Goal: Task Accomplishment & Management: Manage account settings

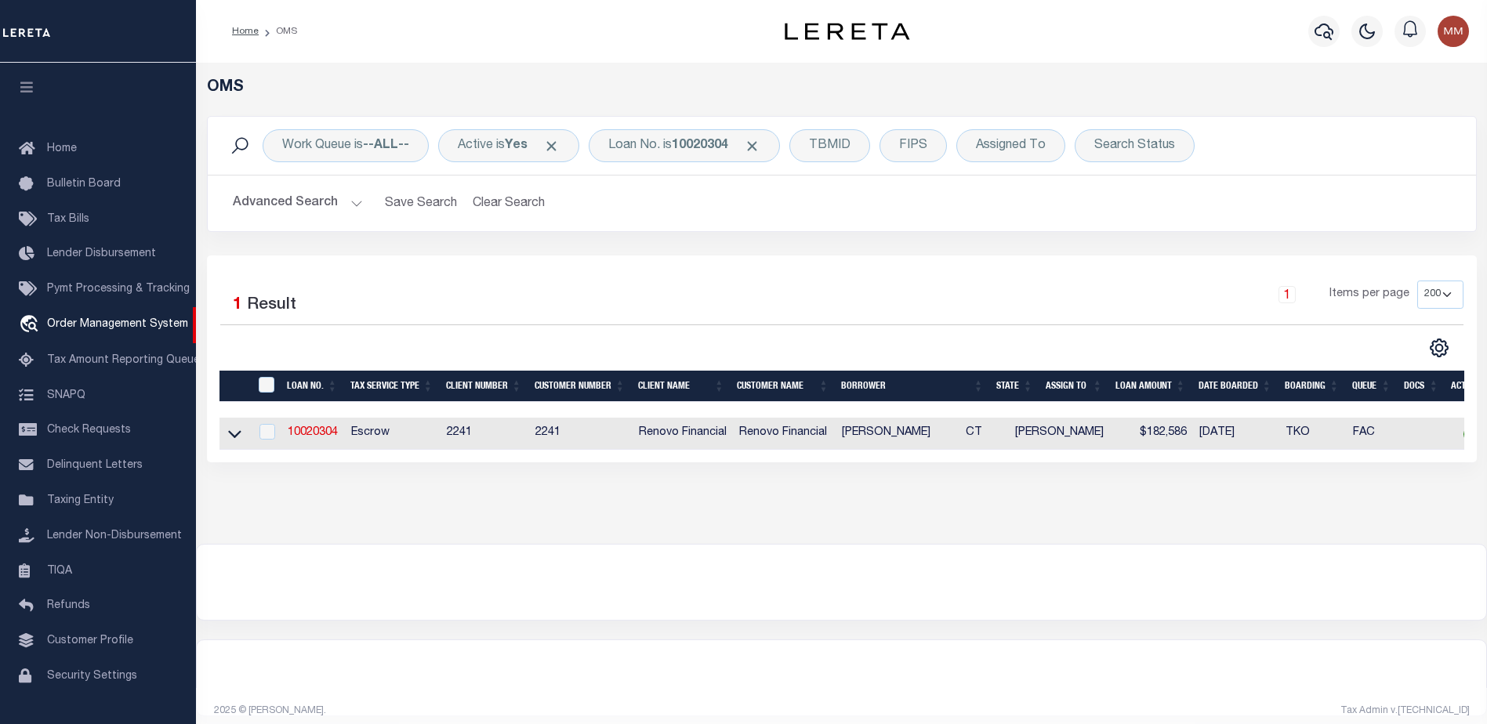
select select "200"
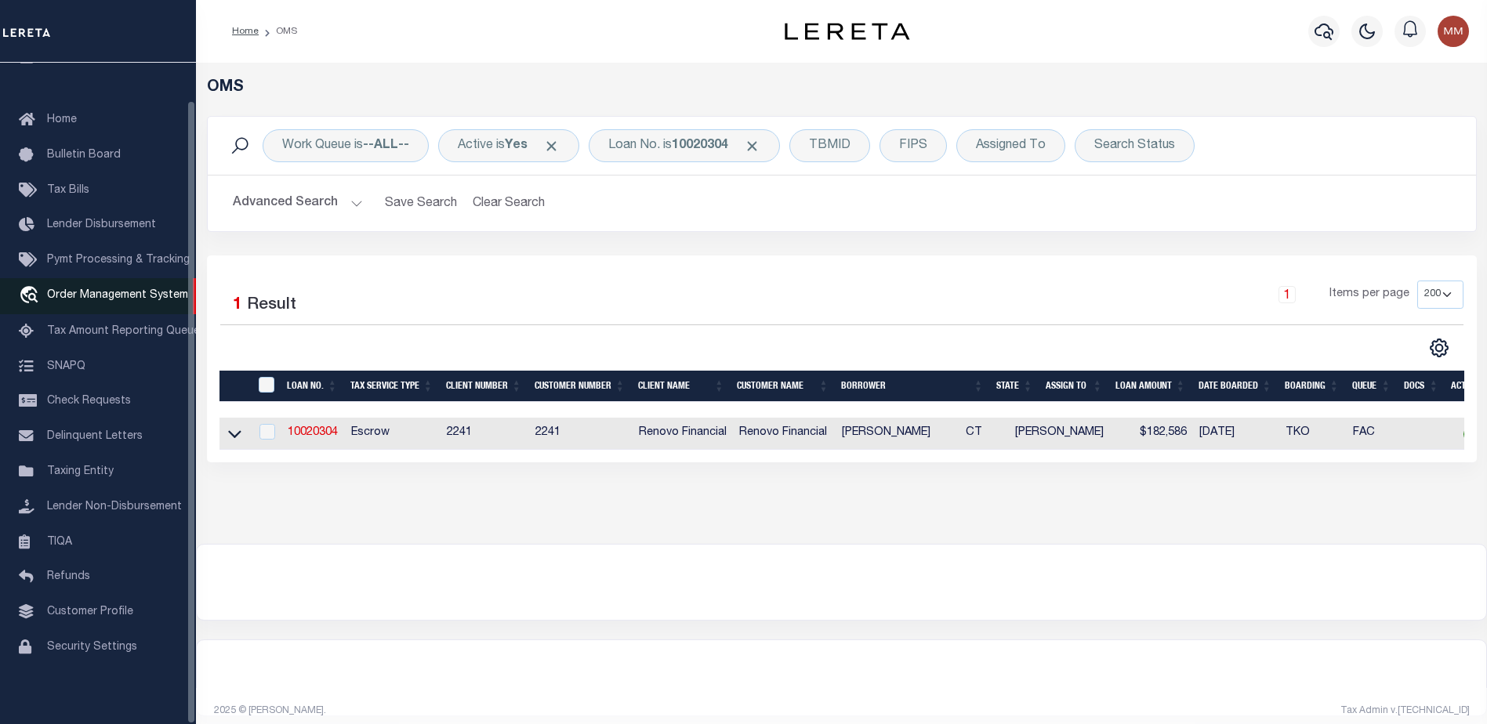
click at [106, 290] on span "Order Management System" at bounding box center [117, 295] width 141 height 11
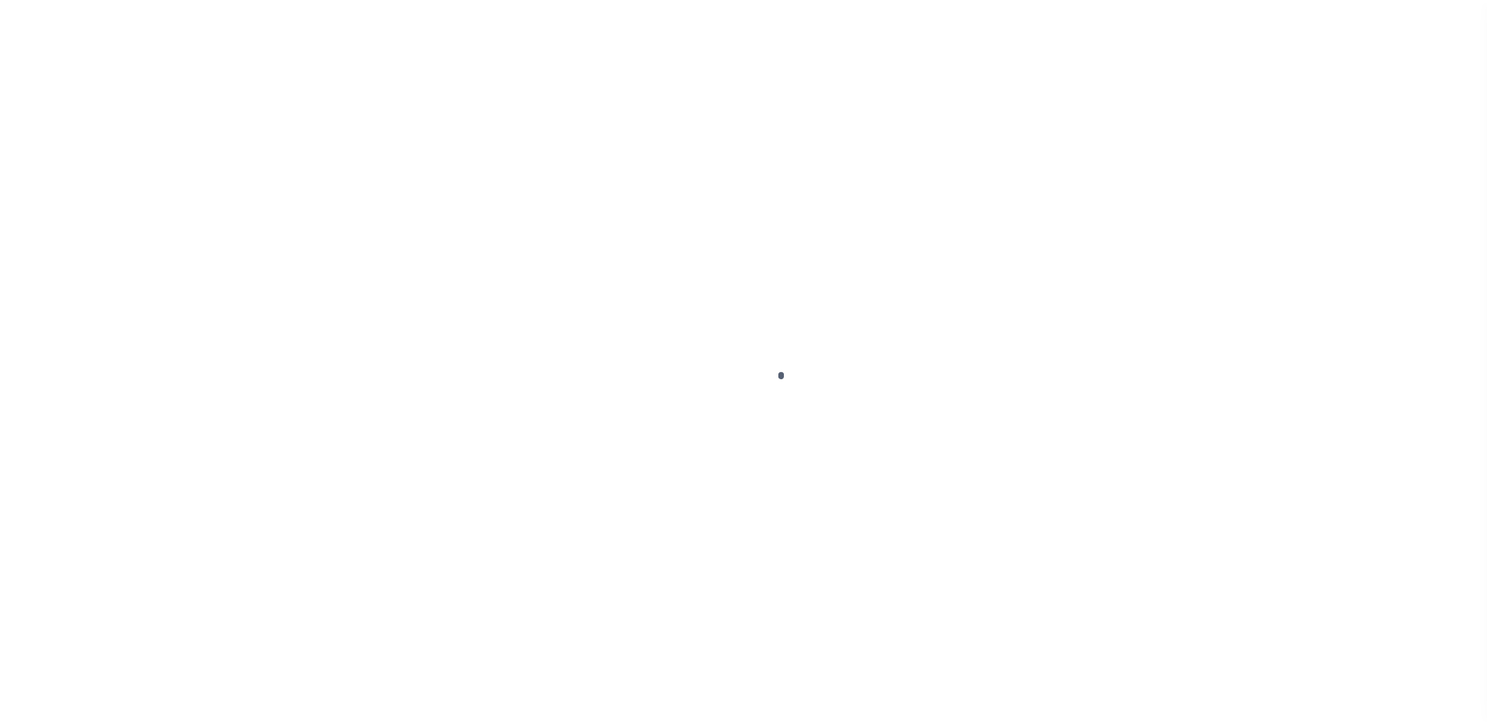
scroll to position [39, 0]
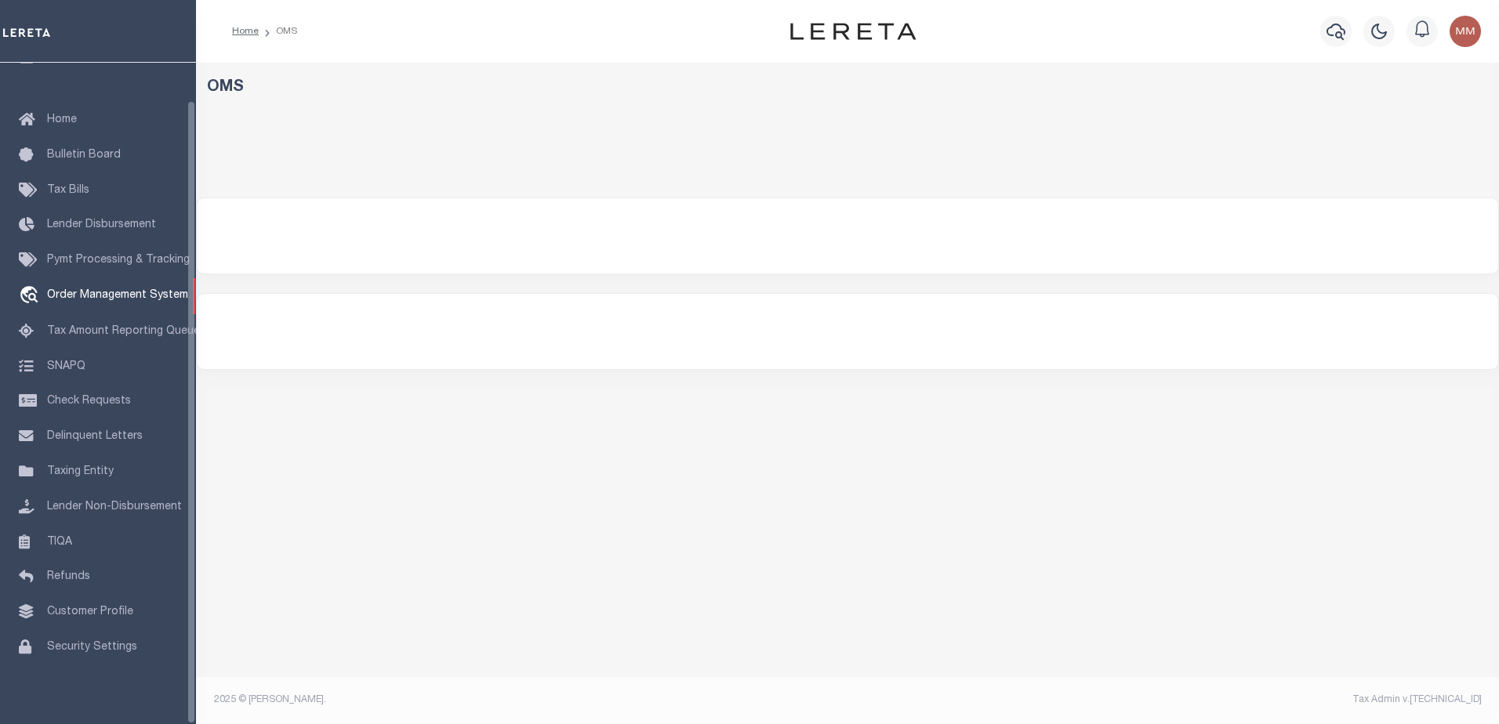
select select "200"
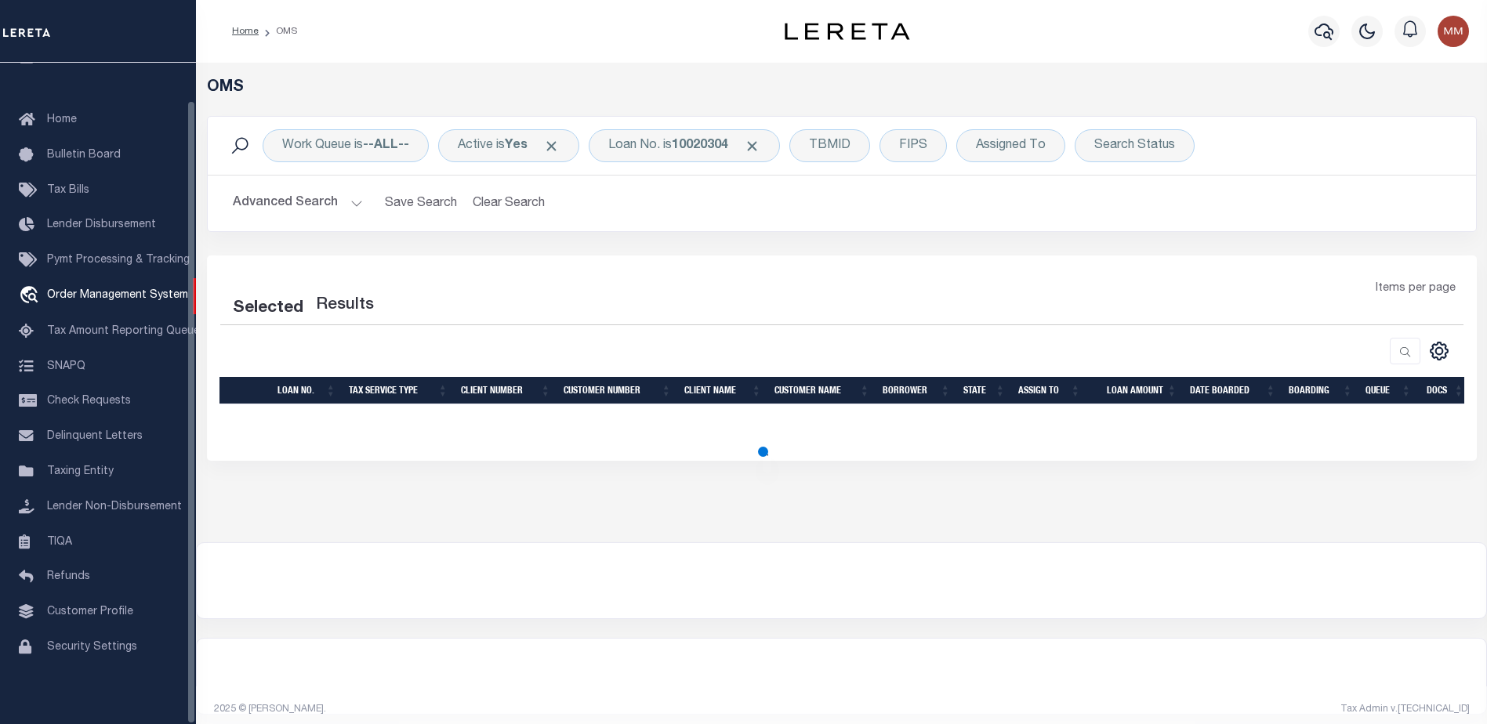
select select "200"
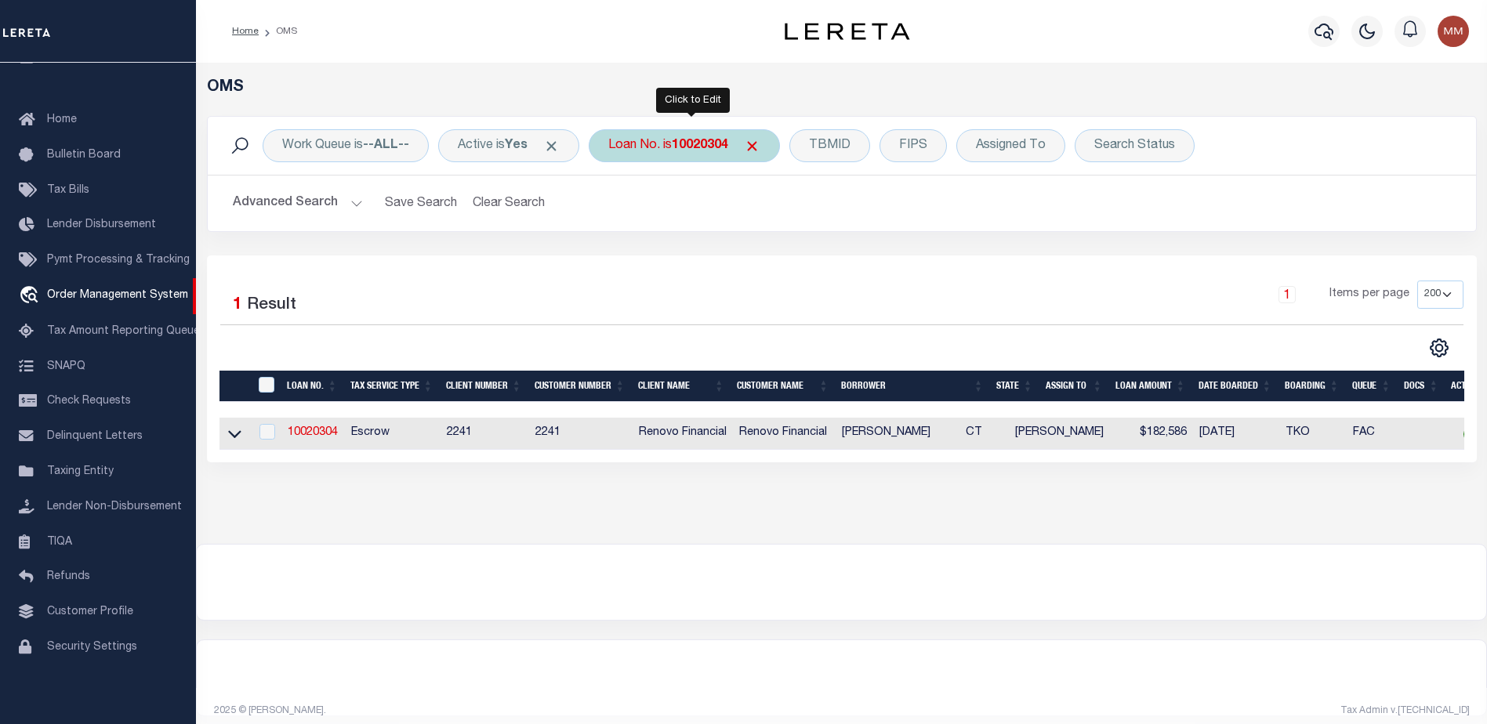
click at [697, 145] on b "10020304" at bounding box center [700, 146] width 56 height 13
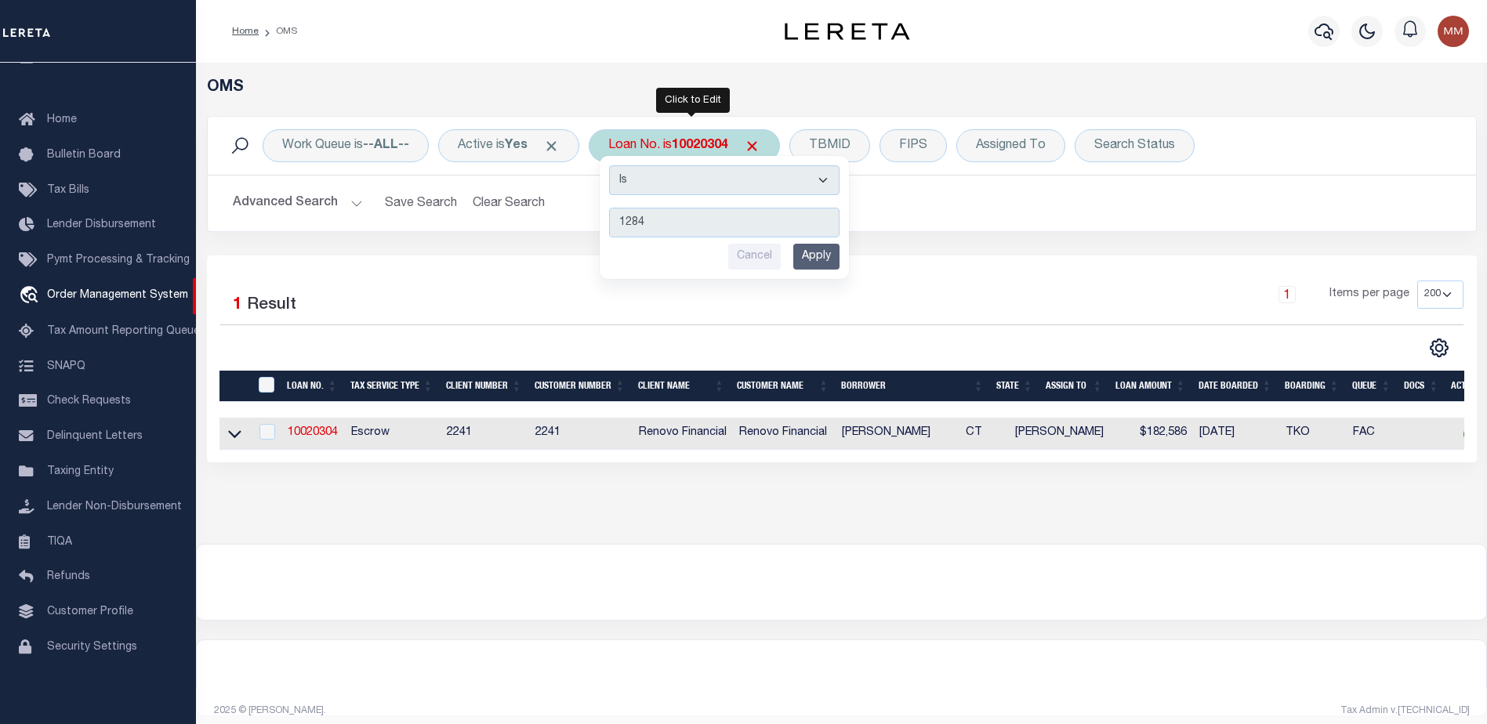
type input "12840"
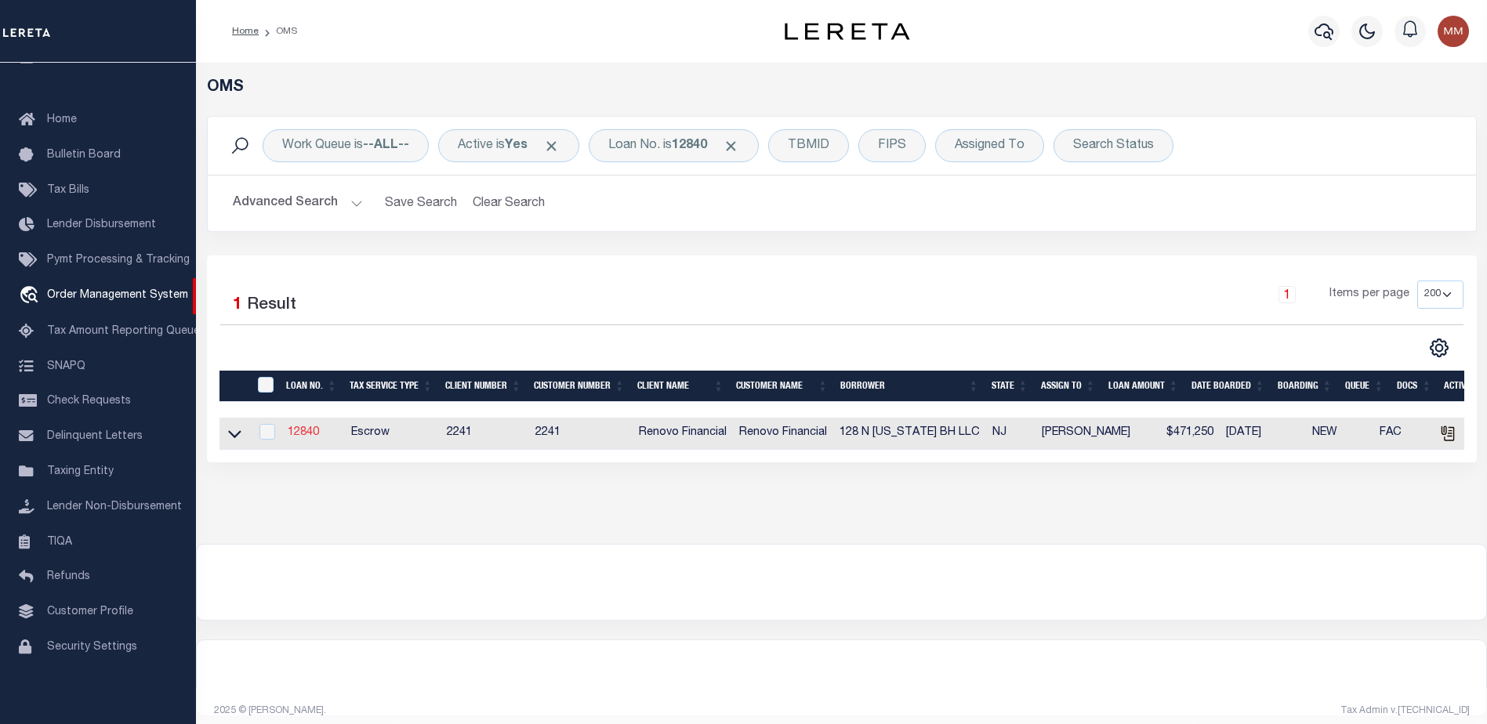
click at [306, 430] on link "12840" at bounding box center [303, 432] width 31 height 11
type input "12840"
type input "128 N TENNESSEE BH LLC"
select select
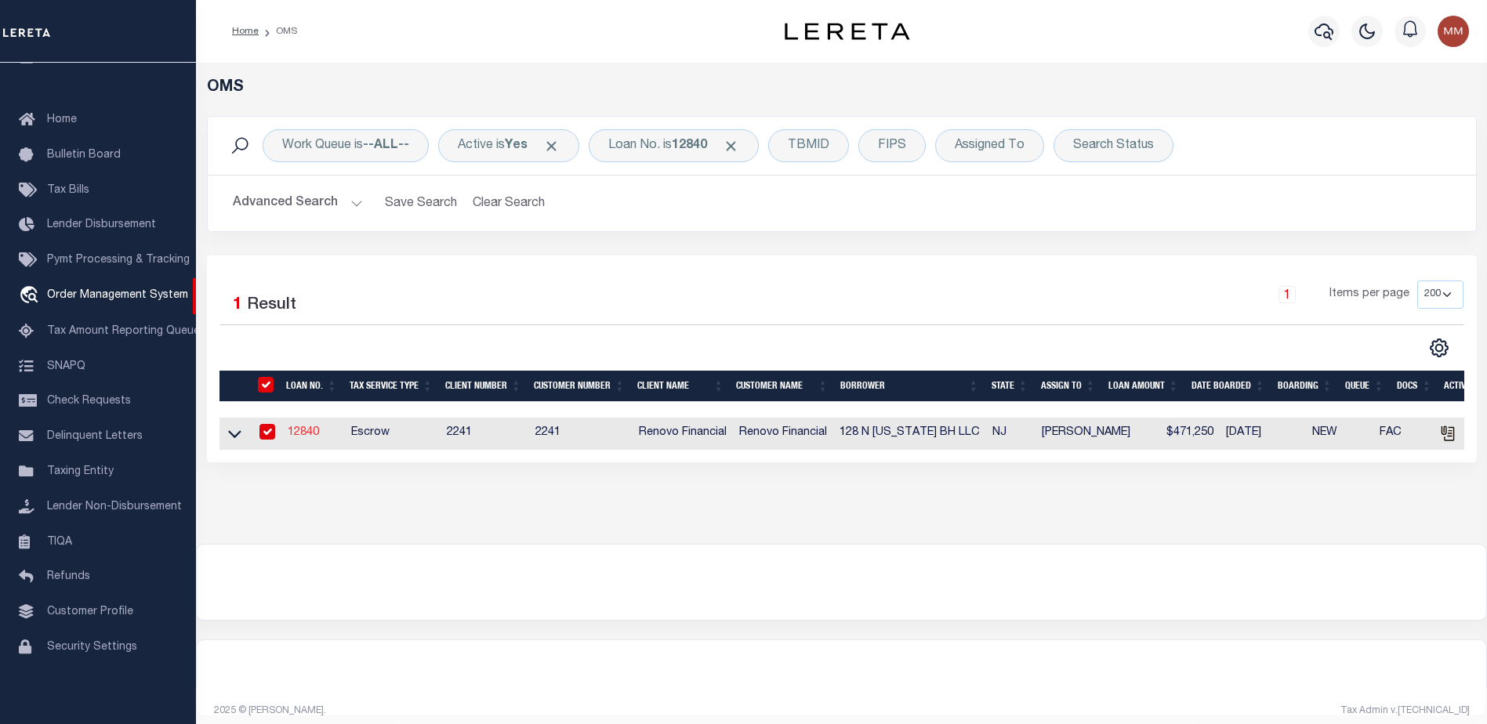
type input "20 Garfield Avenue"
type input "Passaic NJ 07055"
select select "10"
select select "Escrow"
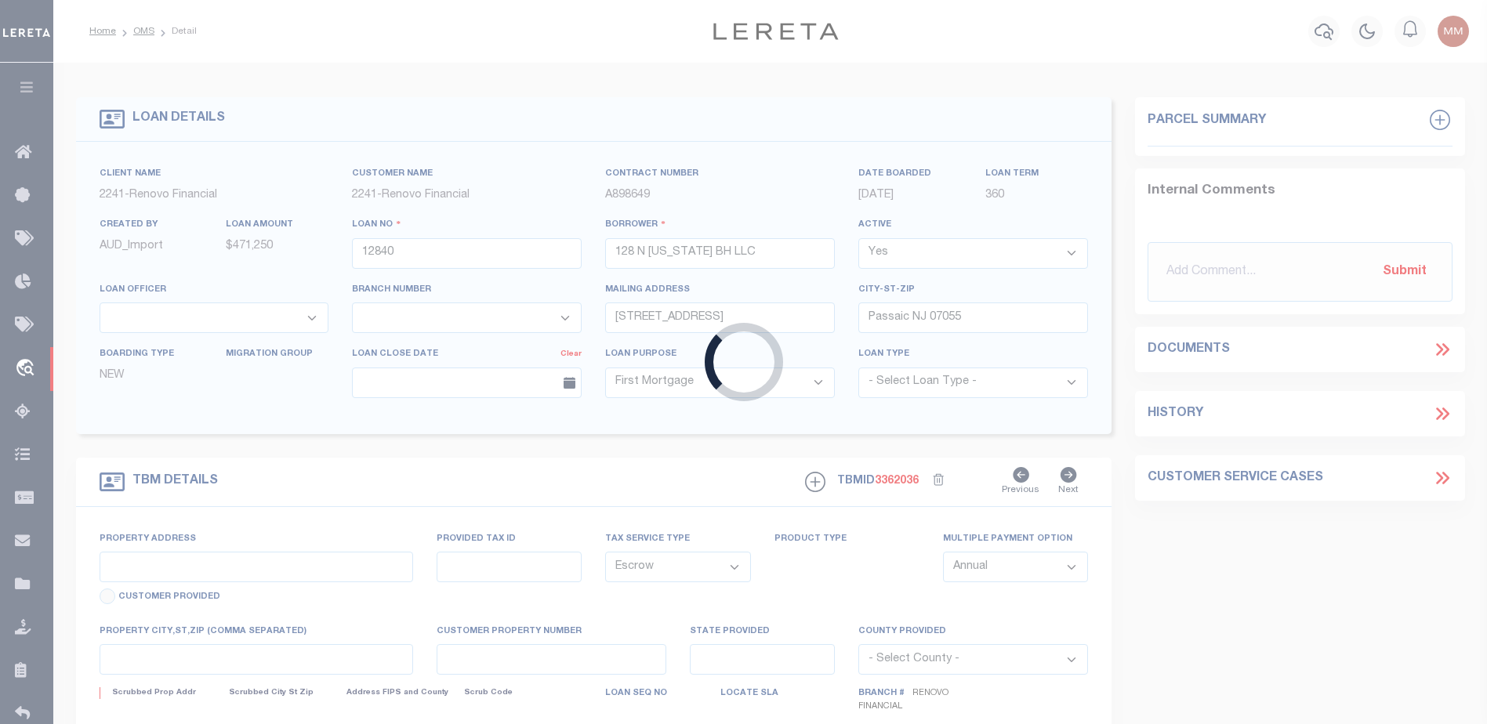
type input "128 North Tennessee Avenue"
select select
type input "Atlantic City, NJ 08401"
type input "a0kUS000002ive9"
type input "NJ"
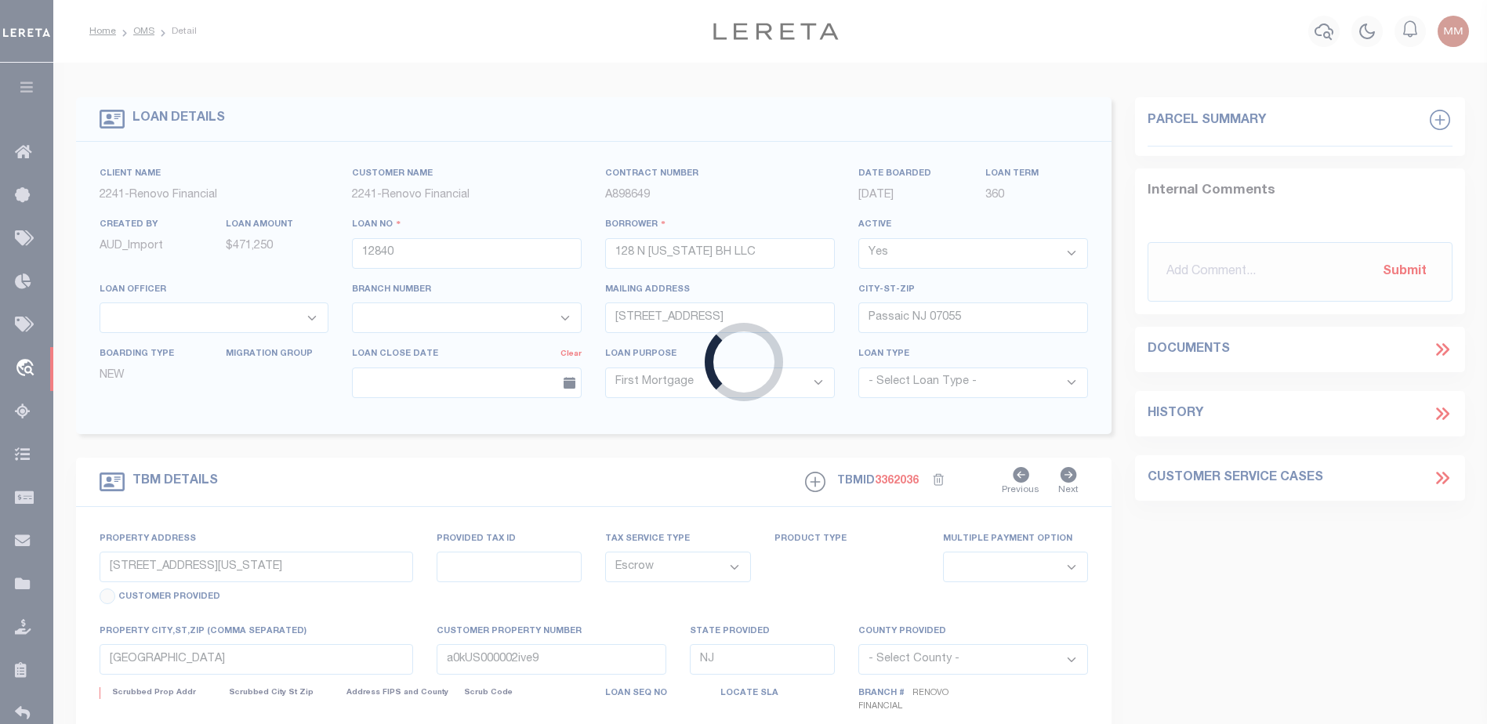
select select
type textarea "LEGAL REQUIRED"
select select "25066"
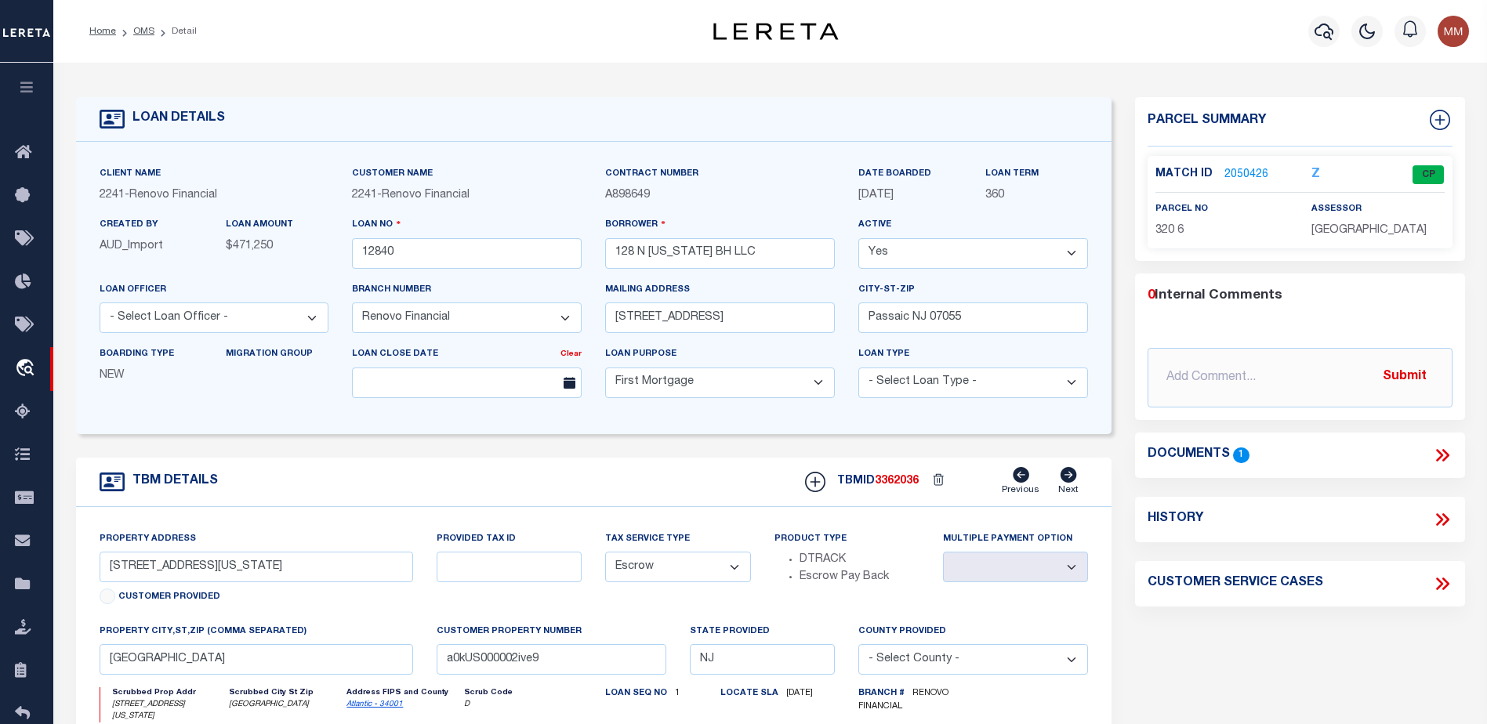
click at [1232, 172] on link "2050426" at bounding box center [1246, 175] width 44 height 16
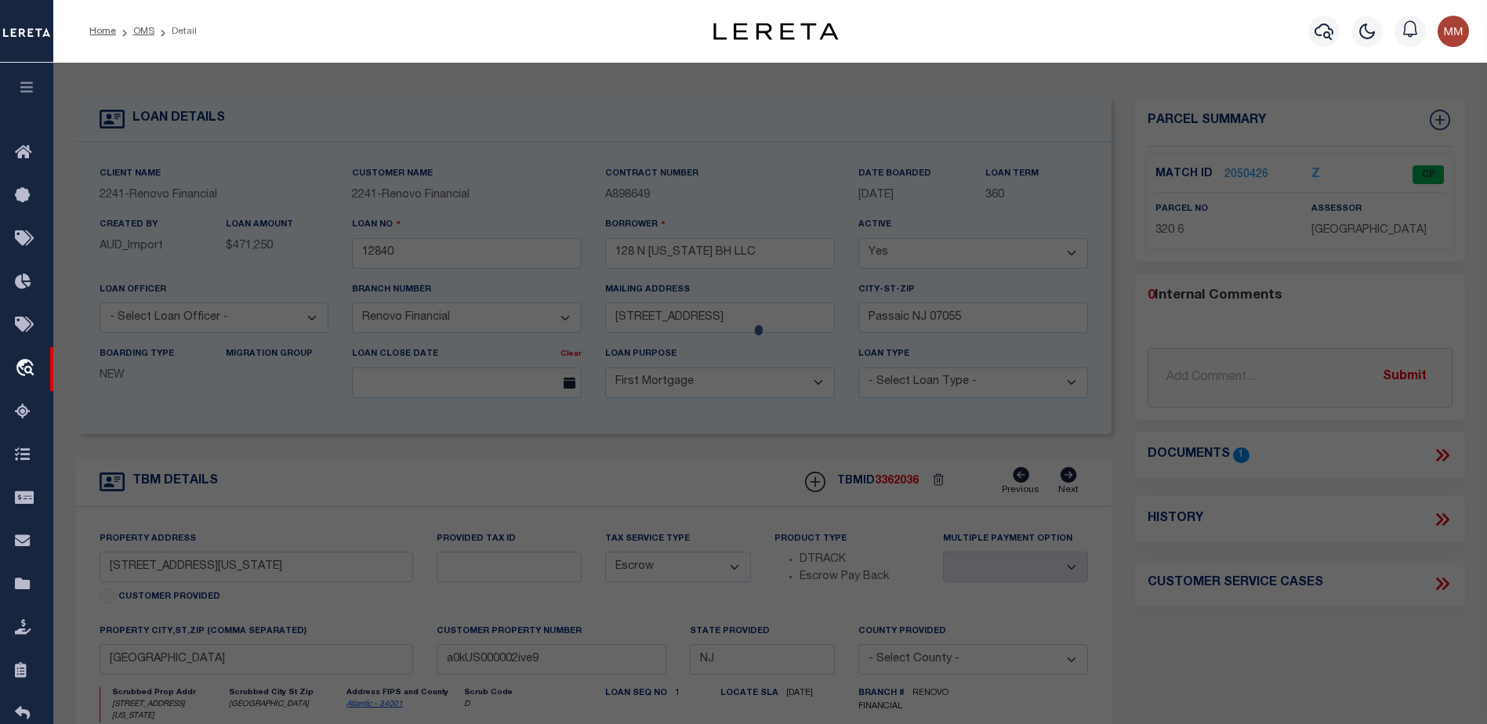
checkbox input "false"
select select "CP"
type input "JN DIAMONDS LLC"
select select
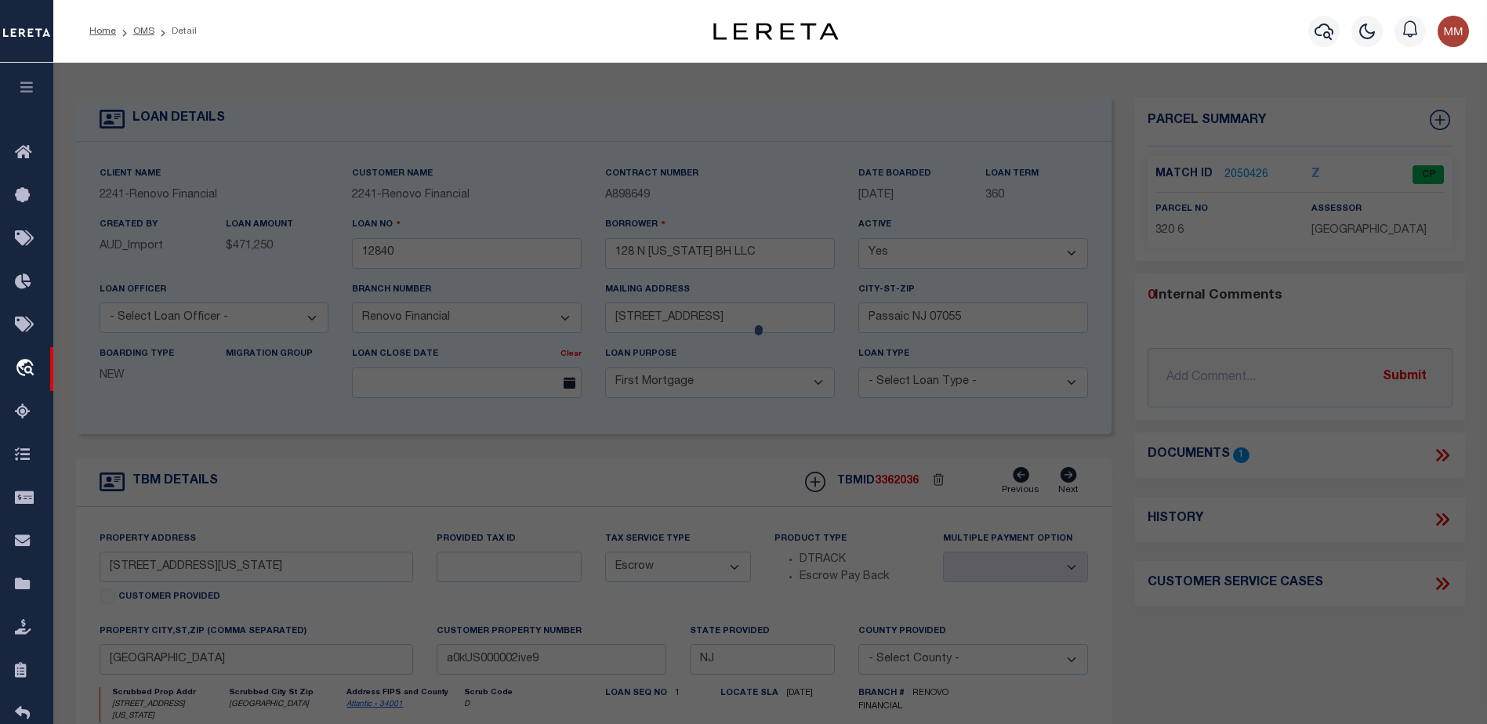
type input "128 N TENNESSEE AVE"
checkbox input "false"
type input "Atlantic City, NJ 08401"
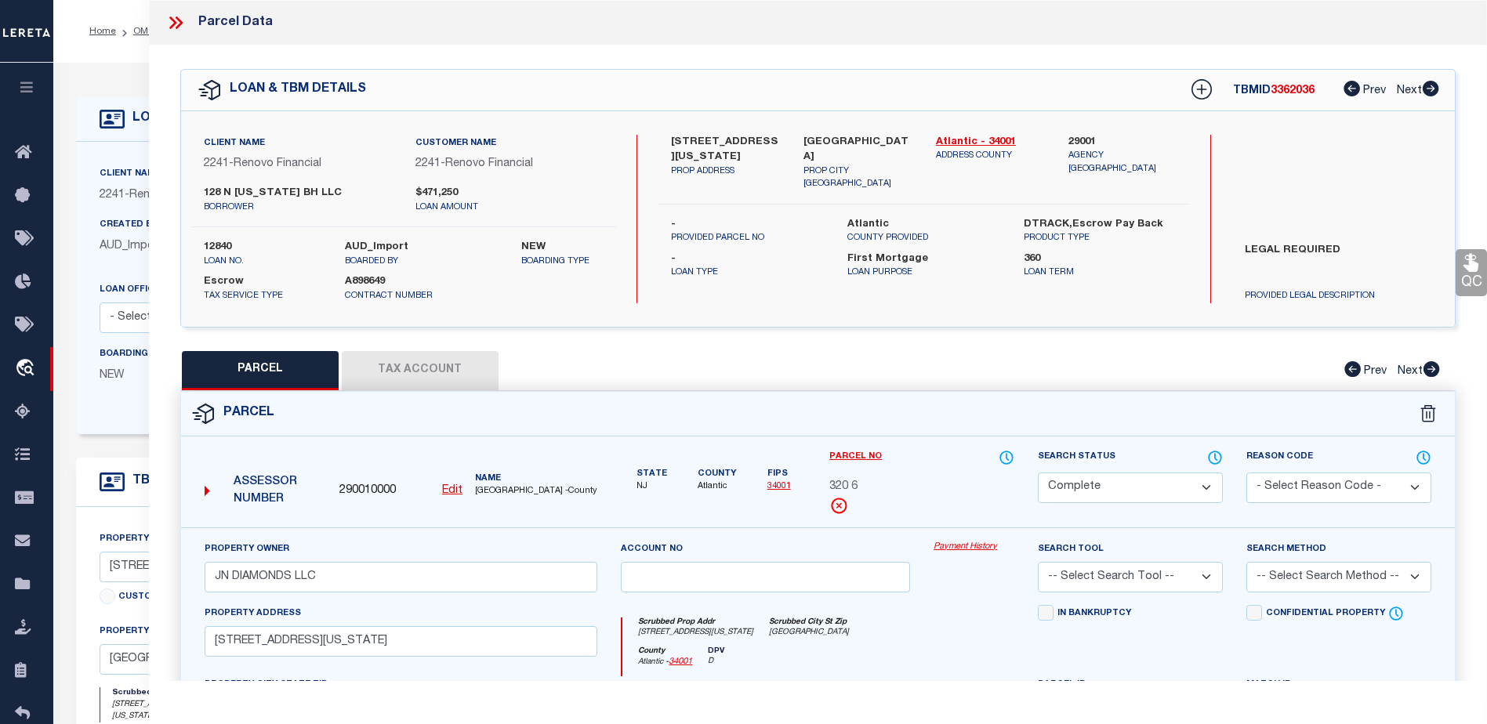
click at [980, 549] on link "Payment History" at bounding box center [974, 547] width 81 height 13
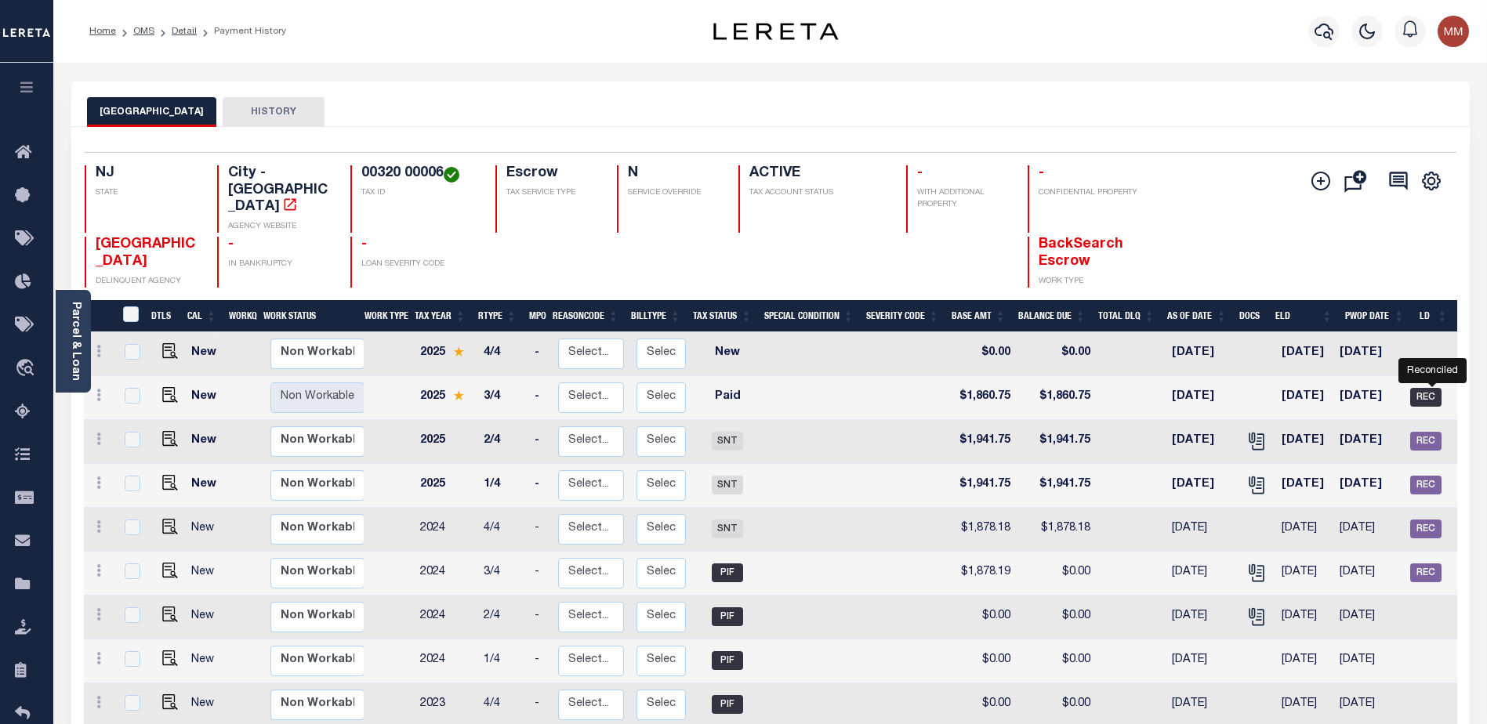
click at [1433, 388] on span "REC" at bounding box center [1425, 397] width 31 height 19
checkbox input "true"
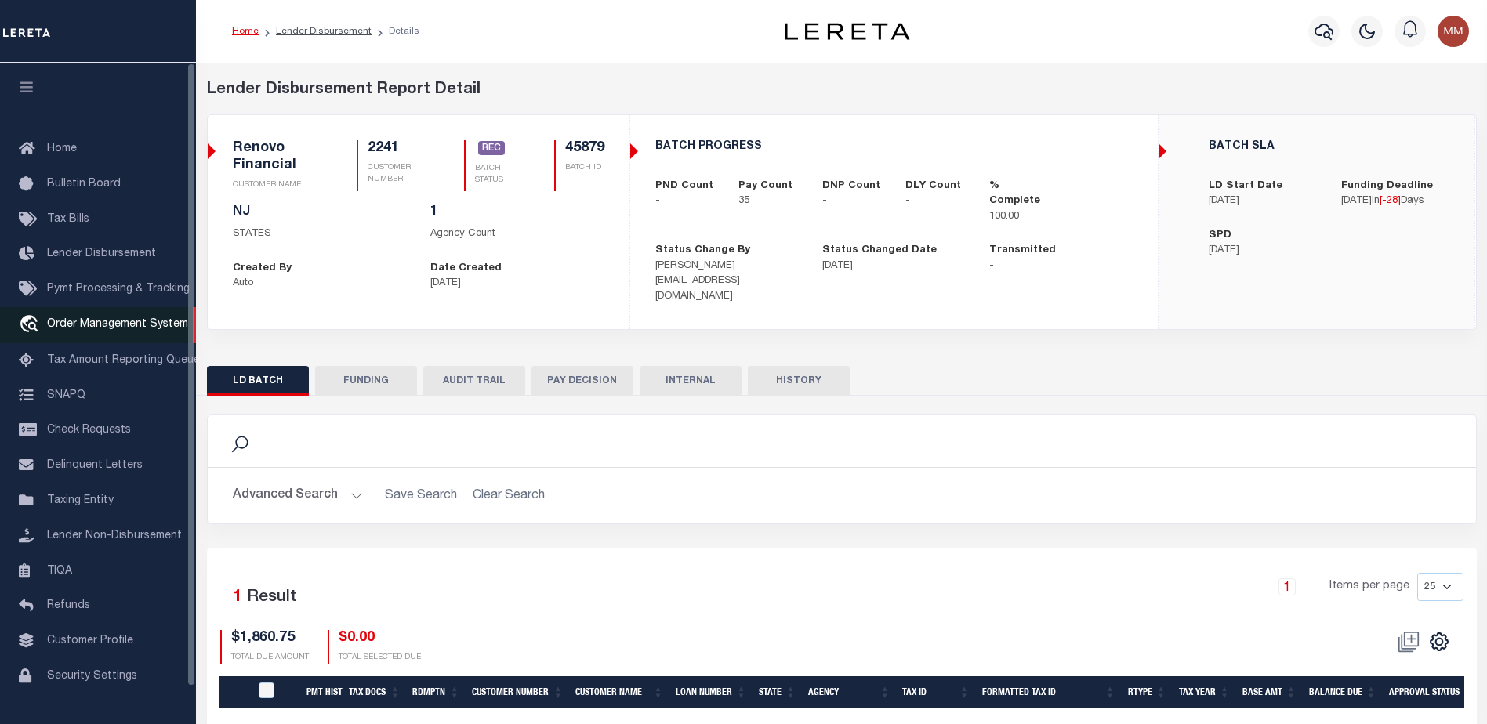
click at [132, 328] on span "Order Management System" at bounding box center [117, 324] width 141 height 11
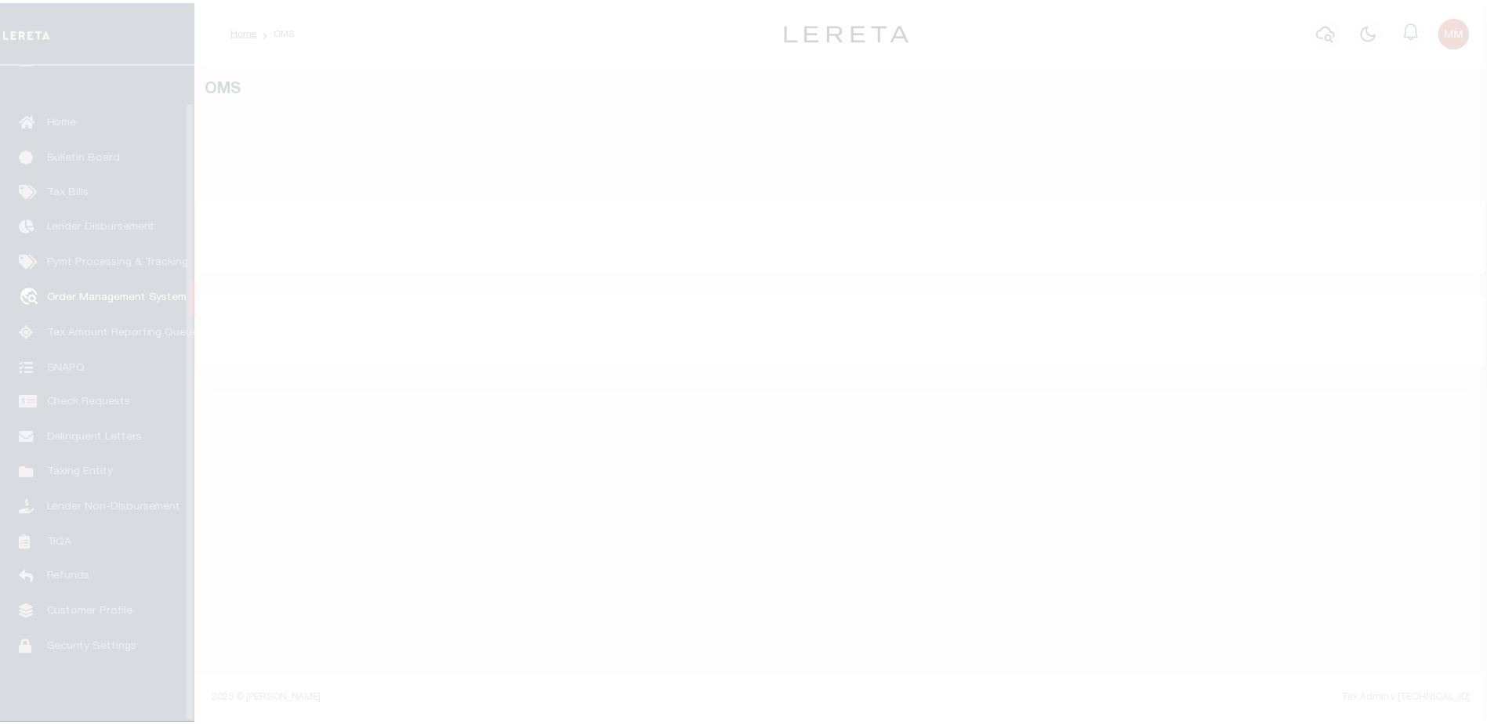
scroll to position [39, 0]
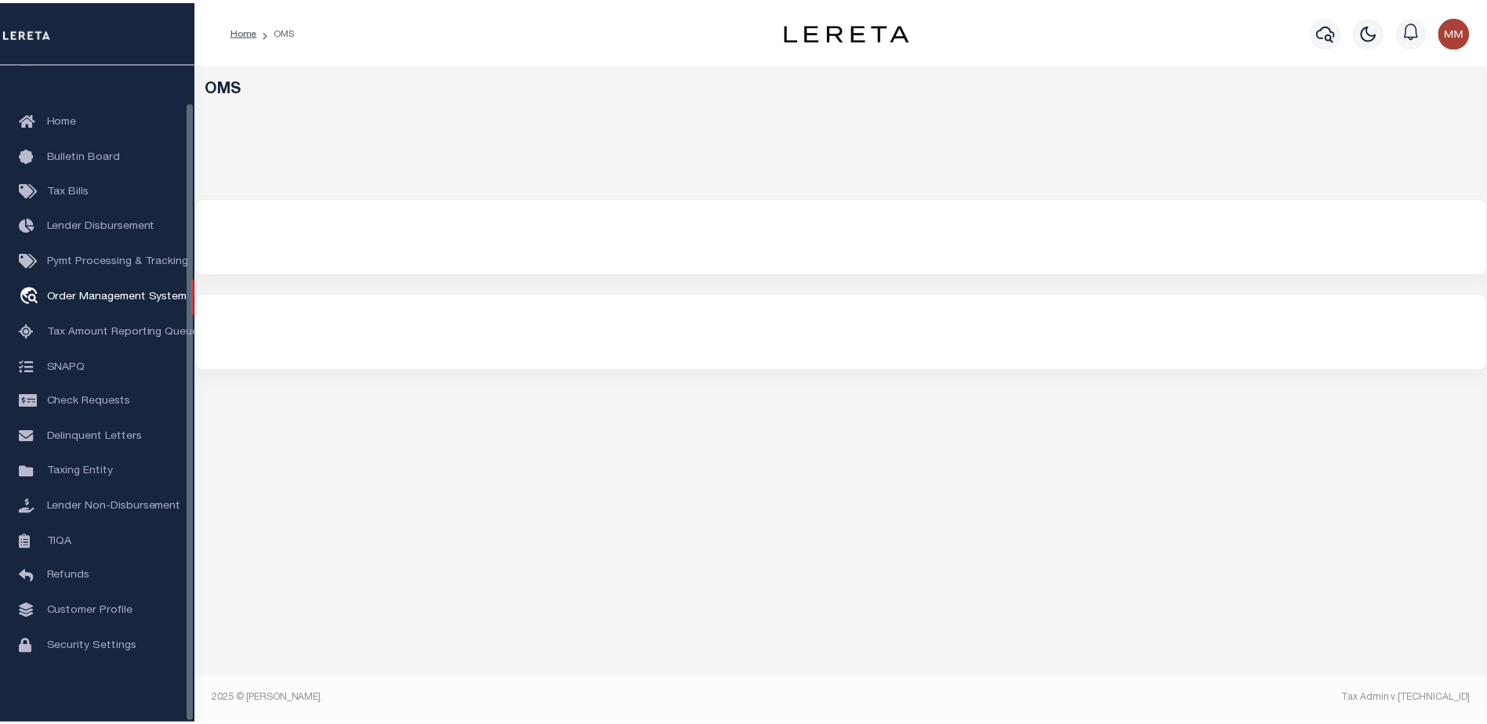
select select "200"
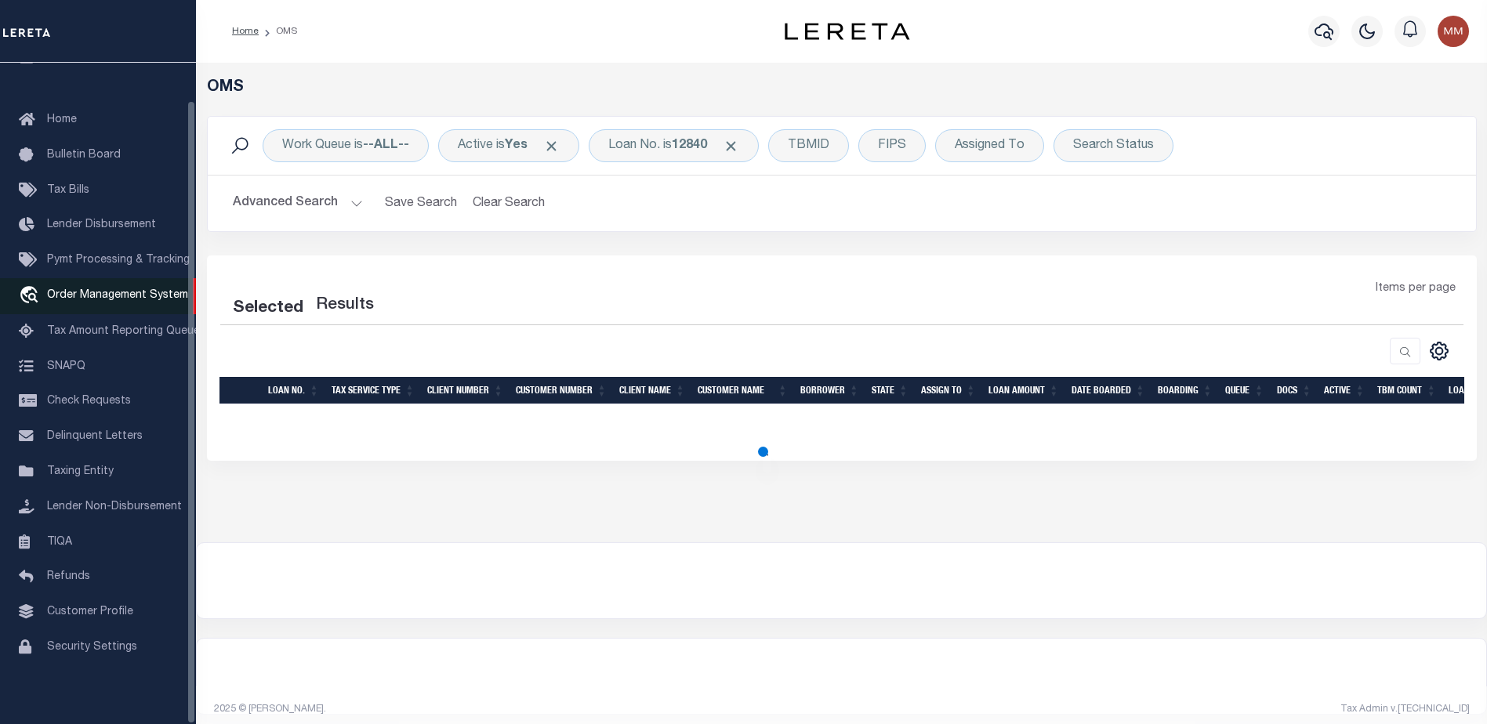
select select "200"
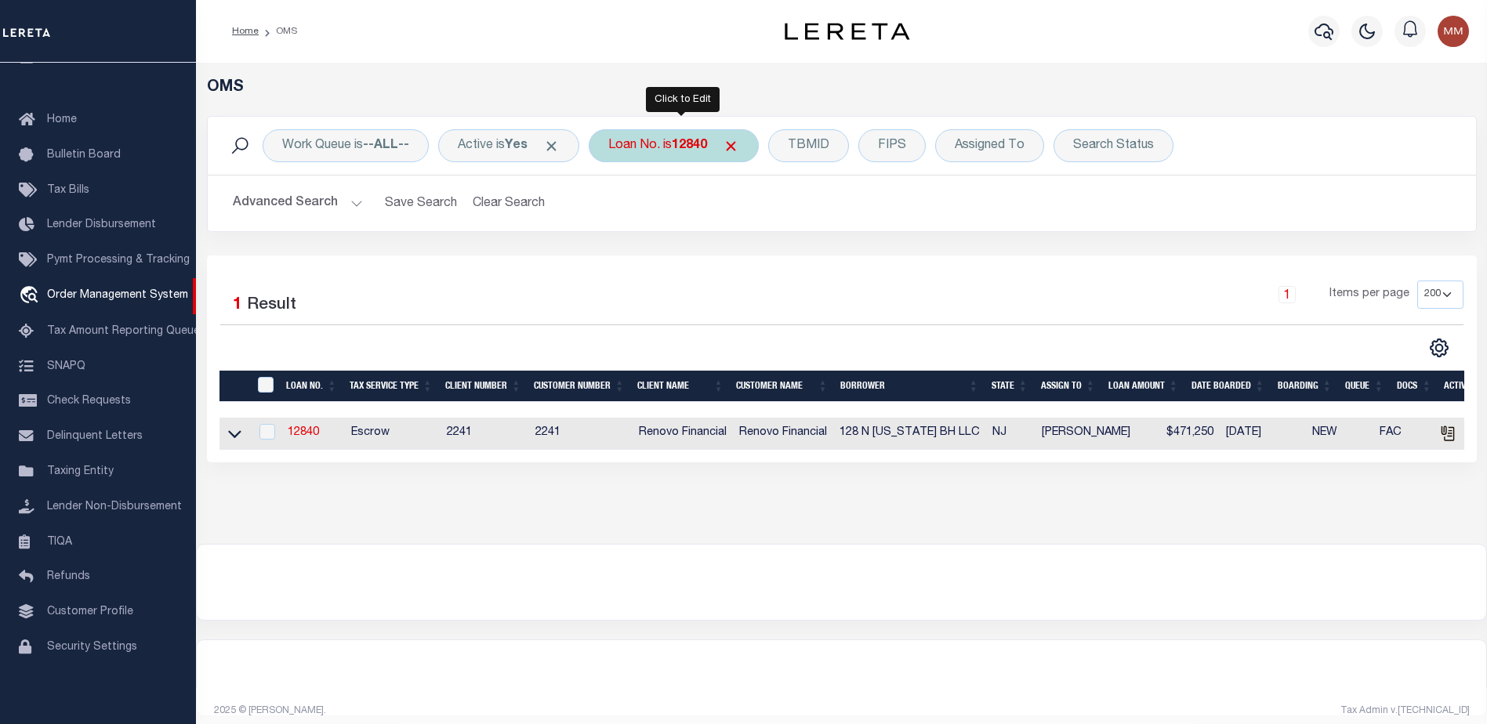
click at [698, 142] on b "12840" at bounding box center [689, 146] width 35 height 13
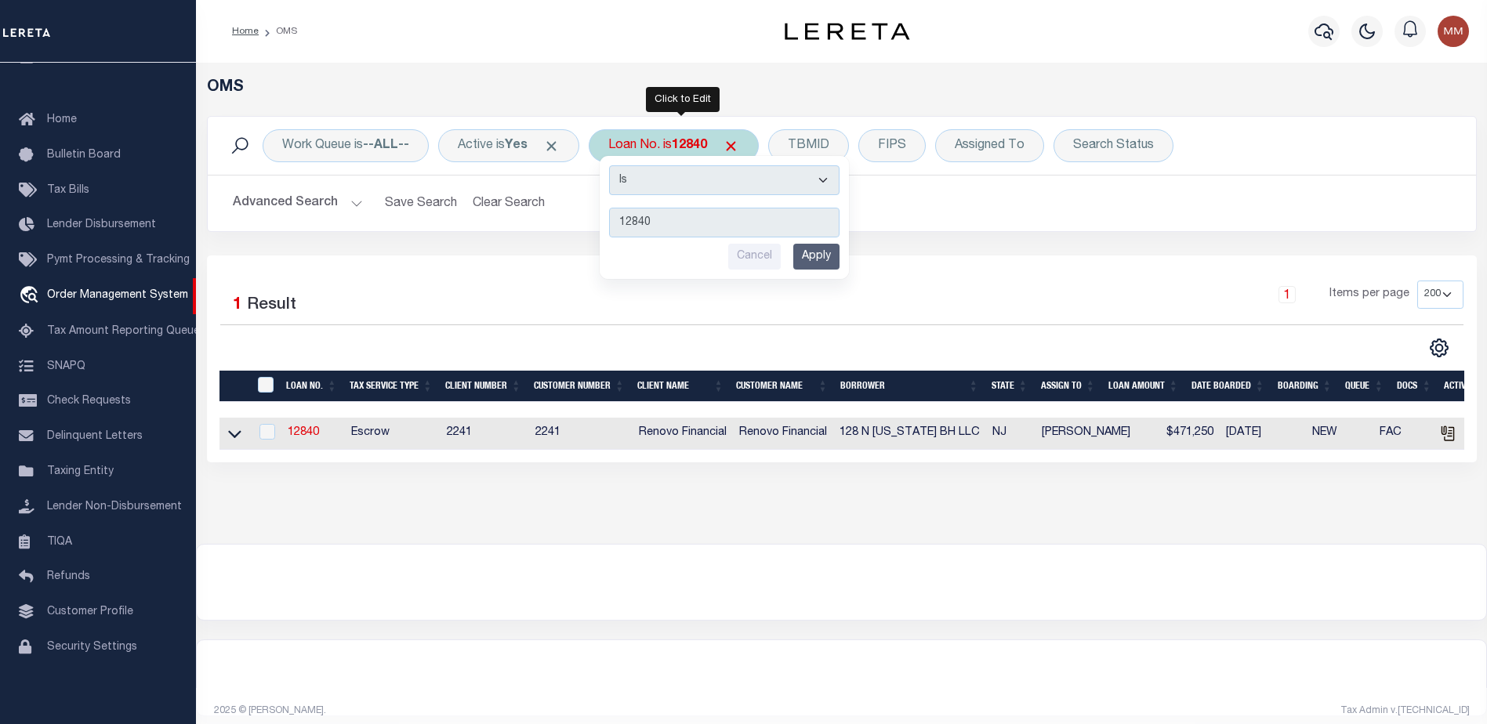
click at [690, 221] on input "12840" at bounding box center [724, 223] width 230 height 30
type input "10020307"
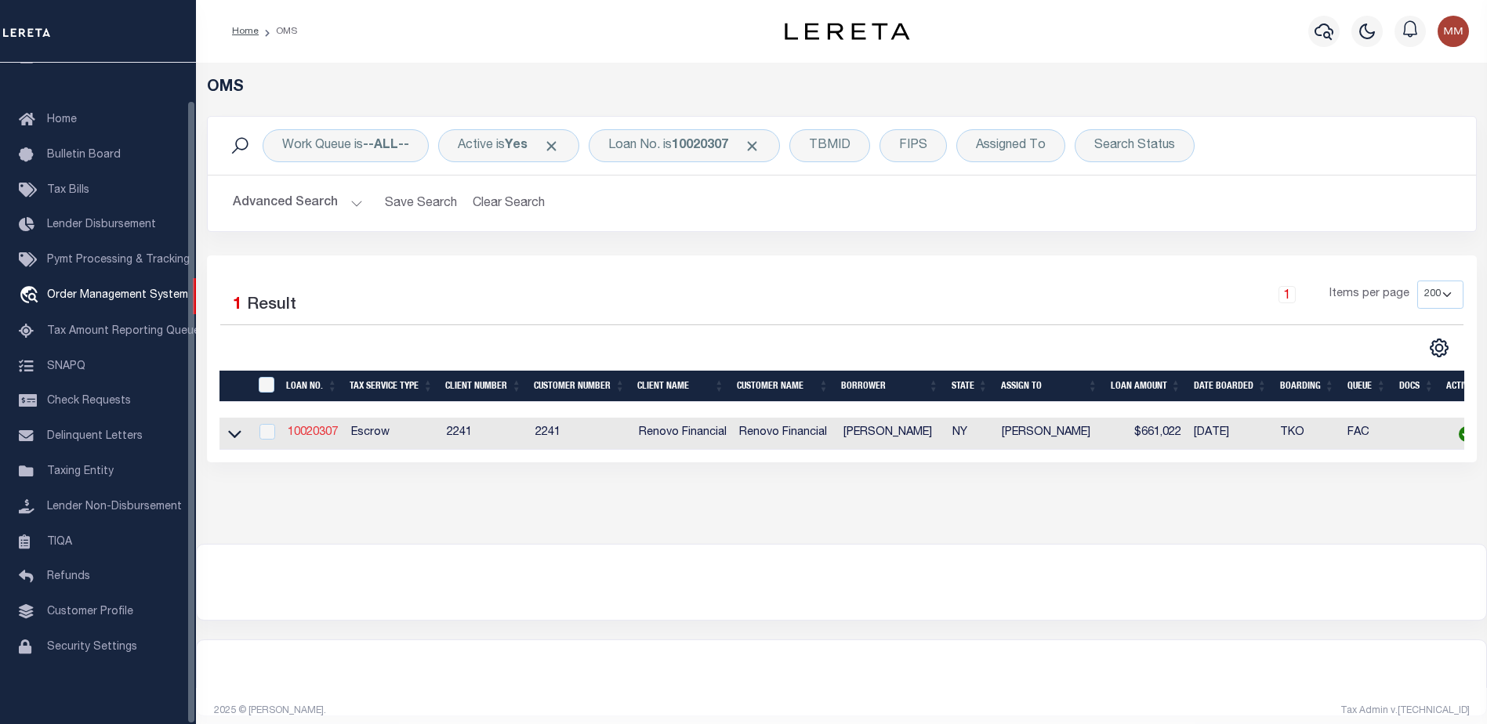
click at [316, 432] on link "10020307" at bounding box center [313, 432] width 50 height 11
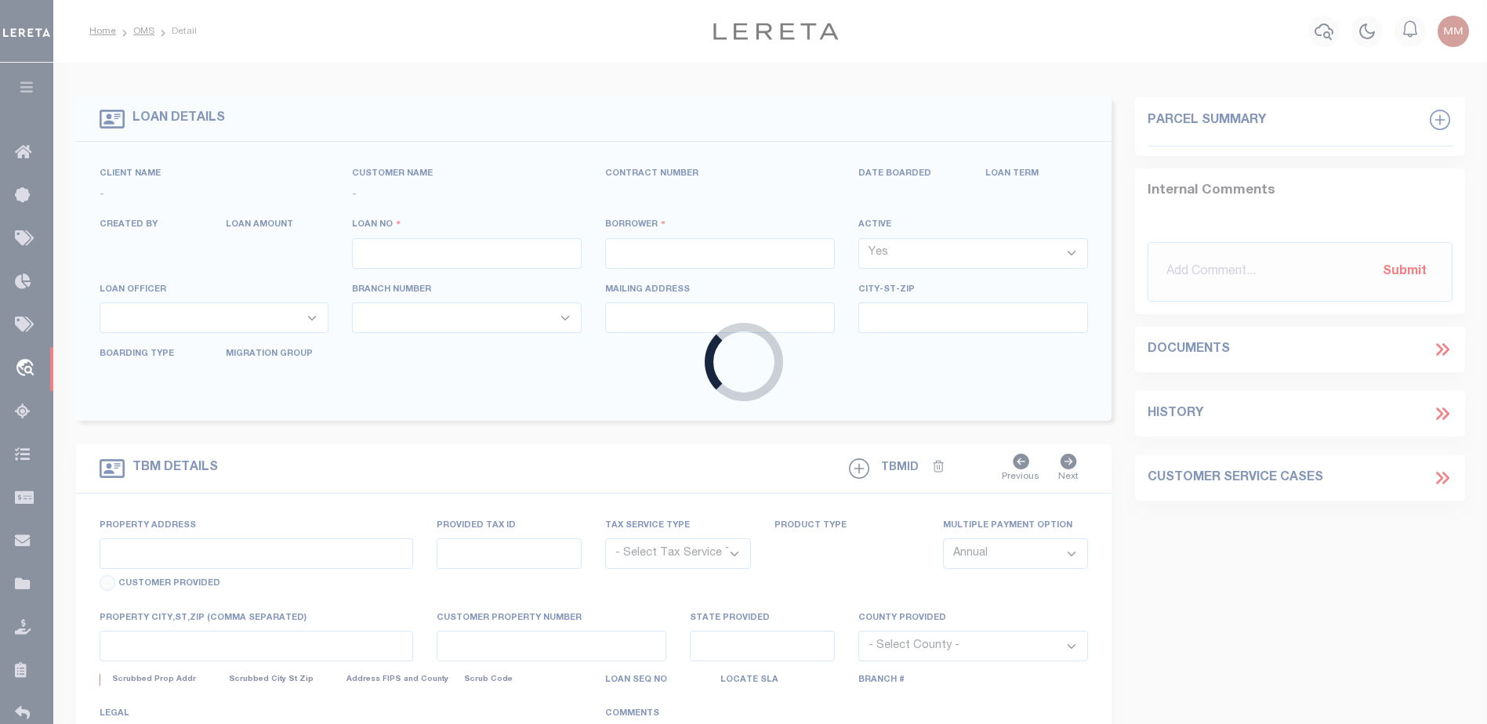
type input "10020307"
type input "[PERSON_NAME]"
select select
type input "[STREET_ADDRESS]"
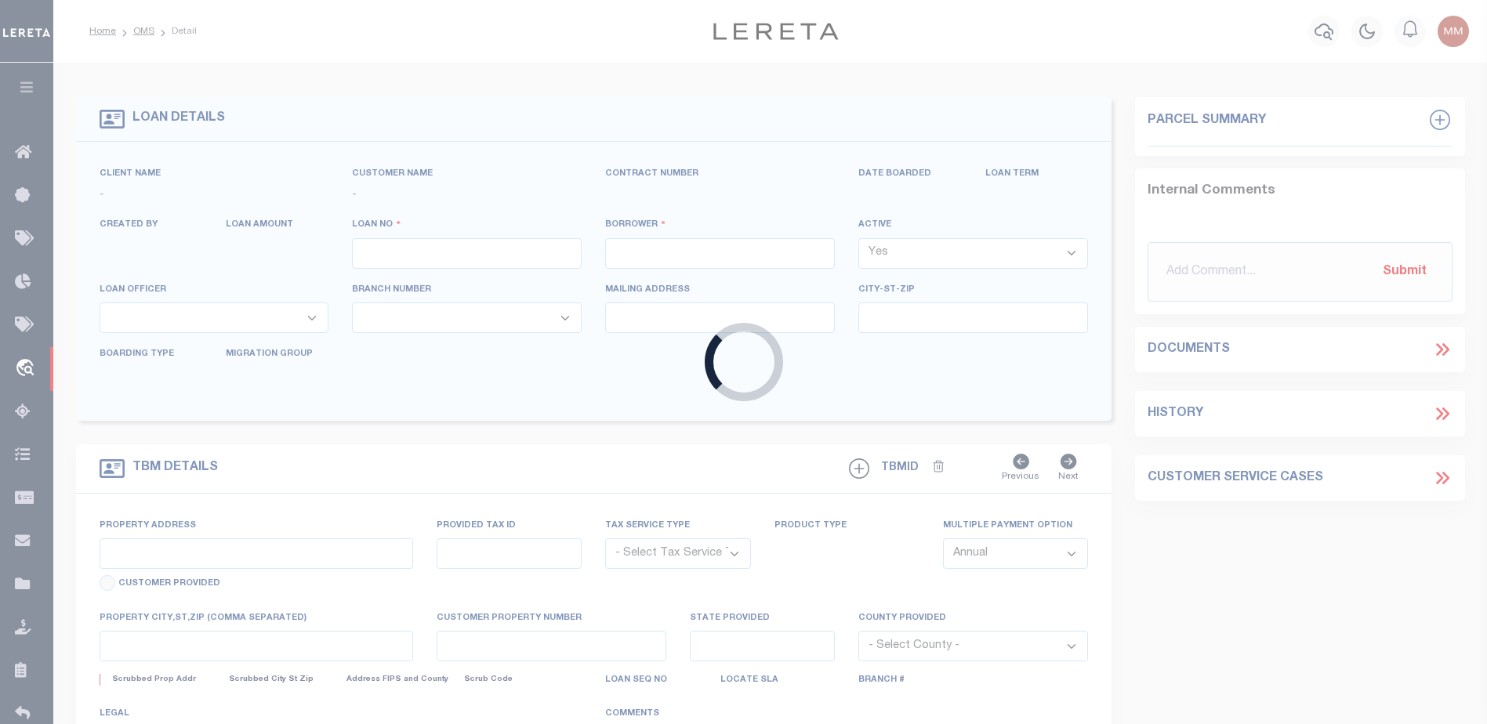
type input "[GEOGRAPHIC_DATA]"
select select "10"
select select "Escrow"
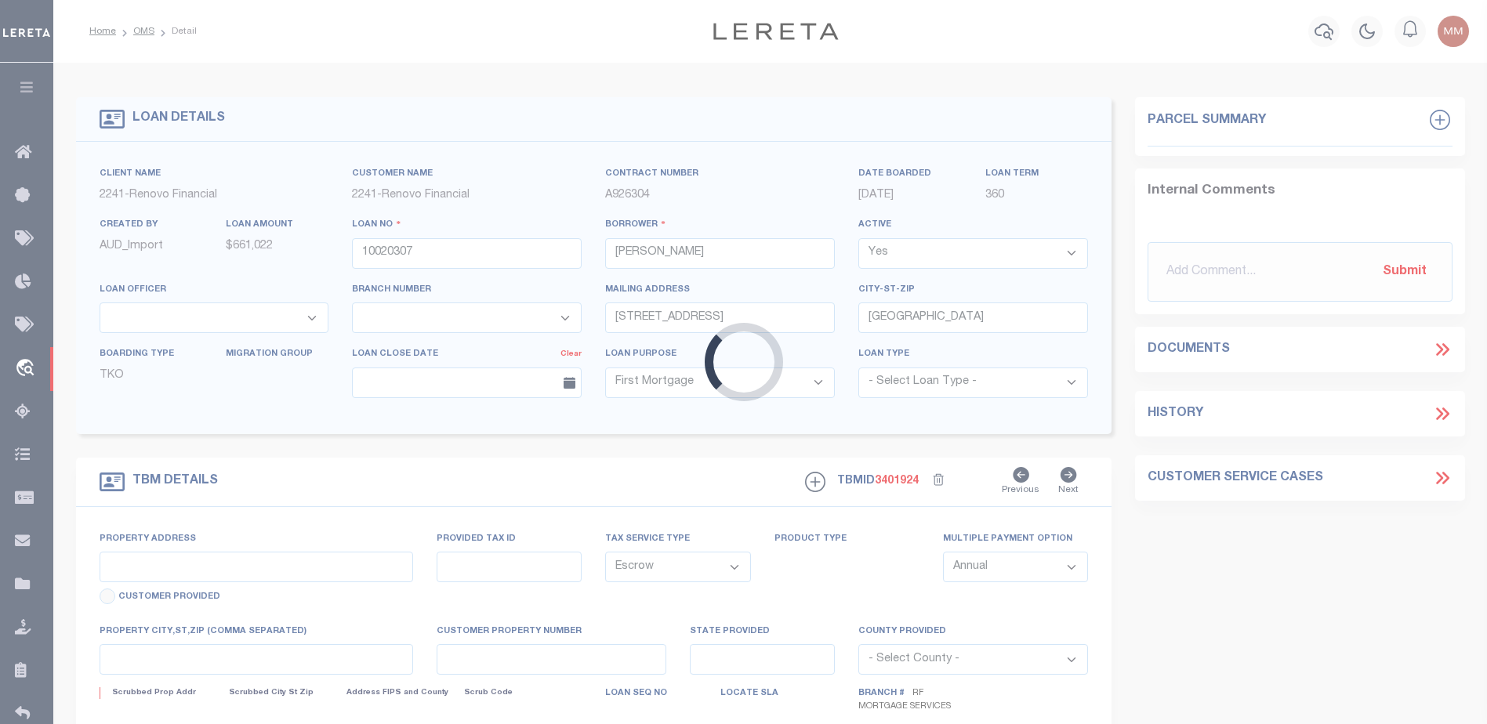
type input "[STREET_ADDRESS]"
type input "00943 1757"
type input "[US_STATE][GEOGRAPHIC_DATA]"
type input "a0kUS000007eBC1"
type input "NY"
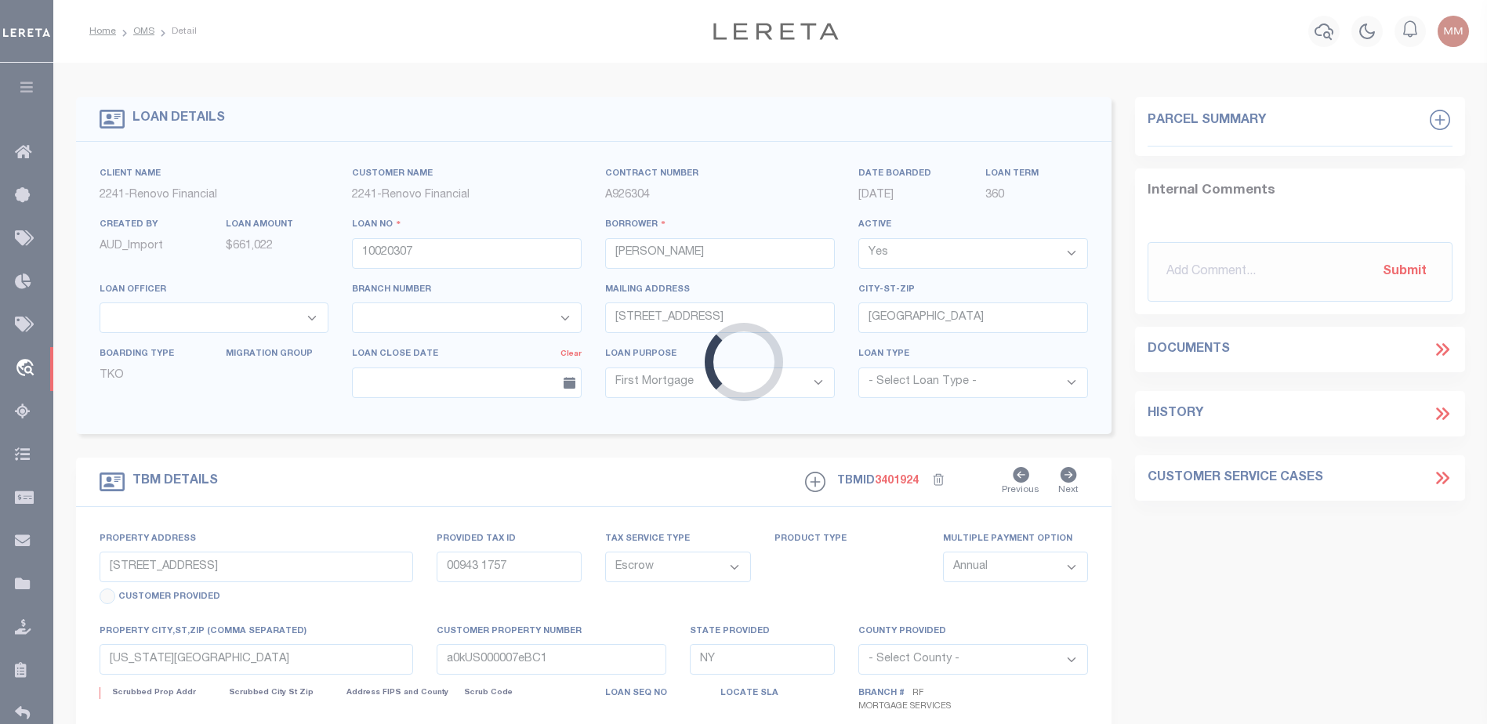
select select
type textarea "Liability Limited to Customer Provided Parcel"
select select "25067"
select select
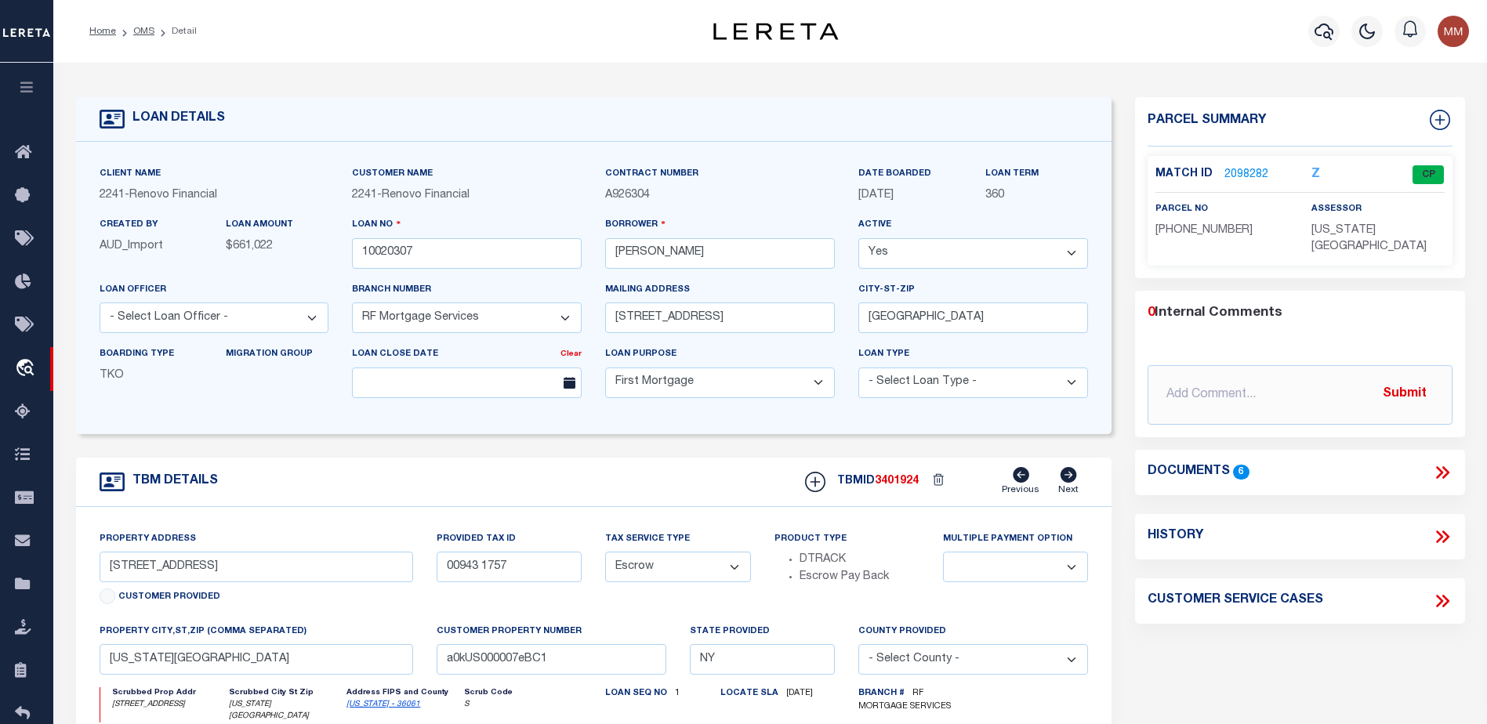
click at [1235, 174] on link "2098282" at bounding box center [1246, 175] width 44 height 16
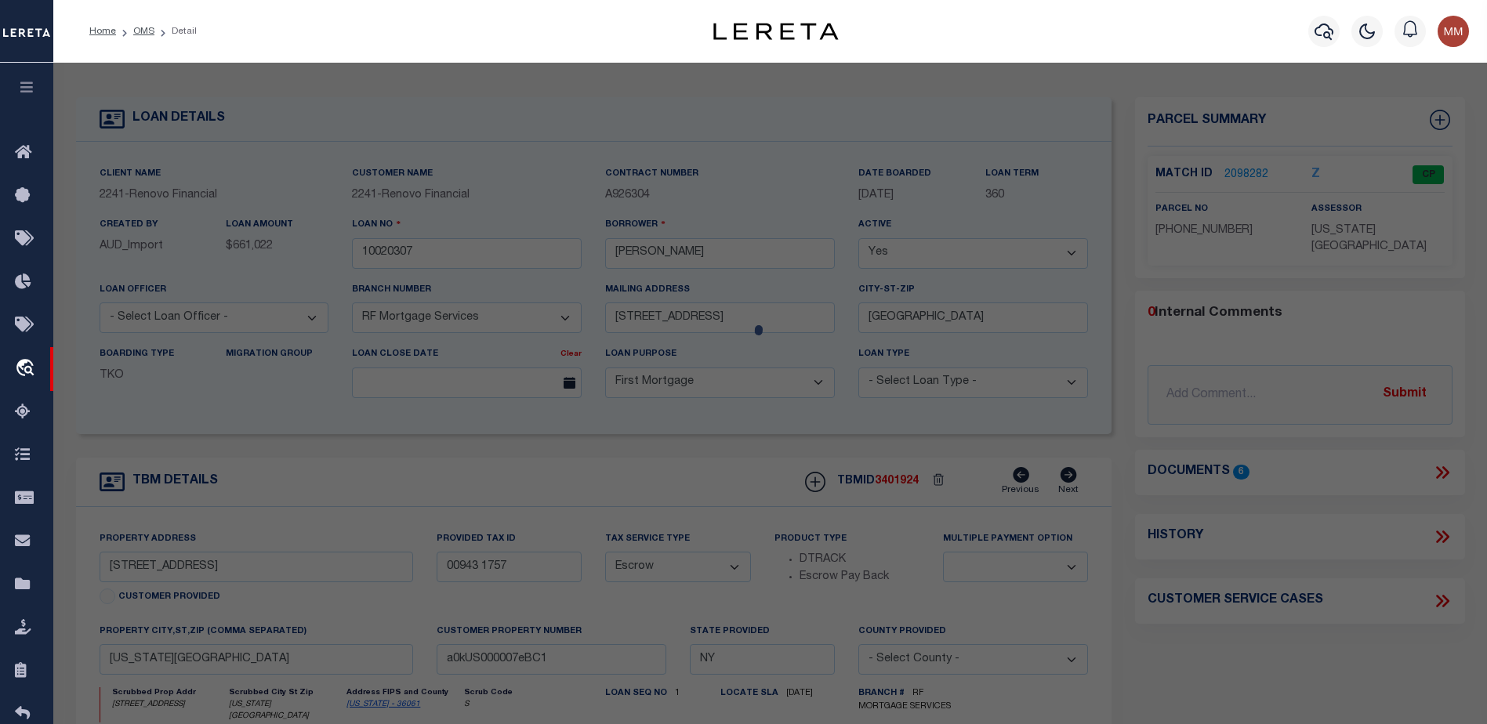
checkbox input "false"
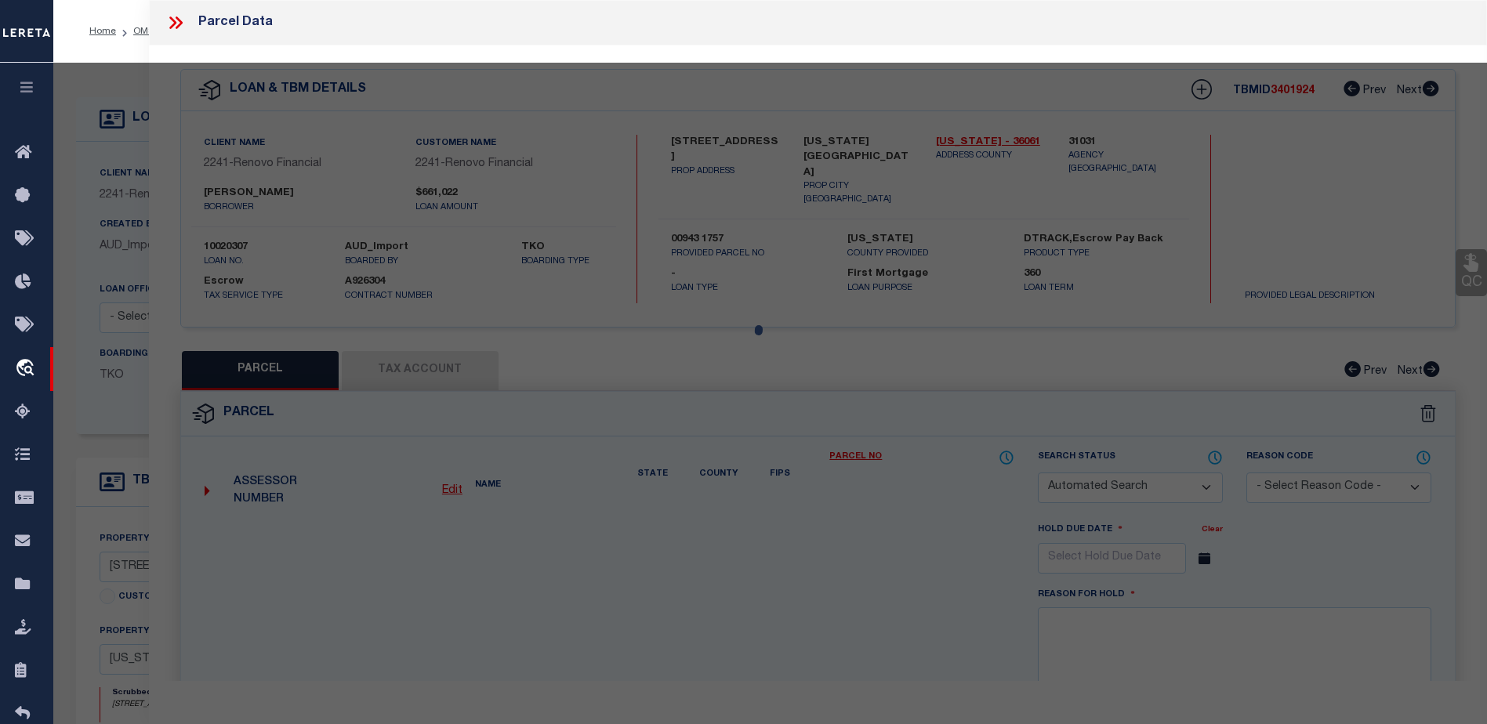
select select "CP"
type input "[PERSON_NAME]"
select select "AGW"
select select "ADD"
type input "[STREET_ADDRESS]"
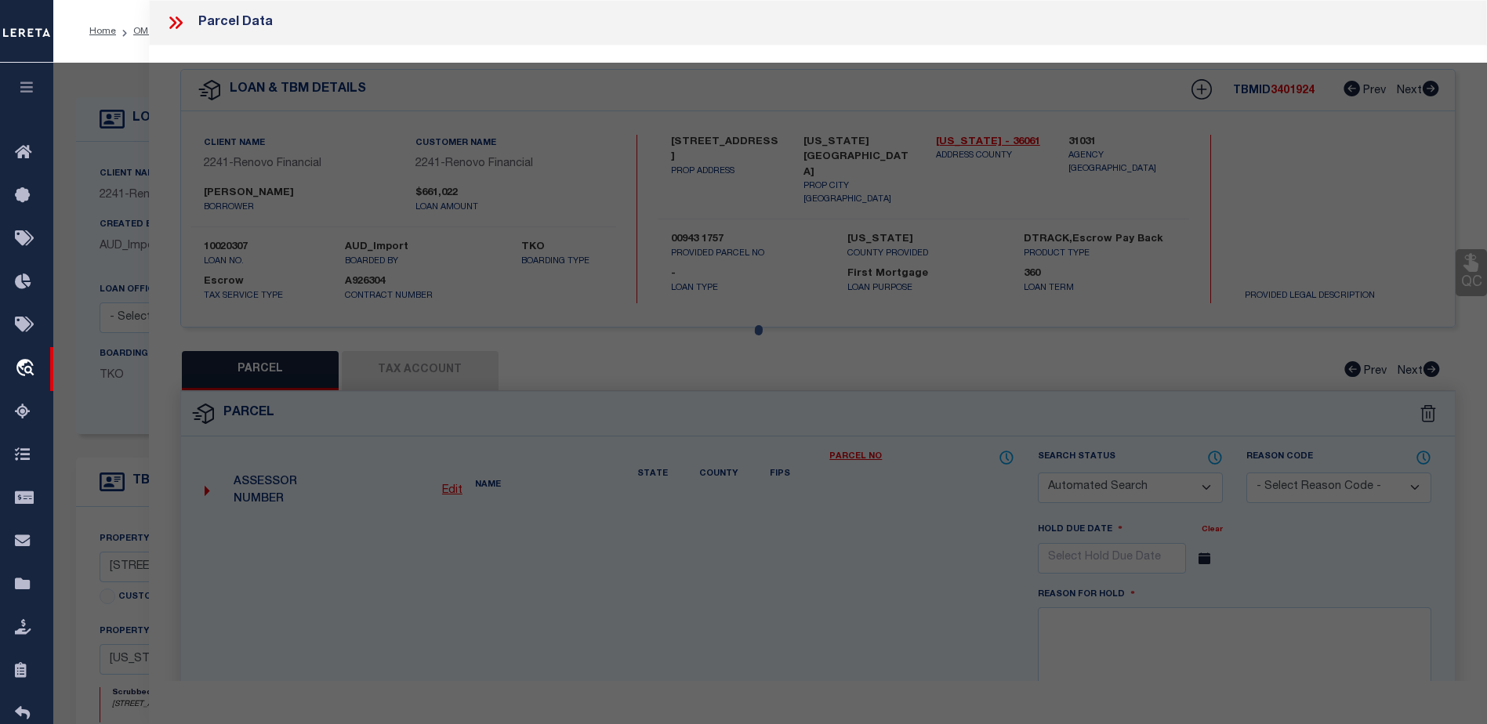
checkbox input "false"
type input "[US_STATE][GEOGRAPHIC_DATA]"
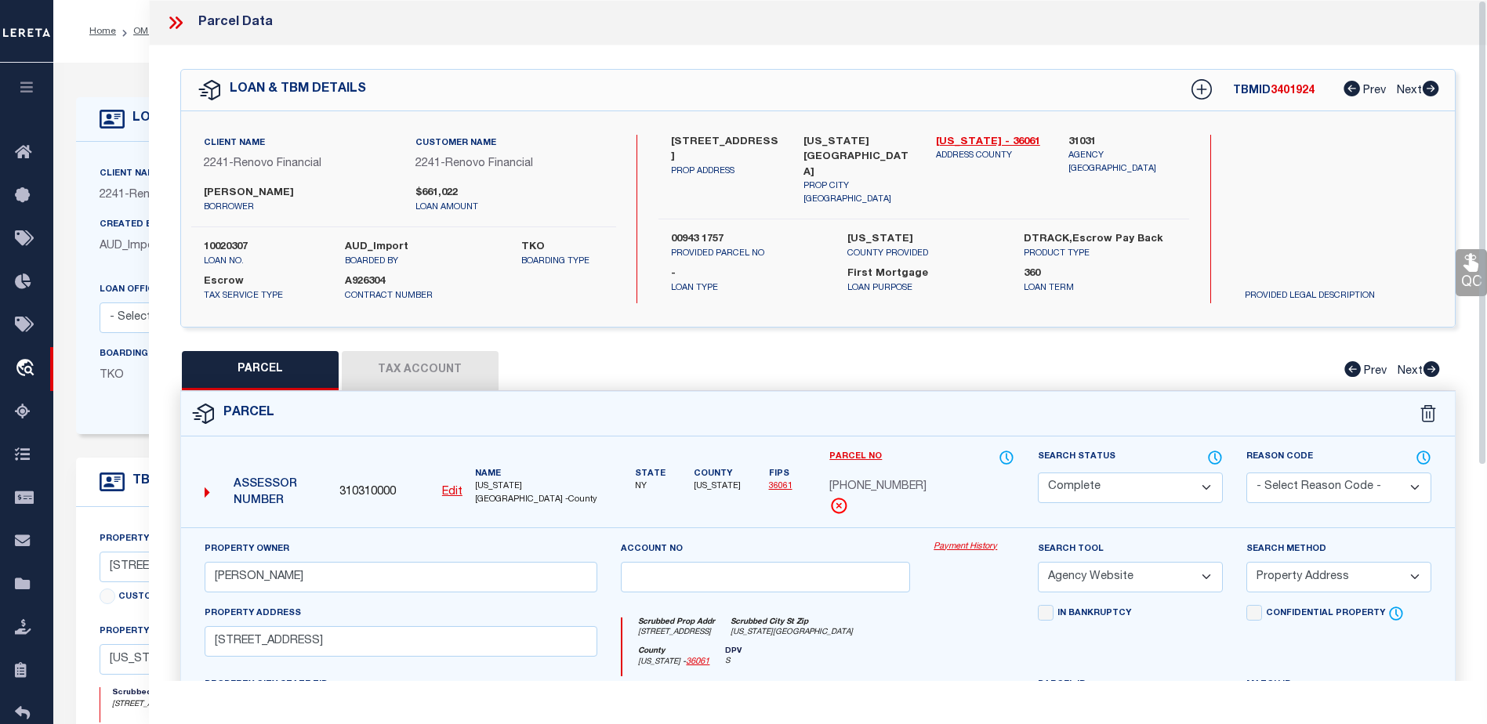
click at [974, 551] on link "Payment History" at bounding box center [974, 547] width 81 height 13
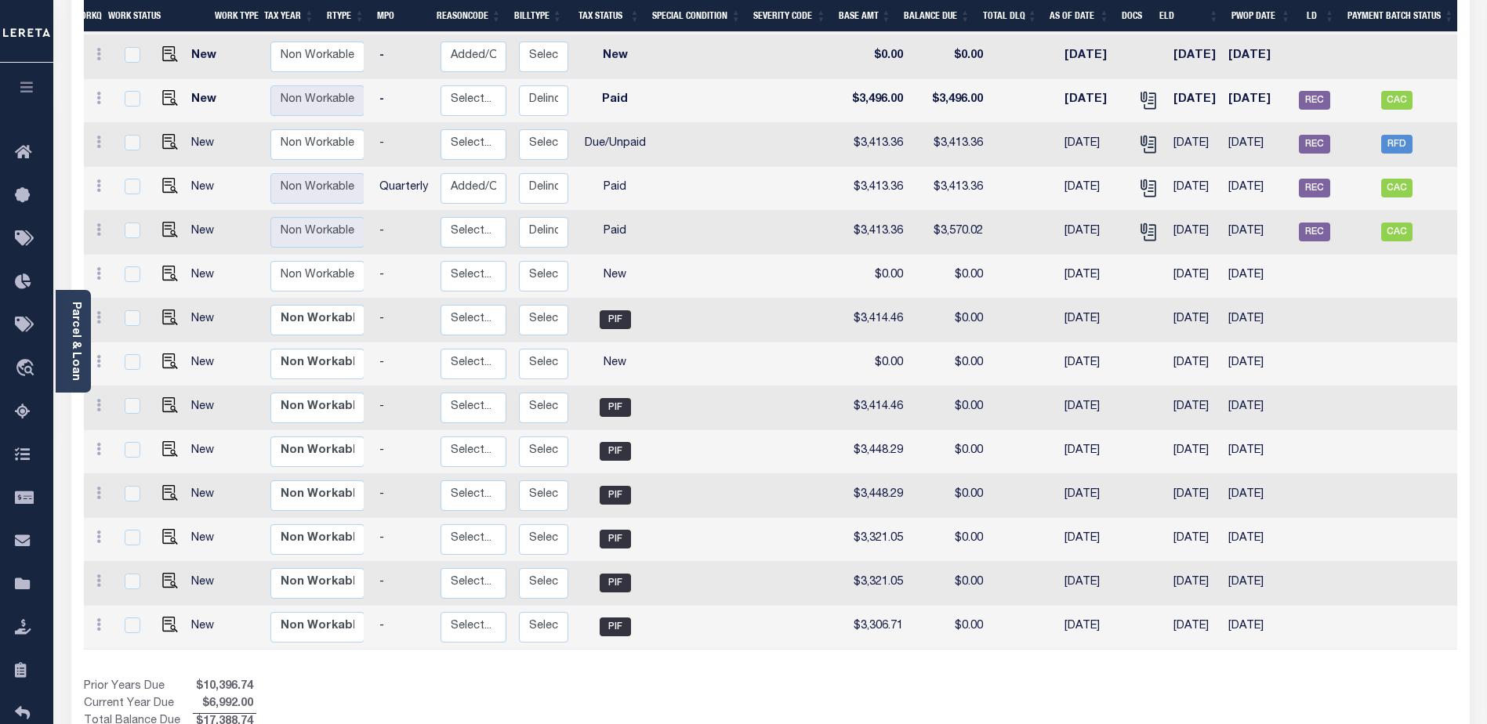
scroll to position [0, 156]
click at [1398, 91] on span "CAC" at bounding box center [1395, 100] width 31 height 19
checkbox input "true"
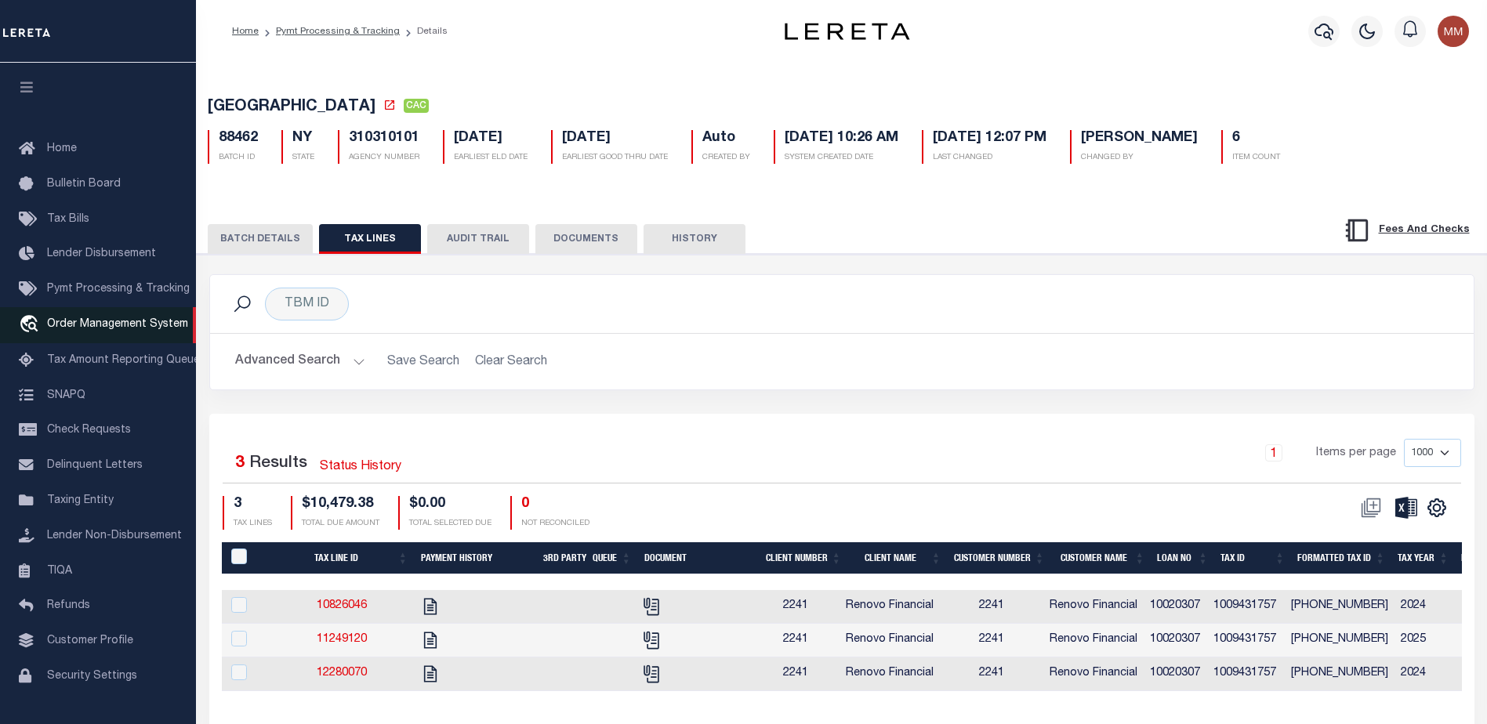
click at [119, 324] on span "Order Management System" at bounding box center [117, 324] width 141 height 11
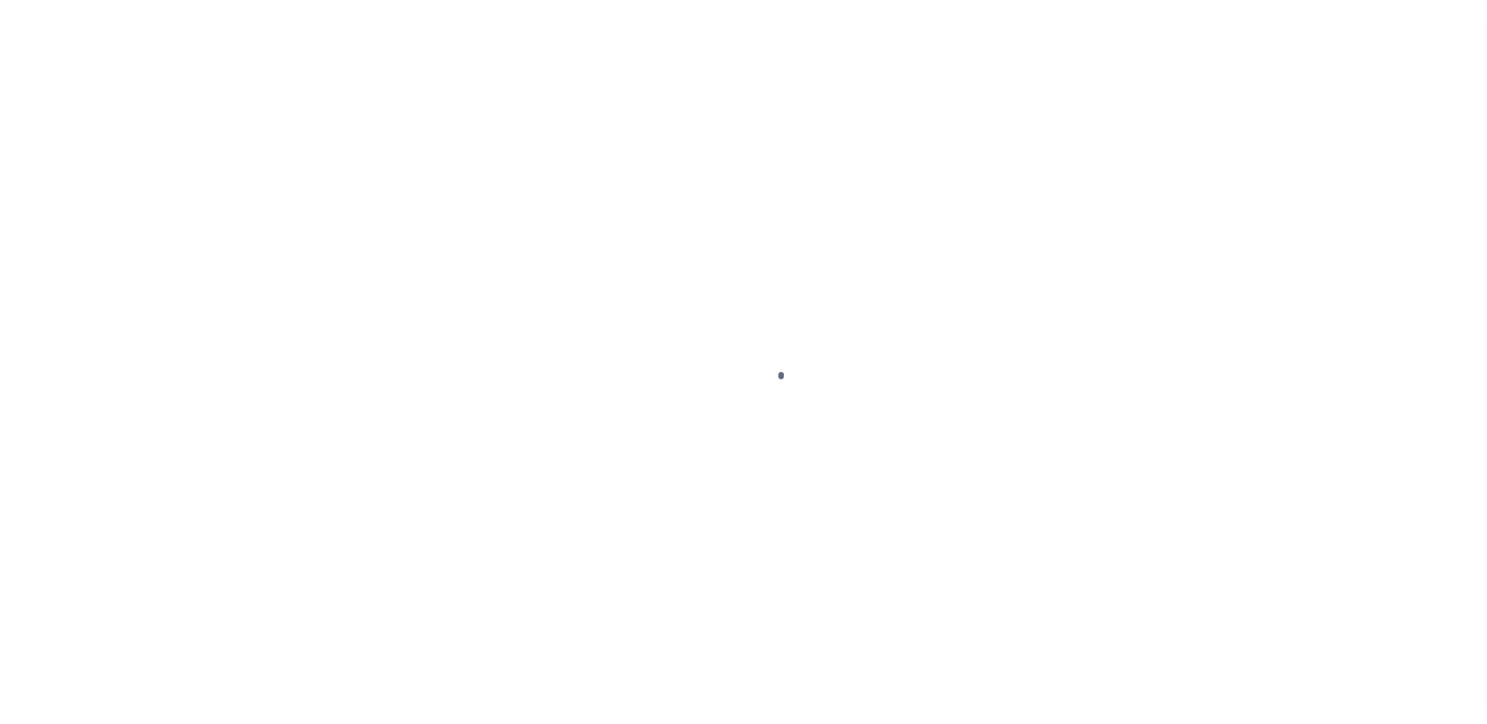
scroll to position [39, 0]
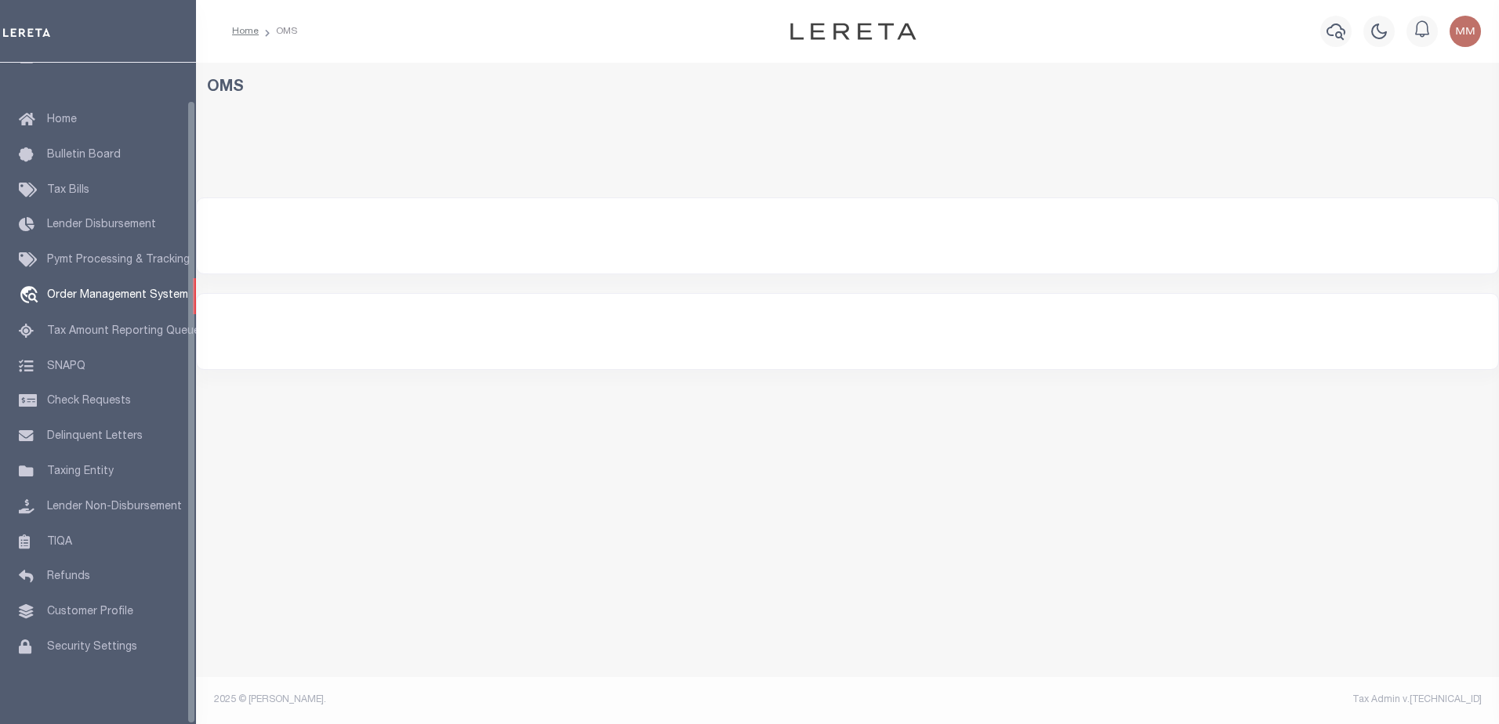
select select "200"
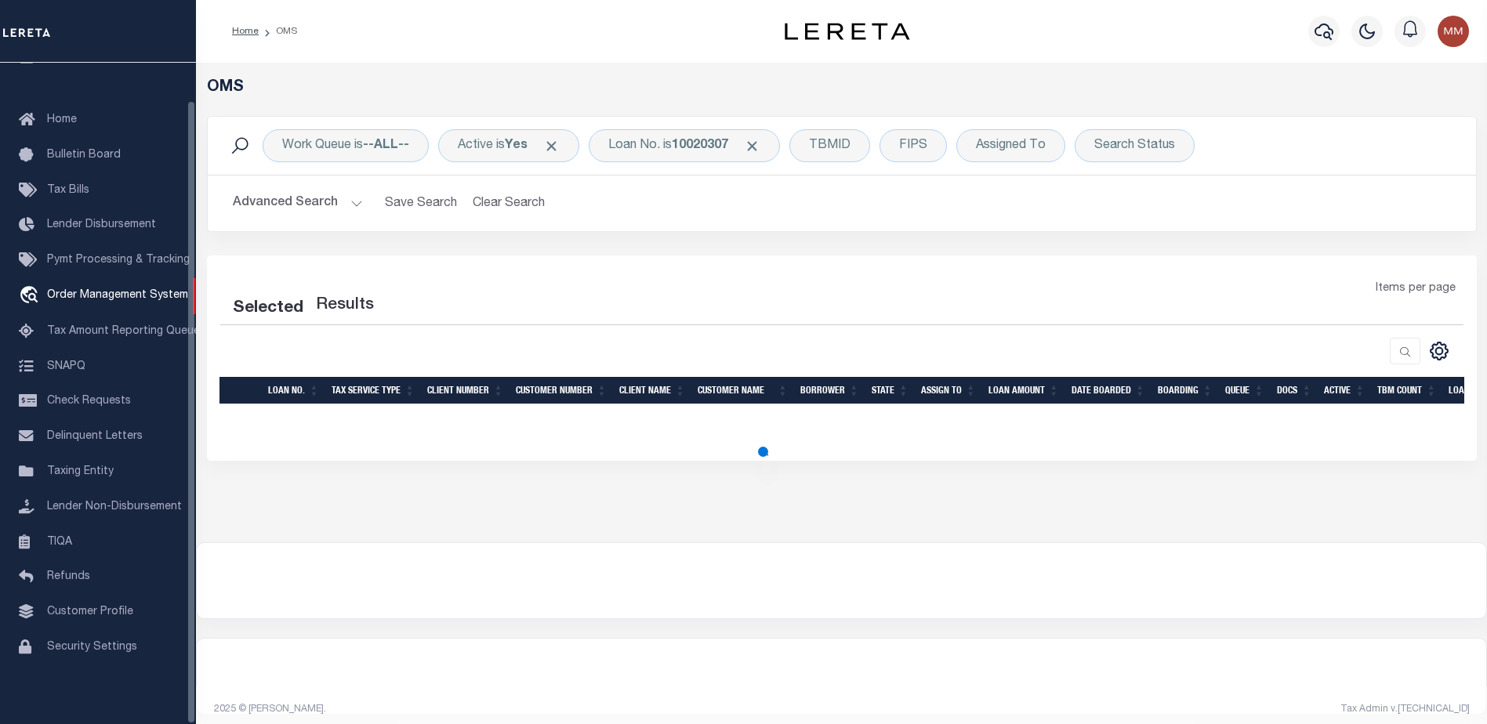
select select "200"
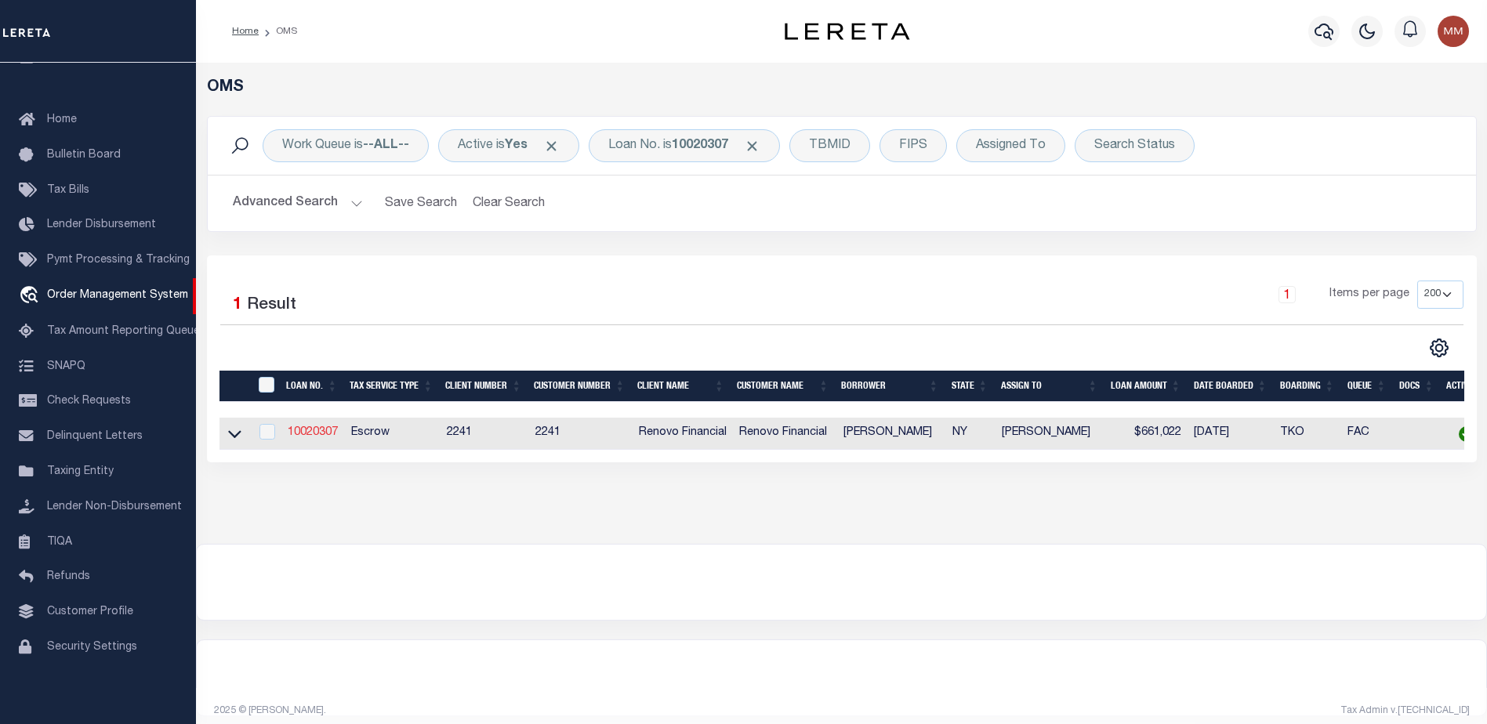
click at [308, 434] on link "10020307" at bounding box center [313, 432] width 50 height 11
type input "10020307"
type input "[PERSON_NAME]"
select select
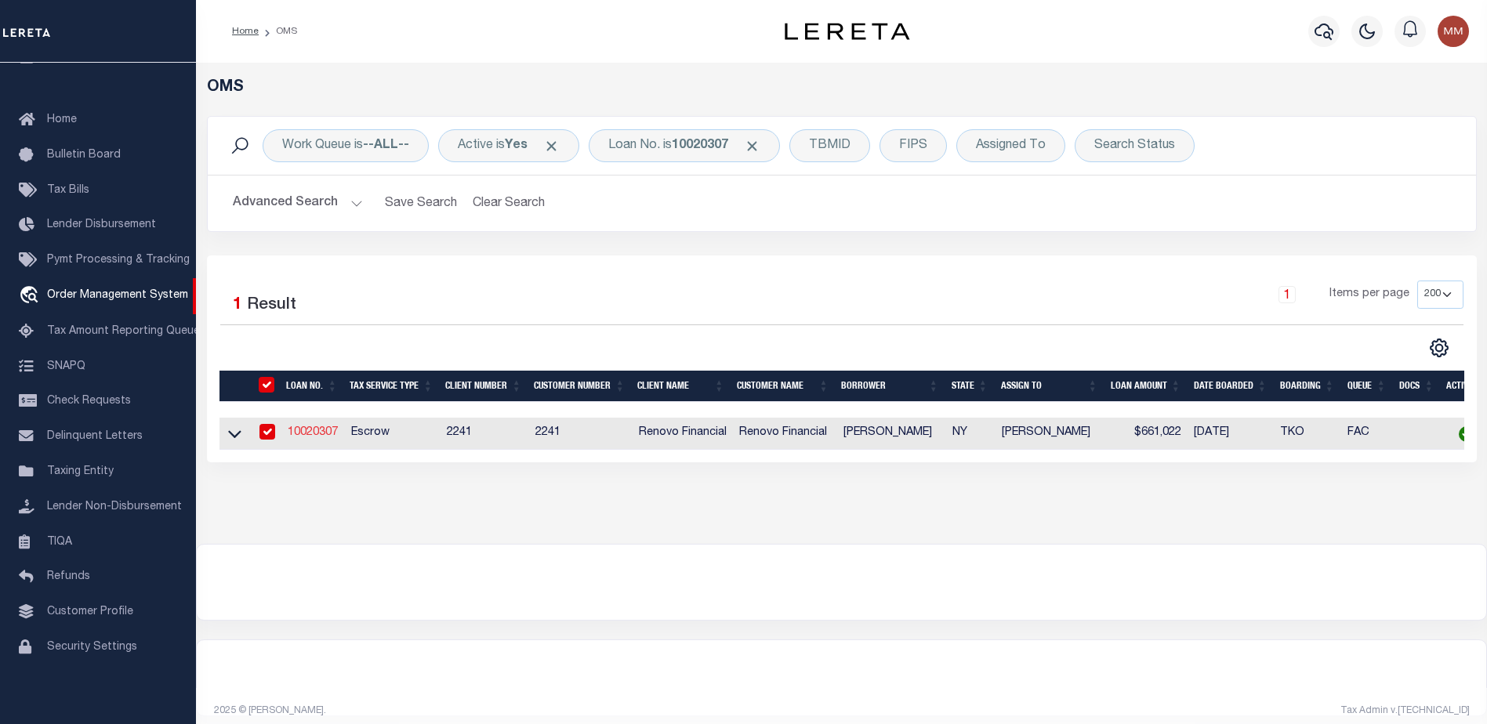
type input "[STREET_ADDRESS]"
type input "[GEOGRAPHIC_DATA]"
select select "10"
select select "Escrow"
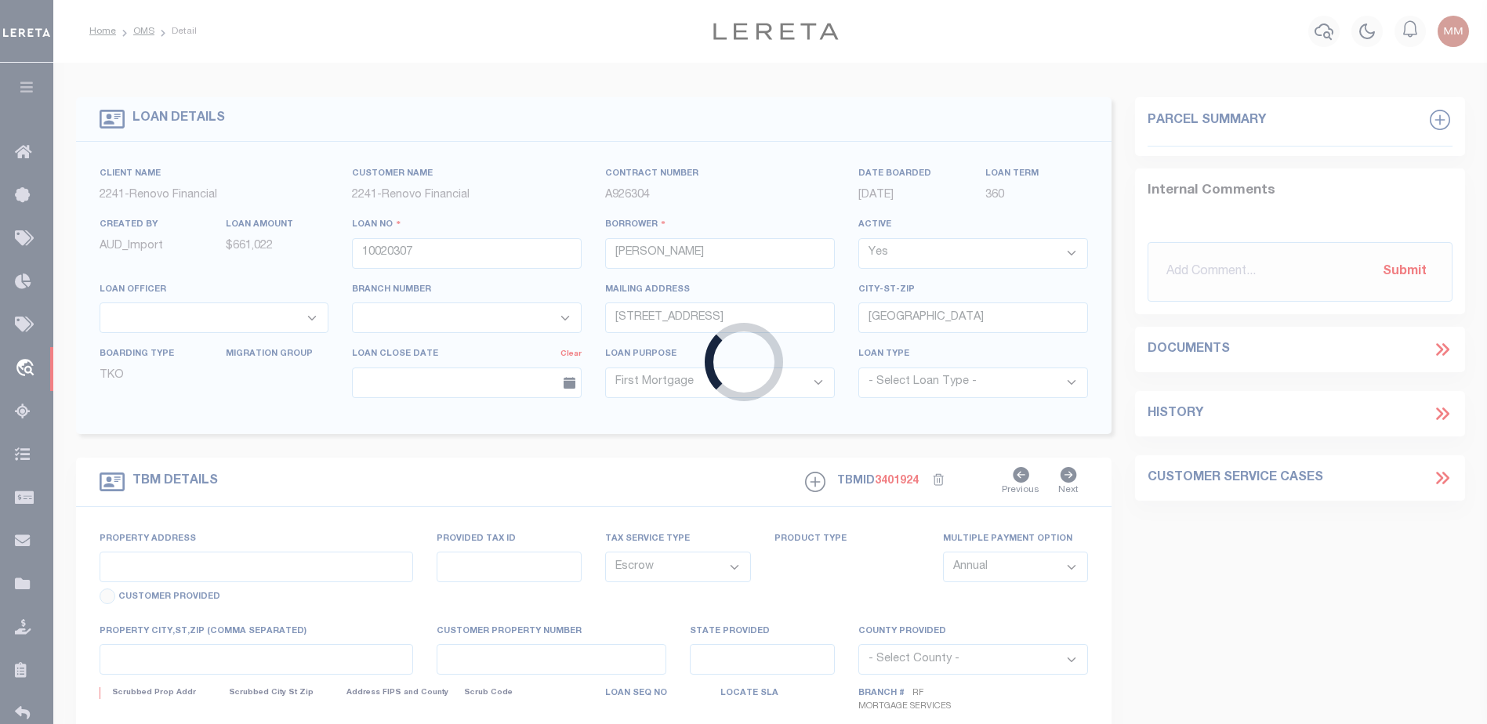
type input "[STREET_ADDRESS]"
type input "00943 1757"
type input "[US_STATE][GEOGRAPHIC_DATA]"
type input "a0kUS000007eBC1"
type input "NY"
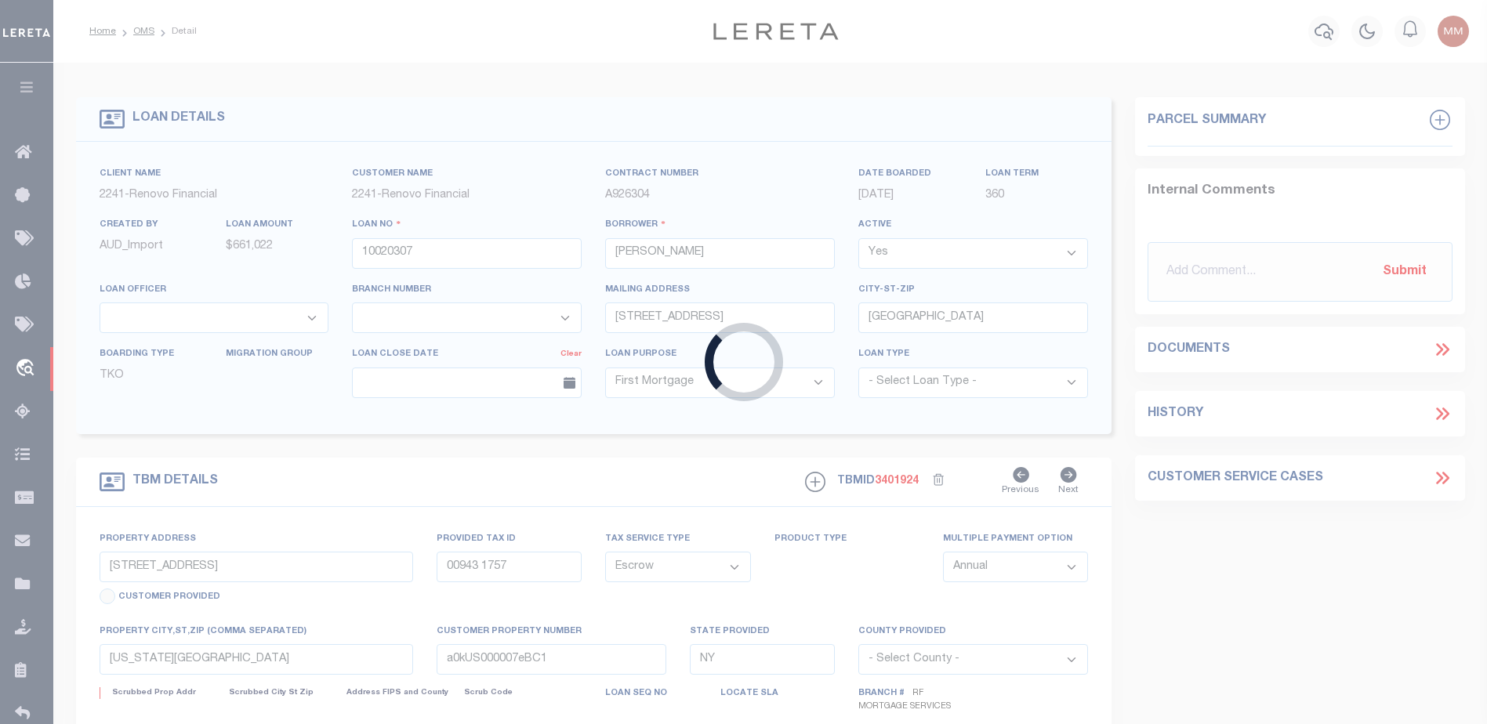
select select
type textarea "Liability Limited to Customer Provided Parcel"
select select "25067"
select select
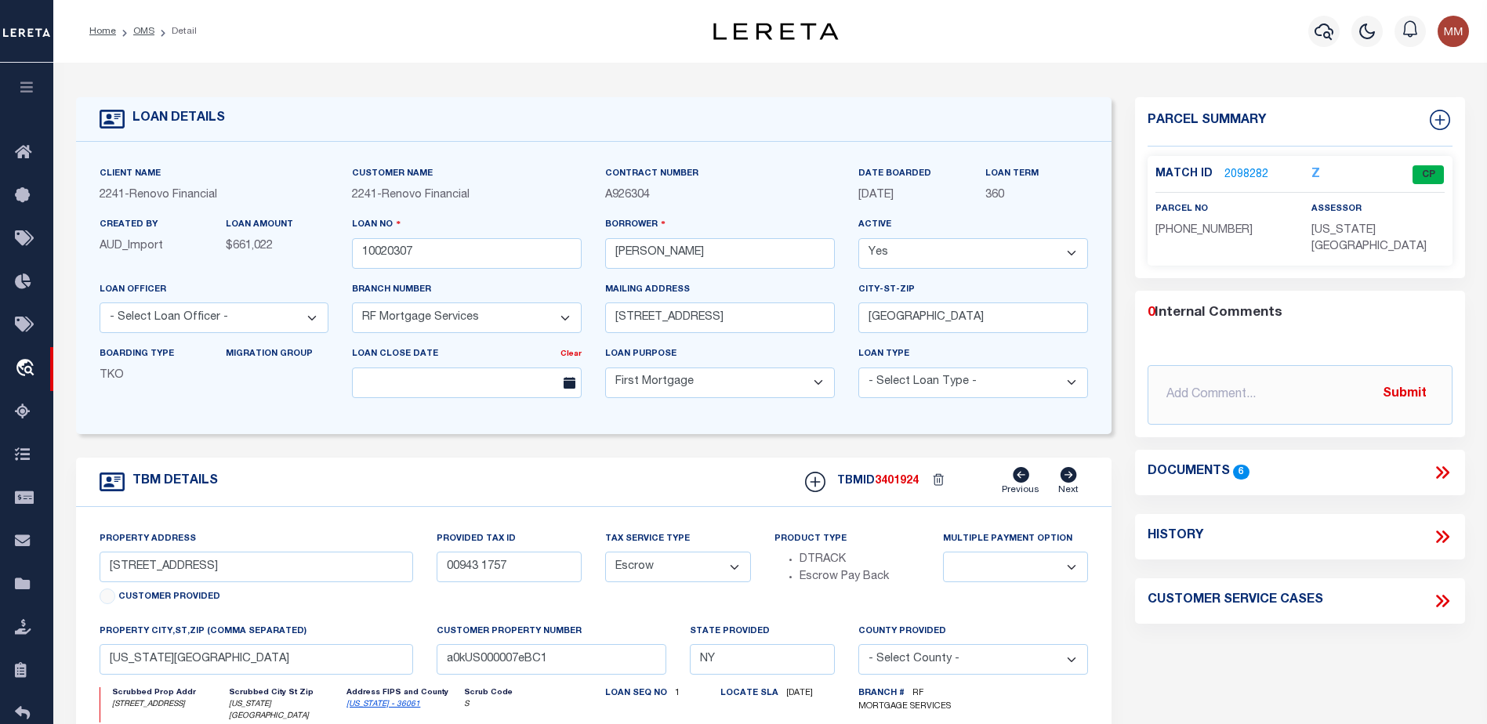
click at [1232, 169] on link "2098282" at bounding box center [1246, 175] width 44 height 16
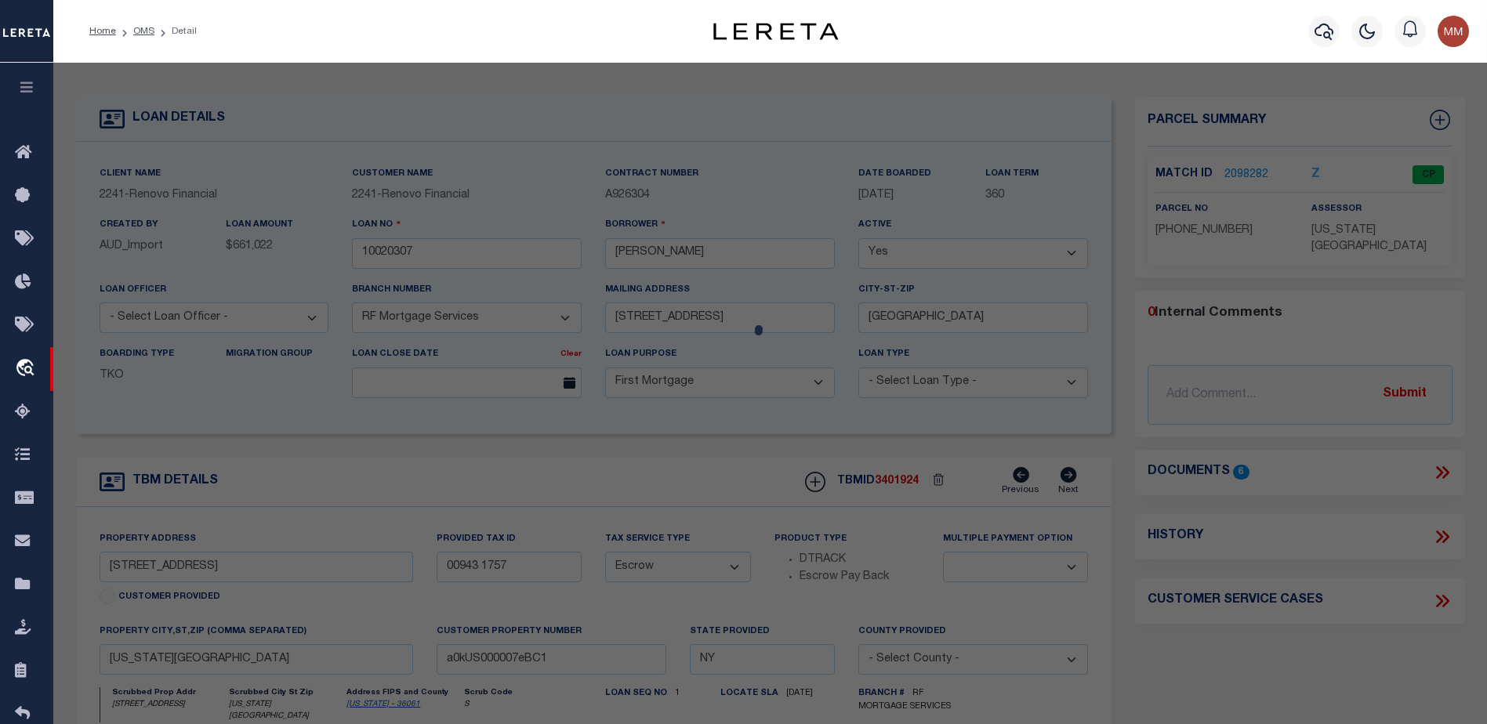
checkbox input "false"
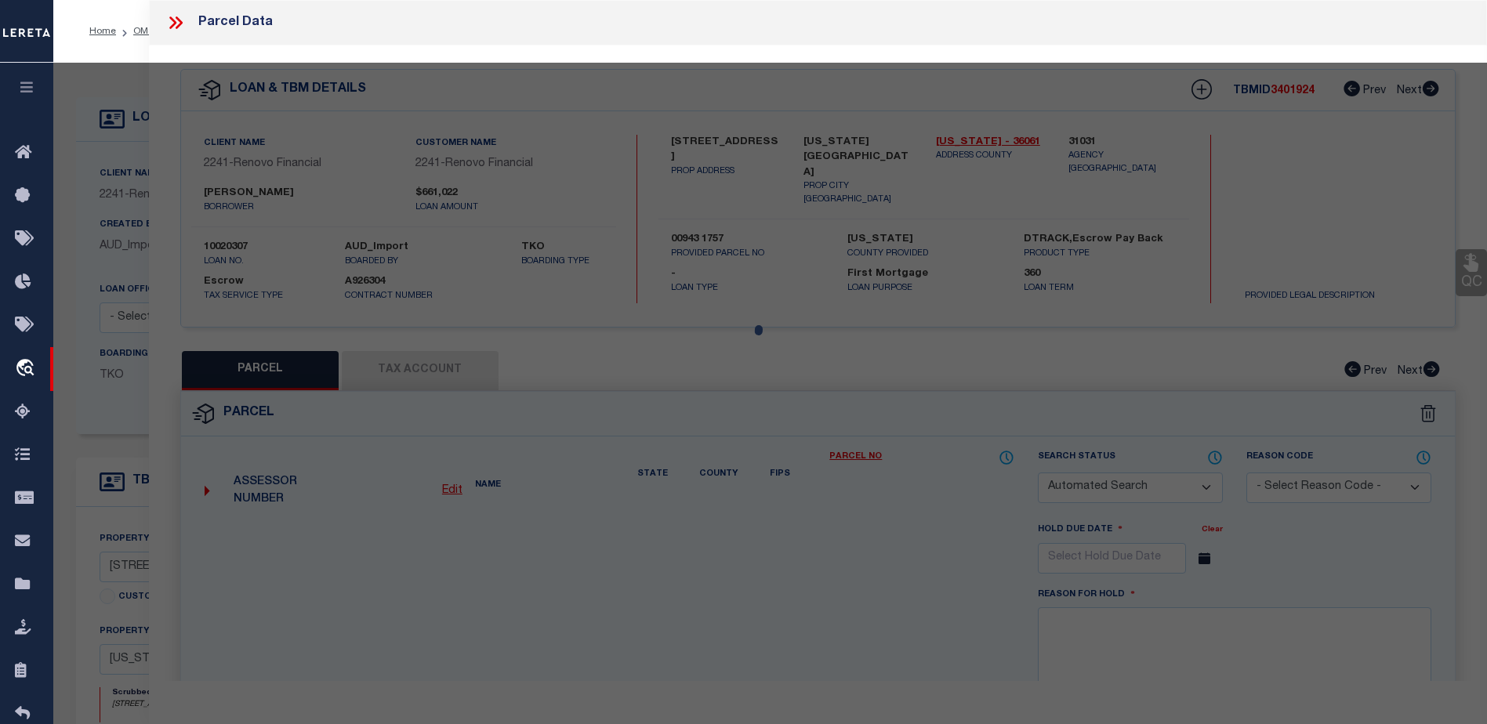
select select "CP"
type input "[PERSON_NAME]"
select select "AGW"
select select "ADD"
type input "[STREET_ADDRESS]"
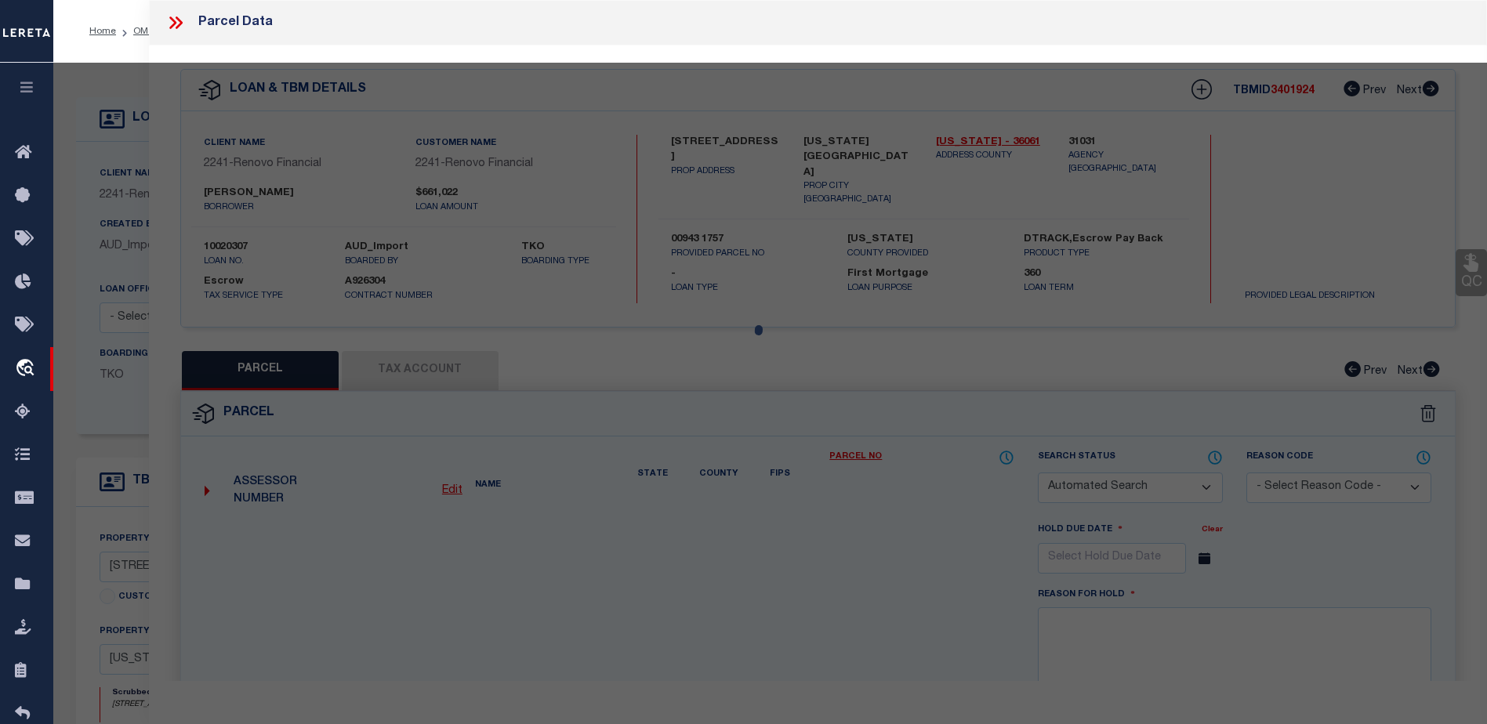
checkbox input "false"
type input "NEW YORK, NY 10016"
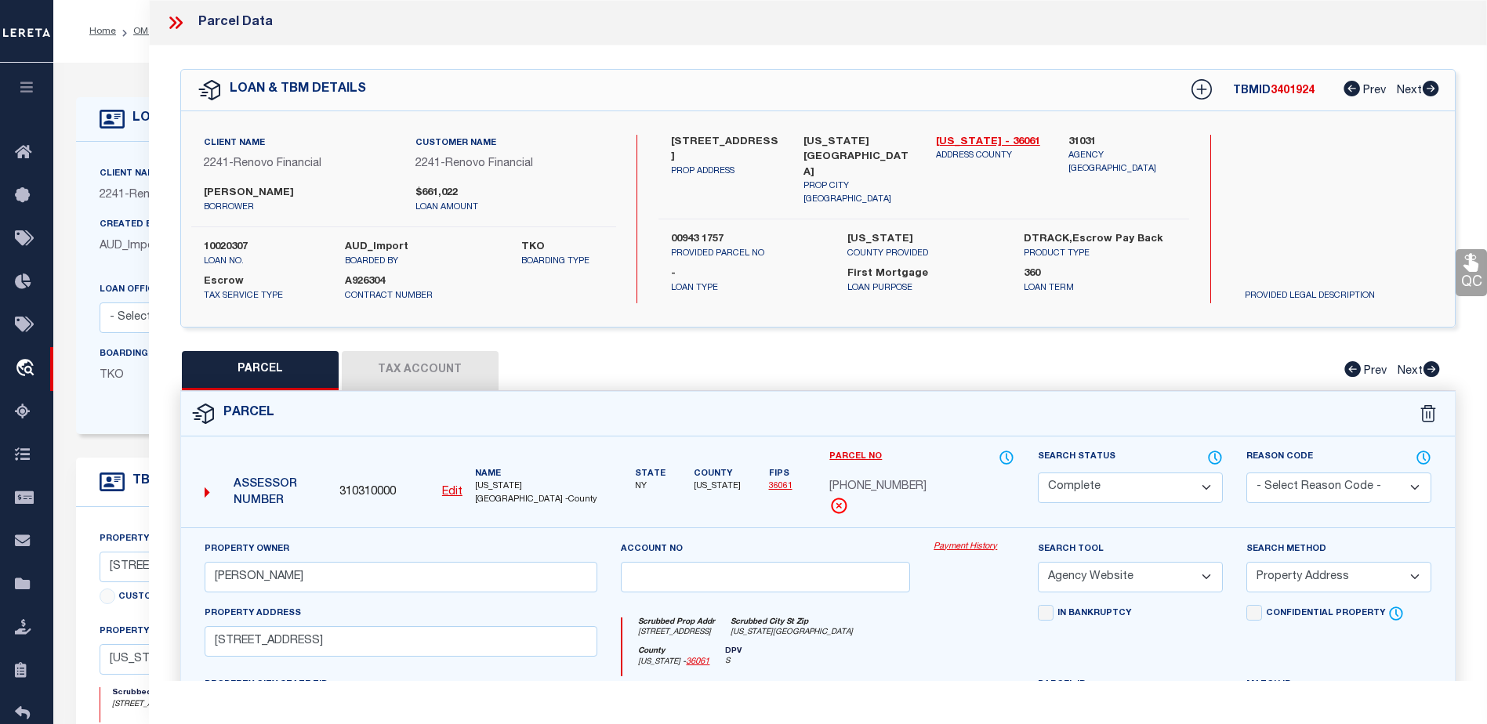
click at [967, 544] on link "Payment History" at bounding box center [974, 547] width 81 height 13
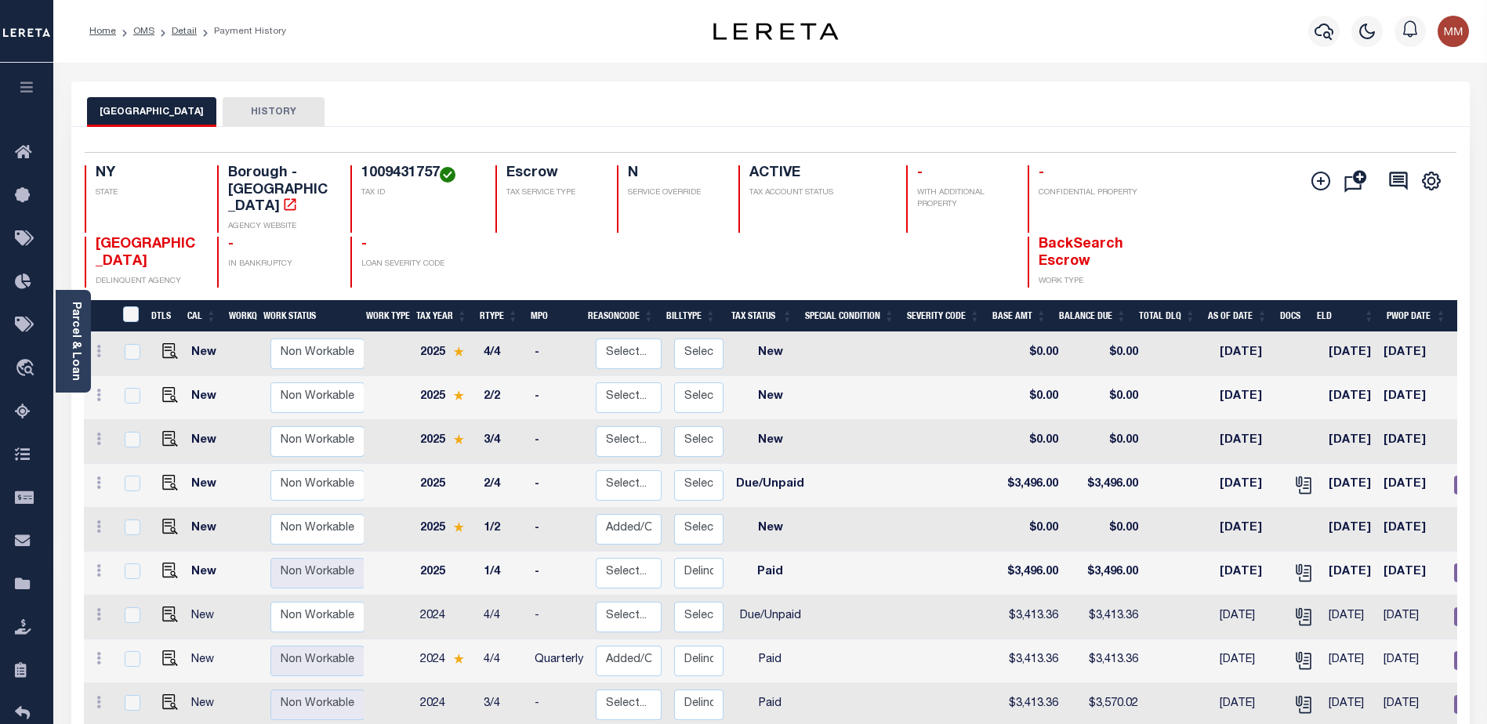
scroll to position [17, 0]
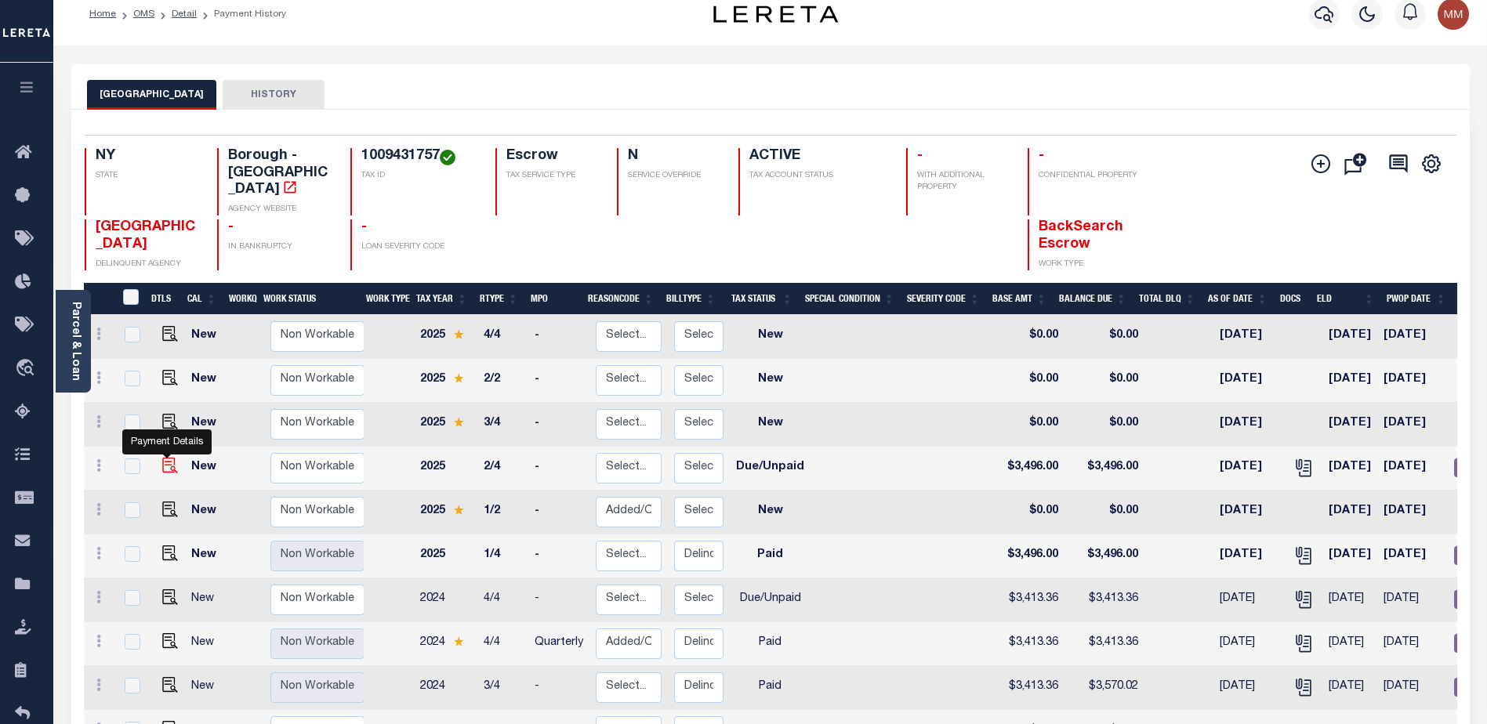
click at [166, 458] on img "" at bounding box center [170, 466] width 16 height 16
checkbox input "true"
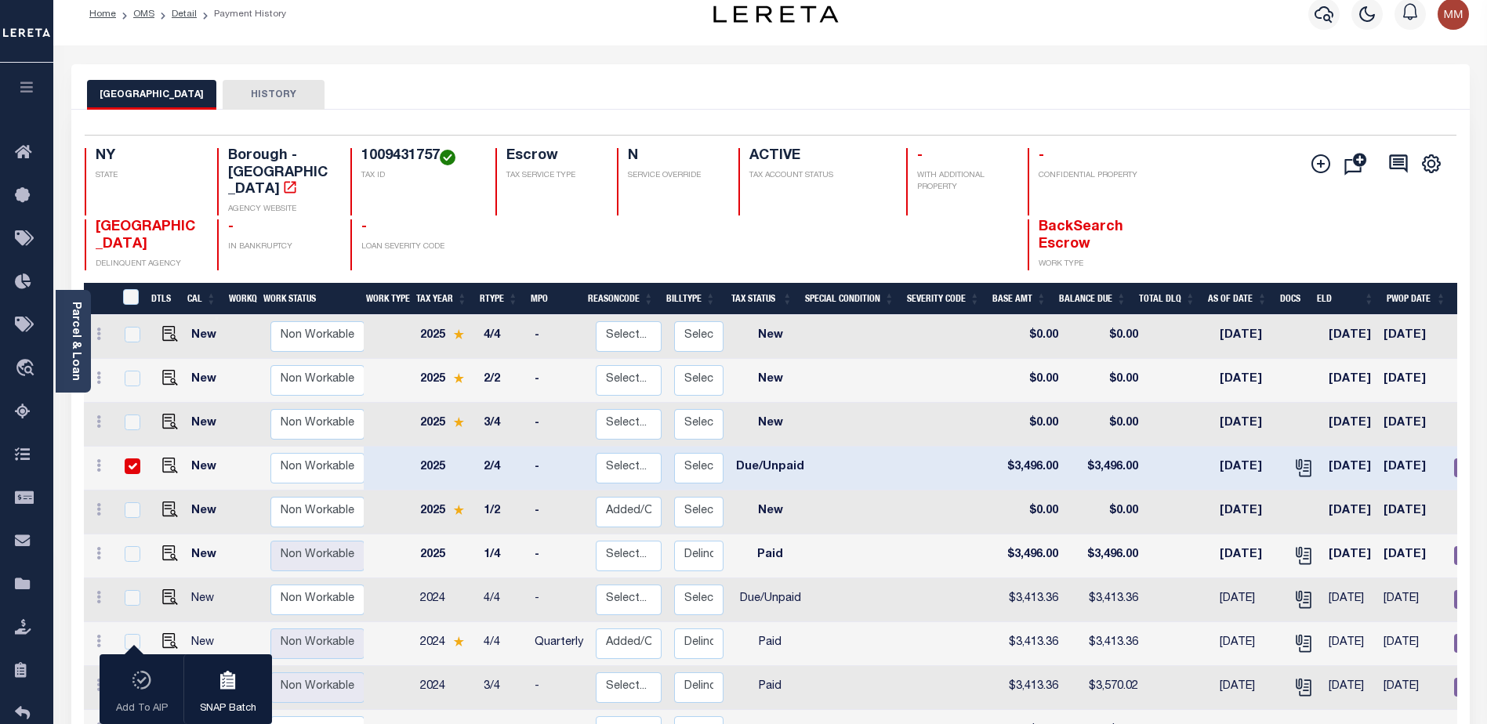
click at [128, 459] on input "checkbox" at bounding box center [133, 467] width 16 height 16
checkbox input "false"
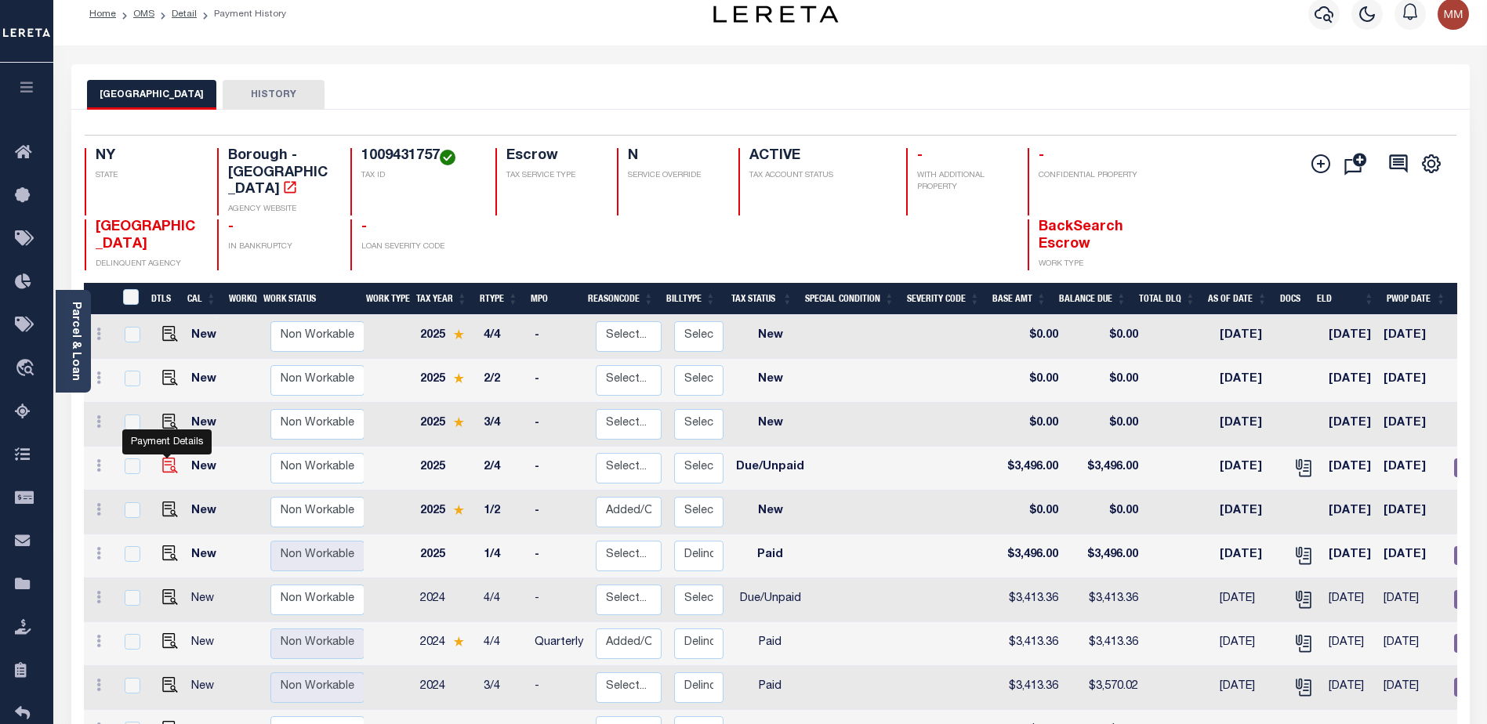
click at [174, 458] on img "" at bounding box center [170, 466] width 16 height 16
checkbox input "true"
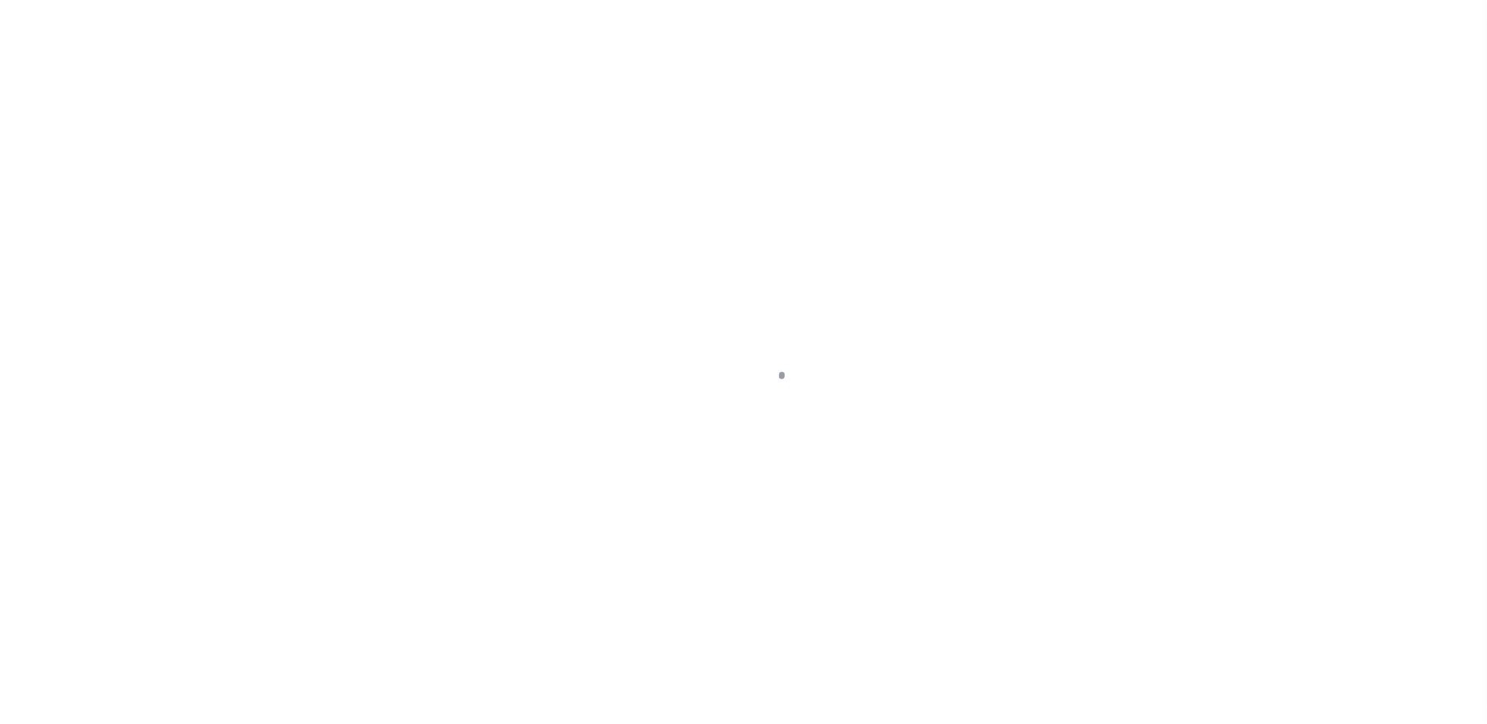
select select "DUE"
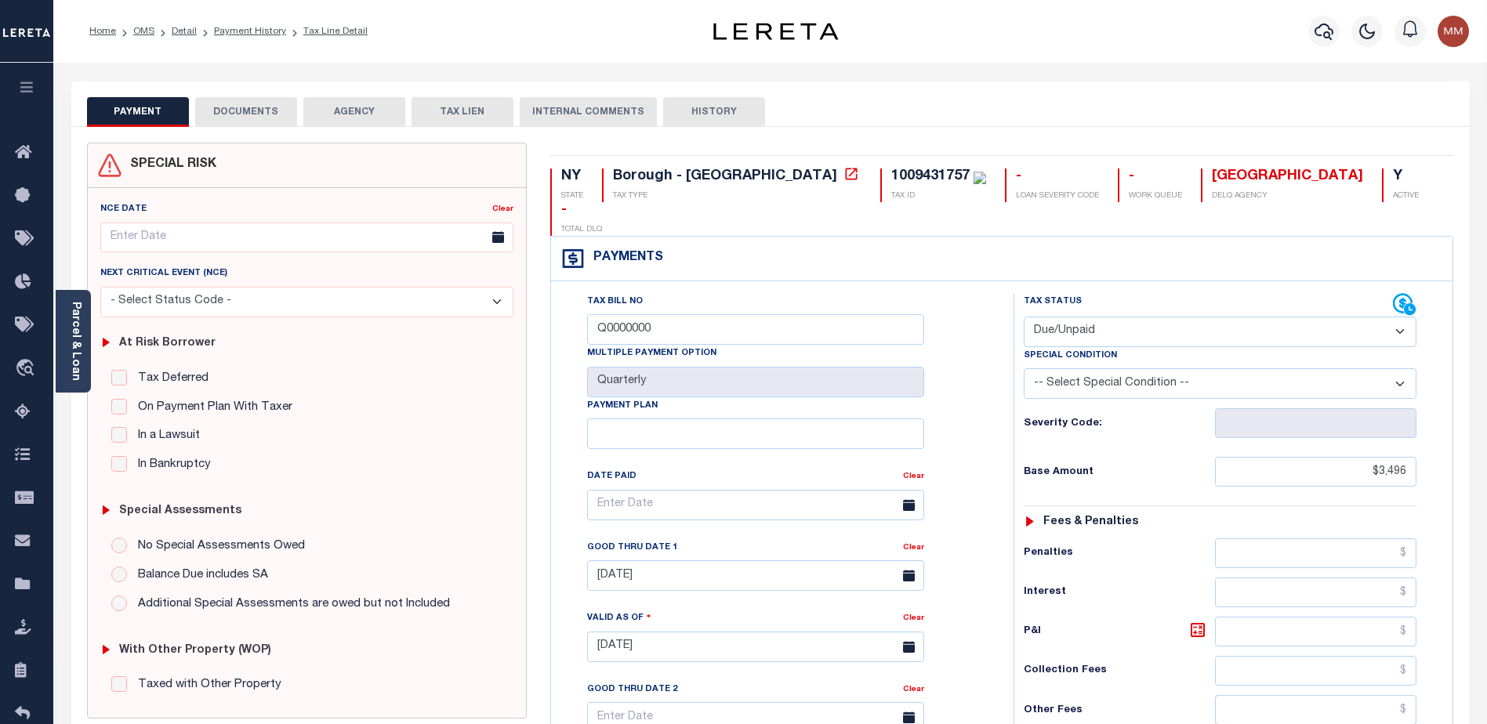
click at [135, 113] on button "PAYMENT" at bounding box center [138, 112] width 102 height 30
click at [26, 155] on icon at bounding box center [27, 153] width 25 height 20
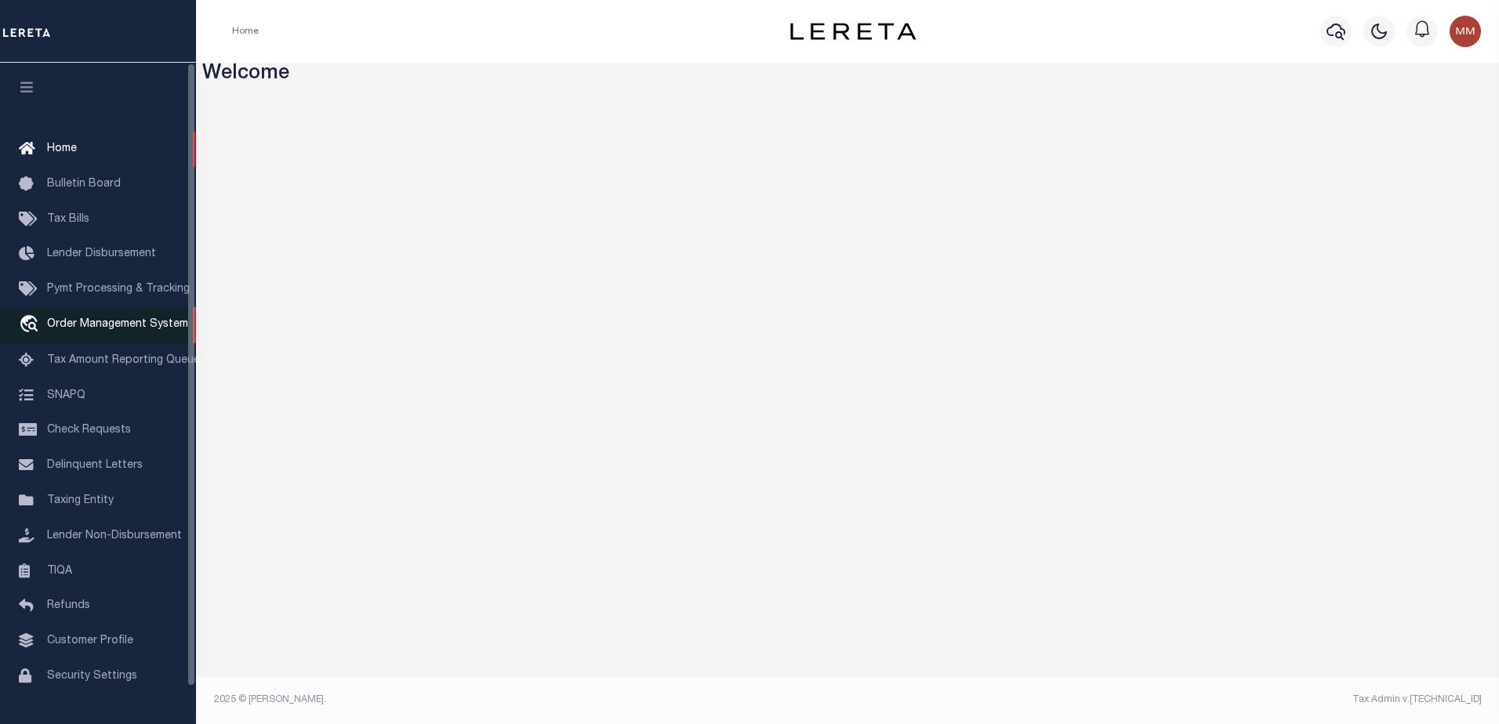
click at [149, 327] on span "Order Management System" at bounding box center [117, 324] width 141 height 11
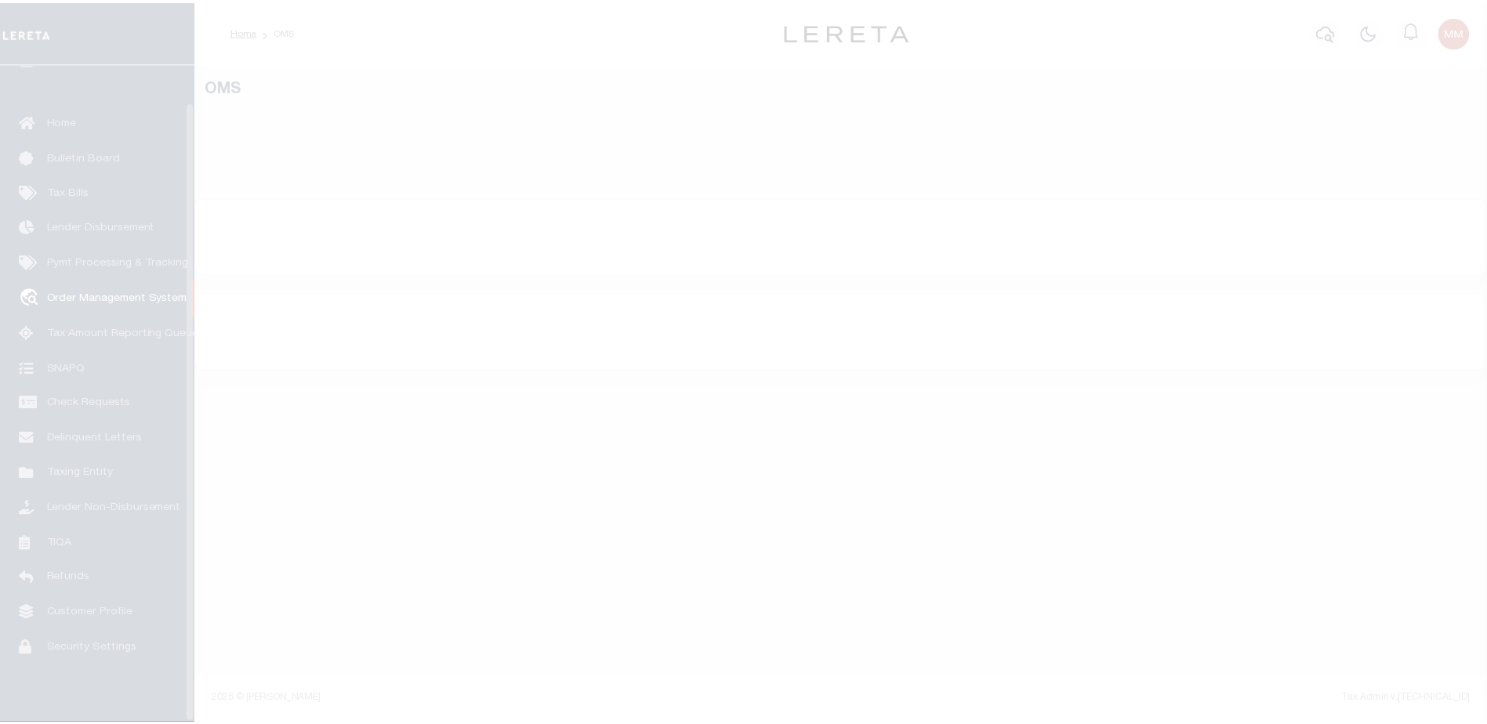
scroll to position [39, 0]
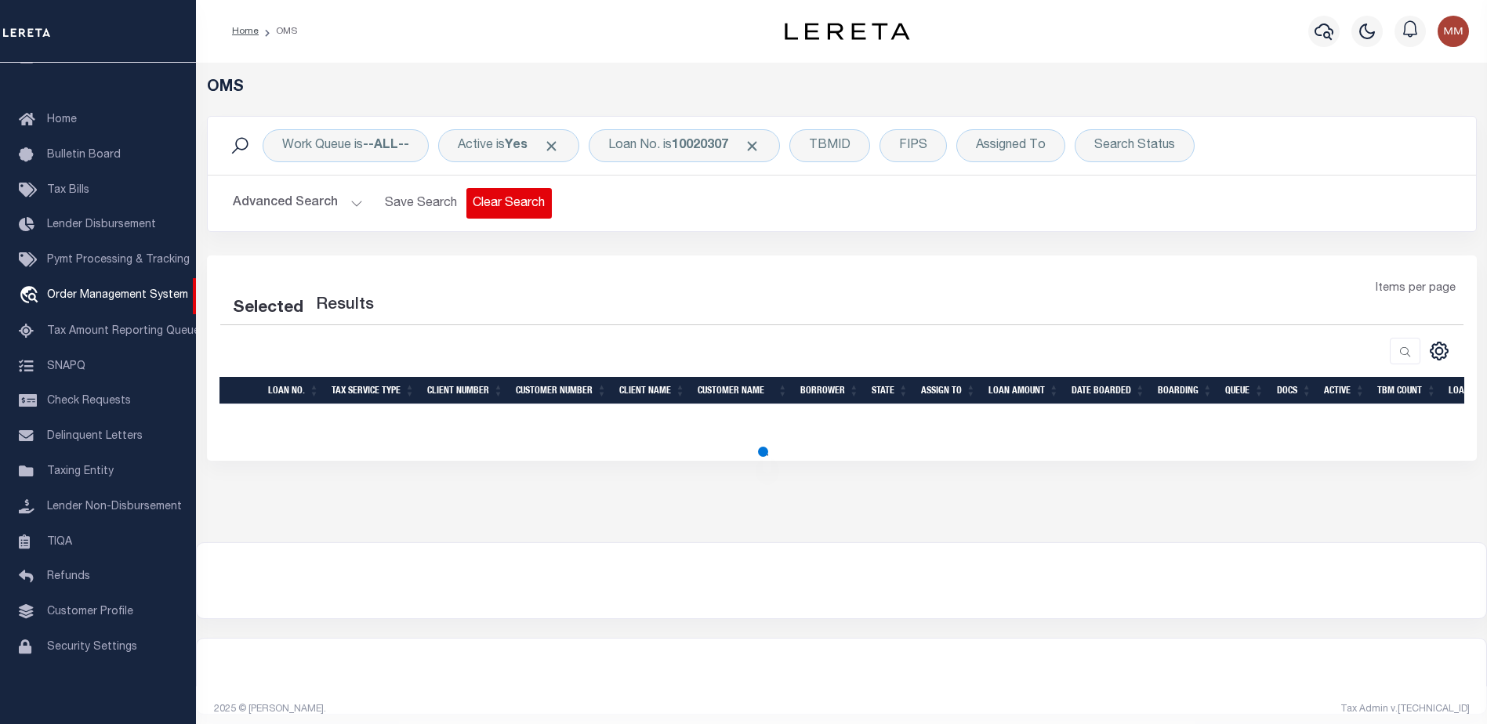
select select "200"
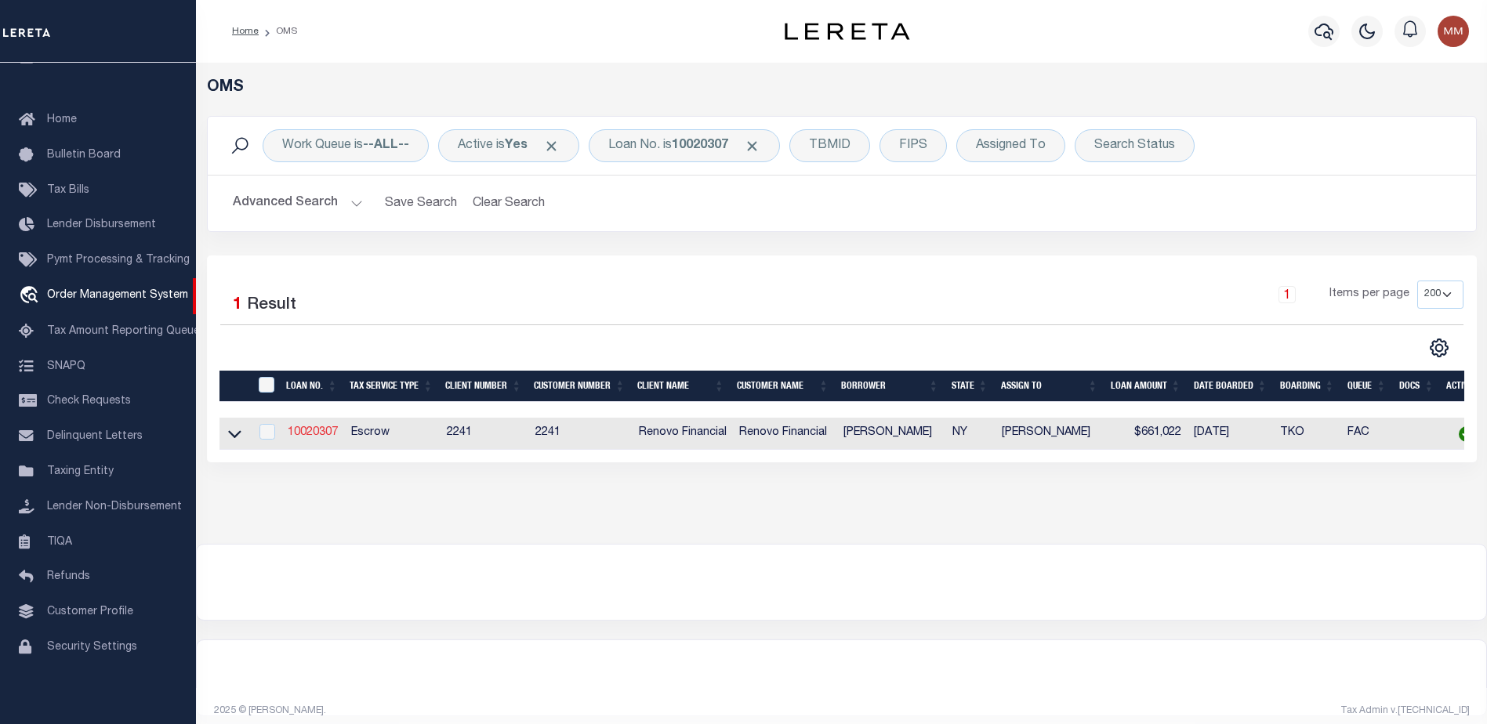
click at [326, 430] on link "10020307" at bounding box center [313, 432] width 50 height 11
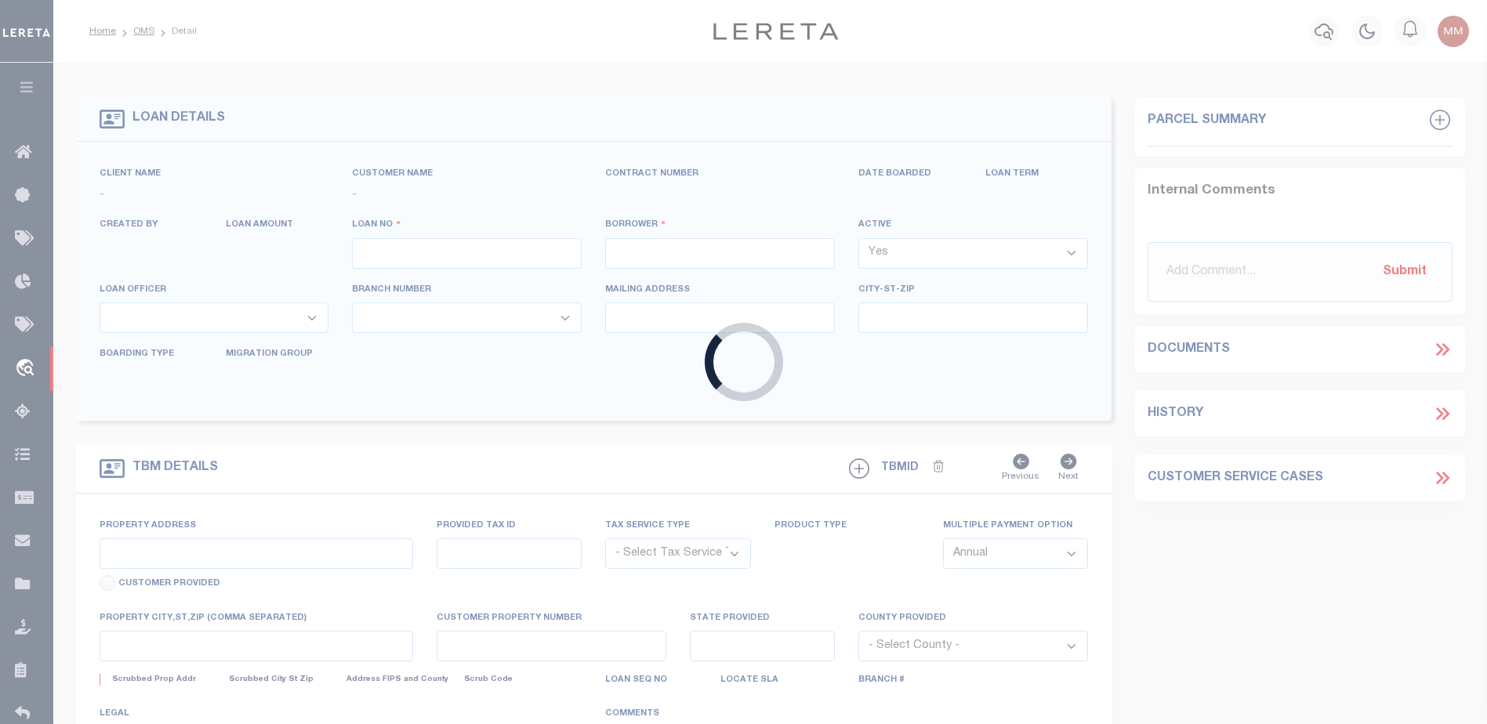
type input "10020307"
type input "[PERSON_NAME]"
select select
type input "[STREET_ADDRESS]"
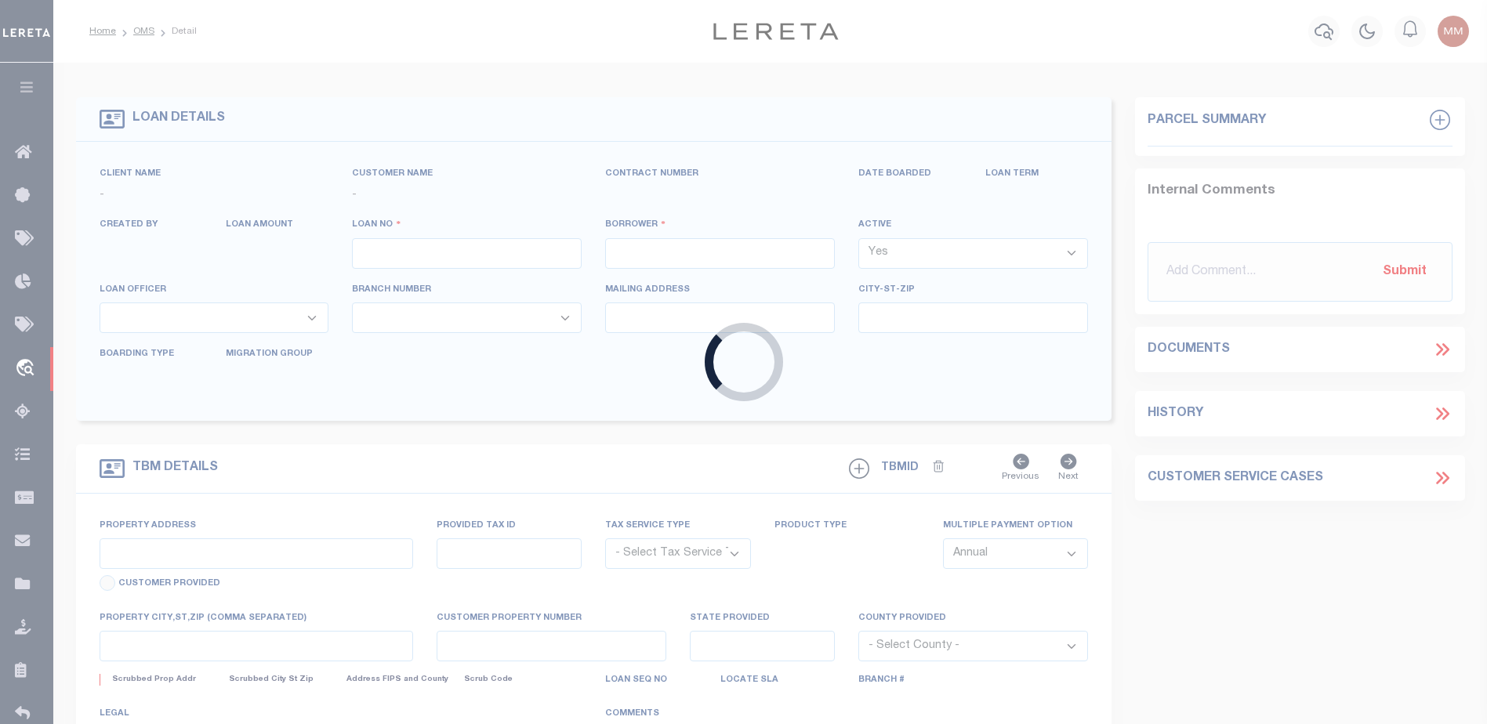
type input "[GEOGRAPHIC_DATA]"
select select "10"
select select "Escrow"
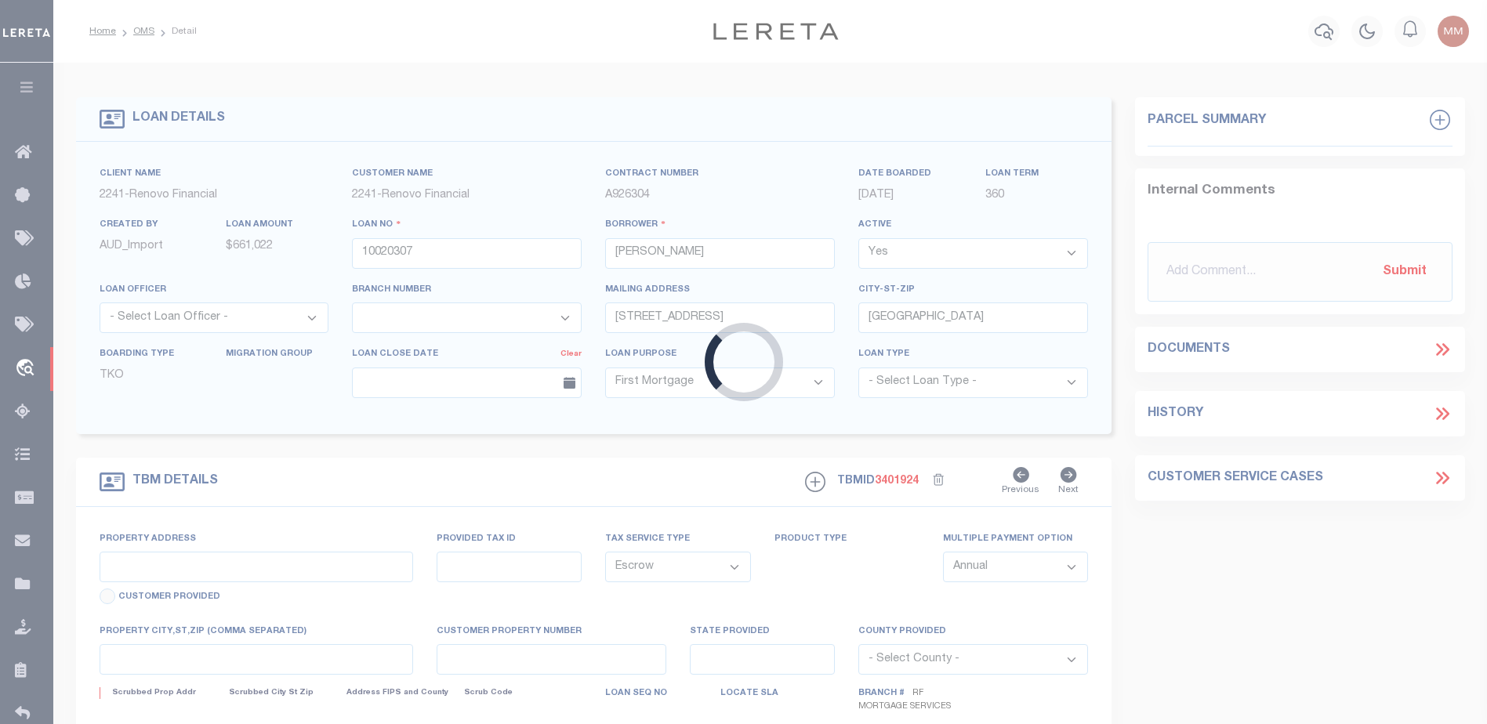
type input "[STREET_ADDRESS]"
type input "00943 1757"
type input "[US_STATE][GEOGRAPHIC_DATA]"
type input "a0kUS000007eBC1"
type input "NY"
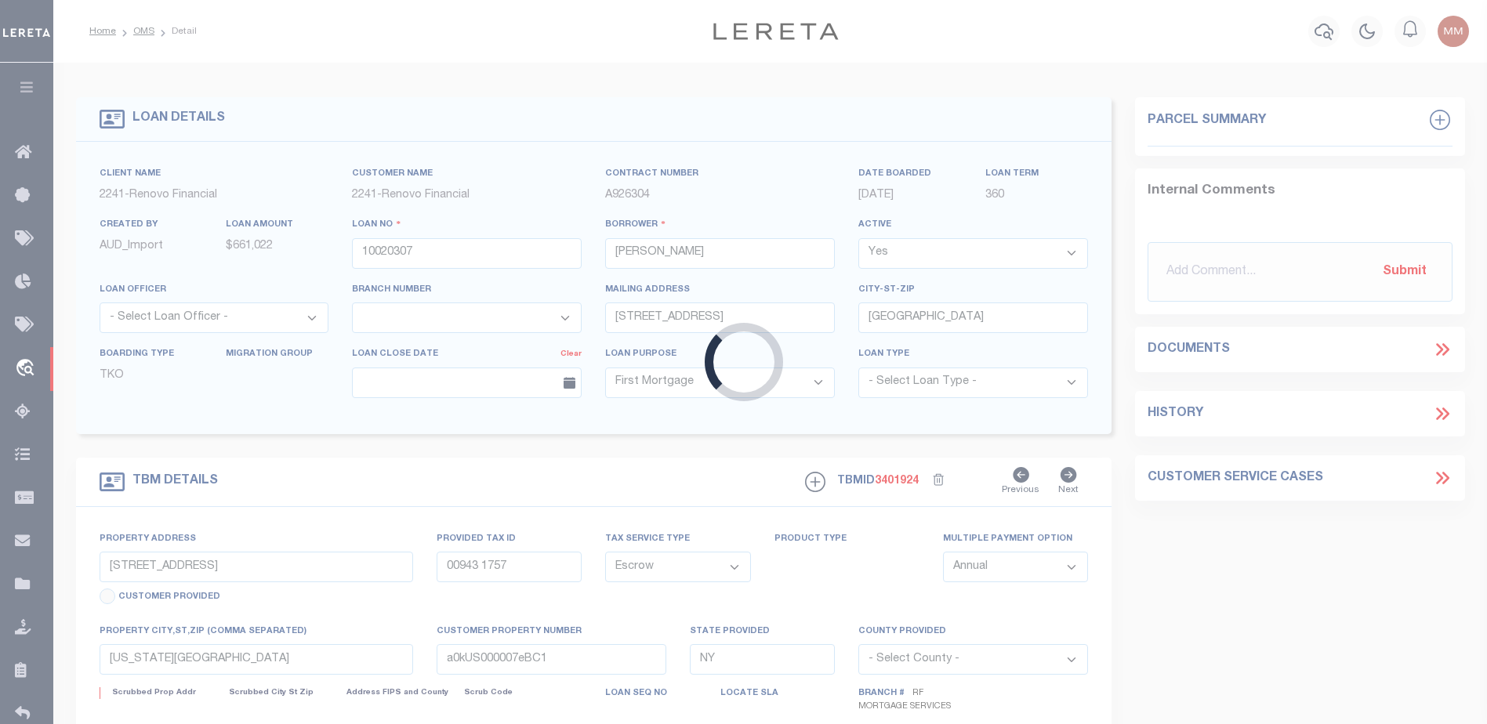
select select
type textarea "Liability Limited to Customer Provided Parcel"
select select "25067"
select select
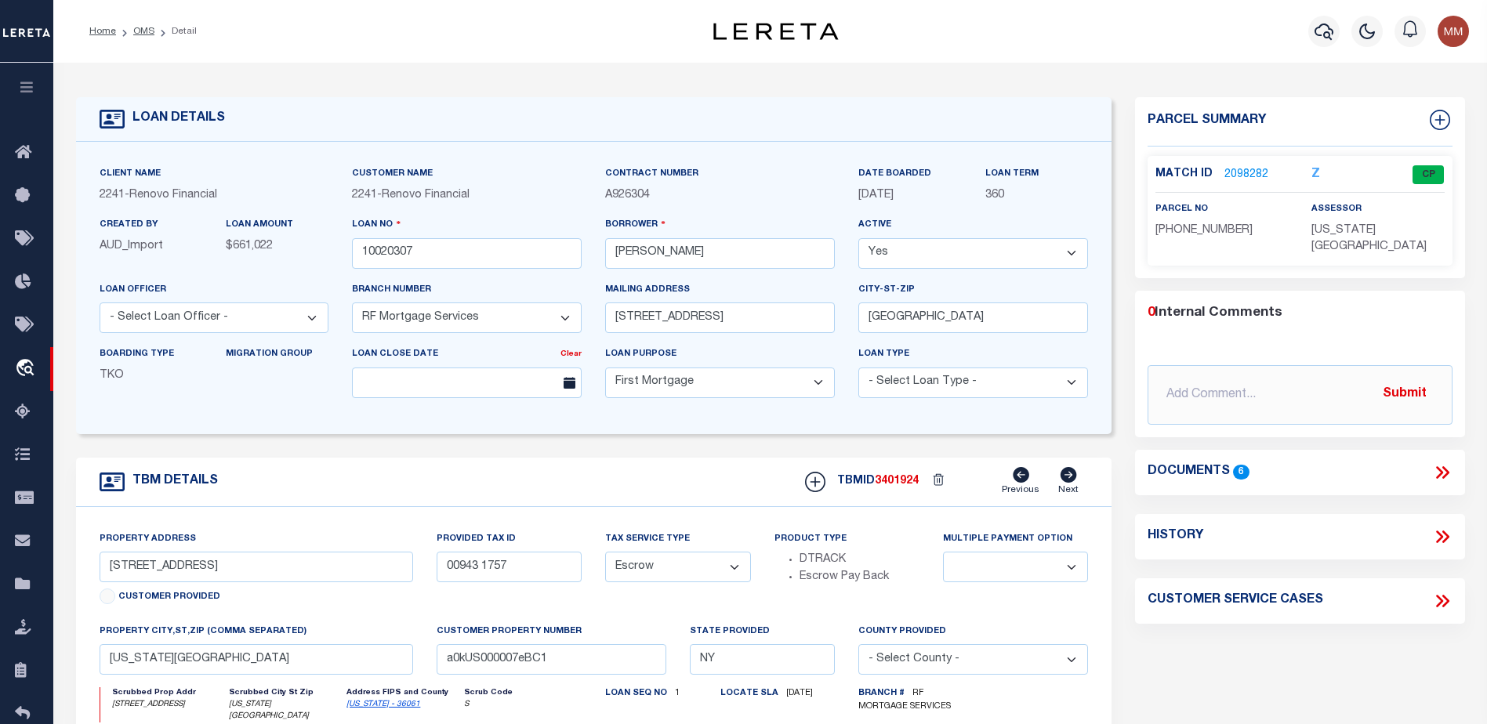
click at [1232, 170] on link "2098282" at bounding box center [1246, 175] width 44 height 16
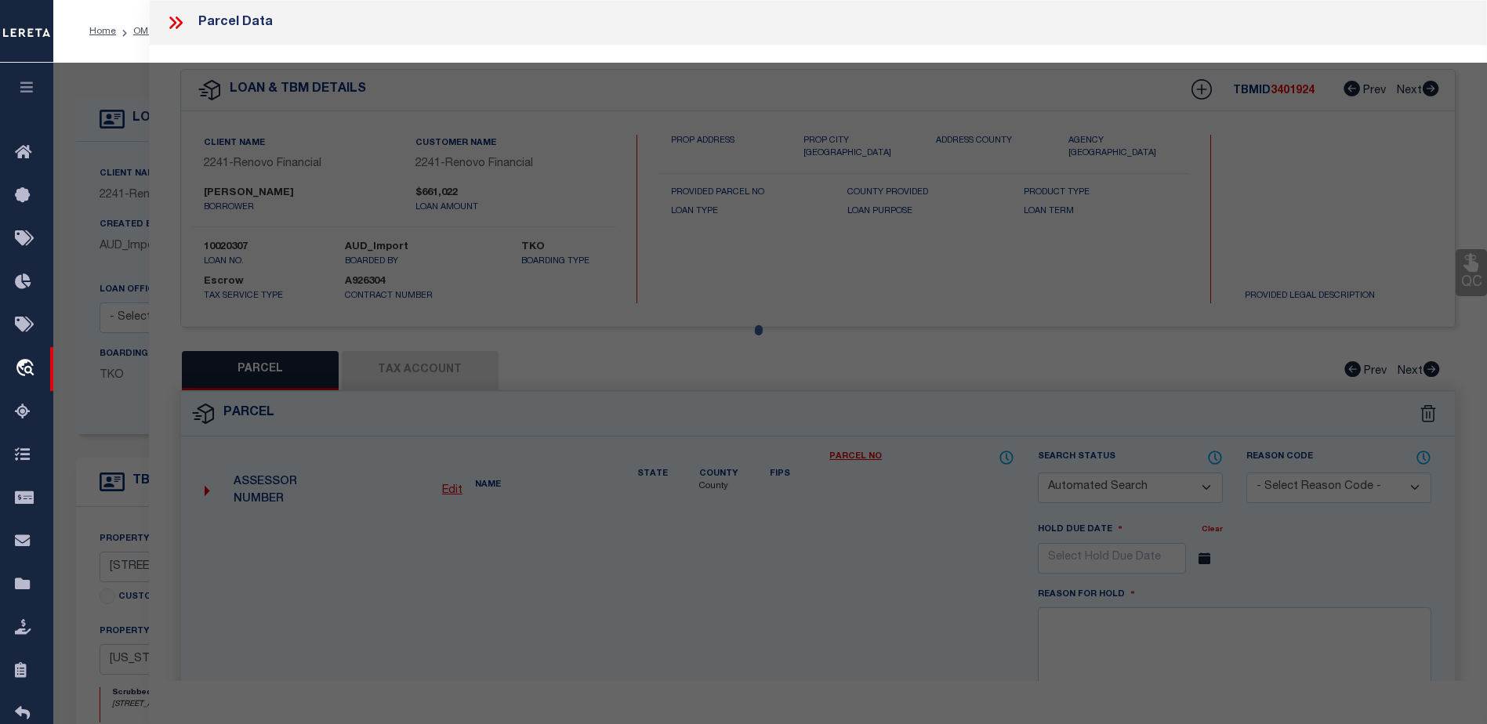
checkbox input "false"
select select "CP"
type input "ATTIQUE REHMAN"
select select "AGW"
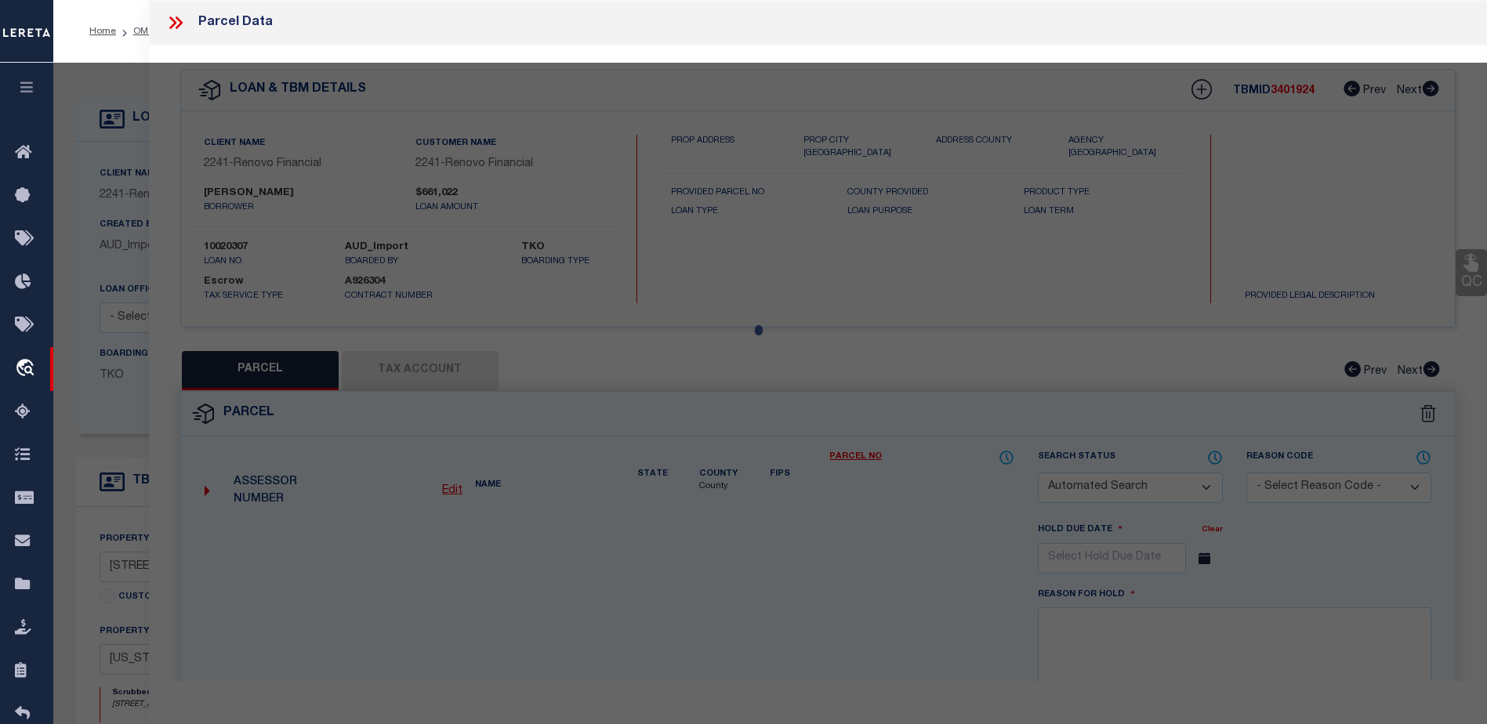
select select "ADD"
type input "330 E 38TH ST APT52Q"
checkbox input "false"
type input "NEW YORK, NY 10016"
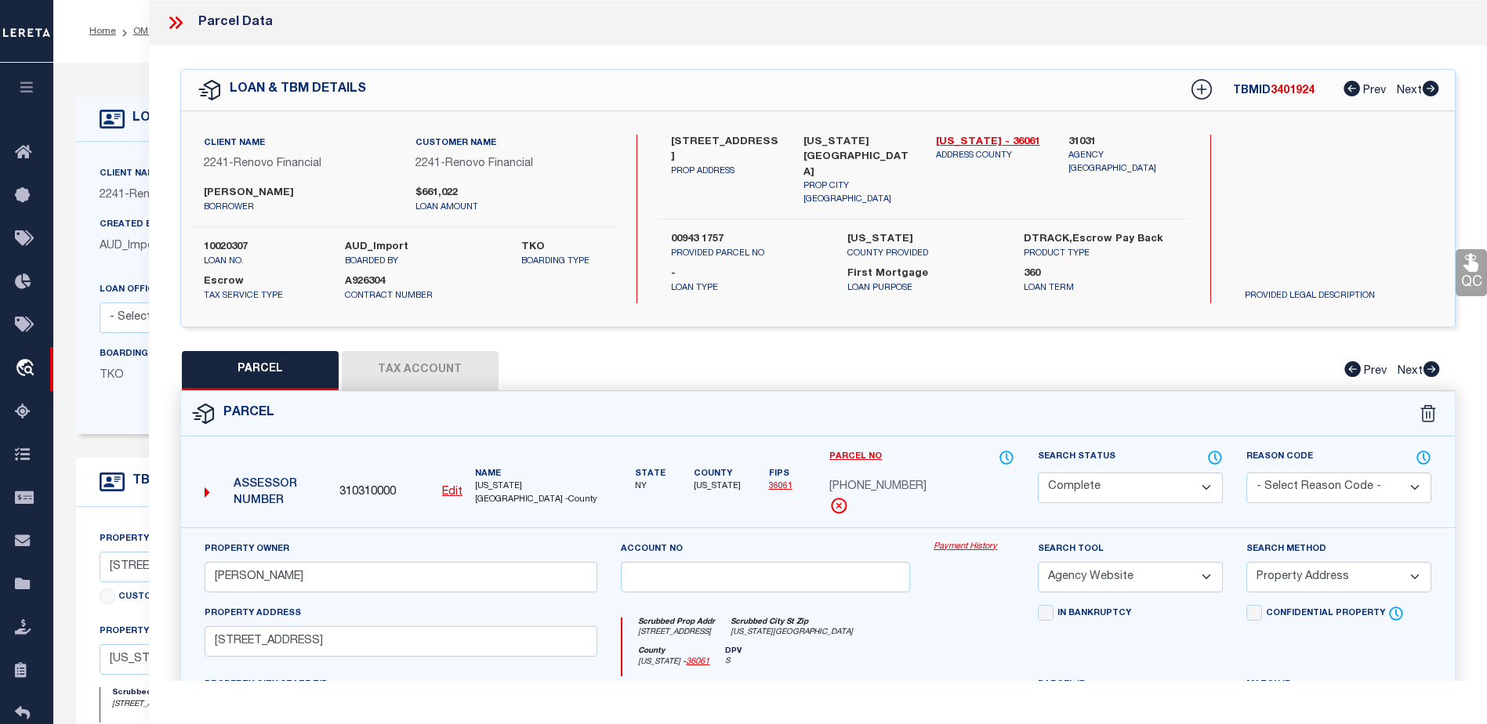
click at [775, 484] on link "36061" at bounding box center [781, 486] width 24 height 9
click at [949, 549] on link "Payment History" at bounding box center [974, 547] width 81 height 13
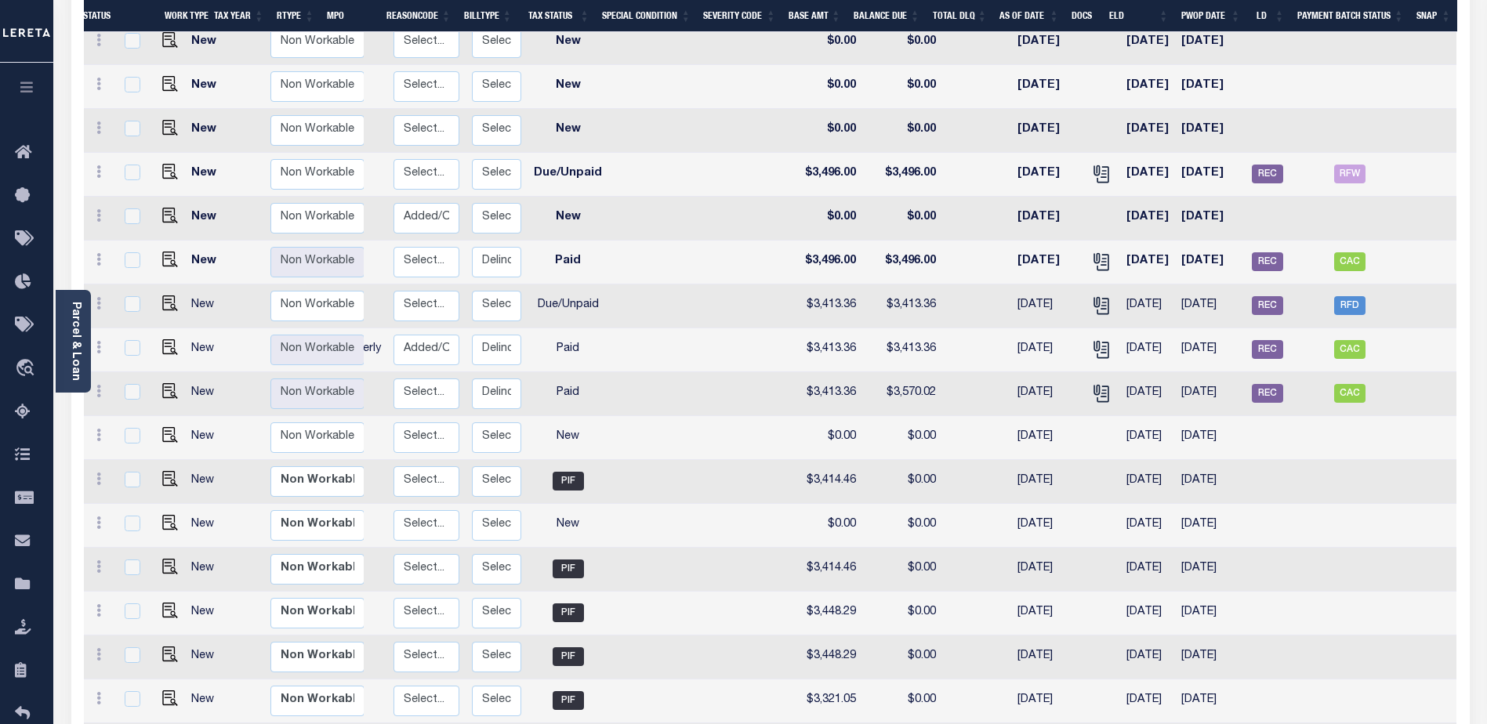
scroll to position [290, 0]
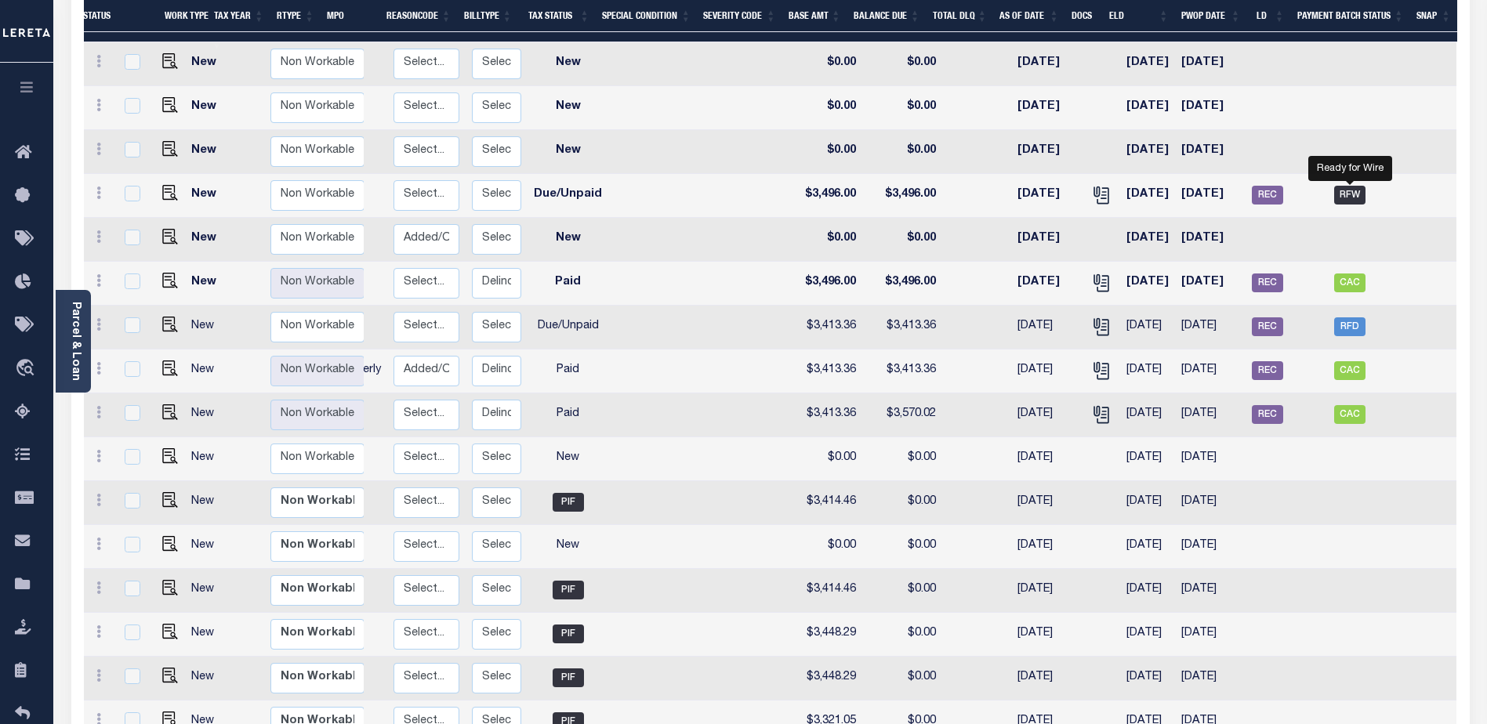
click at [1344, 186] on span "RFW" at bounding box center [1349, 195] width 31 height 19
checkbox input "true"
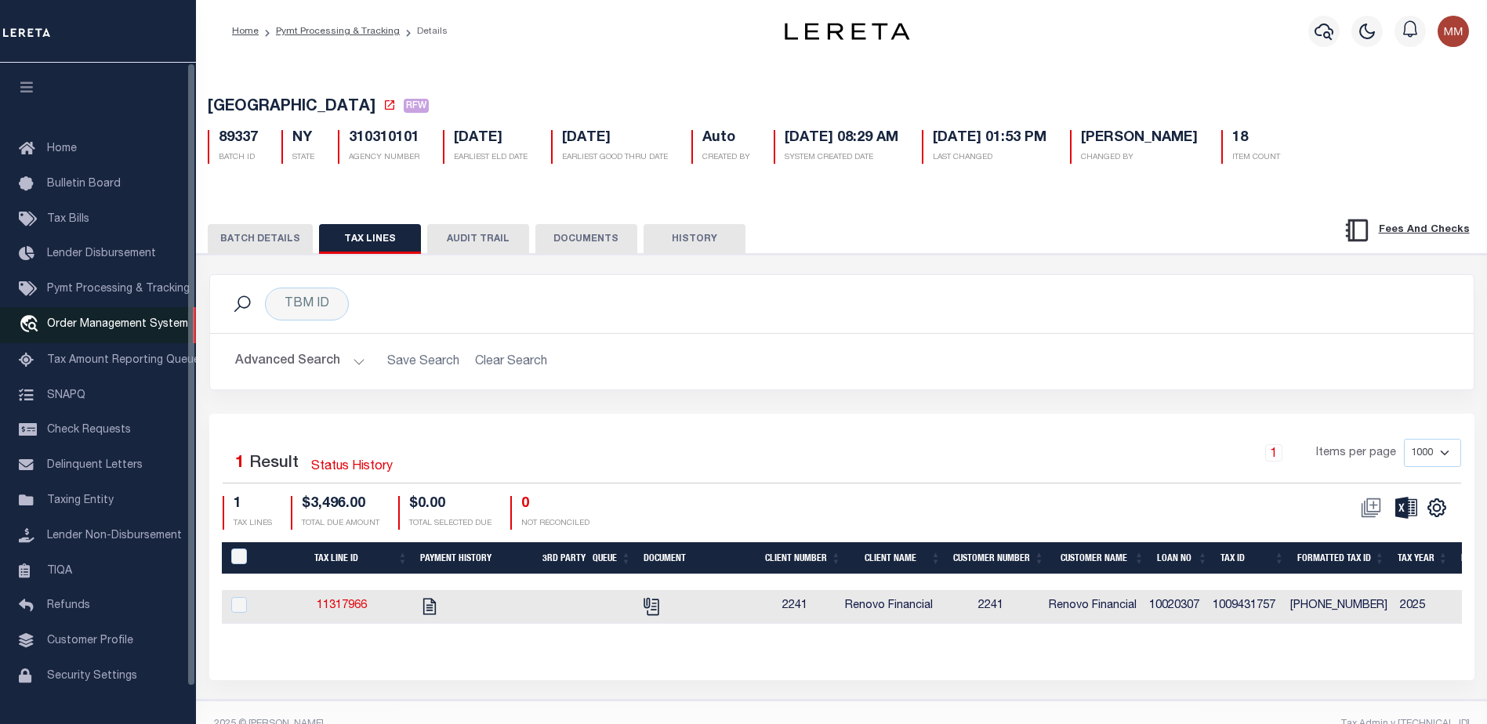
click at [81, 327] on span "Order Management System" at bounding box center [117, 324] width 141 height 11
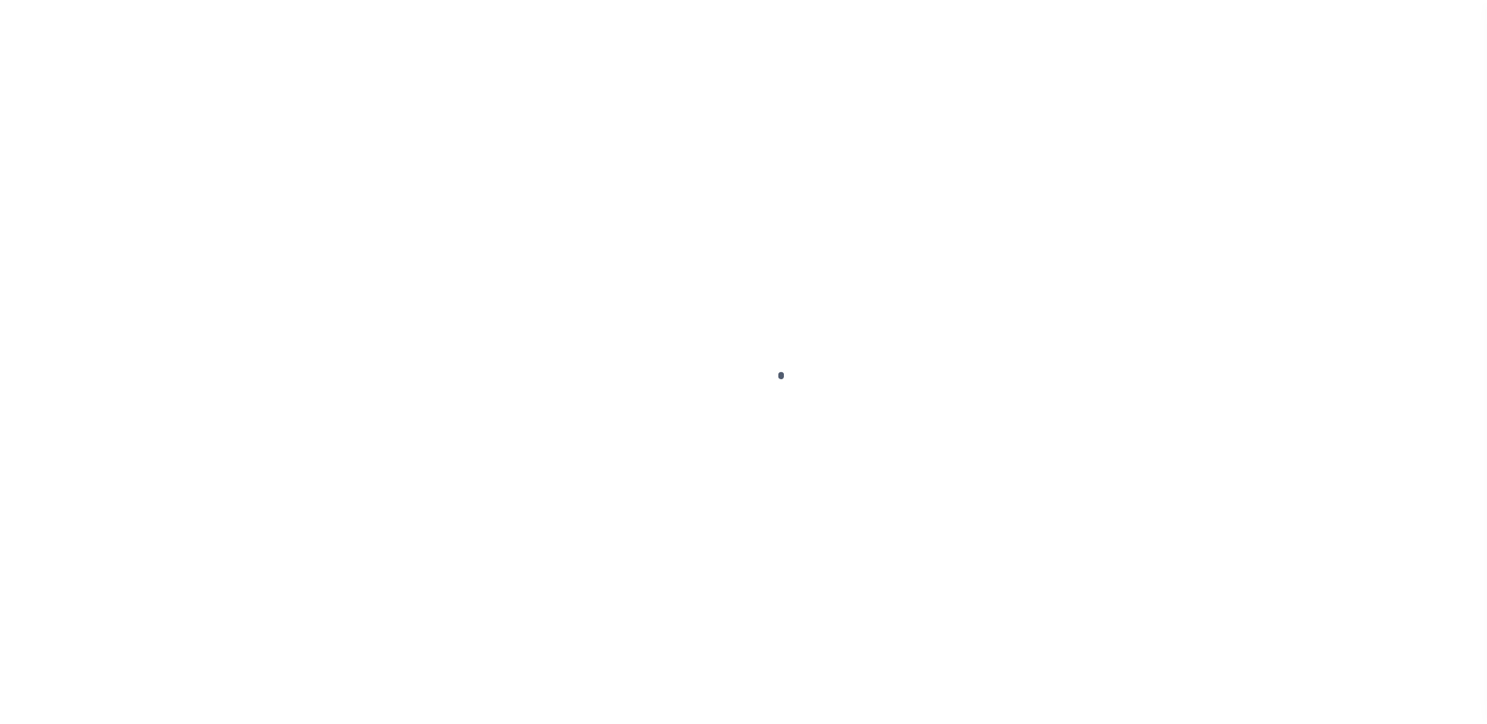
scroll to position [39, 0]
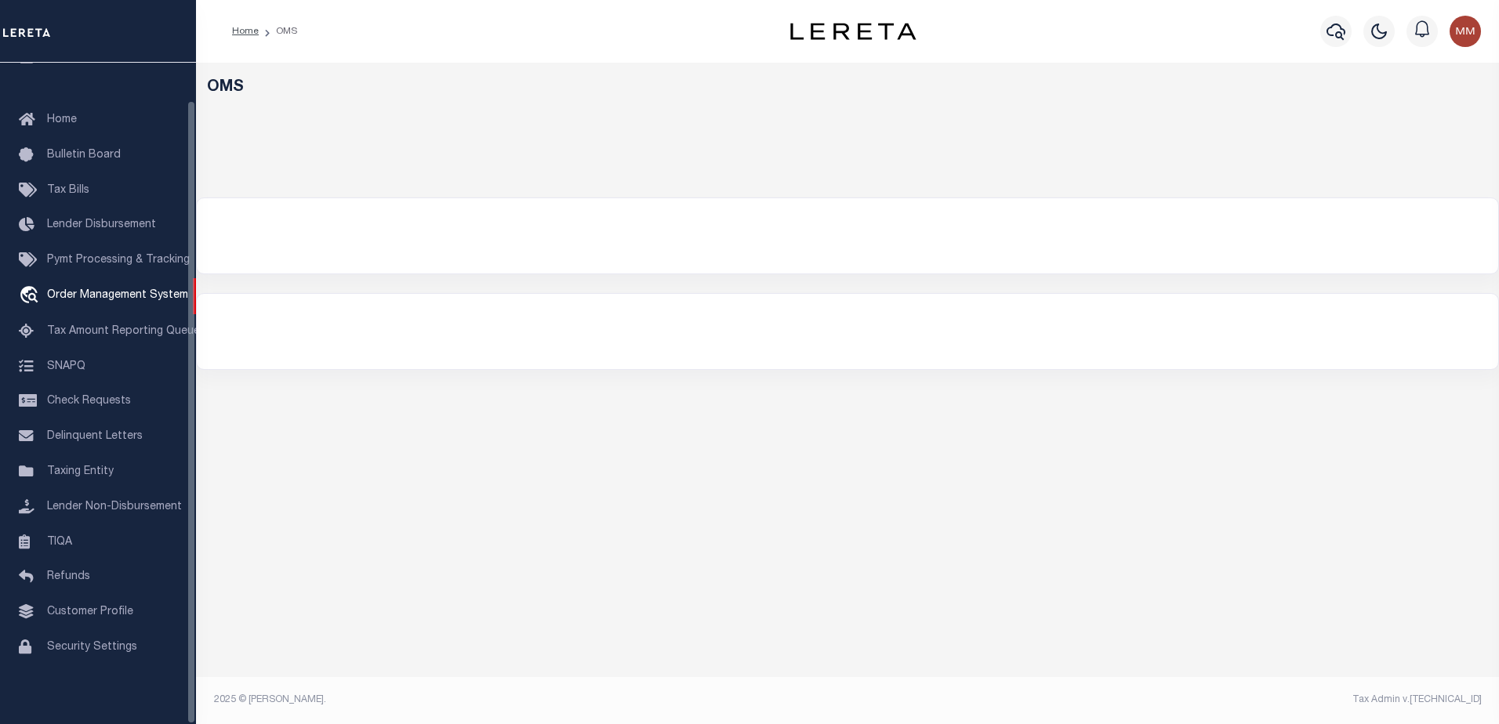
select select "200"
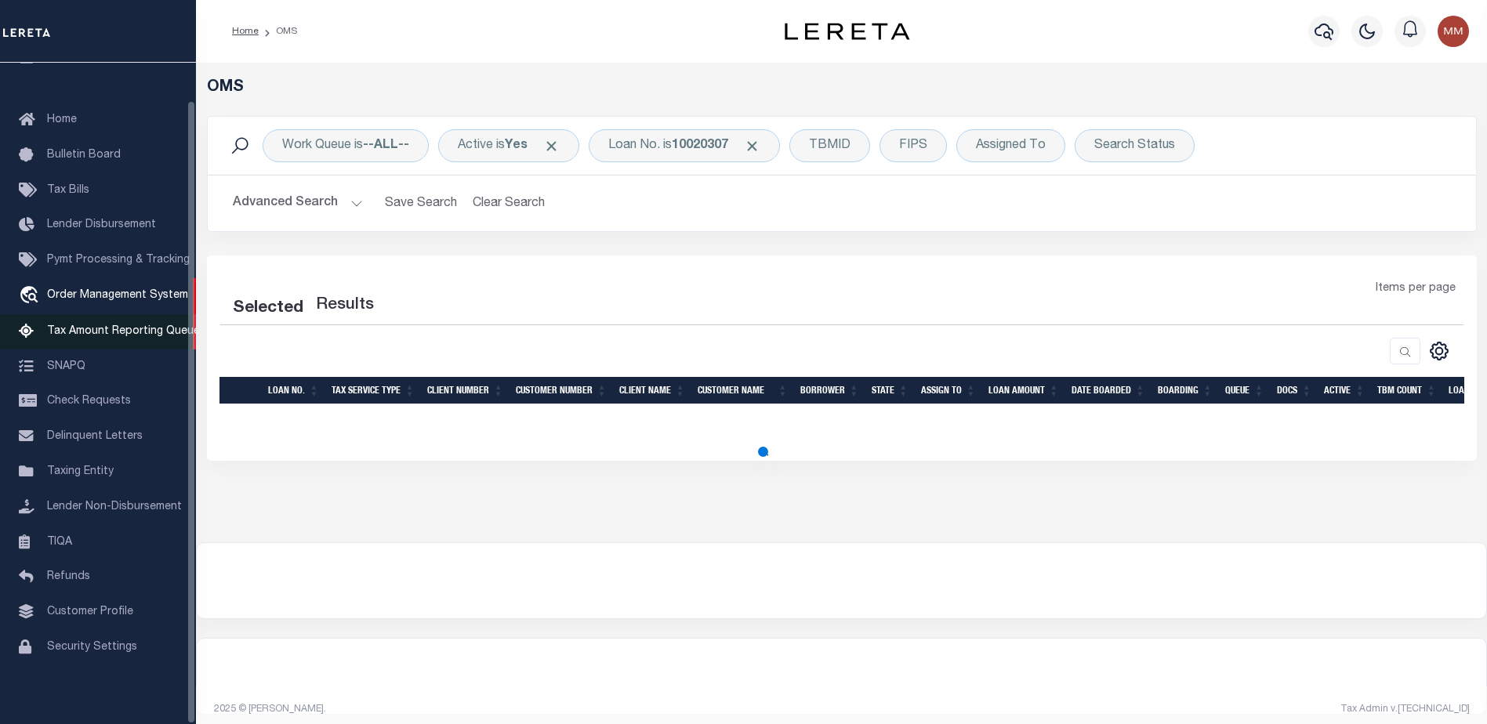
select select "200"
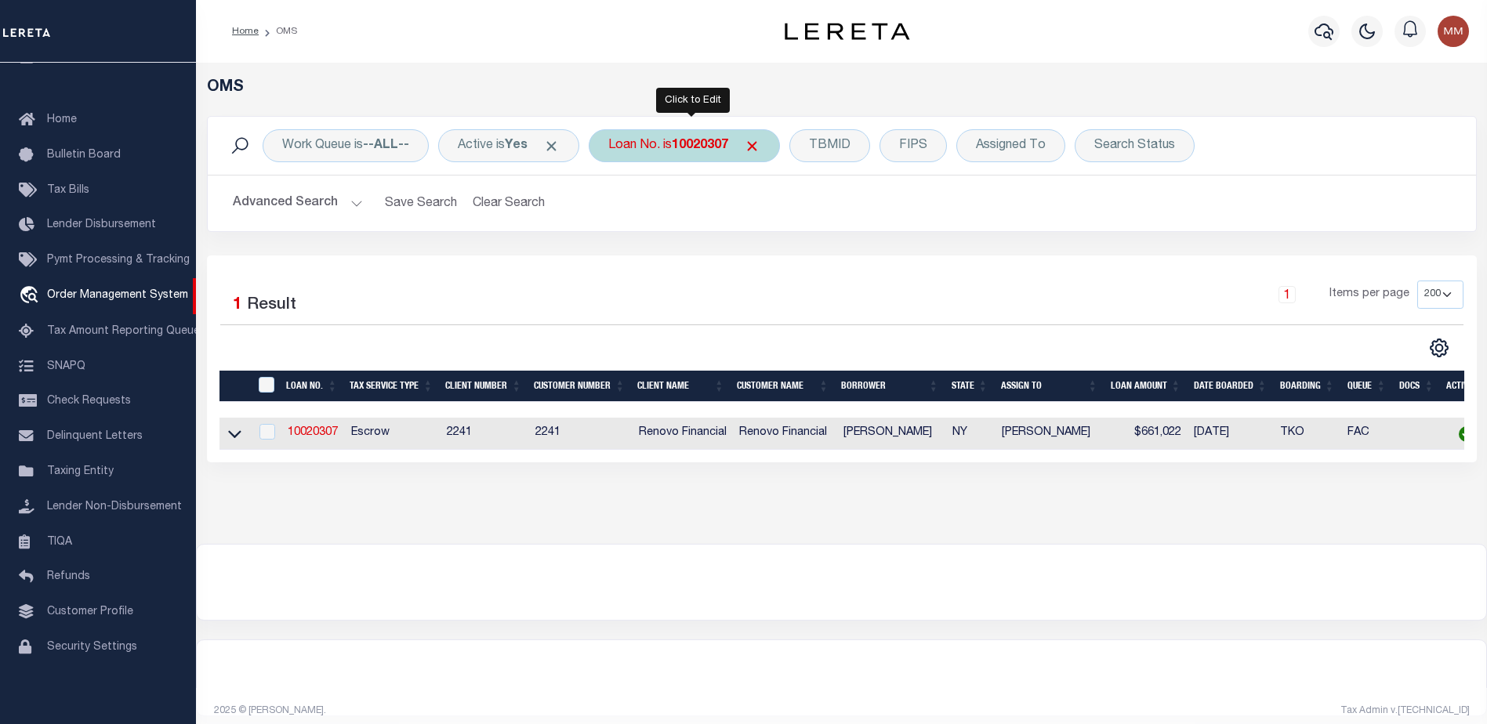
click at [718, 144] on b "10020307" at bounding box center [700, 146] width 56 height 13
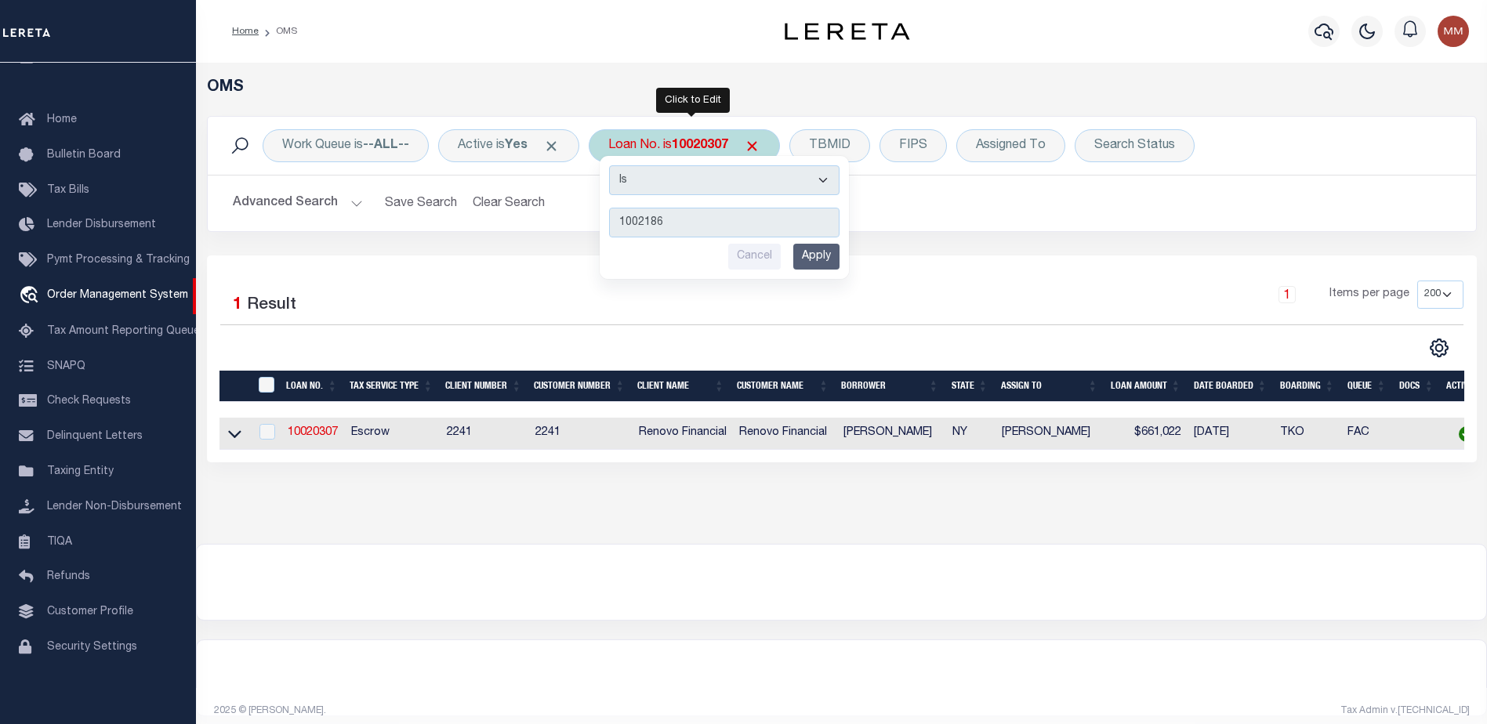
type input "10021864"
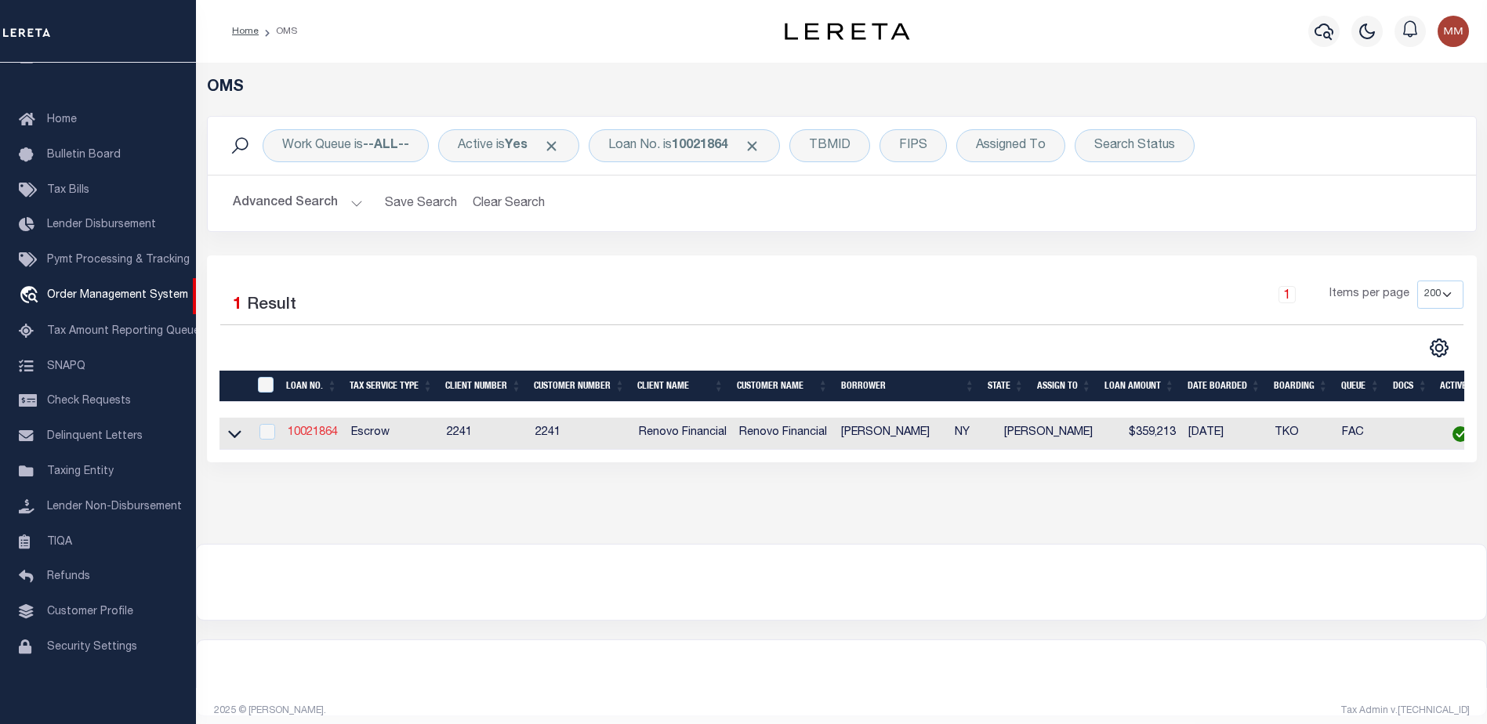
click at [334, 433] on link "10021864" at bounding box center [313, 432] width 50 height 11
type input "10021864"
type input "[PERSON_NAME]"
select select
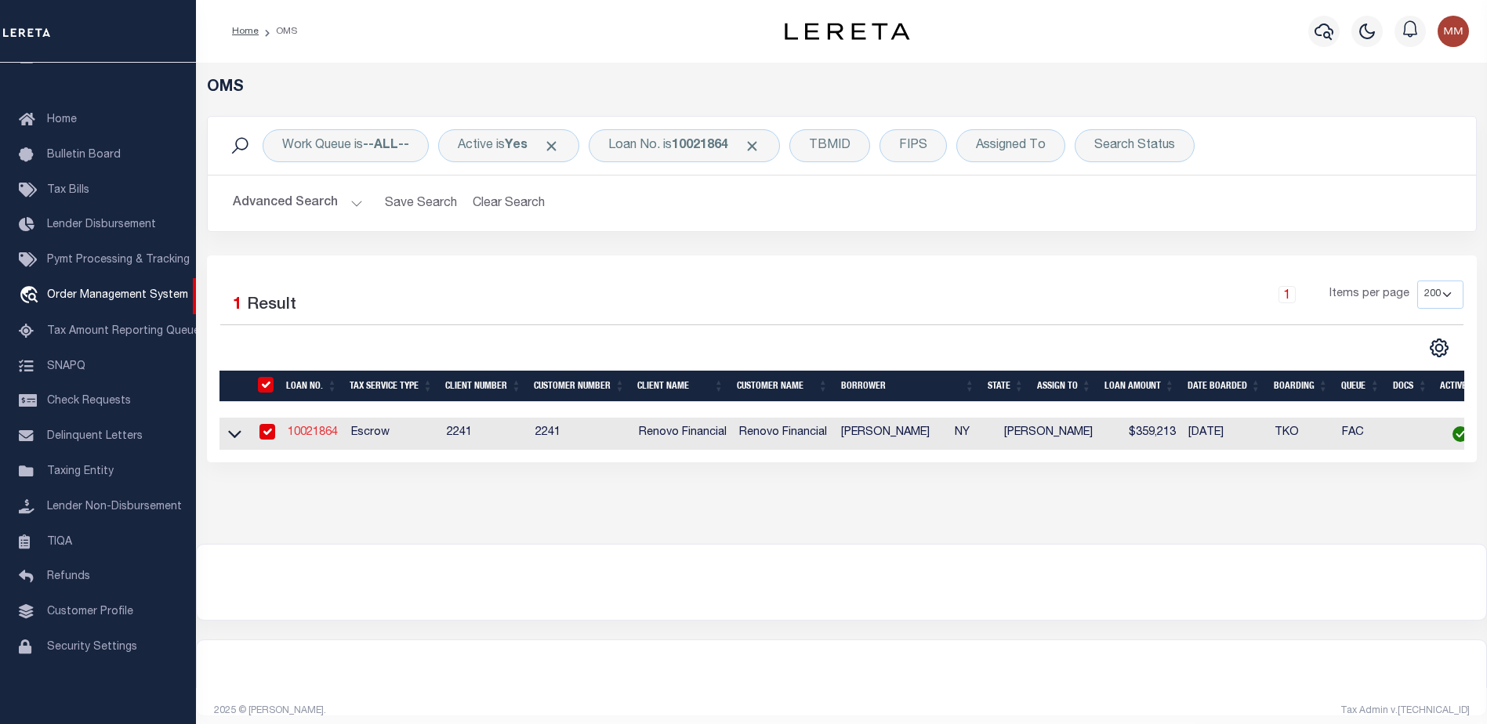
type input "16 Wilbur Ave"
type input "Middletown NY 10940"
select select "10"
select select "Escrow"
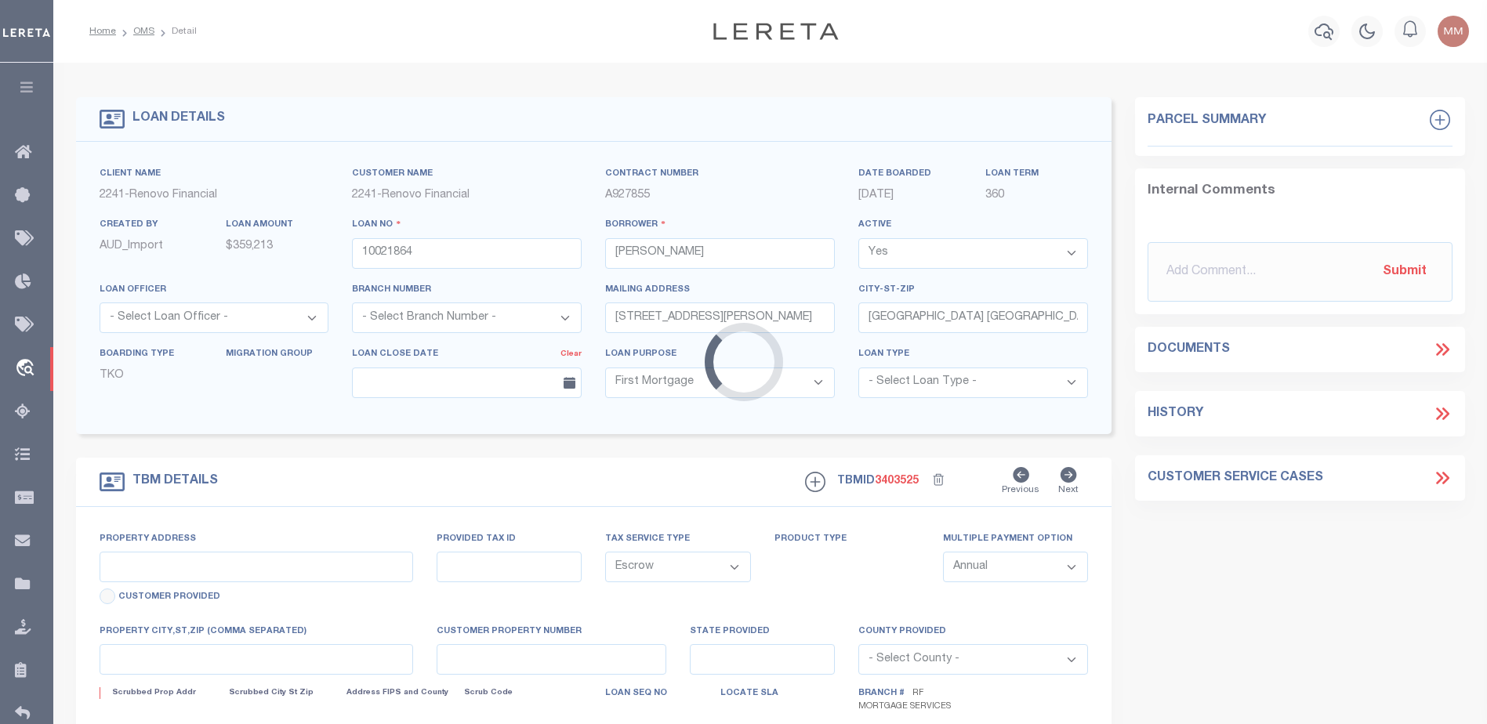
select select "25067"
type input "170 Whitlock Rd"
type input "33448900500000010673000000"
type input "Otisville, NY 10963"
type input "a0kUS000007f1Ab"
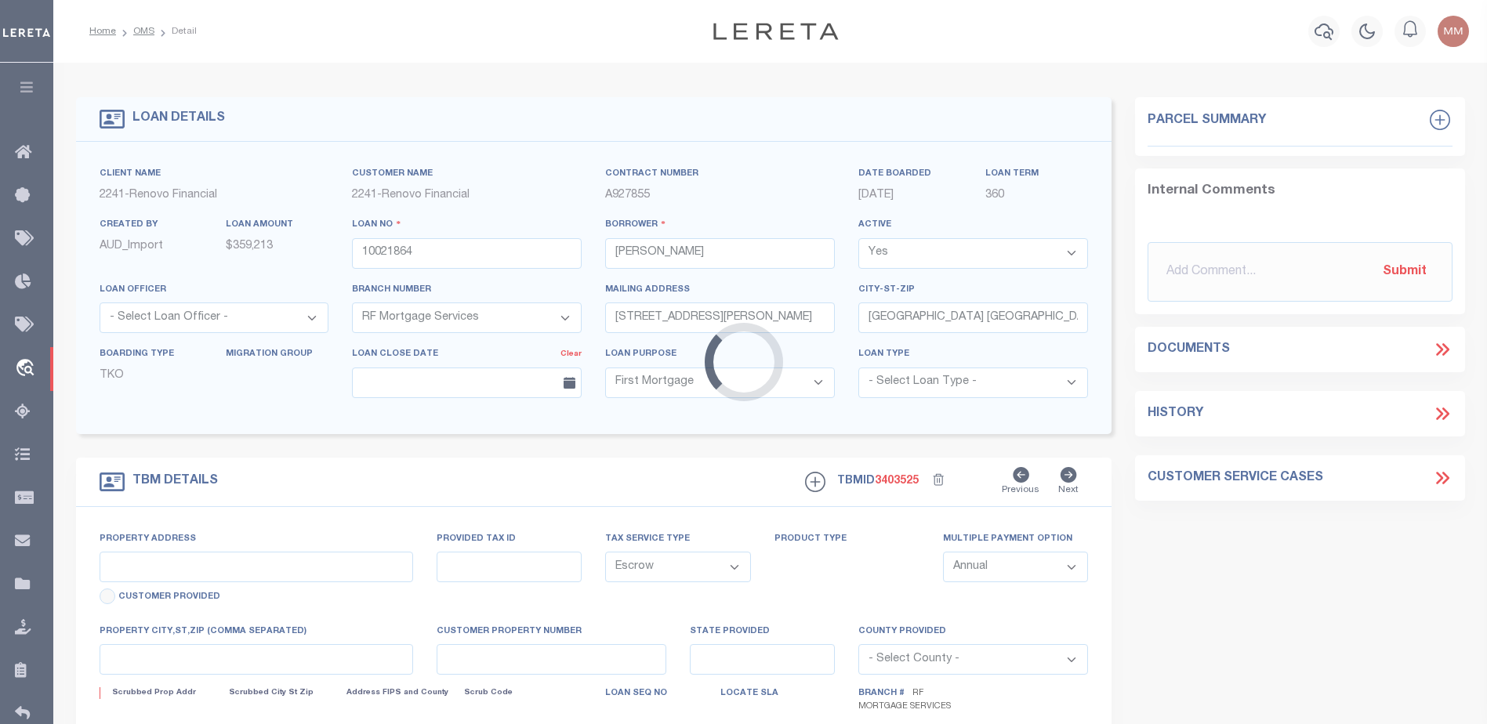
type input "NY"
select select
type textarea "Liability Limited to Customer Provided Parcel"
select select
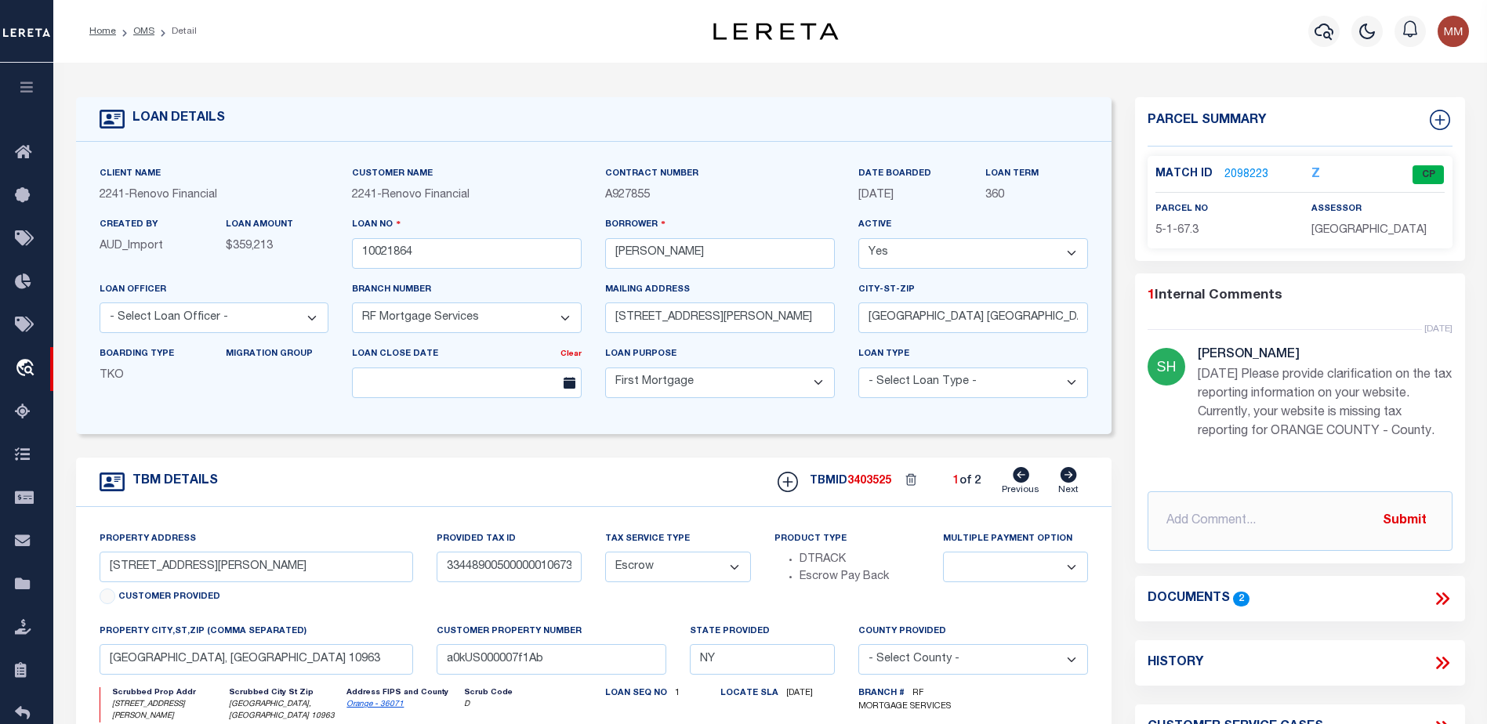
click at [1250, 167] on link "2098223" at bounding box center [1246, 175] width 44 height 16
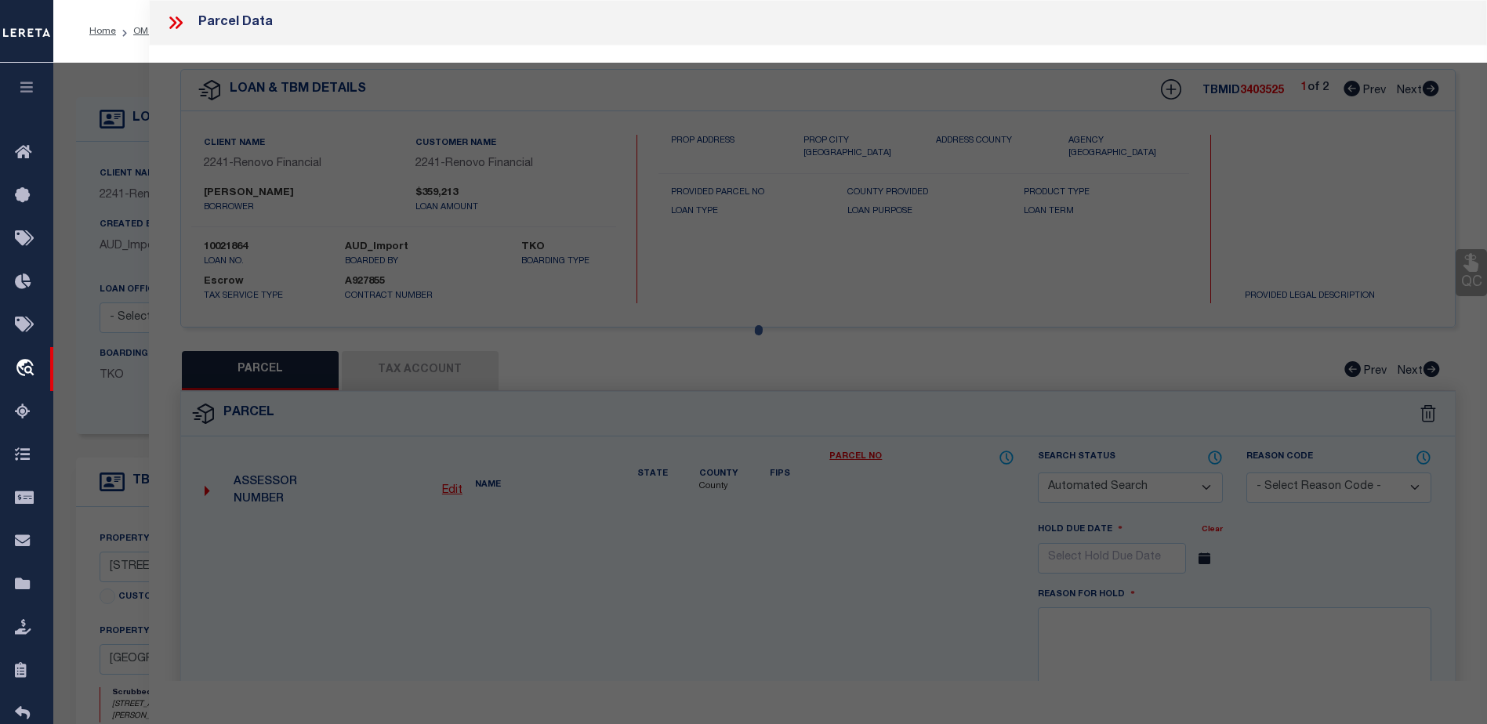
checkbox input "false"
select select "CP"
type input "Opulent Homes Inc."
select select "AGW"
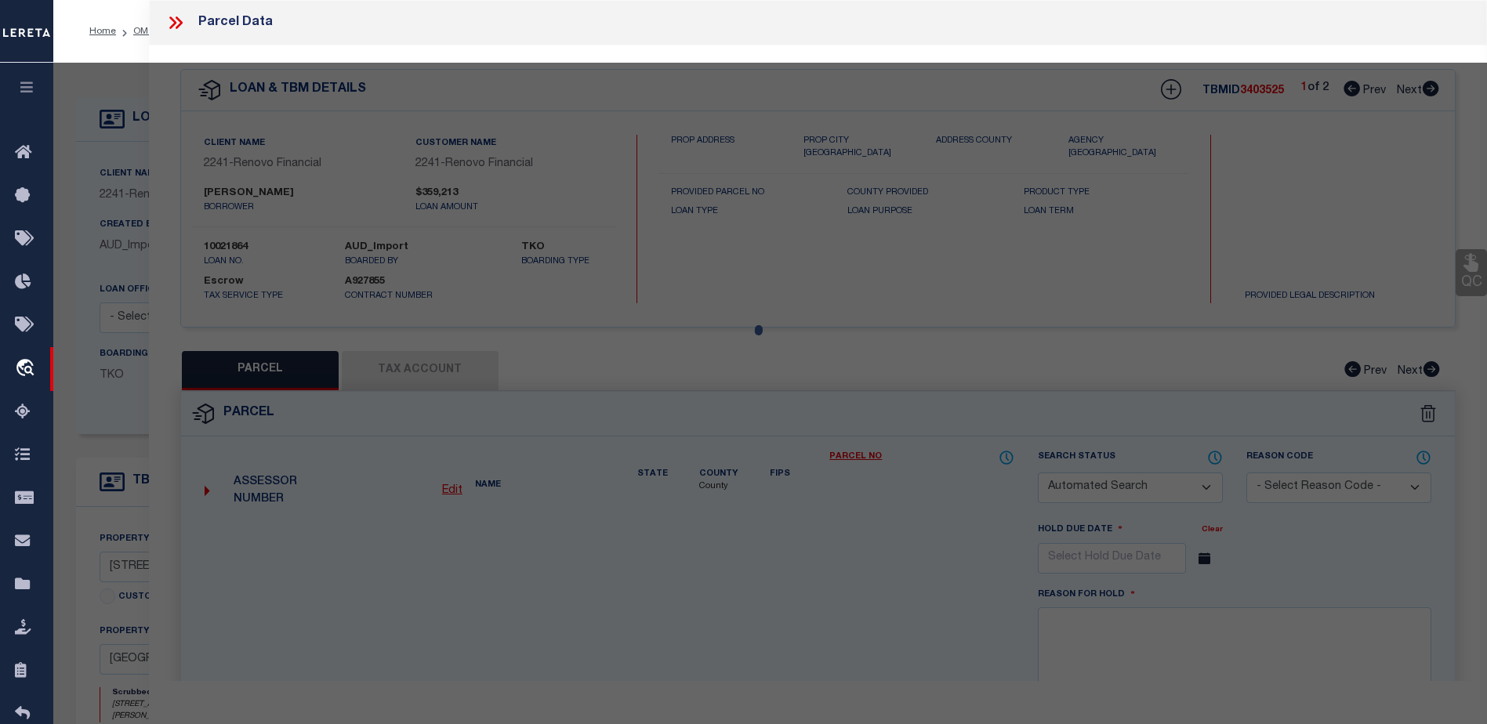
select select
type input "170 Whitlock Rd"
checkbox input "false"
type input "Mount Hope NY"
type textarea "Lt 3 Lands Of Raker"
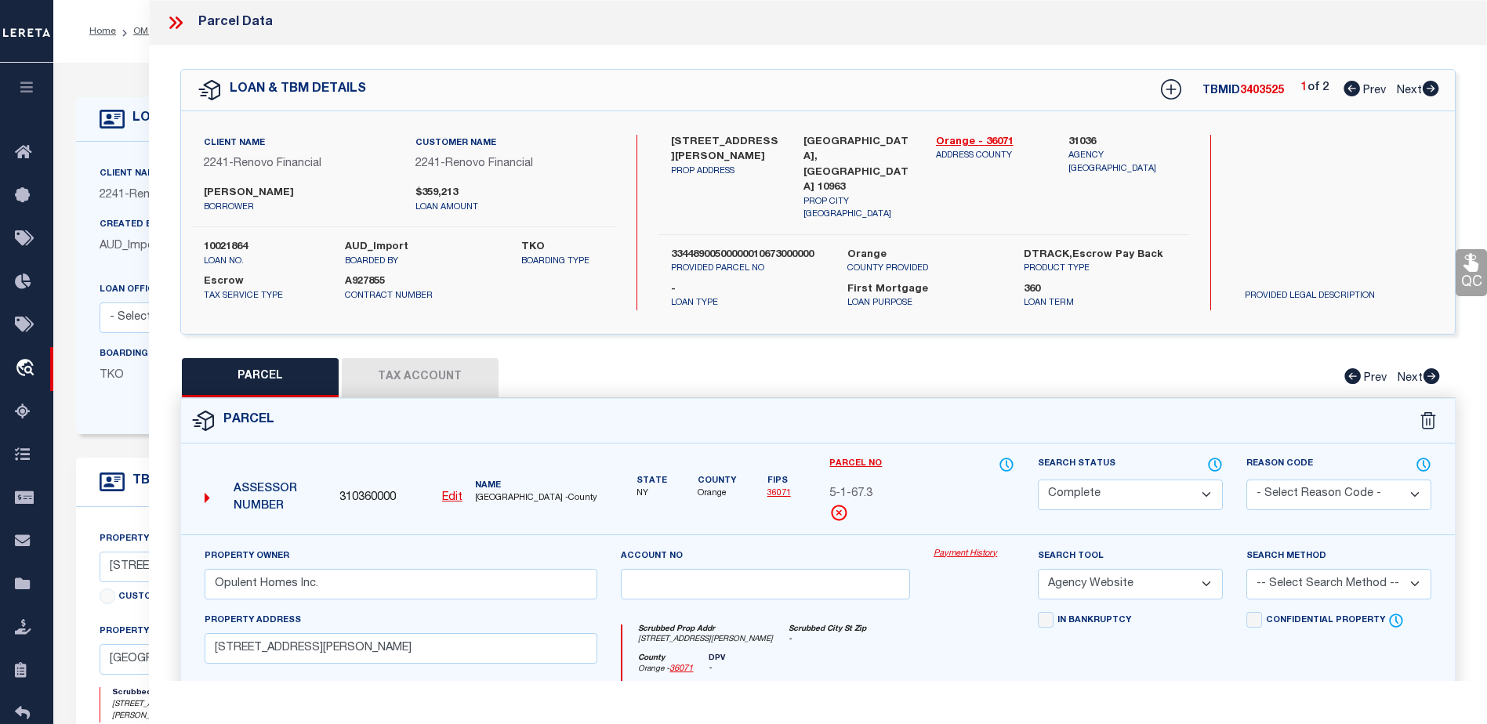
click at [977, 548] on link "Payment History" at bounding box center [974, 554] width 81 height 13
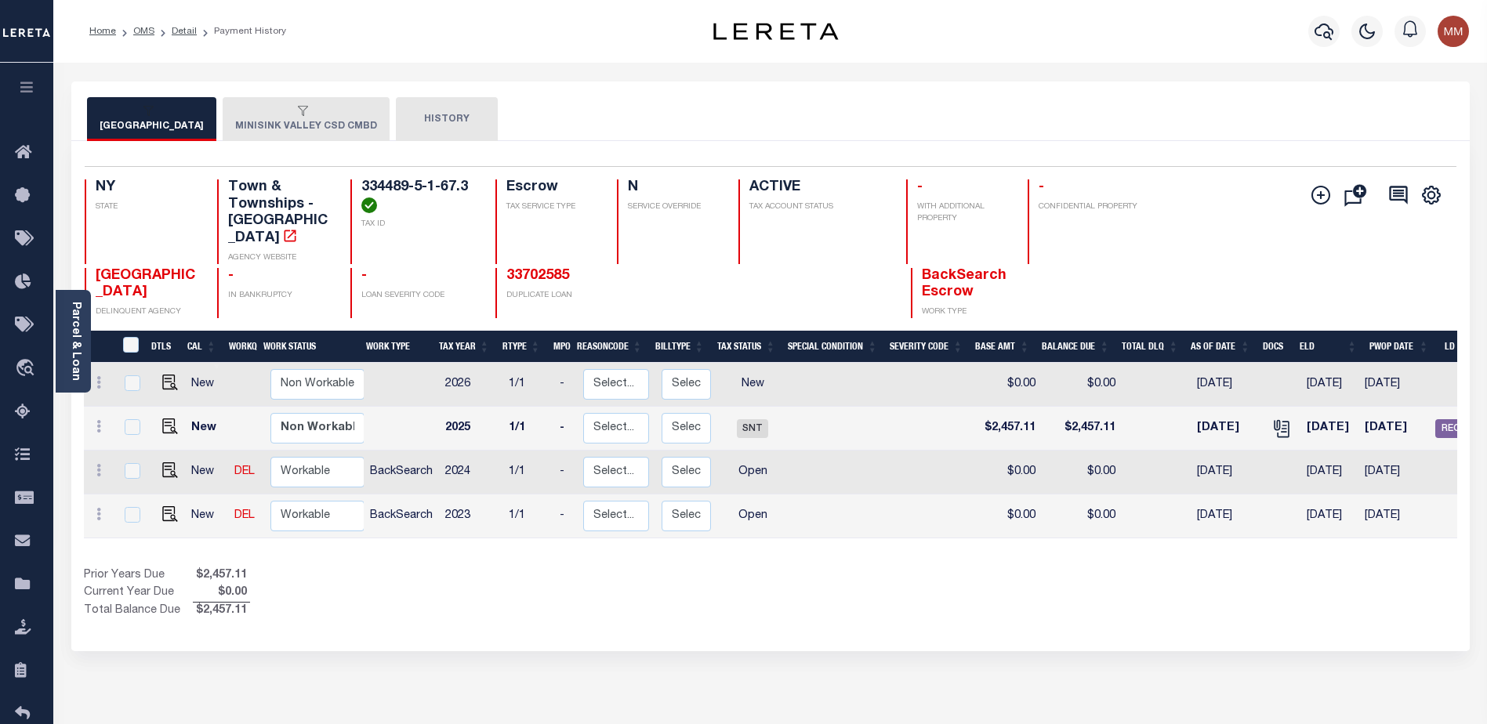
click at [732, 691] on div "[GEOGRAPHIC_DATA] MINISINK VALLEY CSD CMBD HISTORY 4 1" at bounding box center [771, 524] width 1422 height 885
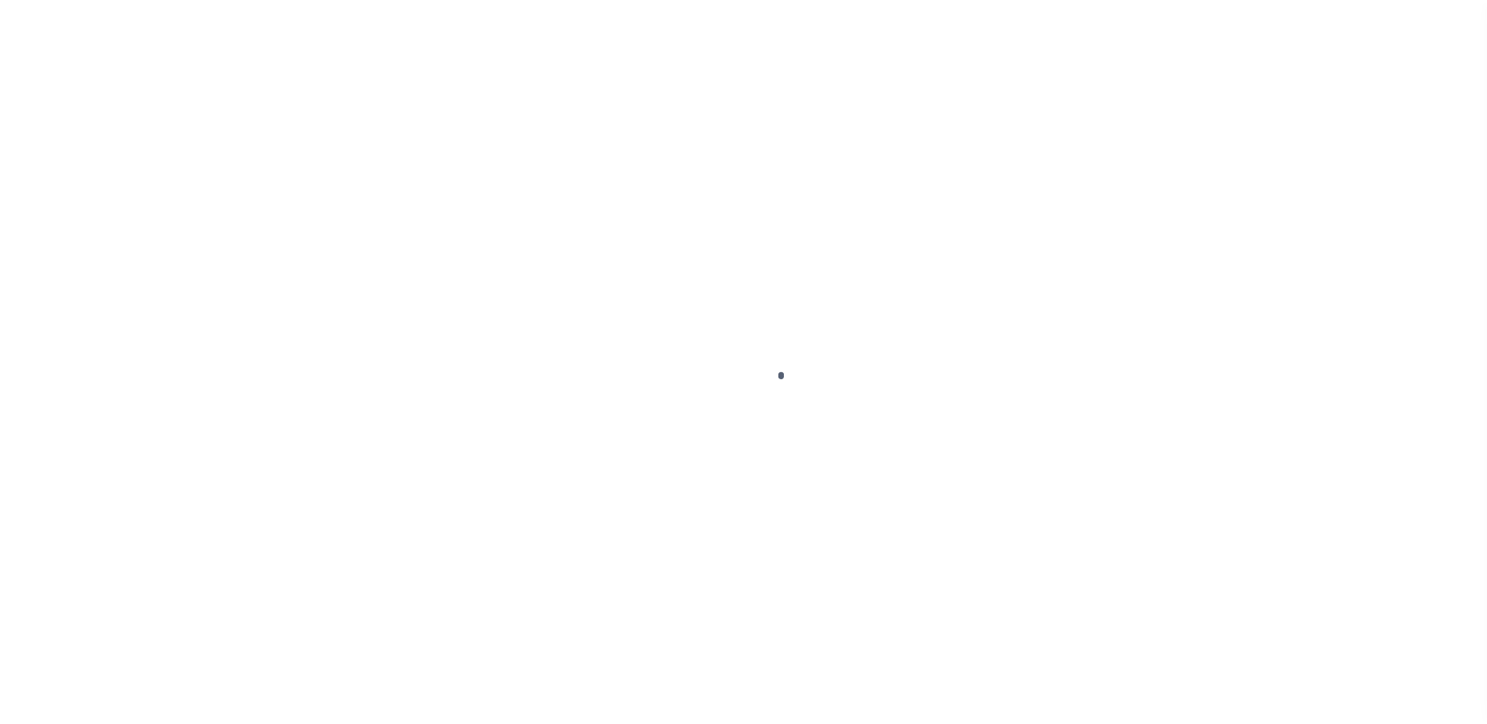
scroll to position [39, 0]
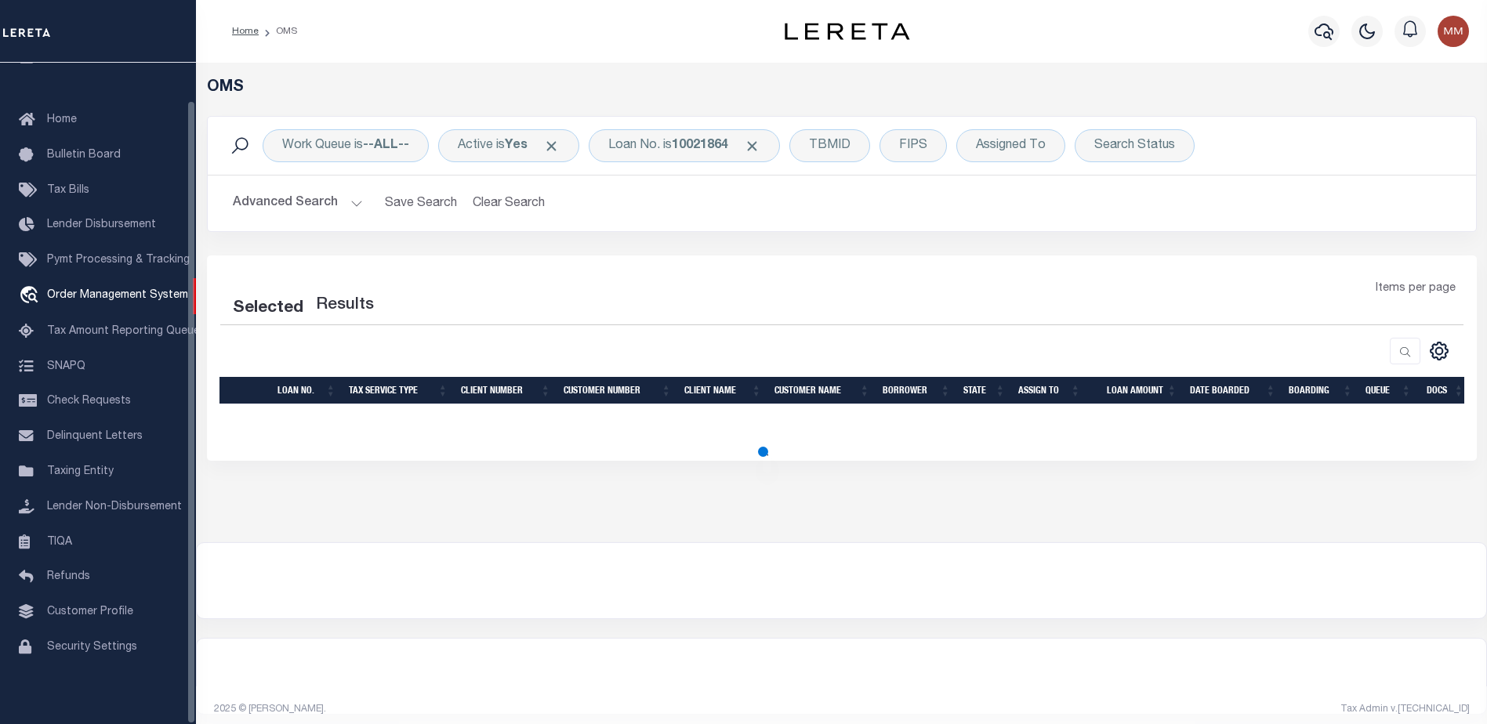
select select "200"
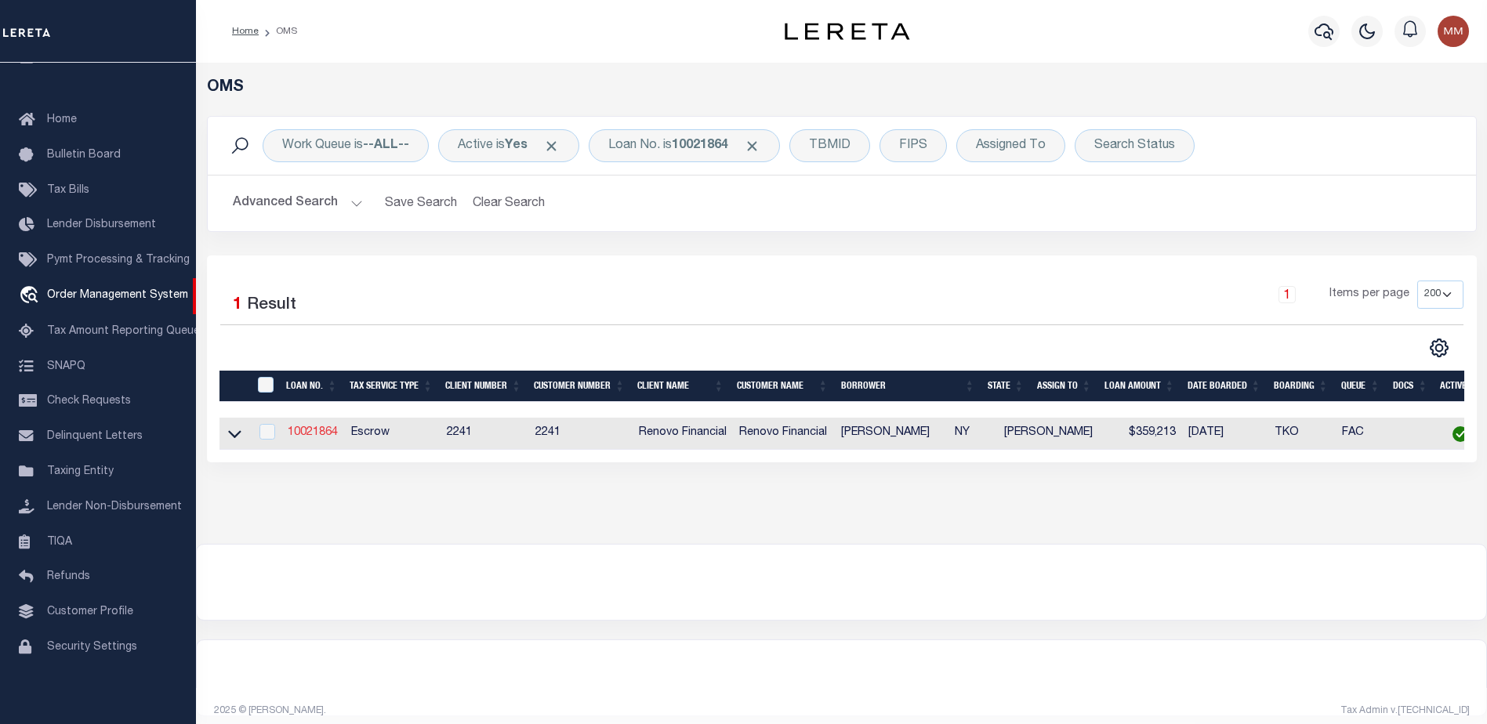
click at [305, 435] on link "10021864" at bounding box center [313, 432] width 50 height 11
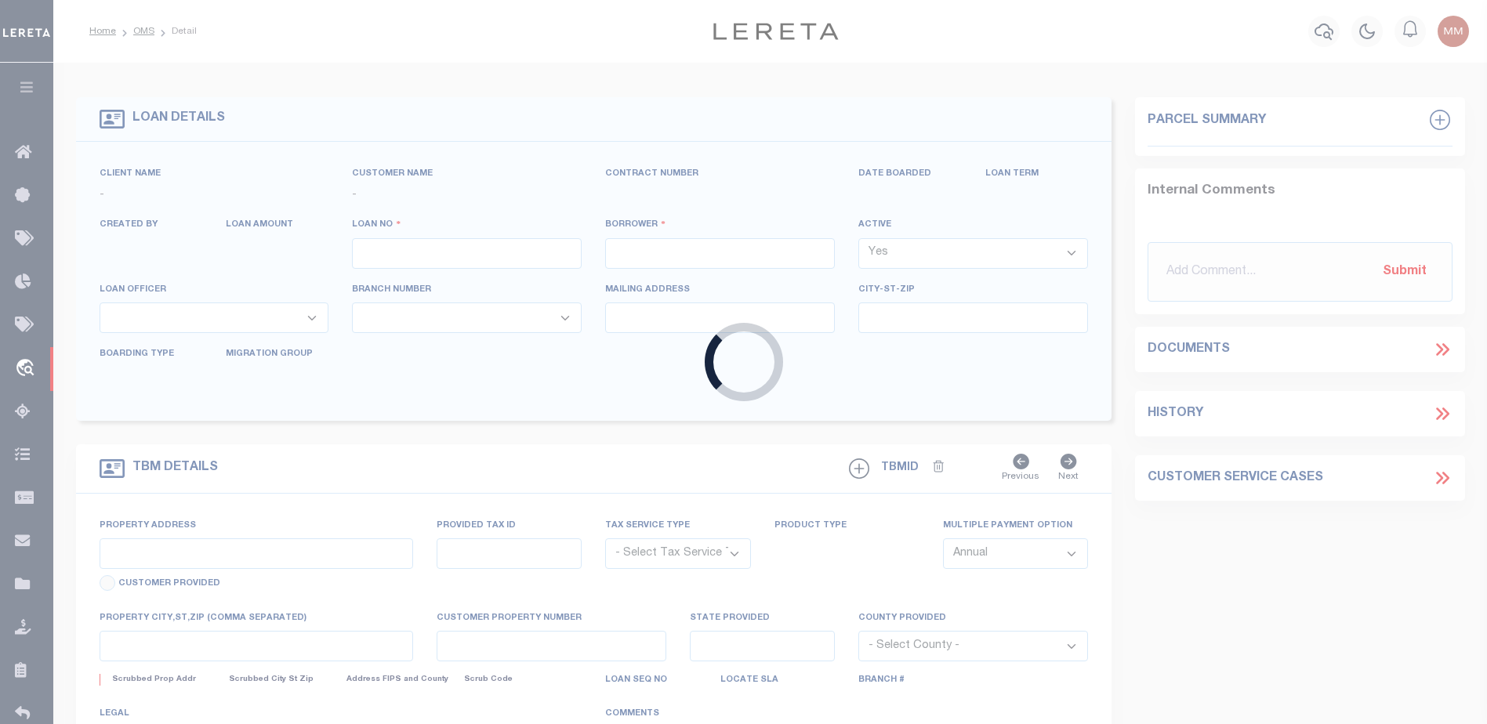
type input "10021864"
type input "SARA J GUALAN GUALAN"
select select
type input "[STREET_ADDRESS][PERSON_NAME]"
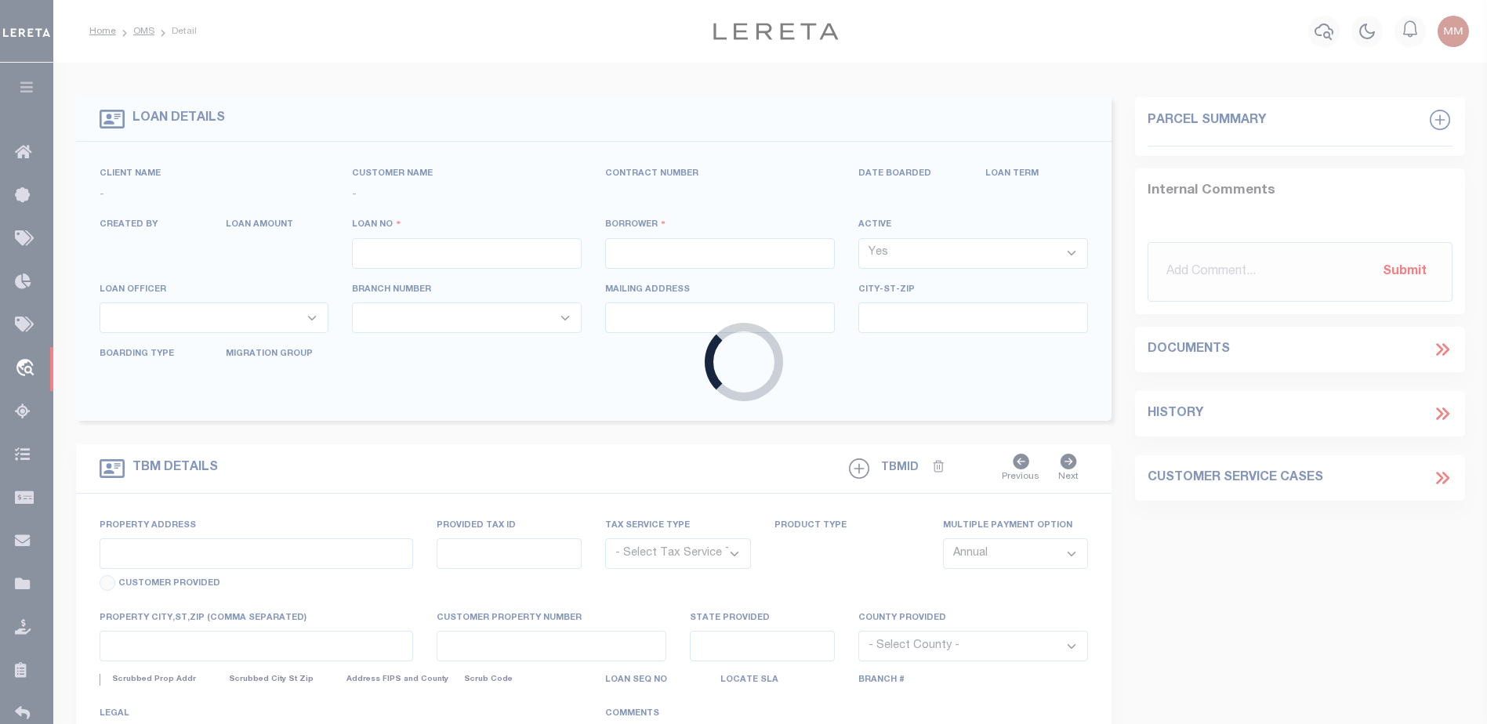
type input "[GEOGRAPHIC_DATA] [GEOGRAPHIC_DATA] 10940"
select select "10"
select select "Escrow"
select select "25067"
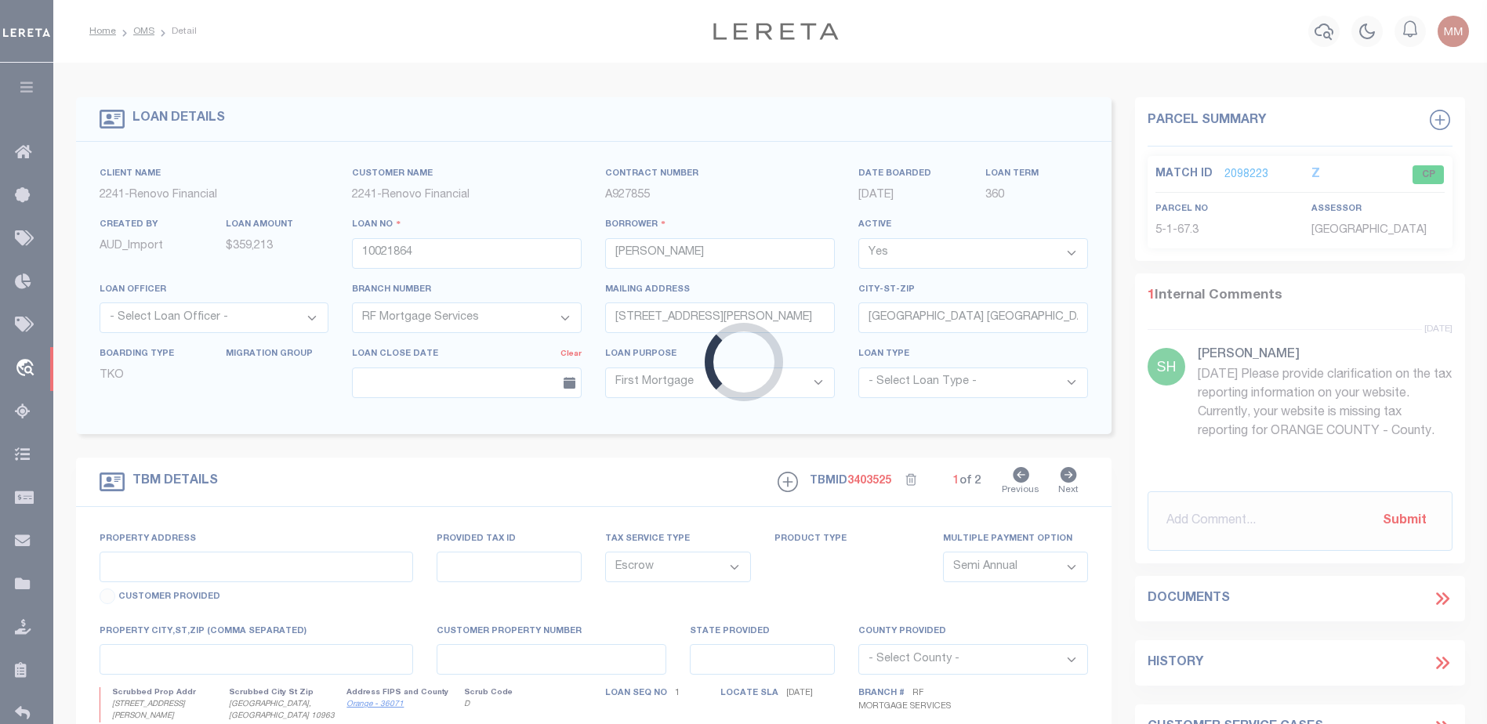
type input "170 Whitlock Rd"
type input "33448900500000010673000000"
select select
type input "Otisville, NY 10963"
type input "a0kUS000007f1Ab"
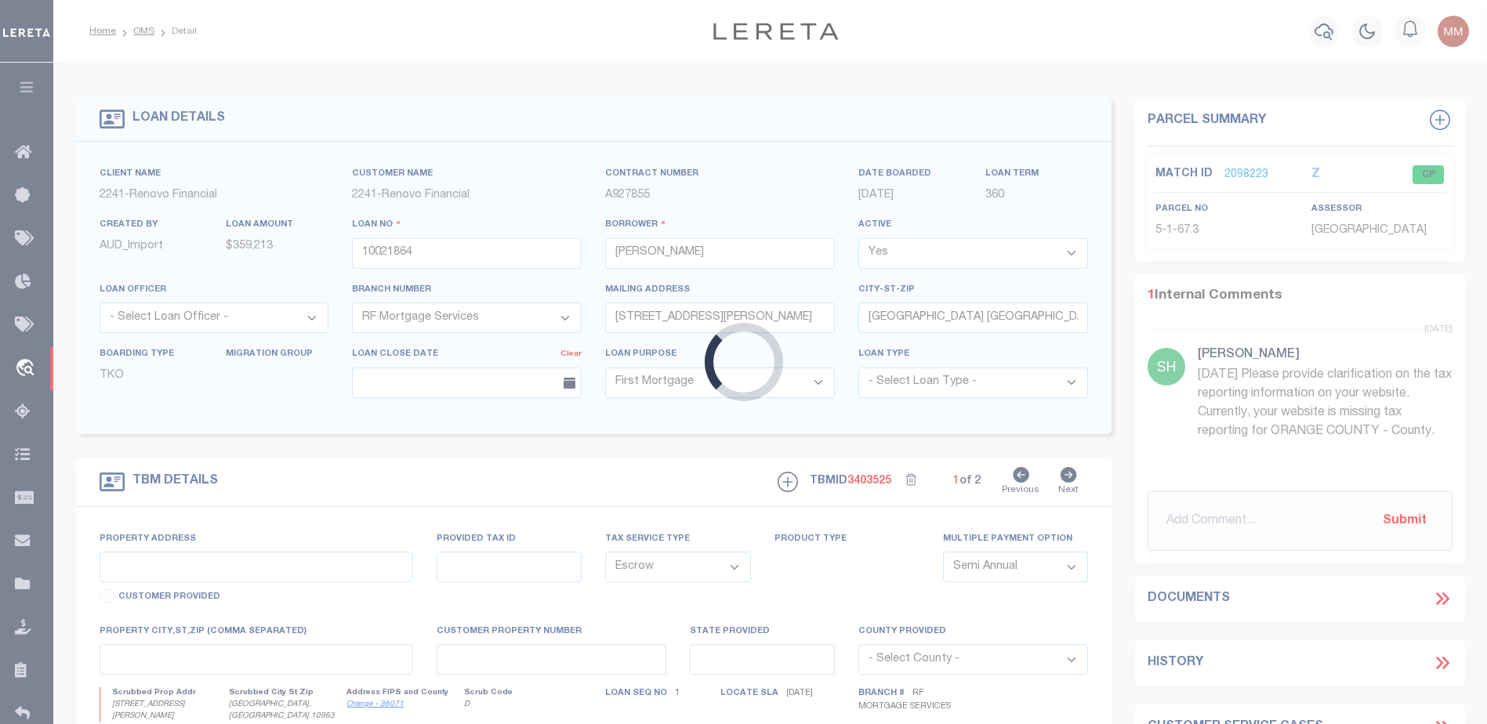
type input "NY"
select select
type textarea "Liability Limited to Customer Provided Parcel"
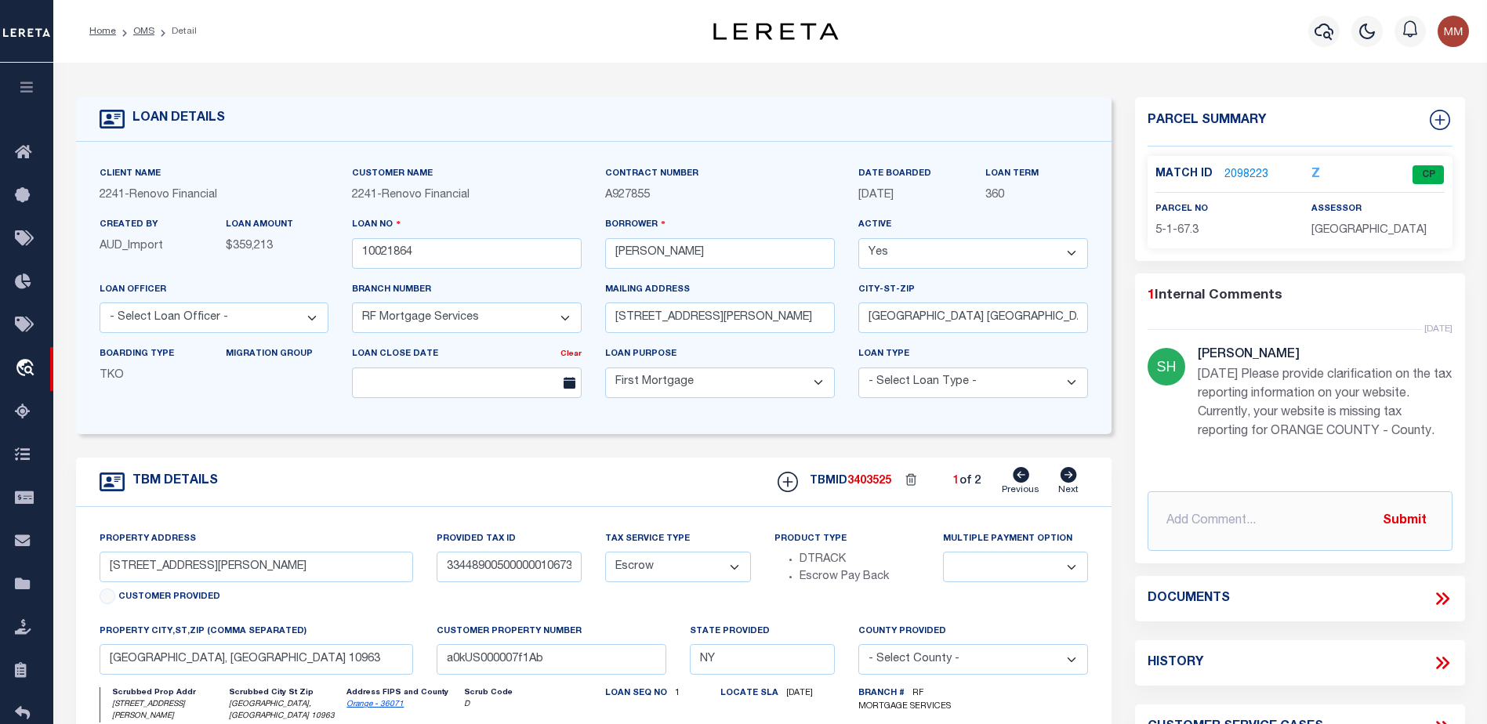
click at [1068, 477] on icon at bounding box center [1069, 475] width 16 height 16
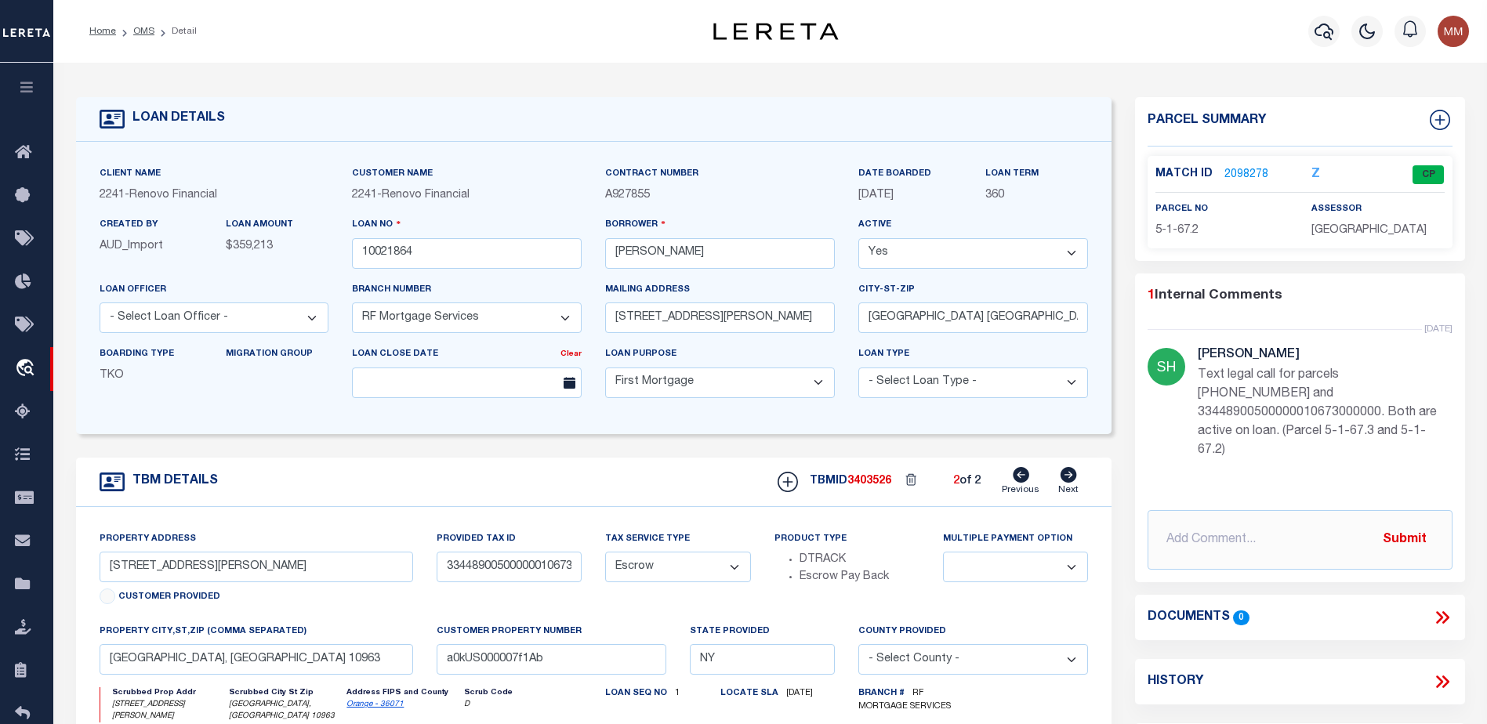
type input "33448900500000010672000000"
select select
click at [1025, 482] on icon at bounding box center [1021, 475] width 16 height 16
type input "33448900500000010673000000"
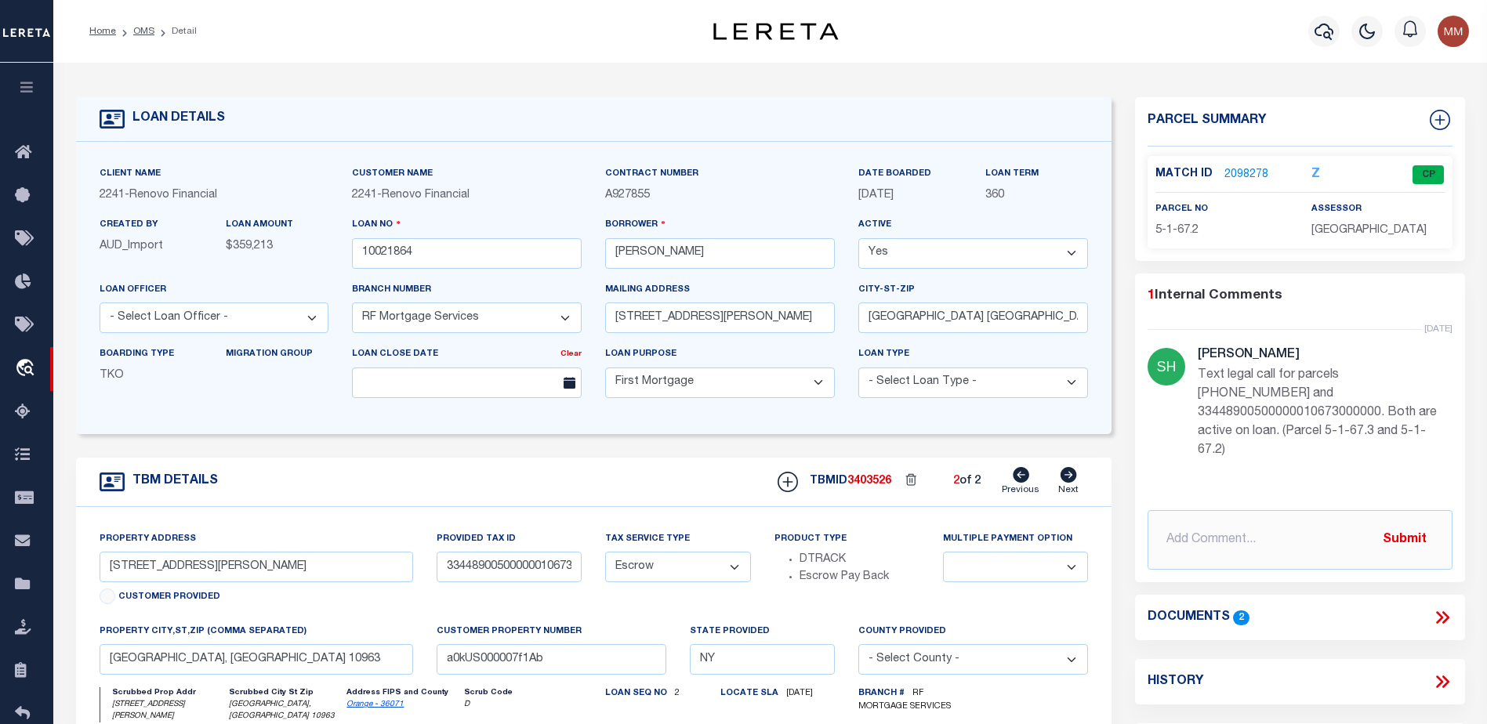
select select
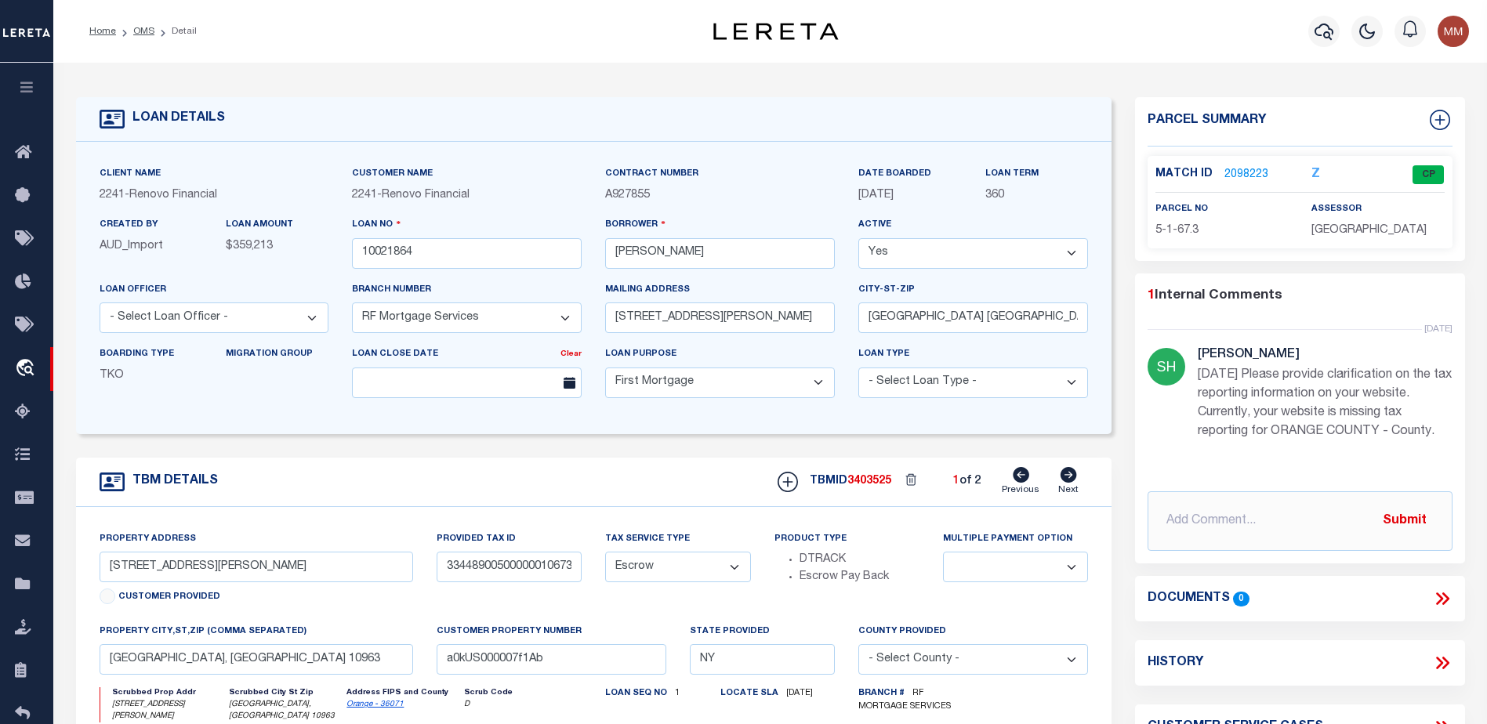
click at [1064, 478] on icon at bounding box center [1069, 475] width 16 height 16
type input "33448900500000010672000000"
select select
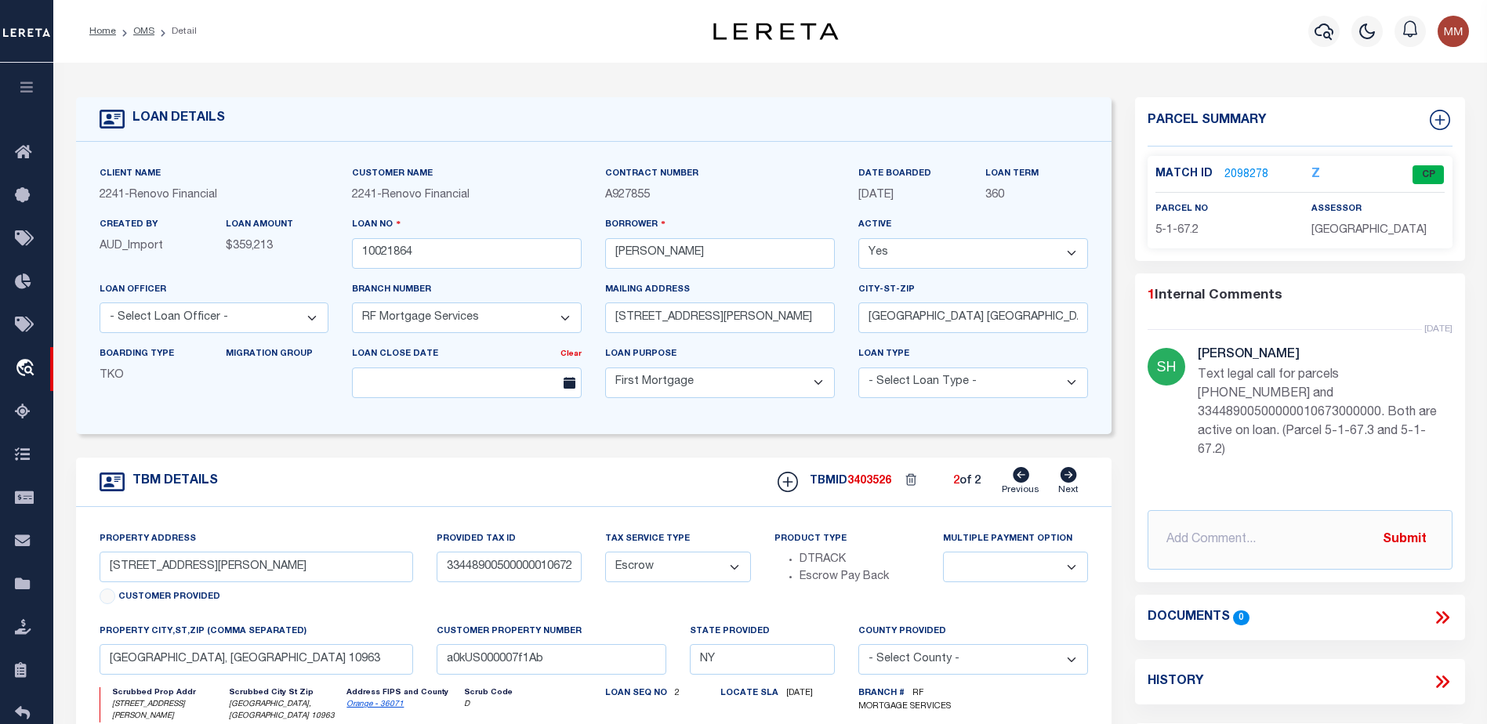
drag, startPoint x: 1199, startPoint y: 374, endPoint x: 1434, endPoint y: 452, distance: 247.1
click at [1434, 452] on p "Text legal call for parcels 33448900500000010672000000 and 33448900500000010673…" at bounding box center [1325, 413] width 255 height 94
copy p "Text legal call for parcels 33448900500000010672000000 and 33448900500000010673…"
click at [27, 144] on icon at bounding box center [27, 153] width 25 height 20
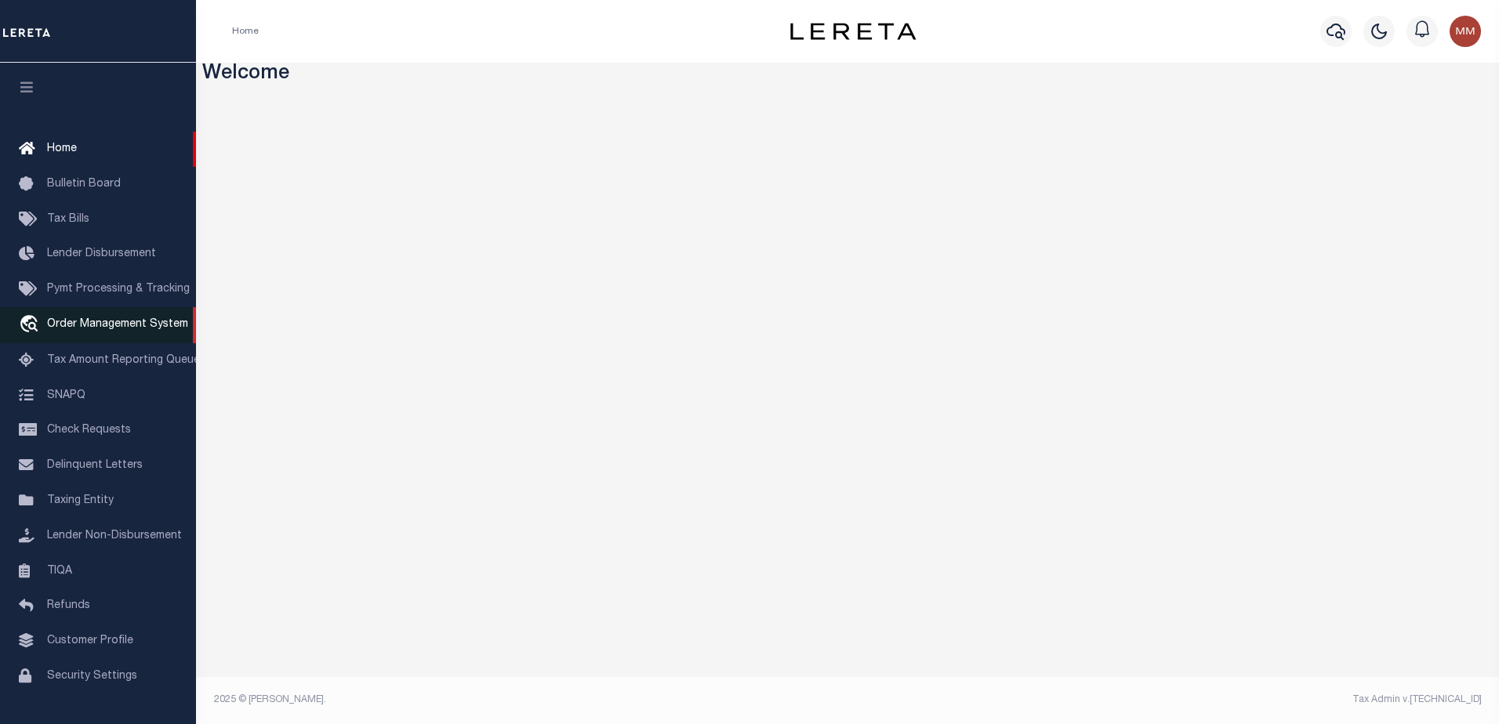
click at [111, 328] on span "Order Management System" at bounding box center [117, 324] width 141 height 11
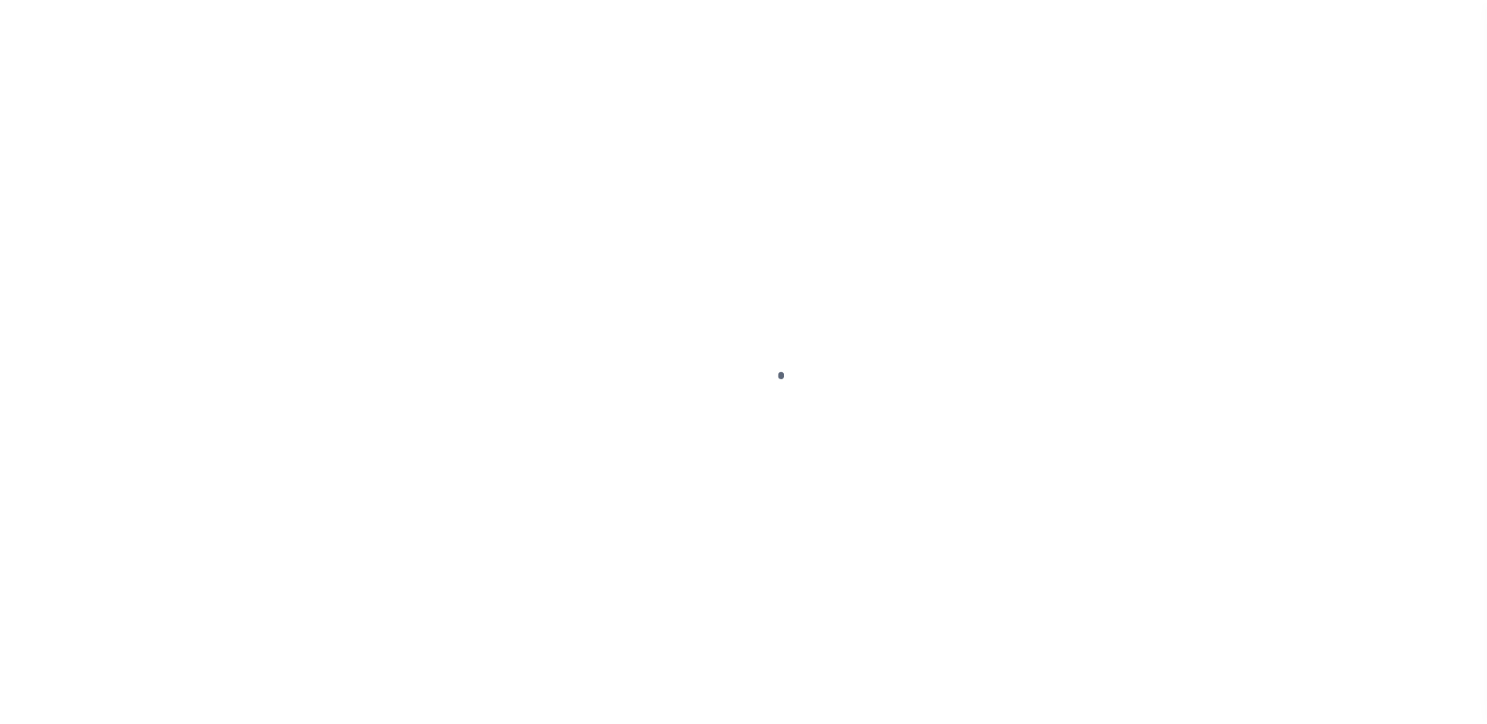
scroll to position [39, 0]
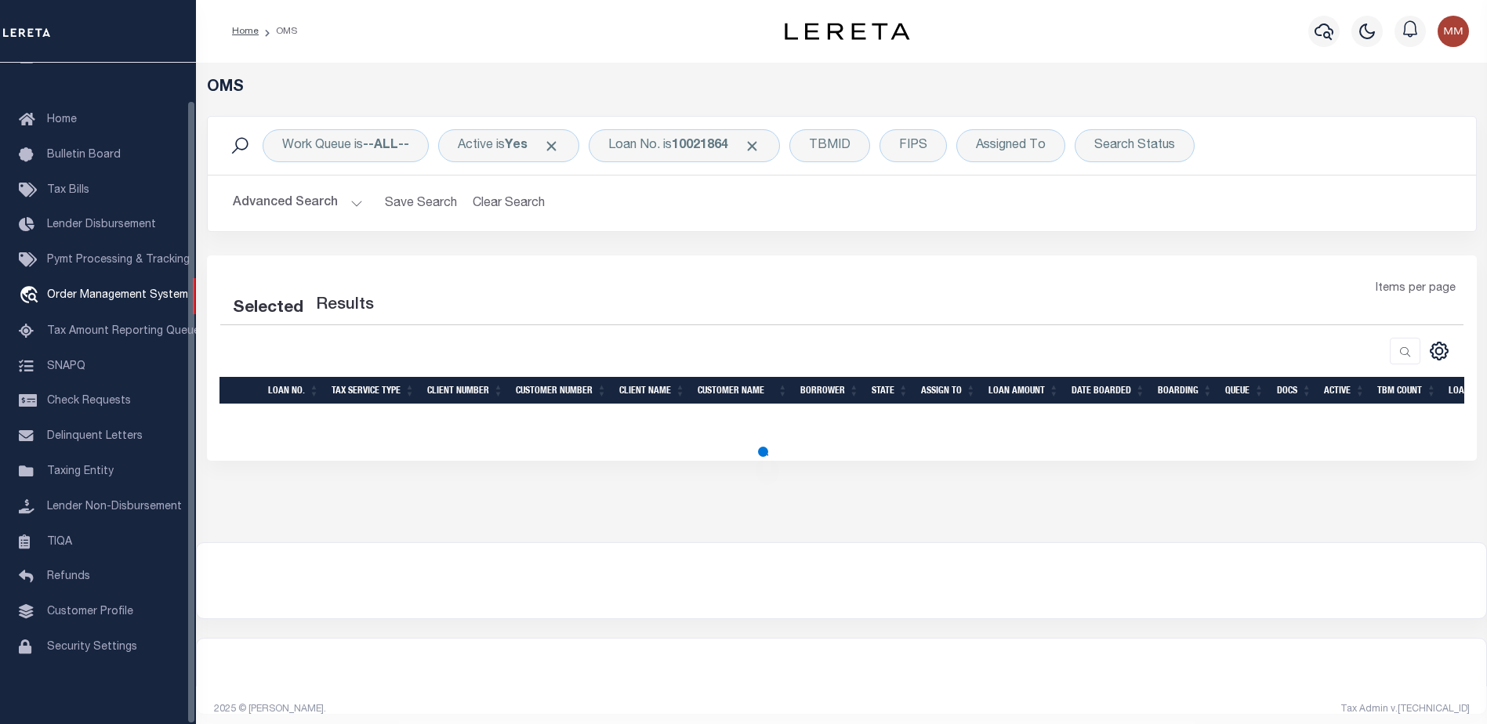
select select "200"
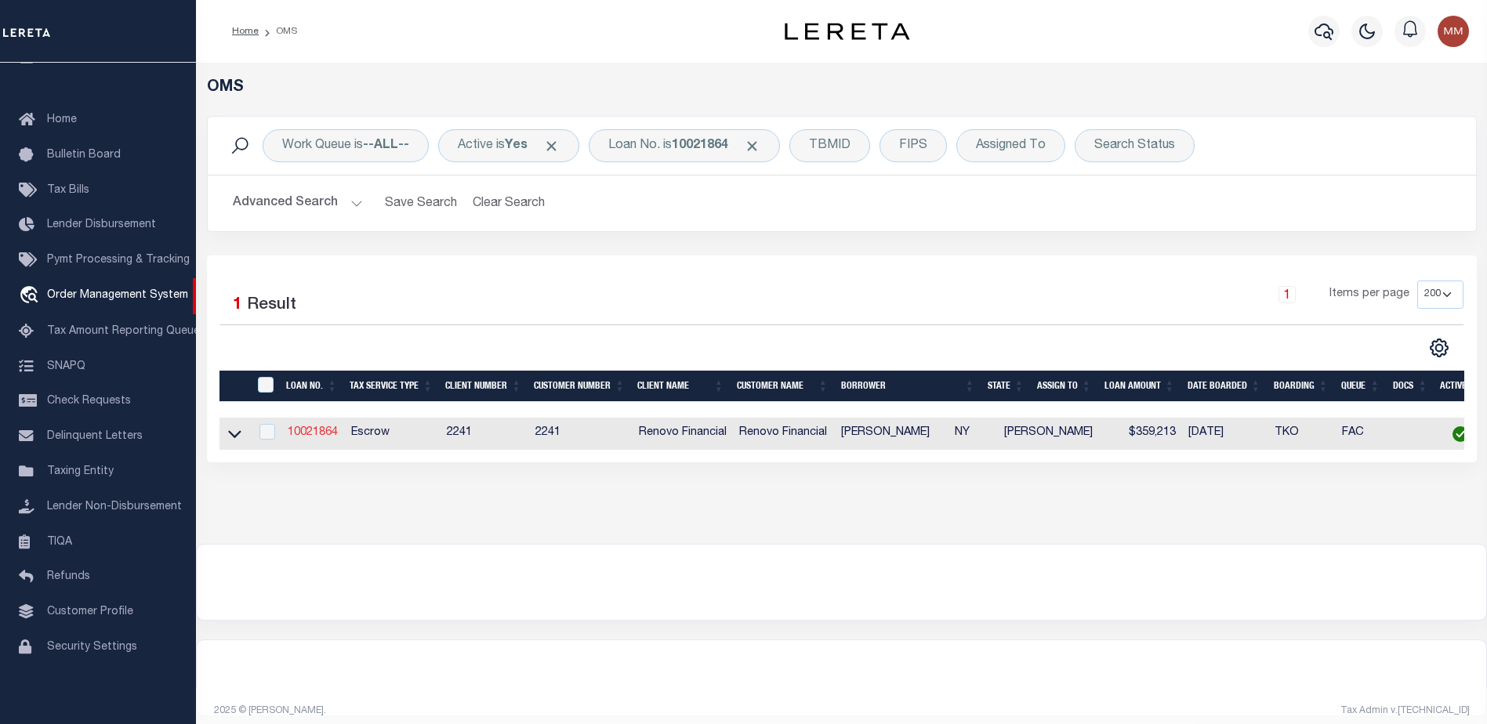
click at [325, 430] on link "10021864" at bounding box center [313, 432] width 50 height 11
type input "10021864"
type input "SARA J GUALAN GUALAN"
select select
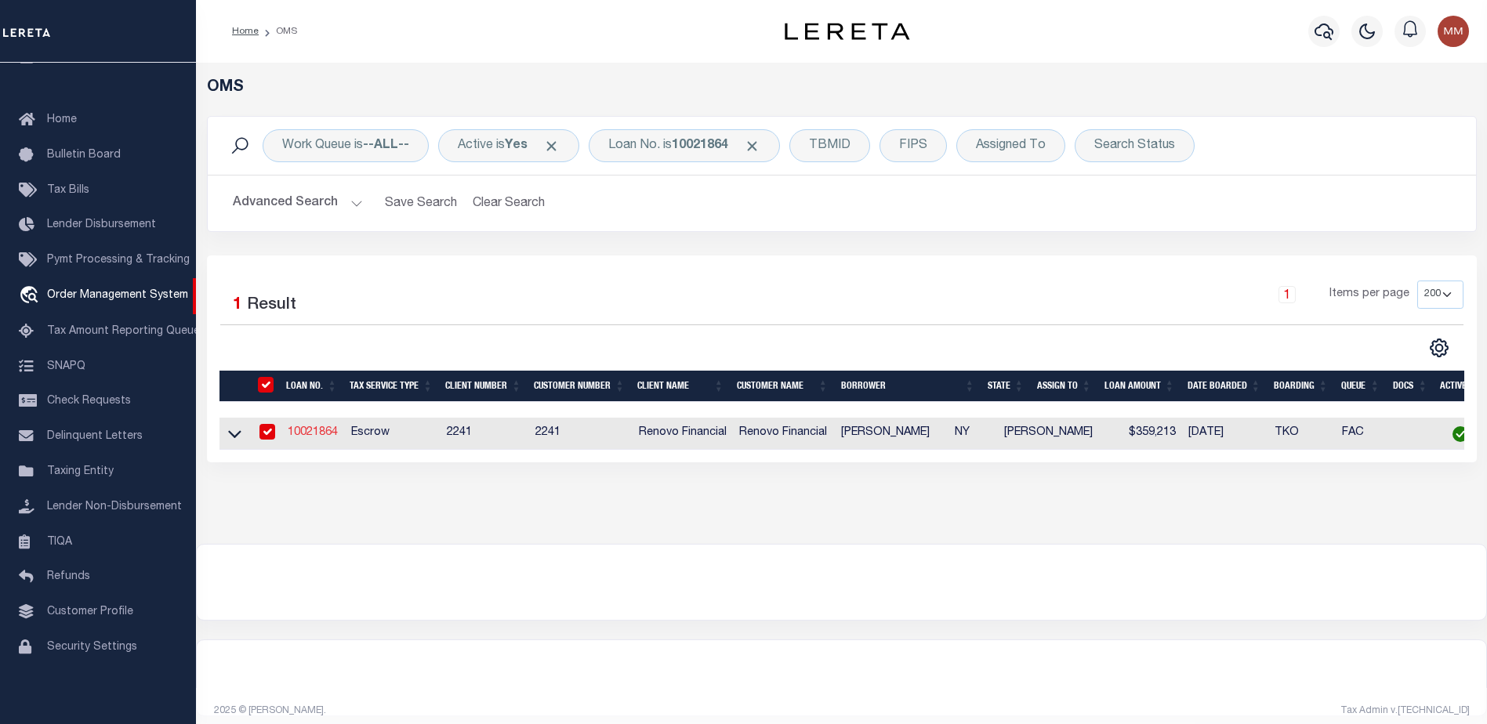
type input "16 Wilbur Ave"
type input "Middletown NY 10940"
select select "10"
select select "Escrow"
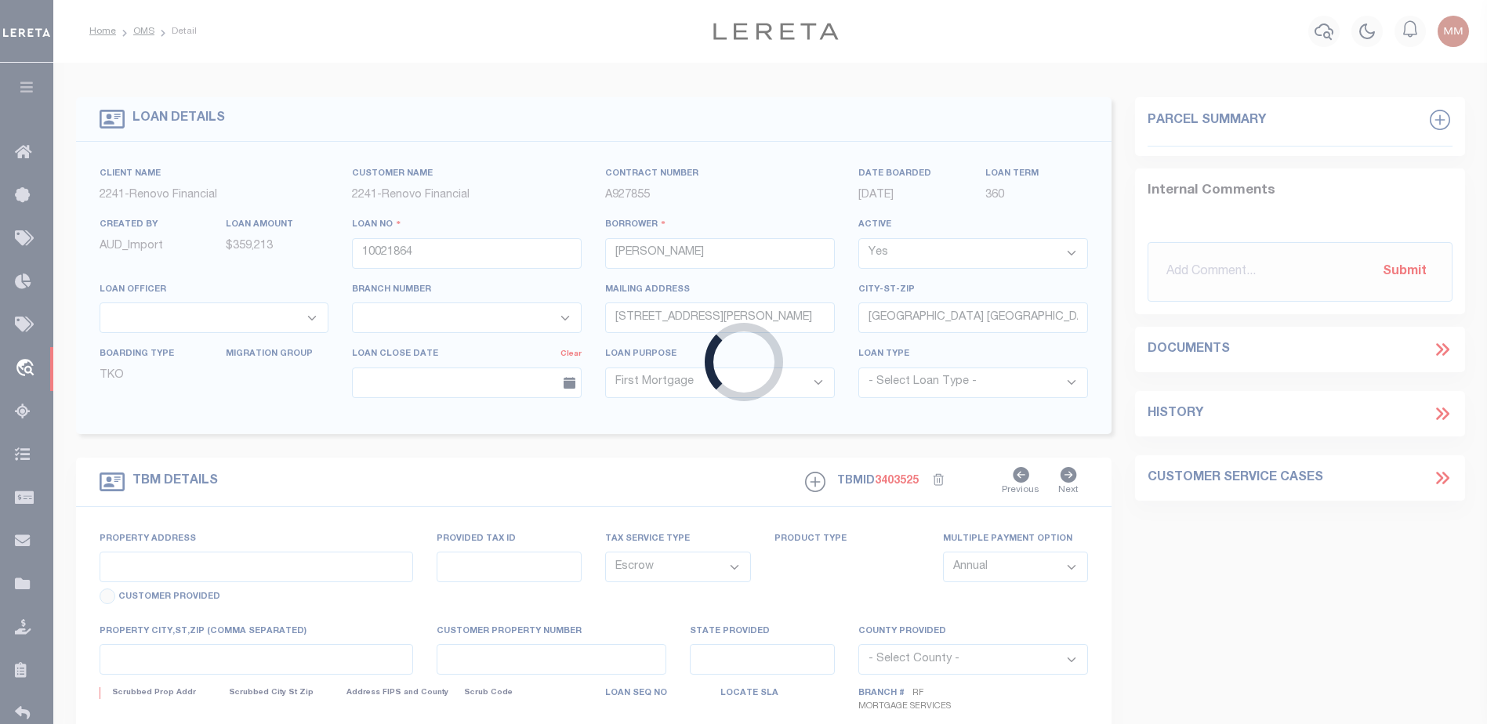
type input "170 Whitlock Rd"
type input "33448900500000010673000000"
type input "Otisville, NY 10963"
type input "a0kUS000007f1Ab"
type input "NY"
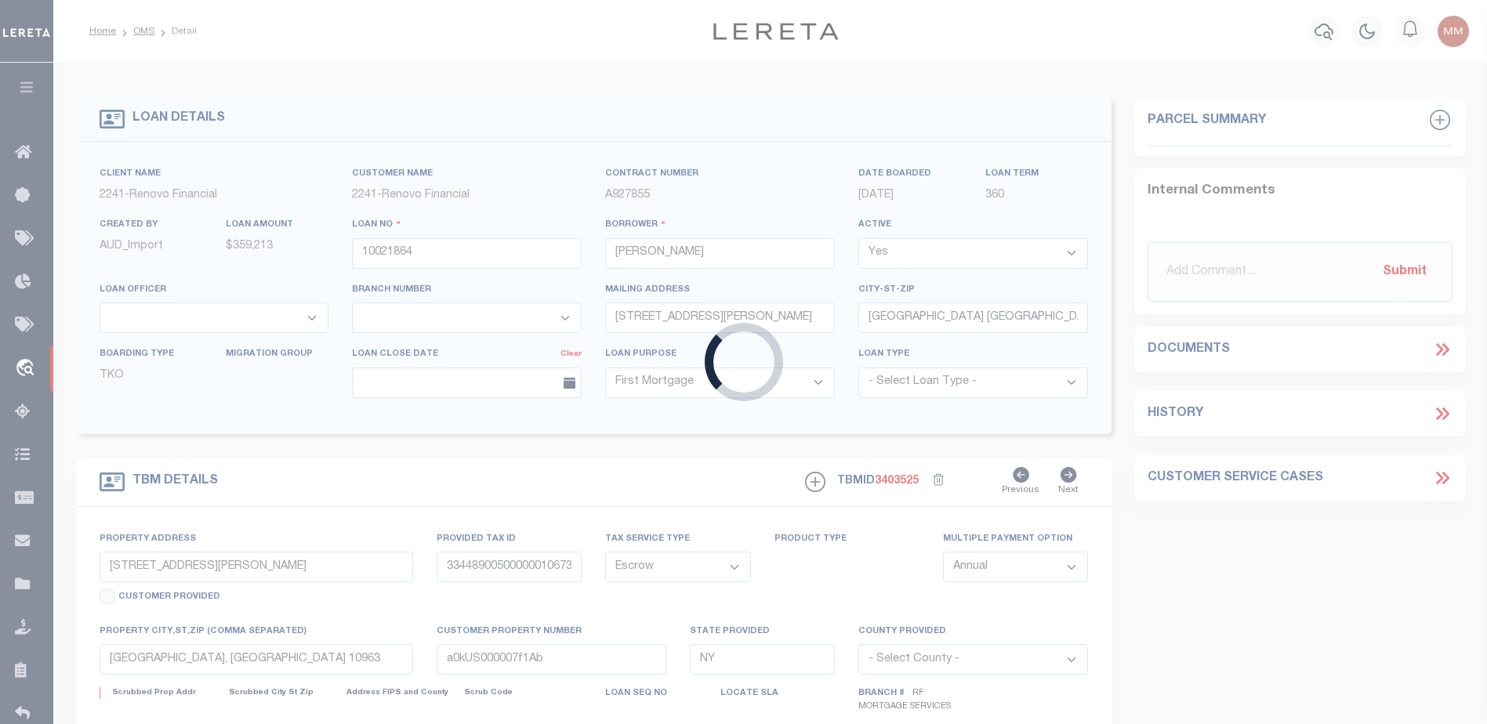
select select
type textarea "Liability Limited to Customer Provided Parcel"
select select "25067"
select select
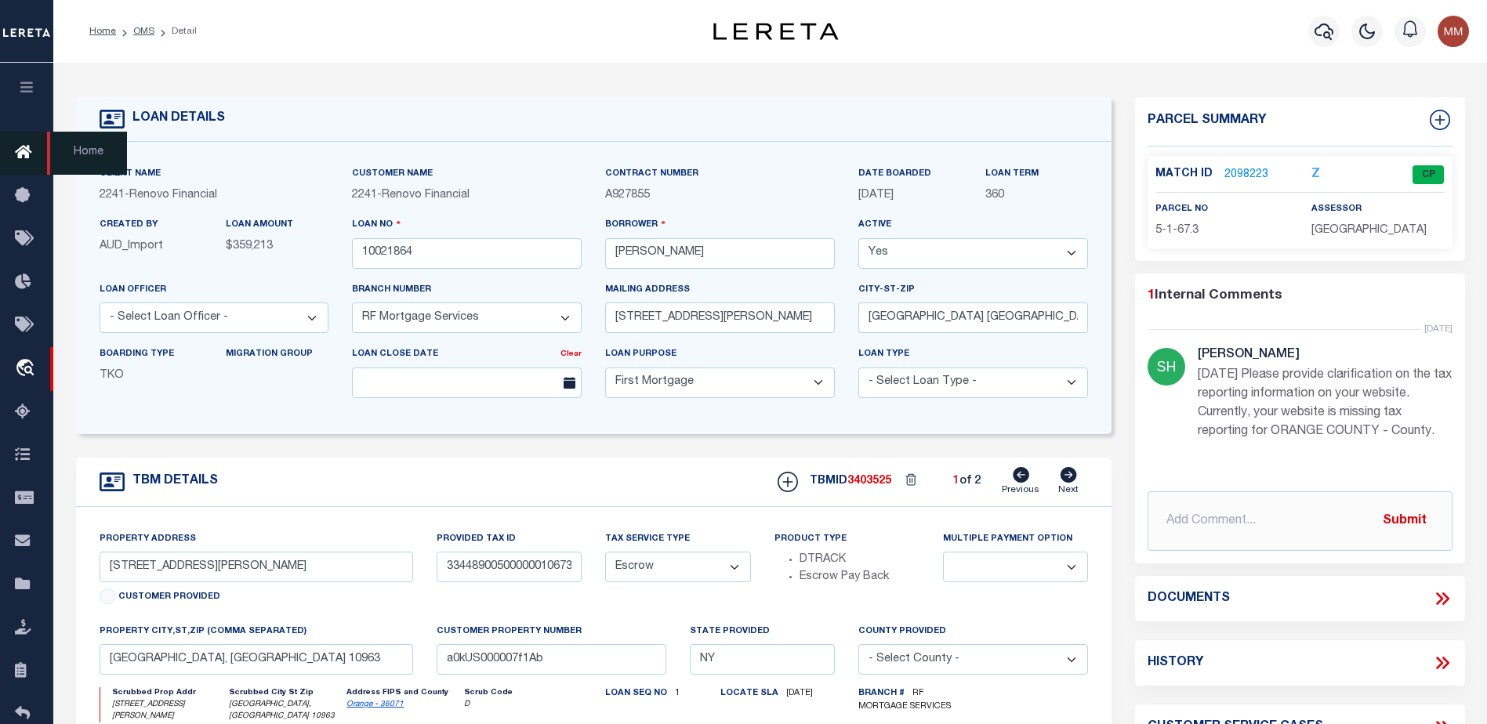
click at [13, 152] on link "Home" at bounding box center [26, 153] width 53 height 43
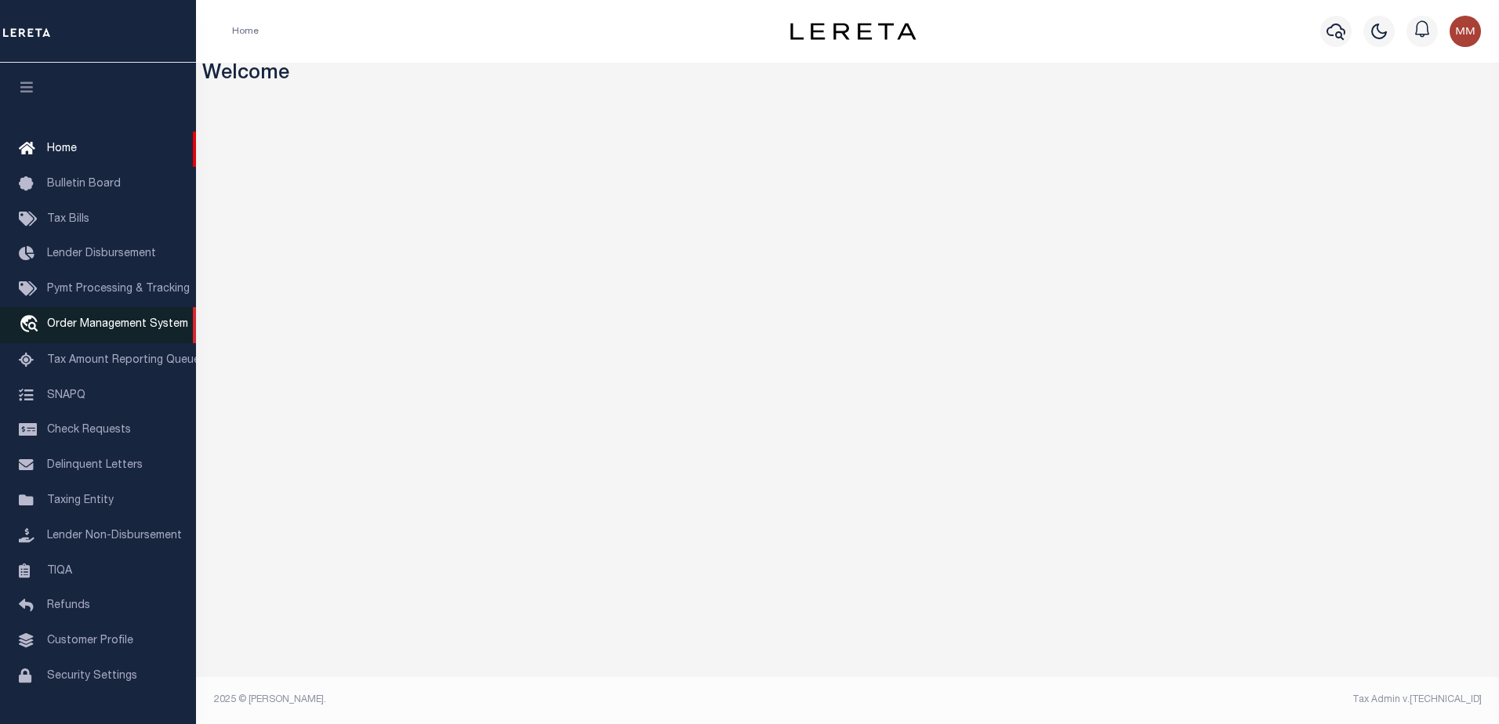
click at [97, 325] on span "Order Management System" at bounding box center [117, 324] width 141 height 11
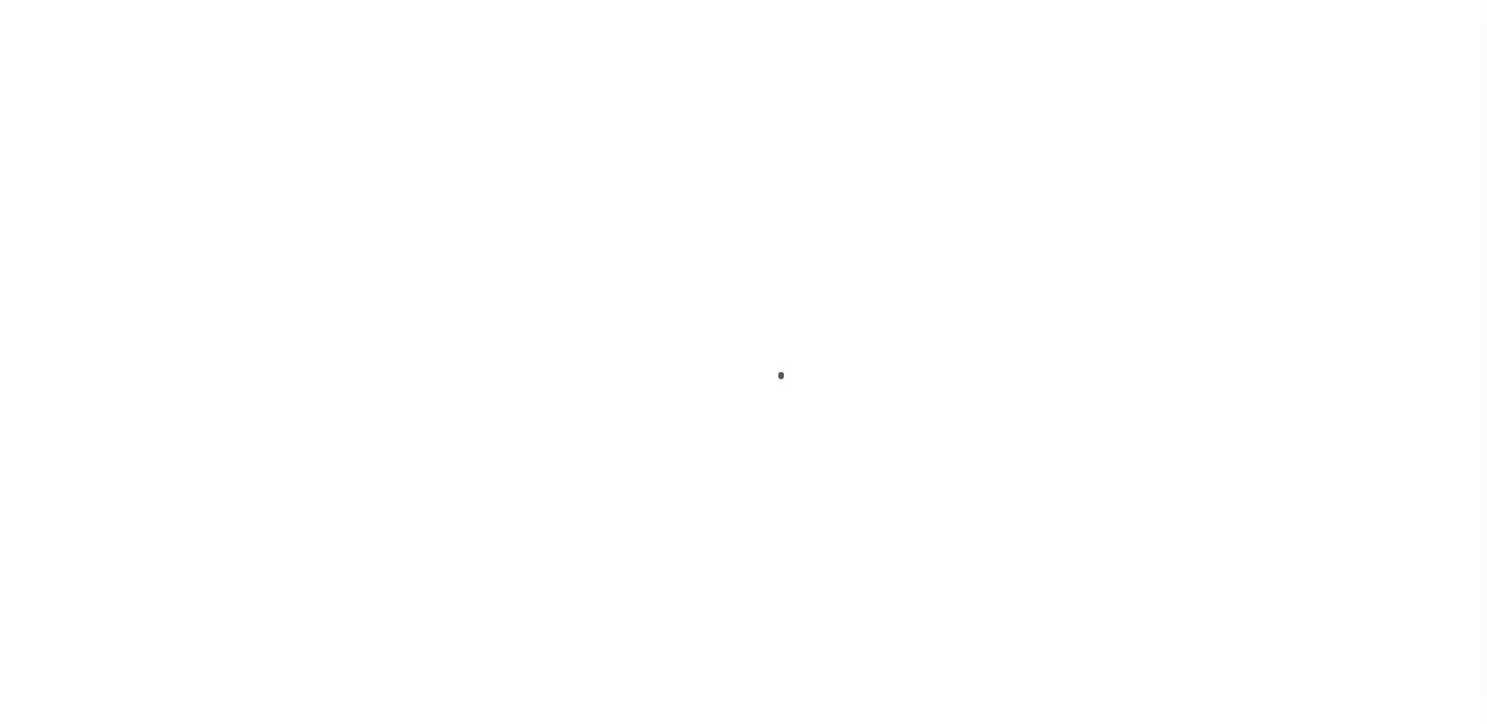
scroll to position [39, 0]
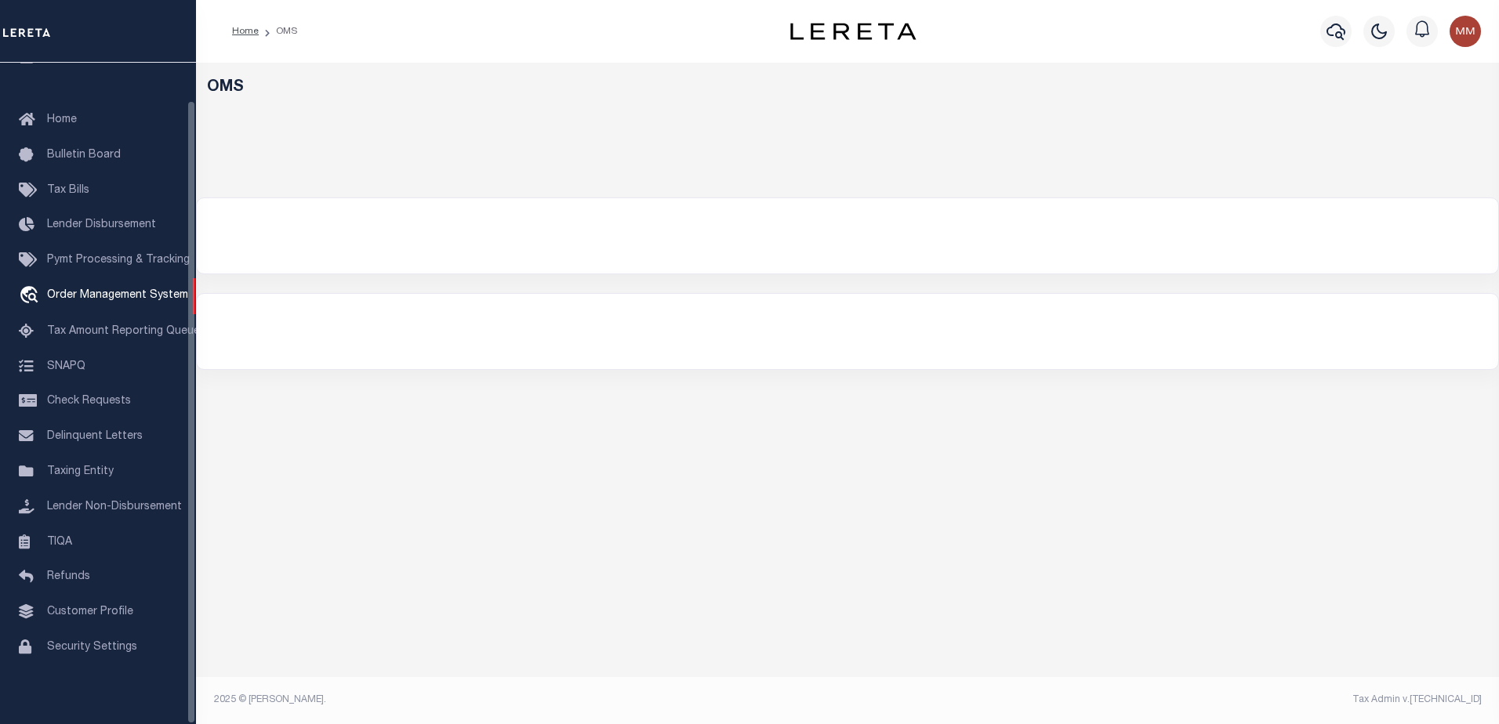
select select "200"
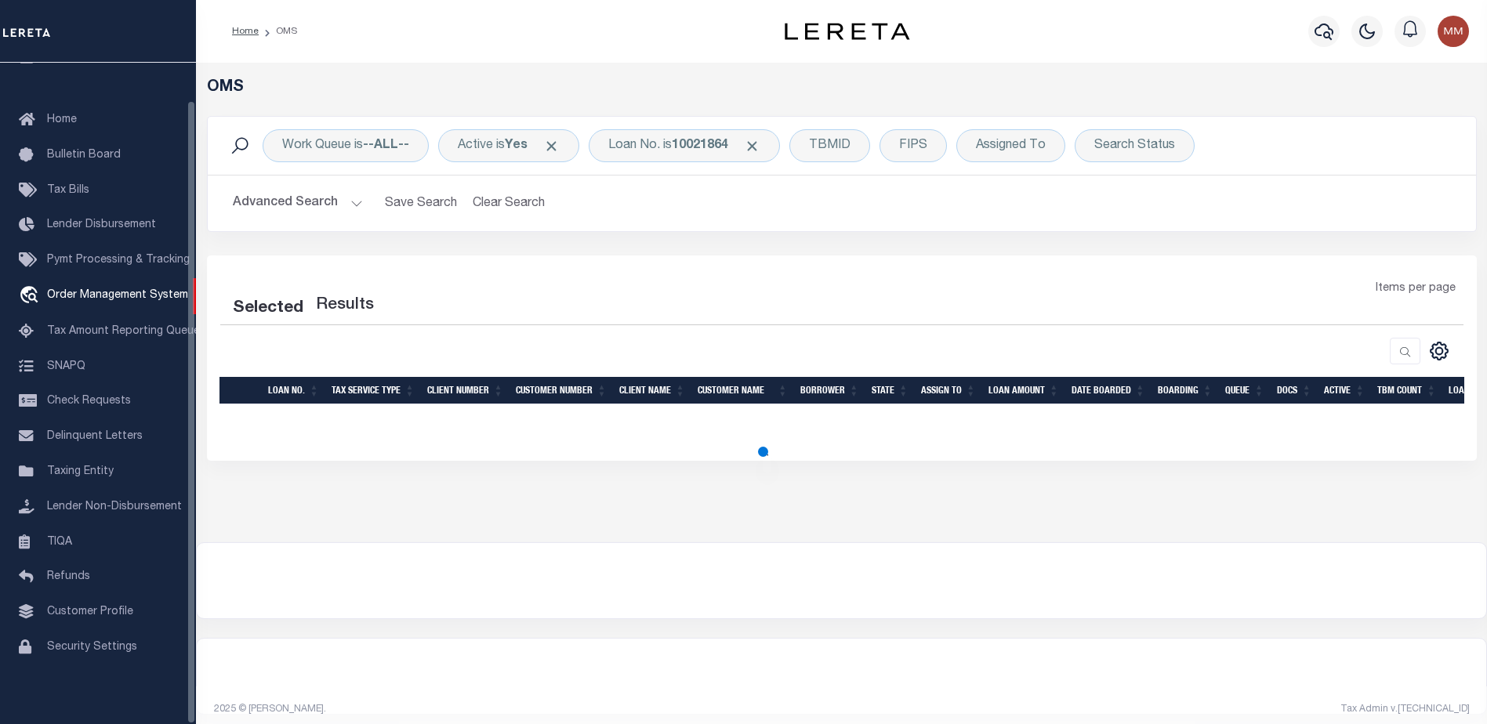
select select "200"
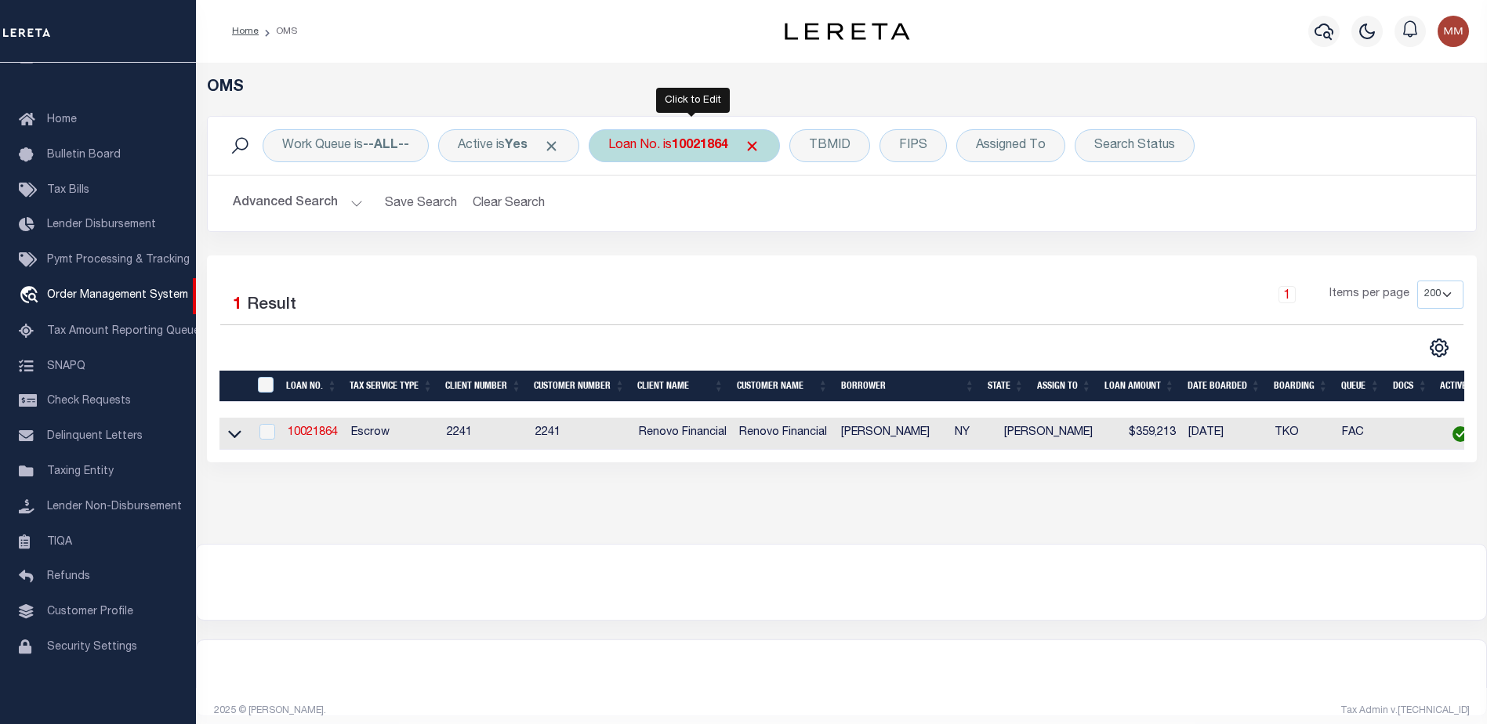
click at [701, 143] on b "10021864" at bounding box center [700, 146] width 56 height 13
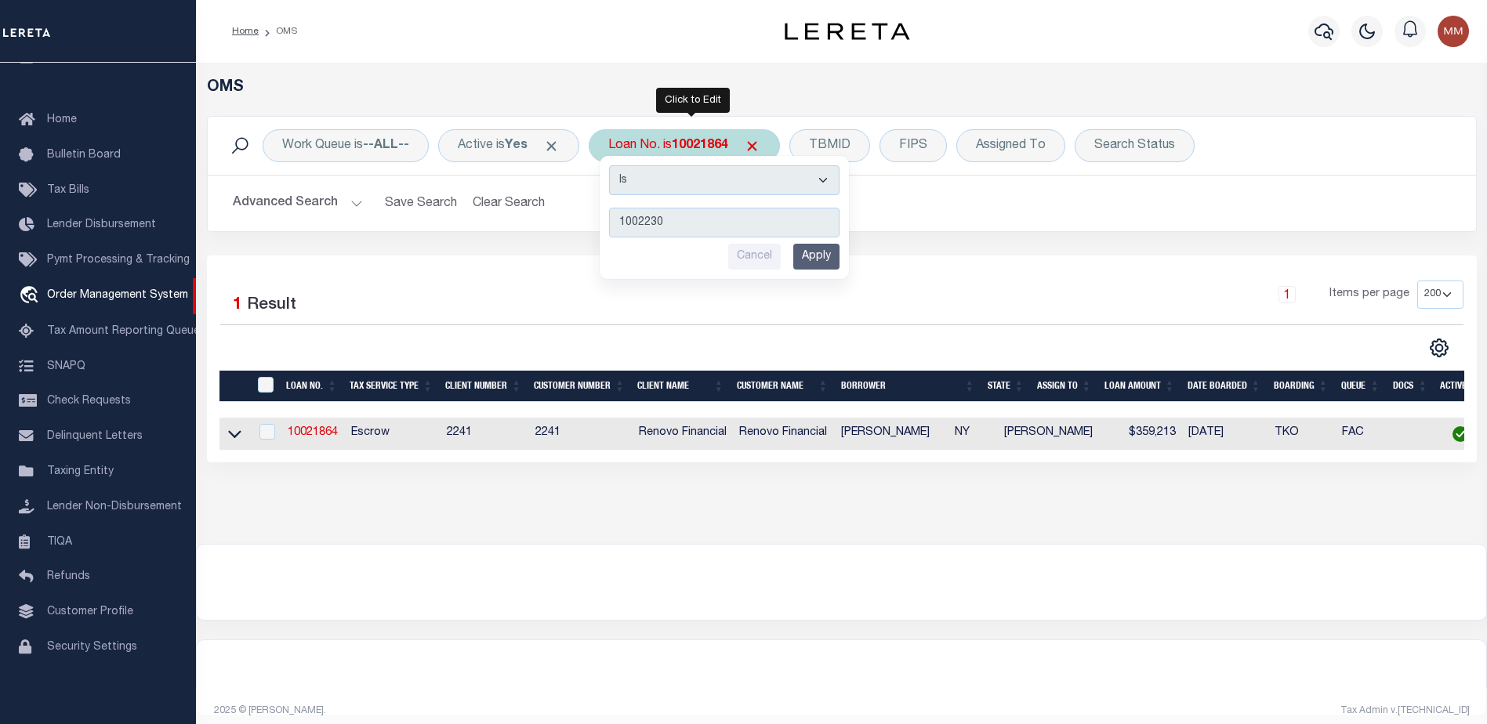
type input "10022309"
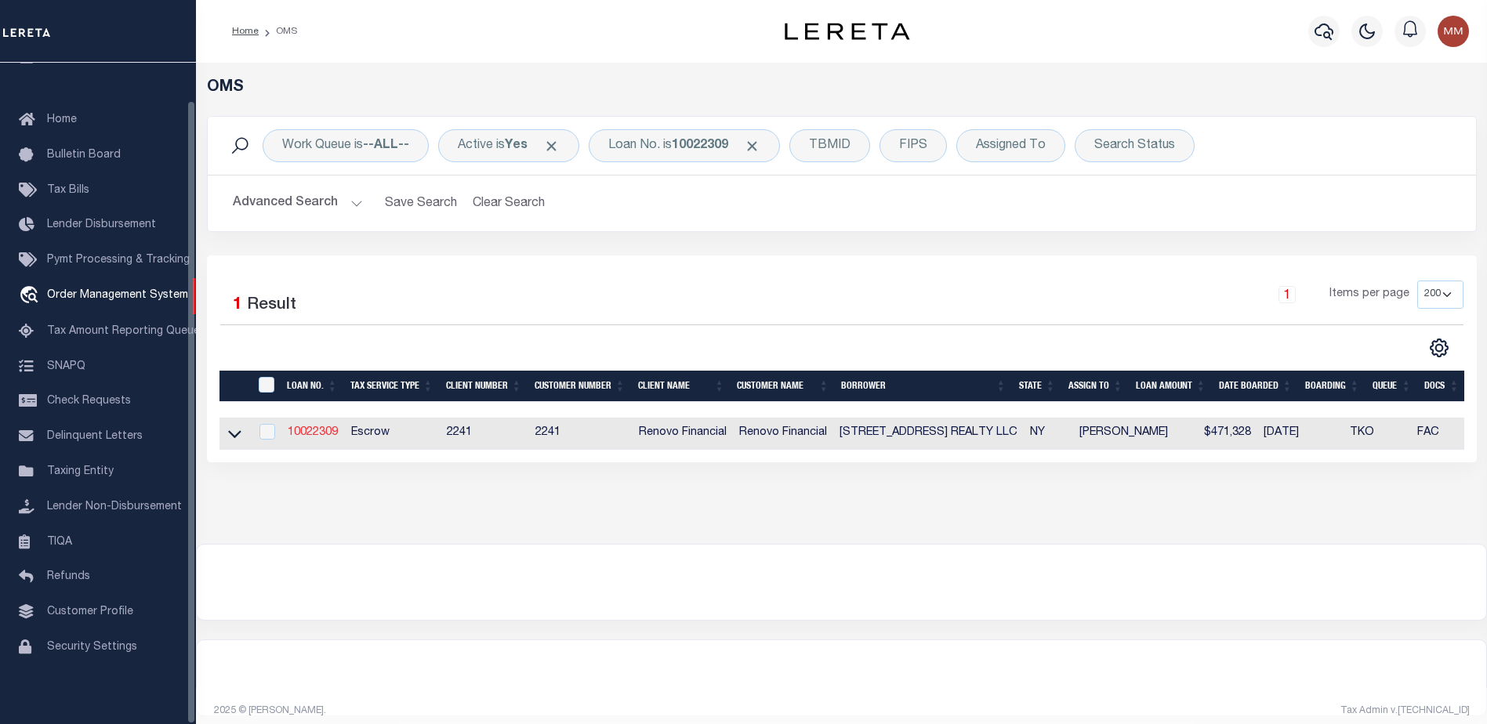
click at [299, 434] on link "10022309" at bounding box center [313, 432] width 50 height 11
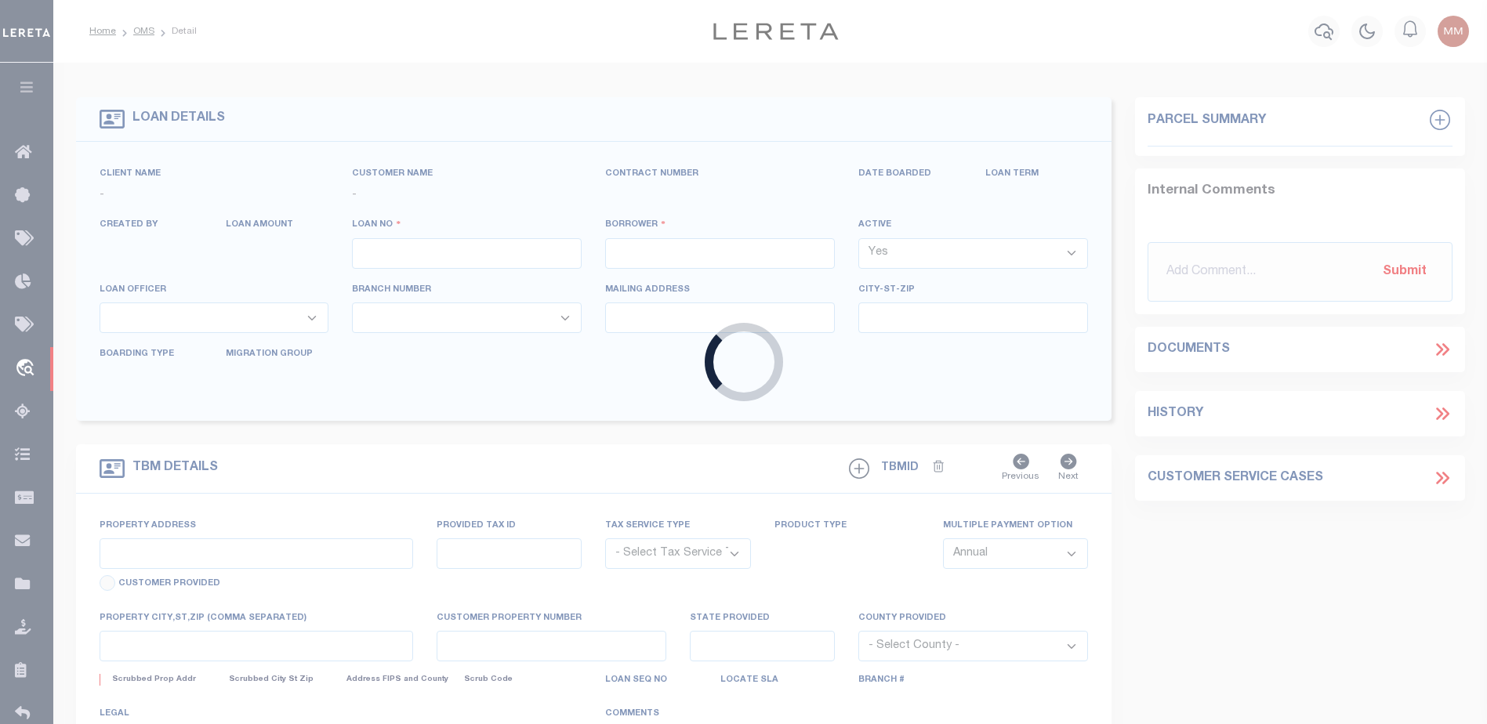
type input "10022309"
type input "2044 BERGEN AVE REALTY LLC"
select select
select select "400"
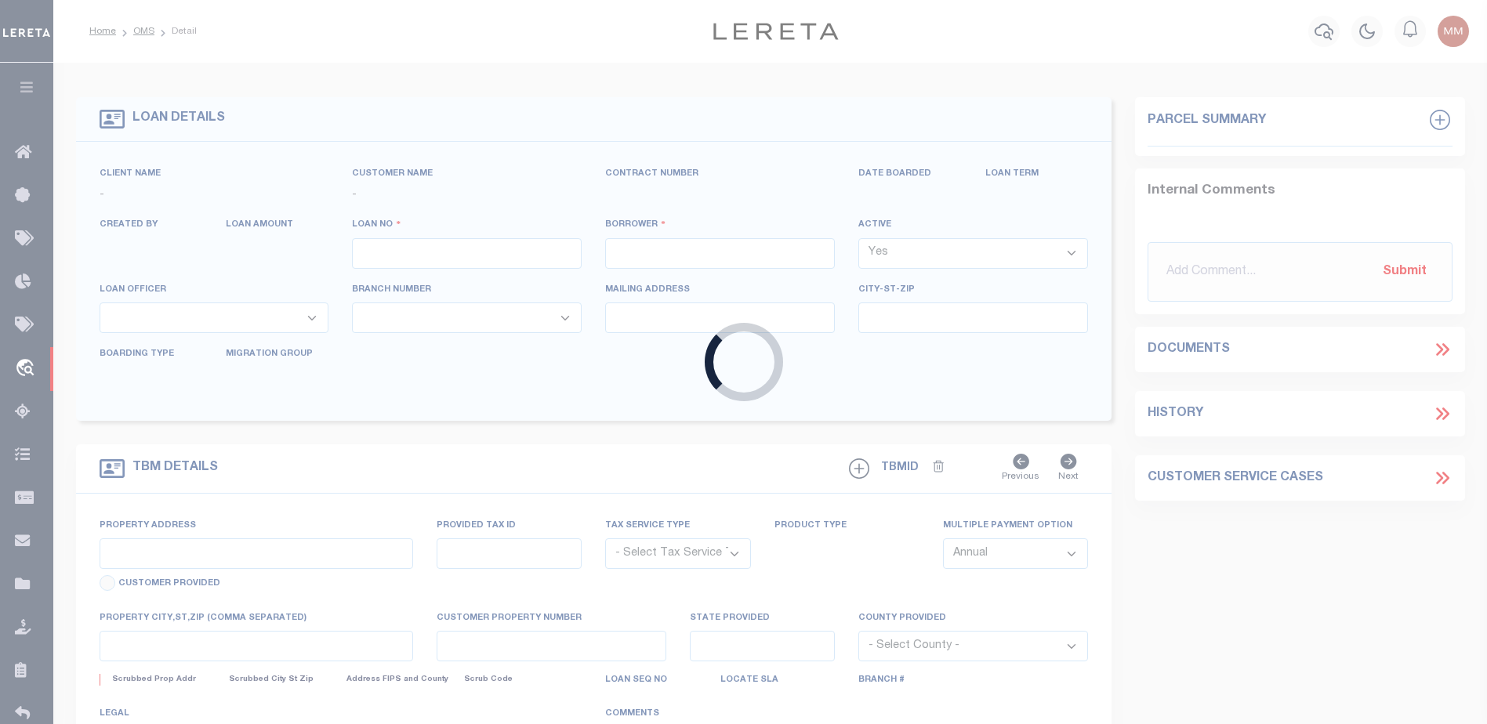
select select "Escrow"
select select "25067"
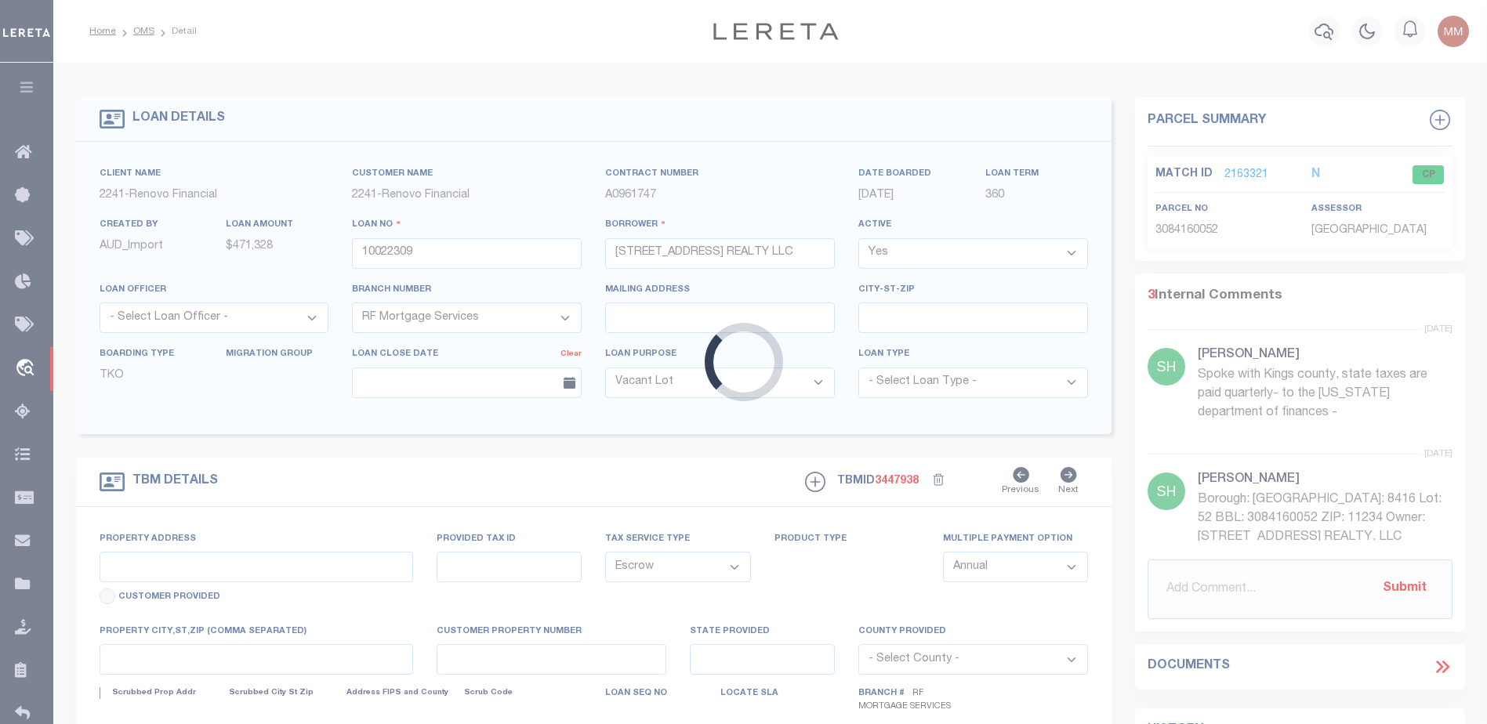
type input "2044 Bergen Avenue"
type input "Brooklyn, NY 11234"
type input "a0kUS00000BomxZ"
type input "NY"
select select
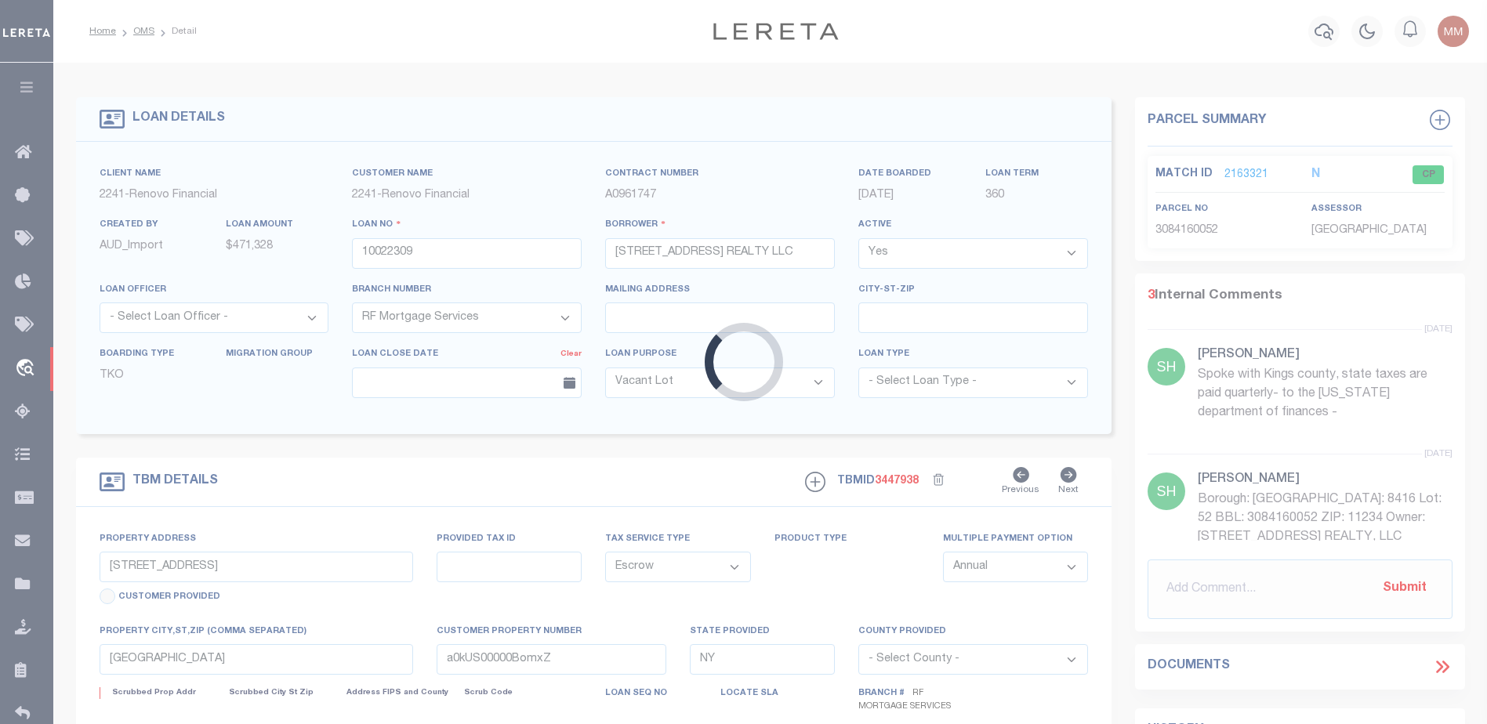
select select "4"
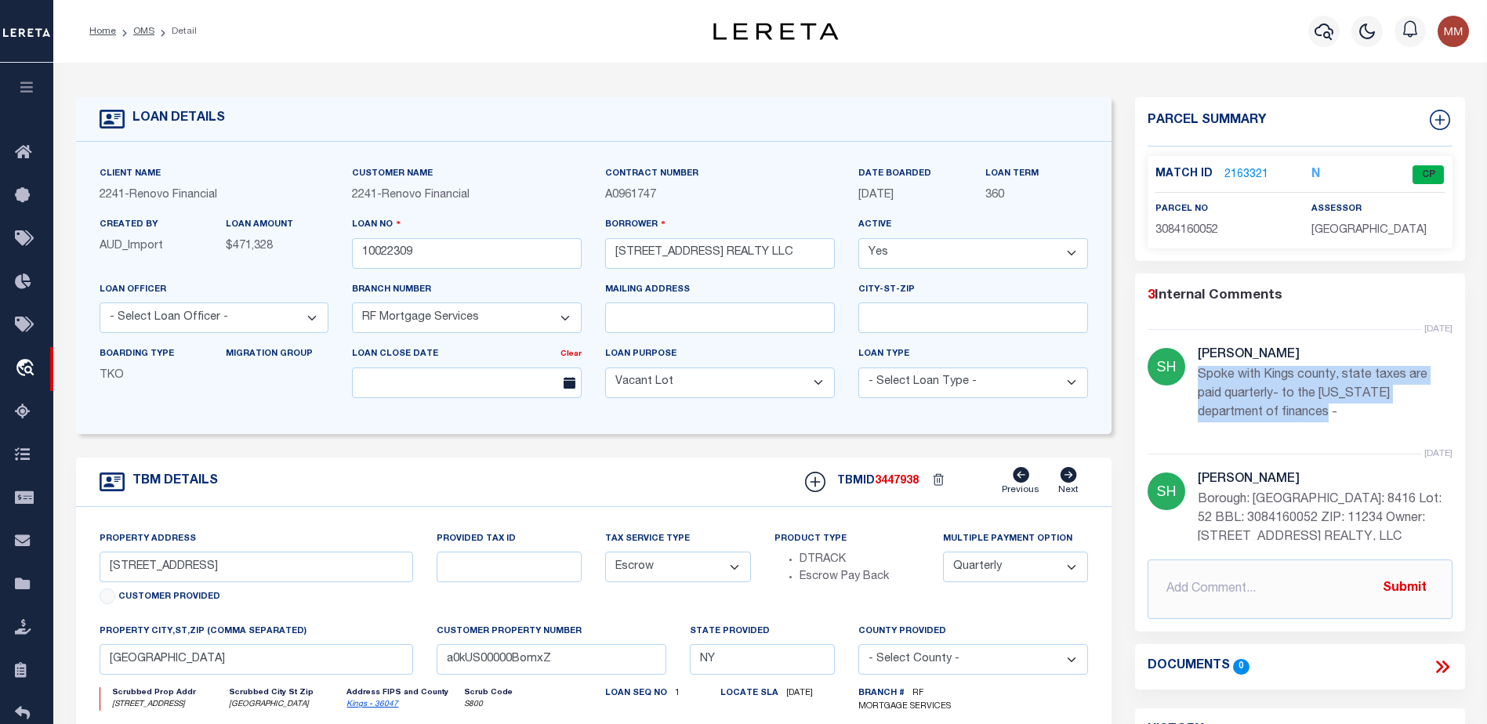
drag, startPoint x: 1196, startPoint y: 373, endPoint x: 1418, endPoint y: 417, distance: 226.1
click at [1418, 417] on div "yesterday Shirley Hardy Spoke with Kings county, state taxes are paid quarterly…" at bounding box center [1300, 391] width 305 height 125
copy p "Spoke with Kings county, state taxes are paid quarterly- to the New York depart…"
click at [18, 154] on icon at bounding box center [27, 153] width 25 height 20
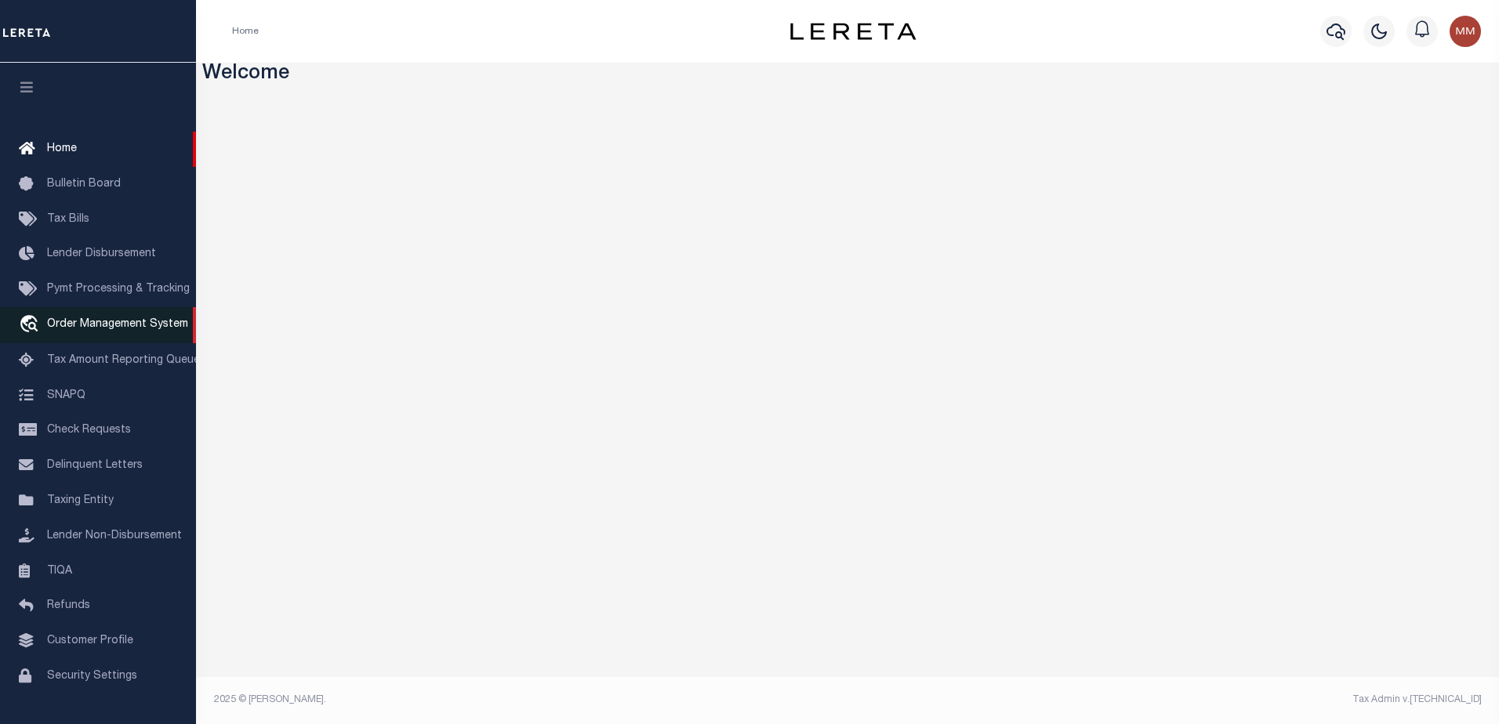
click at [104, 329] on span "Order Management System" at bounding box center [117, 324] width 141 height 11
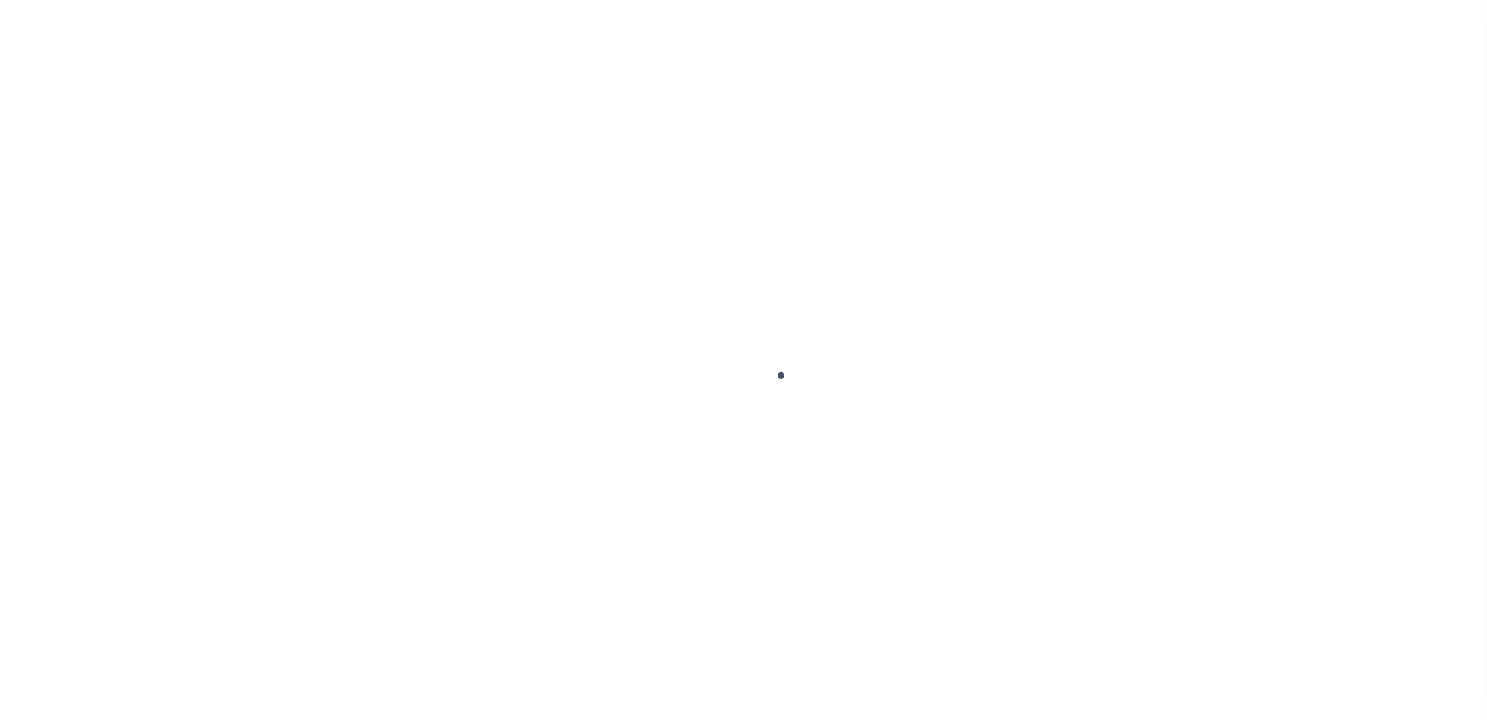
scroll to position [39, 0]
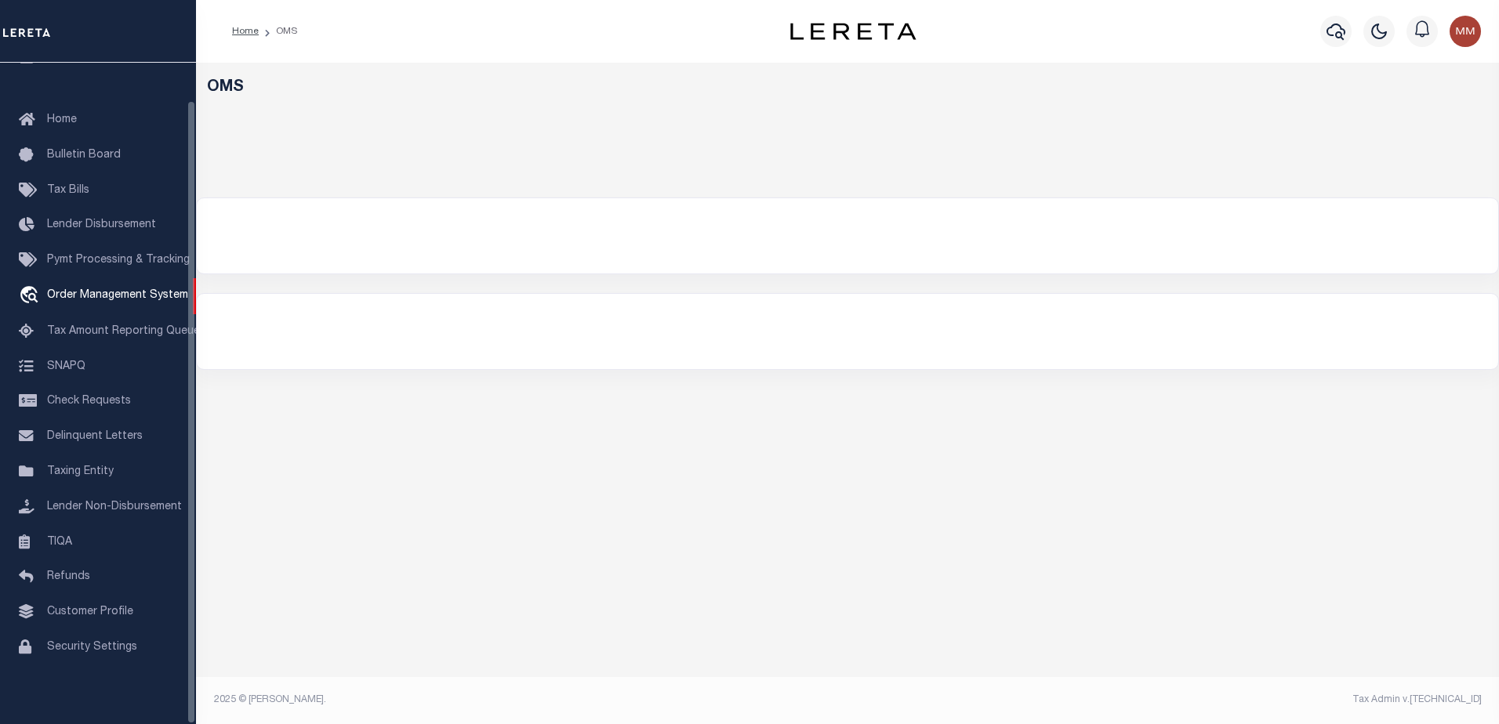
select select "200"
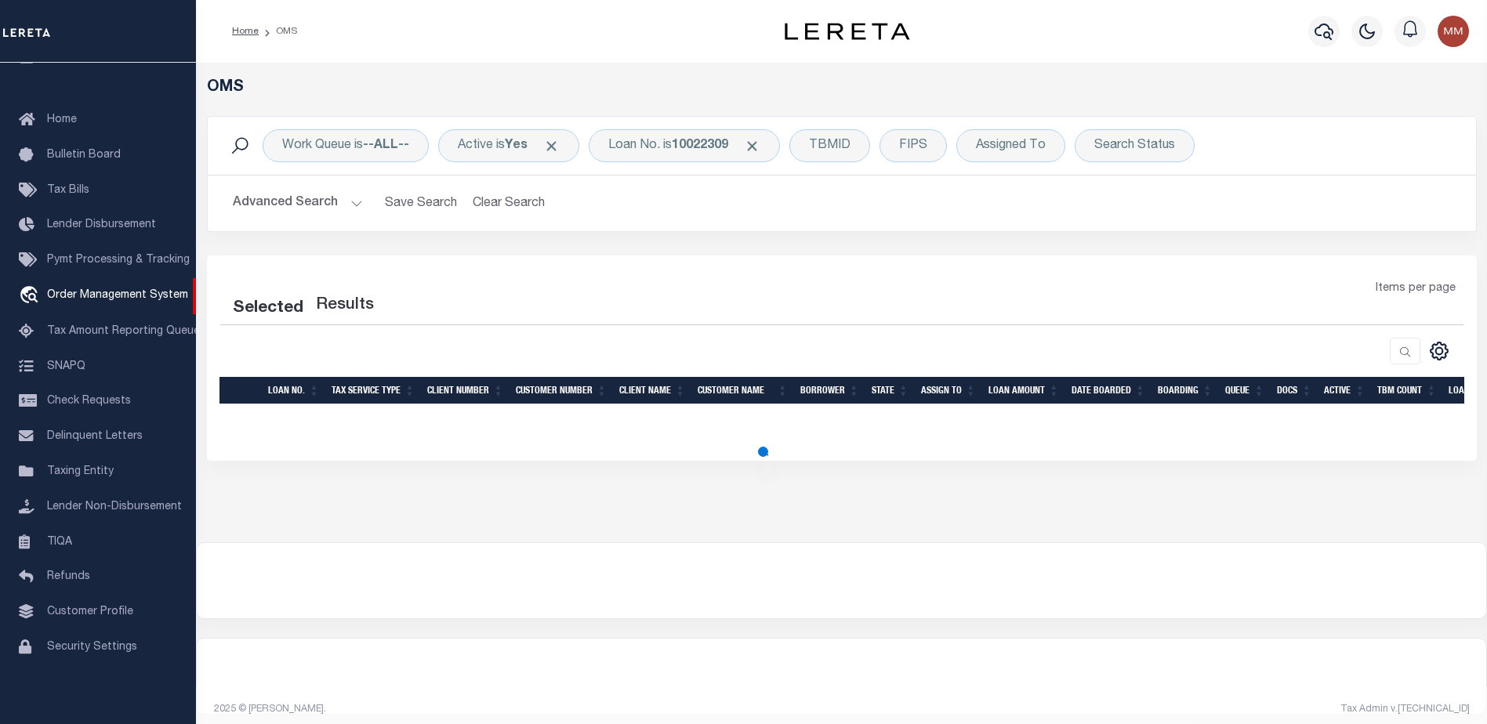
select select "200"
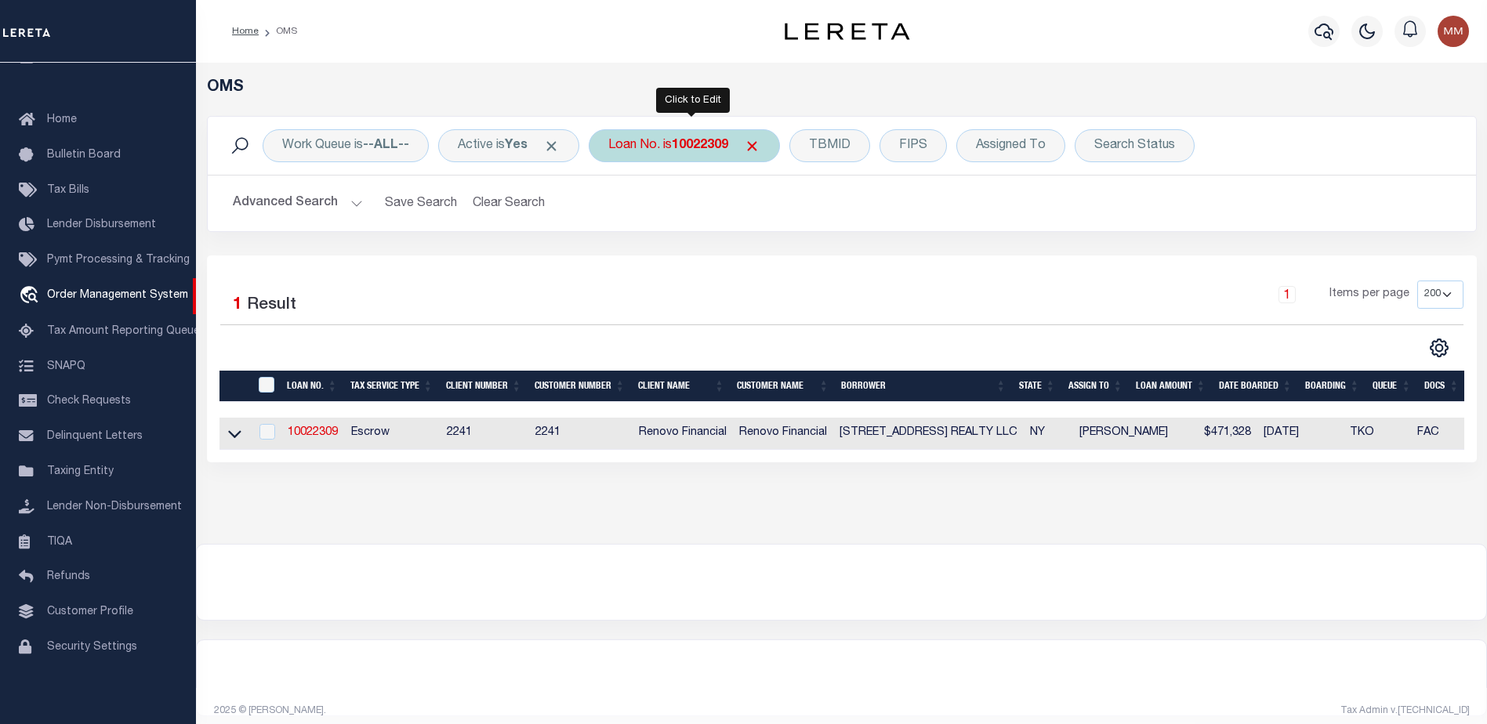
click at [710, 147] on b "10022309" at bounding box center [700, 146] width 56 height 13
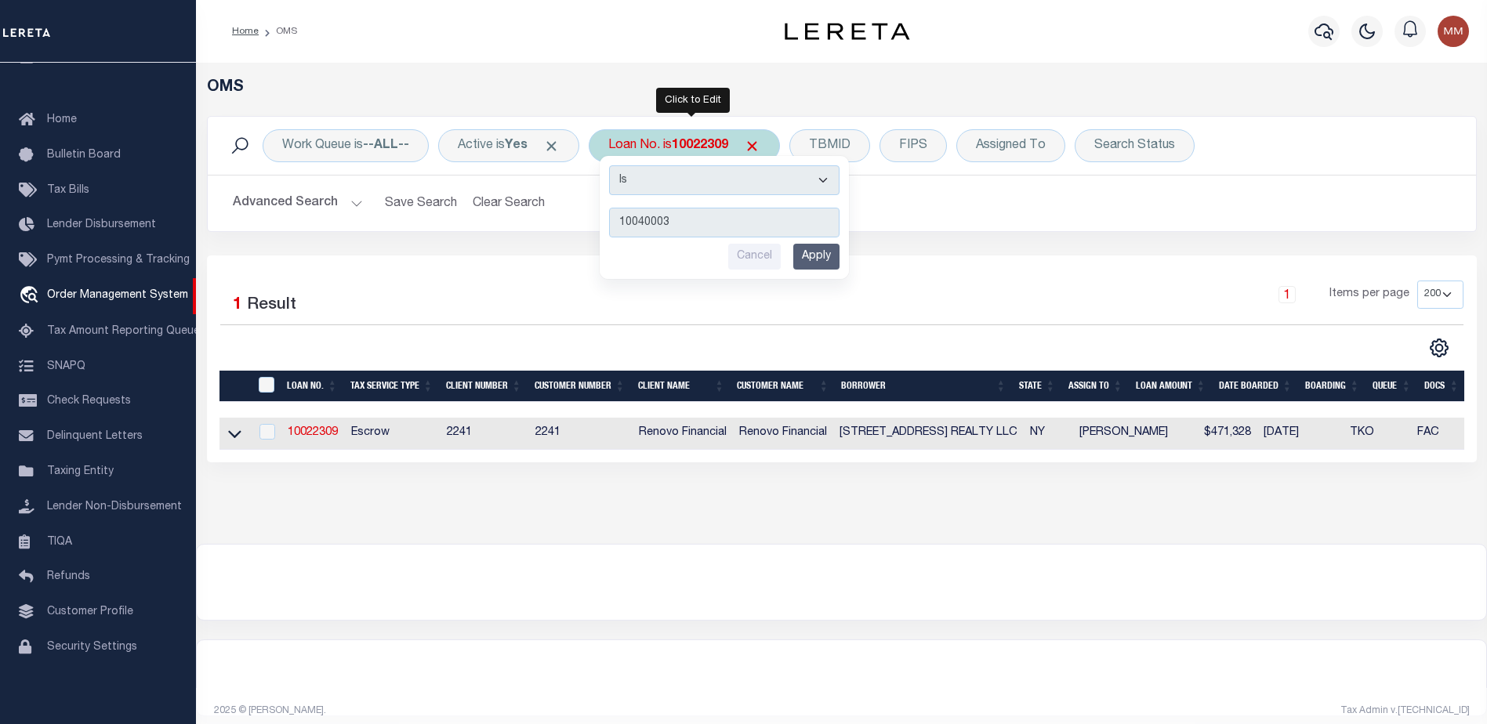
type input "10040003"
click at [814, 248] on input "Apply" at bounding box center [816, 257] width 46 height 26
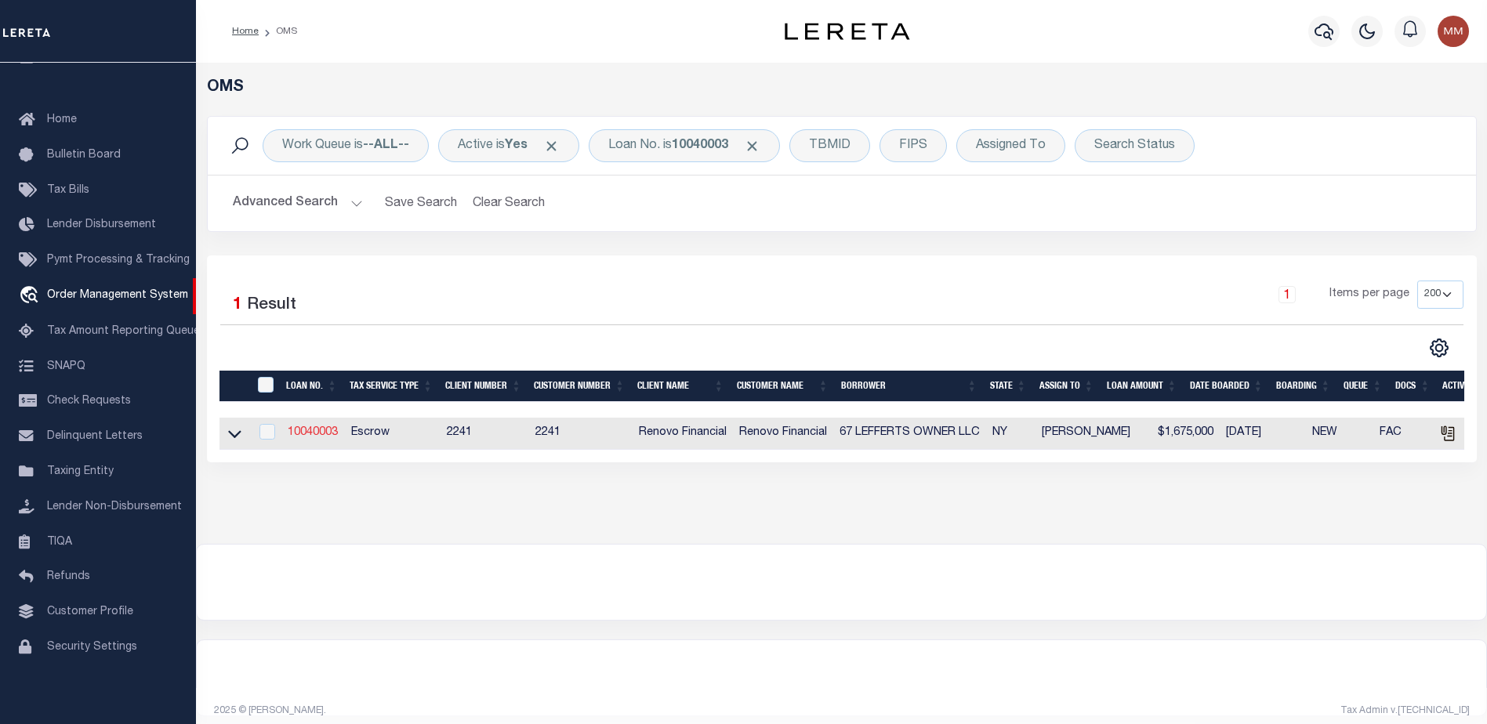
click at [328, 437] on link "10040003" at bounding box center [313, 432] width 50 height 11
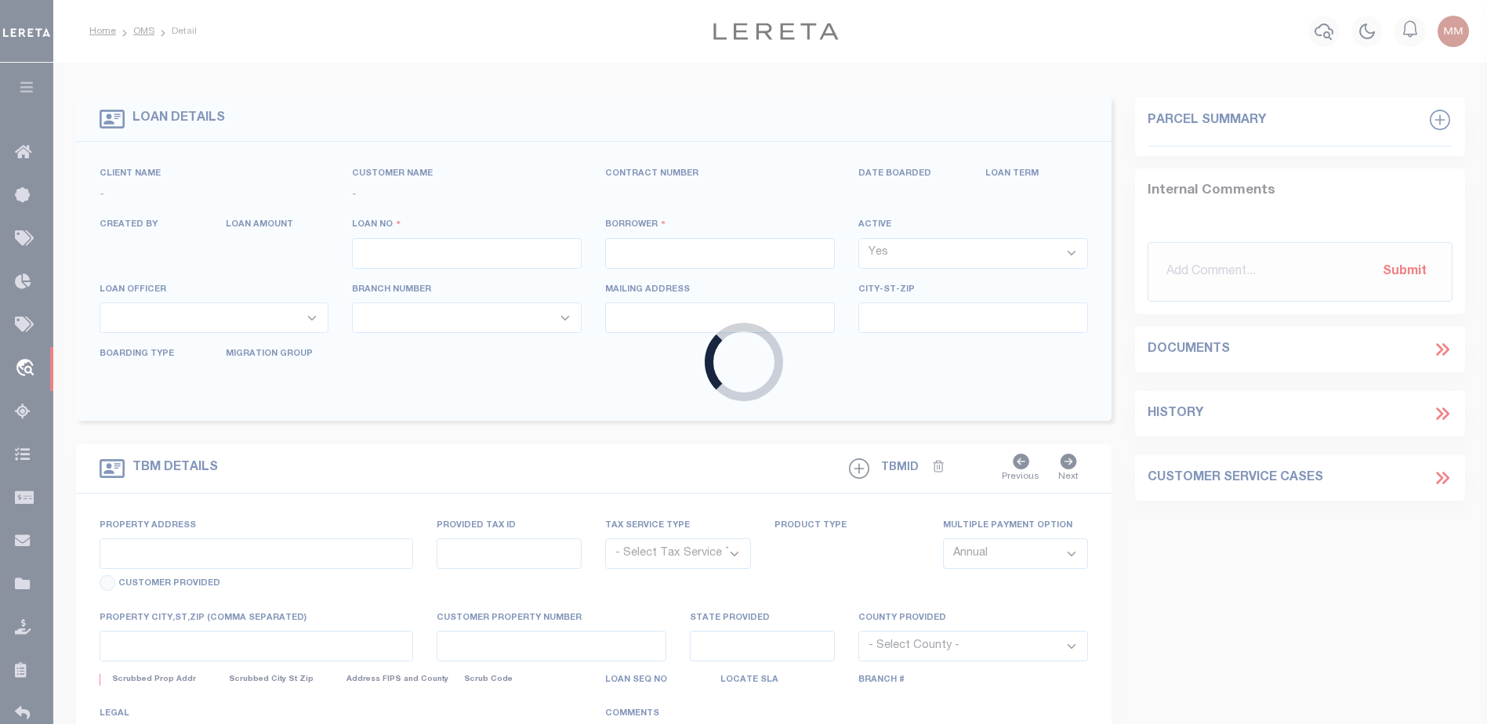
type input "10040003"
type input "67 LEFFERTS OWNER LLC"
select select
select select "10"
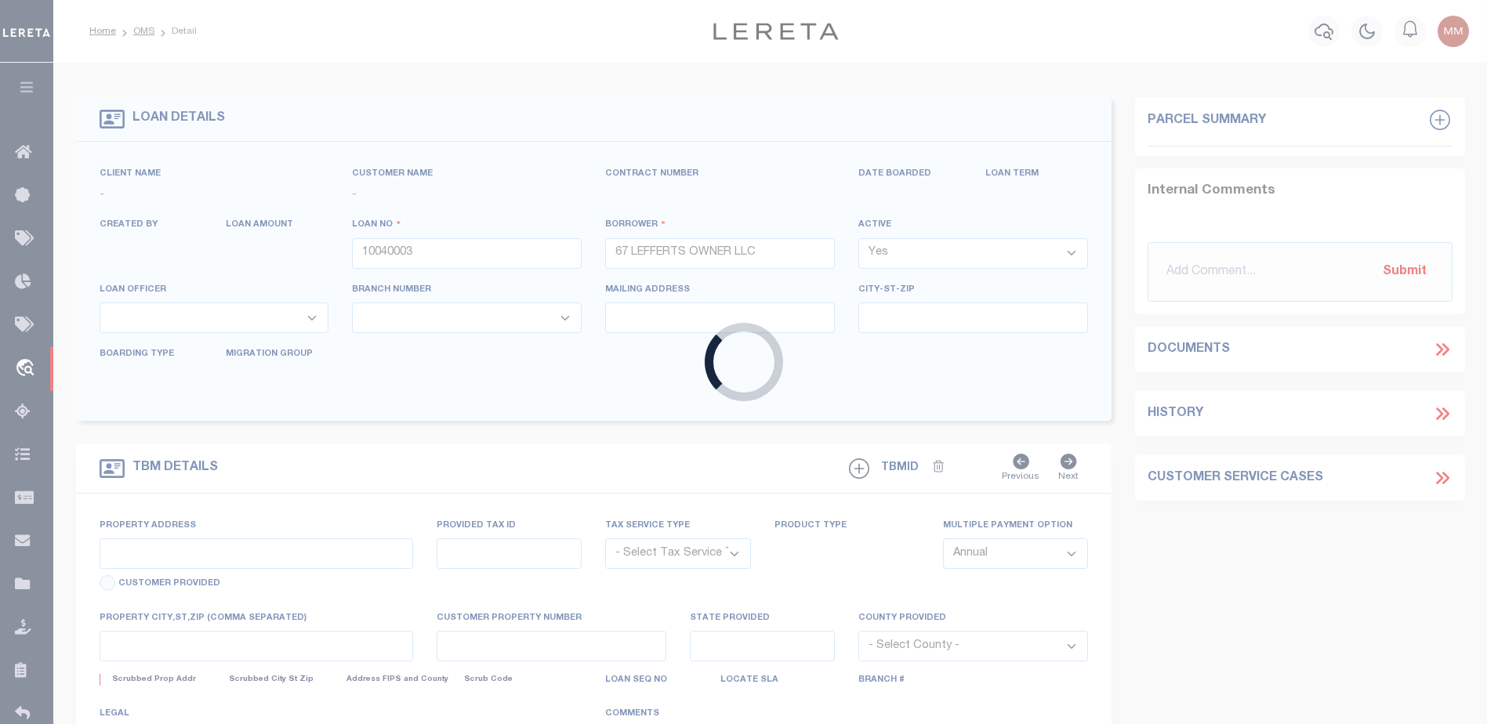
select select "Escrow"
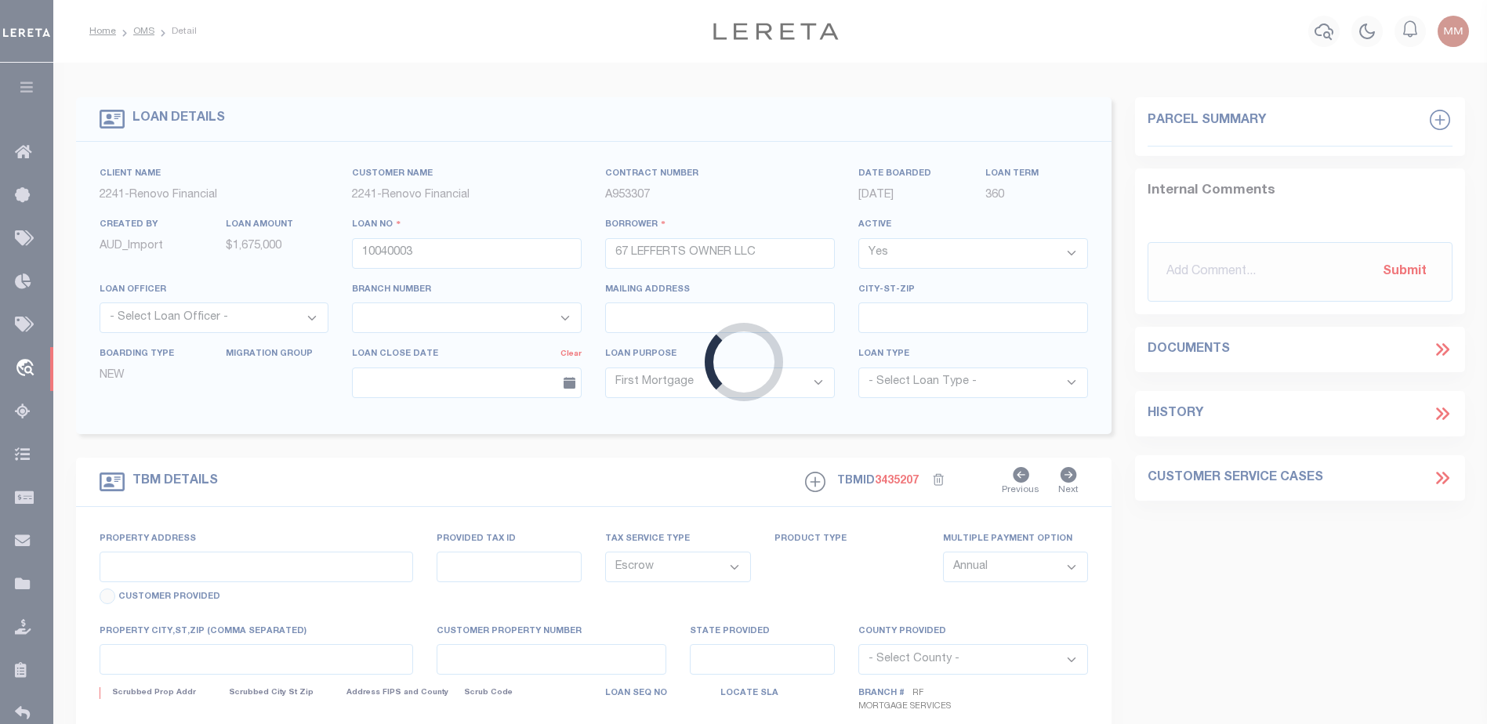
type input "[STREET_ADDRESS]"
type input "[GEOGRAPHIC_DATA]"
type input "a0kUS000009Zcy5"
type input "NY"
select select "25067"
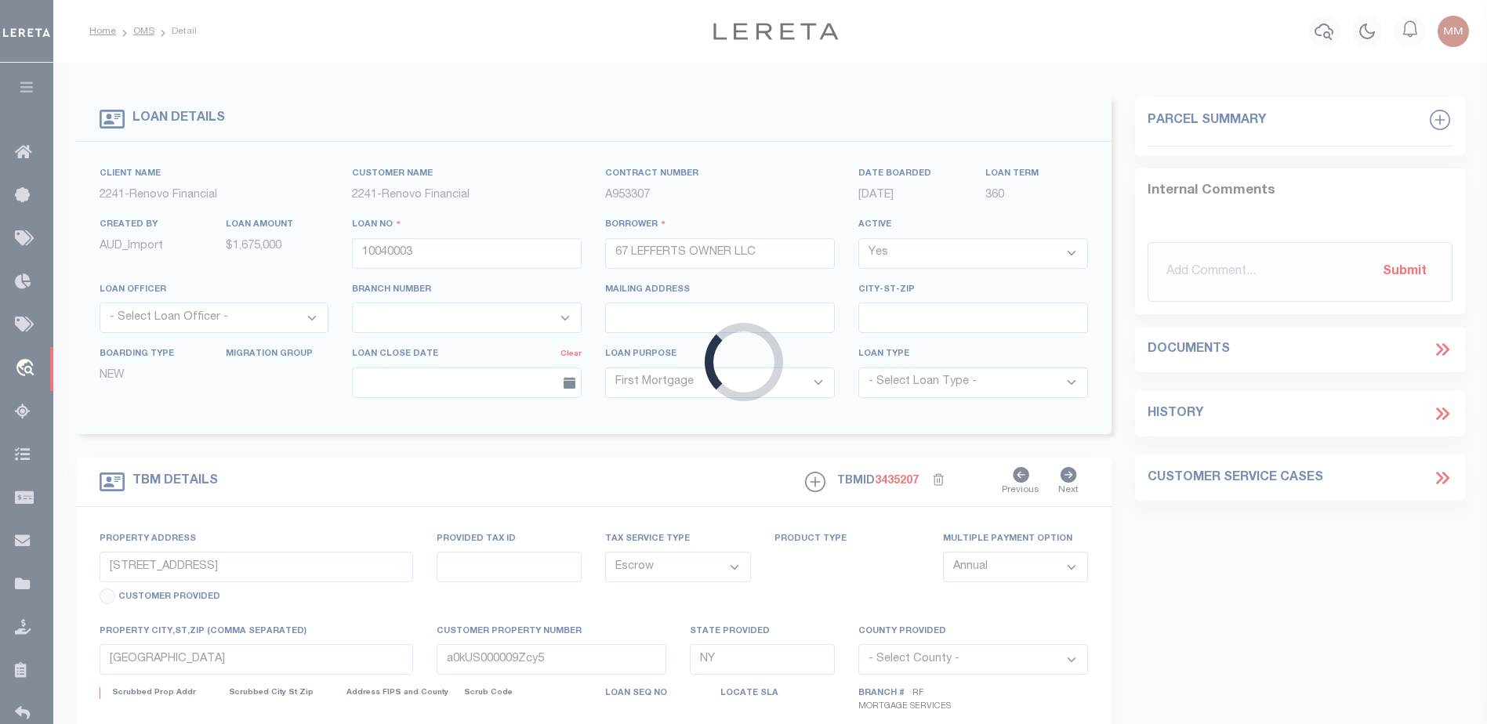
select select
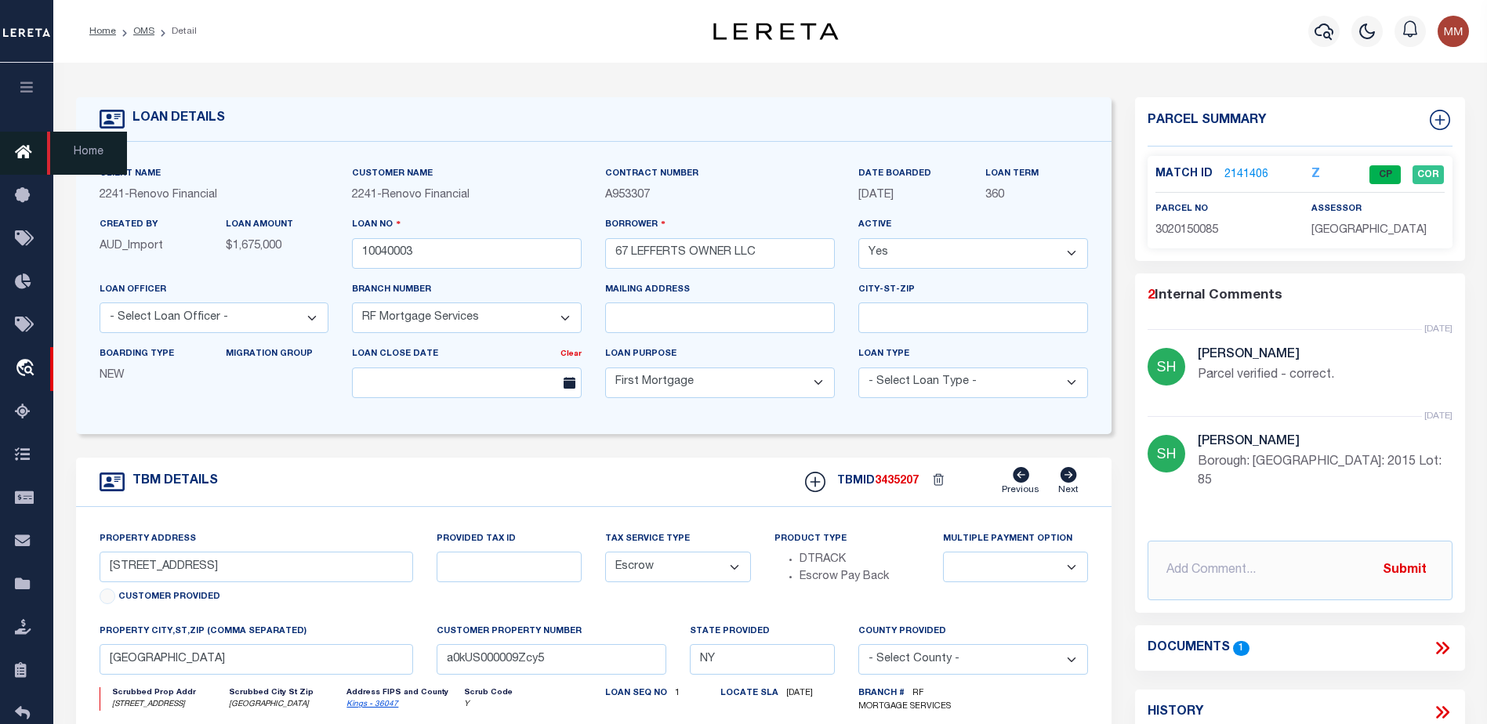
click at [22, 147] on icon at bounding box center [27, 153] width 25 height 20
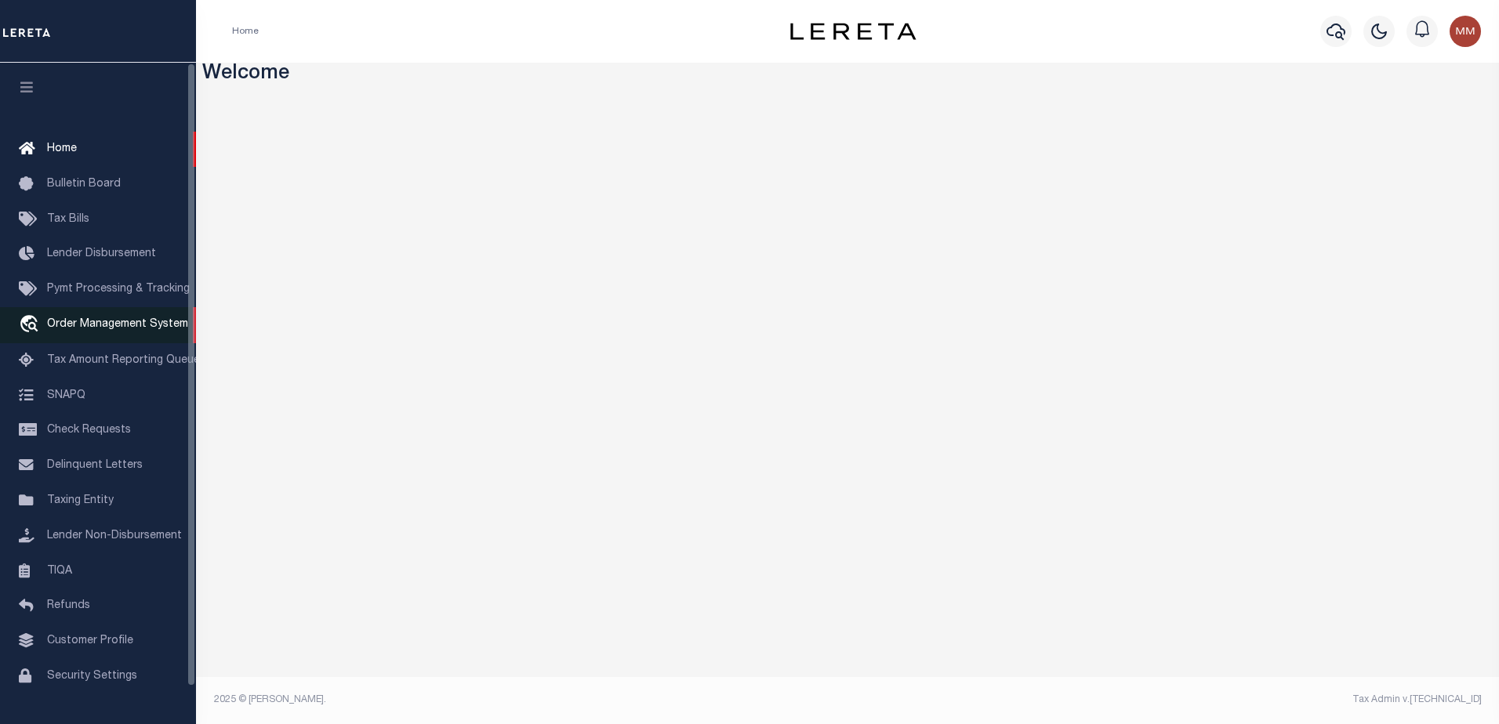
click at [112, 325] on span "Order Management System" at bounding box center [117, 324] width 141 height 11
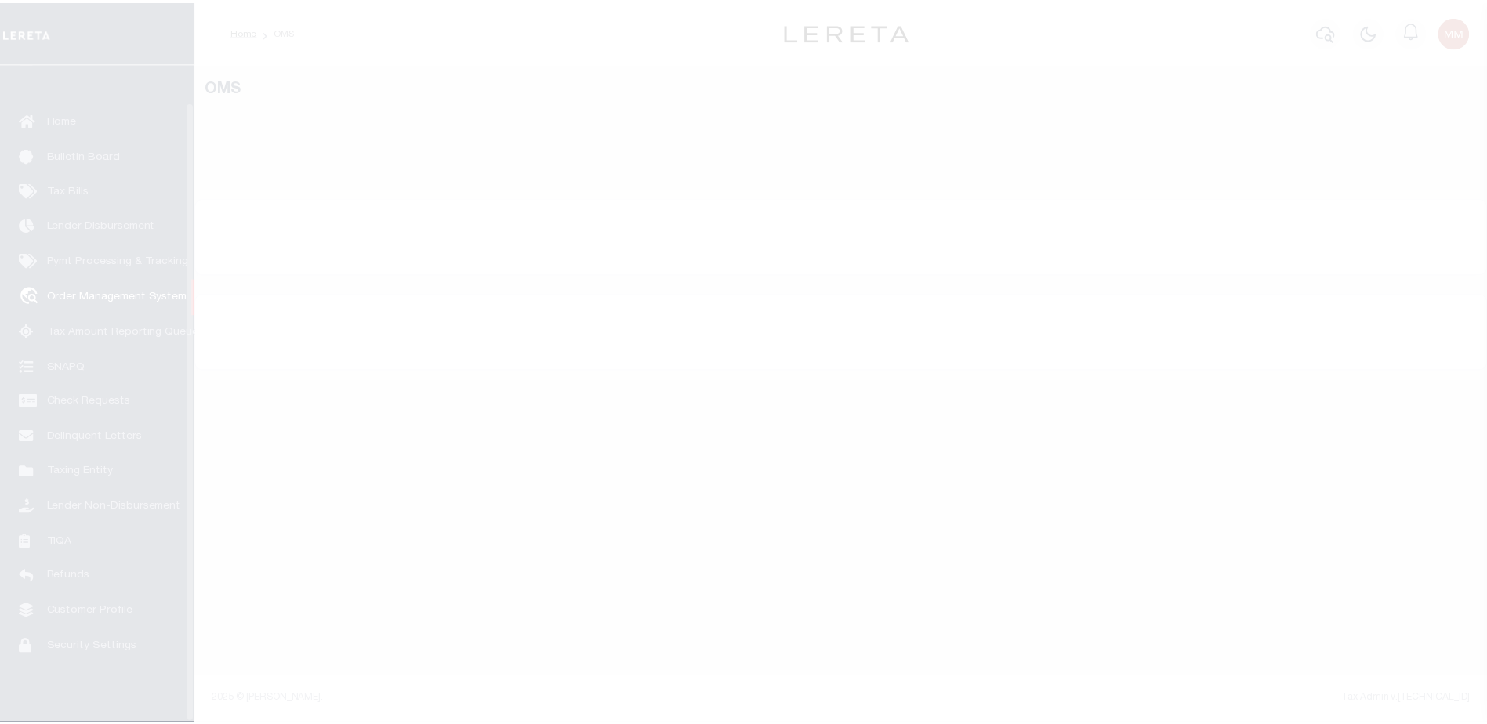
scroll to position [39, 0]
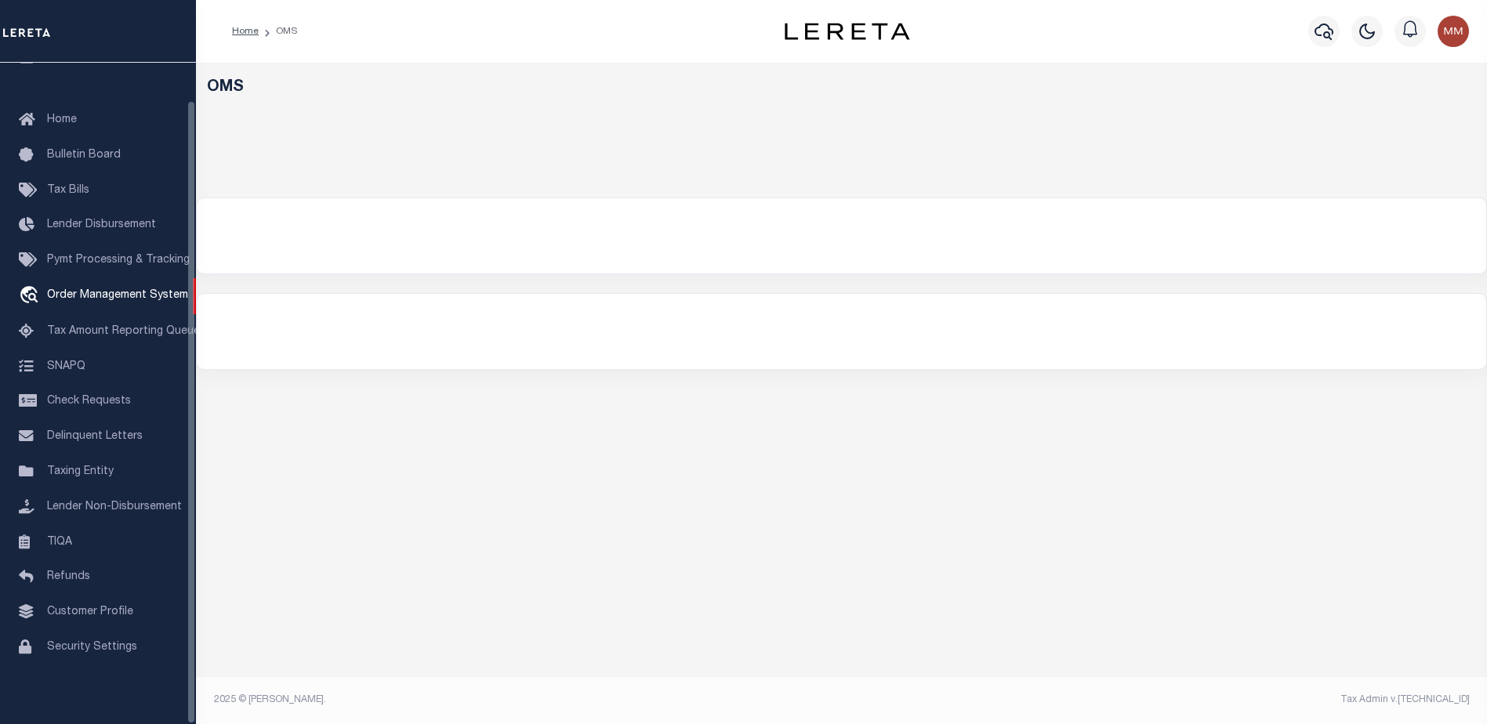
select select "200"
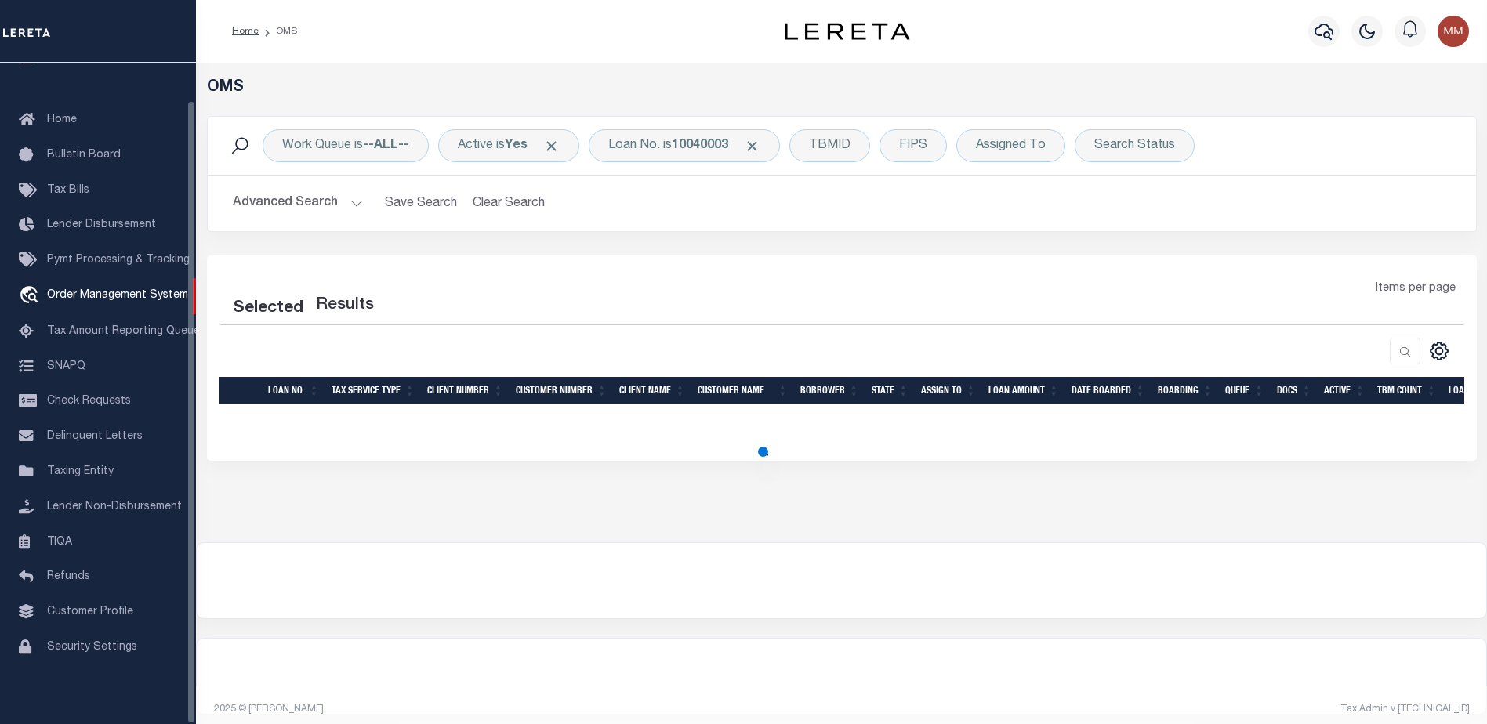
select select "200"
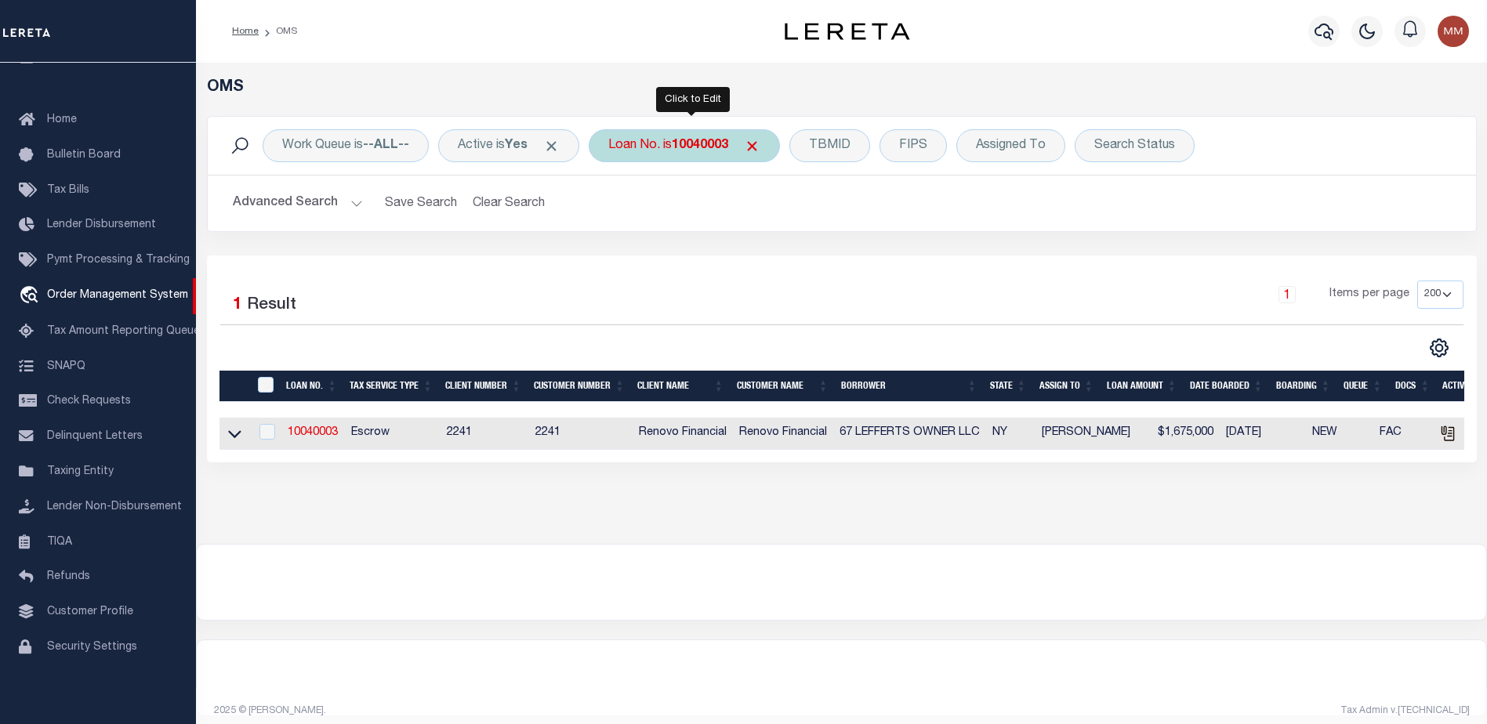
click at [694, 144] on b "10040003" at bounding box center [700, 146] width 56 height 13
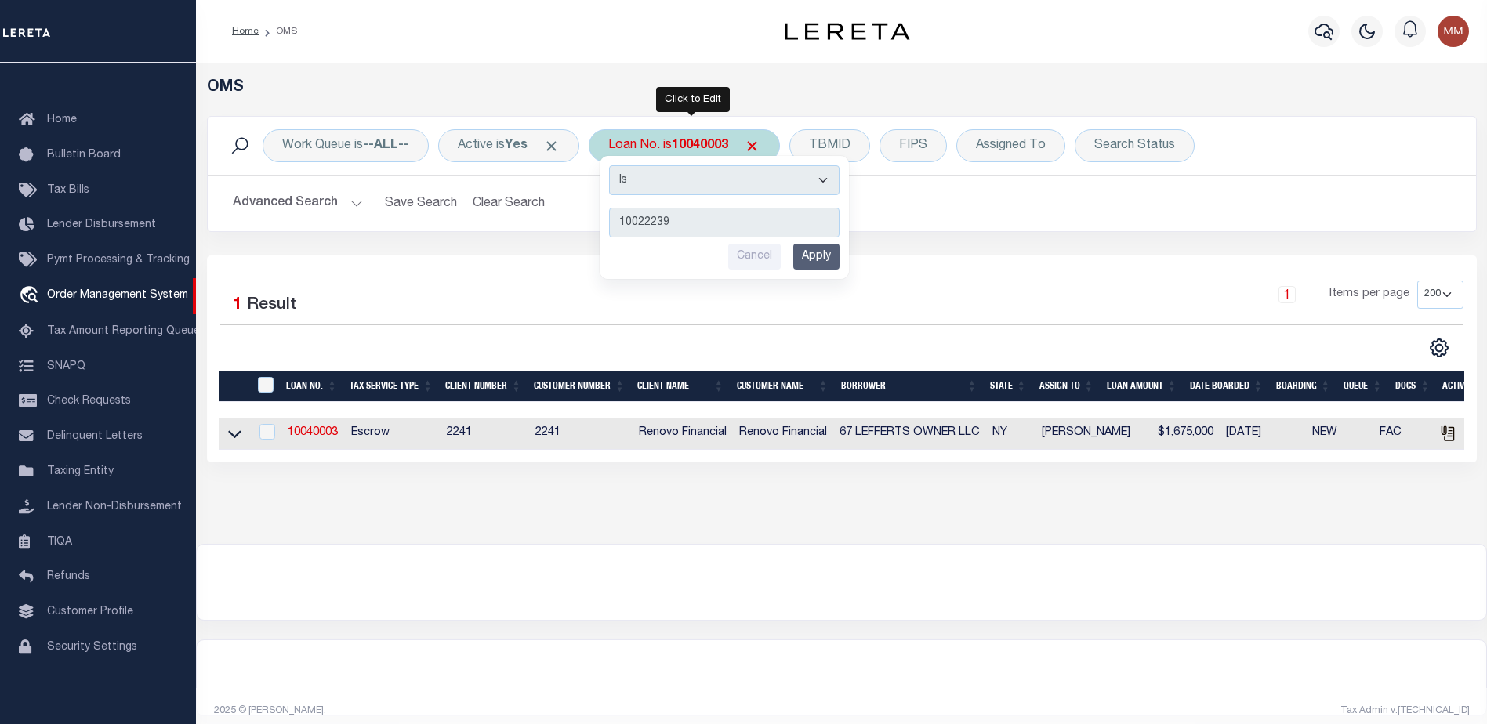
type input "10022239"
click at [827, 256] on input "Apply" at bounding box center [816, 257] width 46 height 26
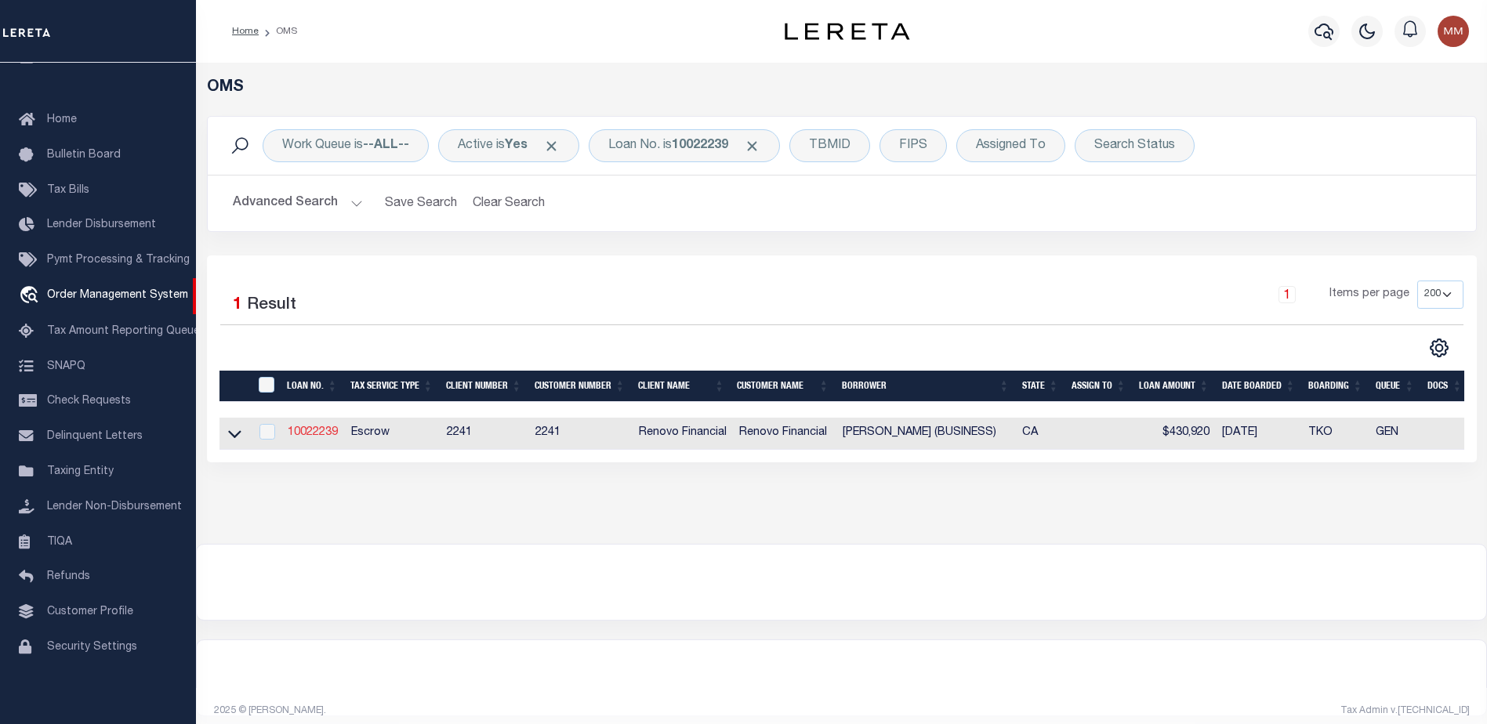
click at [314, 432] on link "10022239" at bounding box center [313, 432] width 50 height 11
type input "10022239"
type input "ALEXANDRO PEREZ (BUSINESS)"
select select
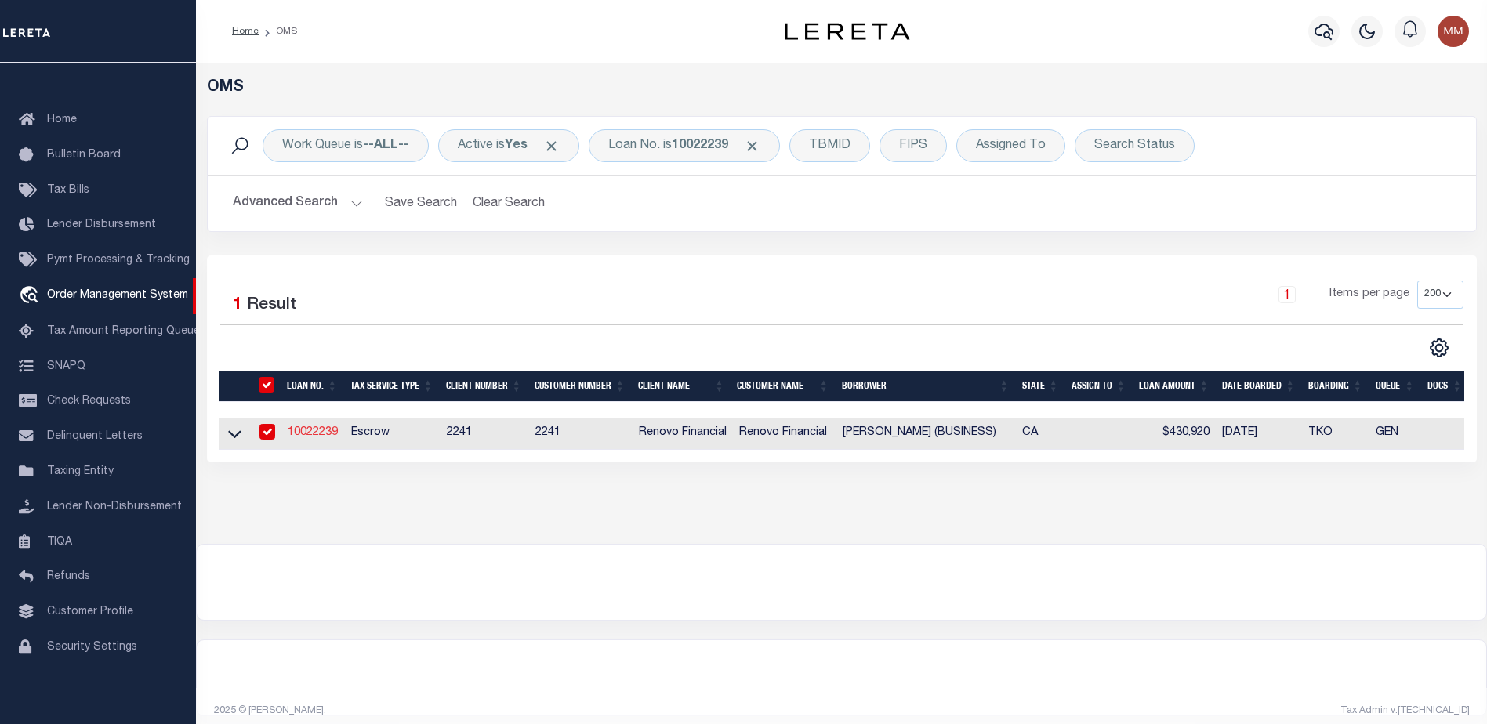
select select "400"
select select "Escrow"
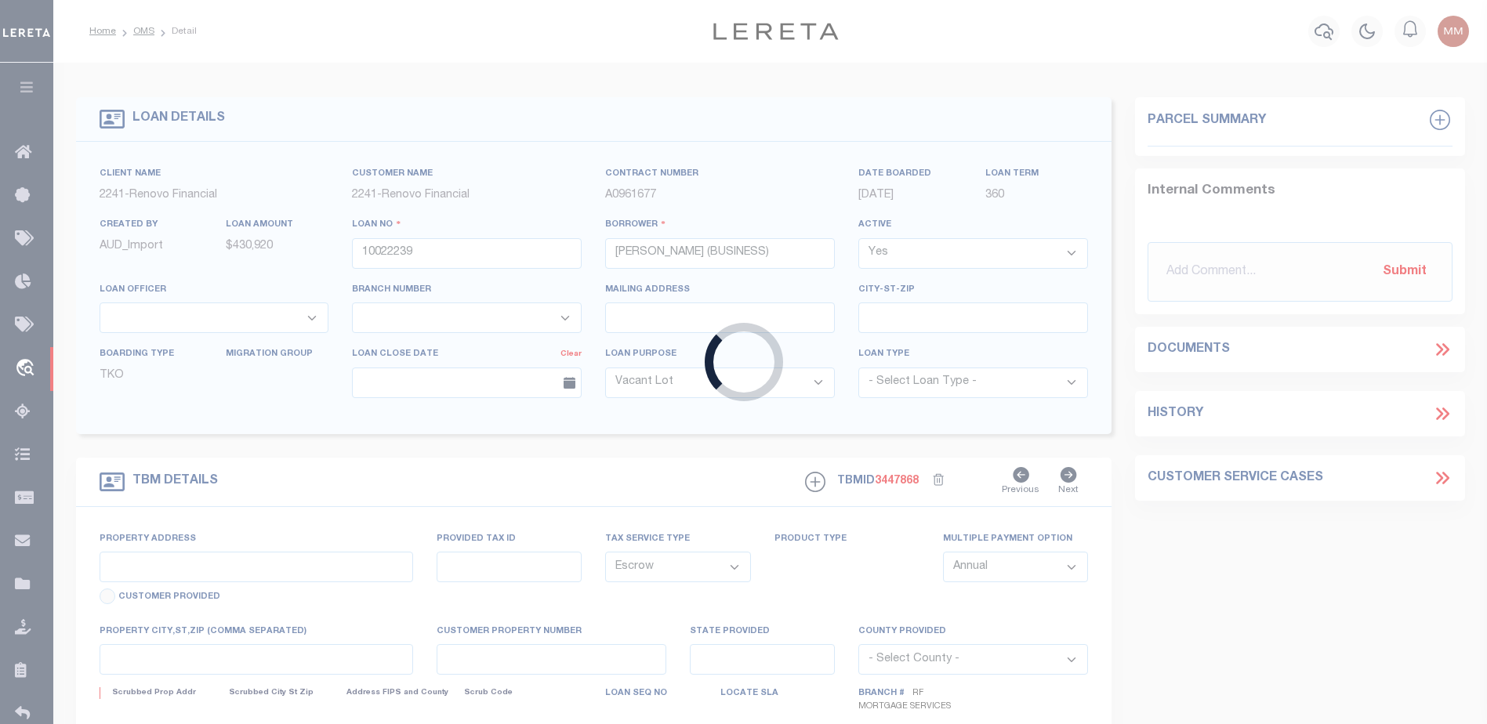
select select "25067"
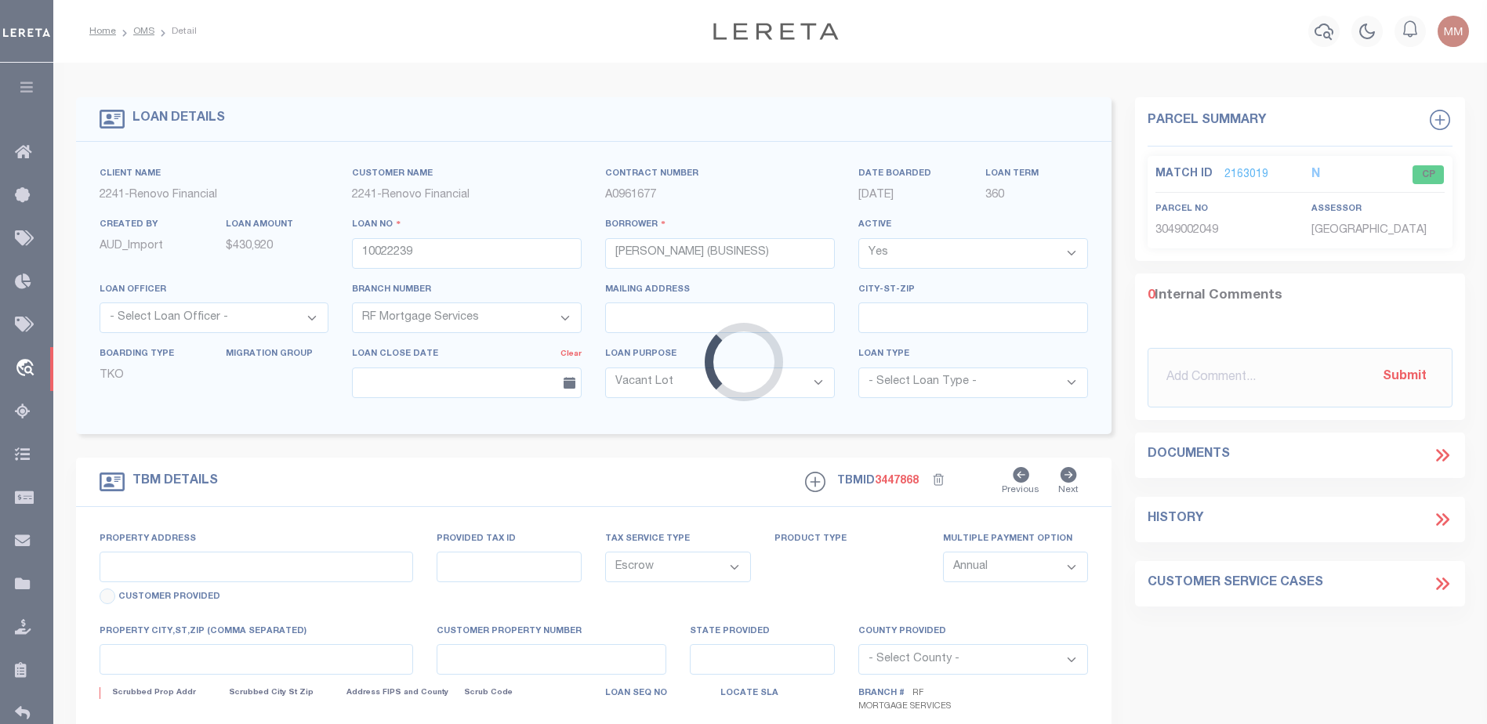
type input "7757 E Avenue T8"
select select
type input "Littlerock, CA 93543"
type input "a0kUS00000BohQ2"
type input "CA"
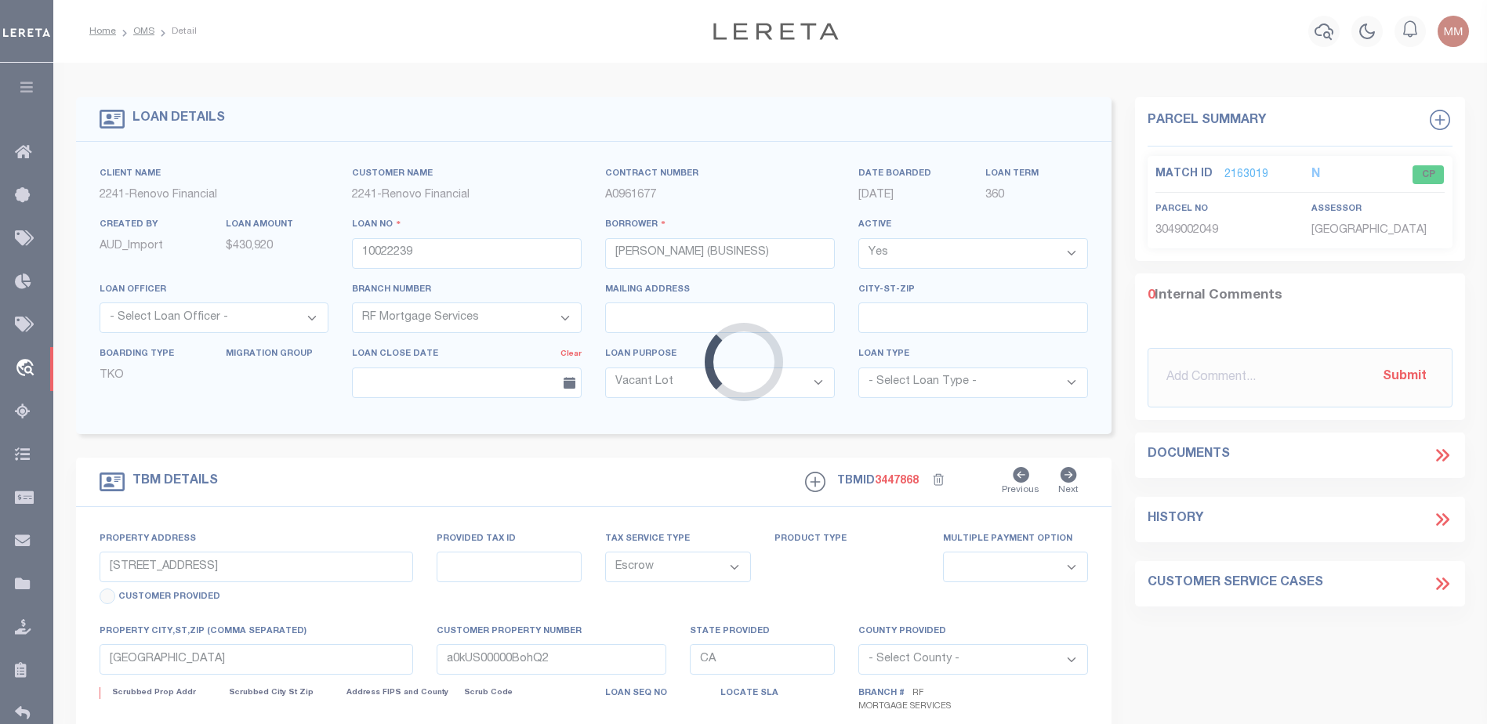
select select
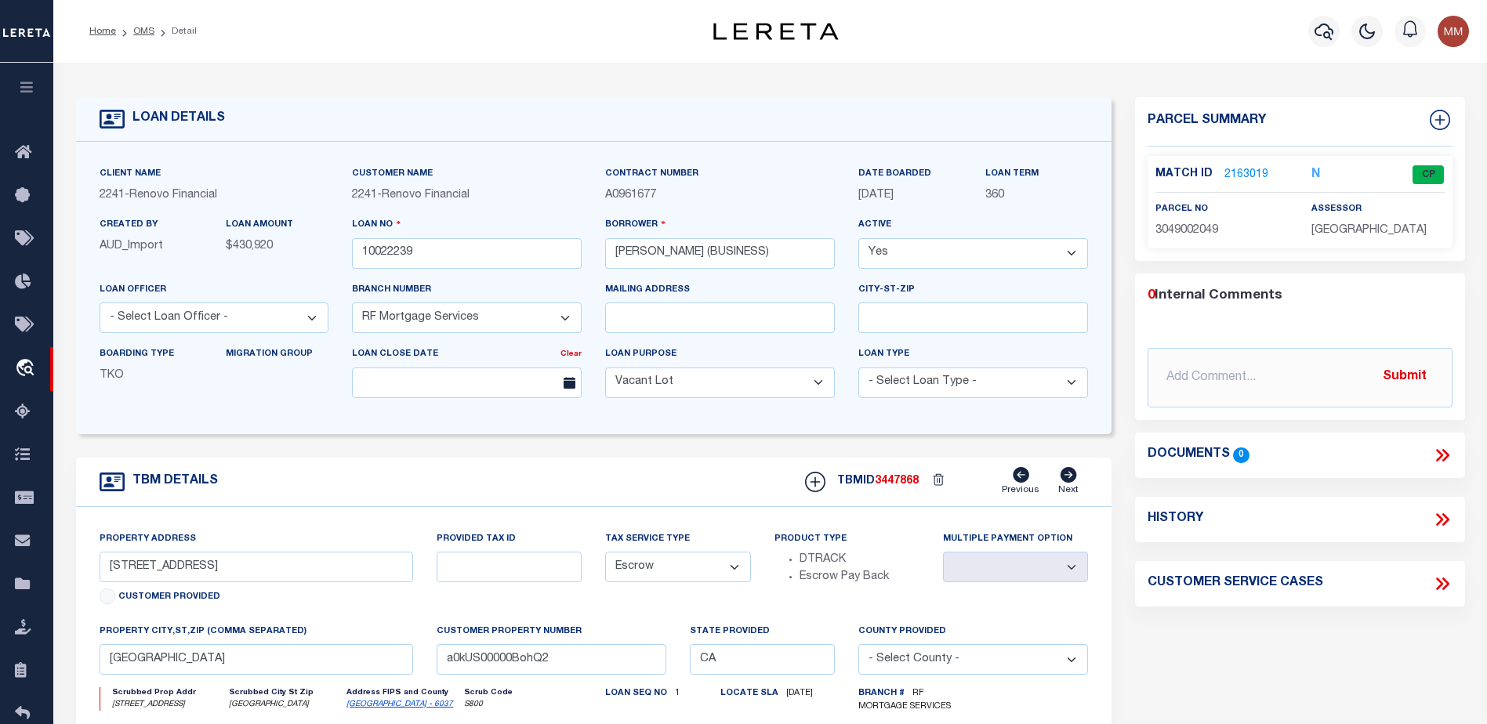
click at [1245, 168] on link "2163019" at bounding box center [1246, 175] width 44 height 16
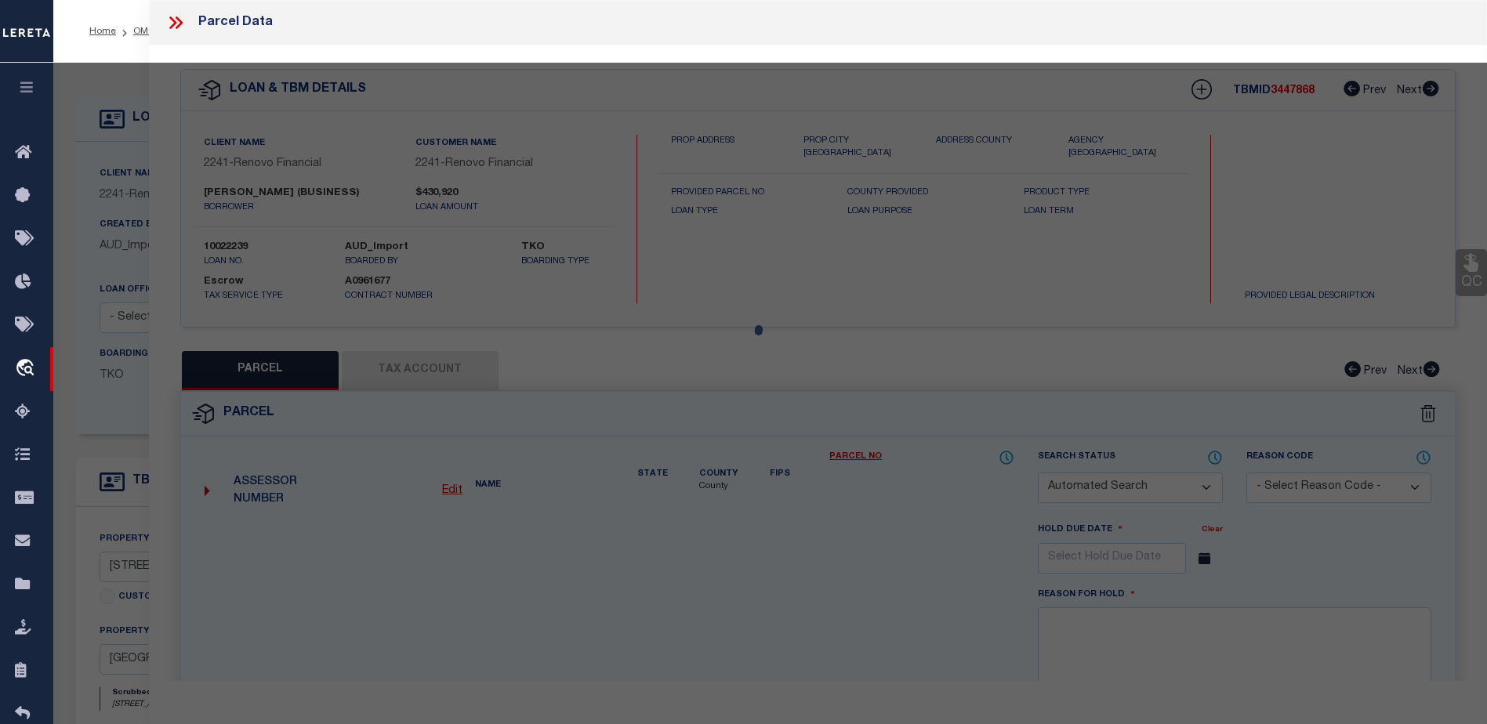
checkbox input "false"
select select "CP"
type input "AP INVESTMENTS & REHABS LLC"
select select "ATL"
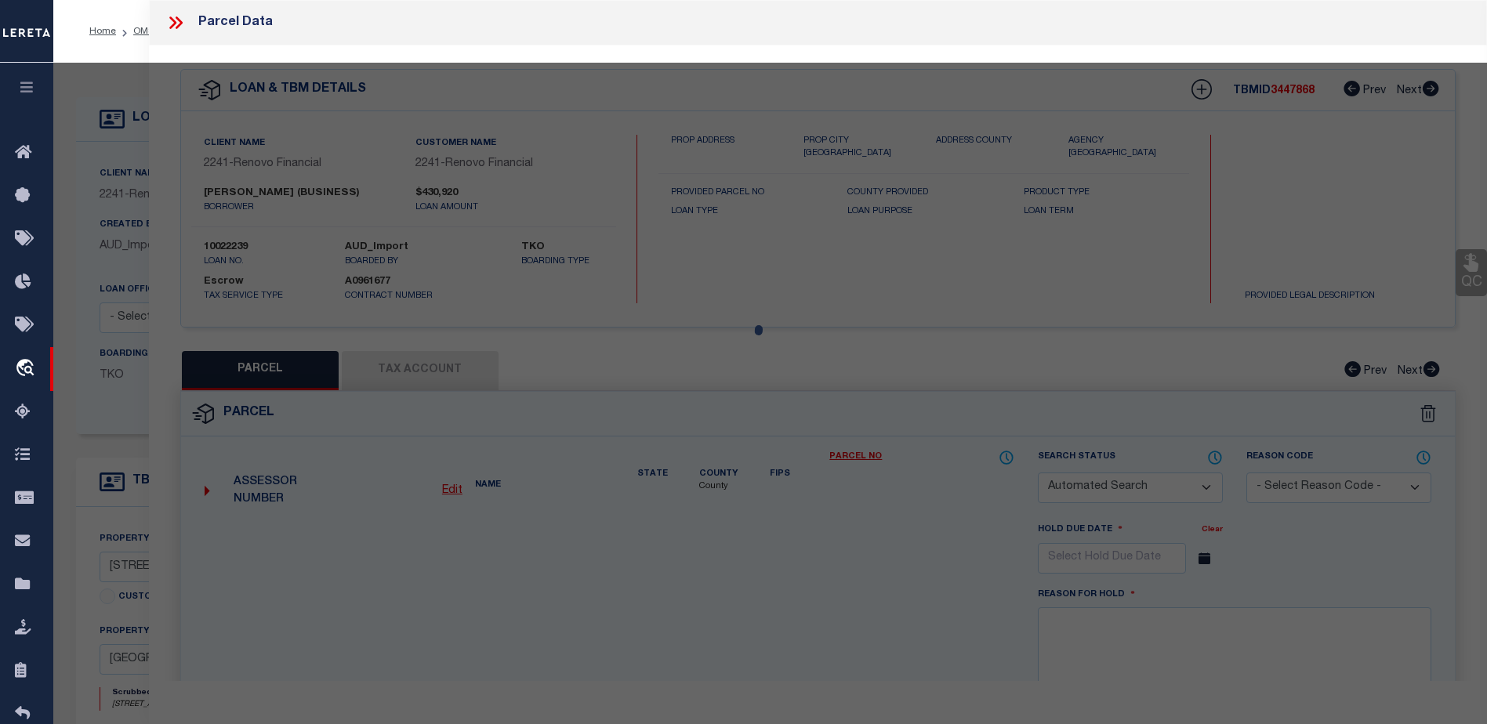
select select "ADD"
type input "7757 E AVENUE T8"
checkbox input "false"
type input "LITTLEROCK, CA 93543"
type textarea "PARCEL MAP AS PER BK 194 P 31-32 OF P M LOT 1"
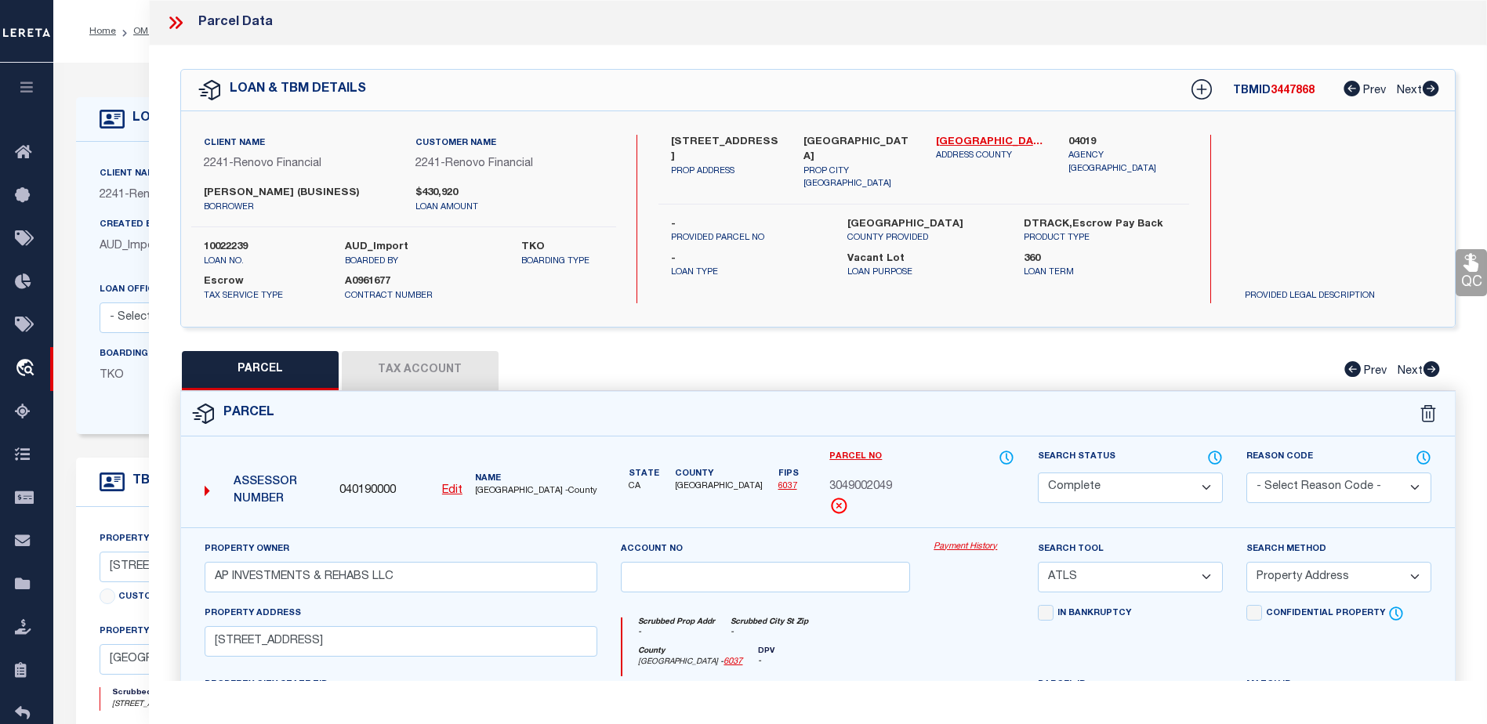
click at [975, 546] on link "Payment History" at bounding box center [974, 547] width 81 height 13
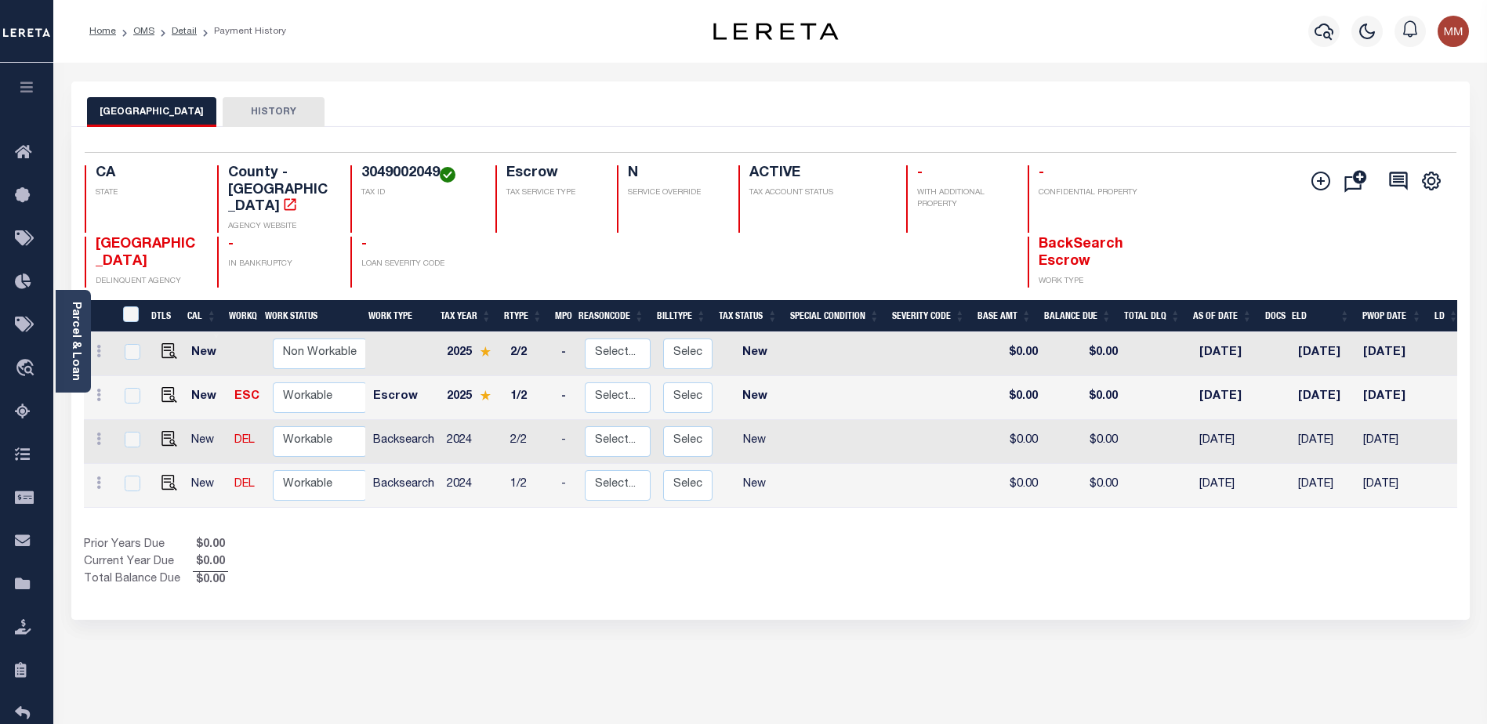
click at [187, 111] on button "[GEOGRAPHIC_DATA]" at bounding box center [151, 112] width 129 height 30
click at [24, 147] on icon at bounding box center [27, 153] width 25 height 20
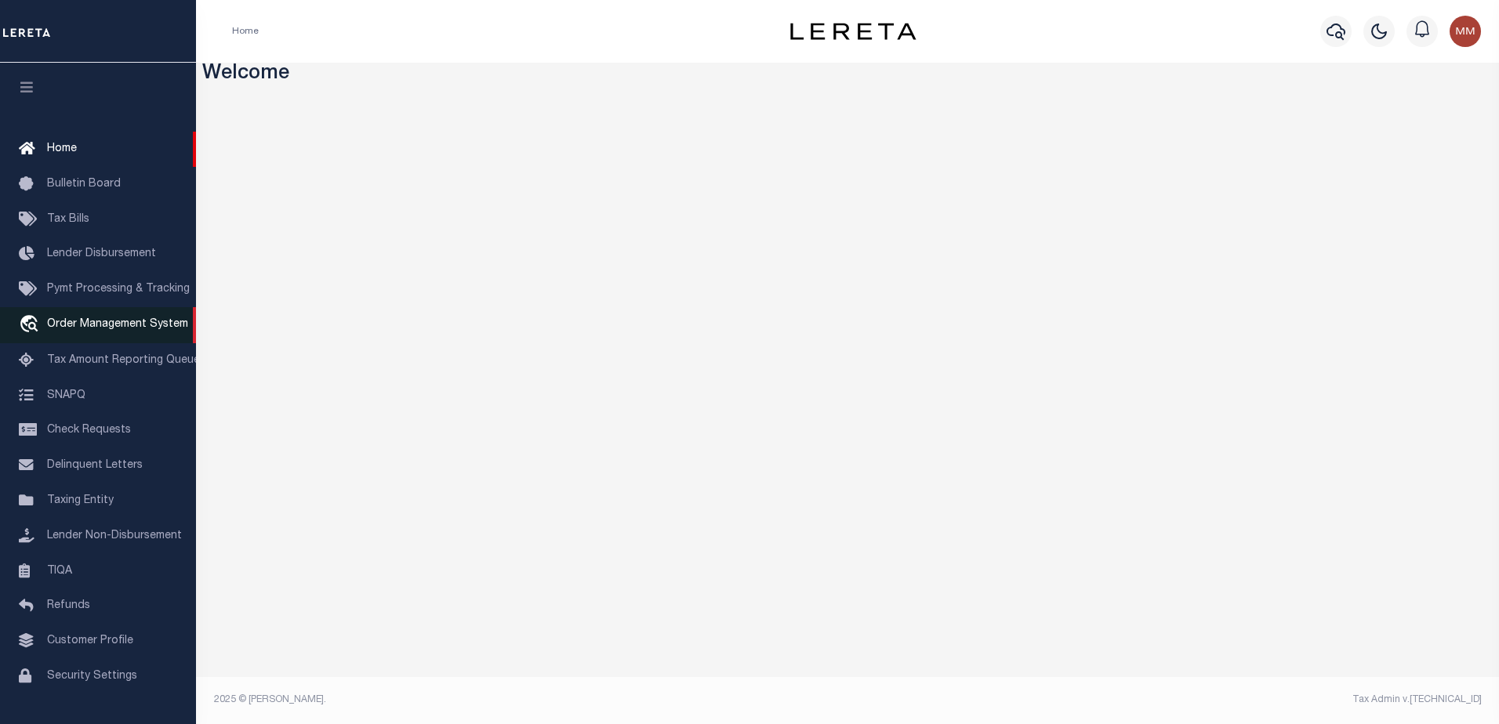
click at [125, 325] on span "Order Management System" at bounding box center [117, 324] width 141 height 11
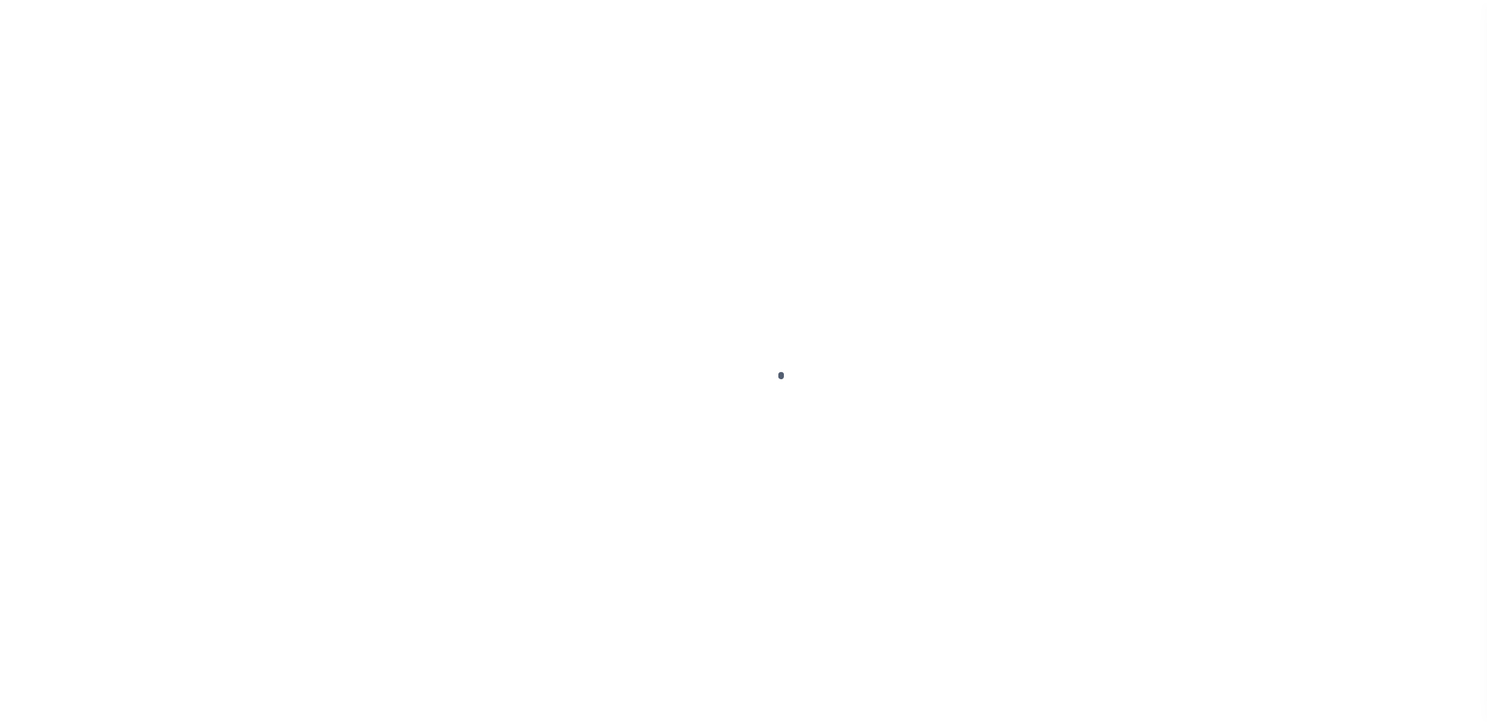
scroll to position [39, 0]
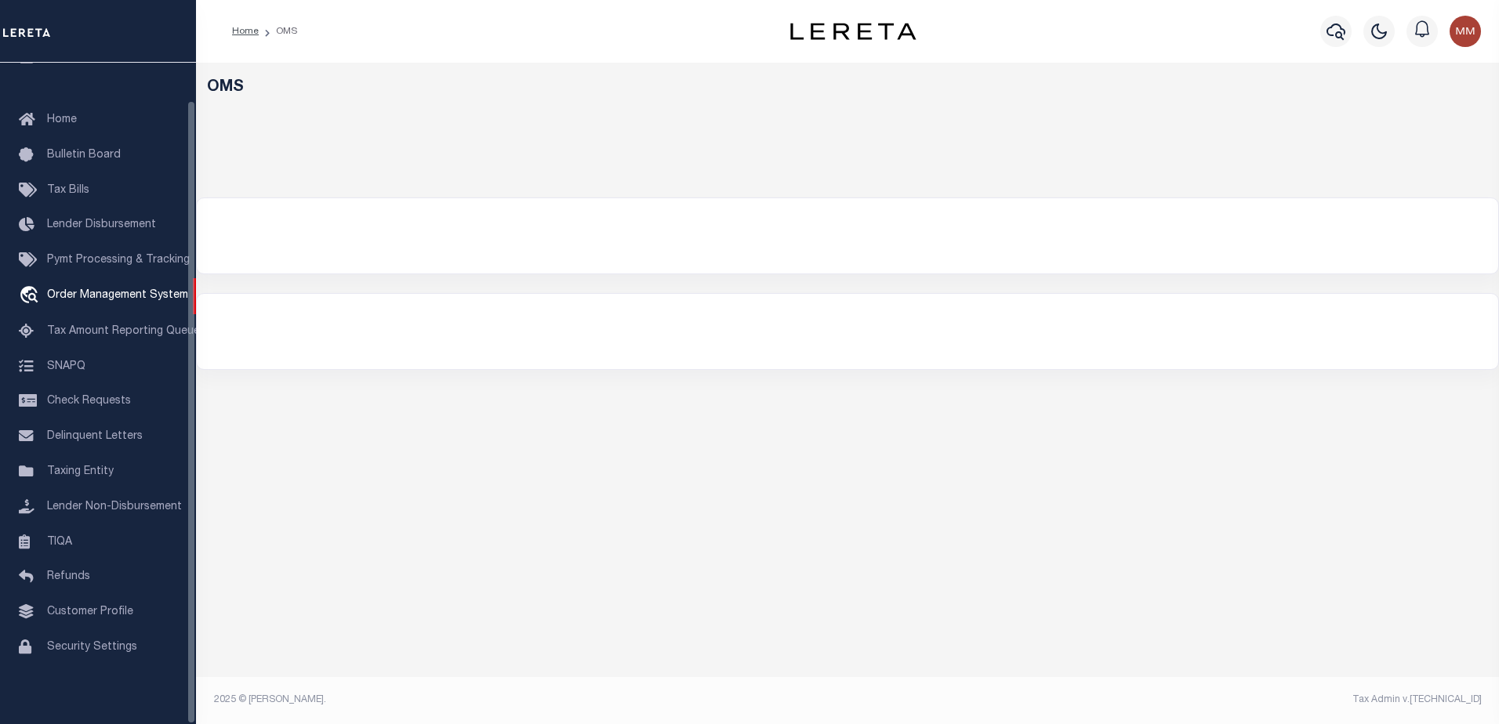
select select "200"
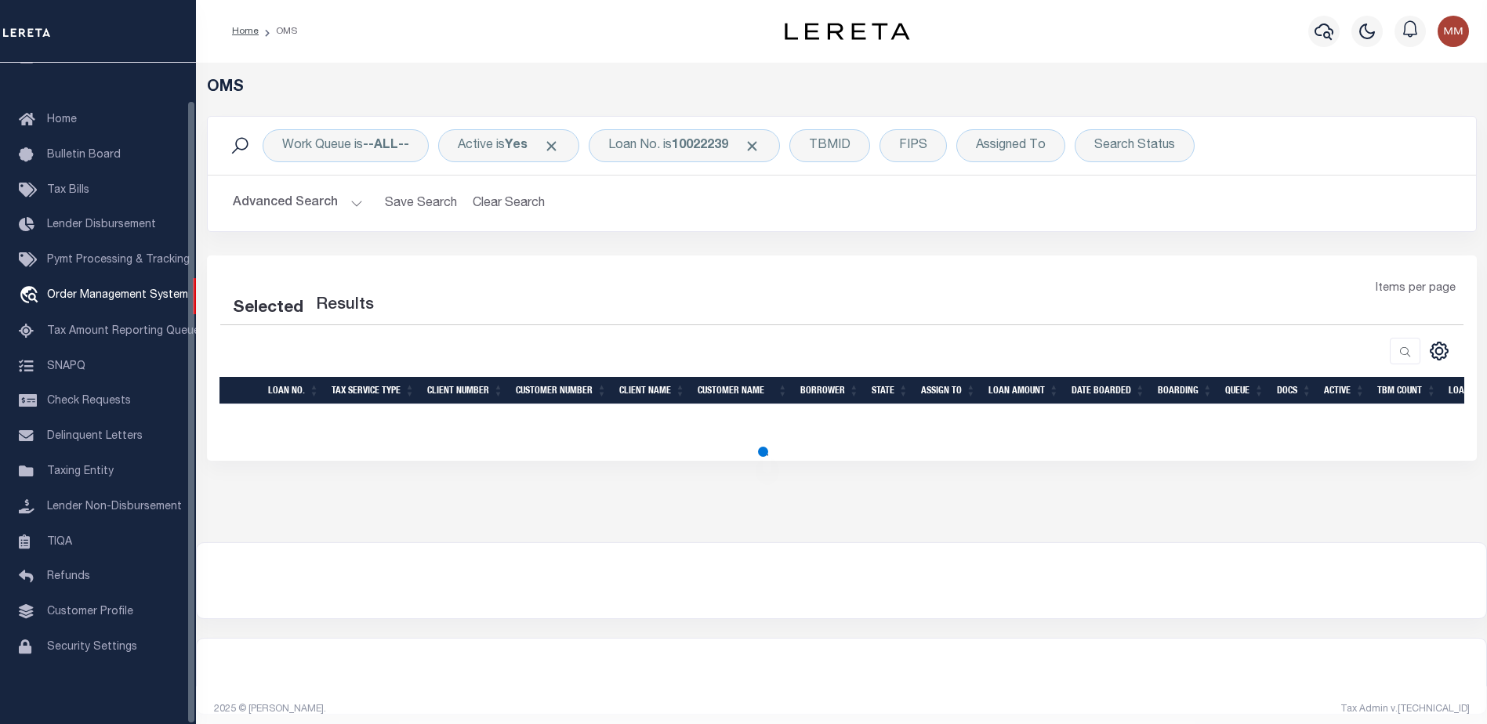
select select "200"
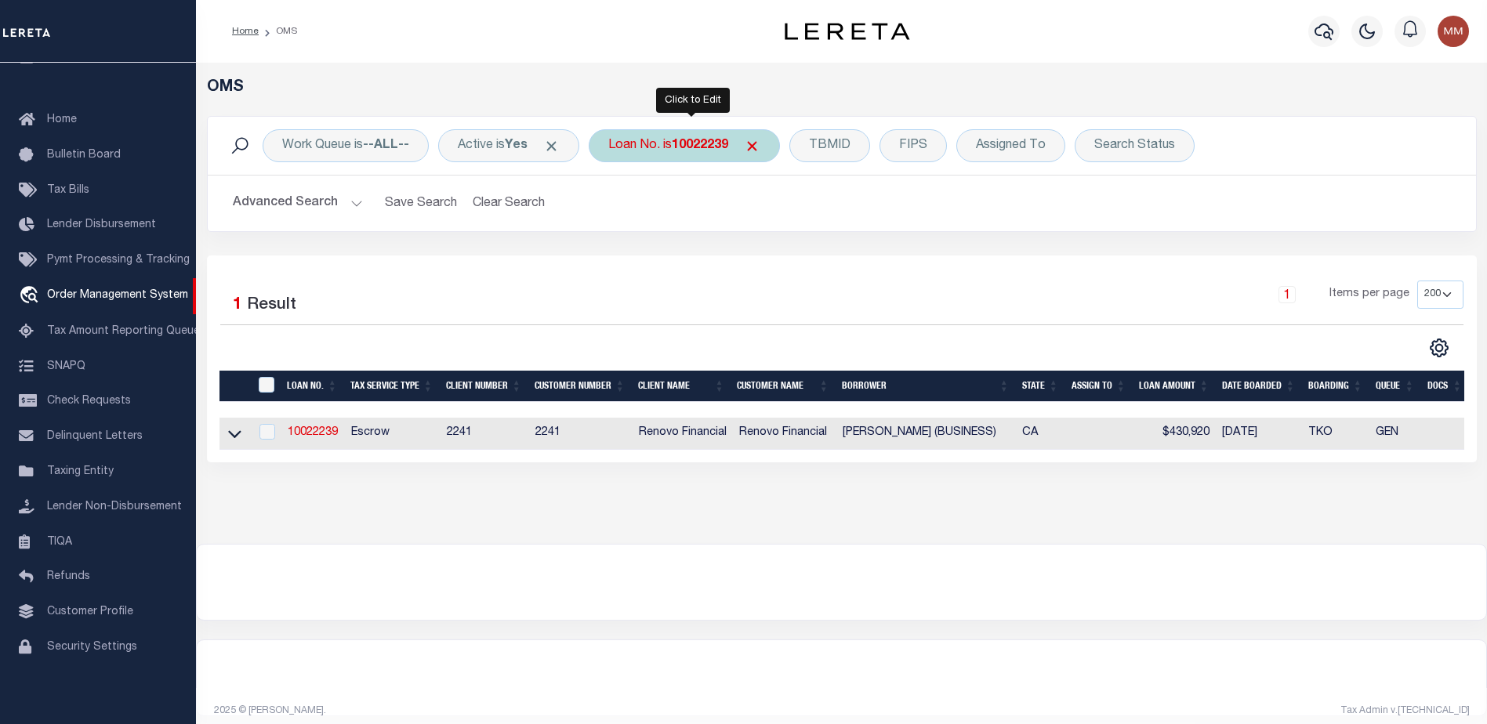
click at [698, 148] on b "10022239" at bounding box center [700, 146] width 56 height 13
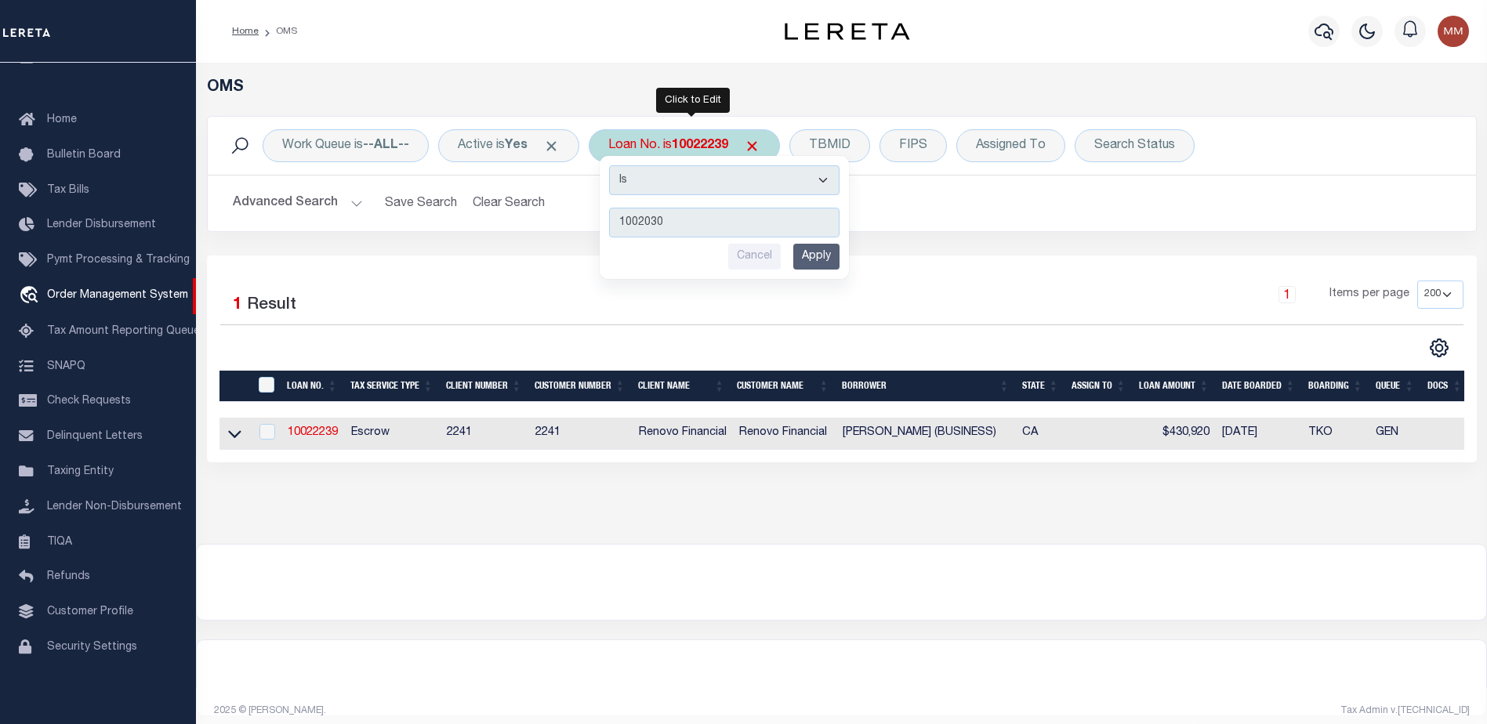
type input "10020307"
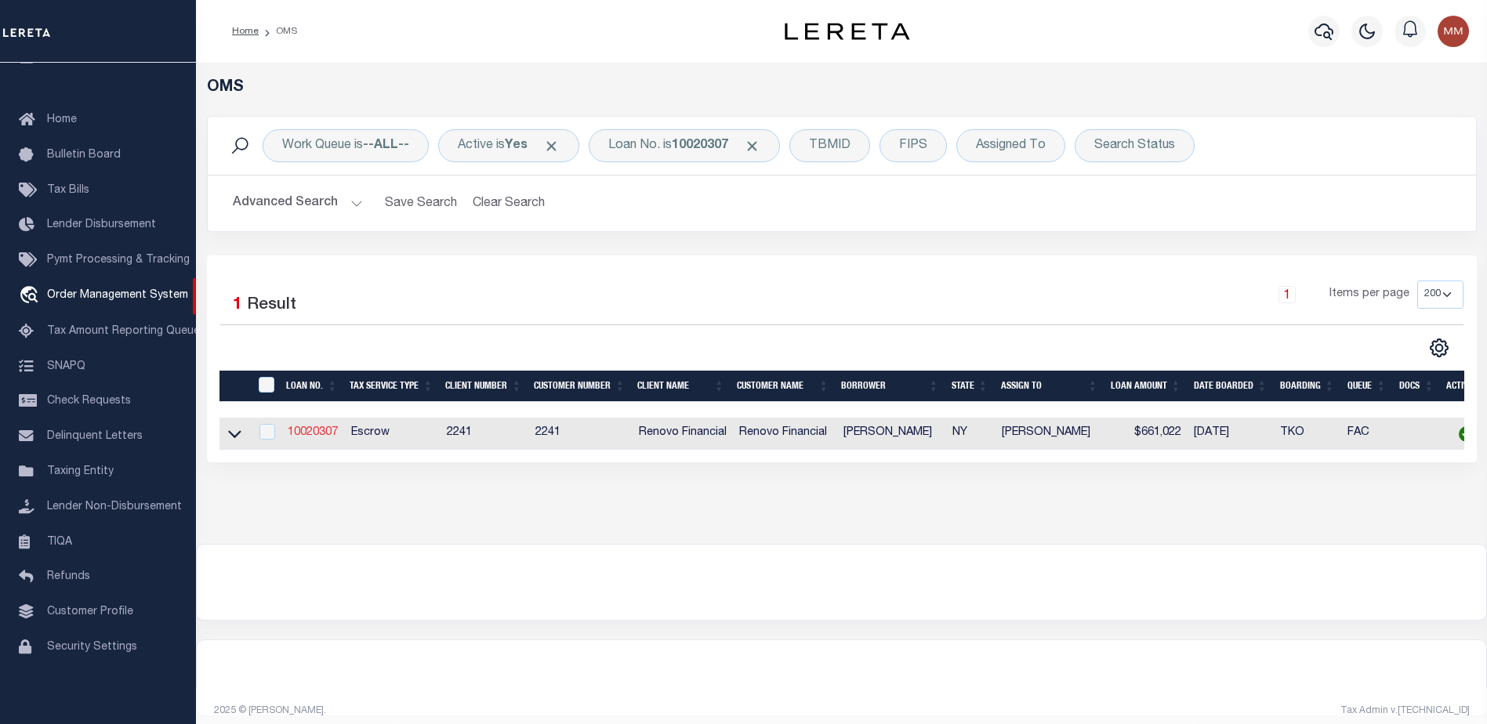
click at [310, 438] on link "10020307" at bounding box center [313, 432] width 50 height 11
type input "10020307"
type input "[PERSON_NAME]"
select select
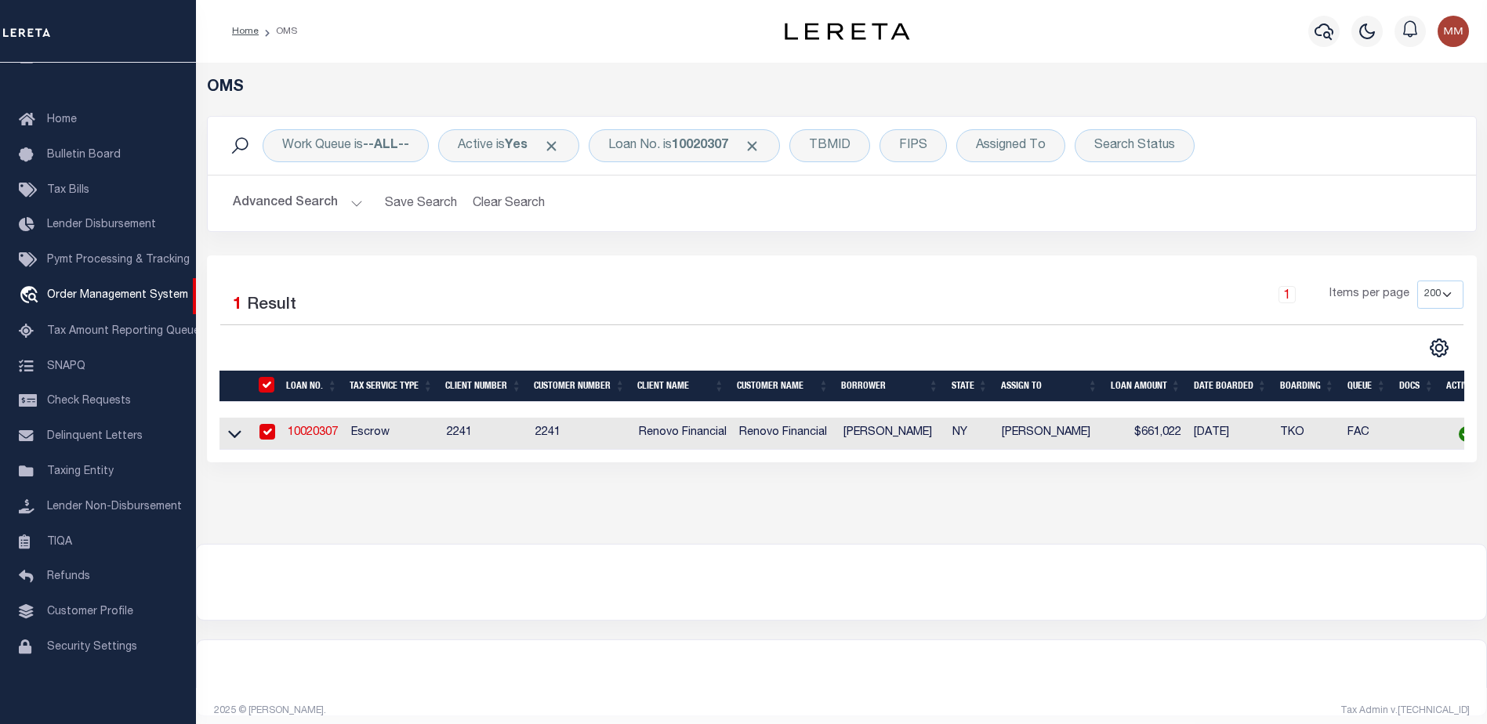
type input "[STREET_ADDRESS]"
type input "[GEOGRAPHIC_DATA]"
select select "10"
select select "Escrow"
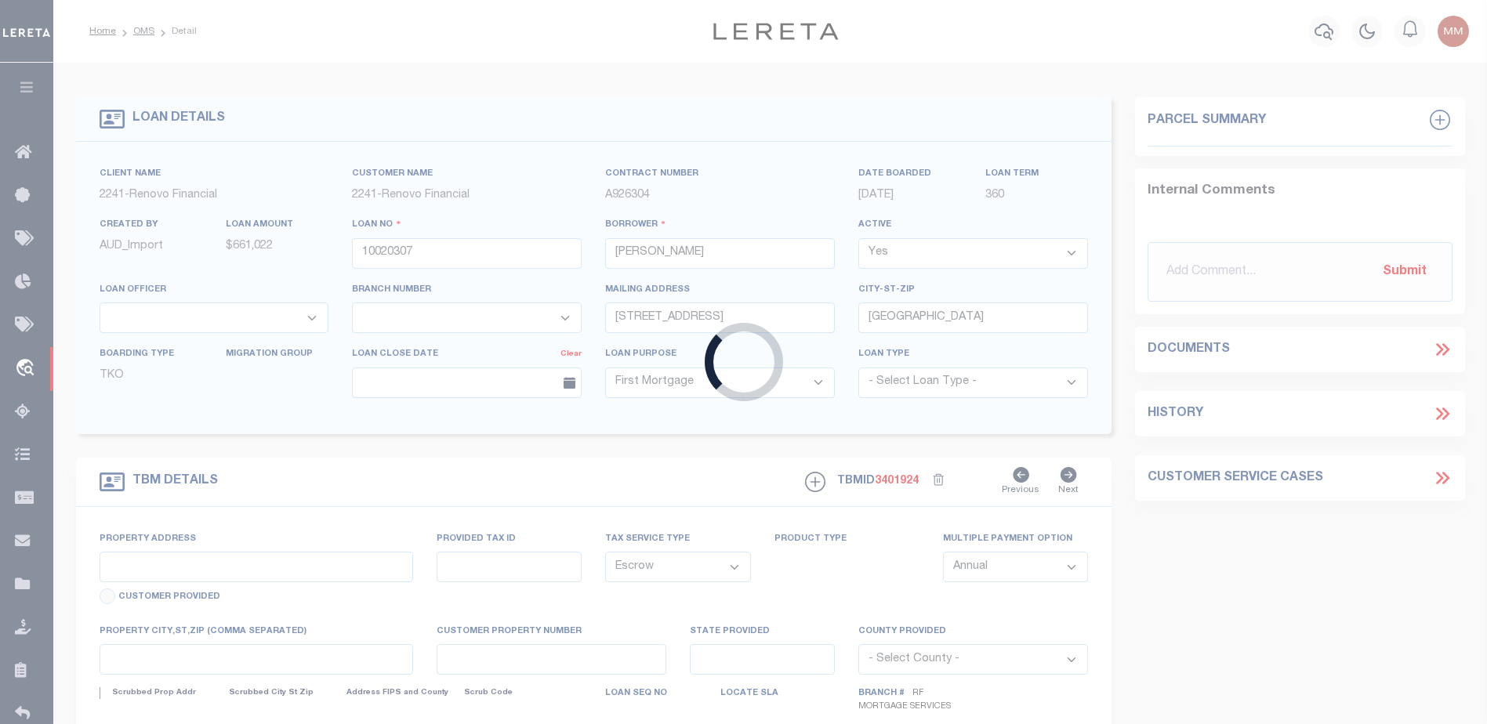
select select "25067"
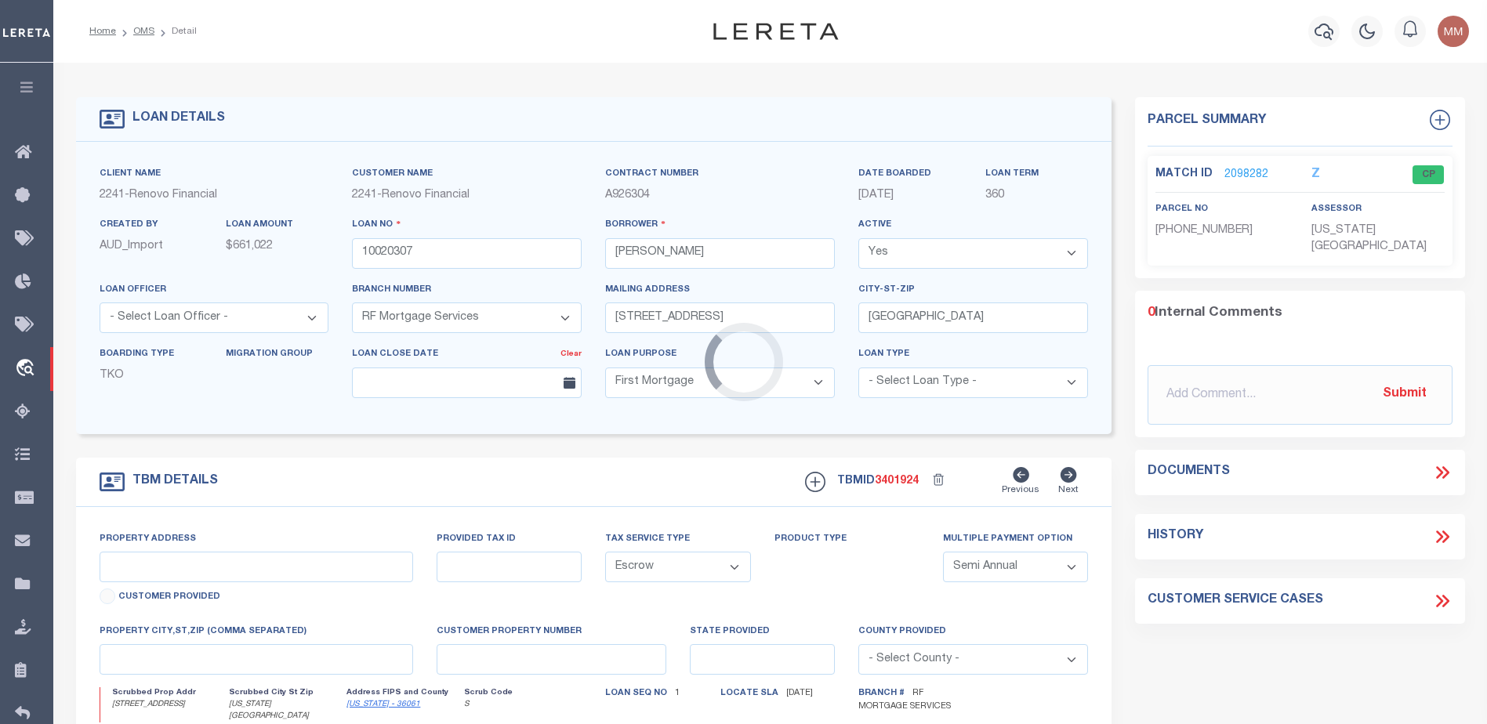
type input "[STREET_ADDRESS]"
type input "00943 1757"
select select
type input "[US_STATE][GEOGRAPHIC_DATA]"
type input "a0kUS000007eBC1"
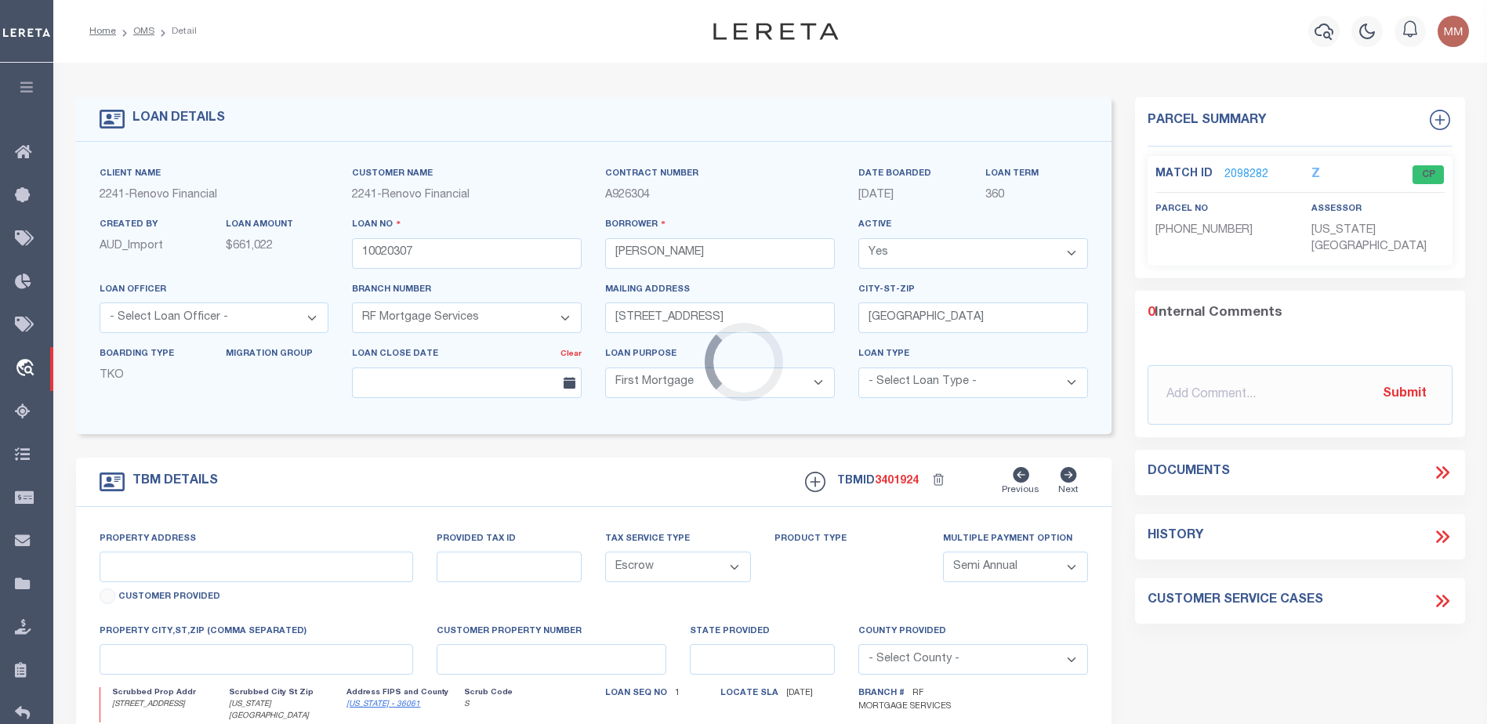
type input "NY"
select select
type textarea "Liability Limited to Customer Provided Parcel"
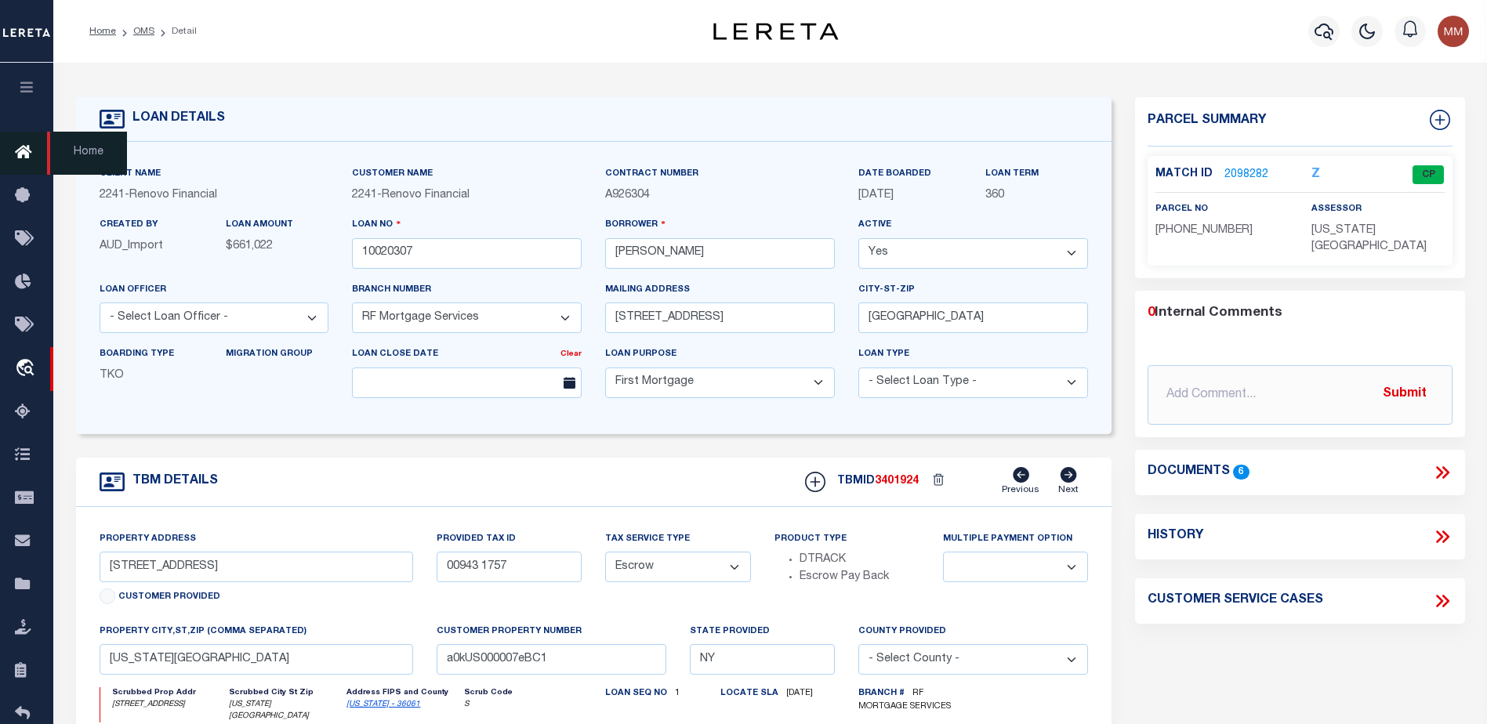
click at [24, 160] on icon at bounding box center [27, 153] width 25 height 20
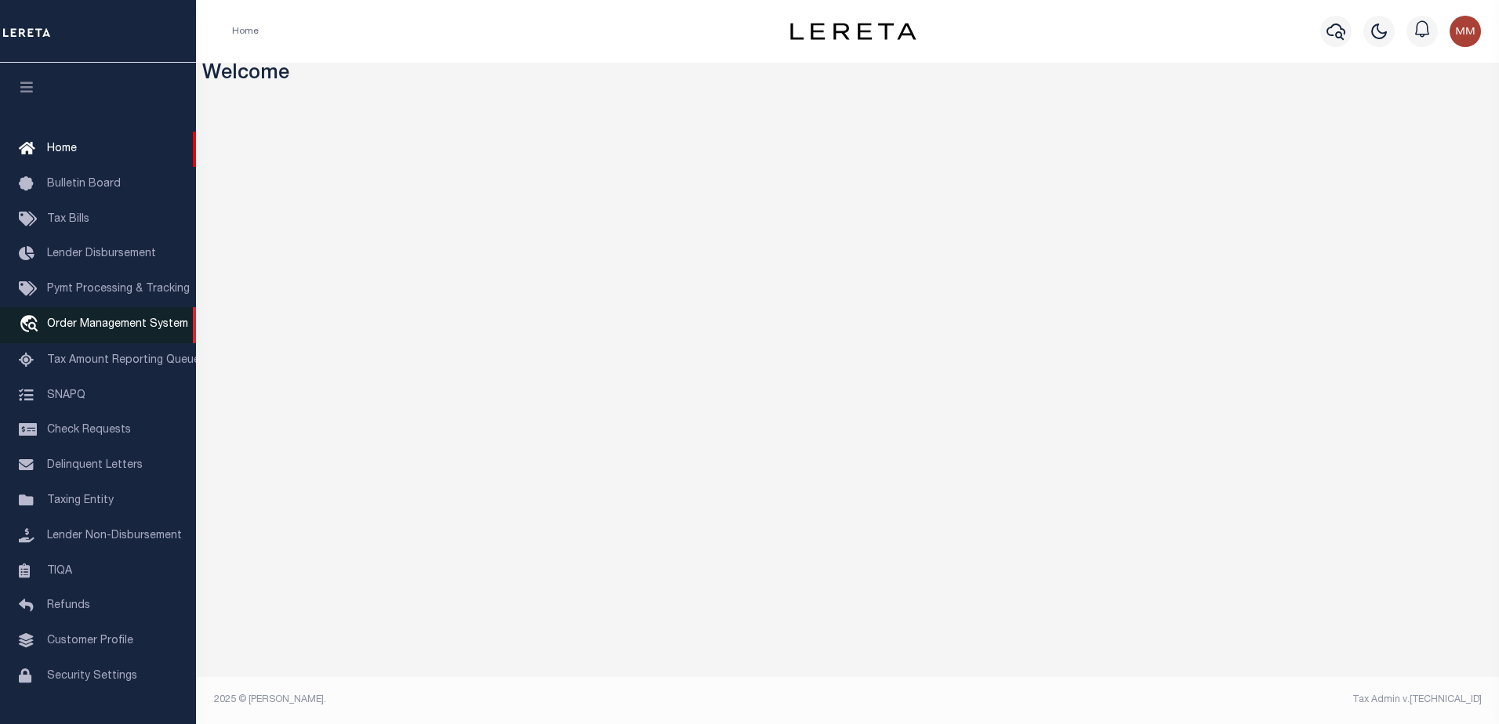
click at [113, 325] on span "Order Management System" at bounding box center [117, 324] width 141 height 11
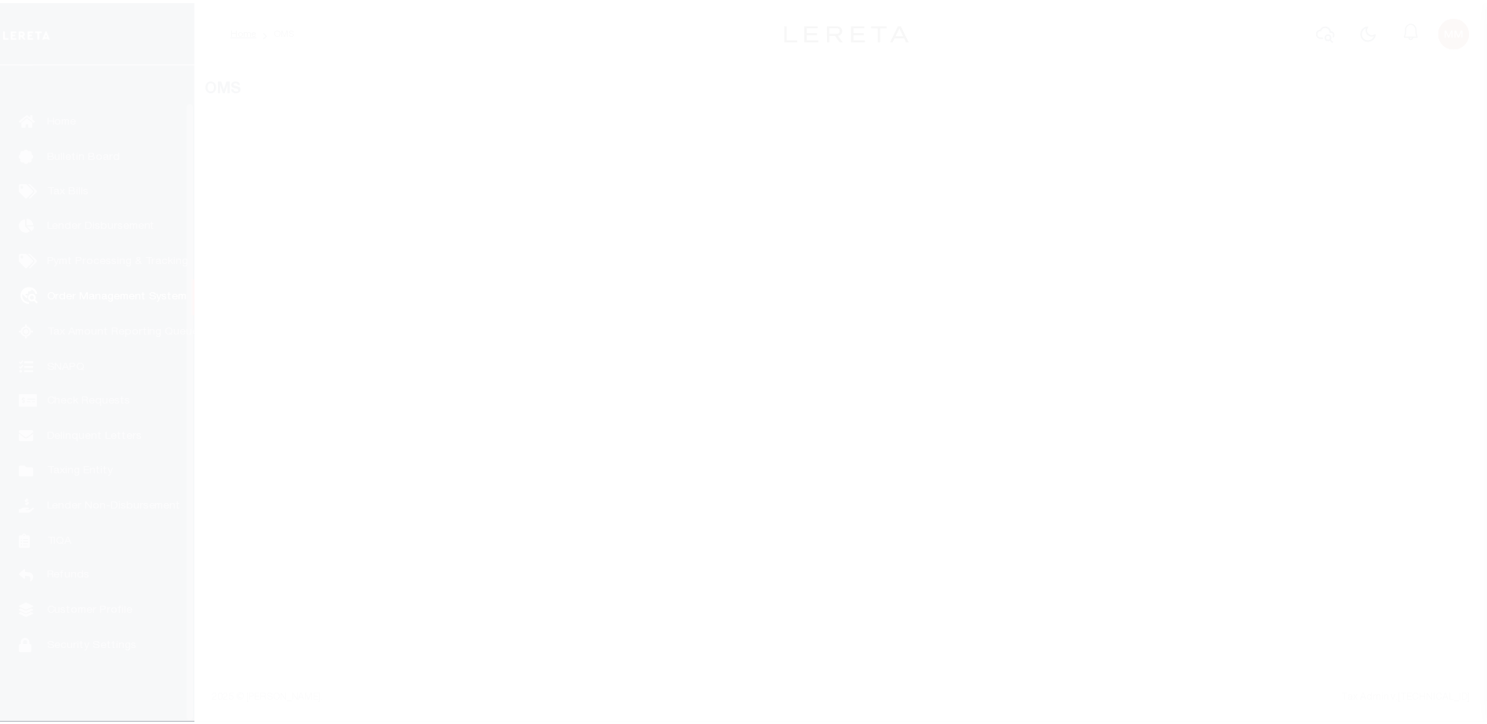
scroll to position [39, 0]
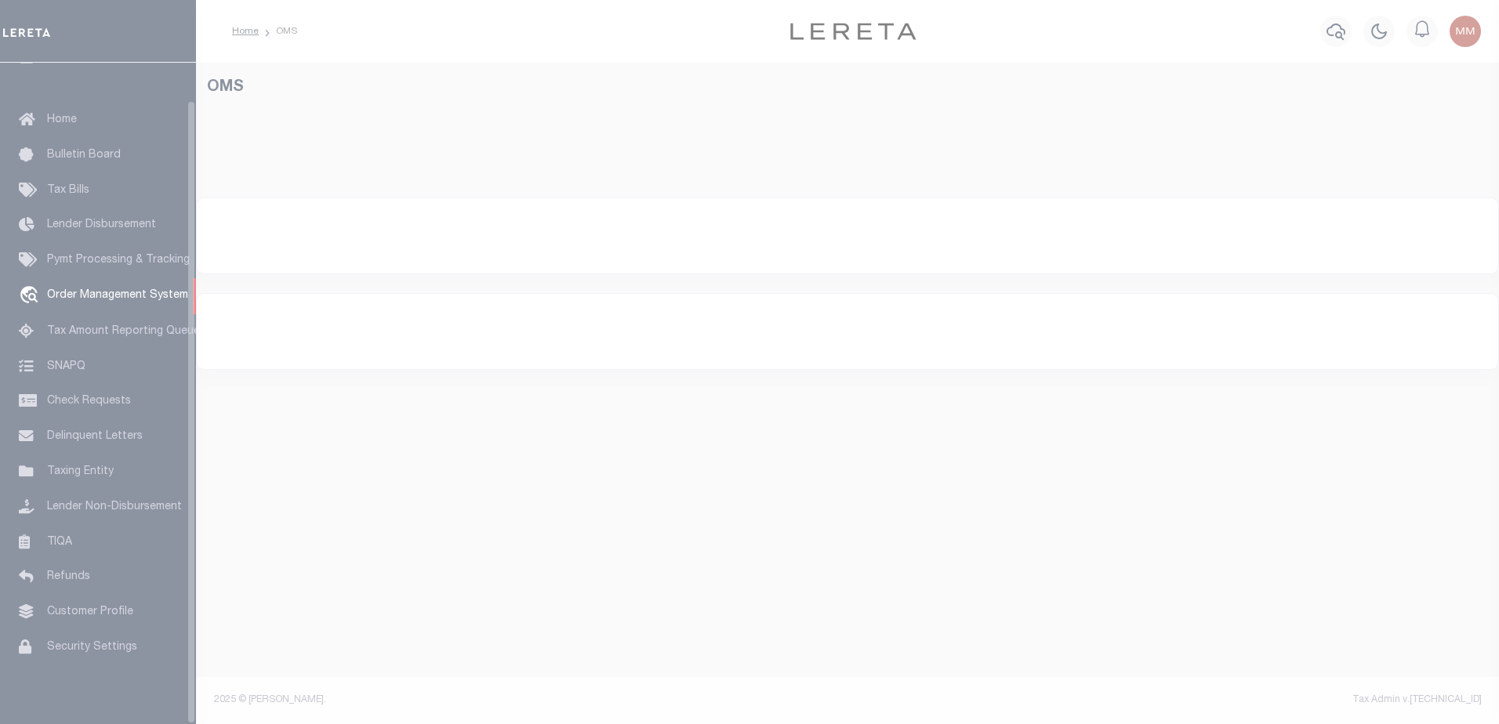
select select "200"
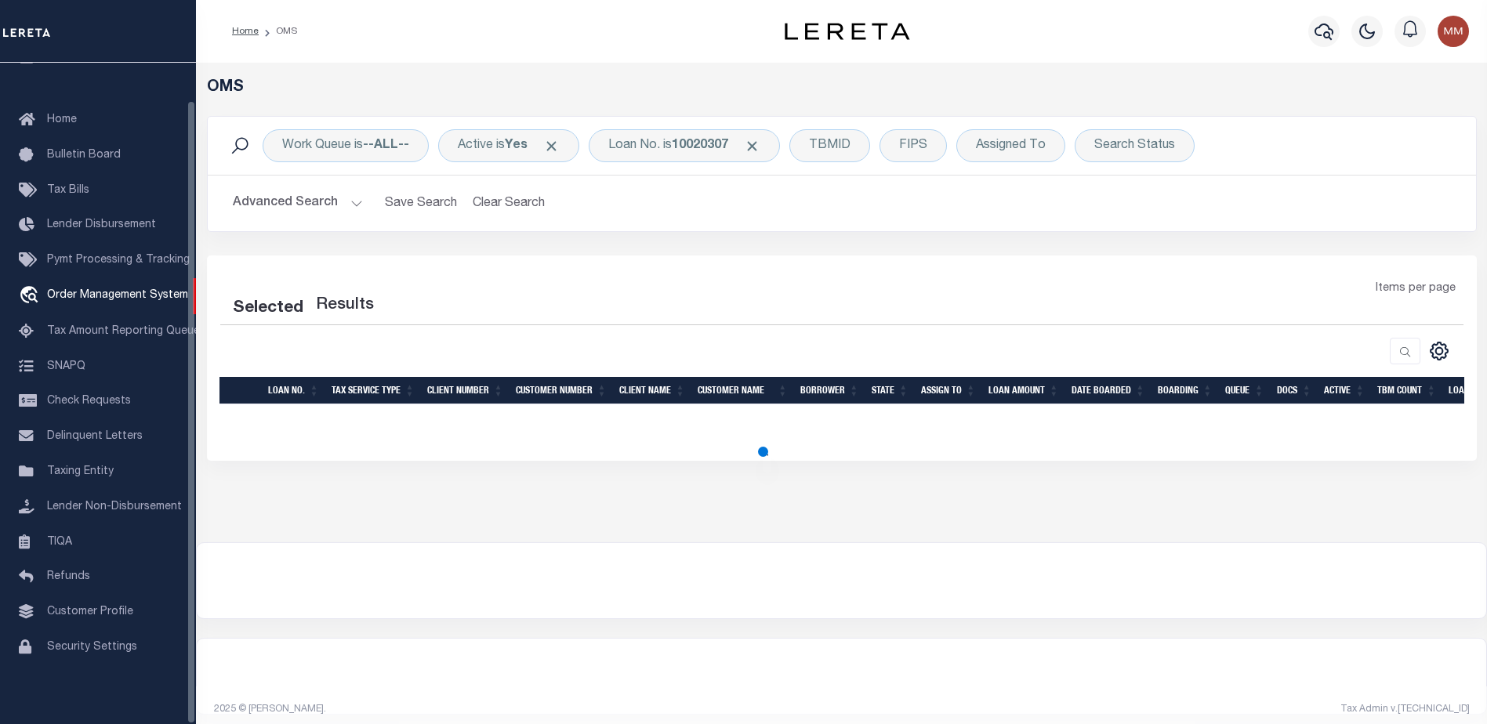
select select "200"
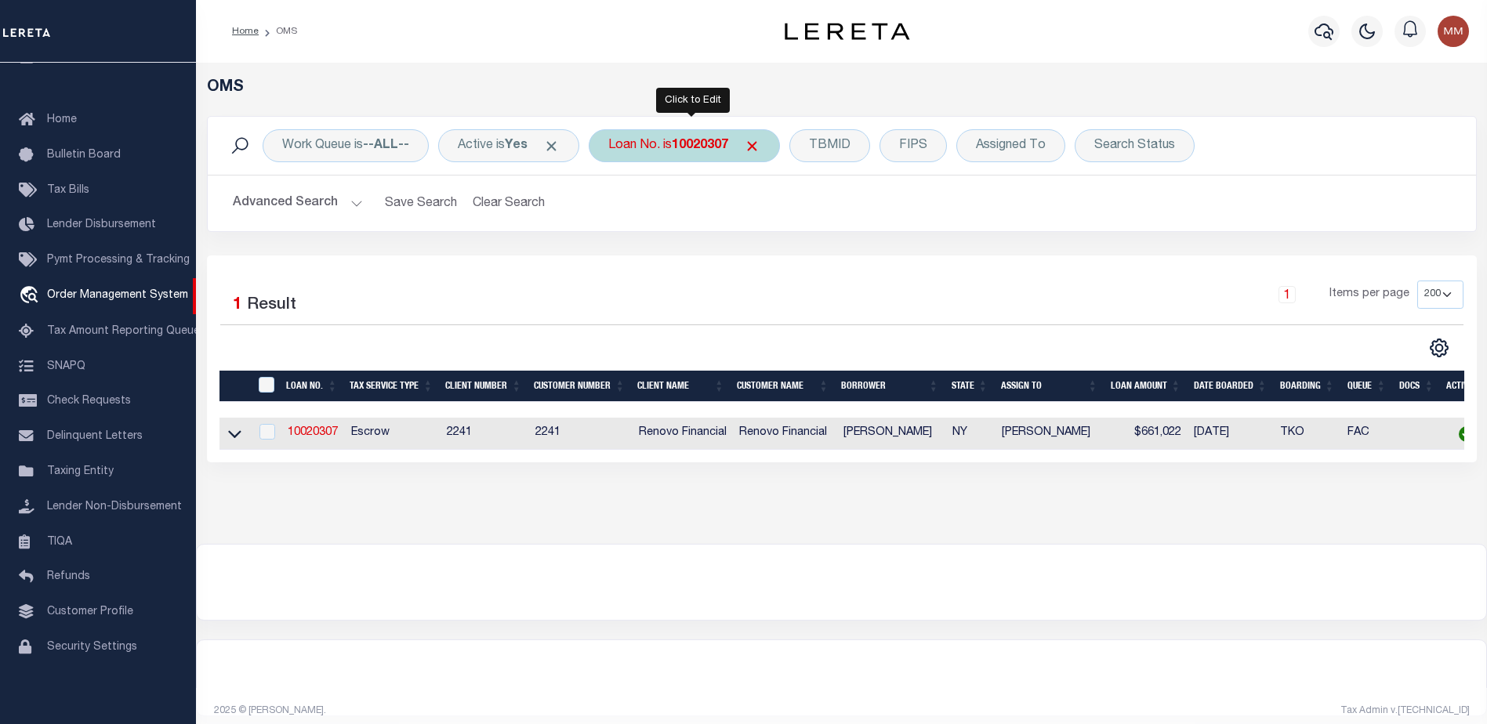
click at [705, 151] on b "10020307" at bounding box center [700, 146] width 56 height 13
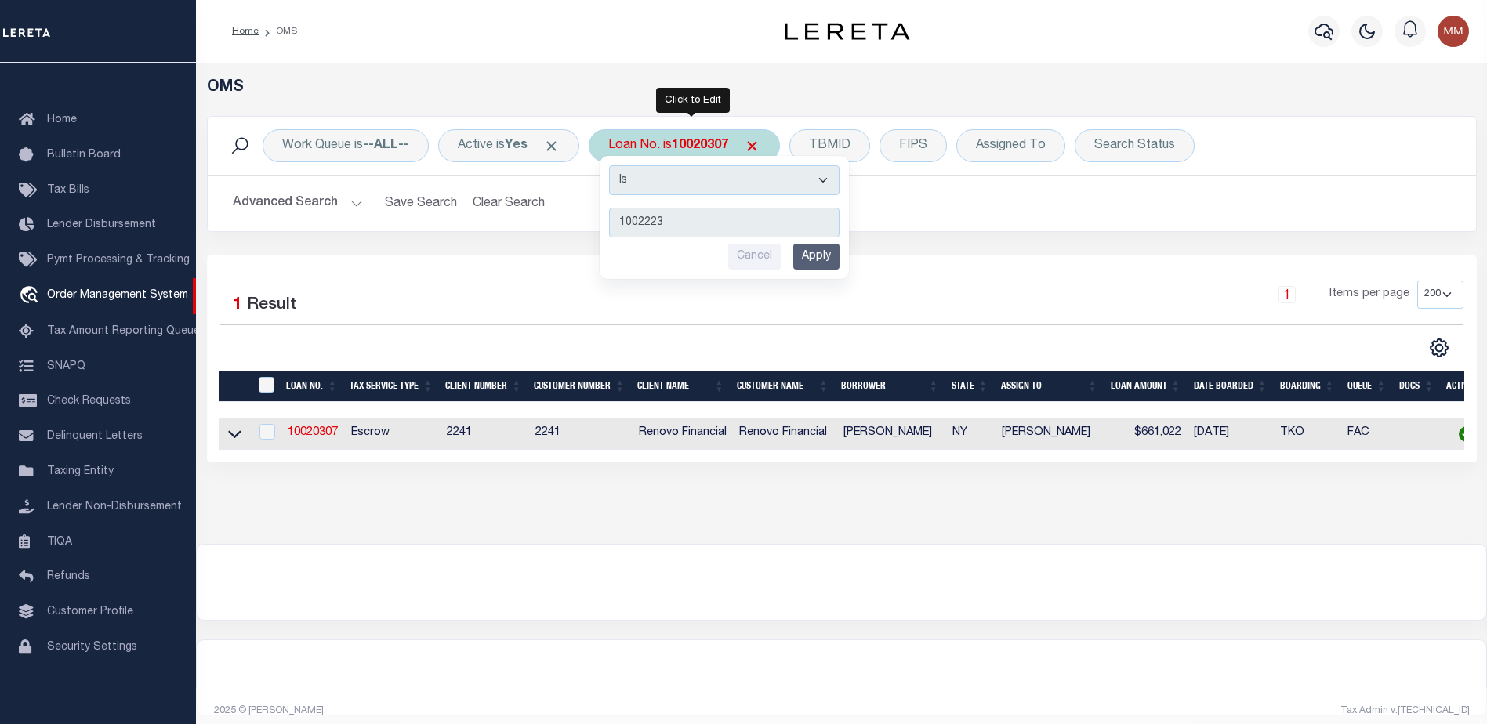
type input "10022239"
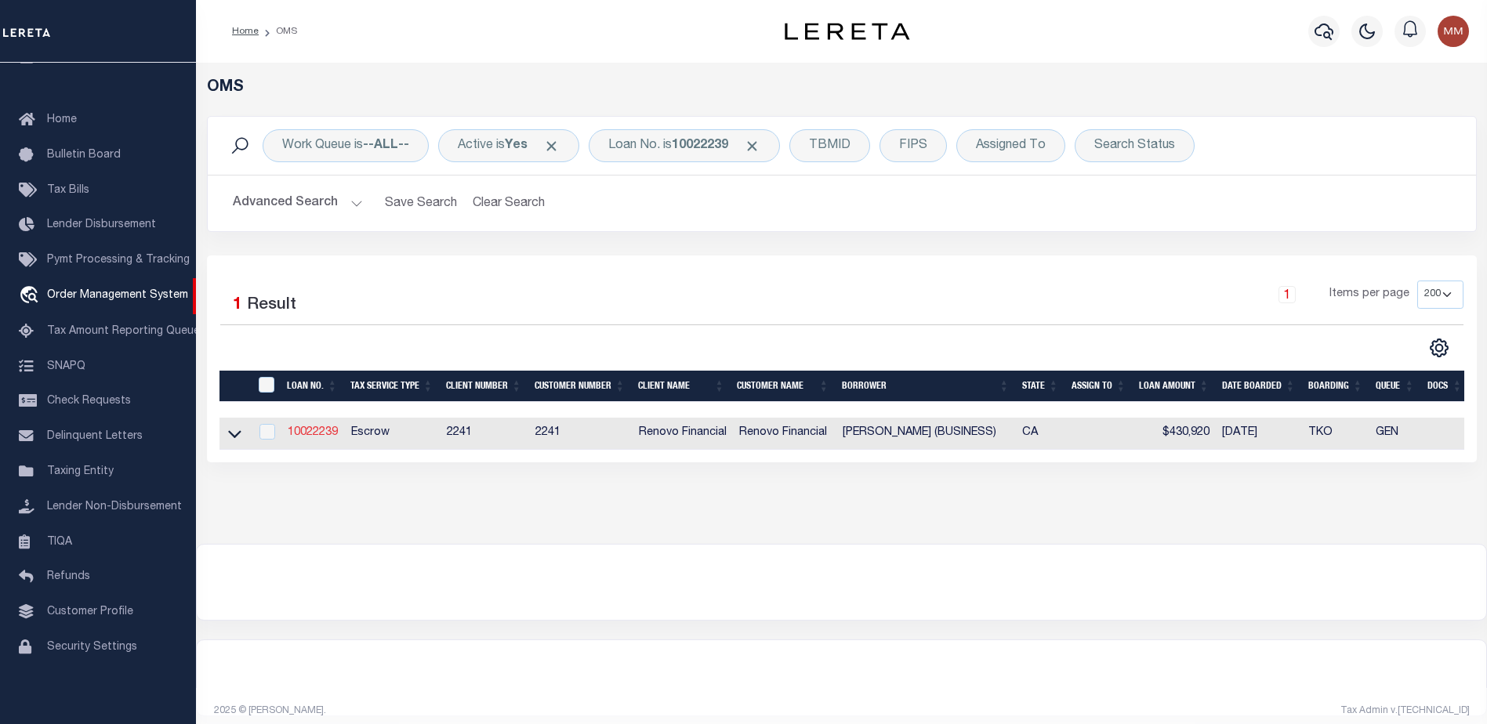
click at [318, 437] on link "10022239" at bounding box center [313, 432] width 50 height 11
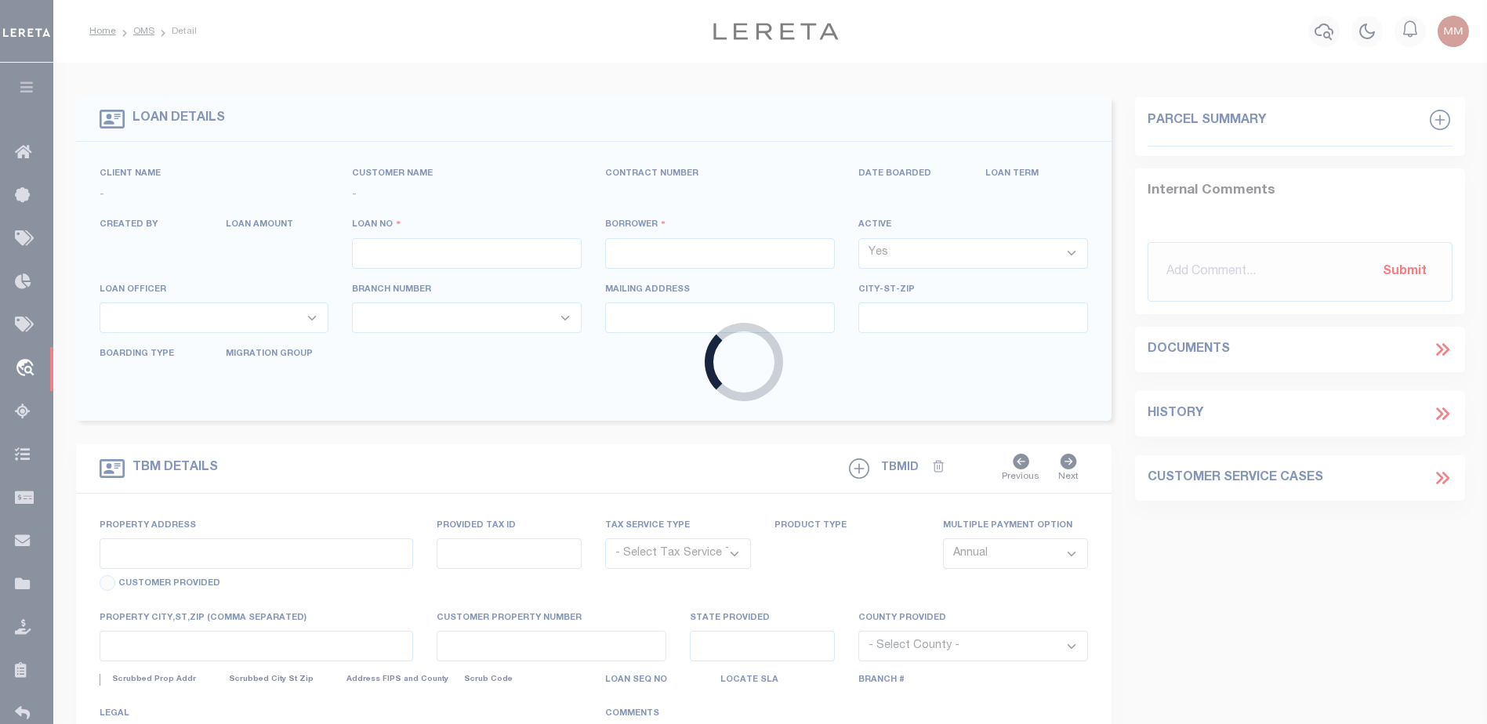
type input "10022239"
type input "[PERSON_NAME] (BUSINESS)"
select select
select select "400"
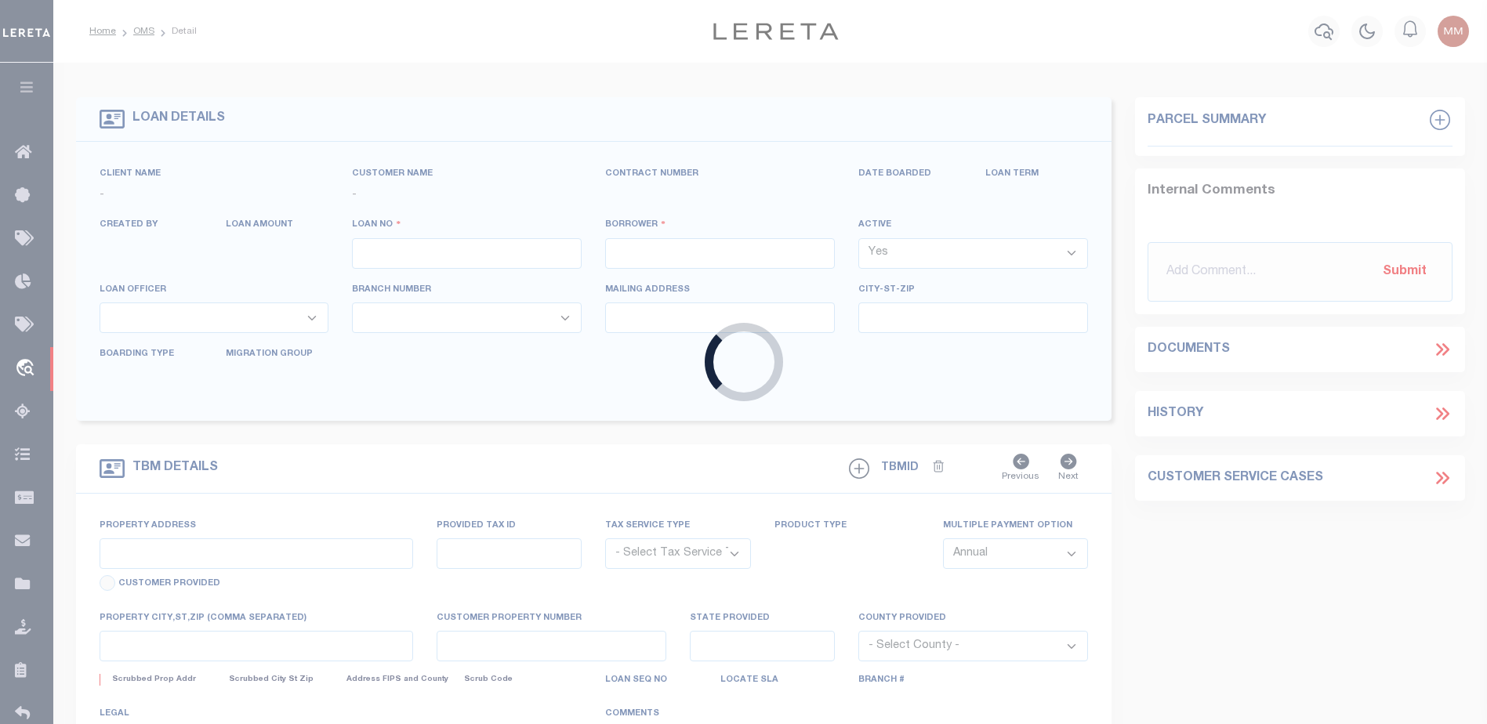
select select "Escrow"
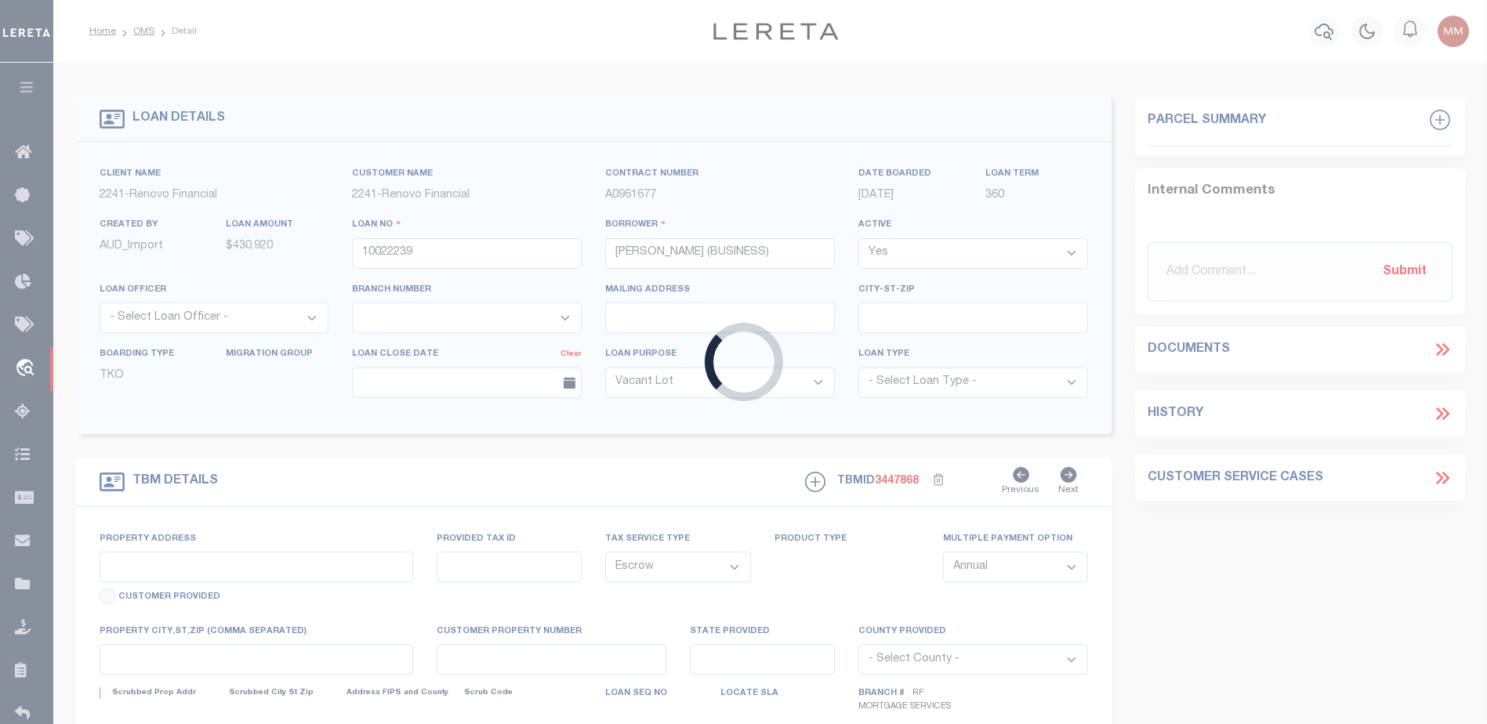
type input "7757 E Avenue T8"
select select
type input "Littlerock, CA 93543"
type input "a0kUS00000BohQ2"
type input "CA"
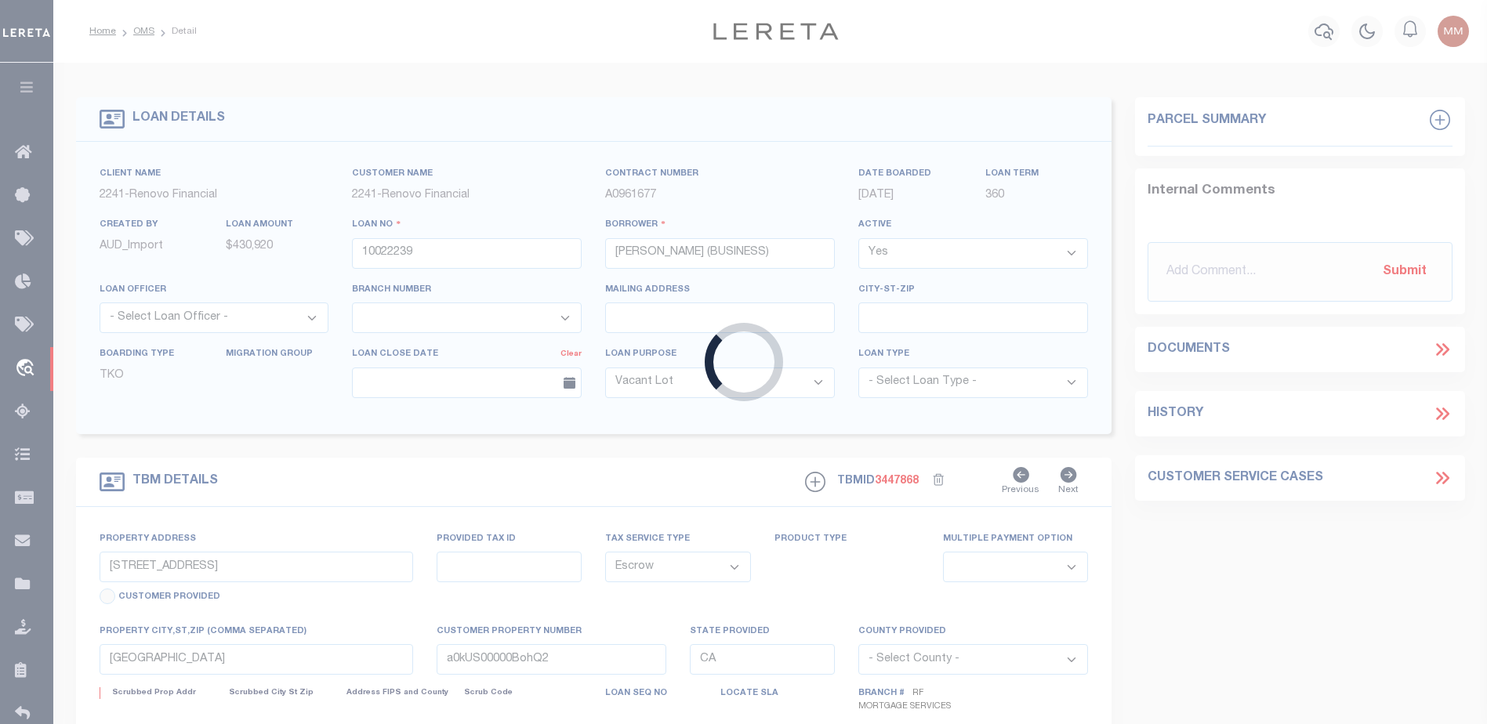
select select
select select "25067"
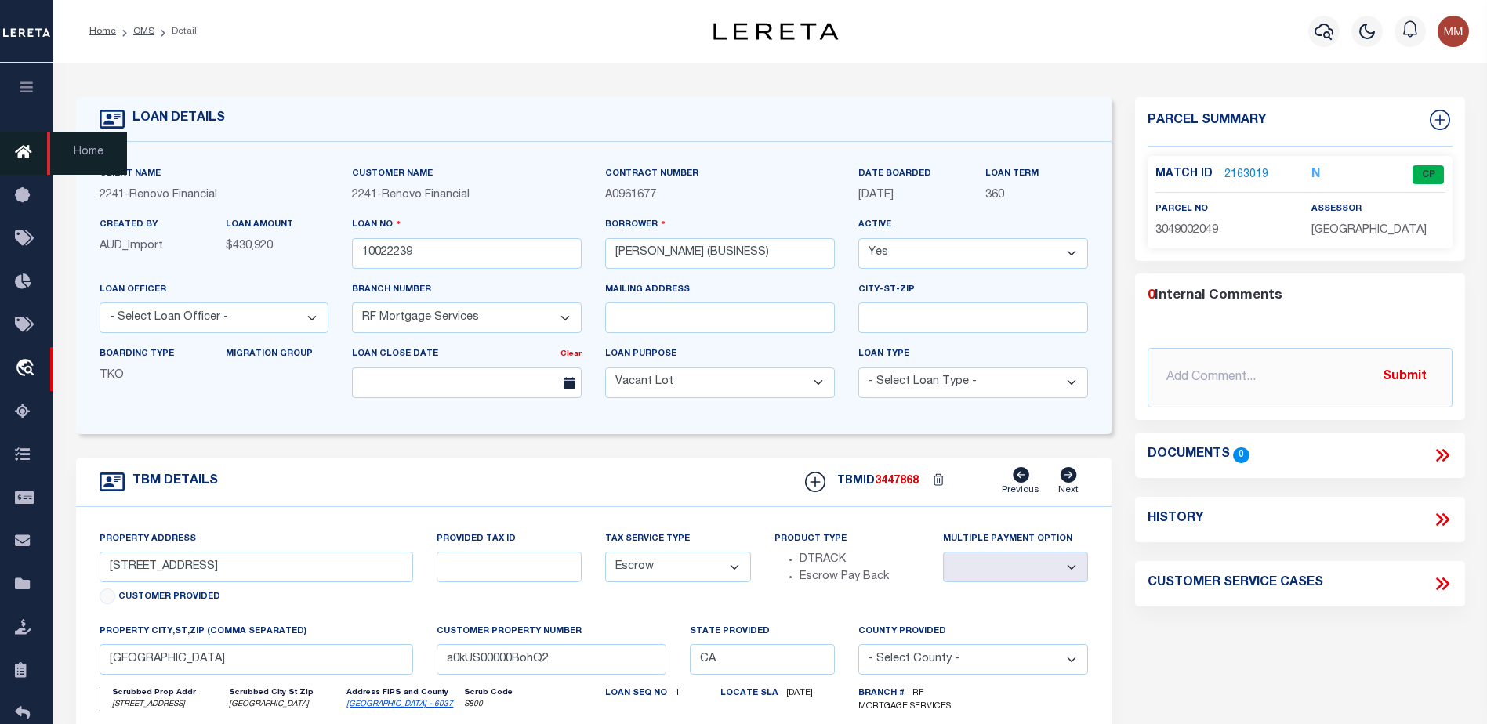
click at [20, 152] on icon at bounding box center [27, 153] width 25 height 20
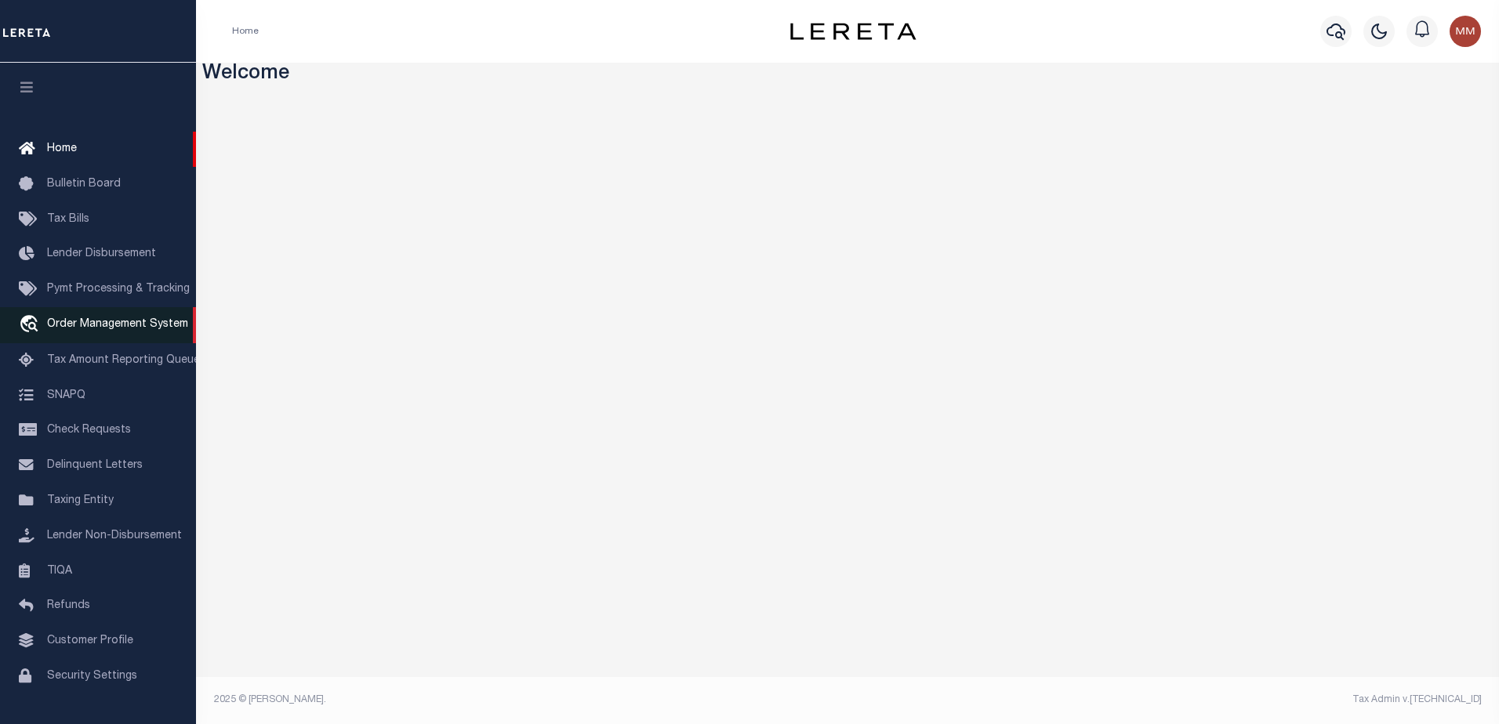
click at [124, 327] on span "Order Management System" at bounding box center [117, 324] width 141 height 11
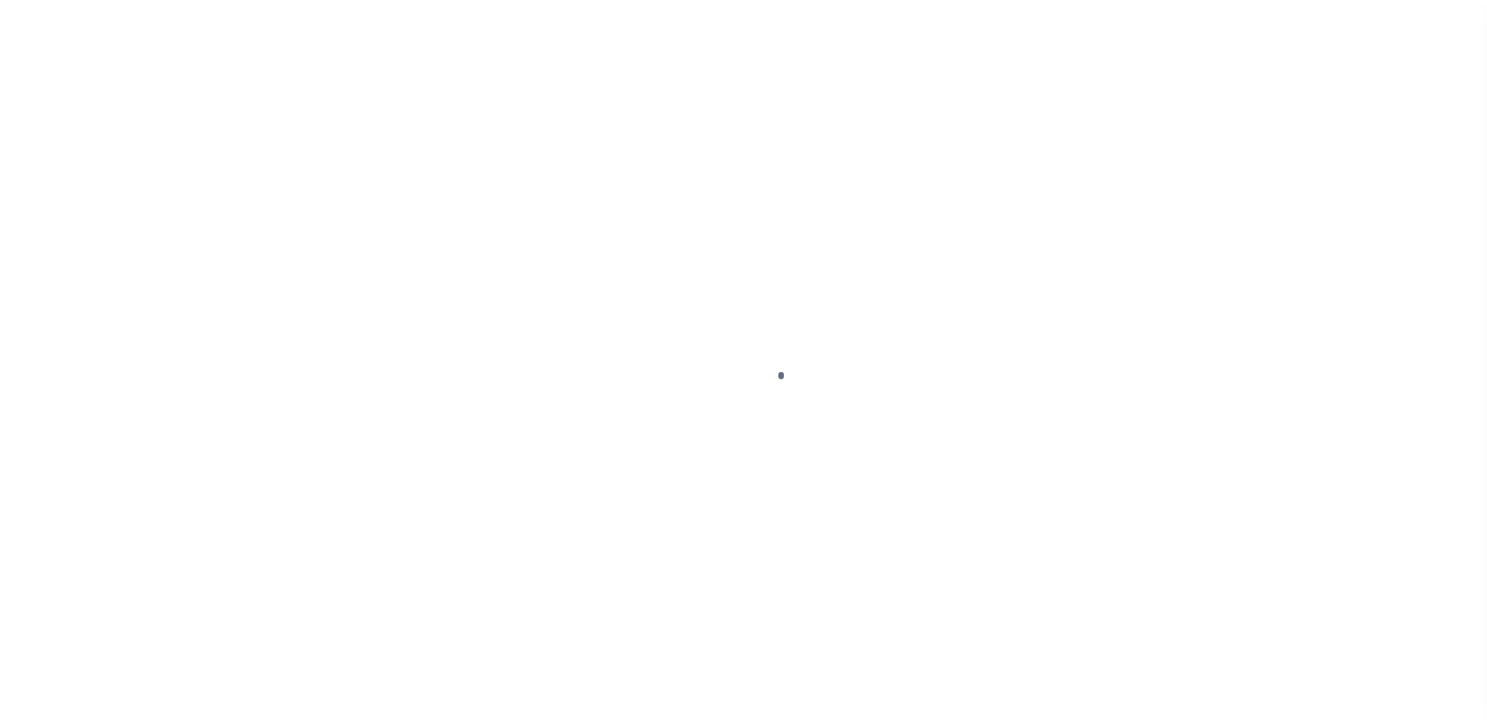
scroll to position [39, 0]
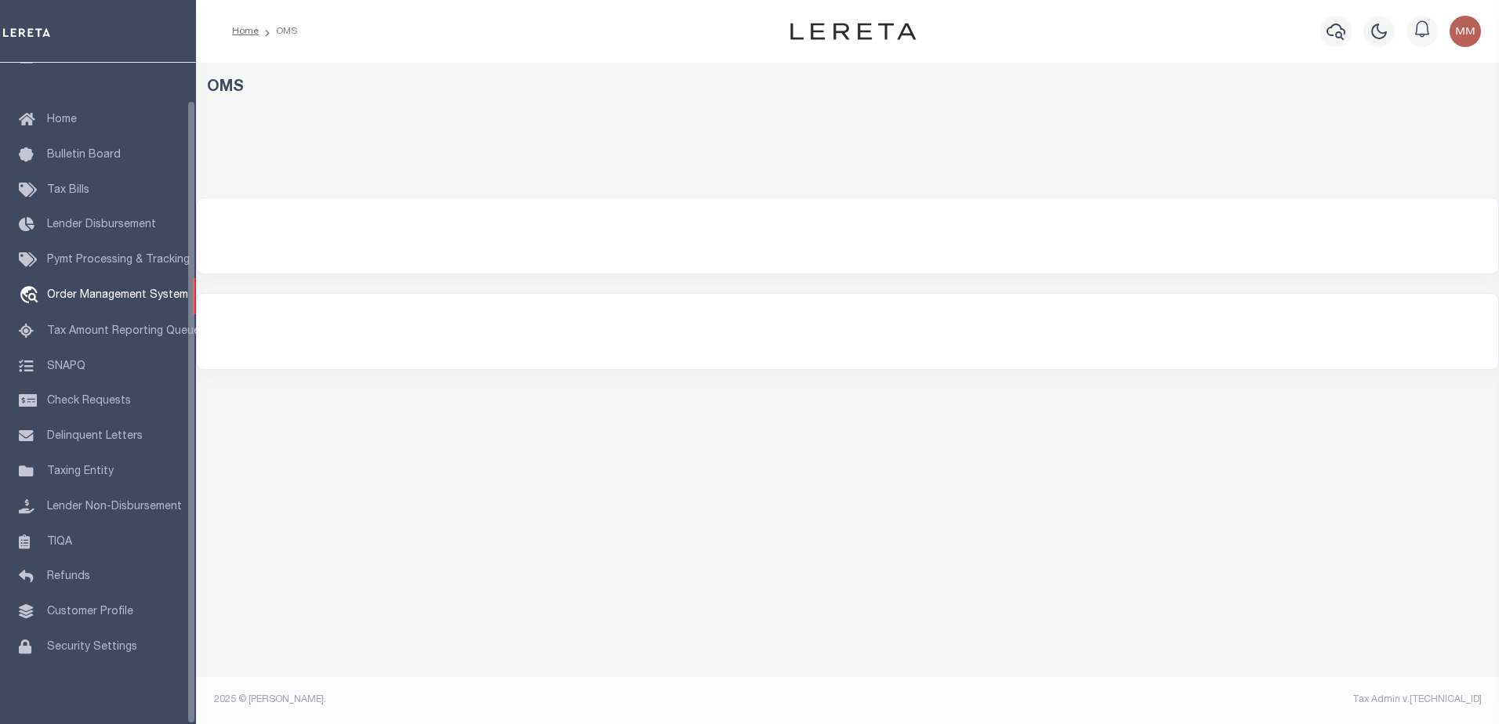
select select "200"
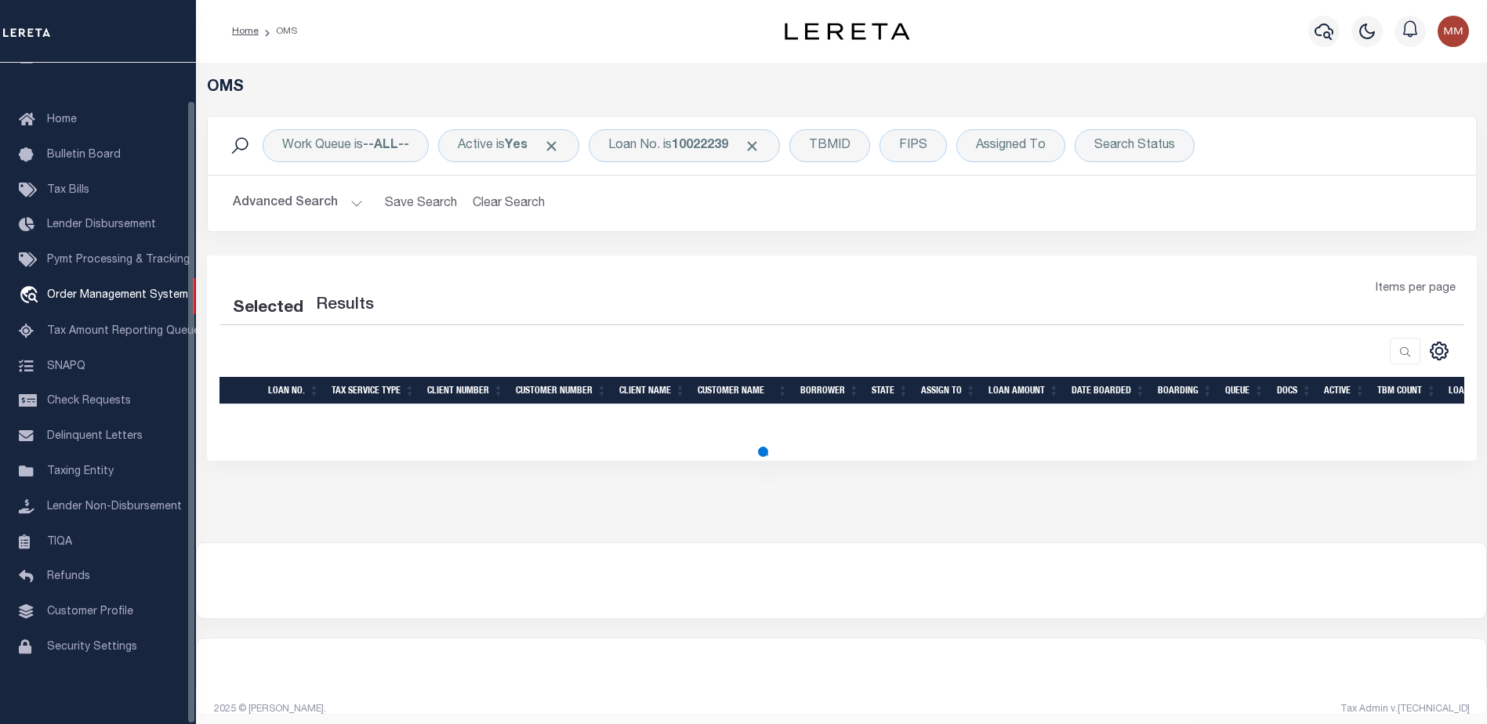
select select "200"
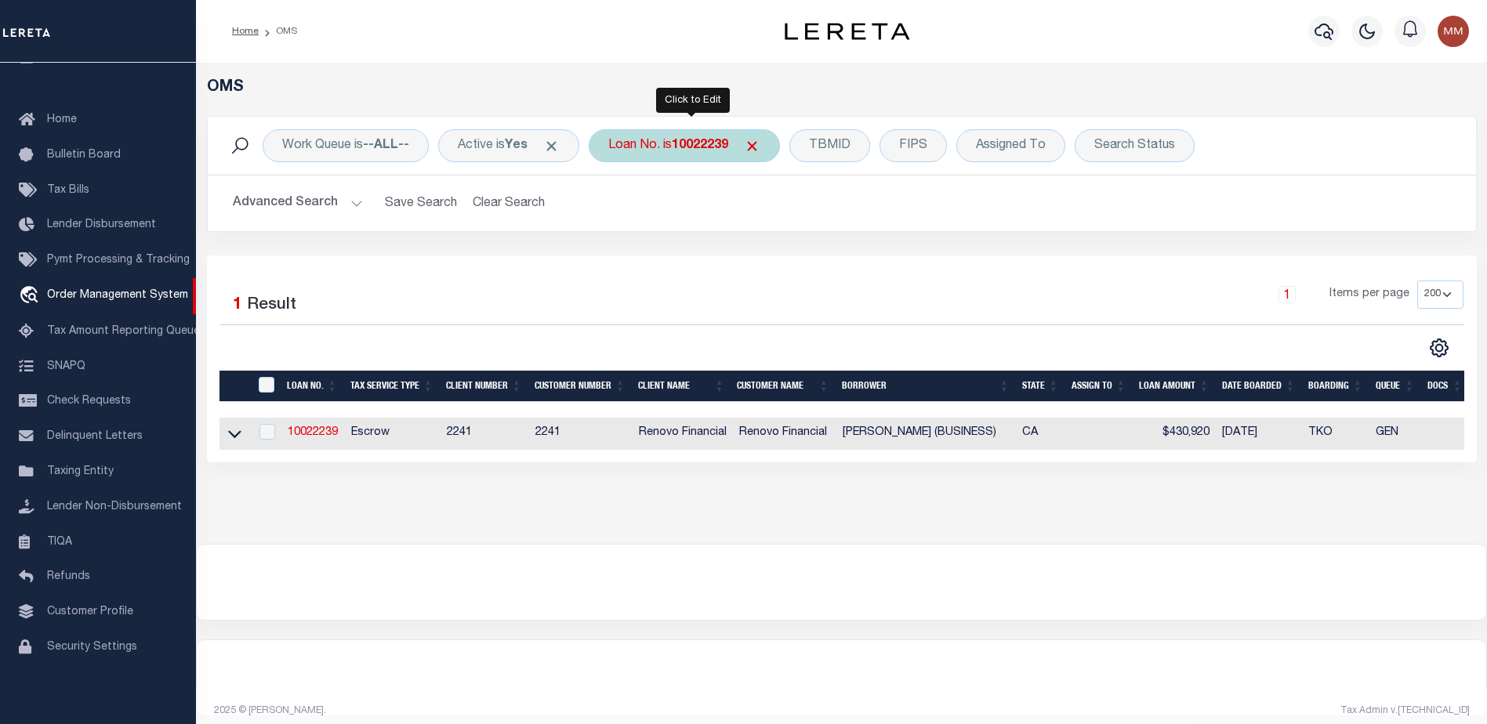
click at [702, 144] on b "10022239" at bounding box center [700, 146] width 56 height 13
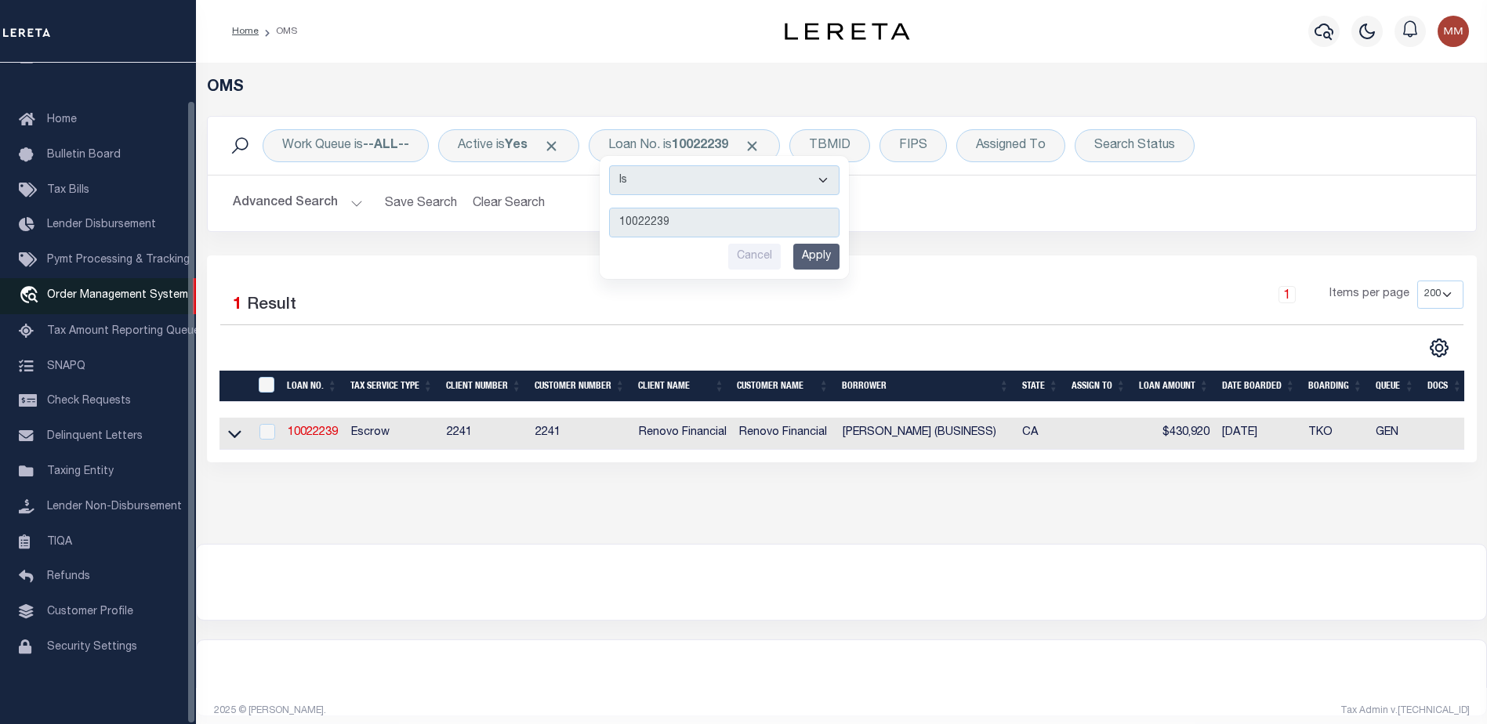
click at [129, 290] on span "Order Management System" at bounding box center [117, 295] width 141 height 11
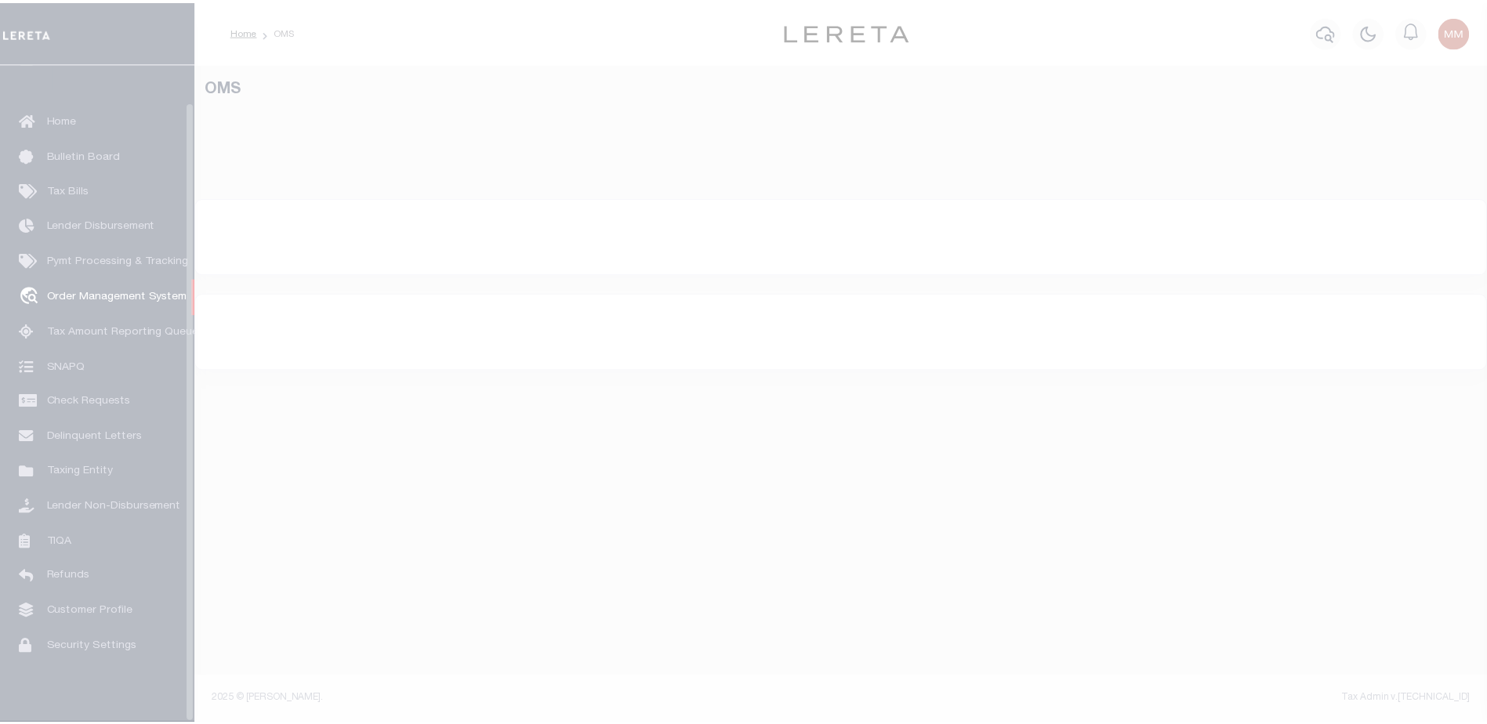
scroll to position [39, 0]
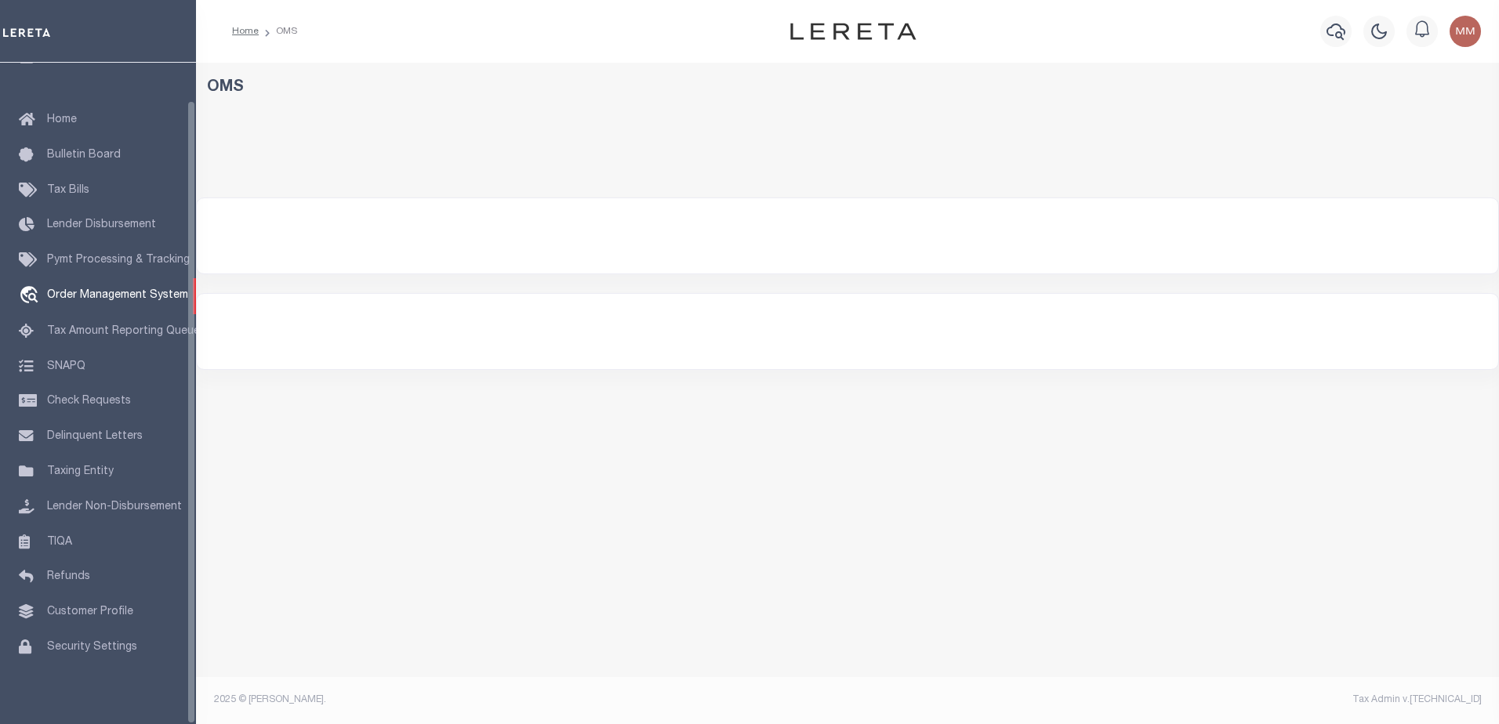
select select "200"
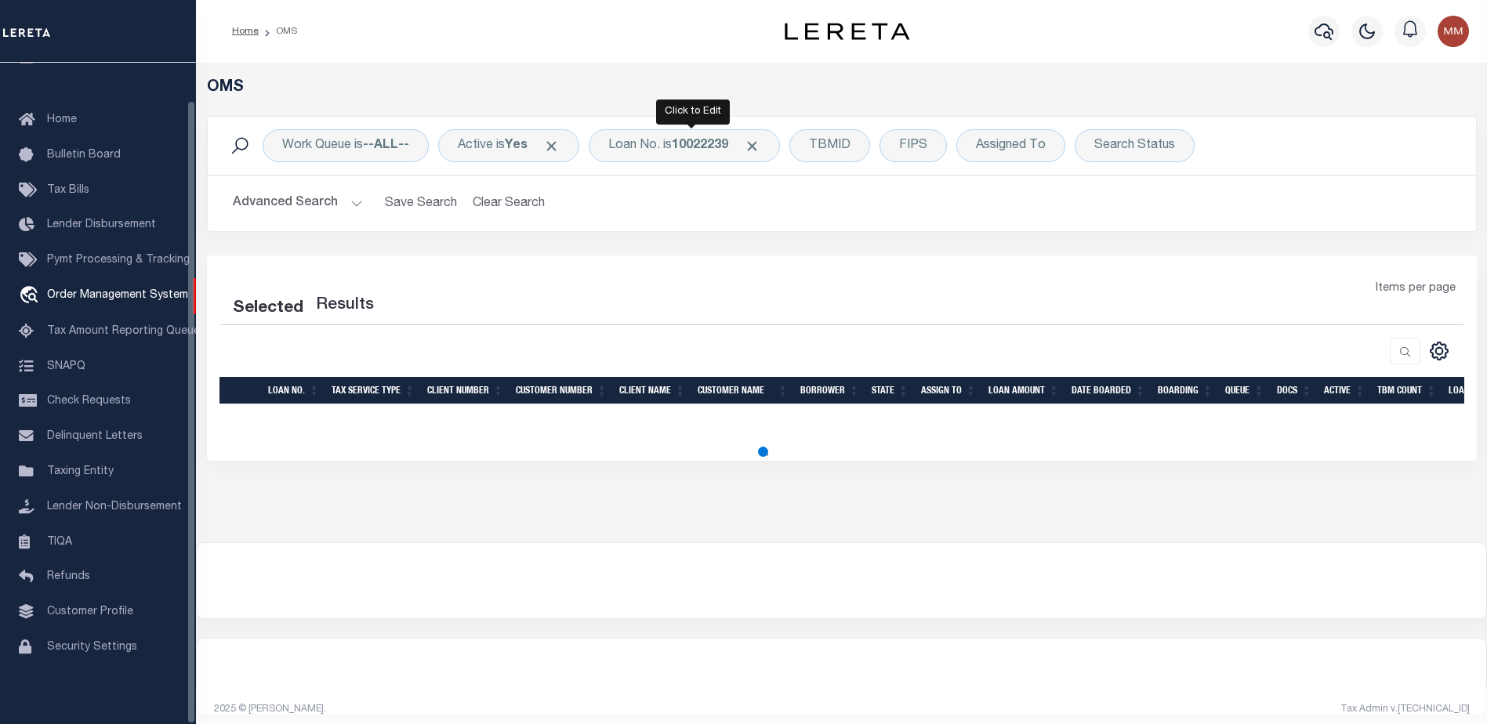
select select "200"
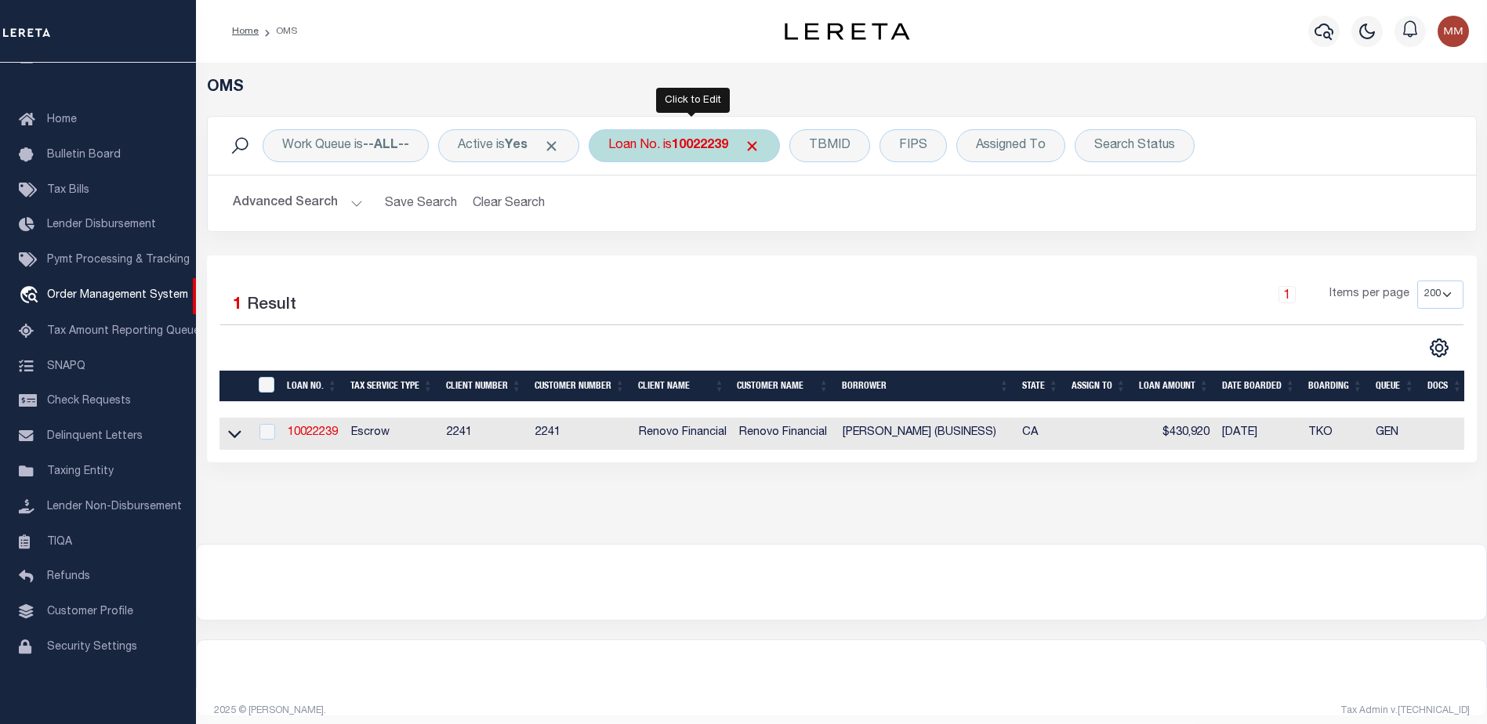
click at [687, 147] on b "10022239" at bounding box center [700, 146] width 56 height 13
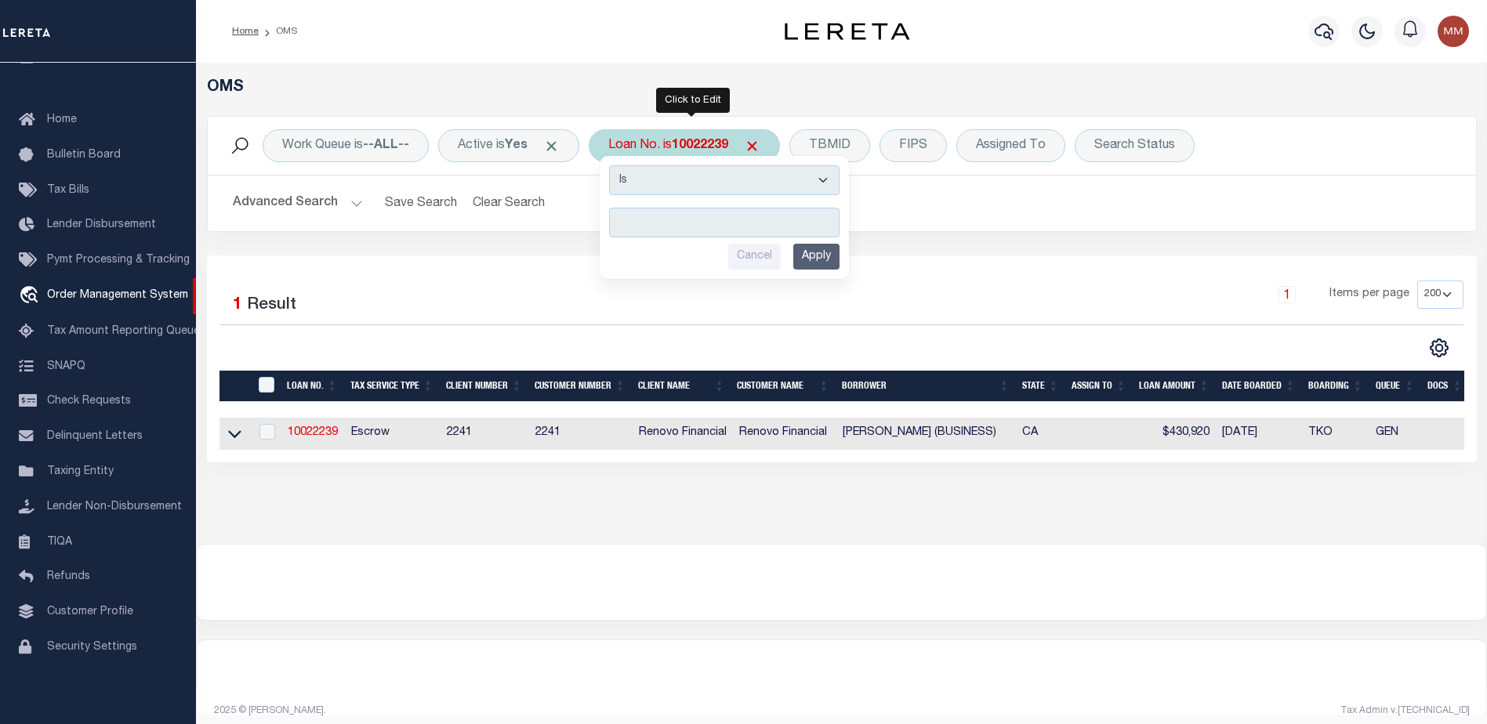
click at [655, 213] on input "text" at bounding box center [724, 223] width 230 height 30
type input "24147nd"
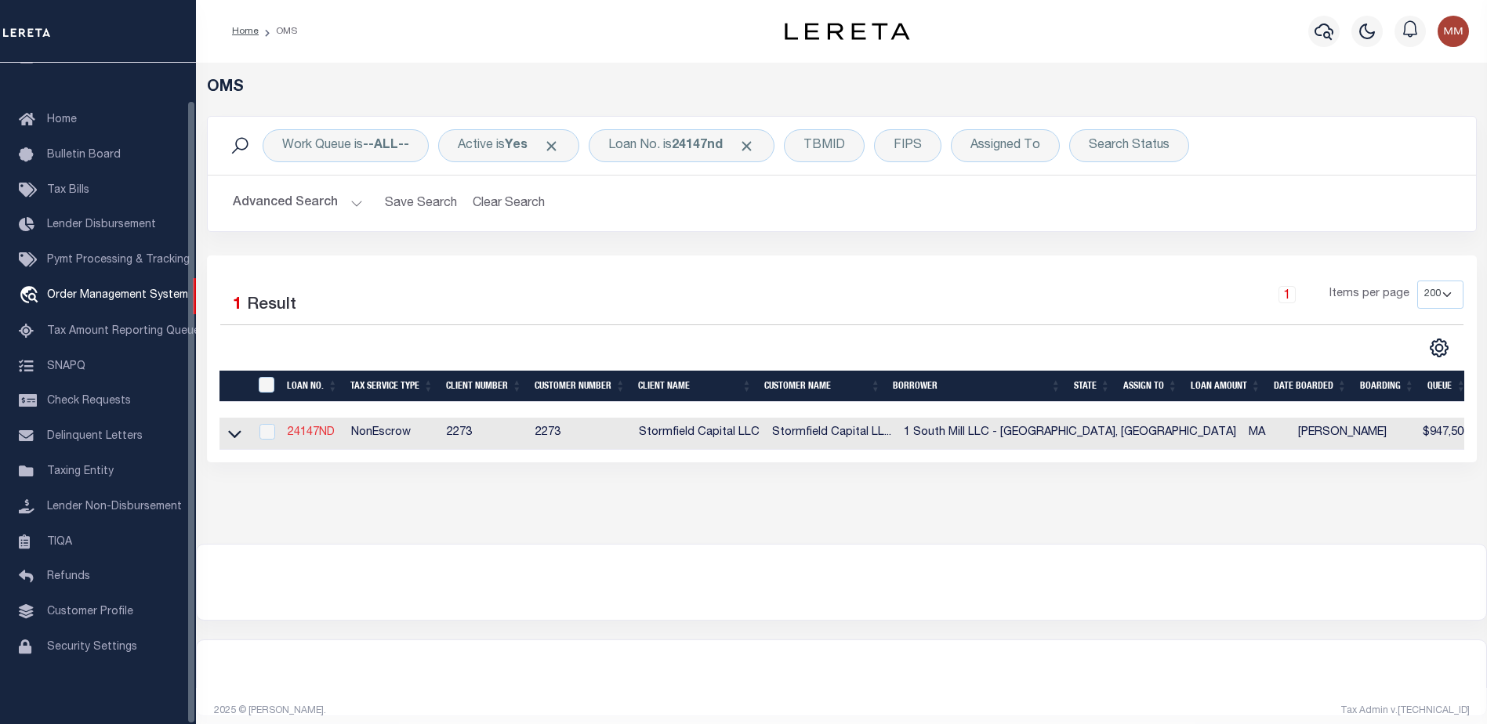
click at [321, 431] on link "24147ND" at bounding box center [311, 432] width 47 height 11
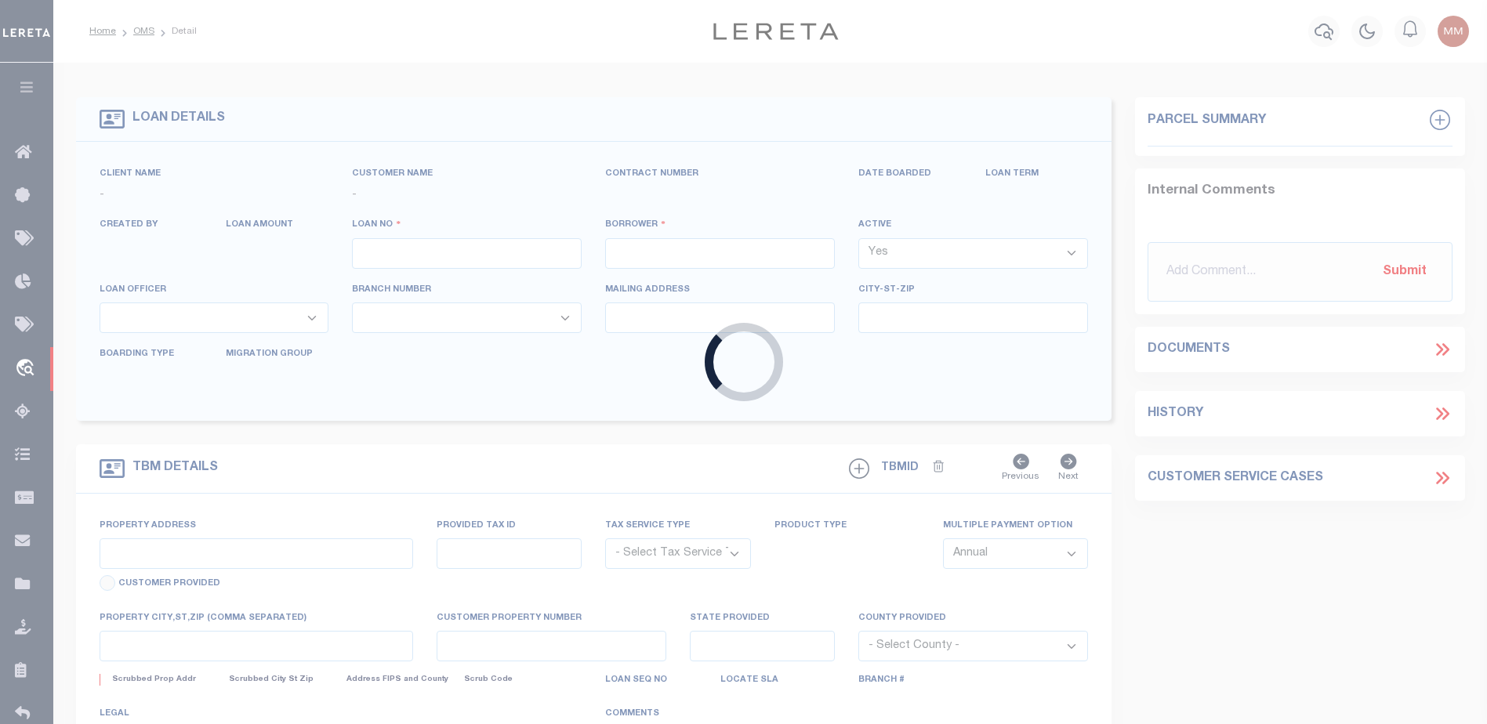
type input "24147ND"
type input "1 South Mill LLC - [GEOGRAPHIC_DATA], [GEOGRAPHIC_DATA]"
select select
type input "[STREET_ADDRESS]"
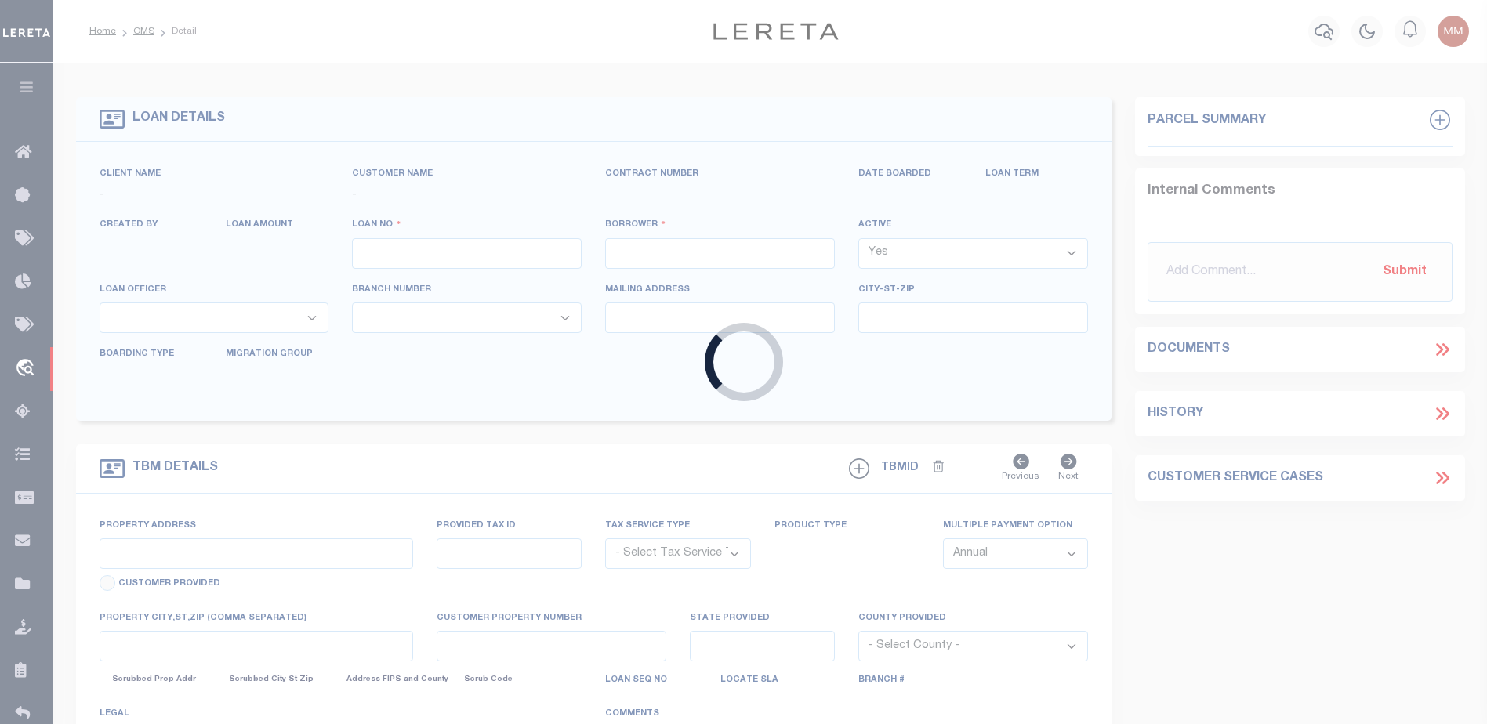
select select "10"
select select "NonEscrow"
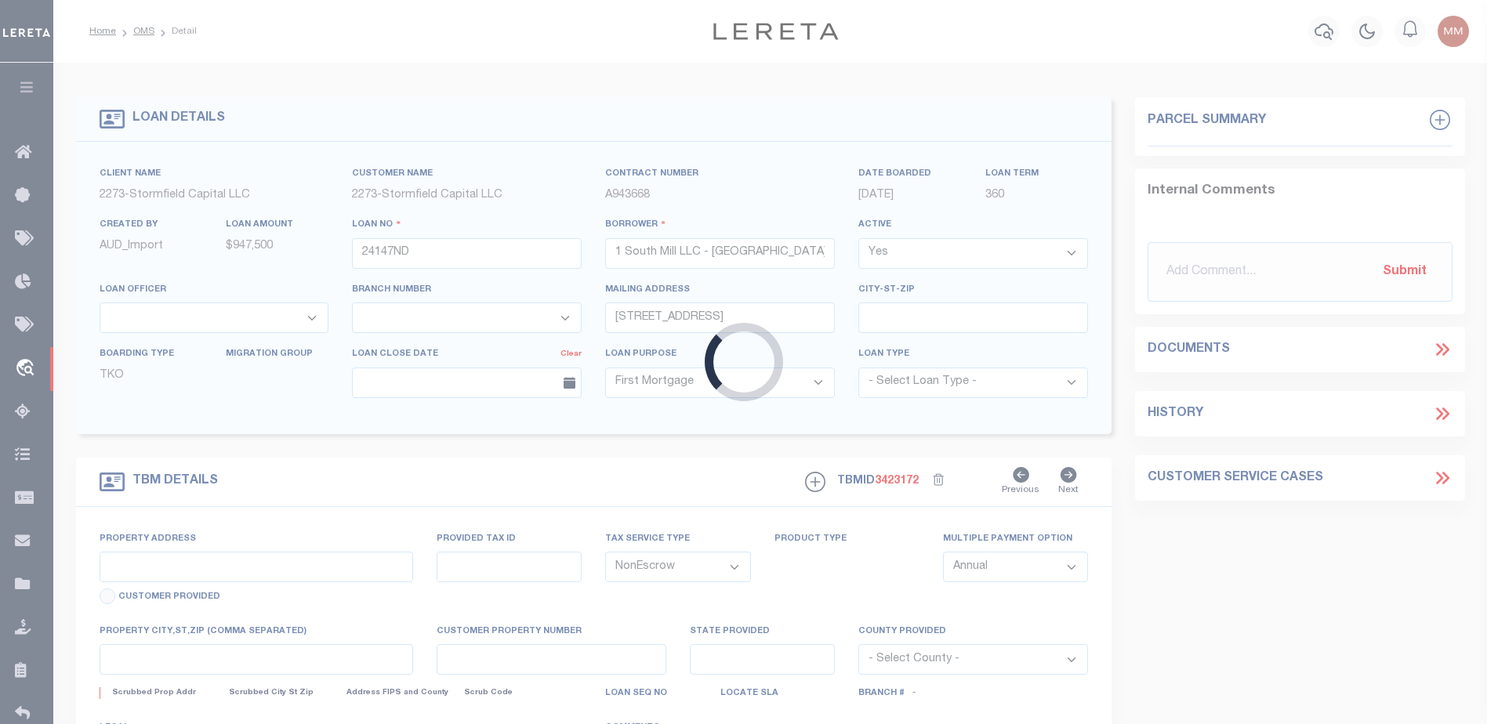
type input "1 South Mill Street"
type input "5541_61"
select select
type input "Nantucket MA 02554"
type input "MA"
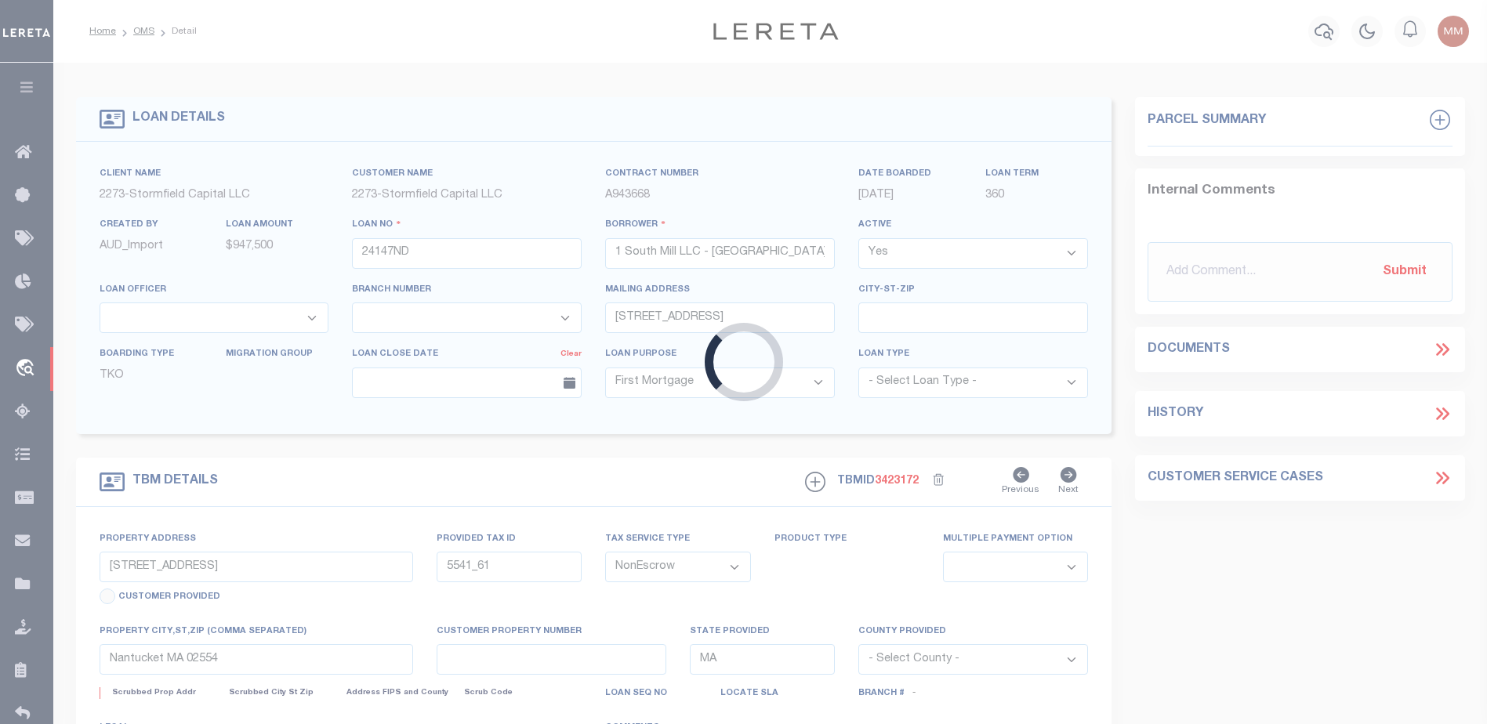
select select
select select "84863"
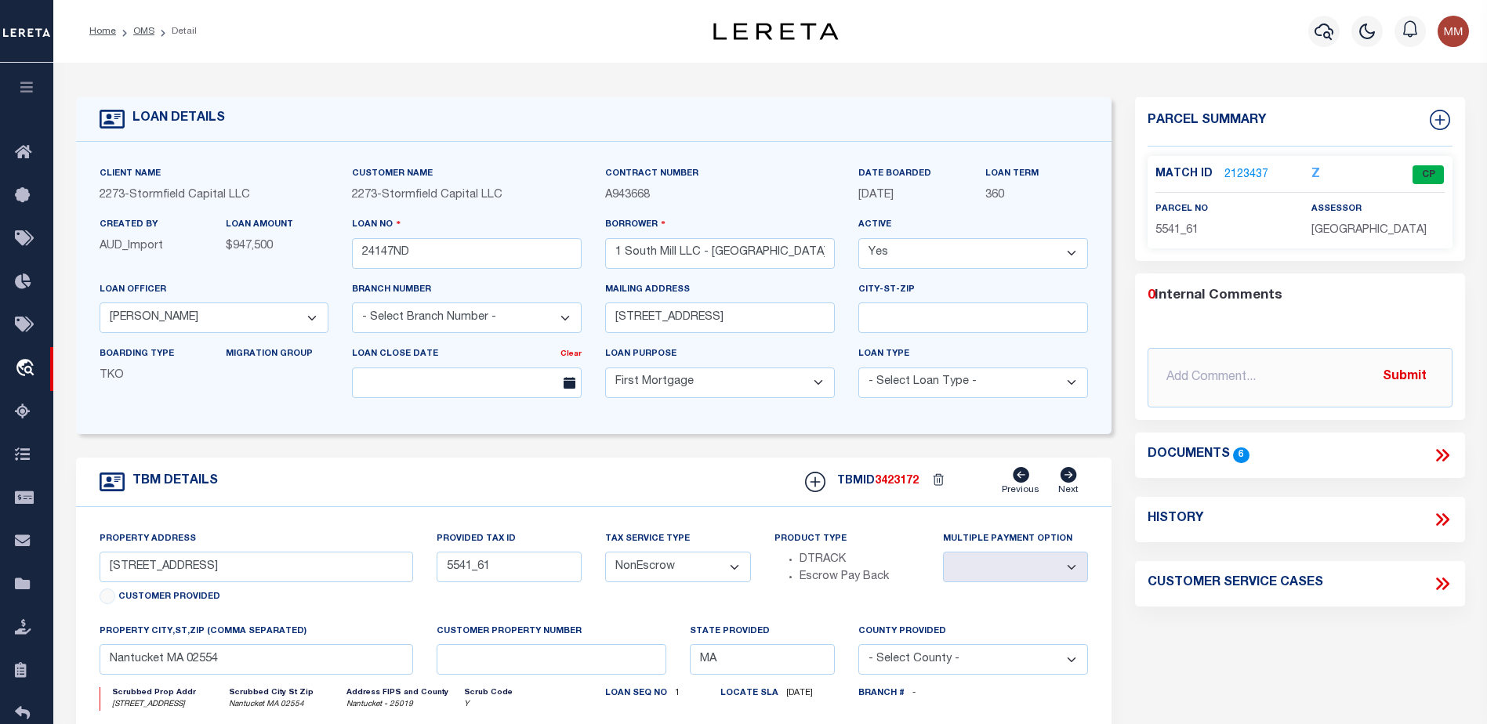
click at [1246, 169] on link "2123437" at bounding box center [1246, 175] width 44 height 16
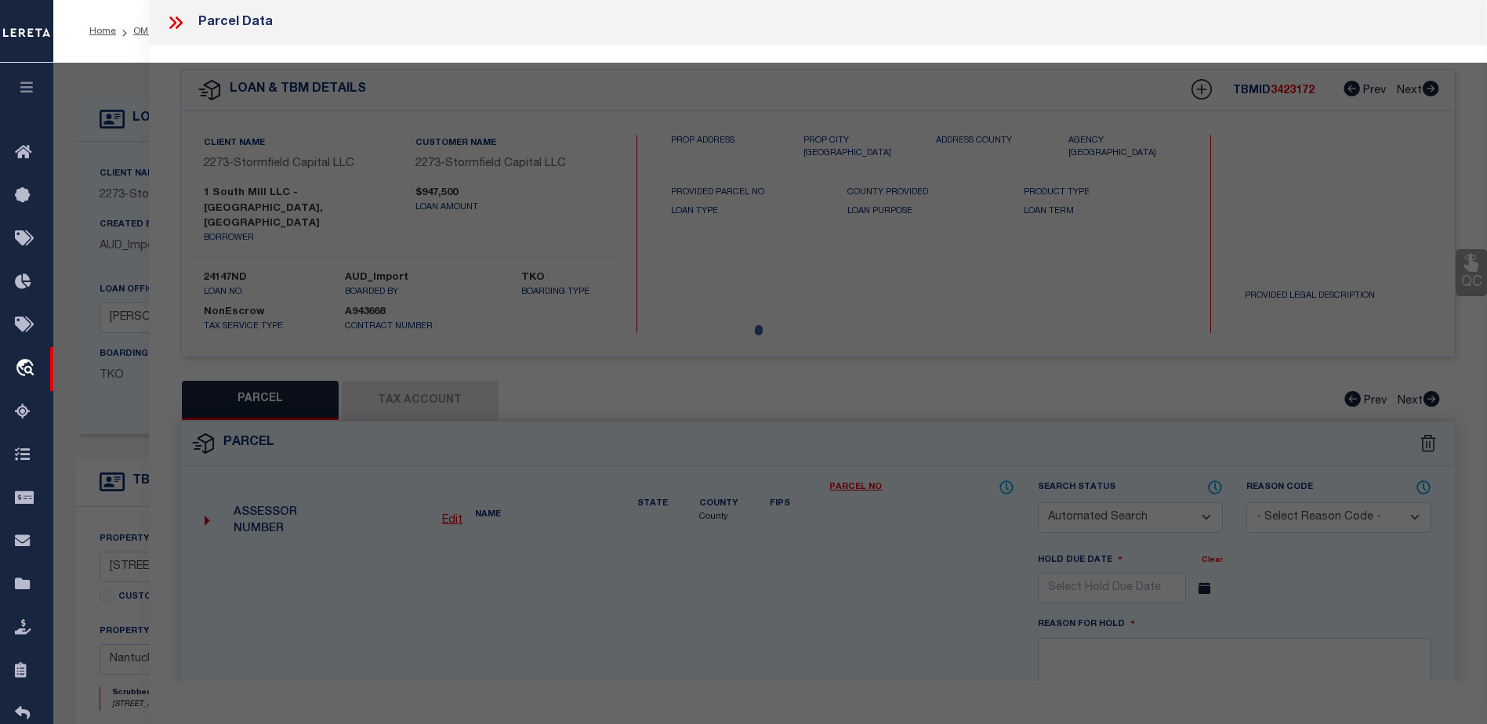
checkbox input "false"
select select "CP"
type input "1 SOUTH MILL LLC"
select select "AGW"
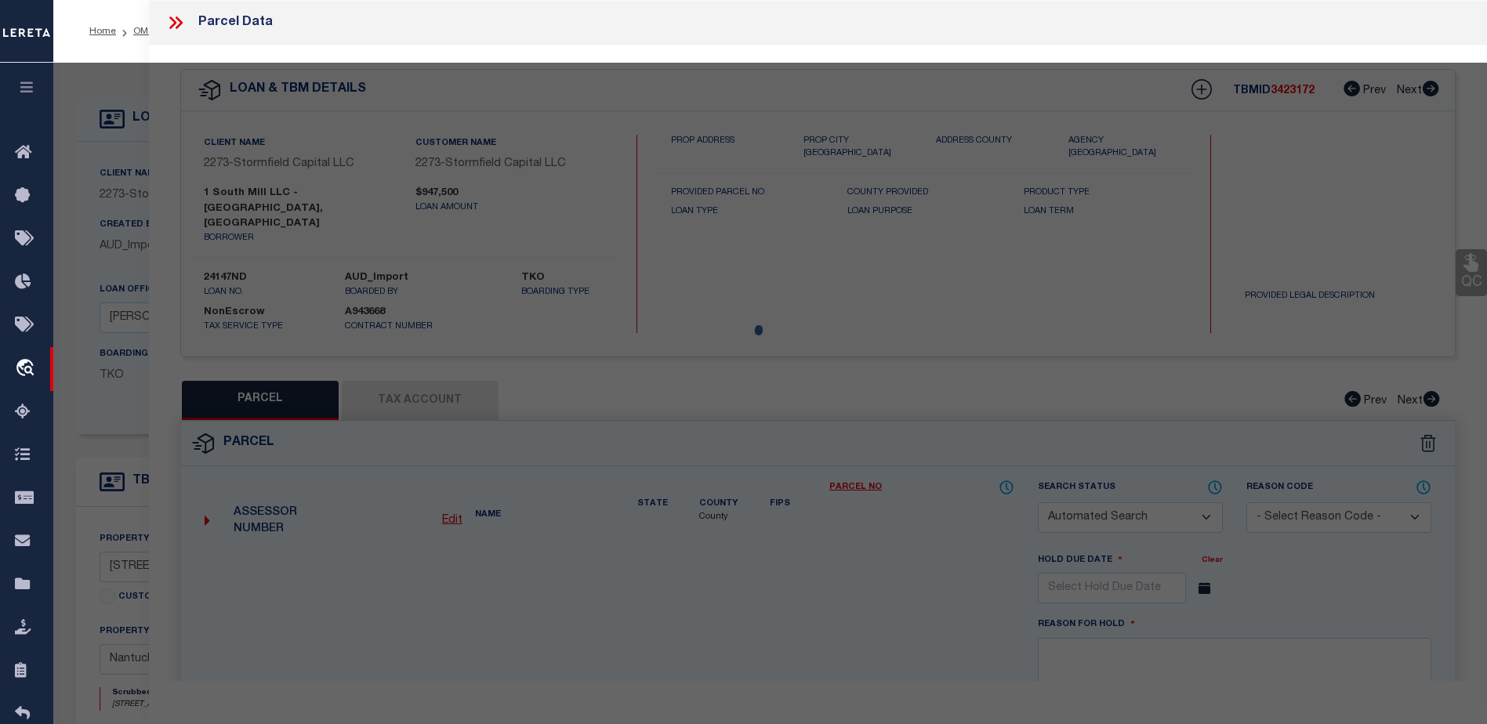
select select
type input "1 S MILL ST"
checkbox input "false"
type input "Nantucket MA 02554"
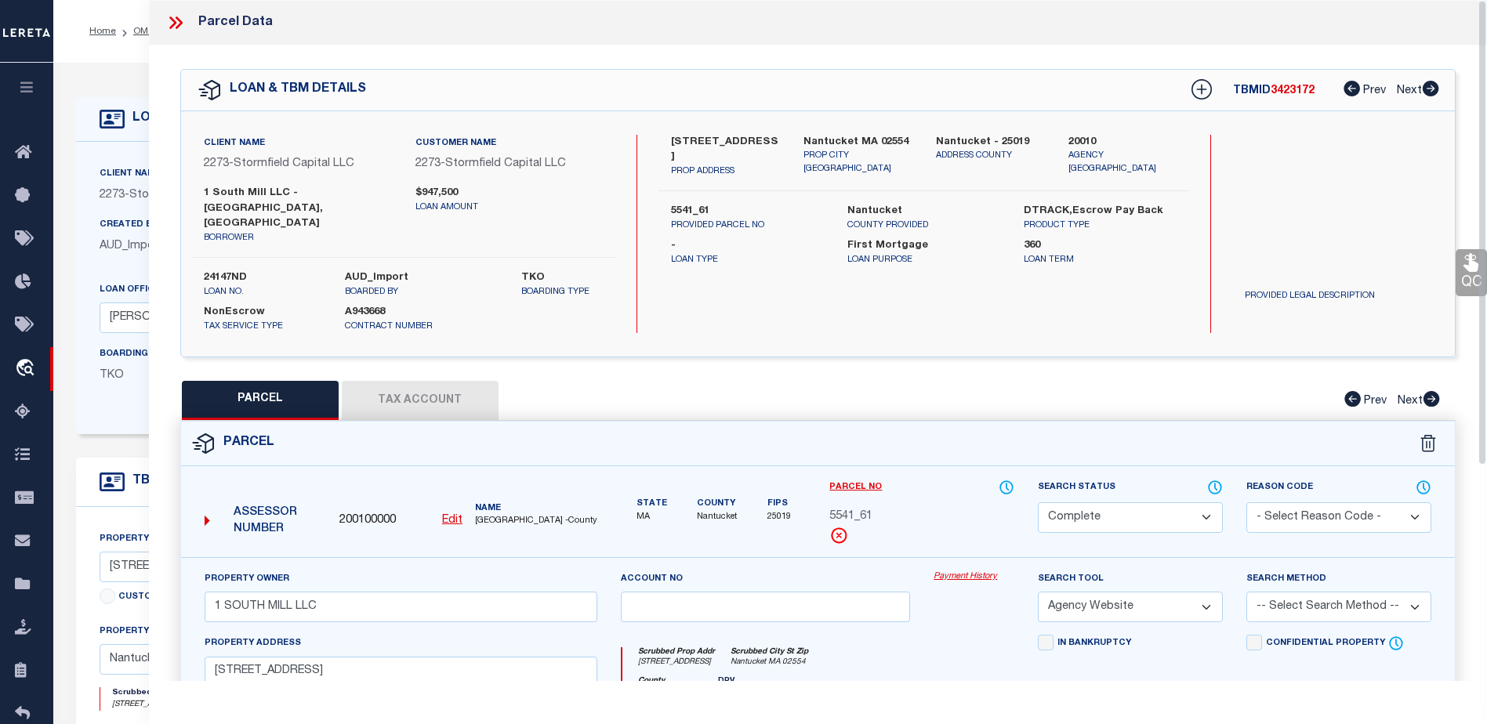
click at [963, 571] on link "Payment History" at bounding box center [974, 577] width 81 height 13
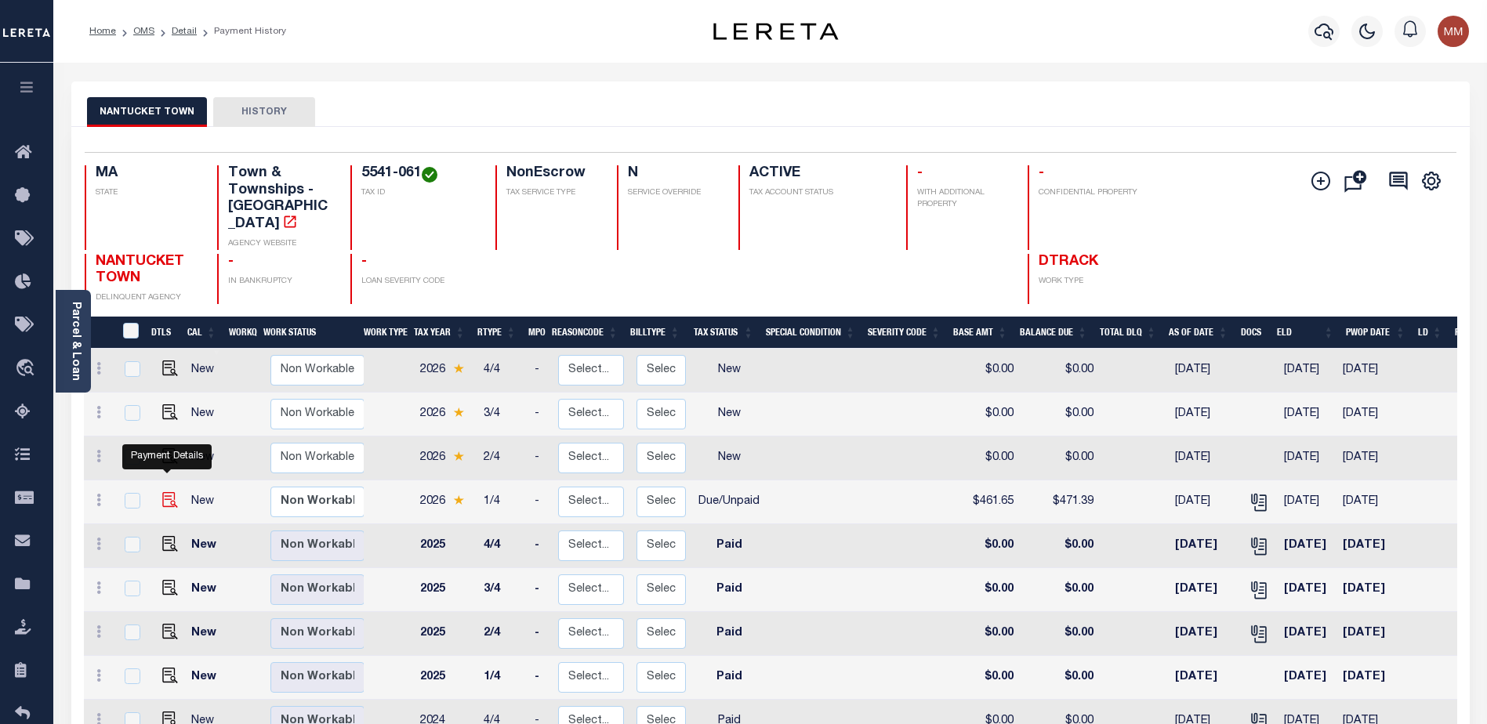
click at [162, 492] on img "" at bounding box center [170, 500] width 16 height 16
checkbox input "true"
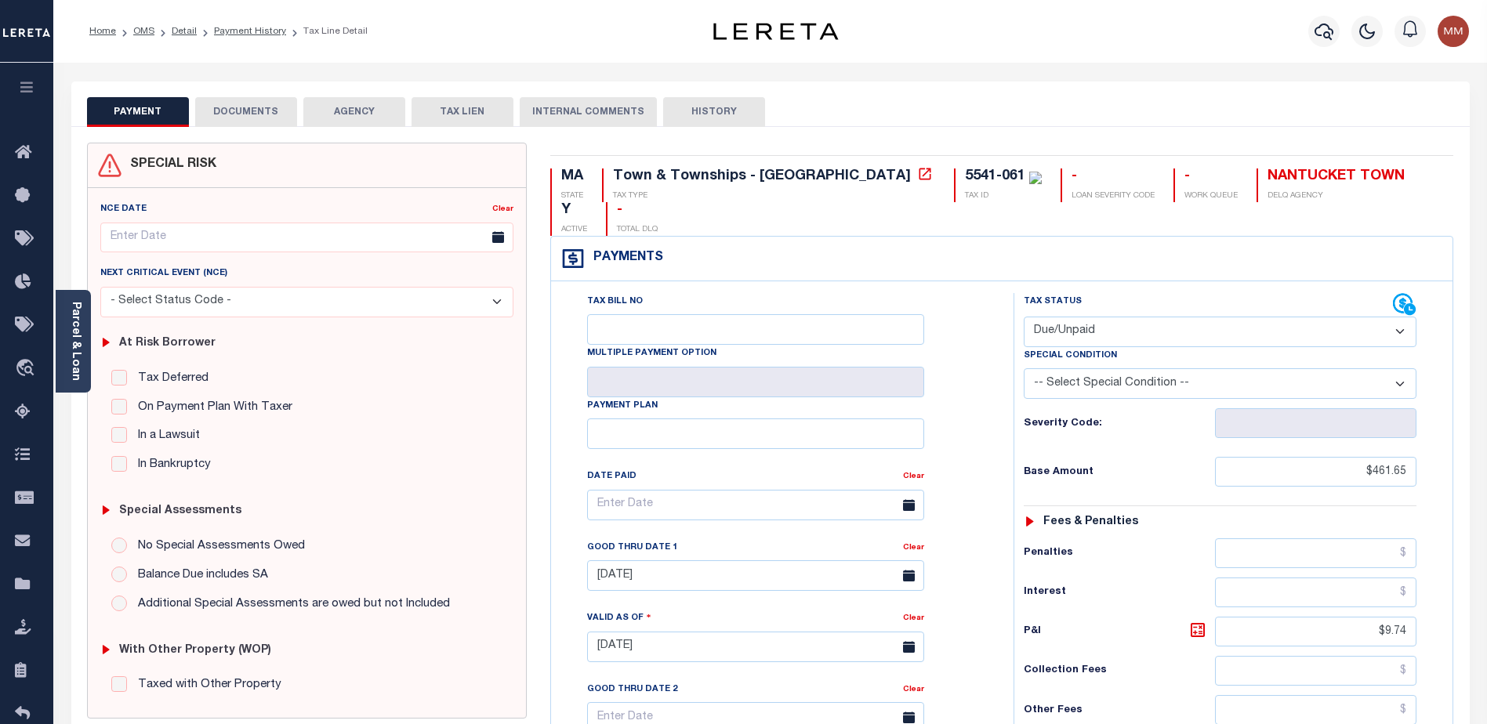
click at [1400, 317] on select "- Select Status Code - Open Due/Unpaid Paid Incomplete No Tax Due Internal Refu…" at bounding box center [1220, 332] width 393 height 31
select select "PYD"
click at [1024, 317] on select "- Select Status Code - Open Due/Unpaid Paid Incomplete No Tax Due Internal Refu…" at bounding box center [1220, 332] width 393 height 31
type input "10/02/2025"
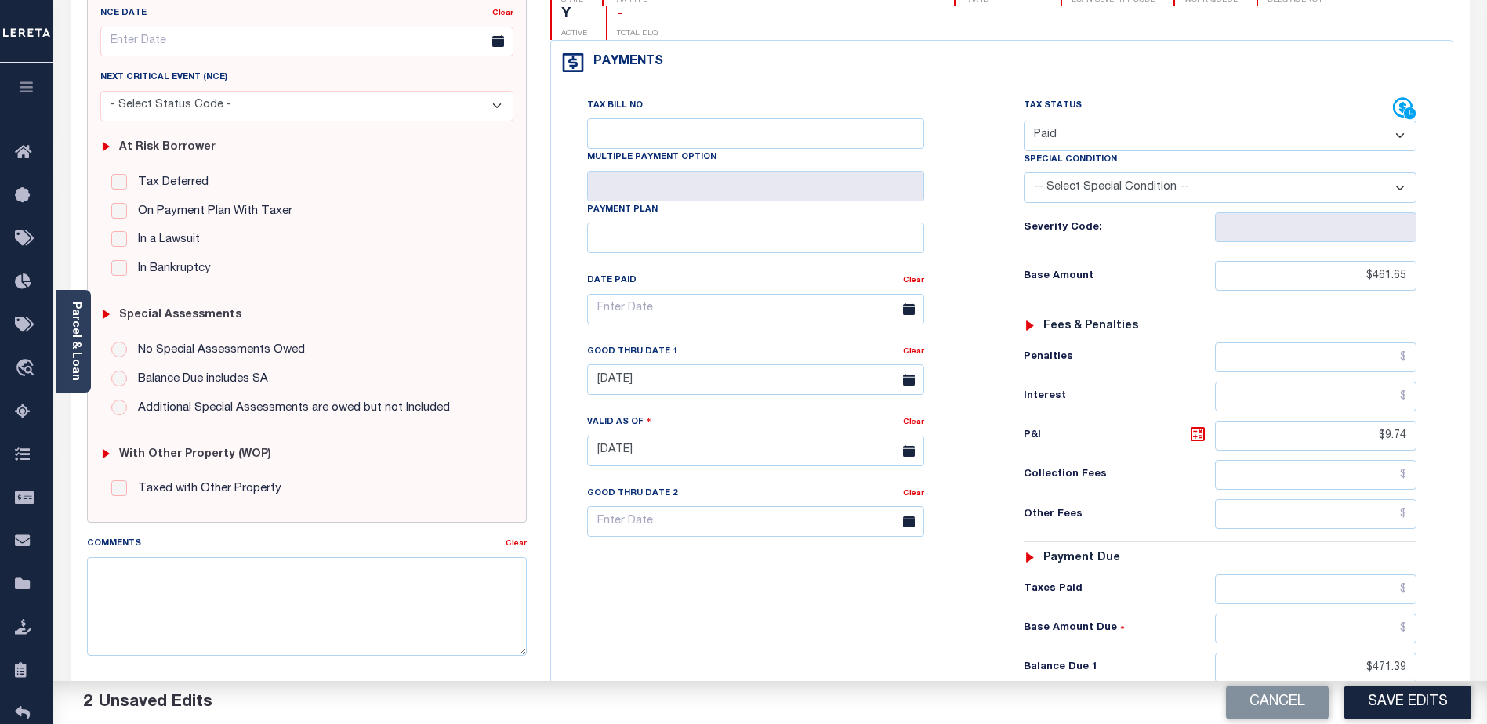
scroll to position [314, 0]
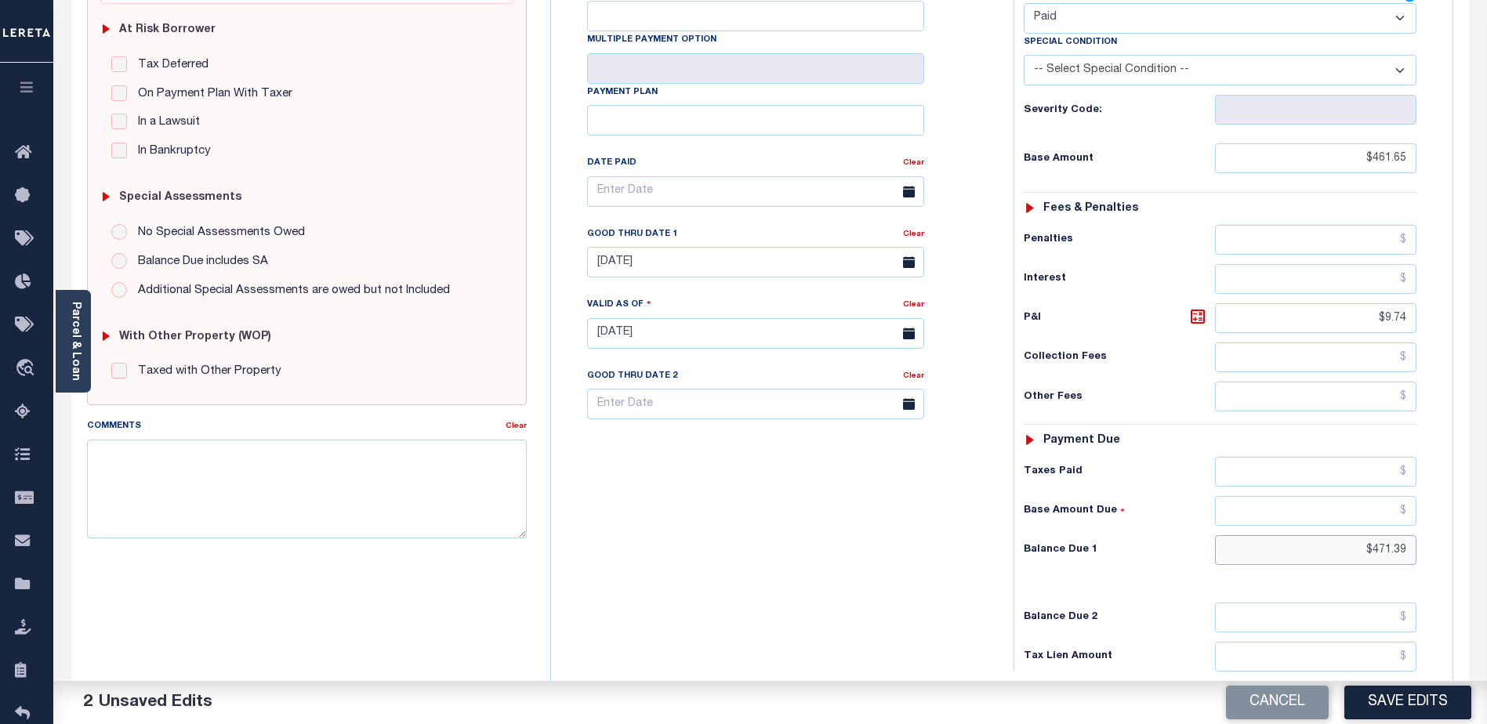
click at [1264, 535] on input "$471.39" at bounding box center [1315, 550] width 201 height 30
type input "$"
type input "$0.00"
click at [1401, 700] on button "Save Edits" at bounding box center [1407, 703] width 127 height 34
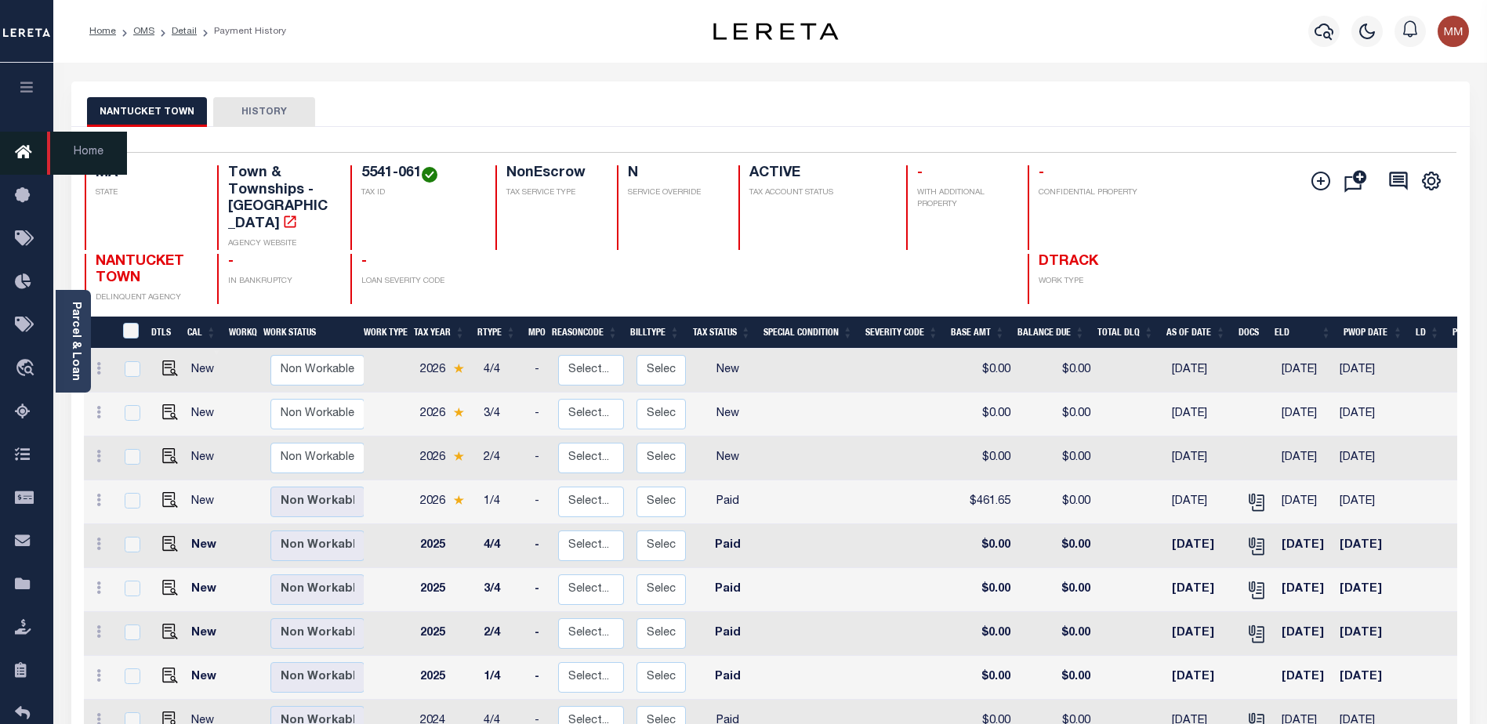
click at [21, 147] on icon at bounding box center [27, 153] width 25 height 20
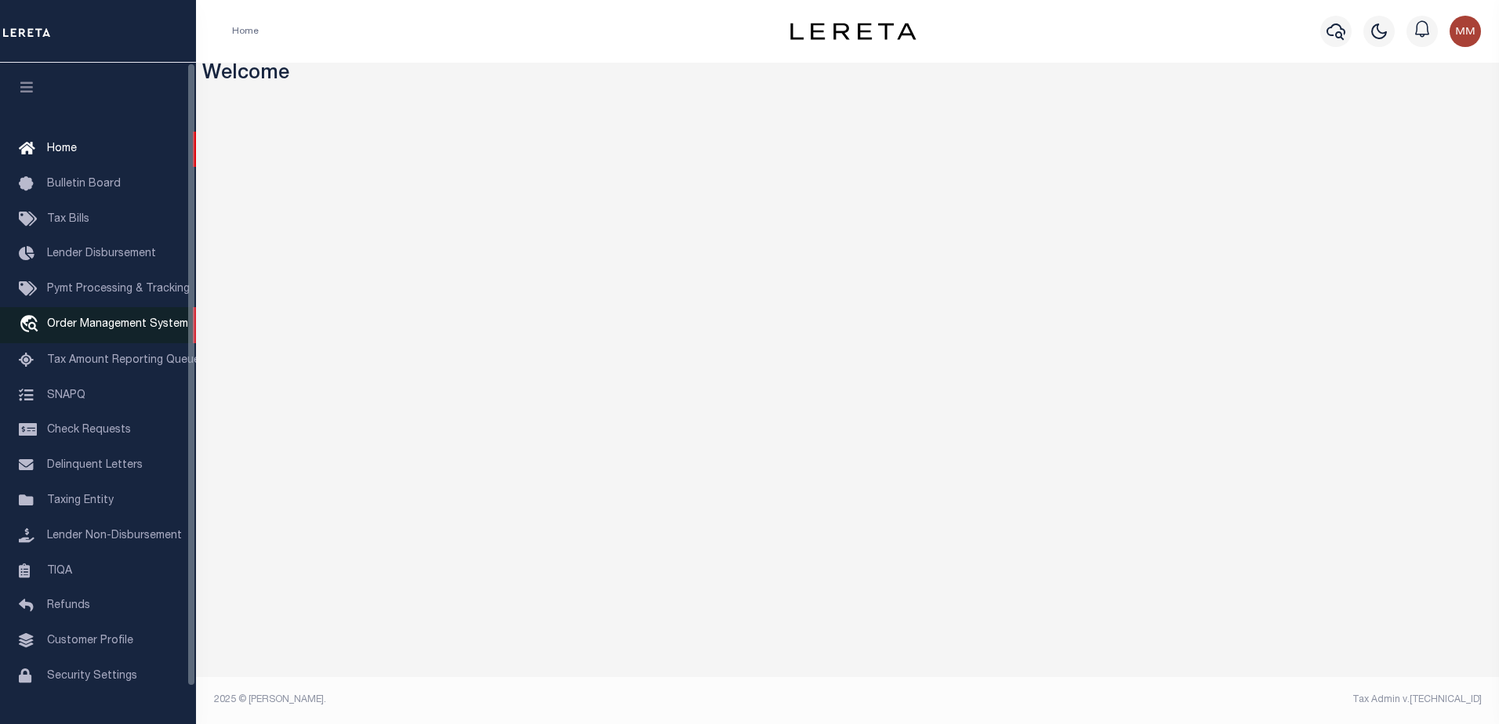
click at [127, 321] on link "travel_explore Order Management System" at bounding box center [98, 325] width 196 height 36
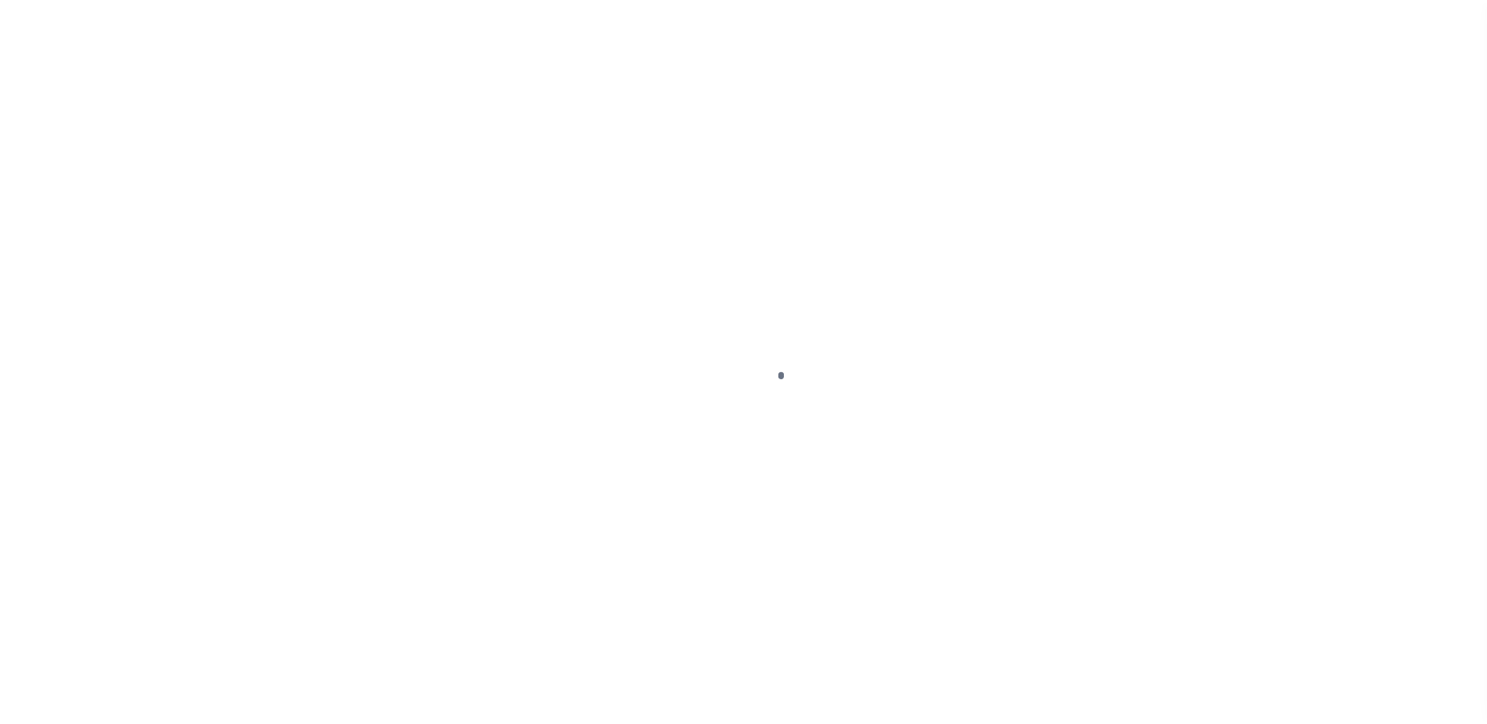
scroll to position [39, 0]
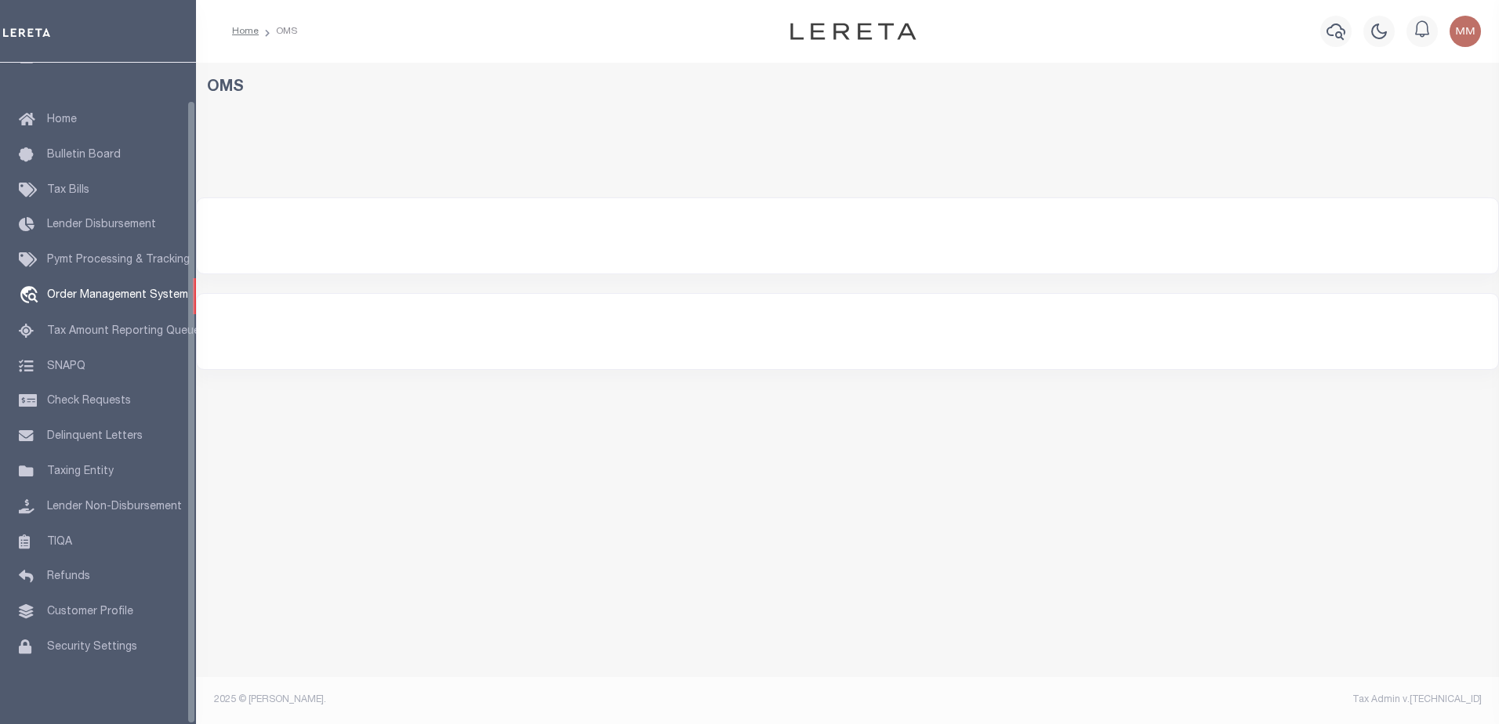
select select "200"
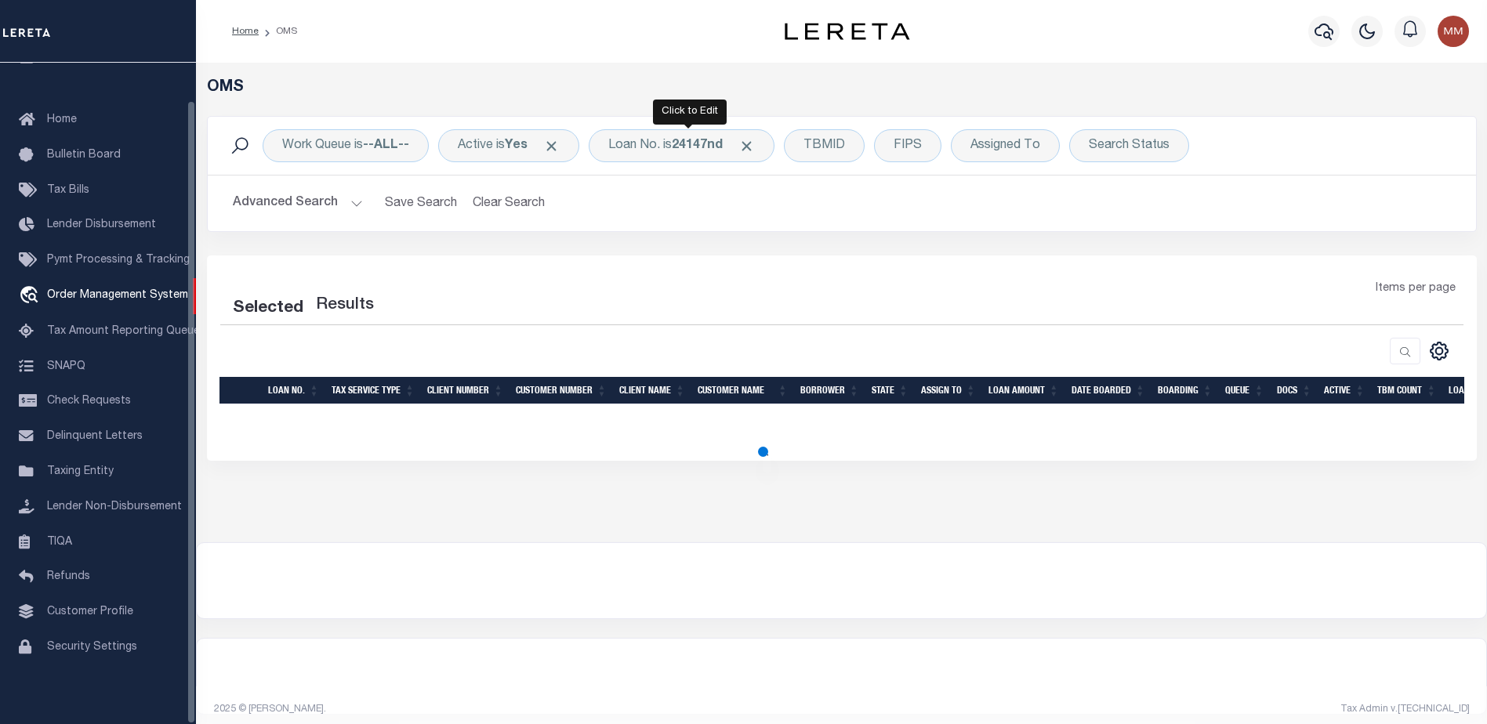
select select "200"
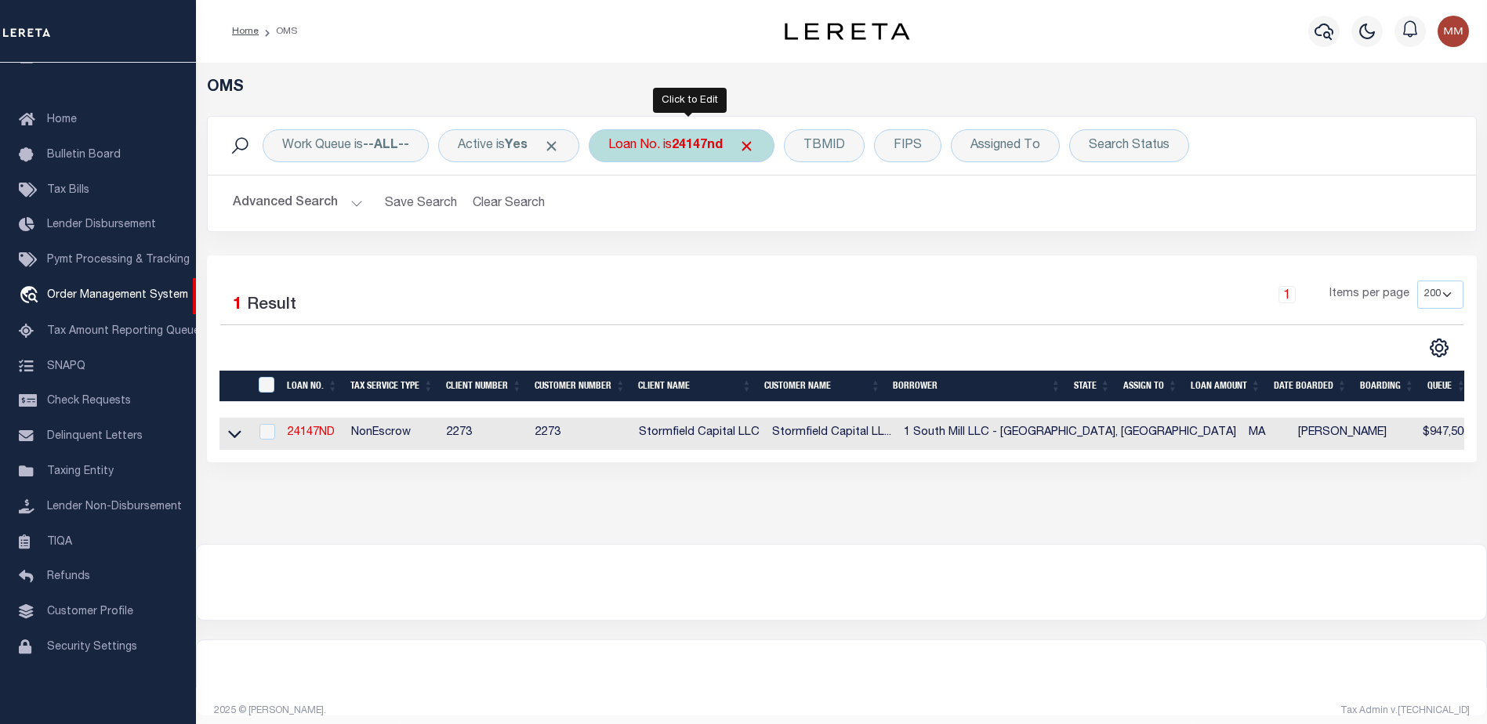
click at [698, 146] on b "24147nd" at bounding box center [697, 146] width 51 height 13
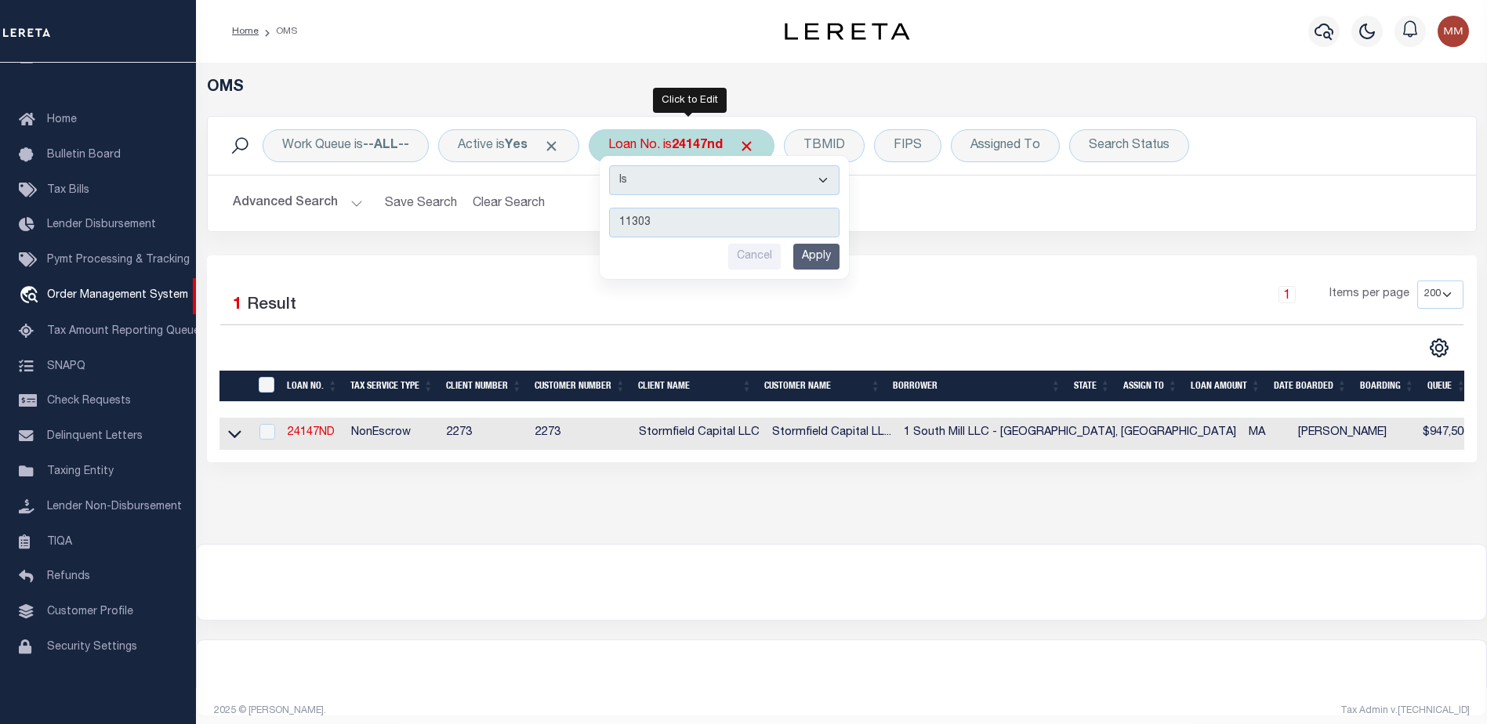
type input "113036"
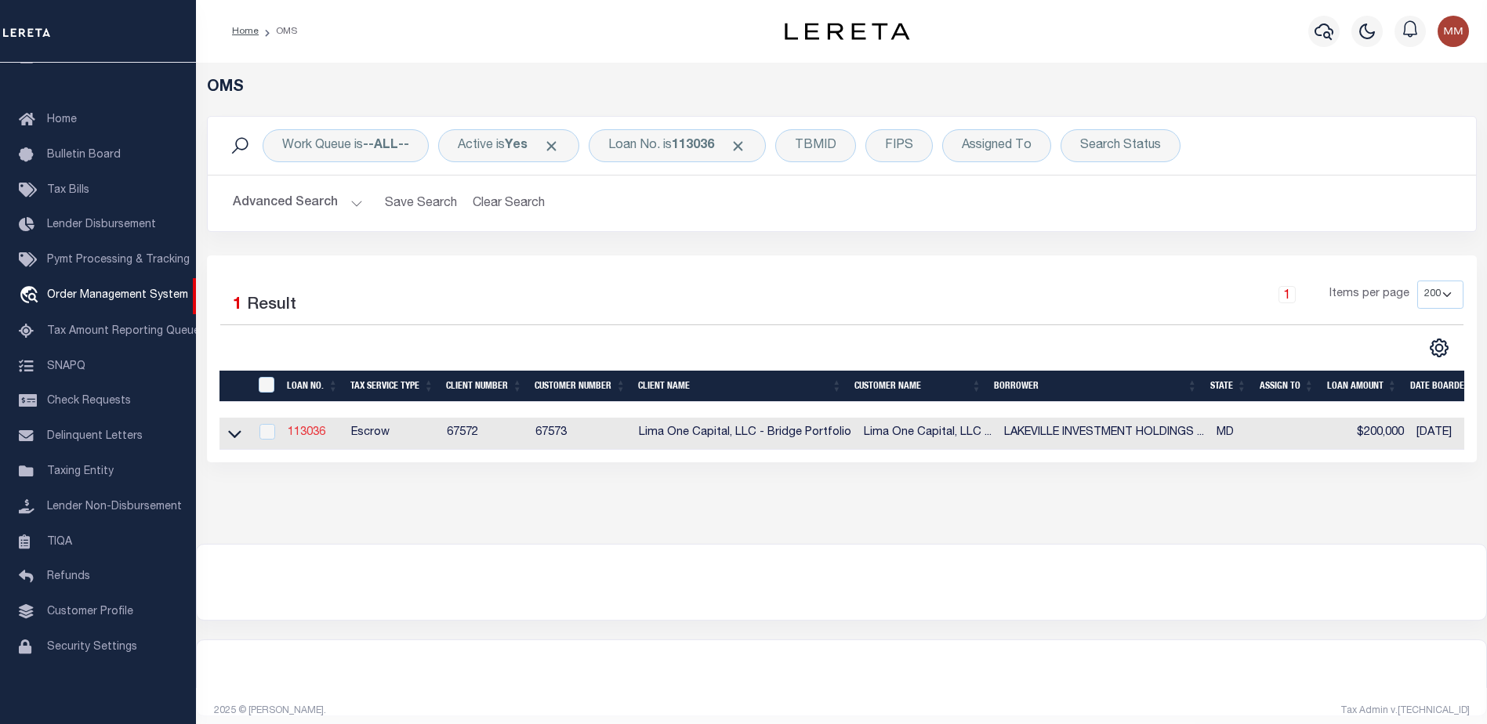
click at [299, 437] on link "113036" at bounding box center [307, 432] width 38 height 11
type input "113036"
type input "LAKEVILLE INVESTMENT HOLDINGS II, LL"
select select
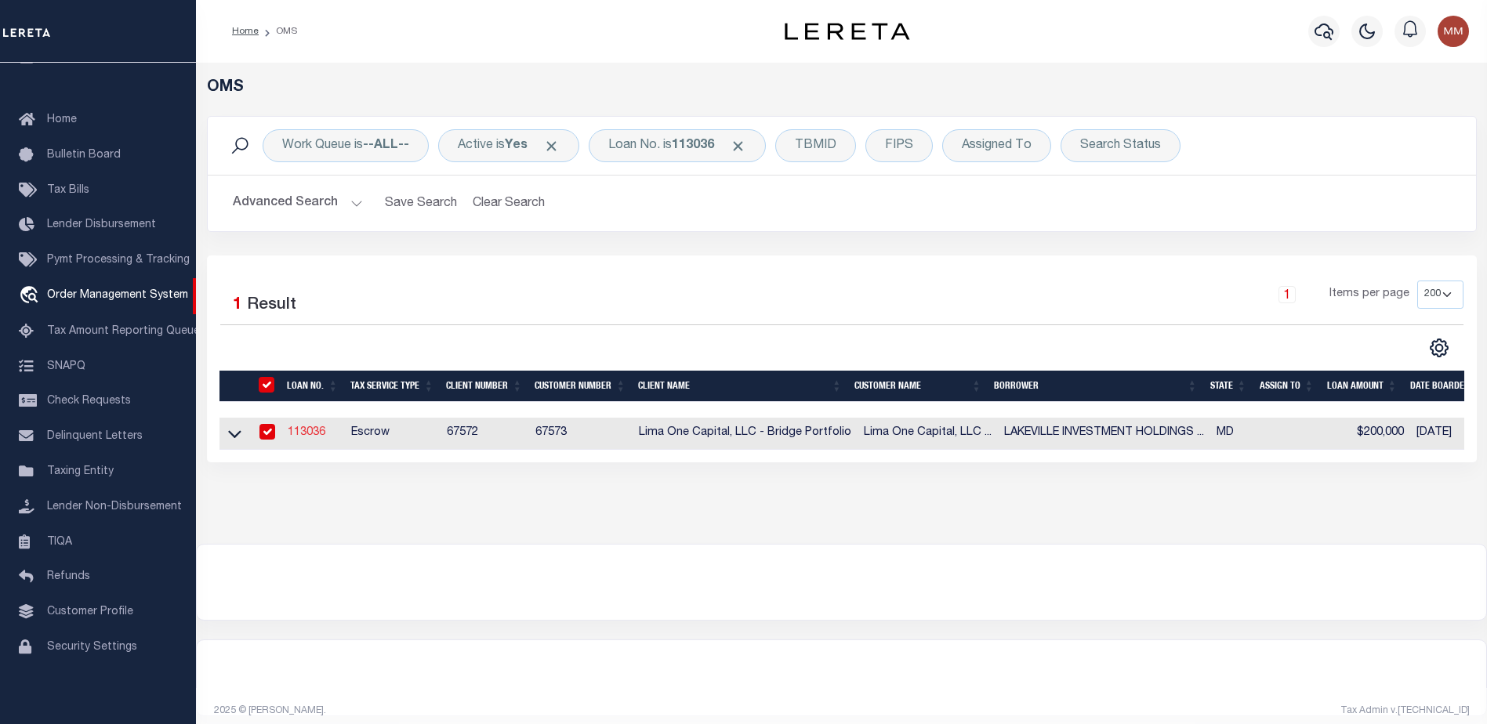
select select
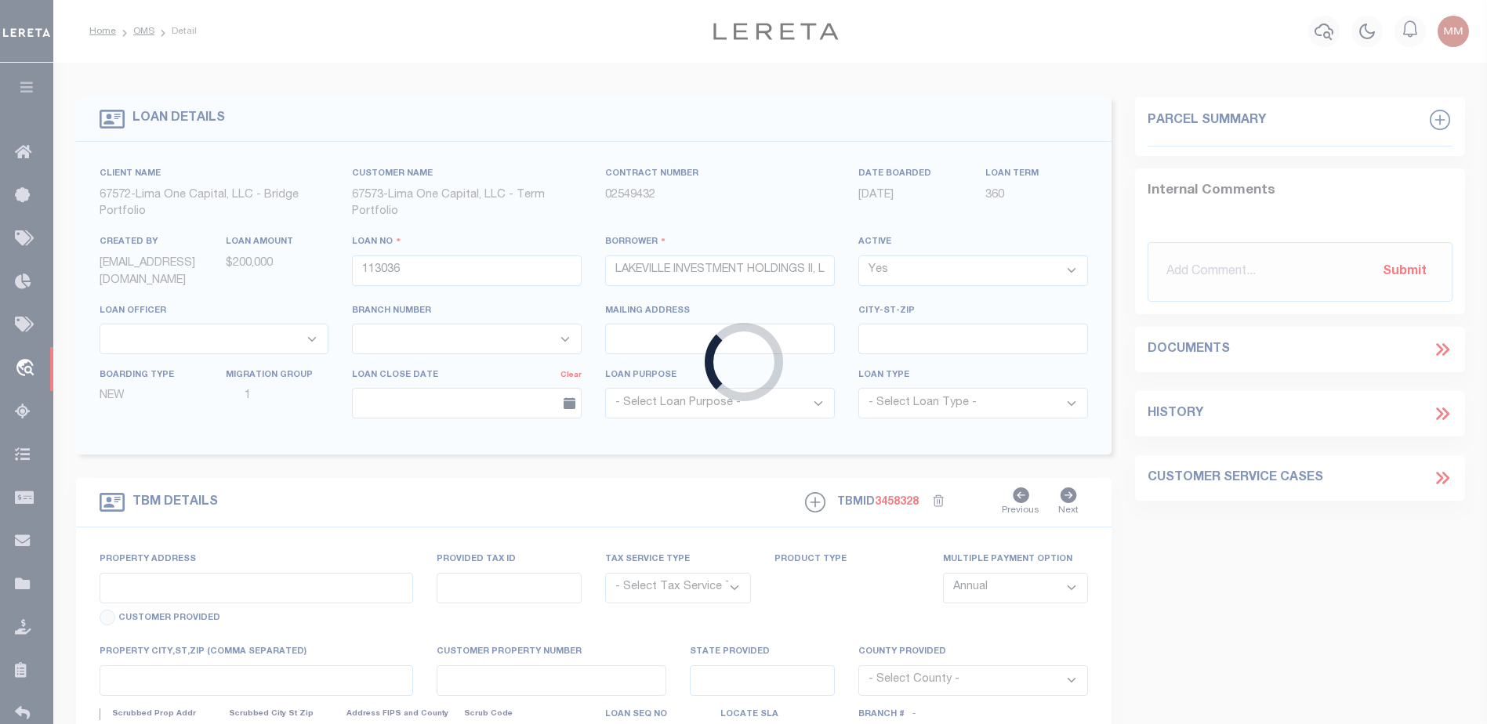
type input "16 SILVERWOOD CIRCLE, UNIT 4"
radio input "true"
select select "Escrow"
type input "ANNAPOLIS MD 21403"
type input "113036-1"
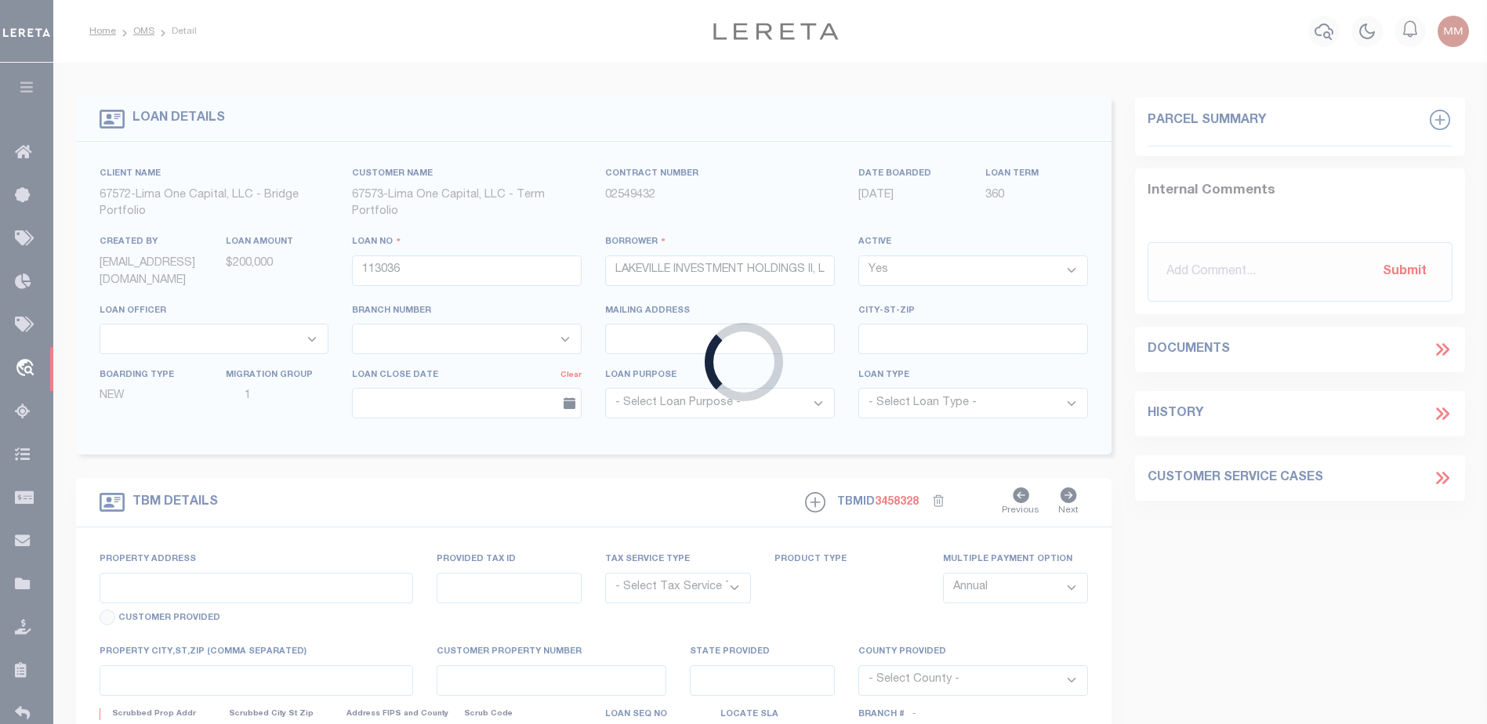
type input "MD"
type textarea "COLLECTOR: ENTITY: PARCEL: 20621290018456"
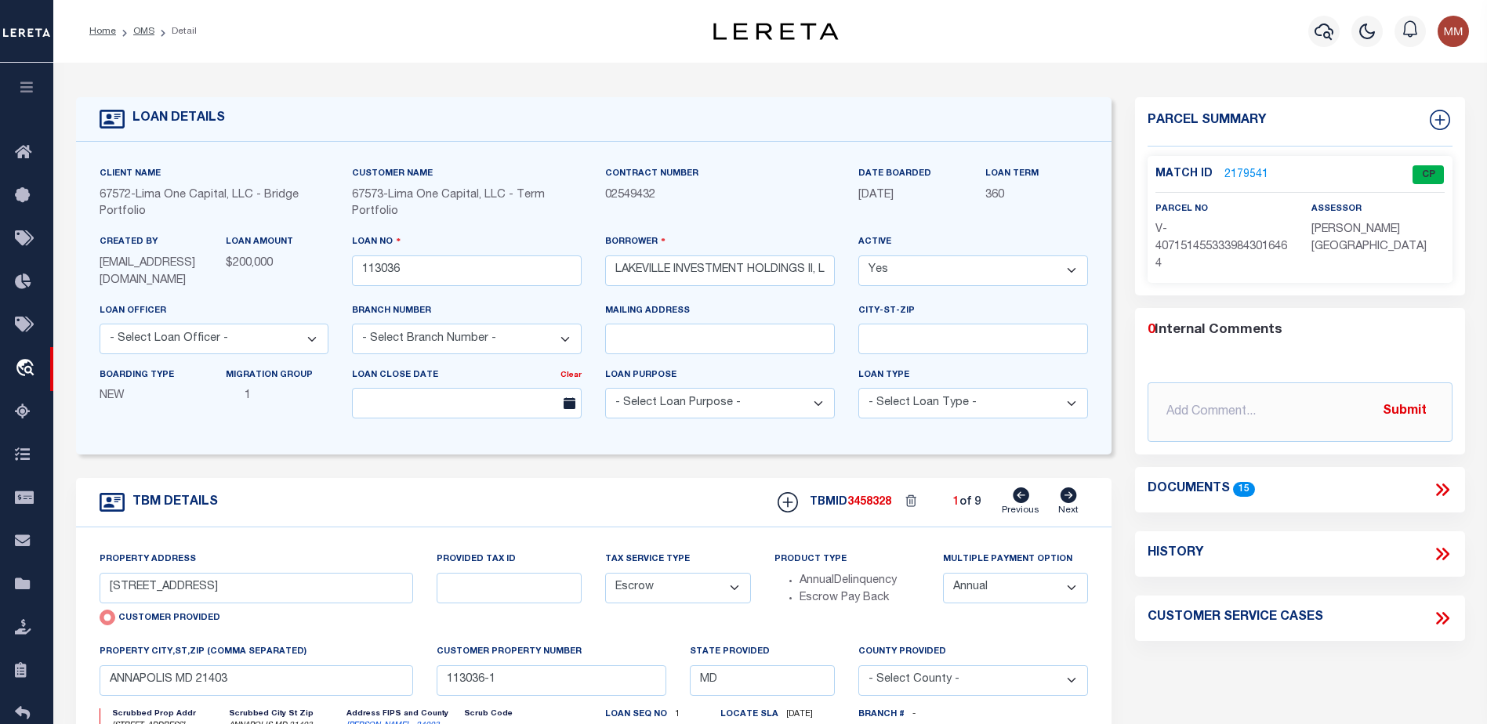
click at [1226, 175] on link "2179541" at bounding box center [1246, 175] width 44 height 16
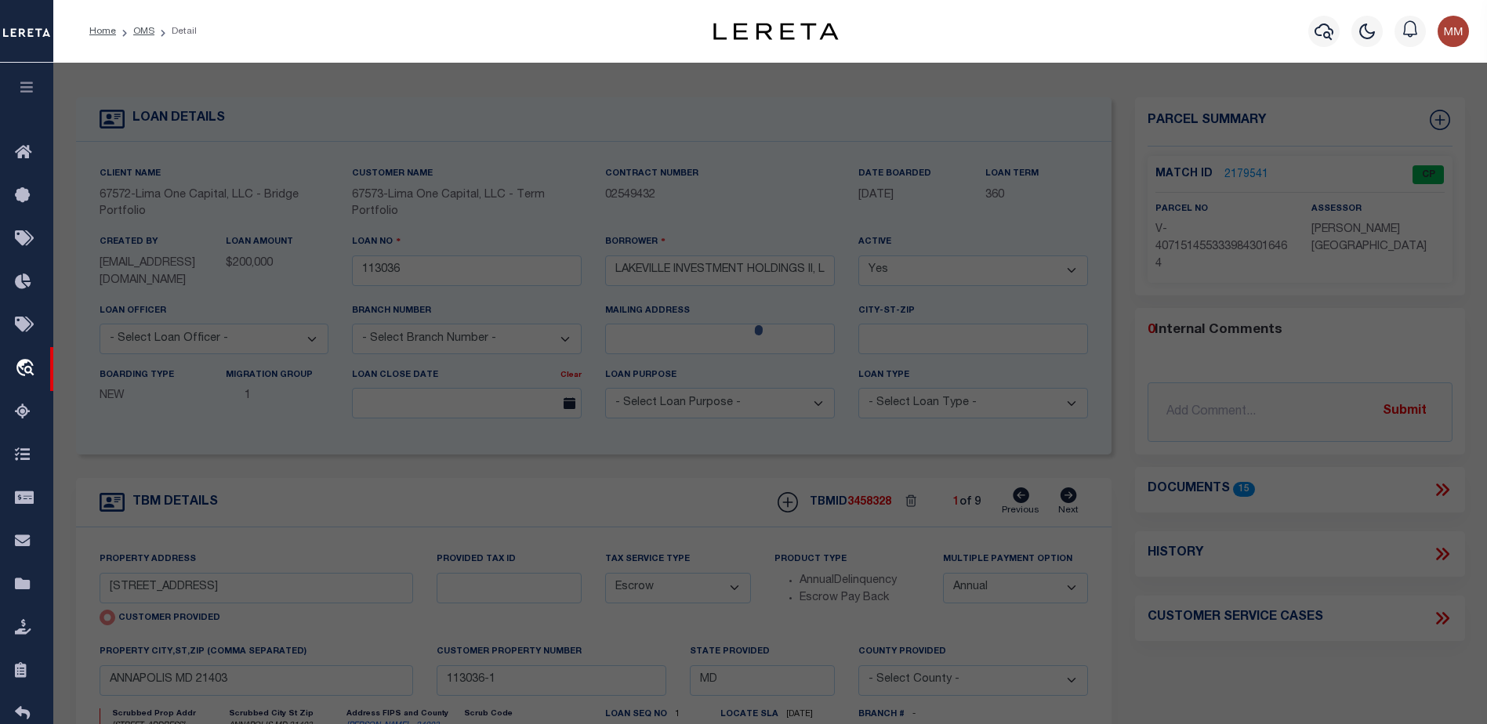
checkbox input "false"
select select "CP"
select select "AGW"
select select
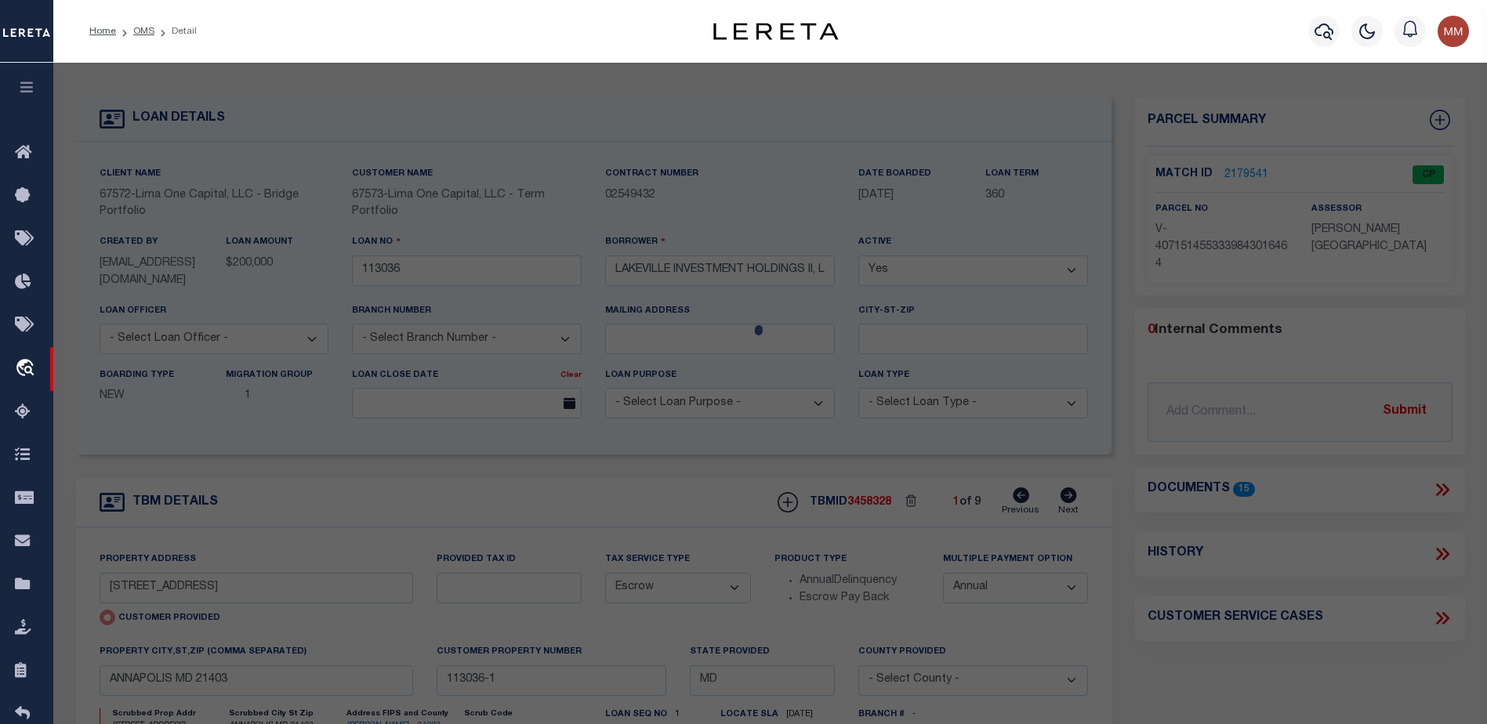
type input "16 SILVERWOOD CIRCLE, UNIT 4"
checkbox input "false"
type input "ANNAPOLIS MD 21403"
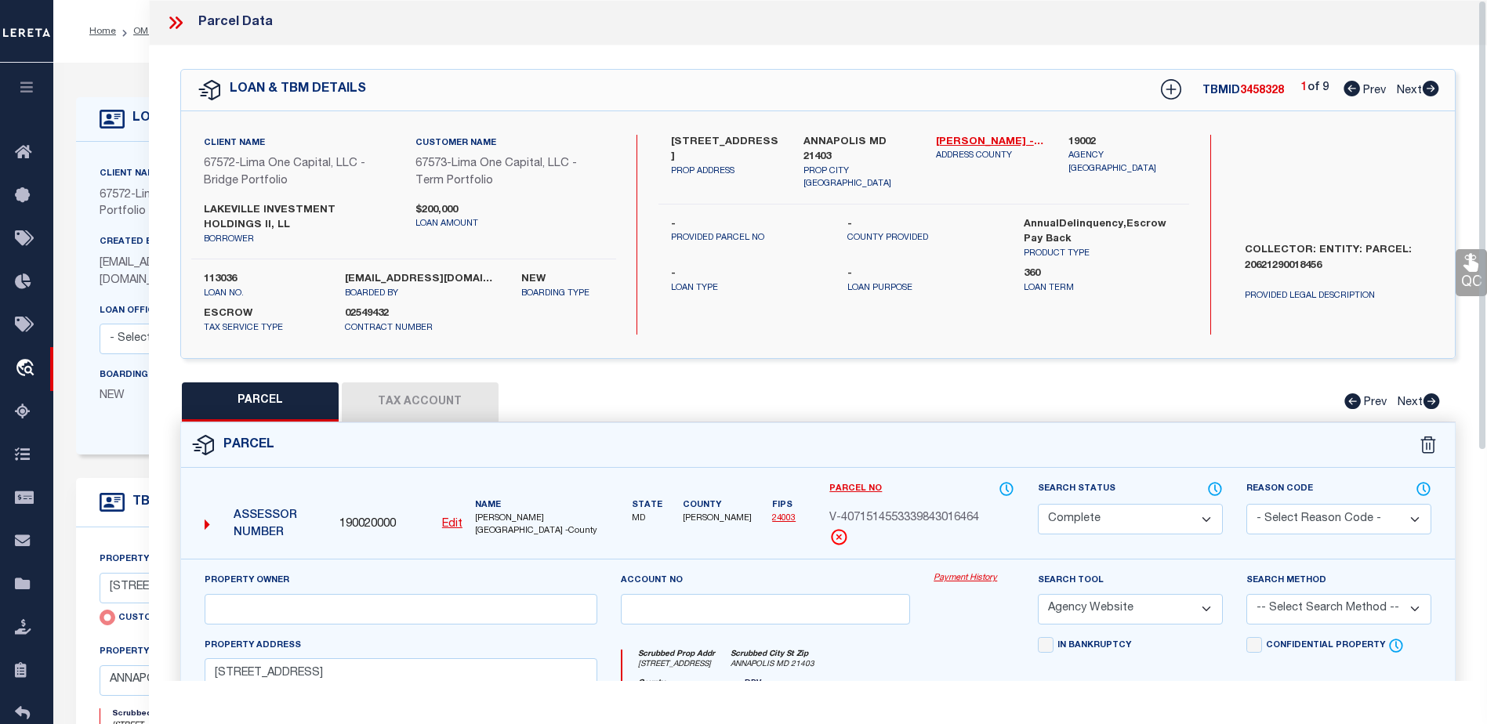
click at [963, 575] on link "Payment History" at bounding box center [974, 578] width 81 height 13
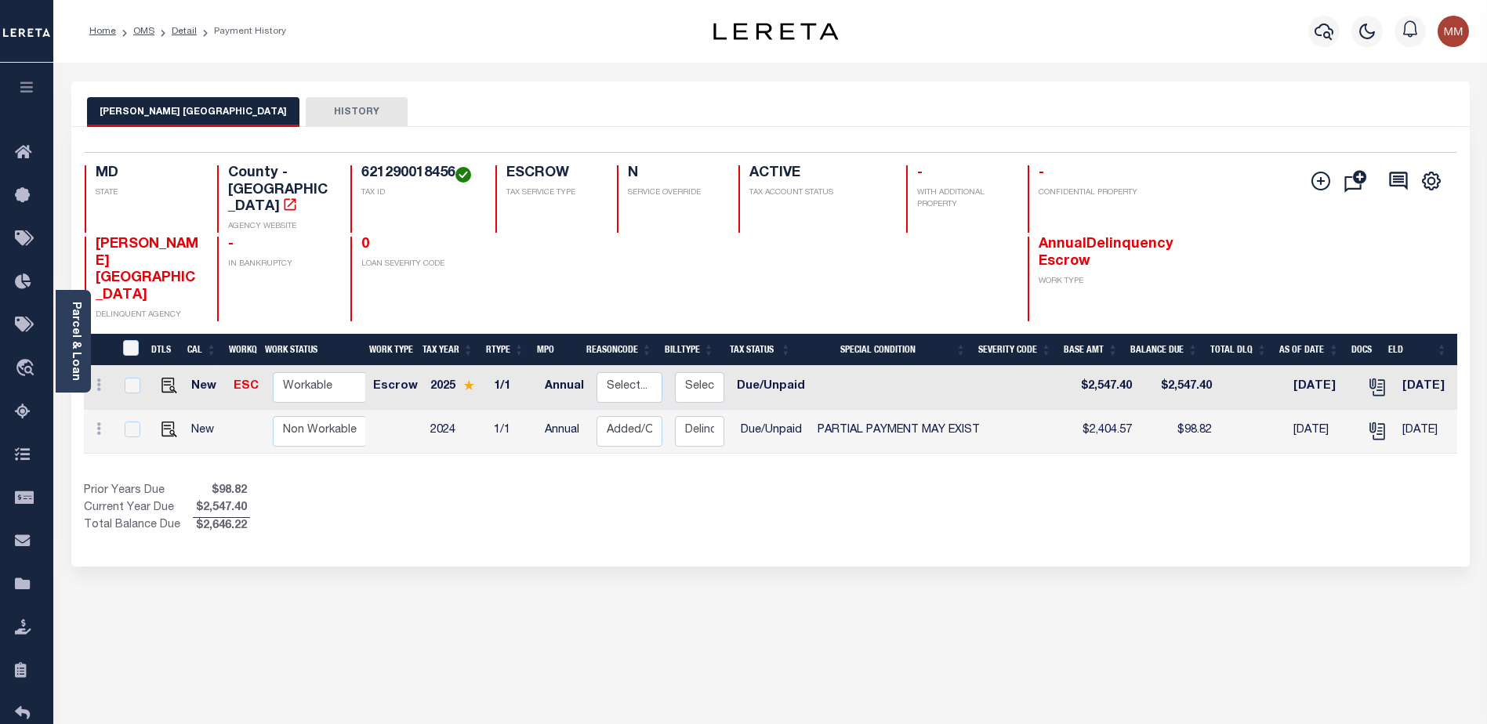
scroll to position [0, 173]
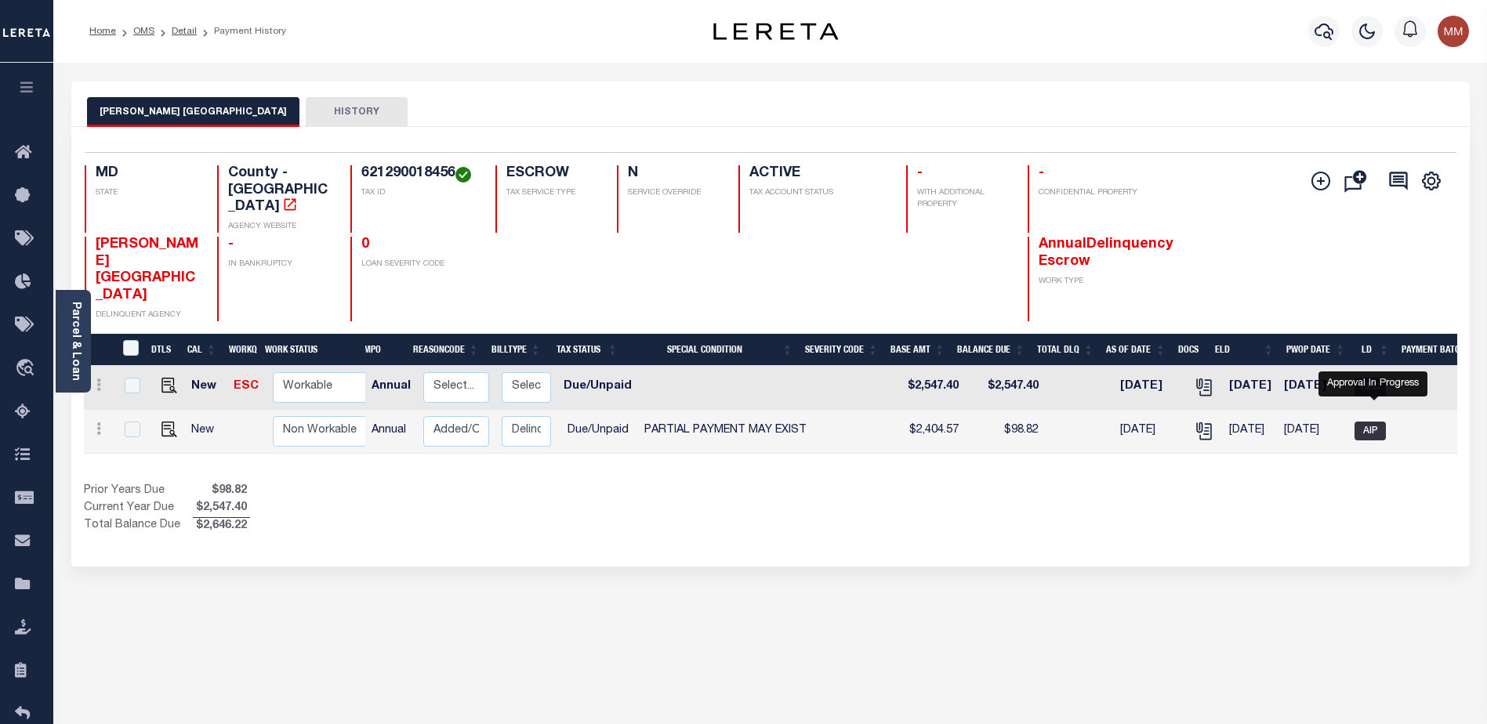
click at [1364, 422] on span "AIP" at bounding box center [1370, 431] width 31 height 19
checkbox input "true"
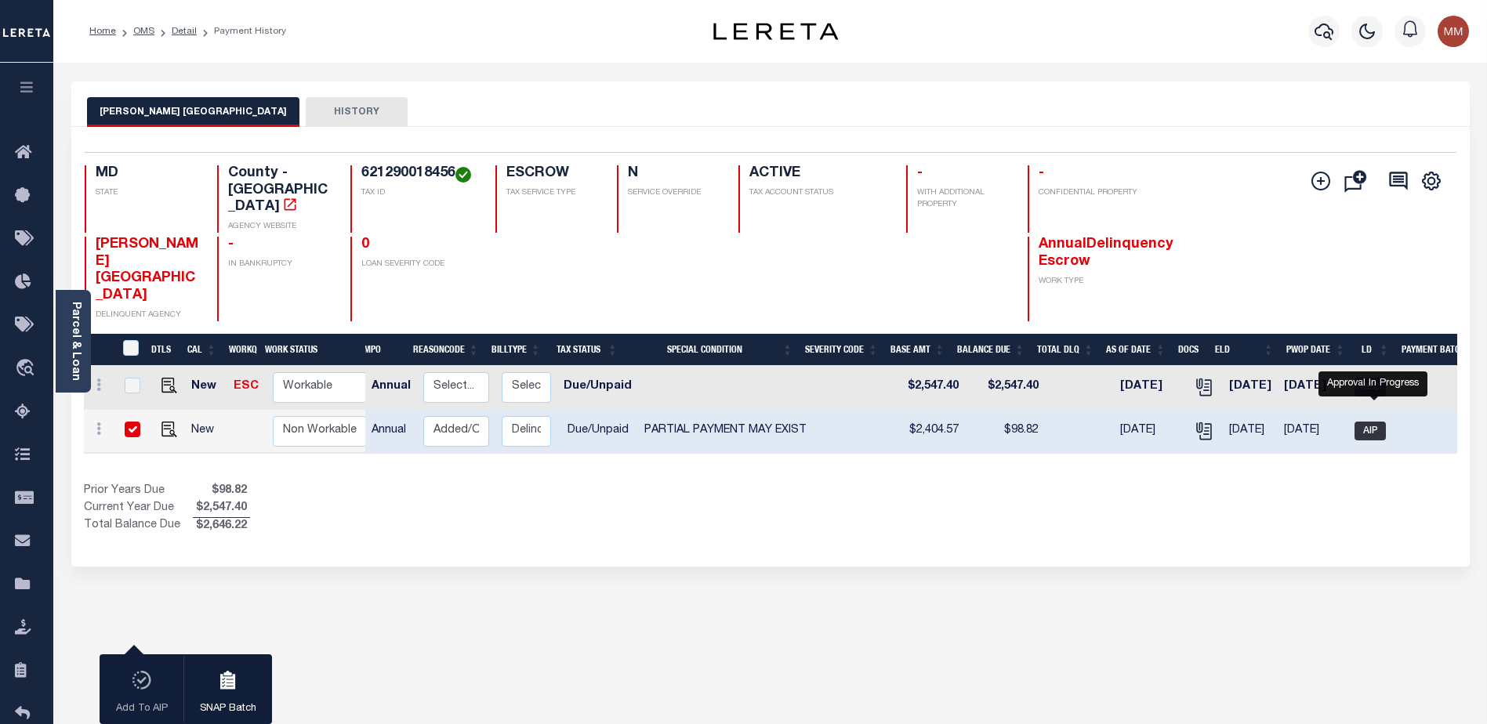
click at [1380, 422] on span "AIP" at bounding box center [1370, 431] width 31 height 19
checkbox input "false"
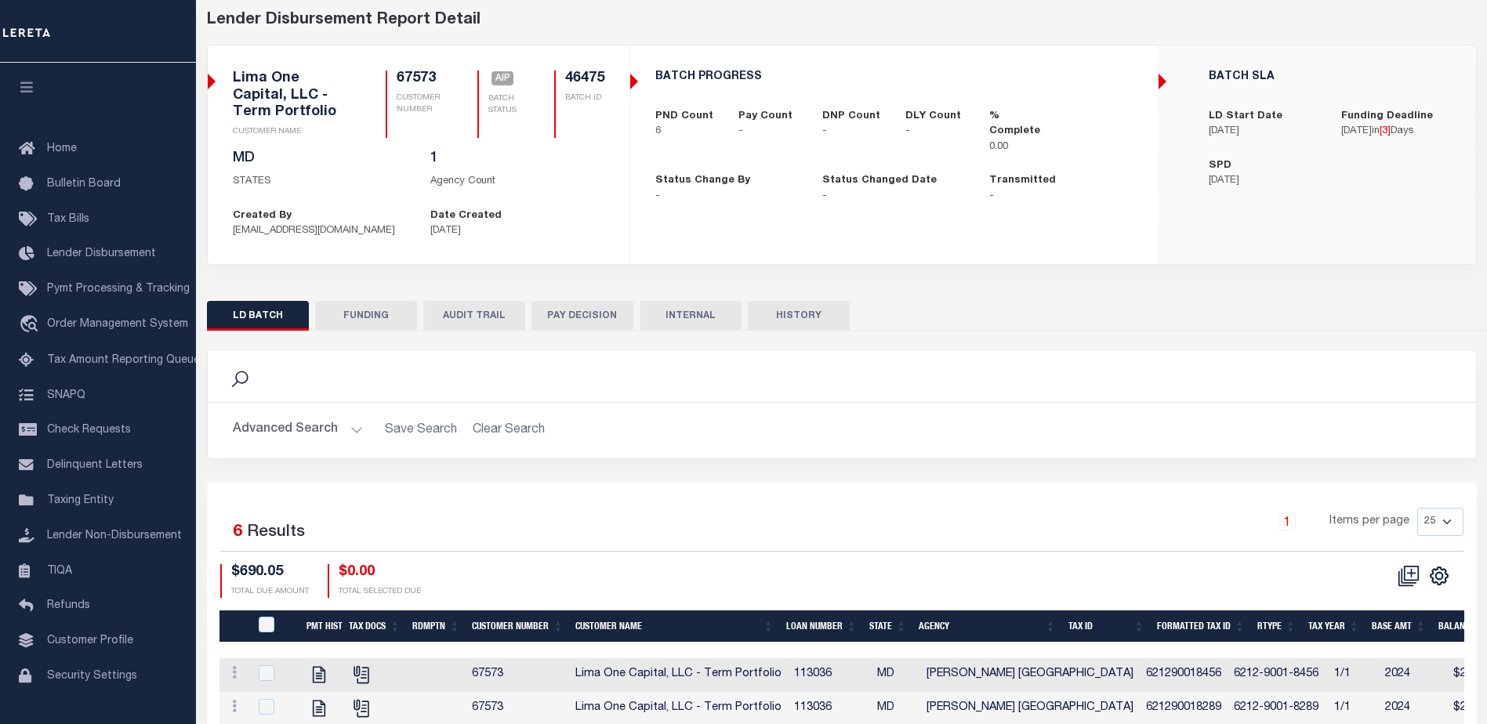
scroll to position [157, 0]
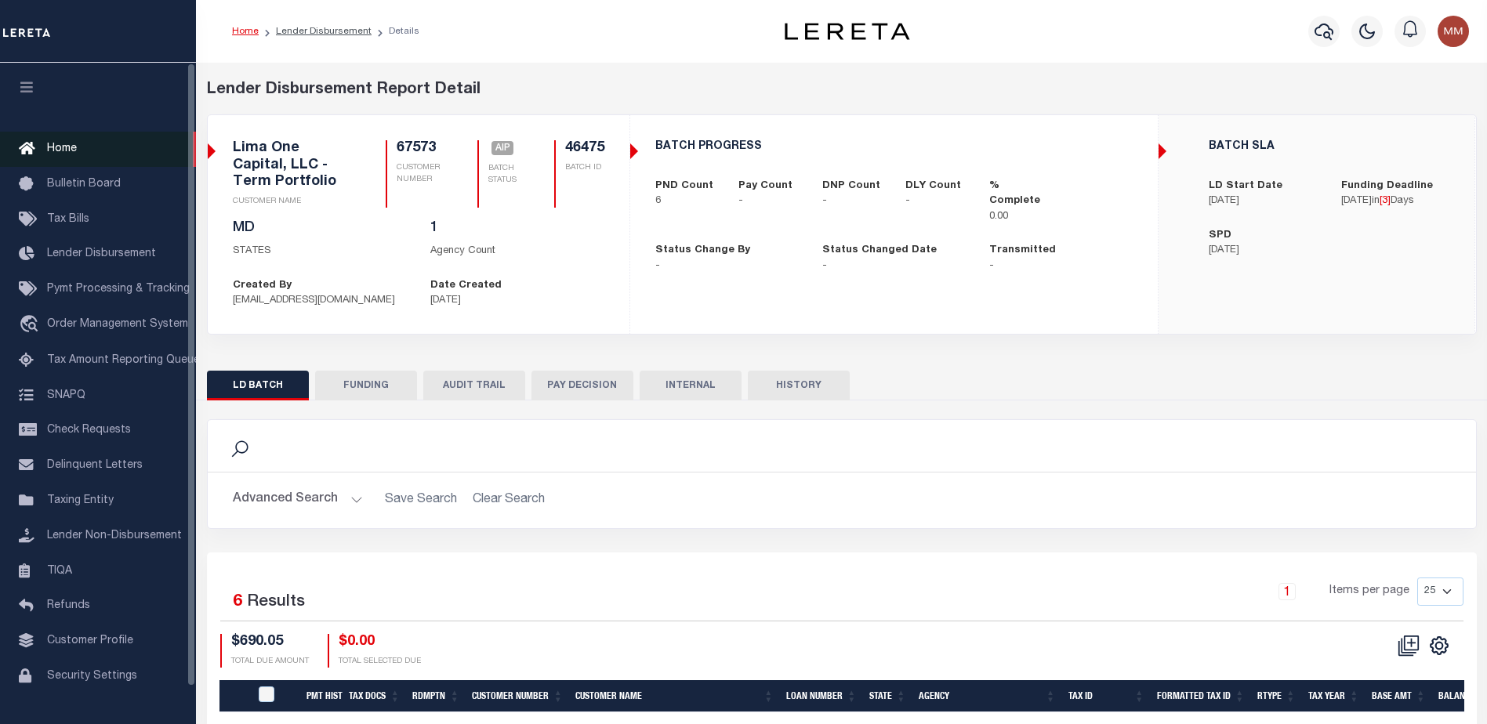
click at [56, 153] on span "Home" at bounding box center [62, 148] width 30 height 11
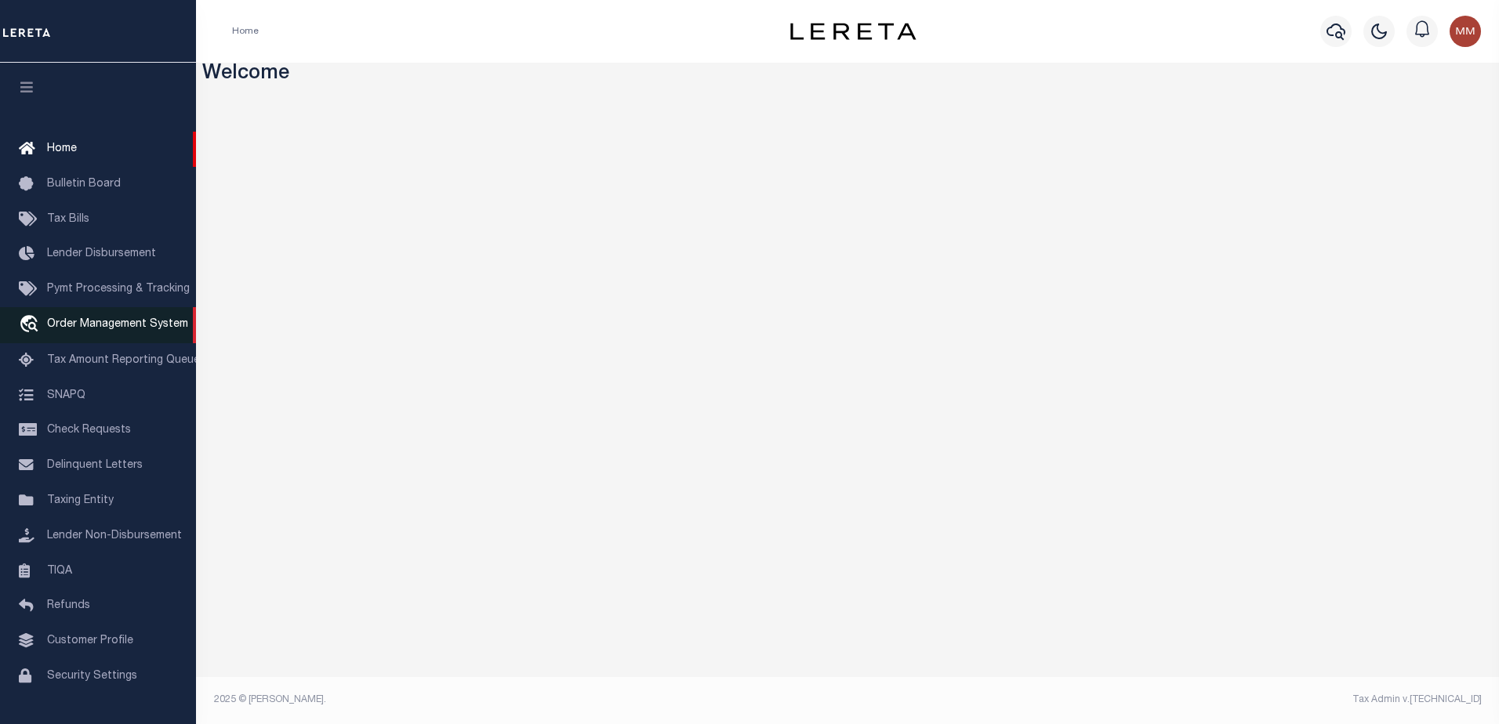
click at [116, 323] on span "Order Management System" at bounding box center [117, 324] width 141 height 11
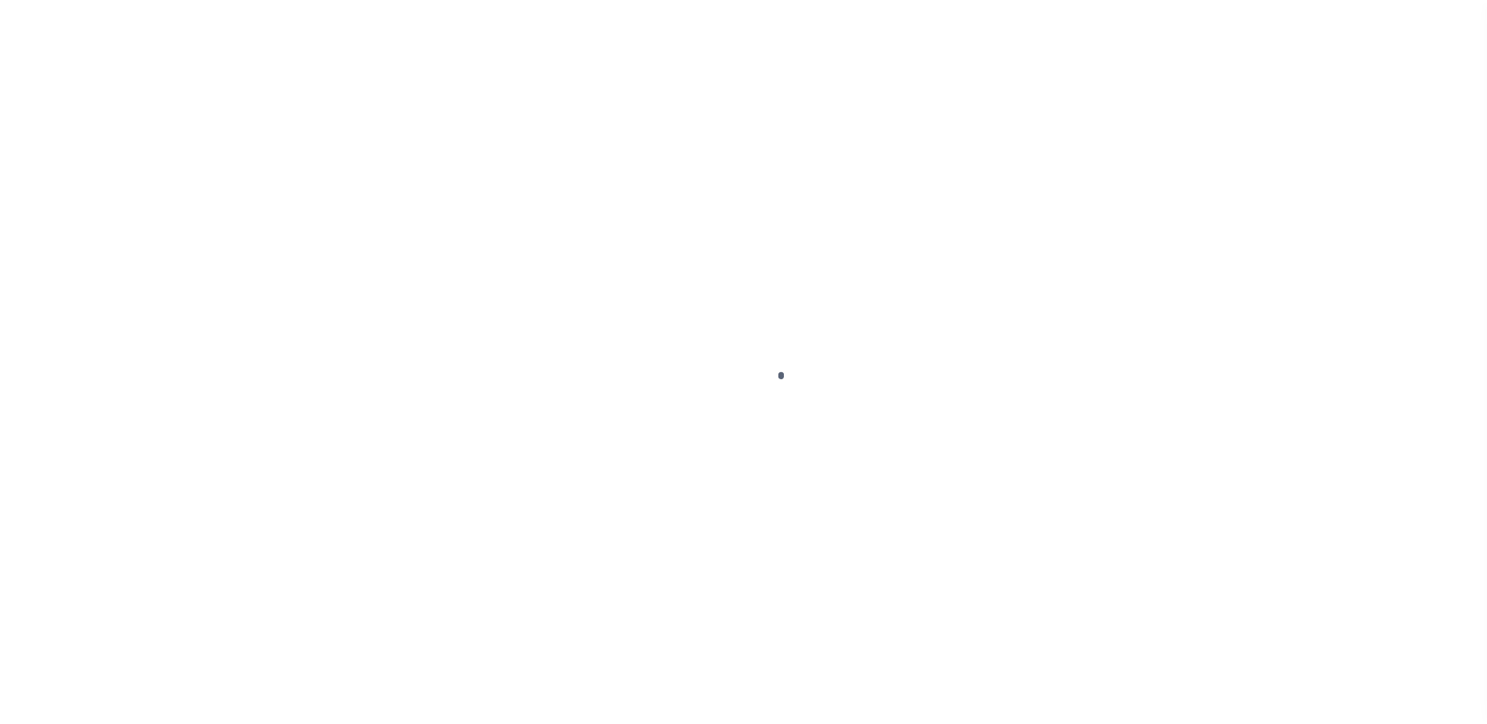
scroll to position [39, 0]
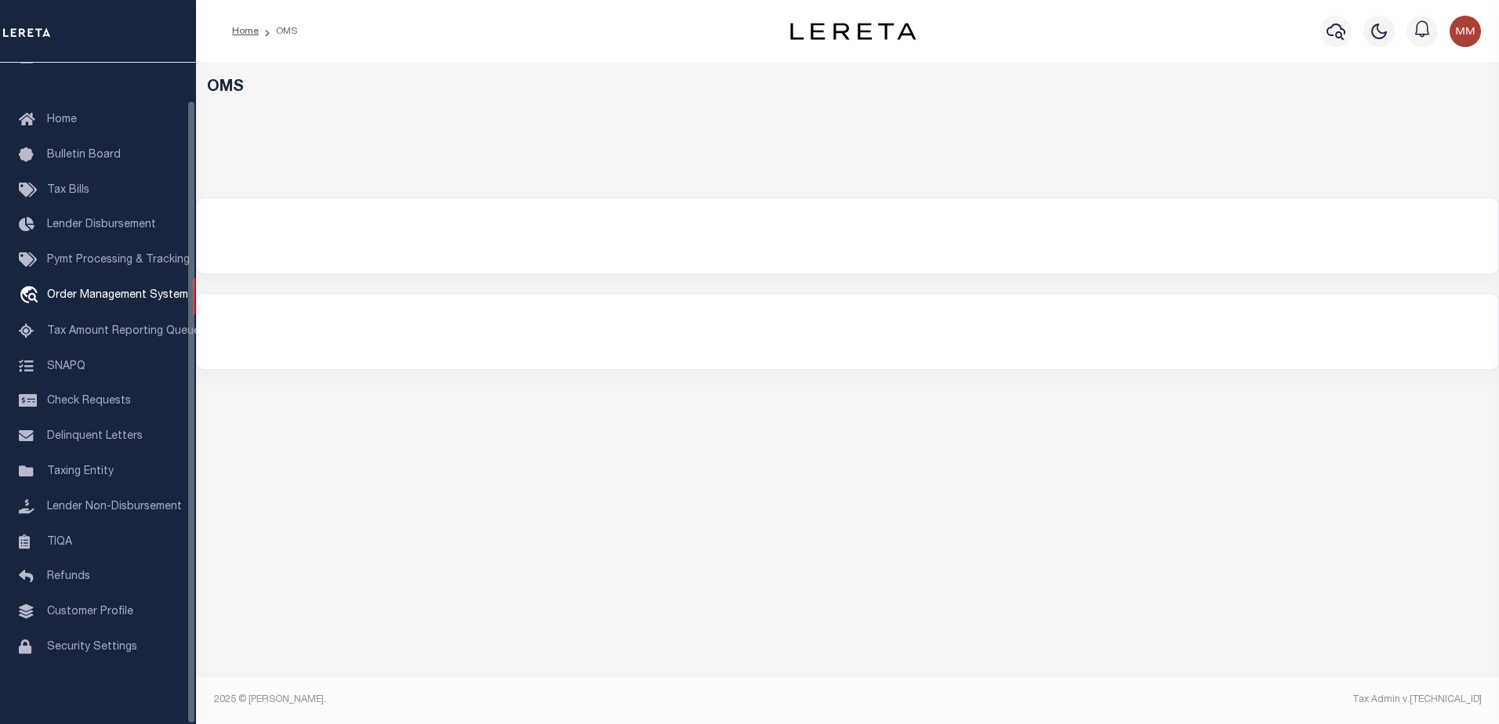
select select "200"
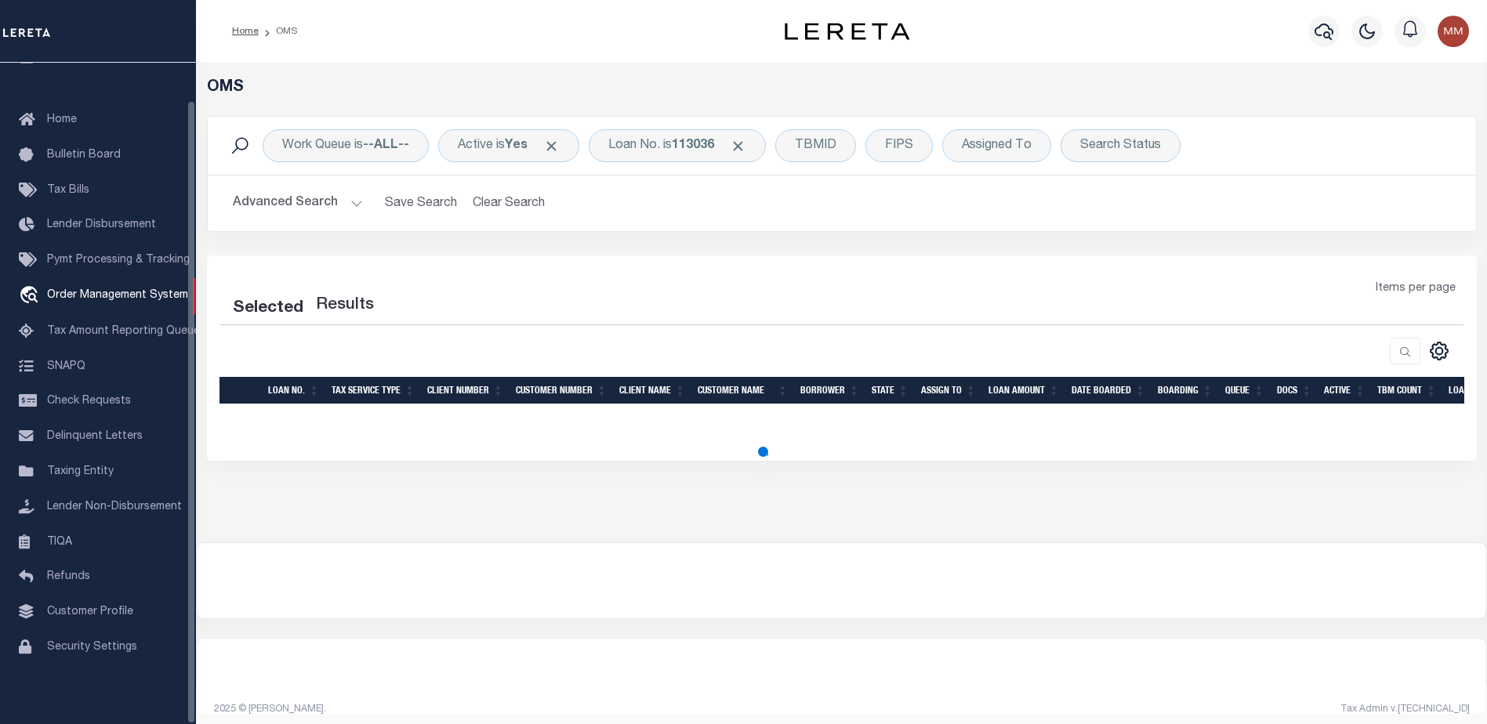
select select "200"
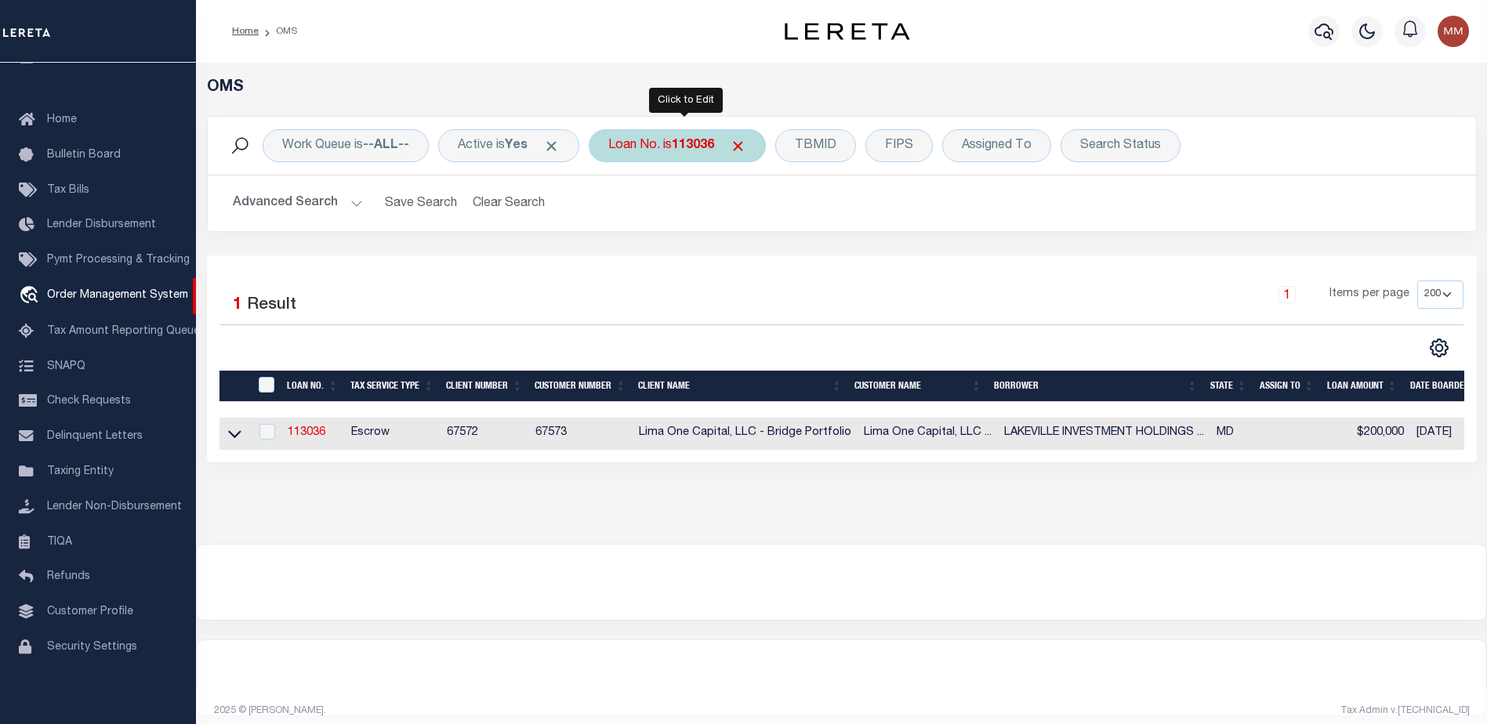
click at [711, 143] on b "113036" at bounding box center [693, 146] width 42 height 13
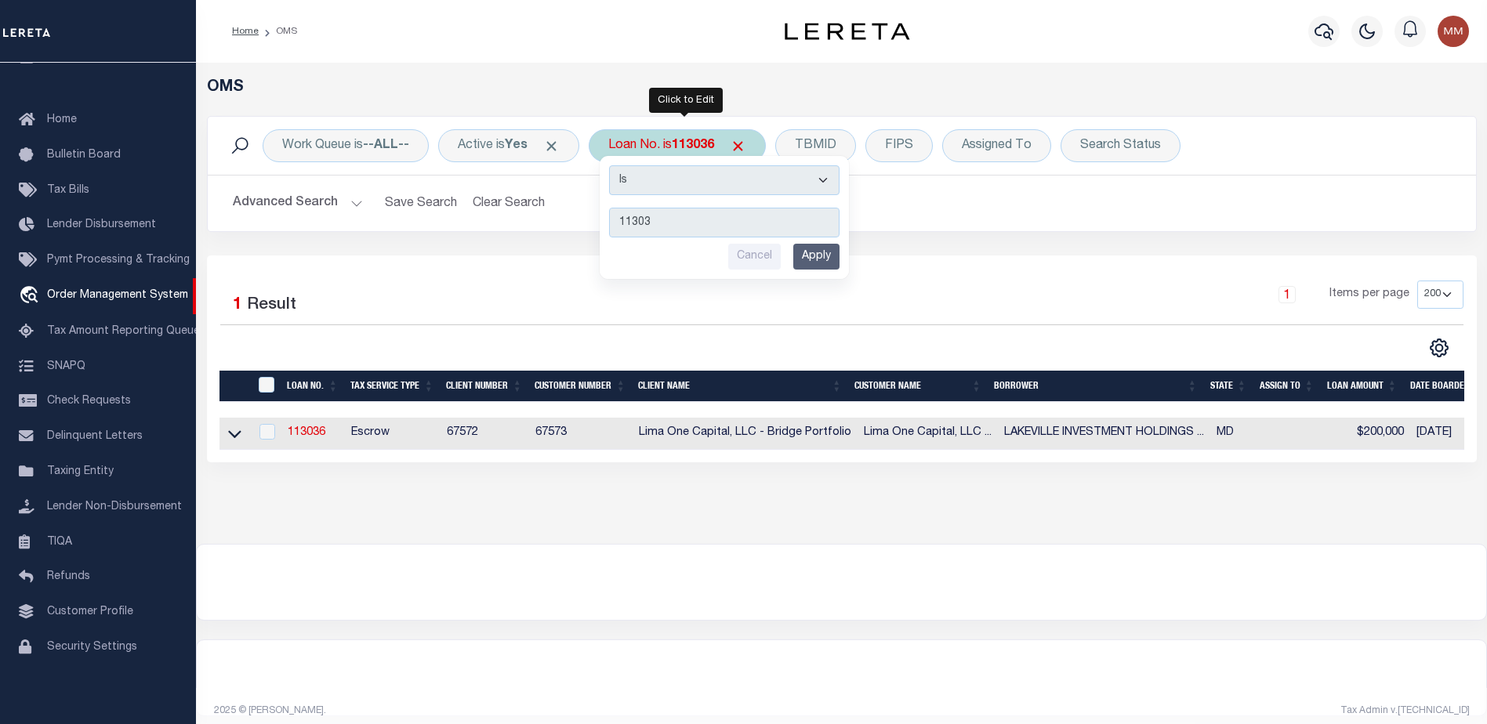
type input "113036"
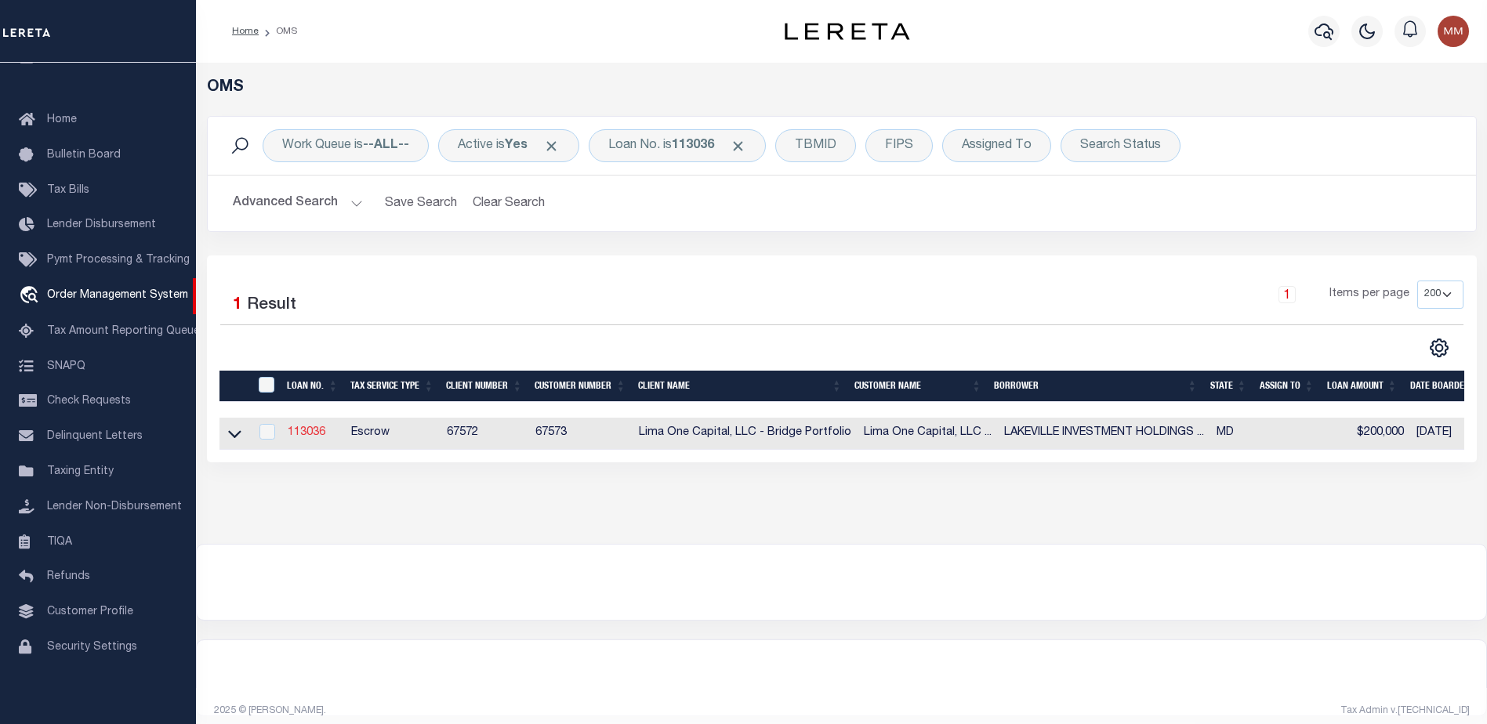
click at [306, 430] on link "113036" at bounding box center [307, 432] width 38 height 11
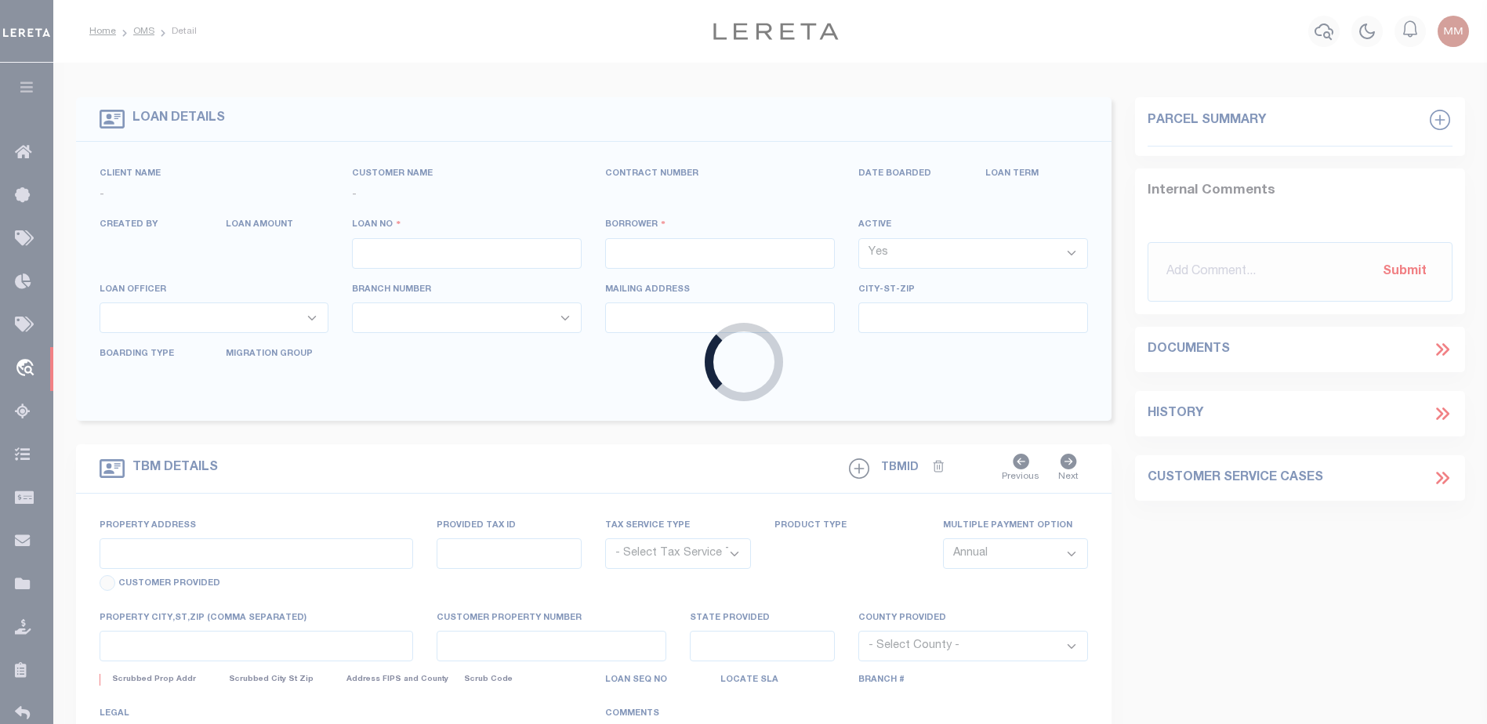
type input "113036"
type input "LAKEVILLE INVESTMENT HOLDINGS II, LL"
select select
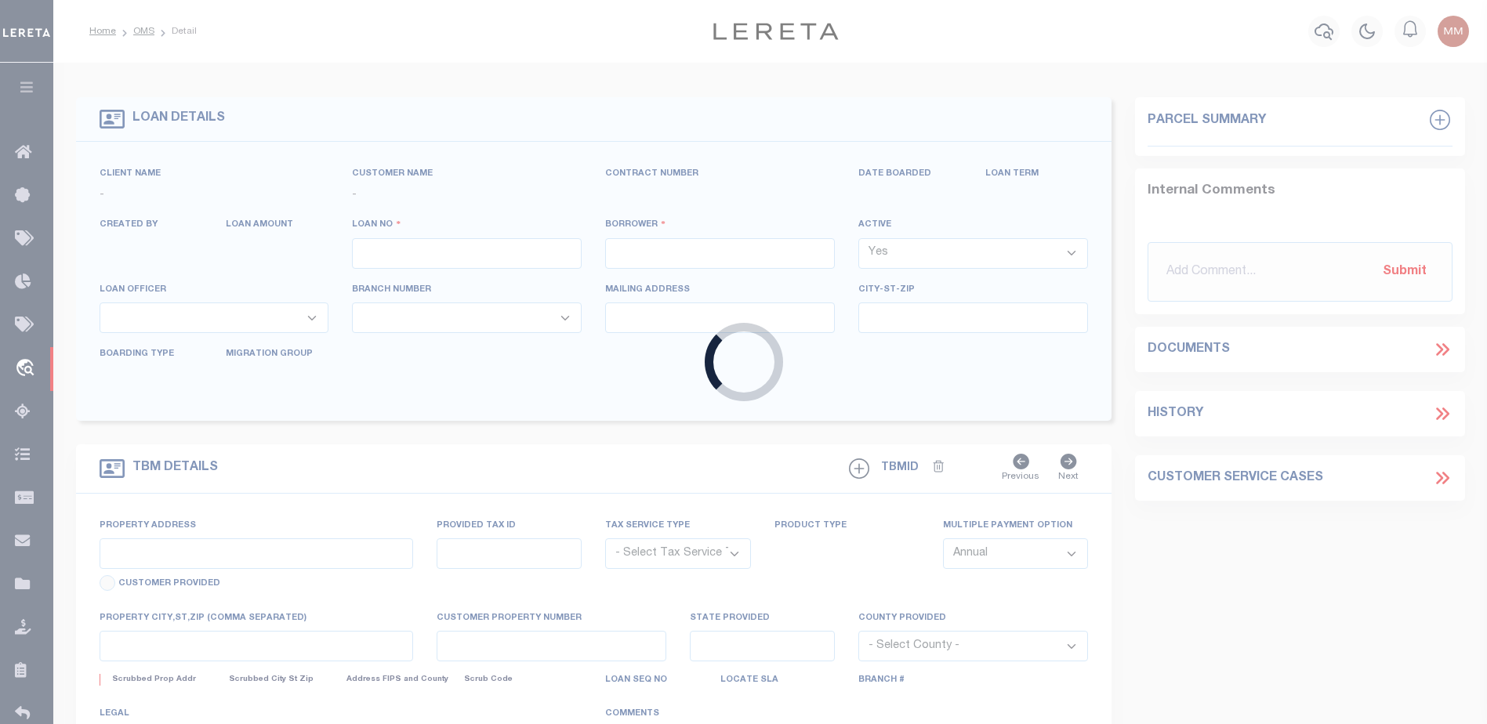
select select
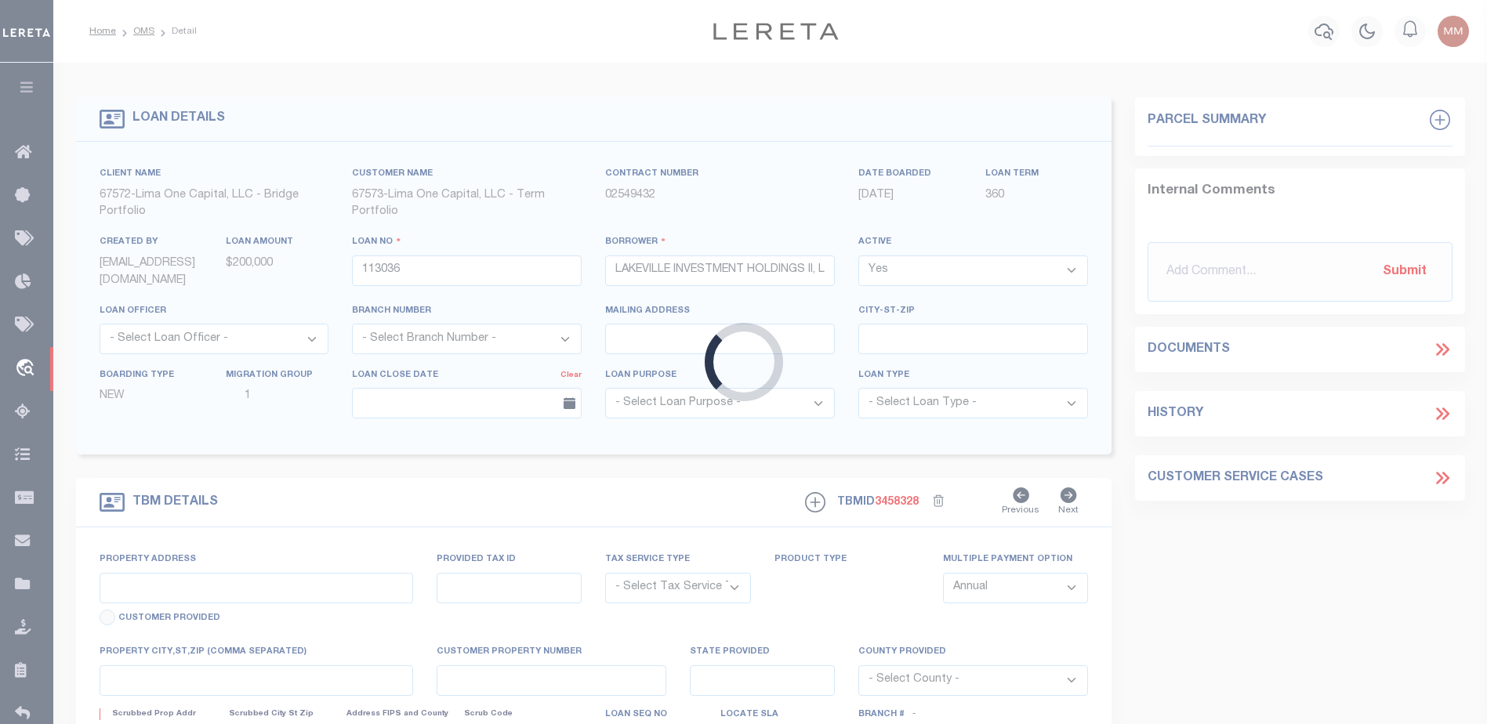
type input "16 SILVERWOOD CIRCLE, UNIT 4"
radio input "true"
select select "Escrow"
type input "ANNAPOLIS MD 21403"
type input "113036-1"
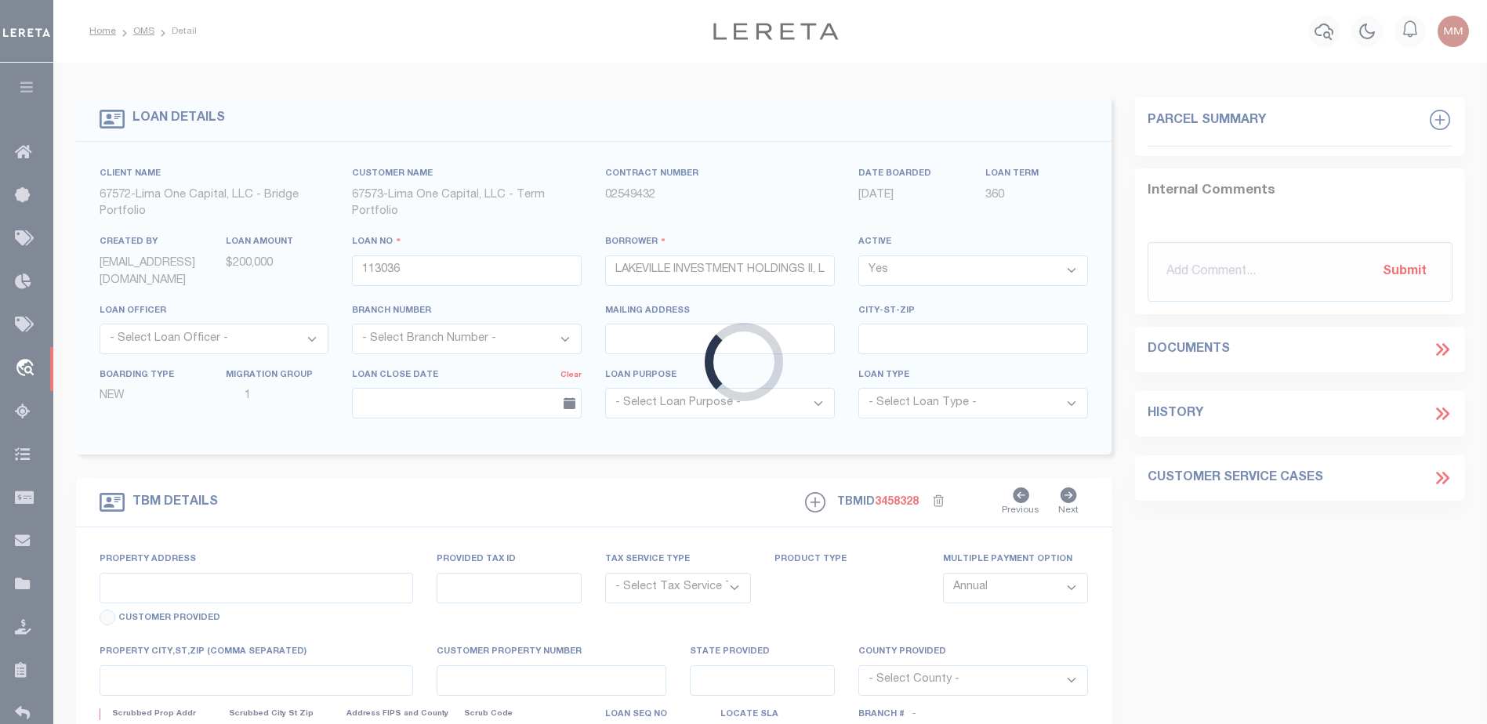
type input "MD"
type textarea "COLLECTOR: ENTITY: PARCEL: 20621290018456"
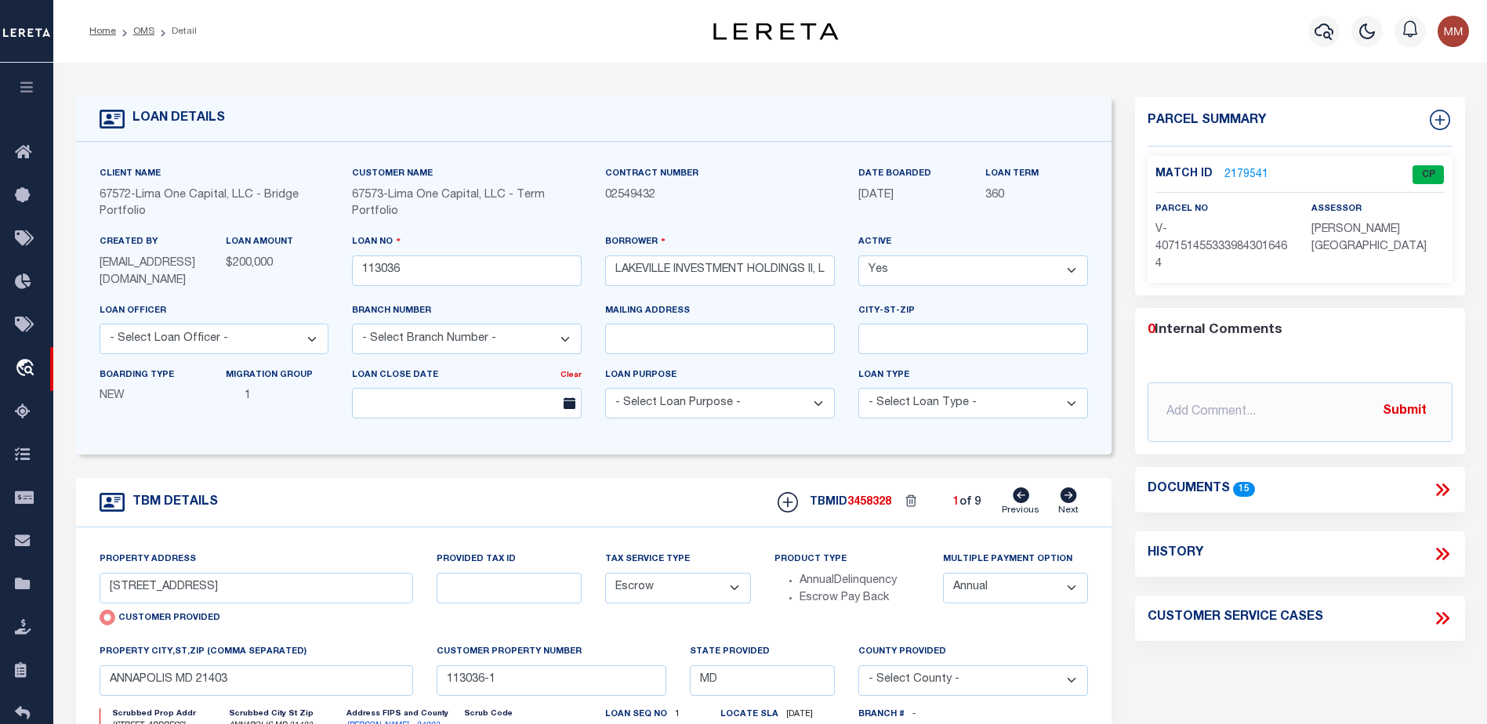
click at [1070, 500] on icon at bounding box center [1069, 496] width 16 height 16
type input "142 GEORGETOWN ROAD, UNIT 9"
radio input "false"
type input "113036-2"
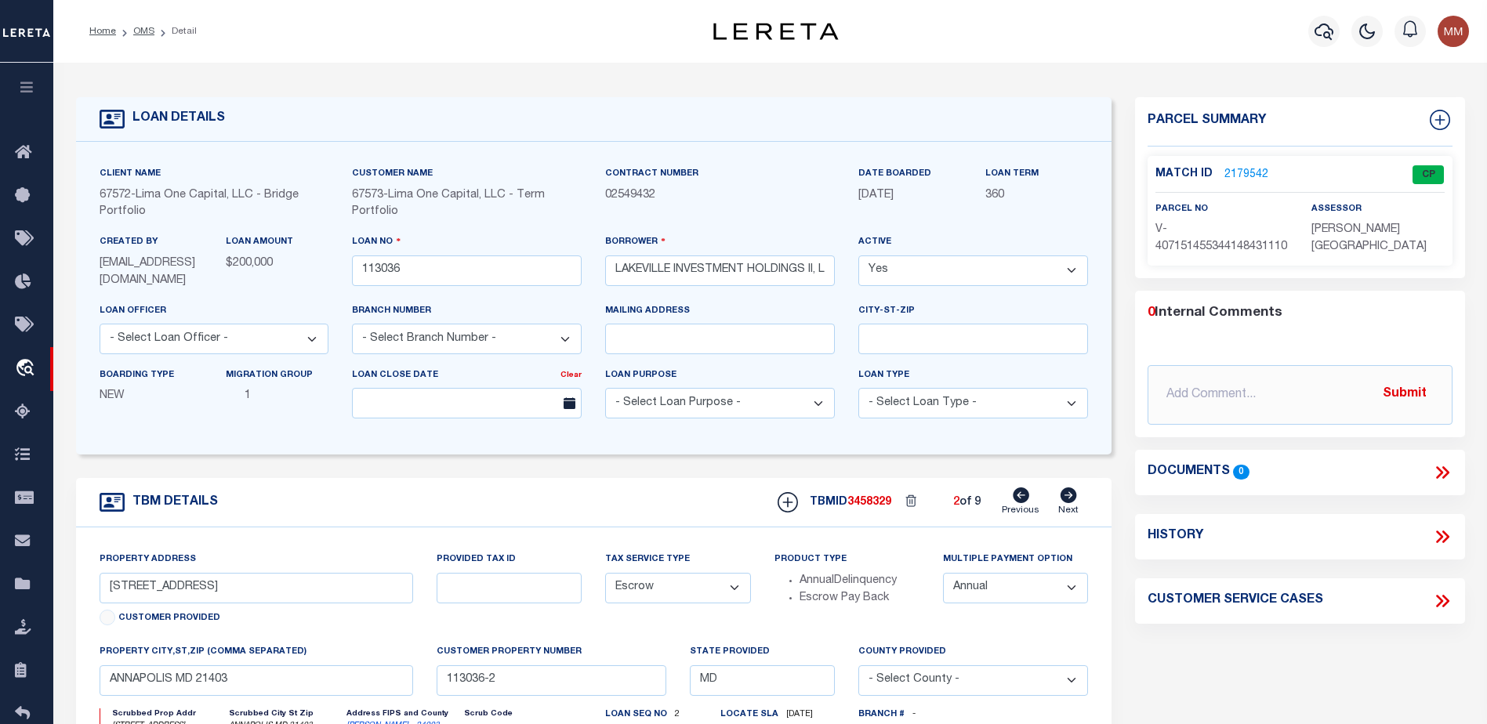
click at [1070, 500] on icon at bounding box center [1069, 496] width 16 height 16
type input "203I VICTOR PARKWAY"
type input "113036-3"
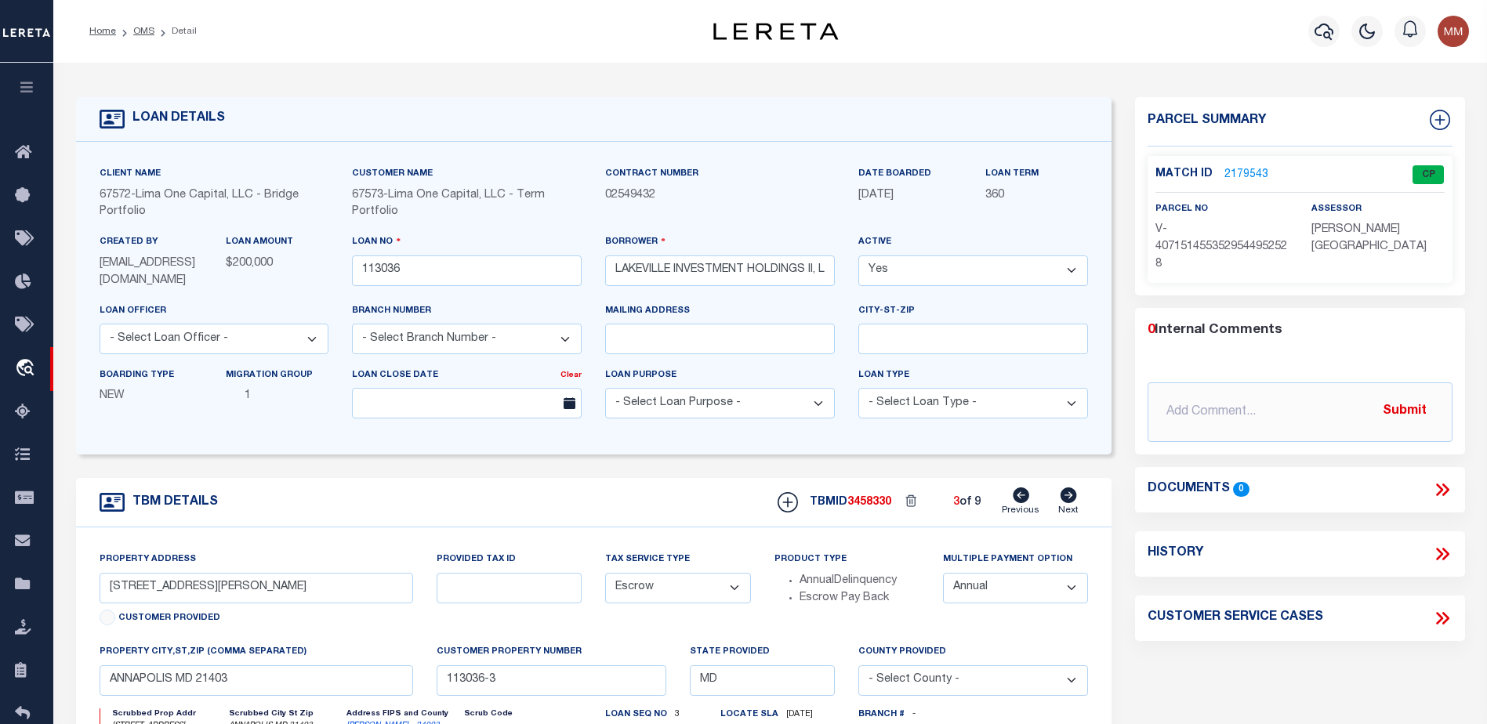
click at [1070, 500] on icon at bounding box center [1069, 496] width 16 height 16
type input "208 REBECCA ANN COURT"
type input "MILLERSVILLE MD 21108"
type input "113036-4"
click at [1070, 500] on icon at bounding box center [1069, 496] width 16 height 16
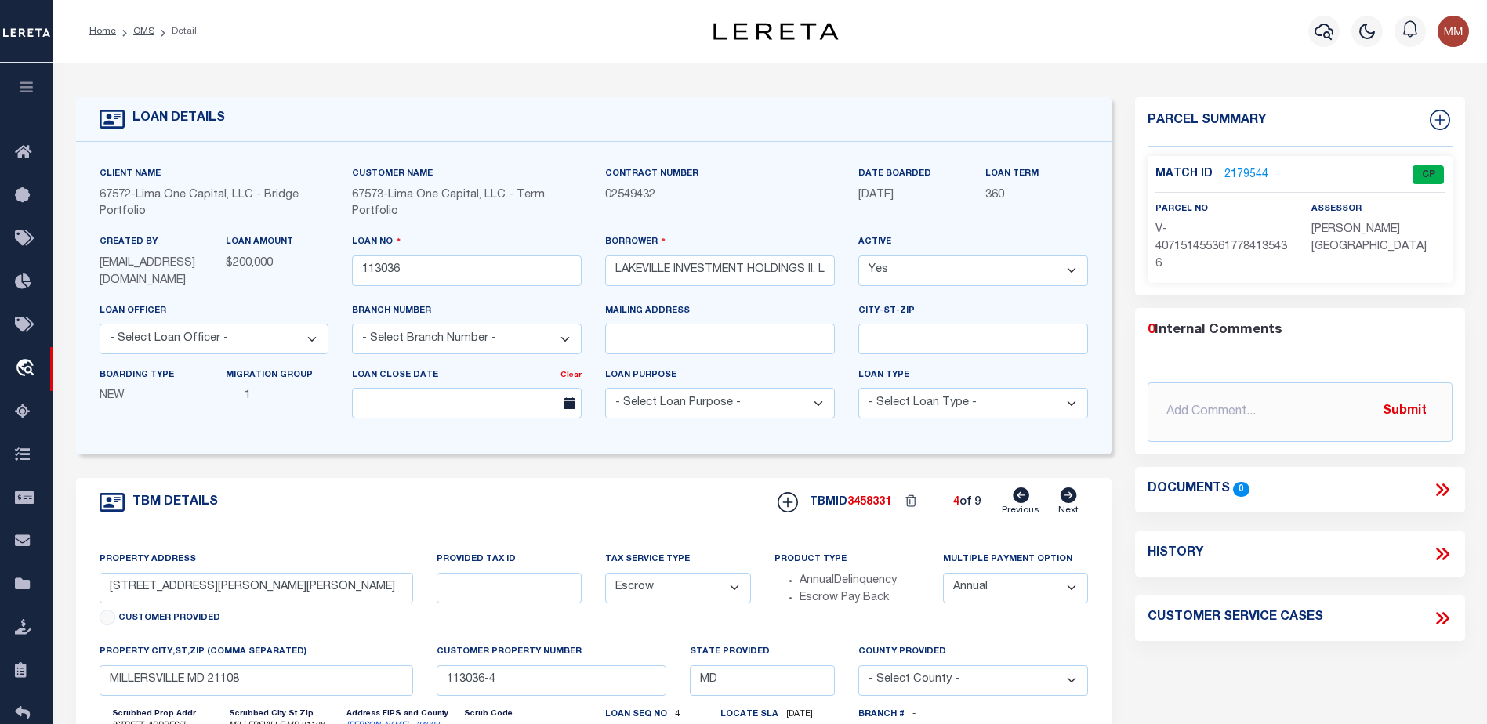
type input "208B VICTOR PARKWAY"
type input "ANNAPOLIS MD 21403"
type input "113036-5"
click at [1070, 500] on icon at bounding box center [1069, 496] width 16 height 16
type input "213C VICTOR PARKWAY"
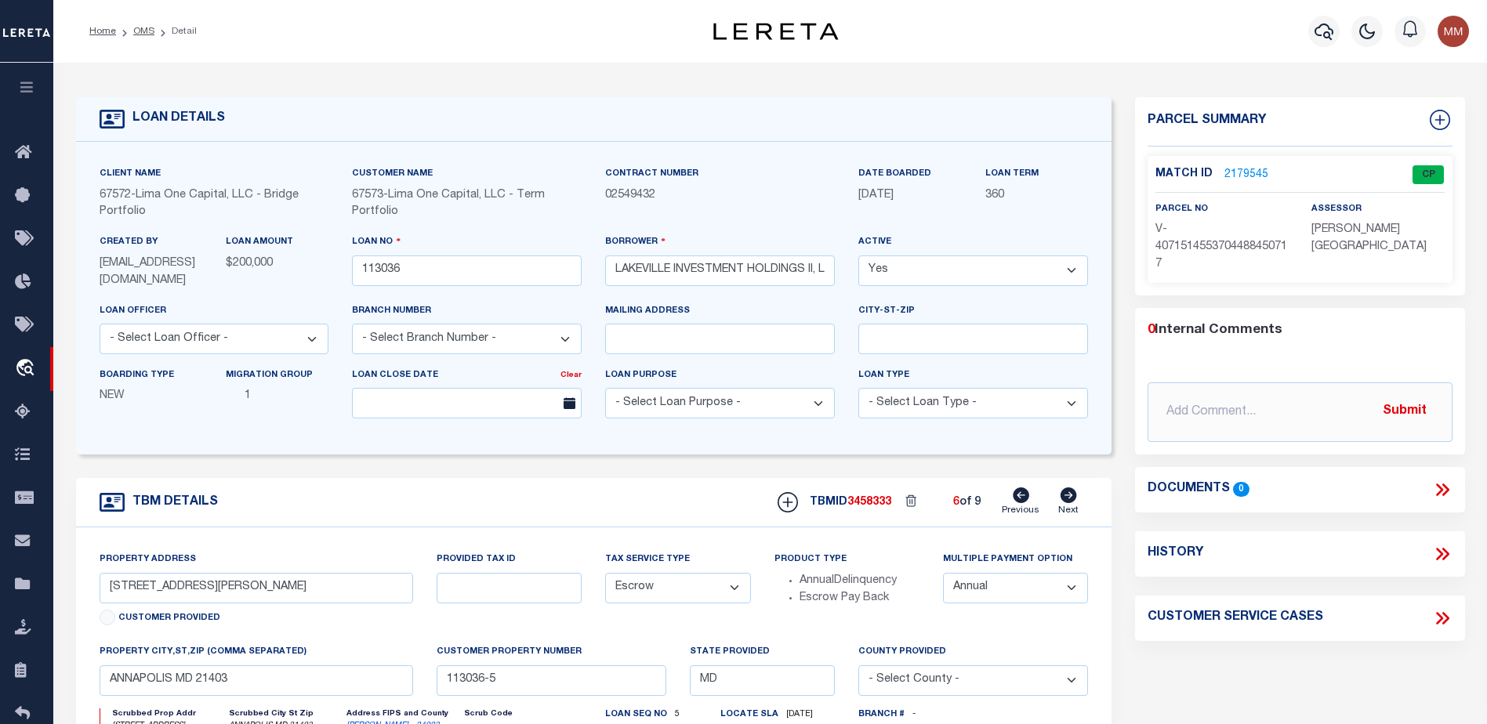
type input "113036-6"
click at [1070, 500] on icon at bounding box center [1069, 496] width 16 height 16
type input "213D VICTOR PARKWAY"
type input "113036-7"
click at [1070, 500] on icon at bounding box center [1069, 496] width 16 height 16
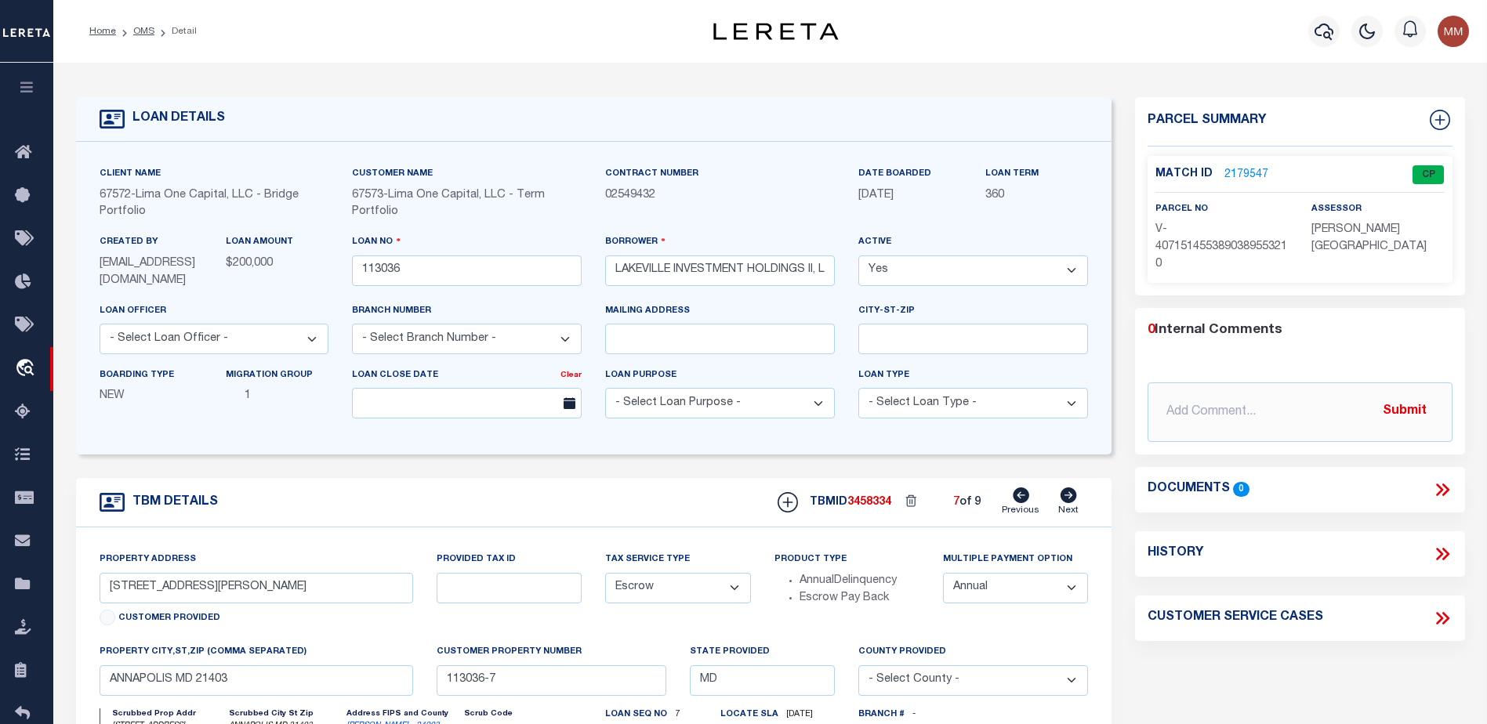
type input "702 GLENWOOD STREET, UNIT 38"
type input "113036-8"
click at [1070, 500] on icon at bounding box center [1069, 496] width 16 height 16
type input "2054 QUAKER WAY, UNIT 7"
type input "ANNAPOLIS MD 21401"
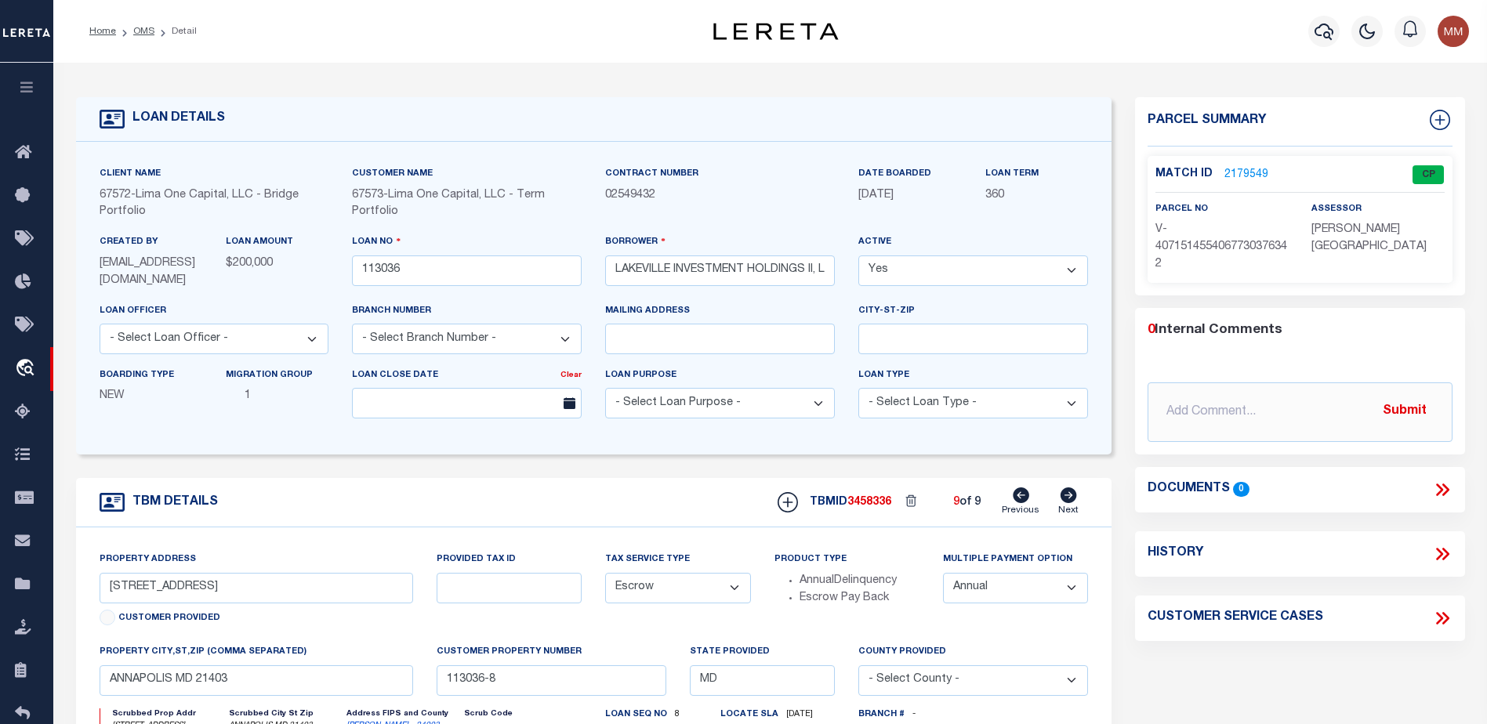
type input "113036-9"
click at [1070, 500] on icon at bounding box center [1069, 496] width 16 height 16
click at [1016, 503] on icon at bounding box center [1021, 496] width 16 height 16
type input "702 GLENWOOD STREET, UNIT 38"
type input "ANNAPOLIS MD 21403"
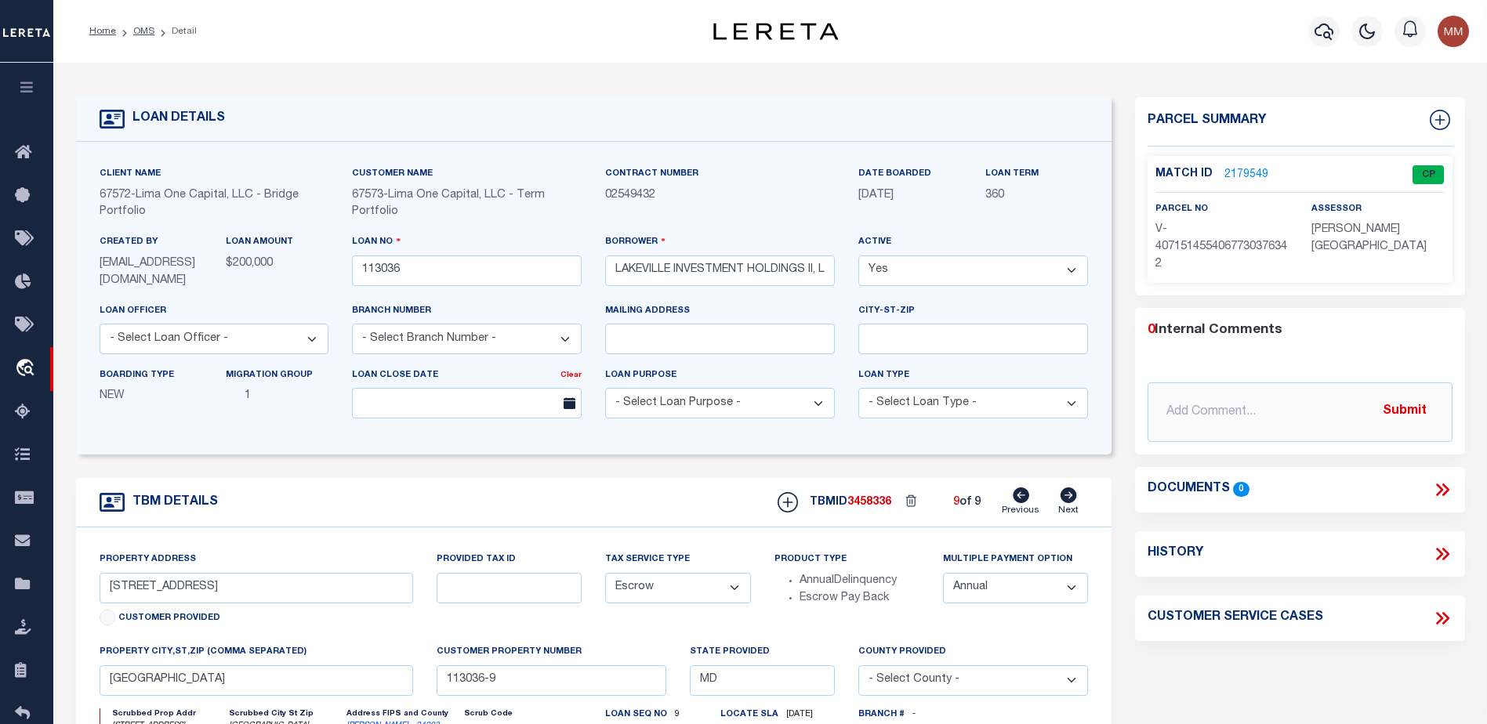
type input "113036-8"
click at [1016, 503] on icon at bounding box center [1021, 496] width 16 height 16
type input "213D VICTOR PARKWAY"
type input "113036-7"
click at [1016, 503] on icon at bounding box center [1021, 496] width 16 height 16
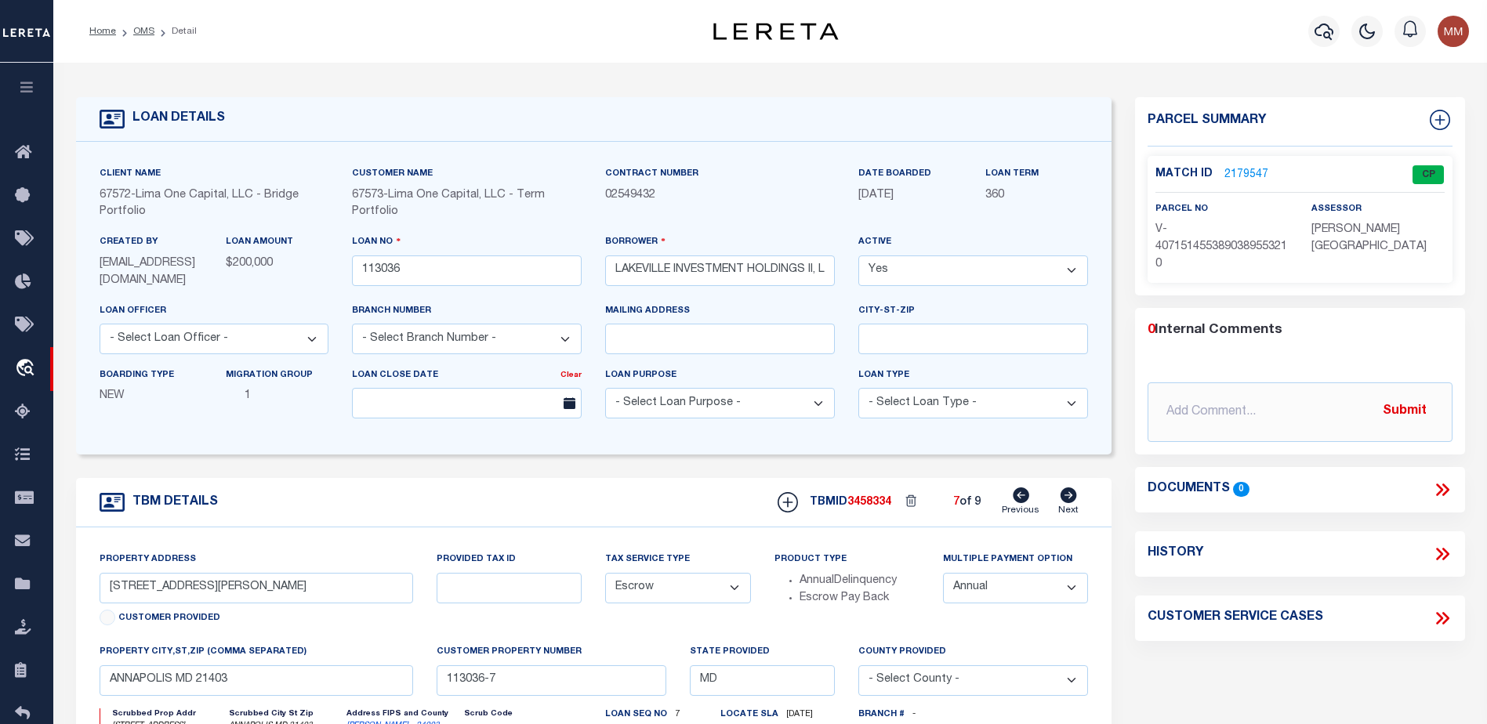
type input "213C VICTOR PARKWAY"
type input "113036-6"
click at [24, 144] on icon at bounding box center [27, 153] width 25 height 20
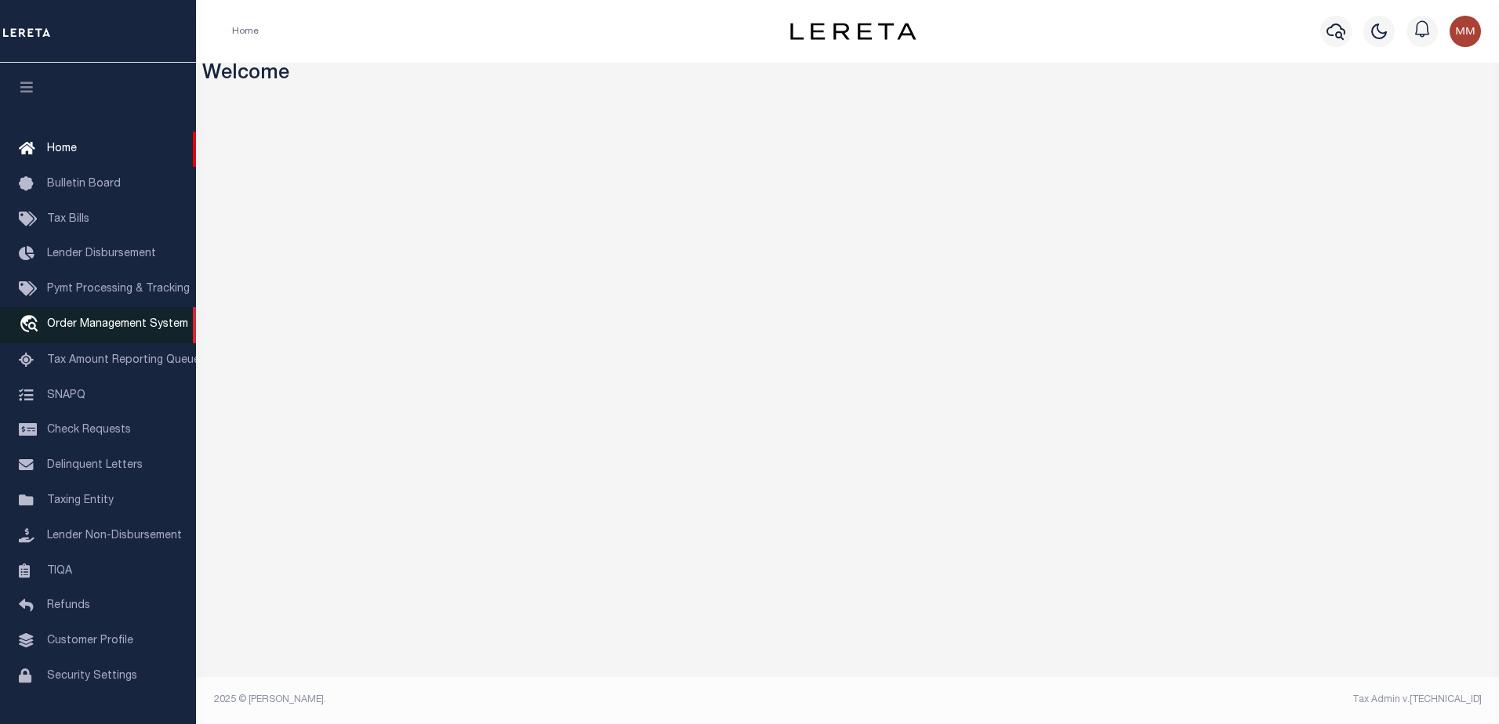
click at [92, 330] on span "Order Management System" at bounding box center [117, 324] width 141 height 11
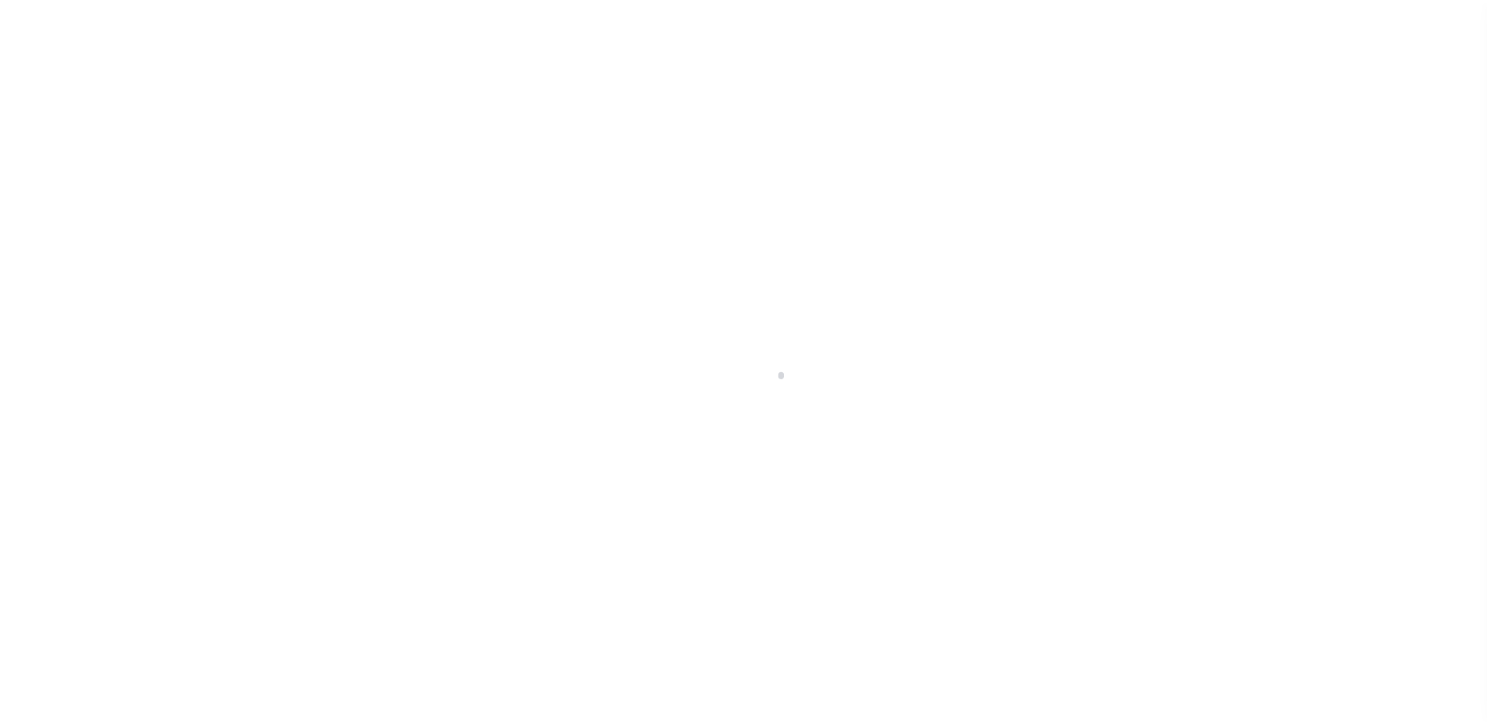
scroll to position [39, 0]
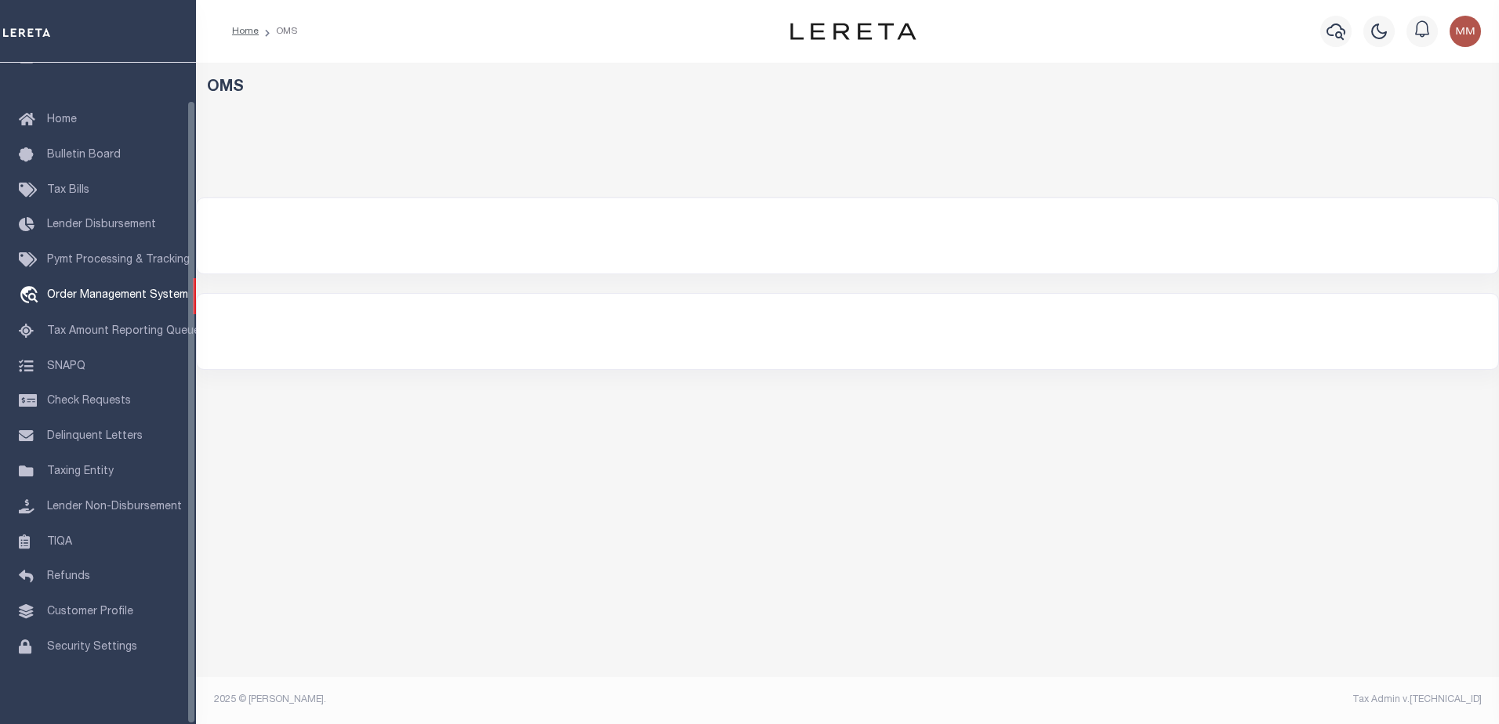
select select "200"
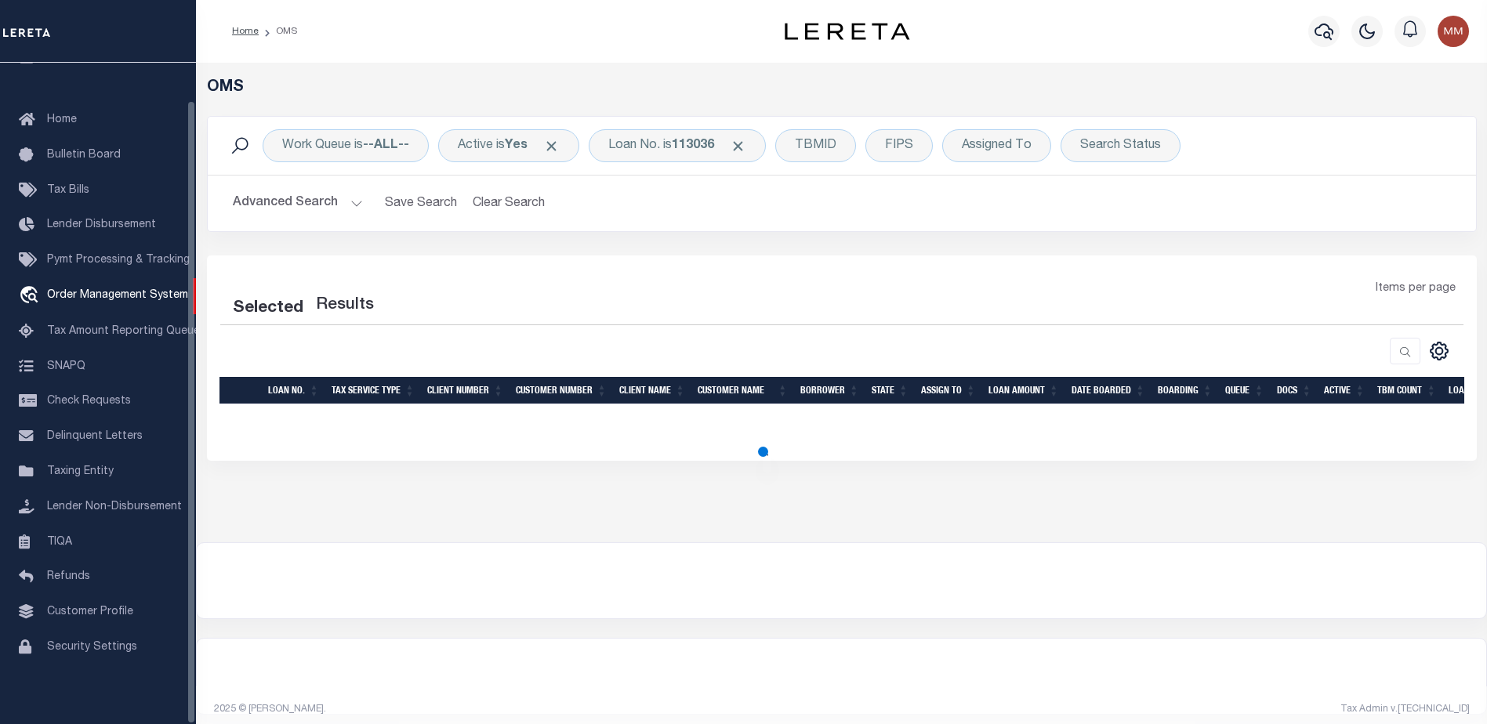
select select "200"
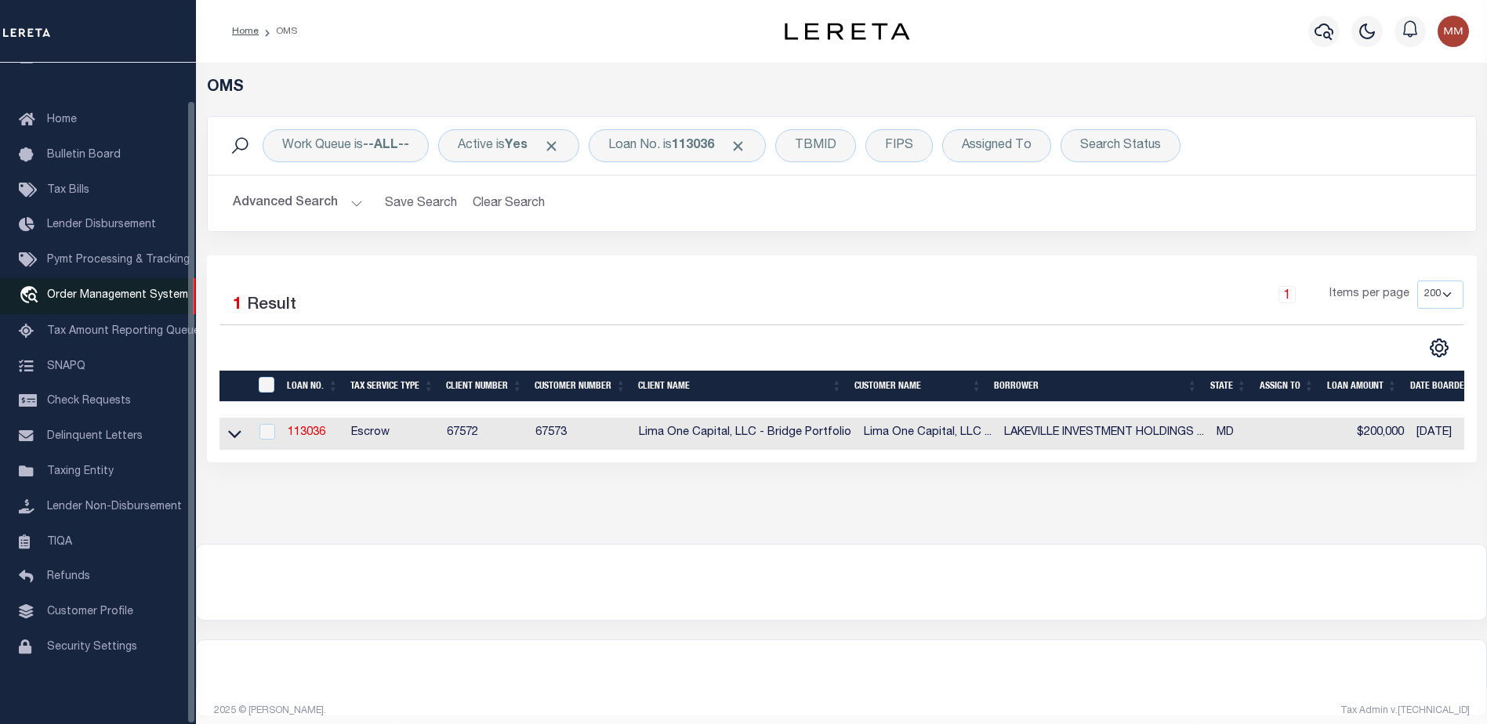
click at [130, 290] on span "Order Management System" at bounding box center [117, 295] width 141 height 11
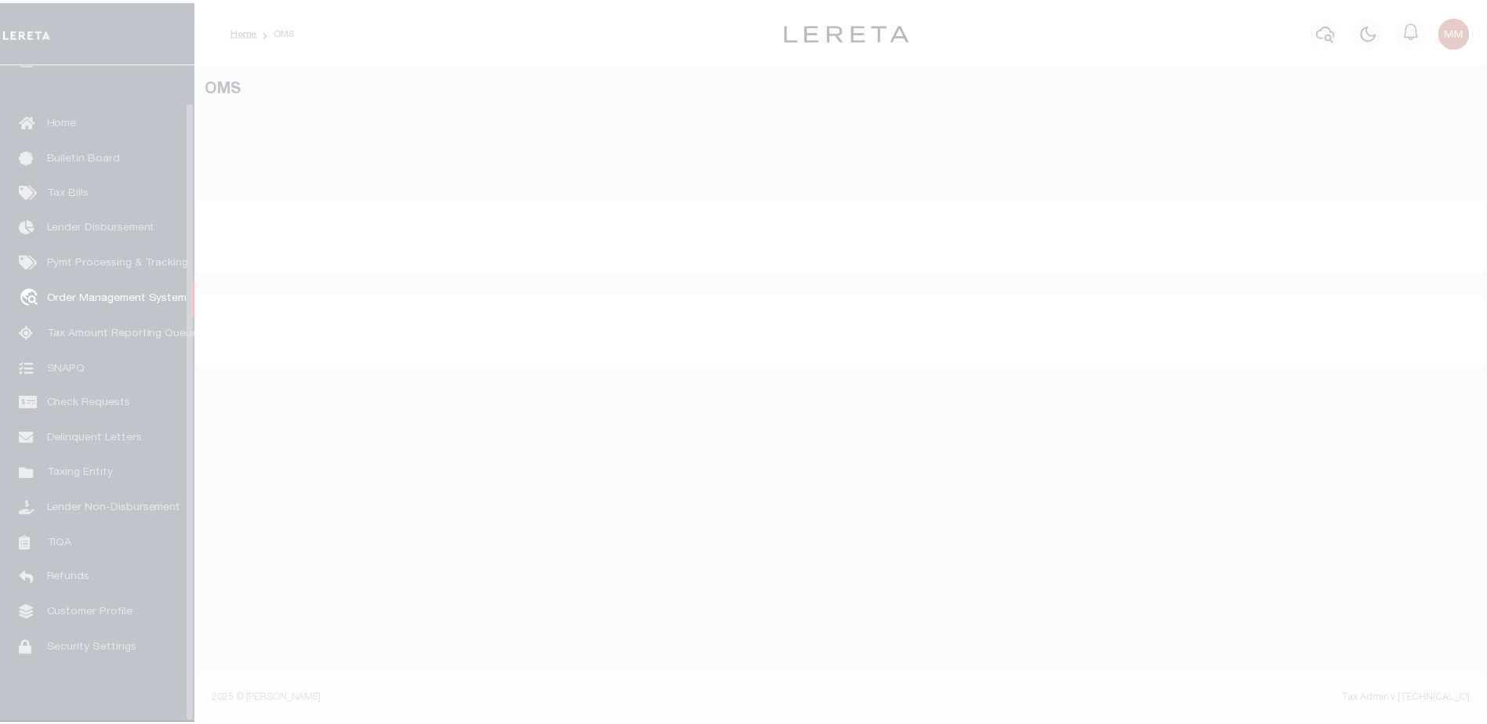
scroll to position [39, 0]
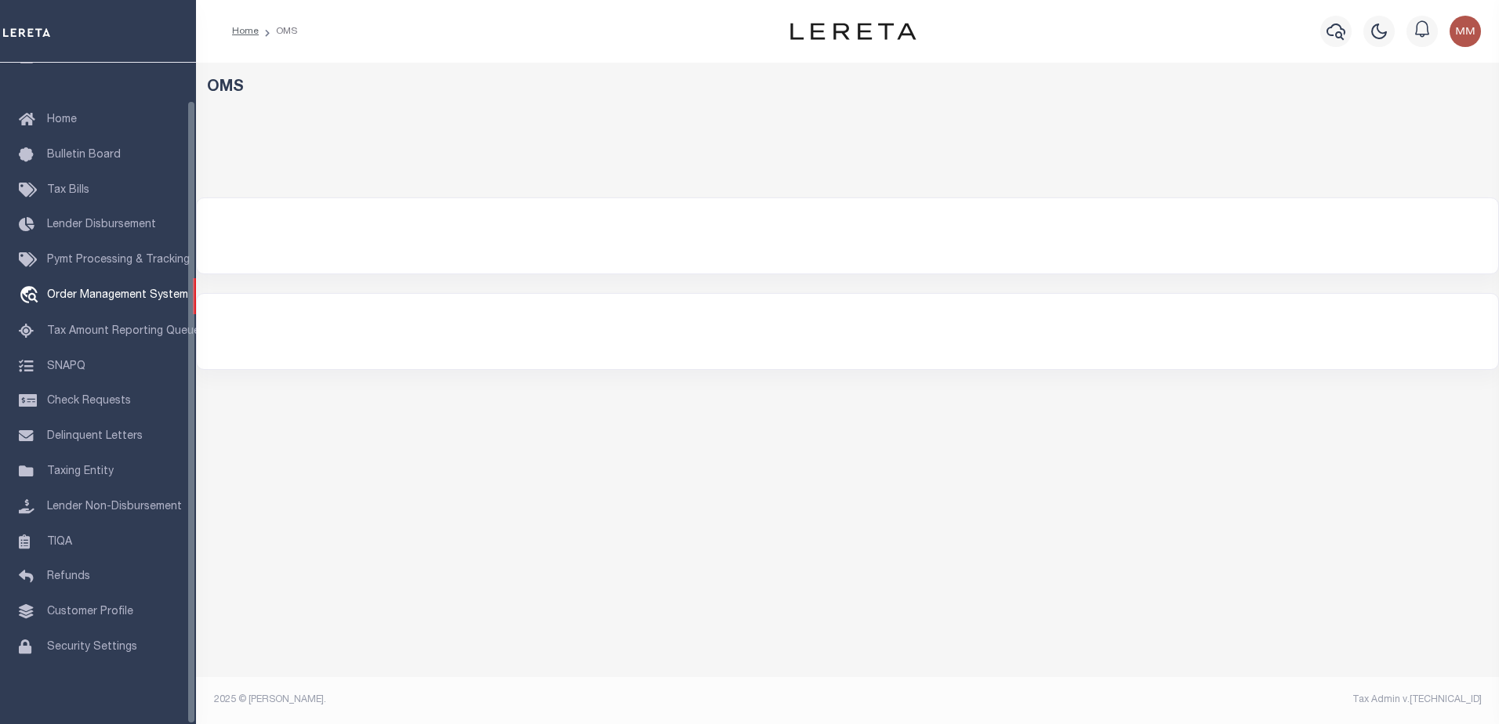
select select "200"
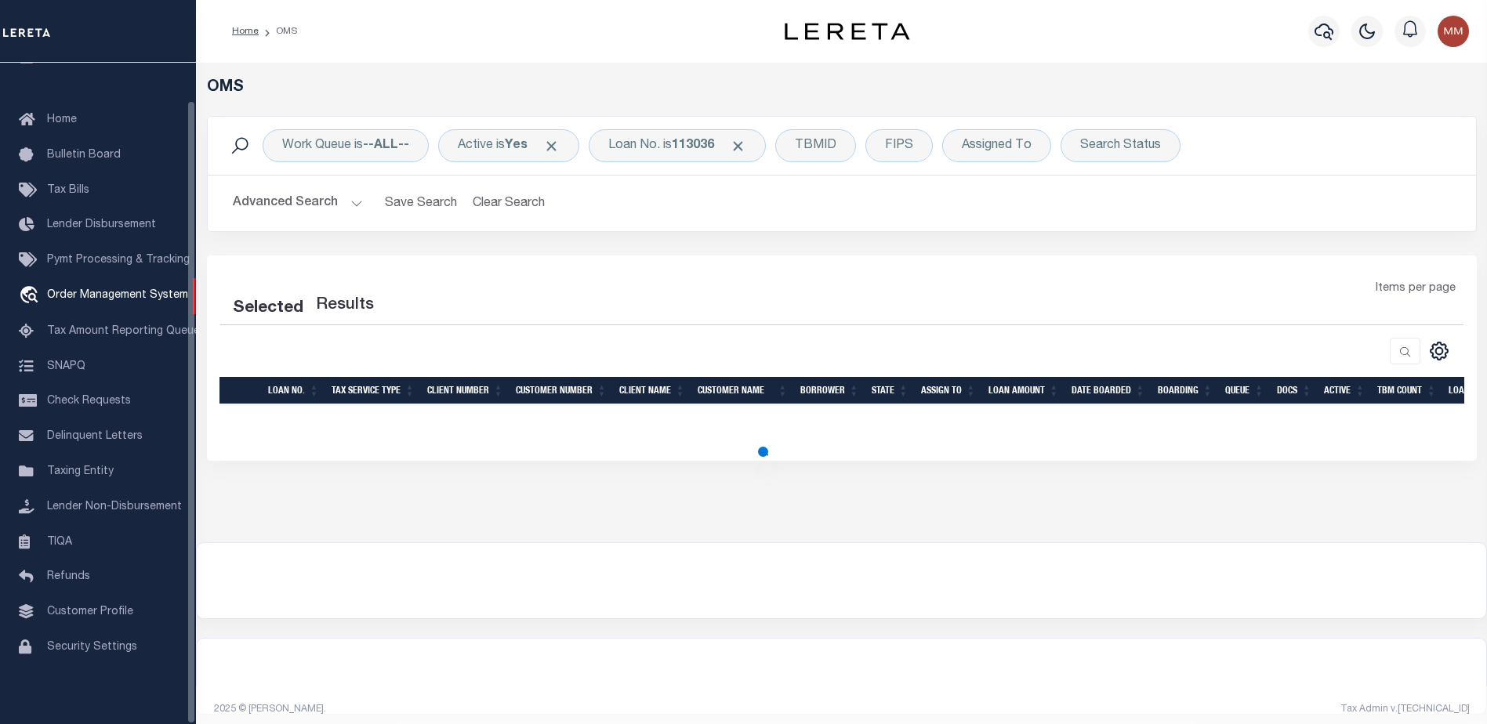
select select "200"
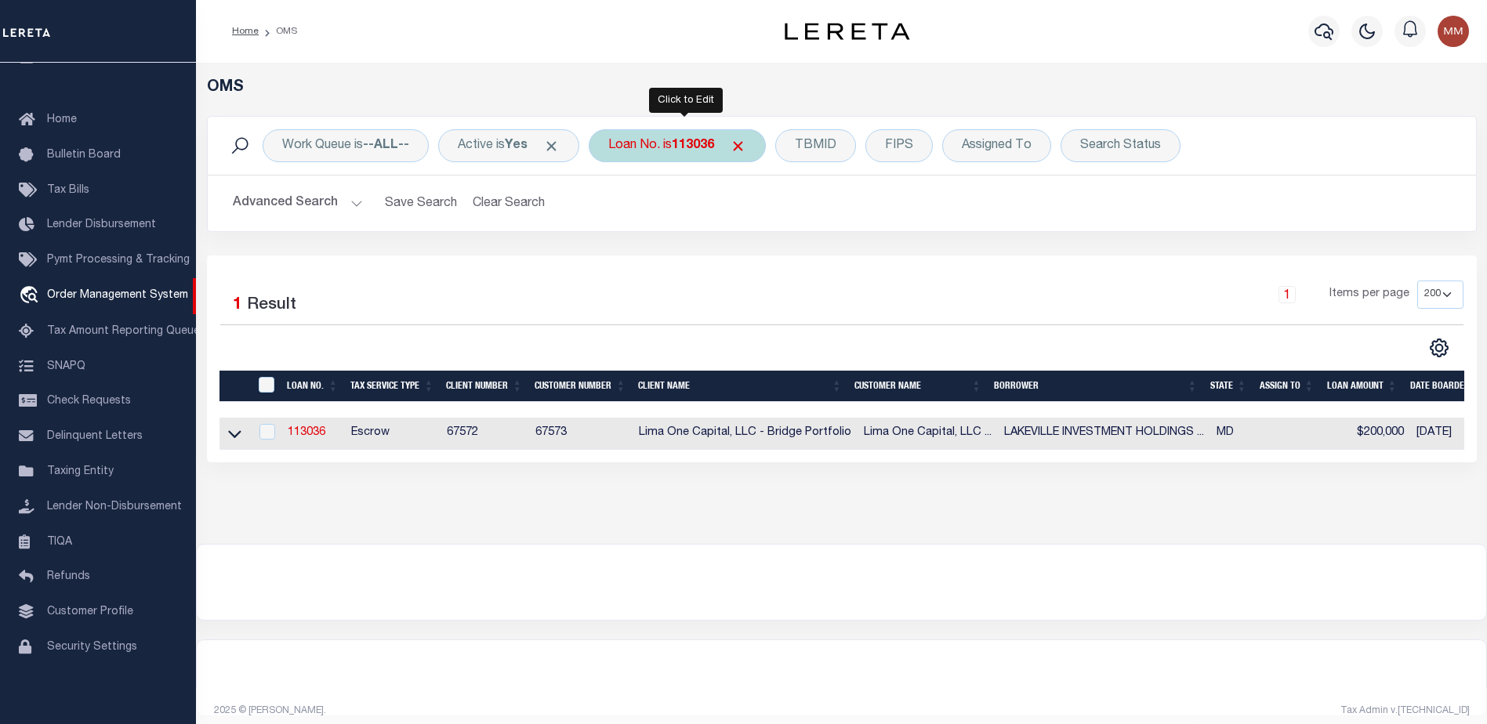
click at [704, 136] on div "Loan No. is 113036" at bounding box center [677, 145] width 177 height 33
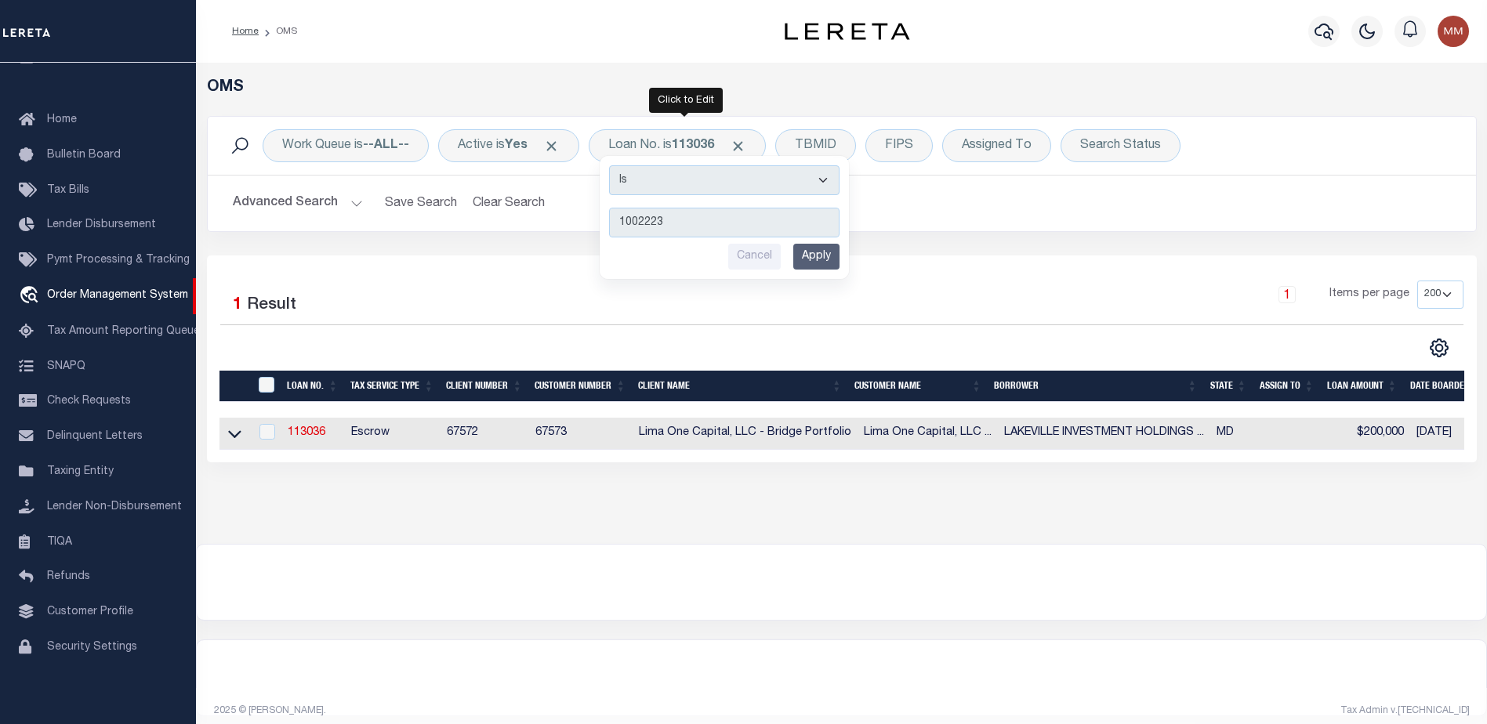
type input "10022239"
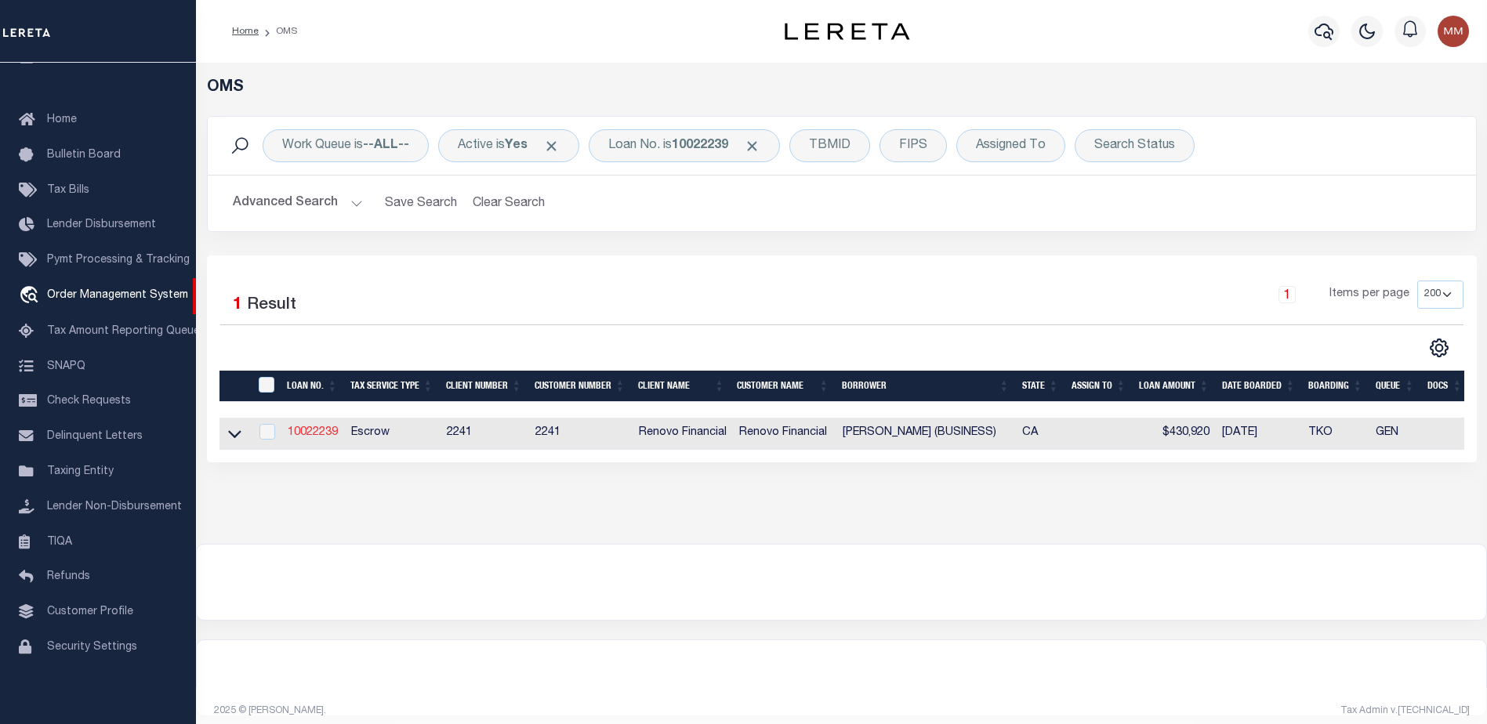
click at [317, 430] on link "10022239" at bounding box center [313, 432] width 50 height 11
type input "10022239"
type input "ALEXANDRO PEREZ (BUSINESS)"
select select
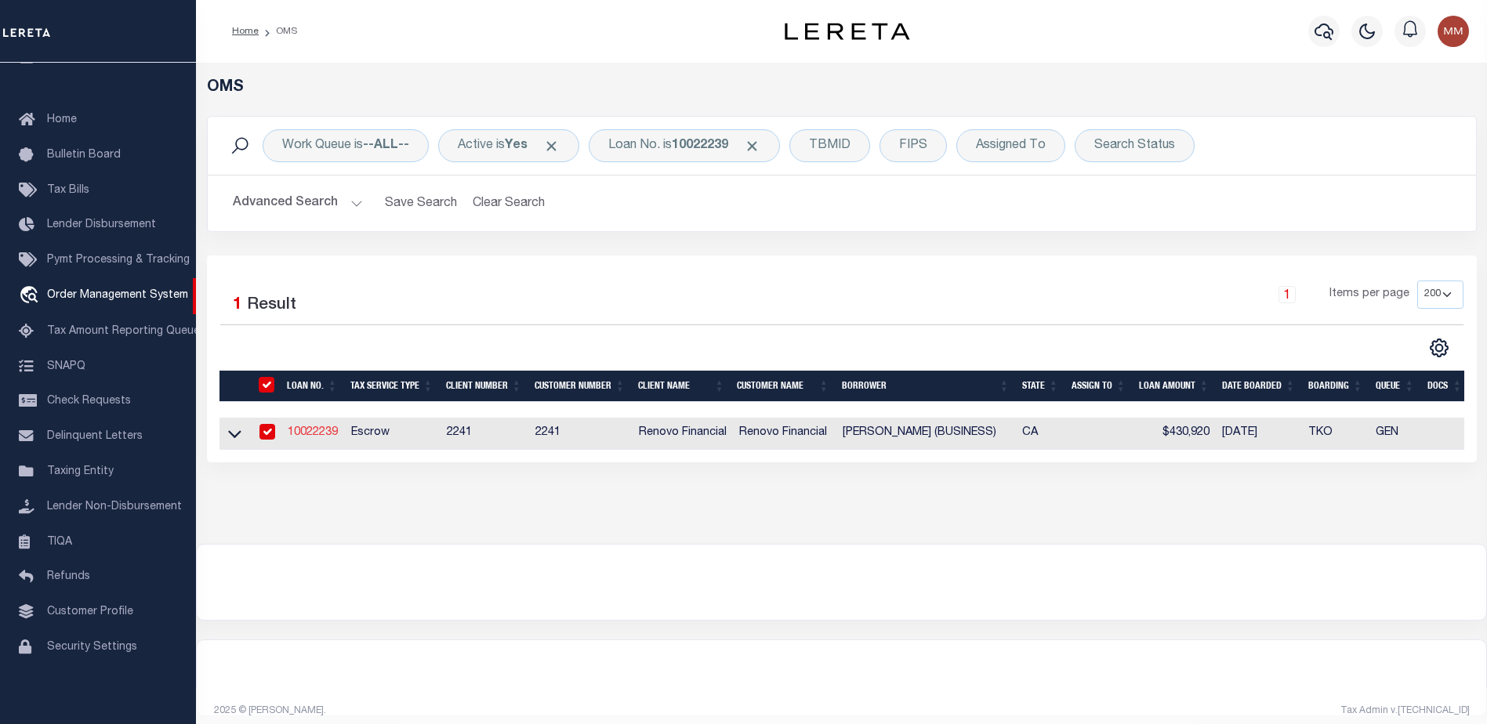
select select "400"
select select "Escrow"
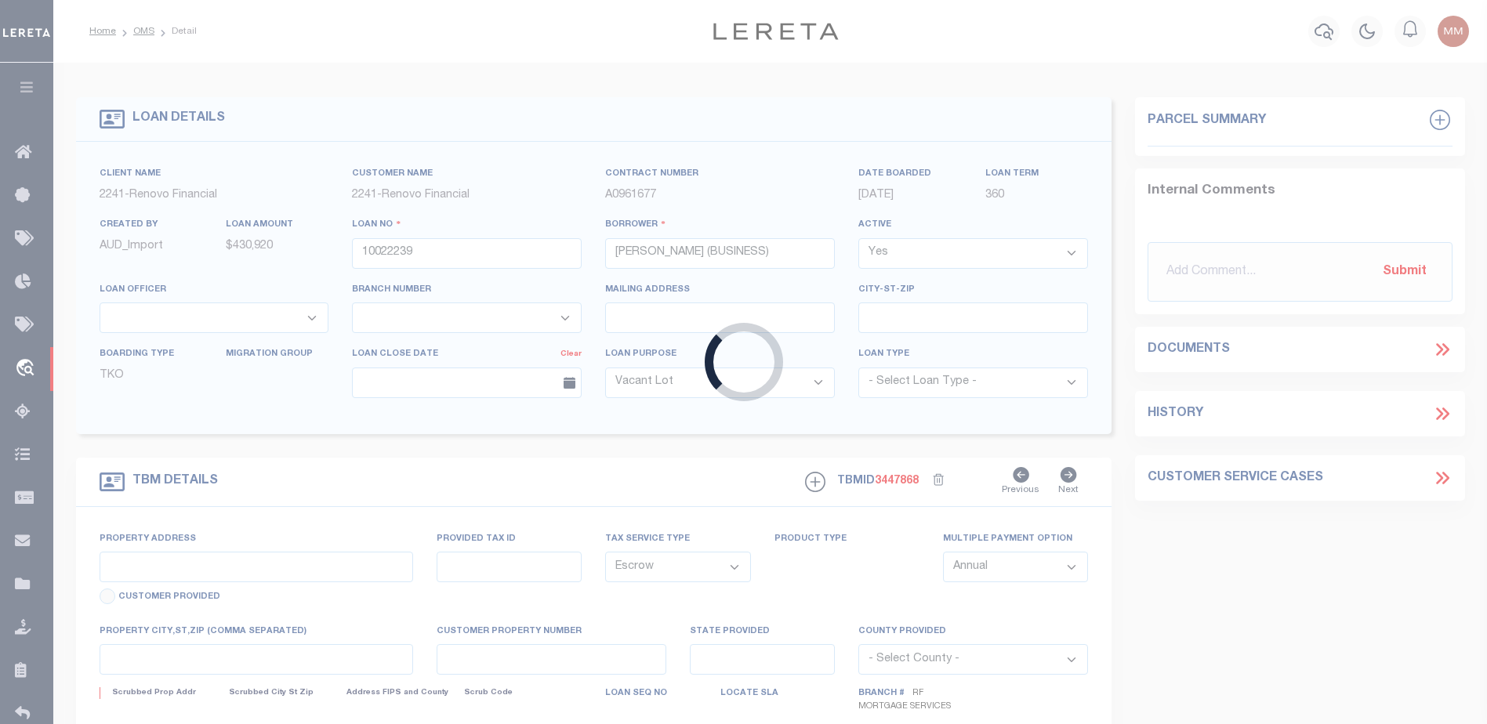
type input "7757 E Avenue T8"
select select
type input "Littlerock, CA 93543"
type input "a0kUS00000BohQ2"
type input "CA"
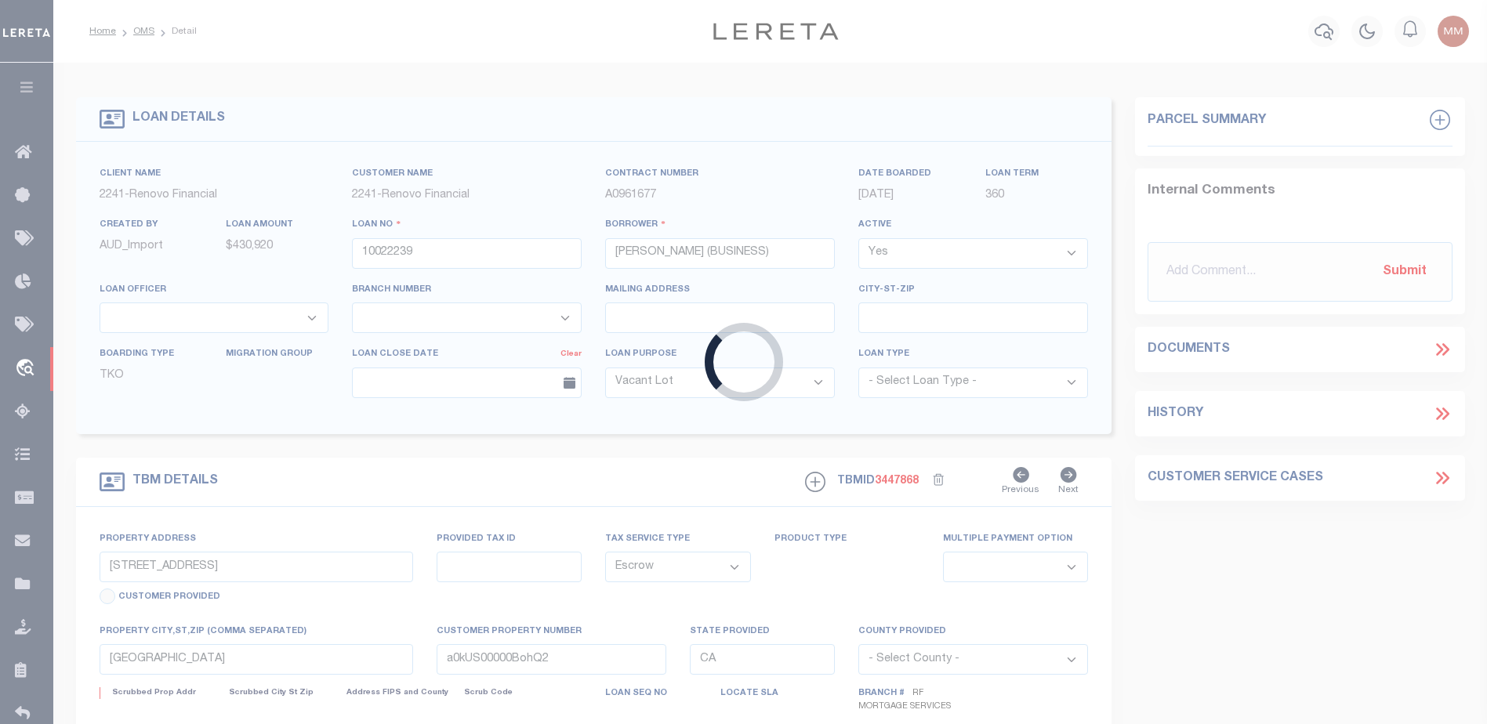
select select
select select "25067"
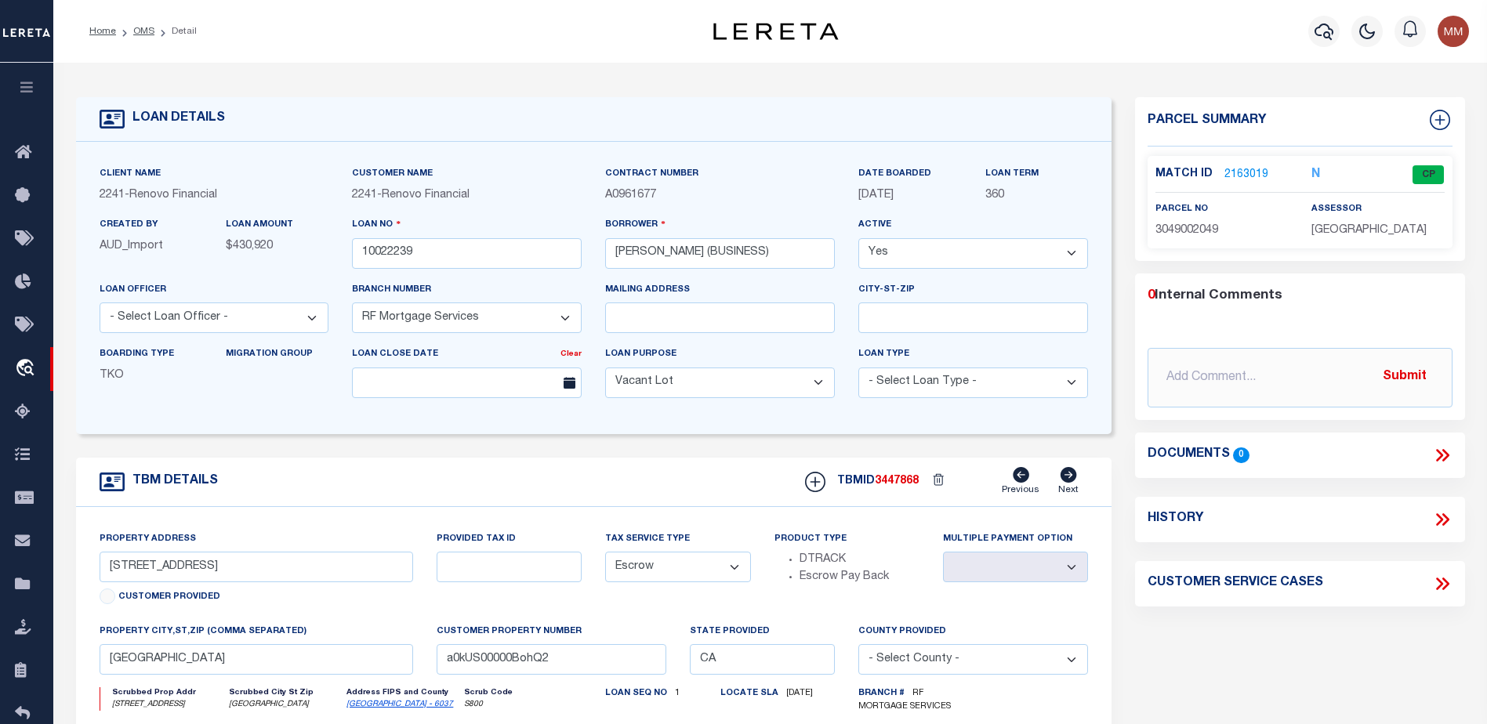
click at [1231, 174] on link "2163019" at bounding box center [1246, 175] width 44 height 16
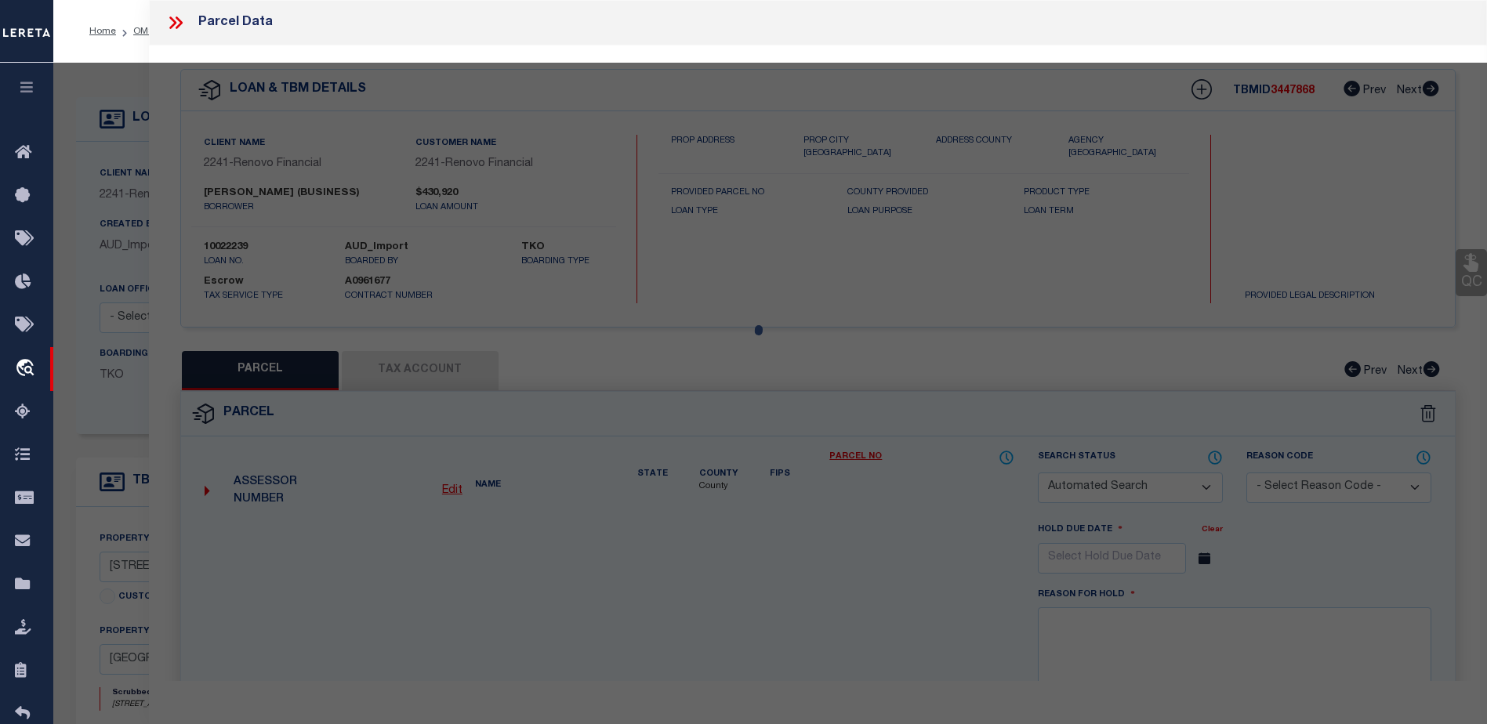
checkbox input "false"
select select "CP"
type input "AP INVESTMENTS & REHABS LLC"
select select "ATL"
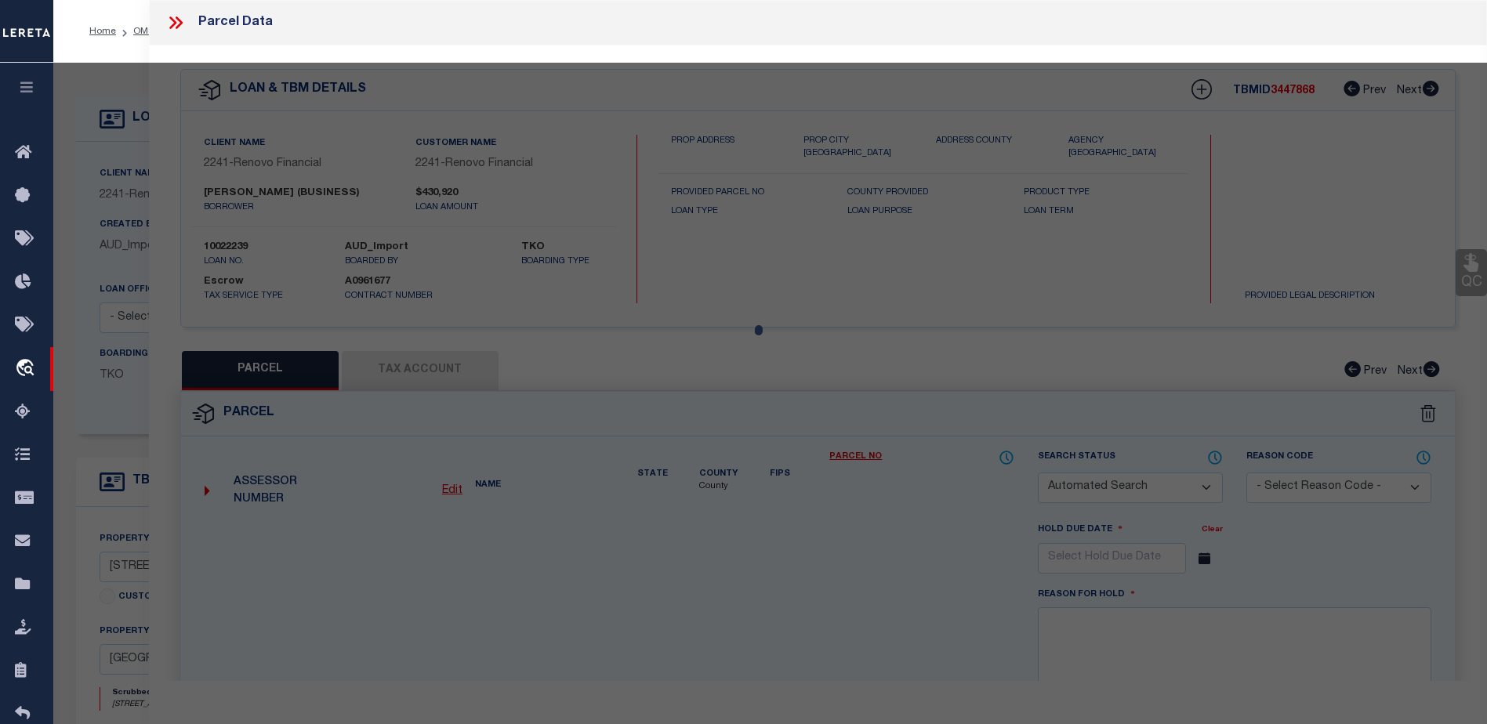
select select "ADD"
type input "7757 E AVENUE T8"
checkbox input "false"
type input "LITTLEROCK, CA 93543"
type textarea "PARCEL MAP AS PER BK 194 P 31-32 OF P M LOT 1"
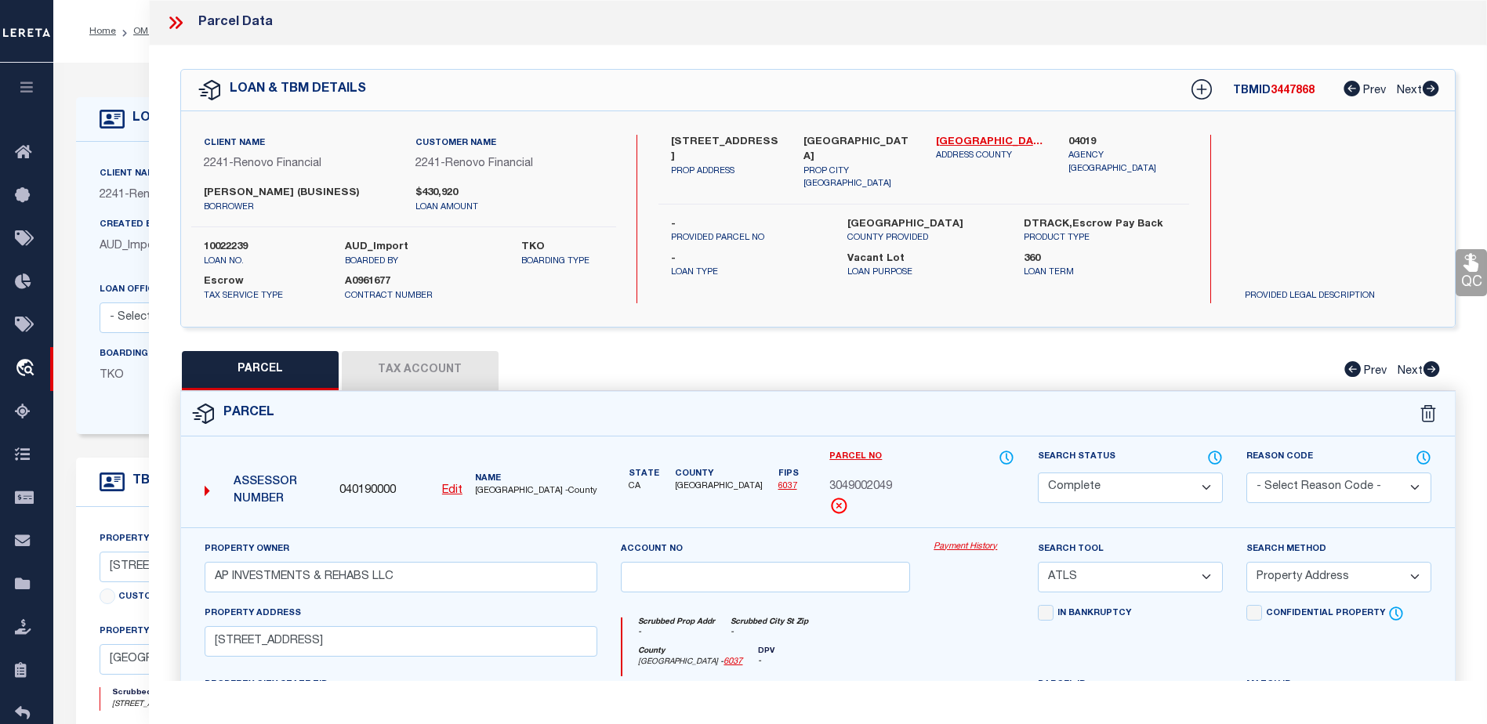
click at [963, 545] on link "Payment History" at bounding box center [974, 547] width 81 height 13
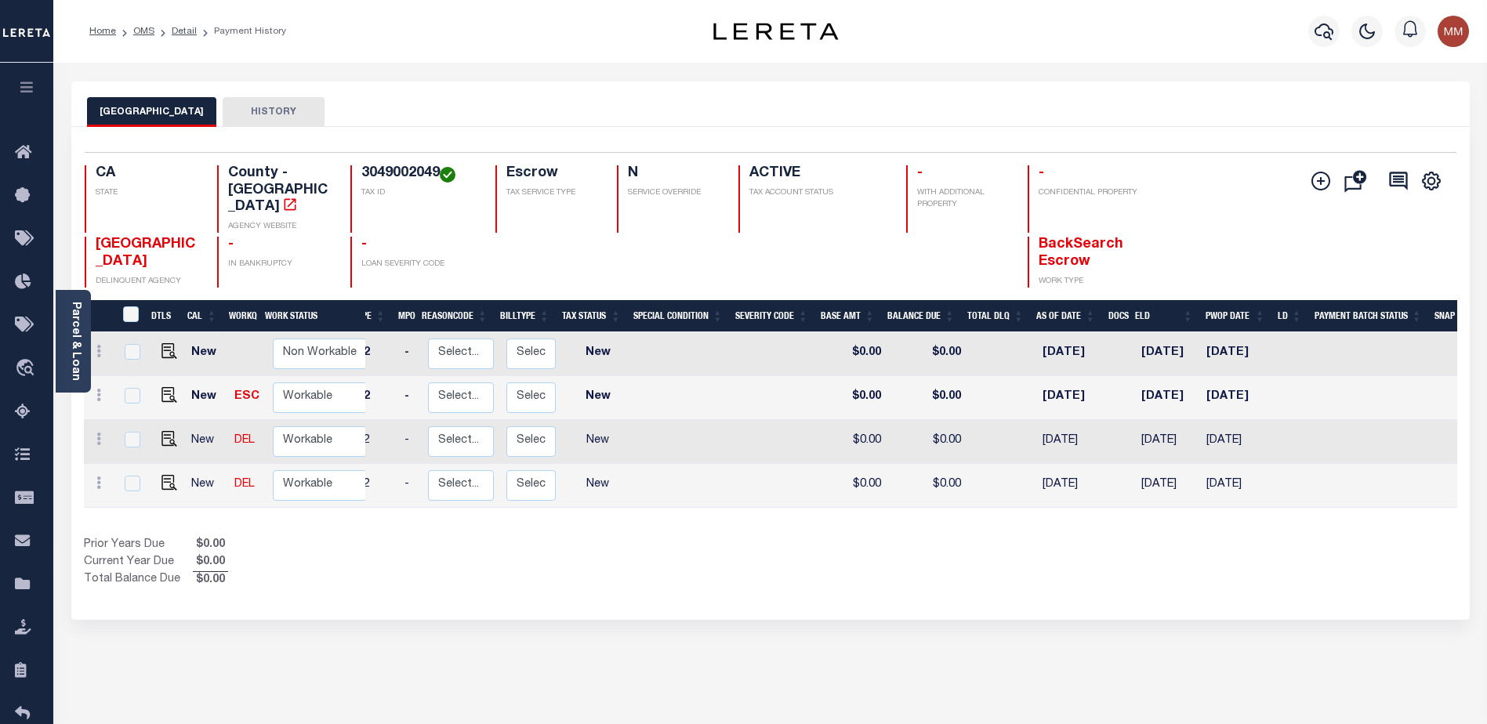
scroll to position [0, 176]
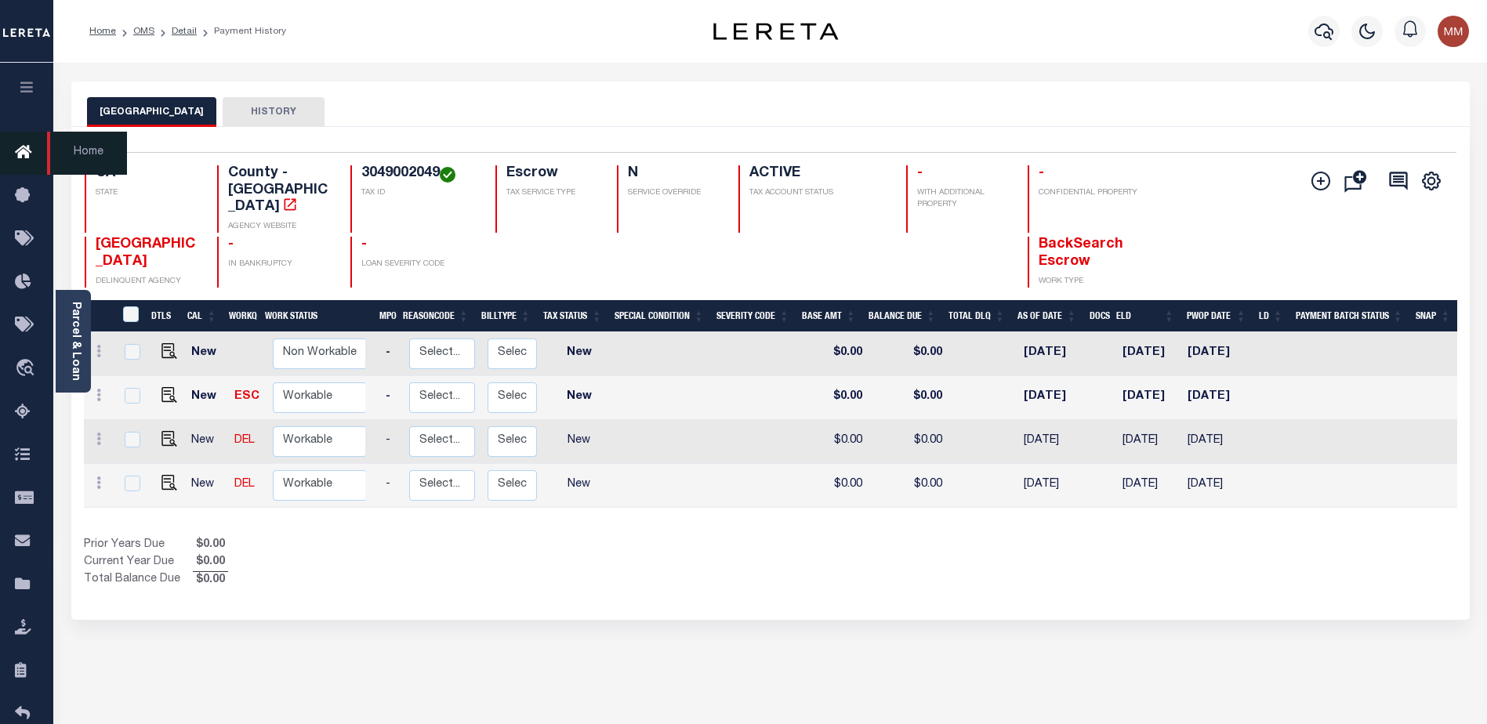
click at [16, 156] on icon at bounding box center [27, 153] width 25 height 20
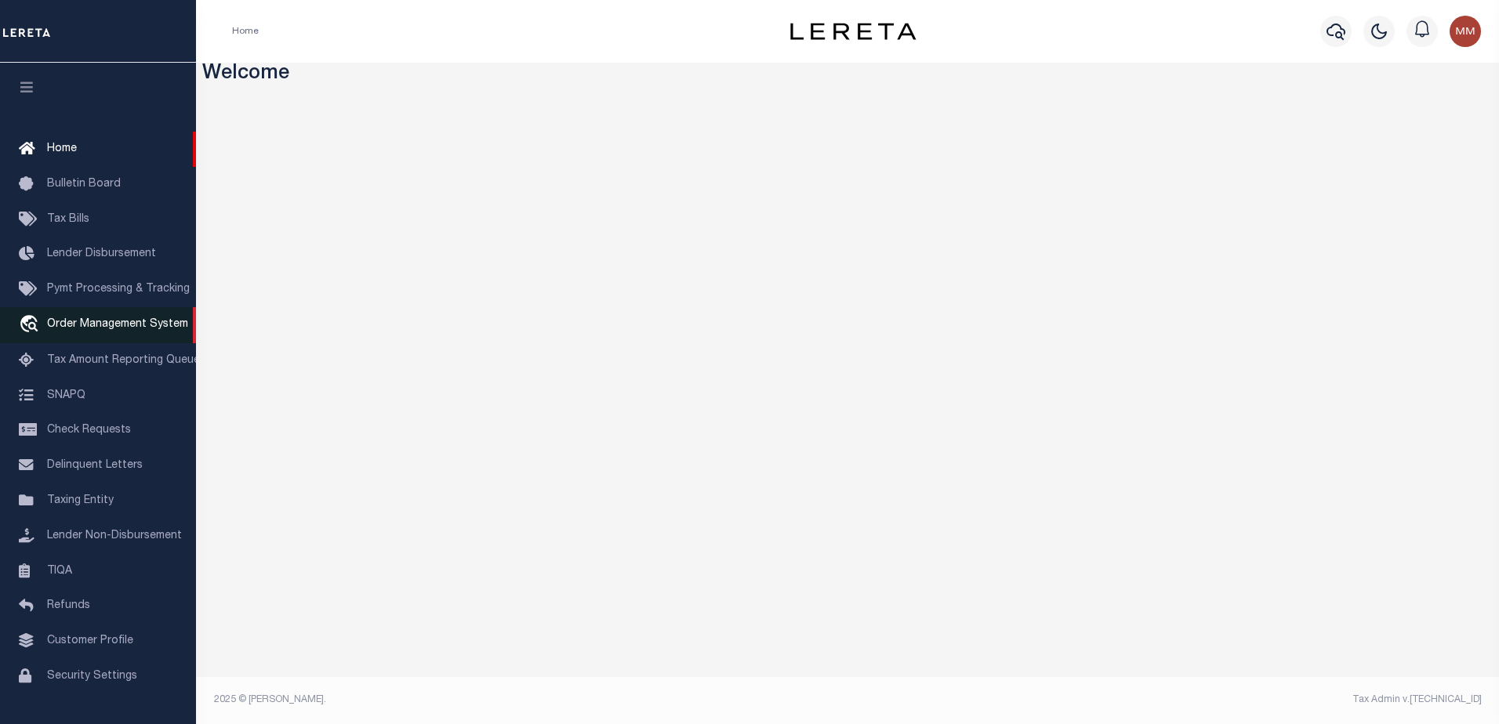
click at [74, 321] on span "Order Management System" at bounding box center [117, 324] width 141 height 11
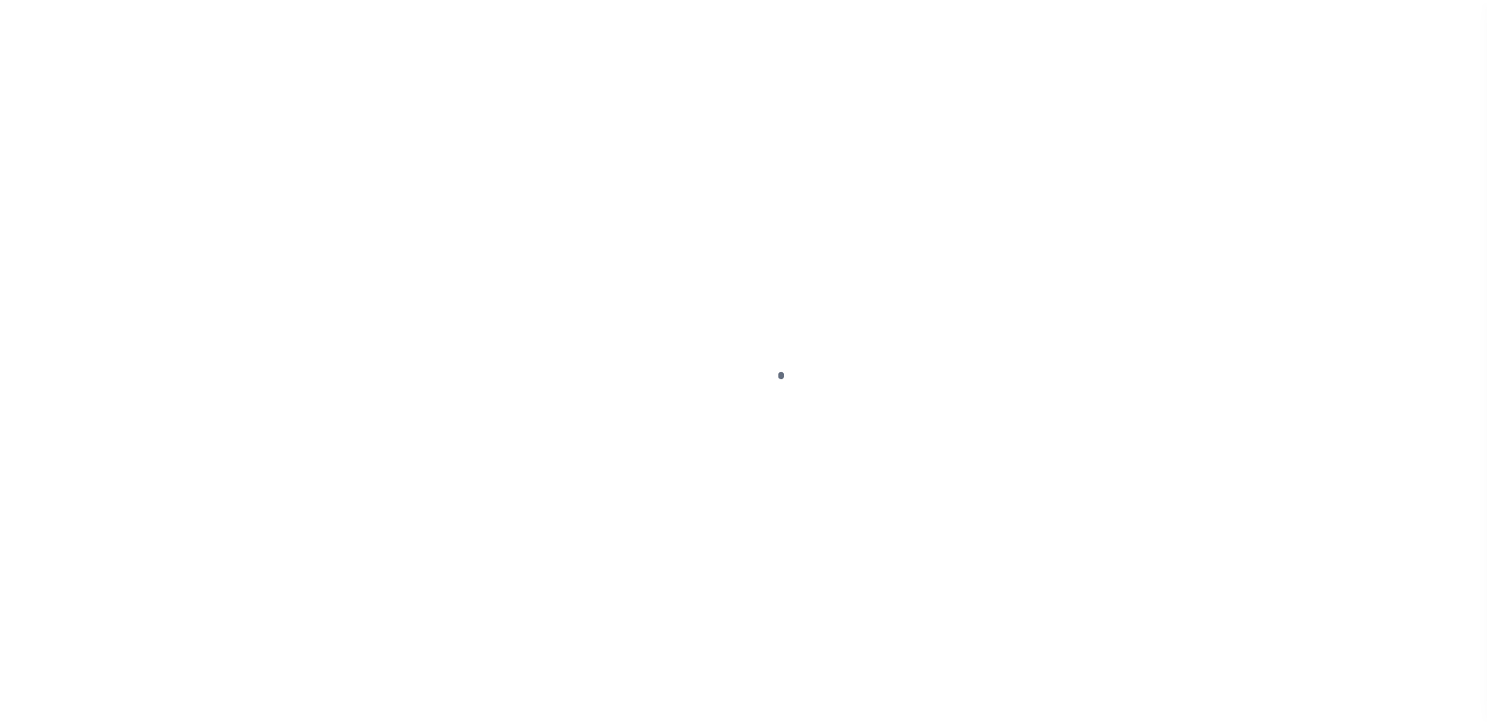
scroll to position [39, 0]
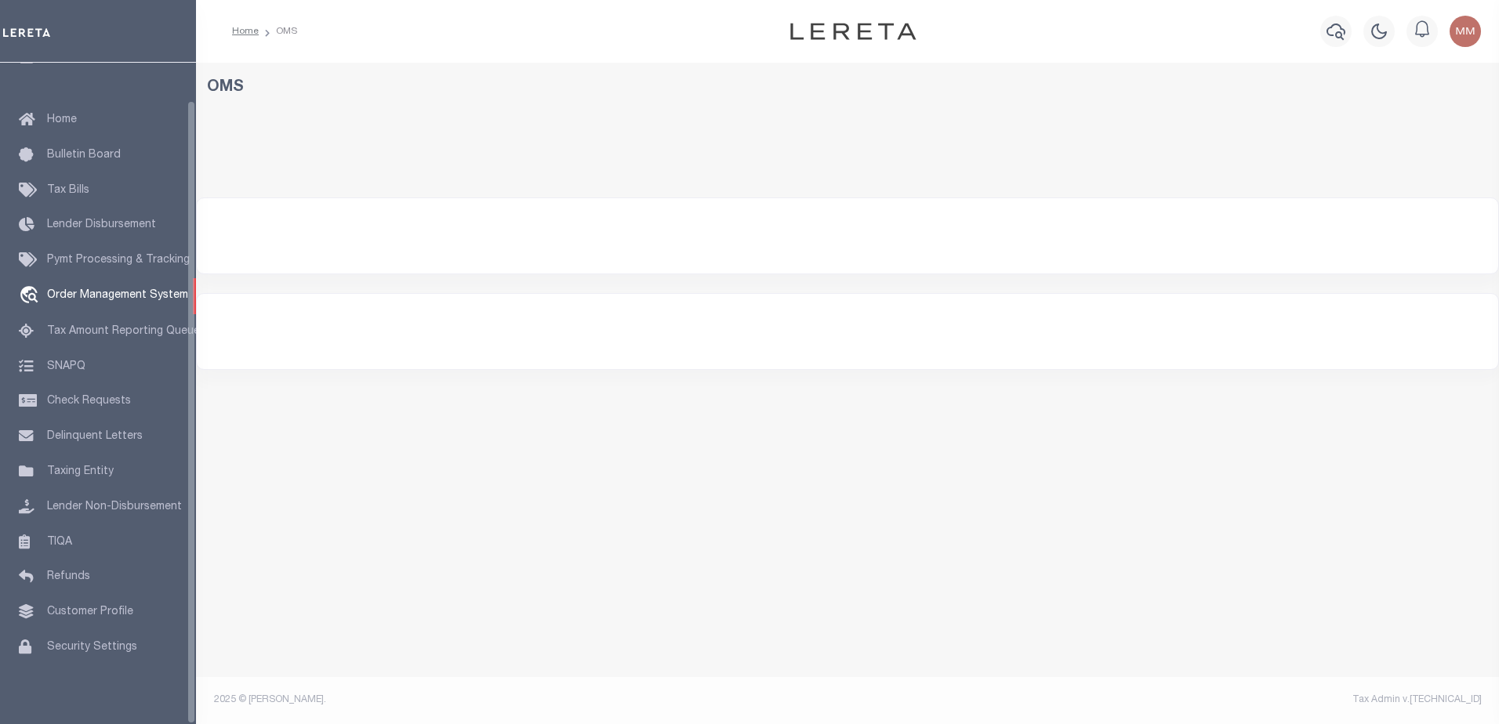
select select "200"
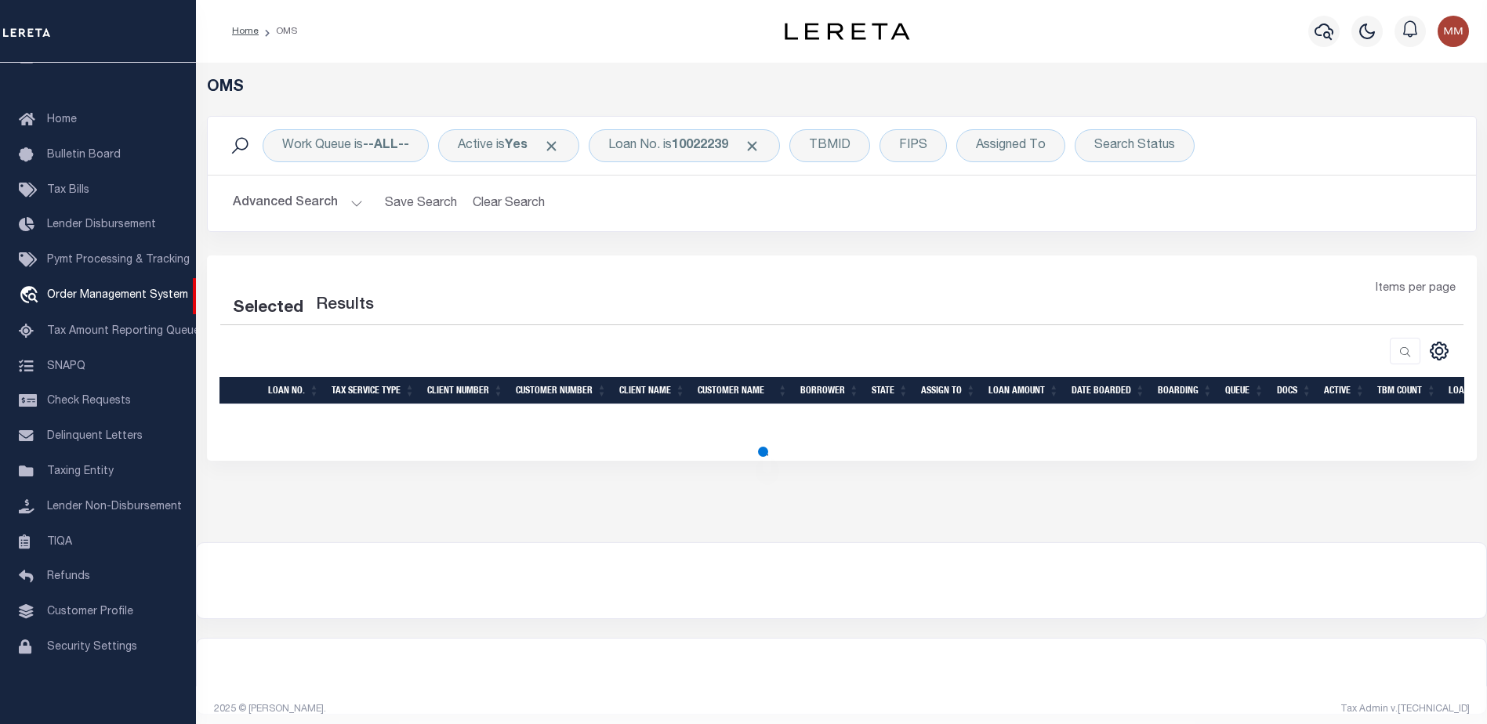
select select "200"
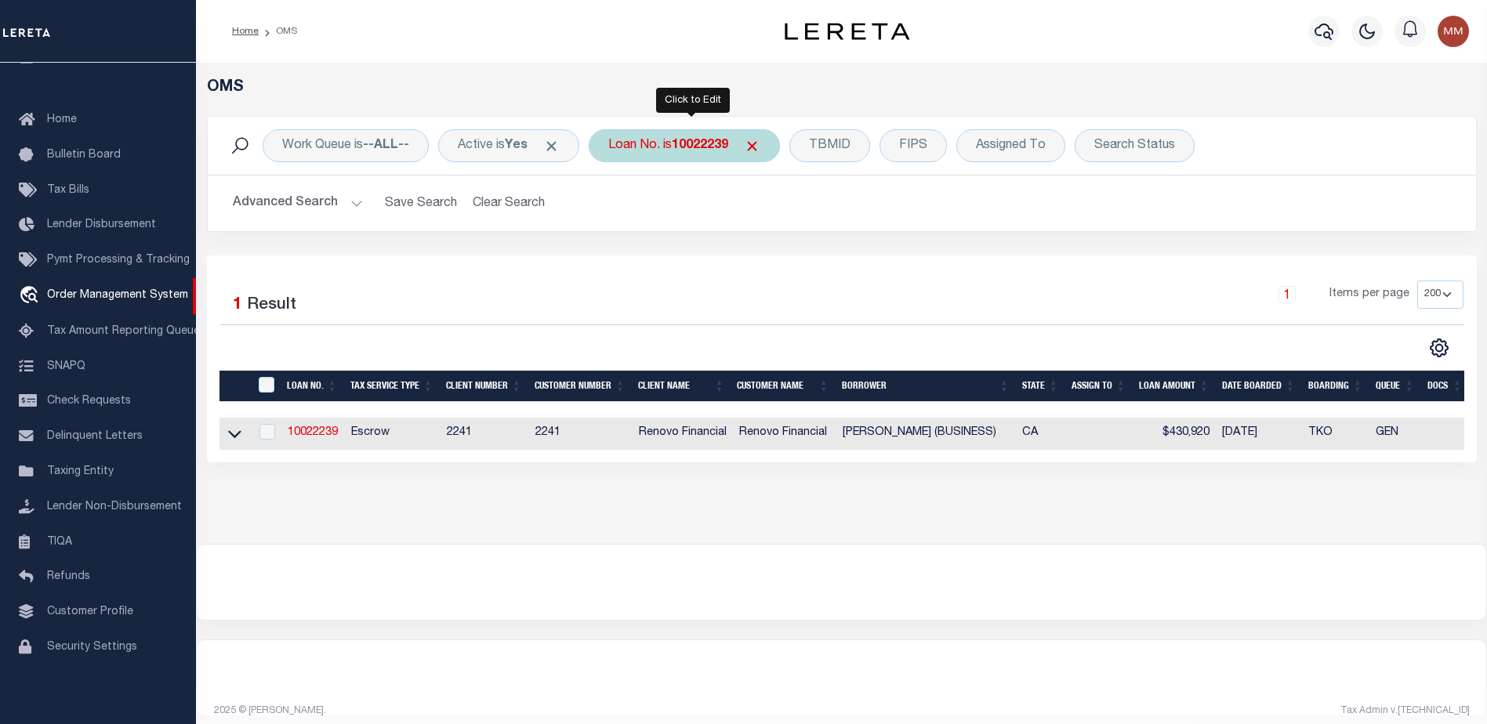
click at [699, 144] on b "10022239" at bounding box center [700, 146] width 56 height 13
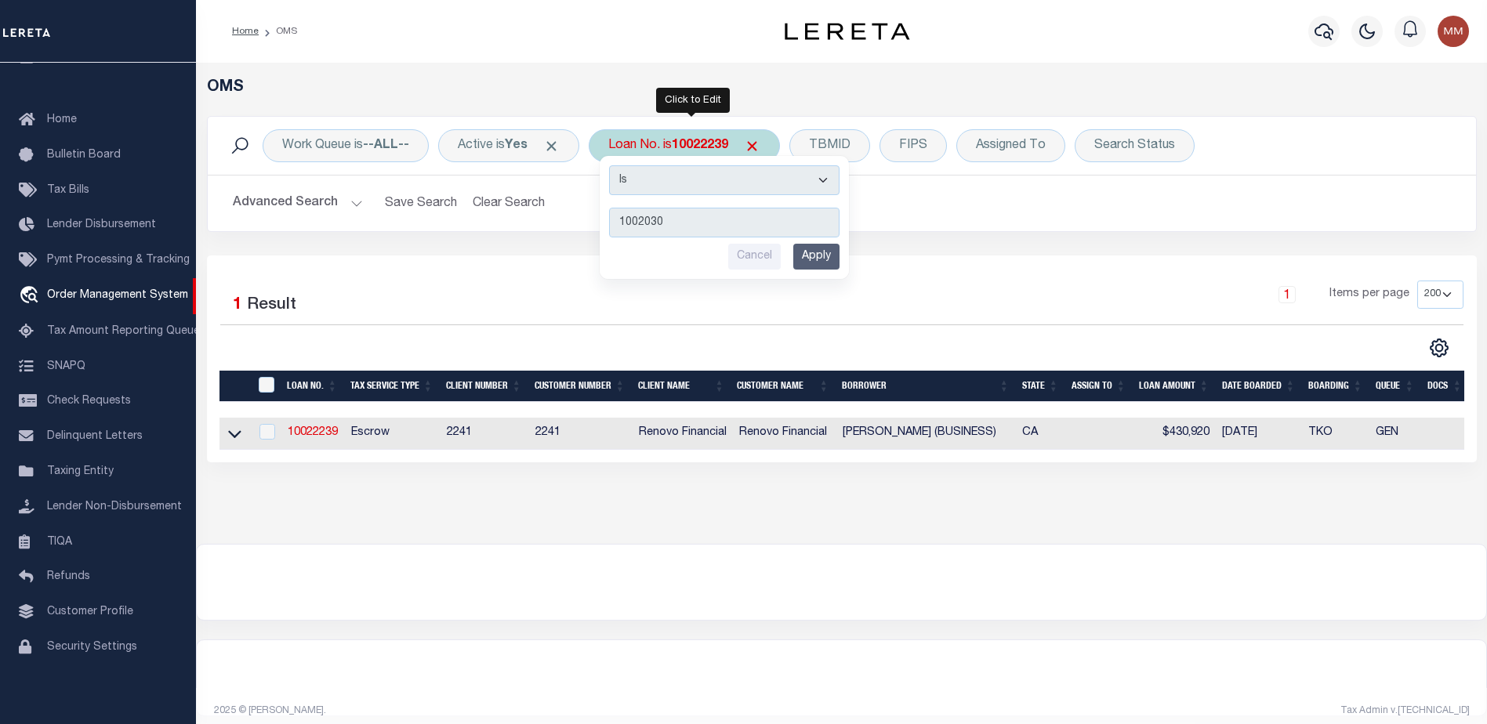
type input "10020307"
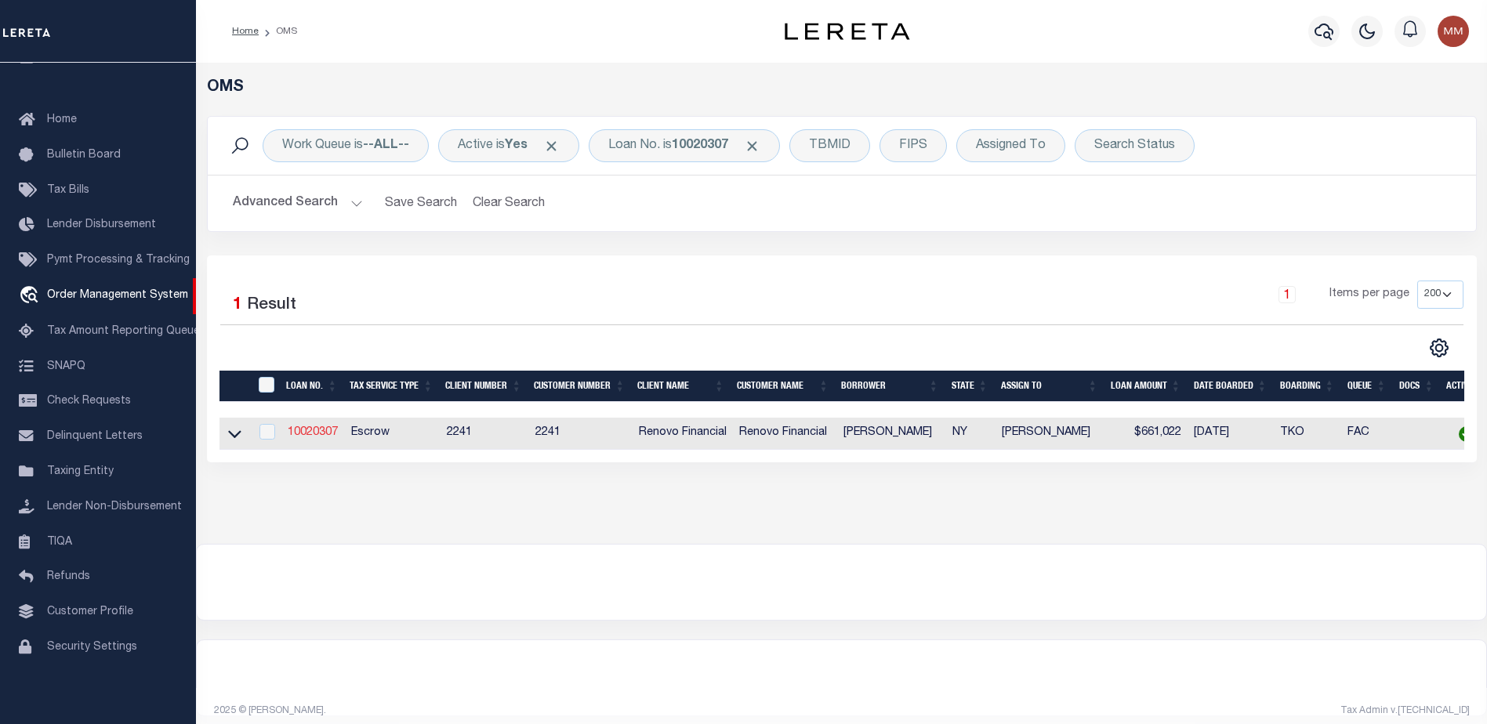
click at [305, 434] on link "10020307" at bounding box center [313, 432] width 50 height 11
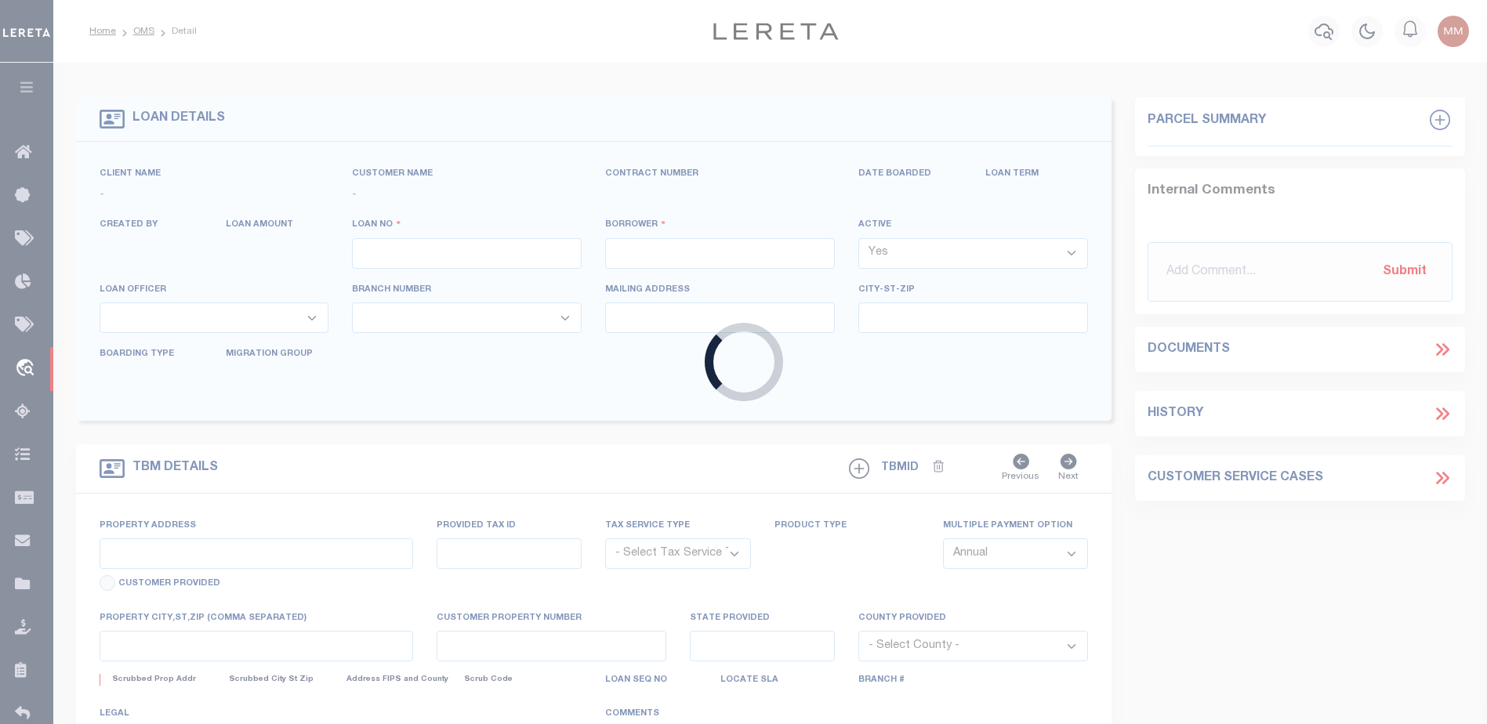
type input "10020307"
type input "[PERSON_NAME]"
select select
type input "[STREET_ADDRESS]"
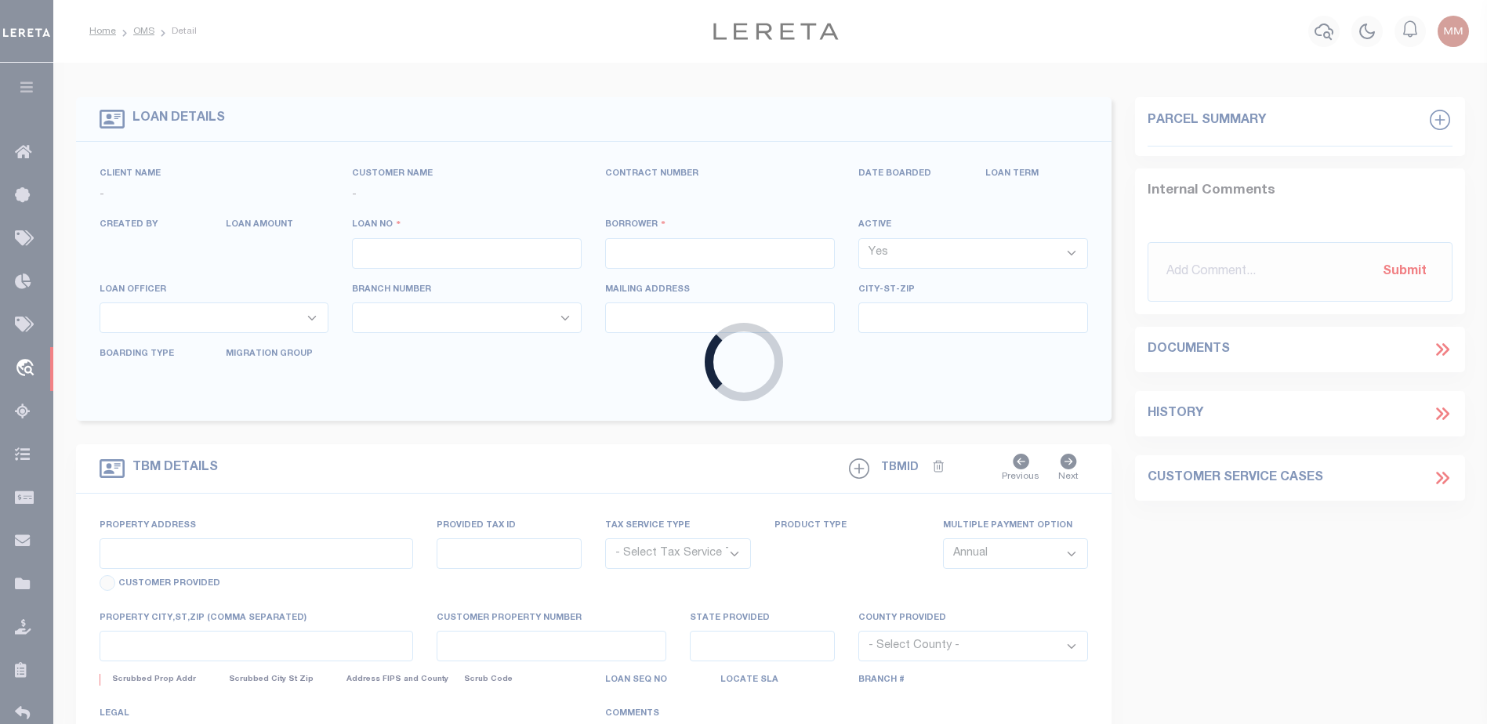
type input "[GEOGRAPHIC_DATA]"
select select "10"
select select "Escrow"
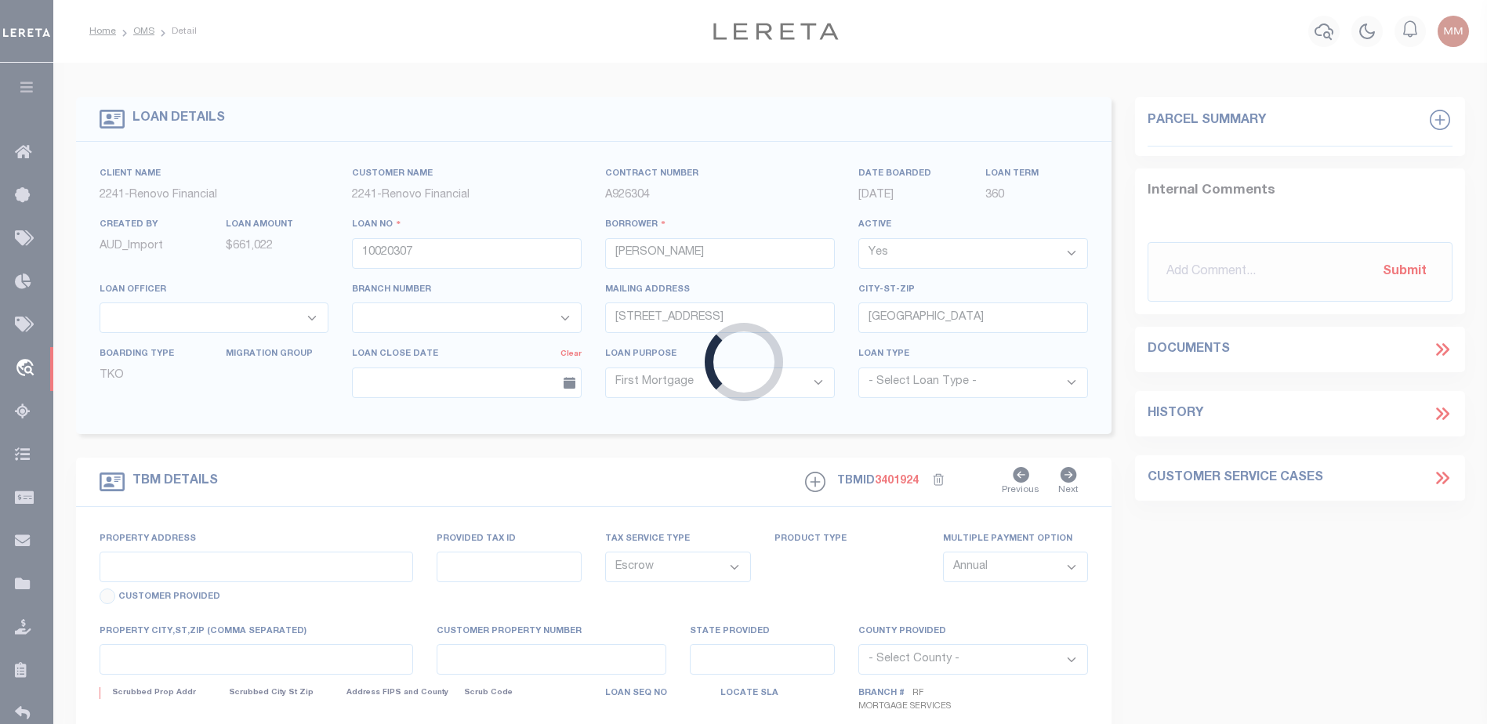
type input "[STREET_ADDRESS]"
type input "00943 1757"
type input "[US_STATE][GEOGRAPHIC_DATA]"
type input "a0kUS000007eBC1"
type input "NY"
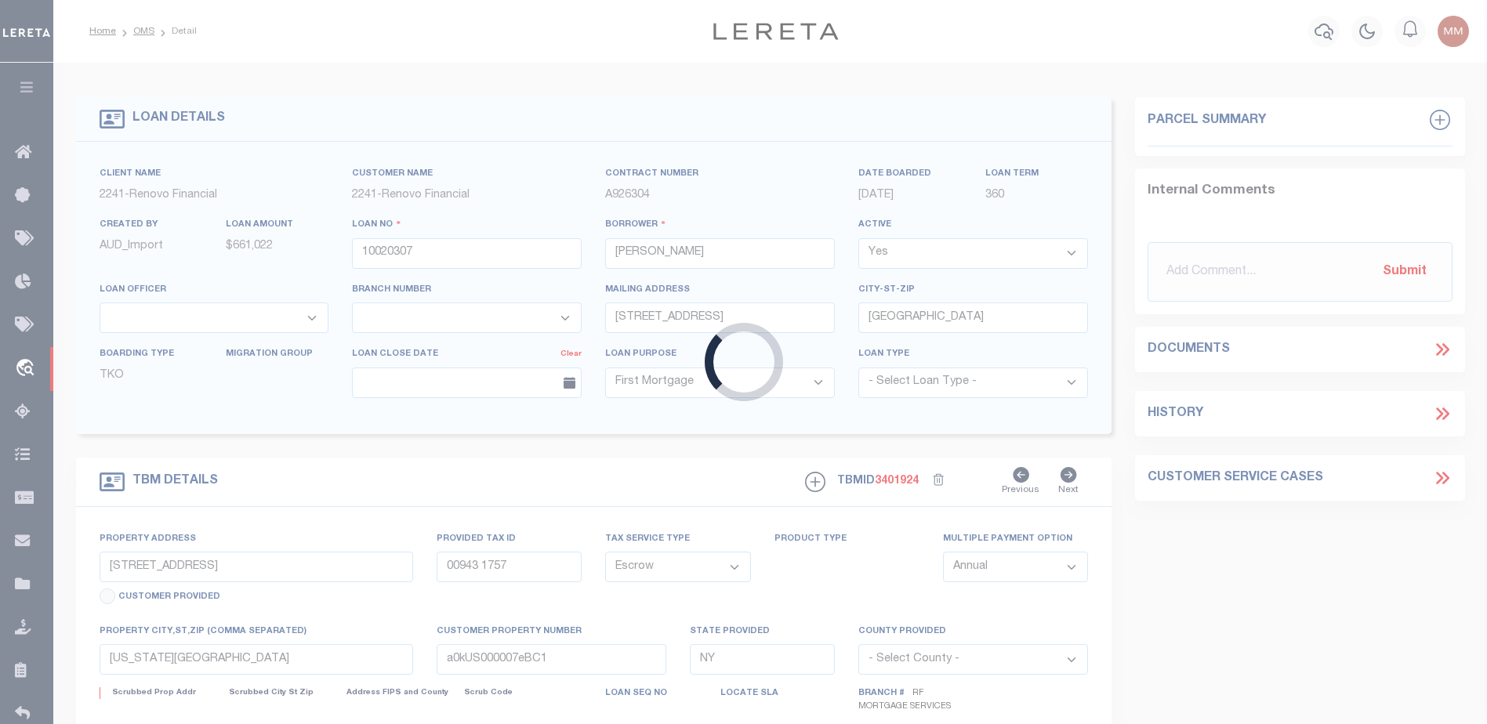
select select
type textarea "Liability Limited to Customer Provided Parcel"
select select "25067"
select select
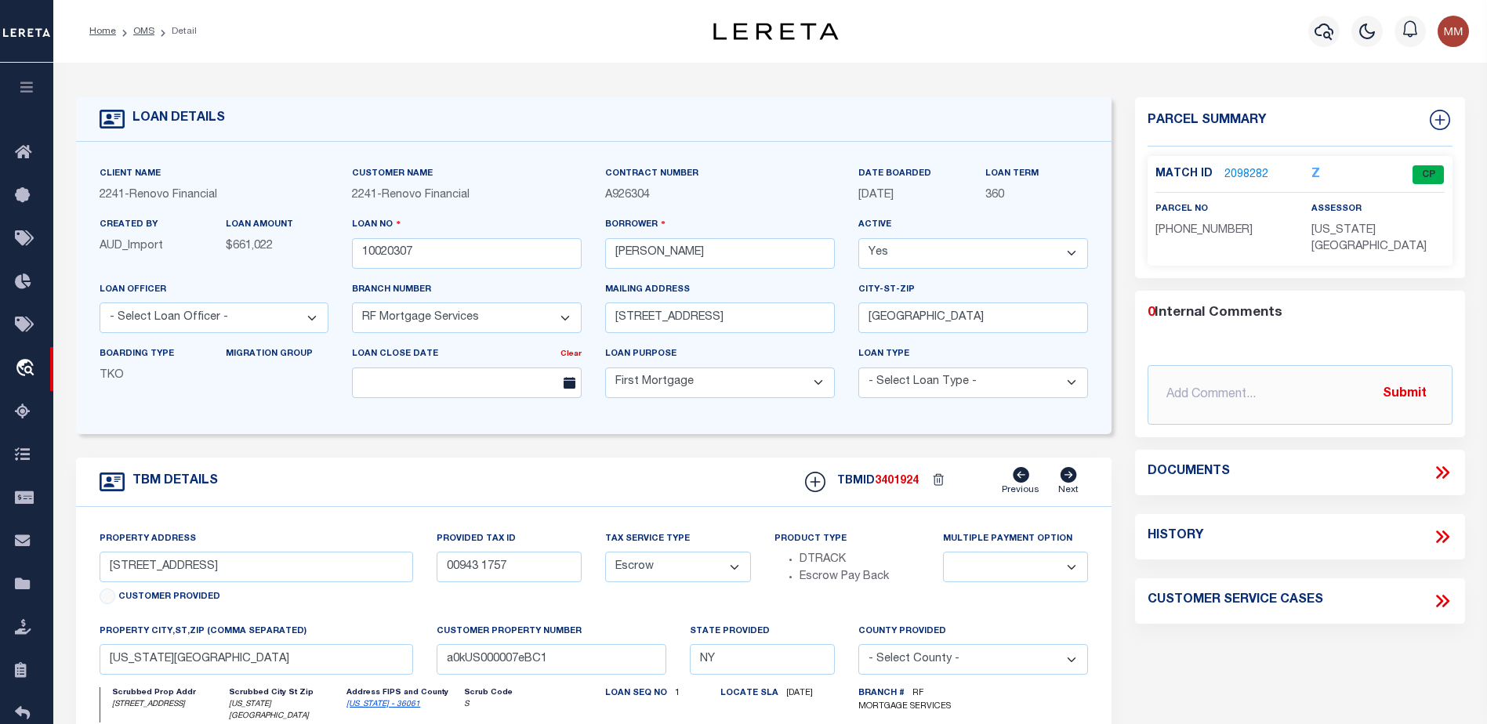
click at [1181, 227] on span "1-943-1757" at bounding box center [1203, 230] width 97 height 11
click at [1246, 176] on link "2098282" at bounding box center [1246, 175] width 44 height 16
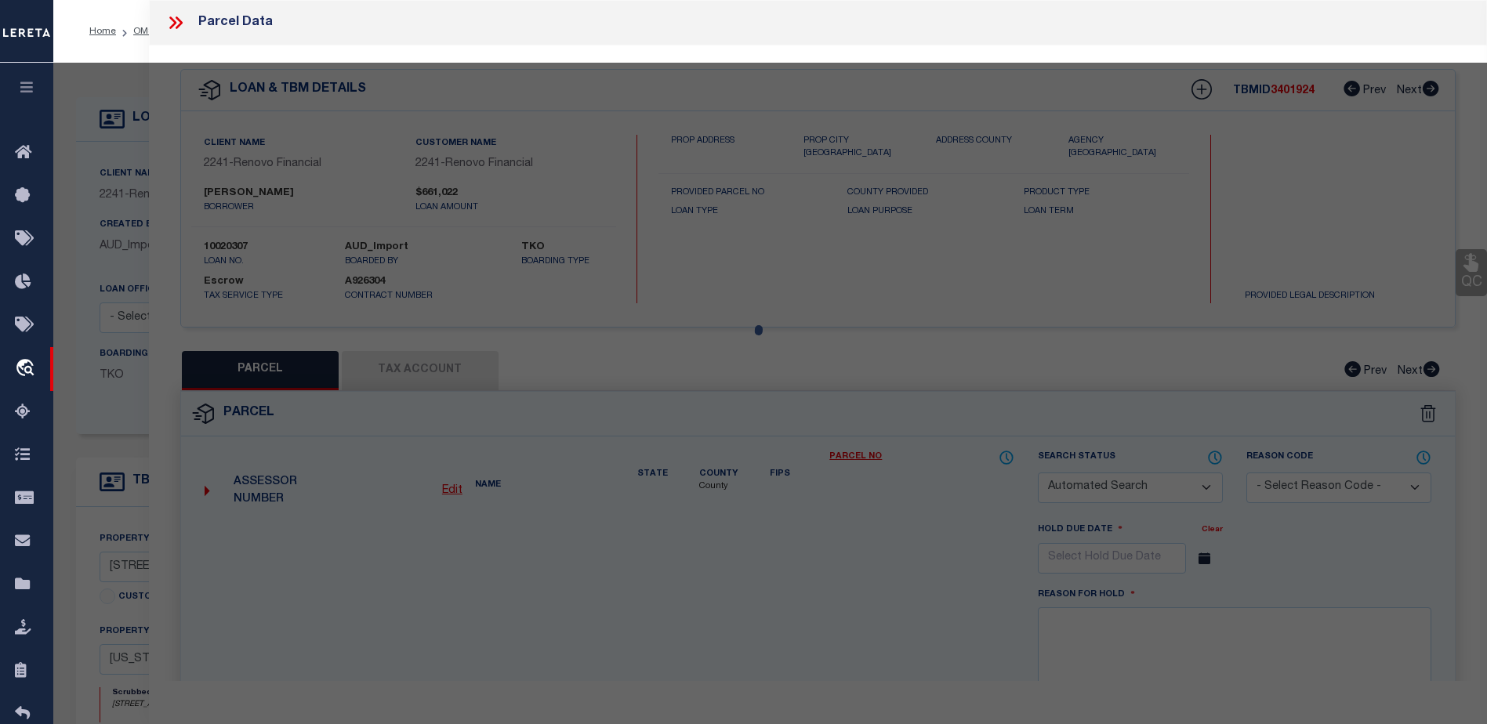
checkbox input "false"
select select "CP"
type input "ATTIQUE REHMAN"
select select "AGW"
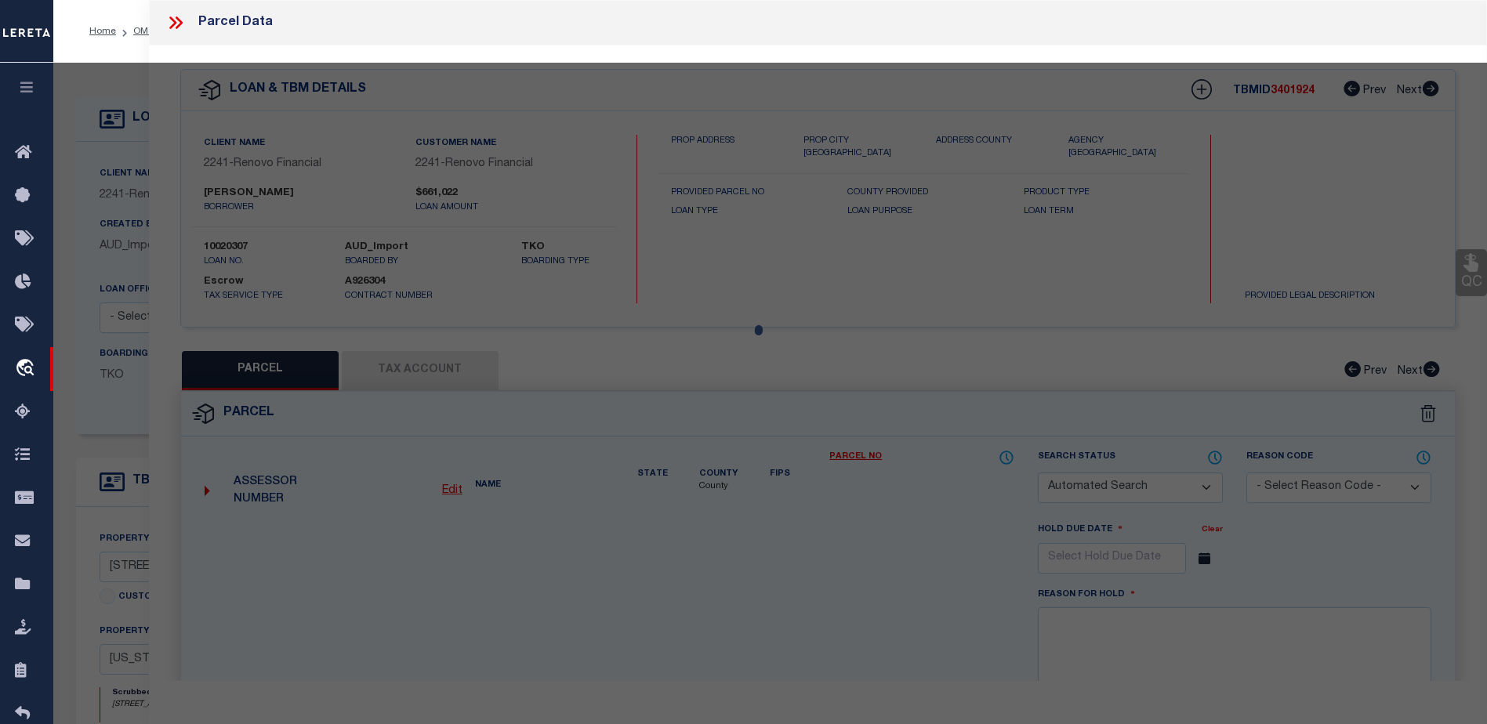
select select "ADD"
type input "330 E 38TH ST APT52Q"
checkbox input "false"
type input "NEW YORK, NY 10016"
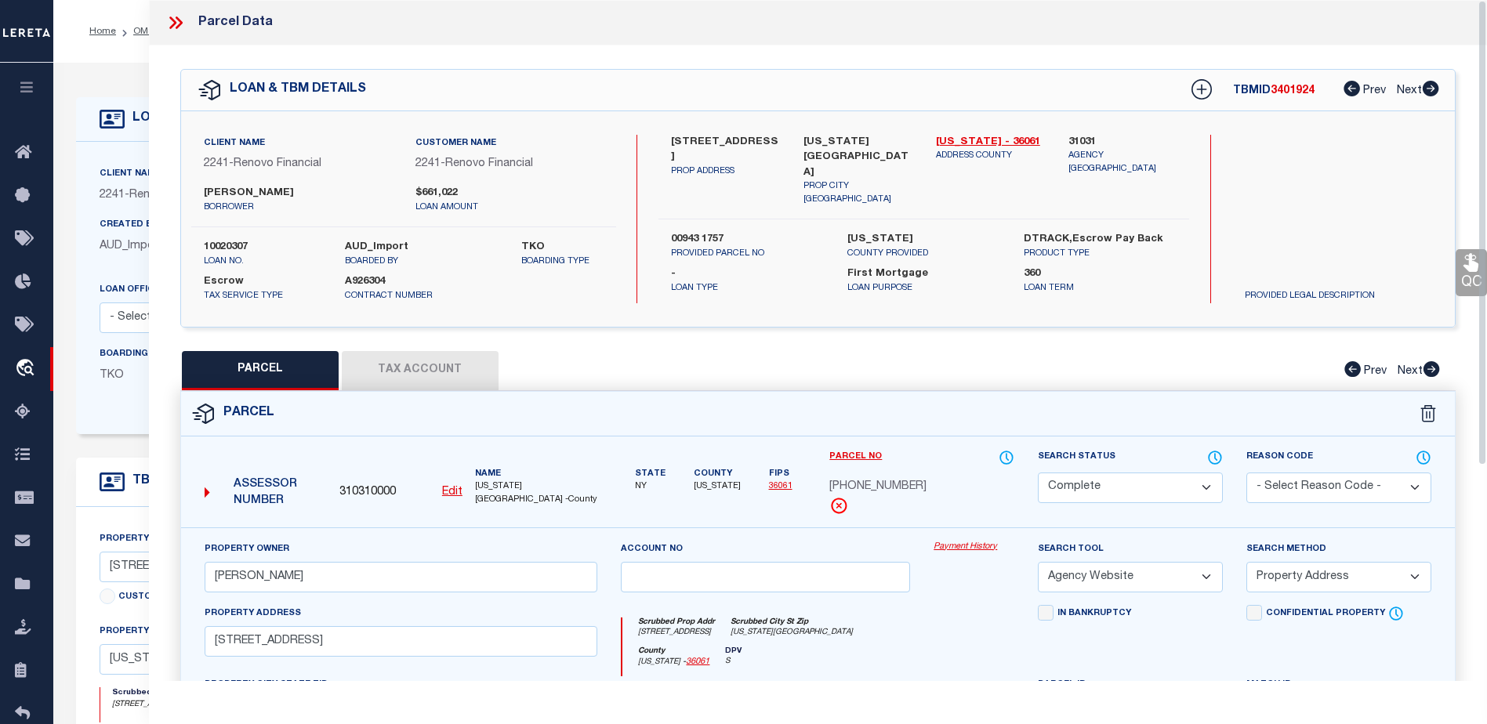
click at [974, 545] on link "Payment History" at bounding box center [974, 547] width 81 height 13
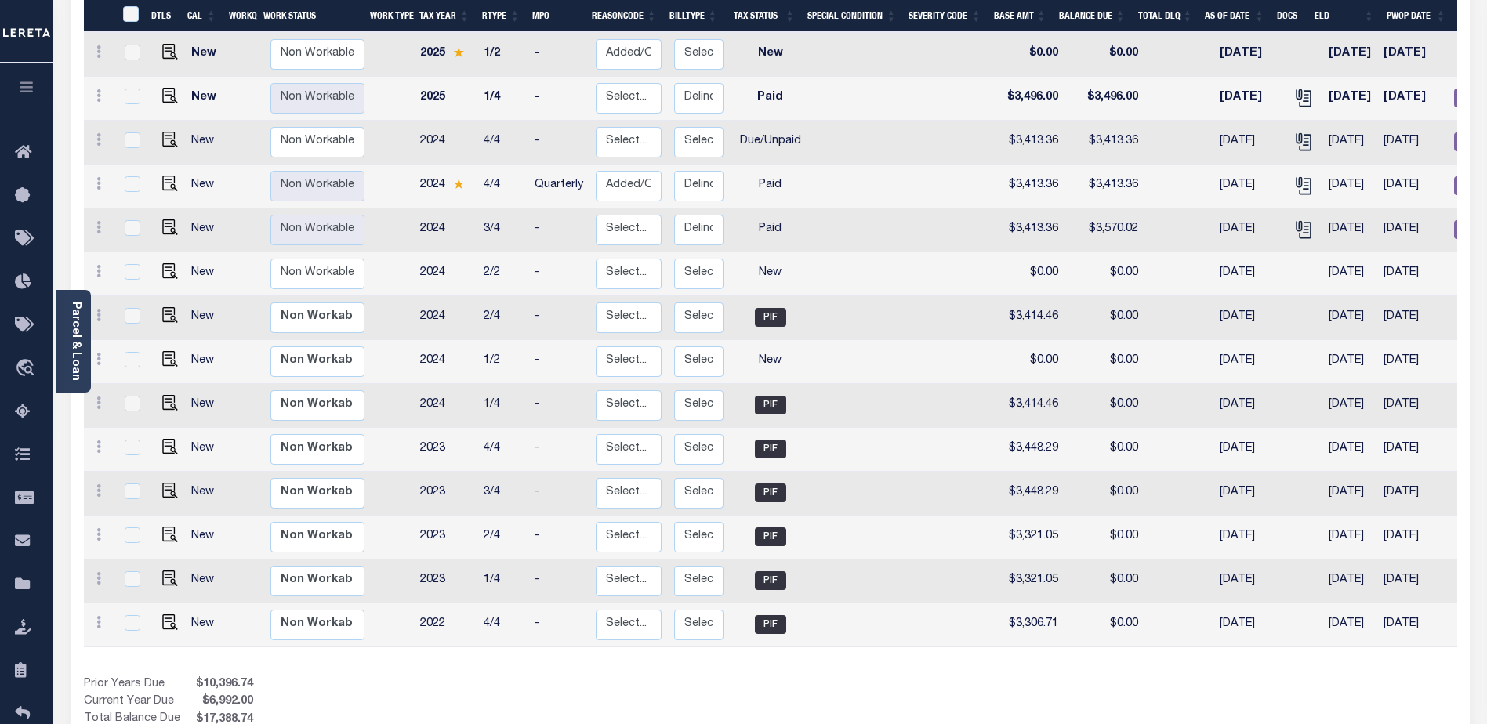
scroll to position [517, 0]
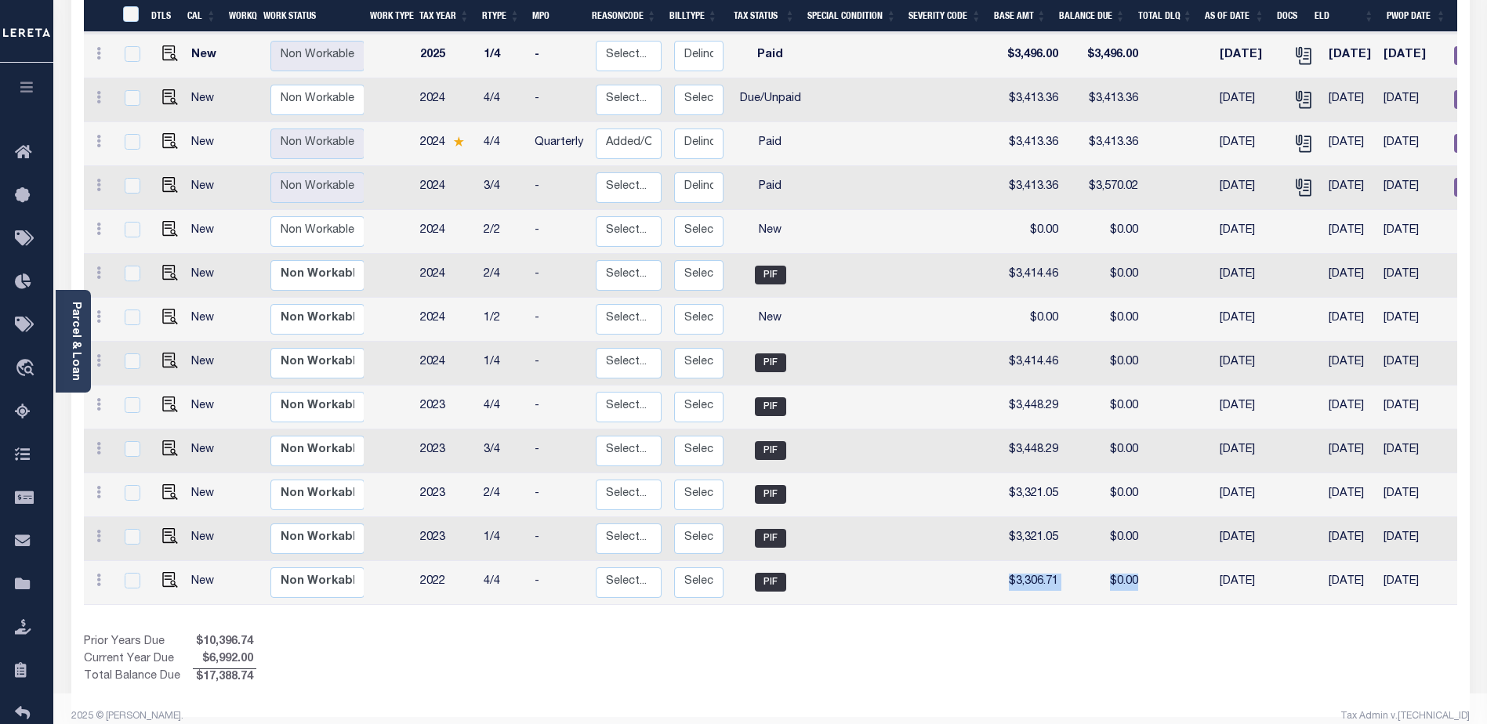
drag, startPoint x: 815, startPoint y: 587, endPoint x: 1173, endPoint y: 560, distance: 358.4
click at [1173, 561] on tr "New Non Workable Workable 2022 4/4 - Select... Payment Reversal Taxable Value C…" at bounding box center [872, 583] width 1576 height 44
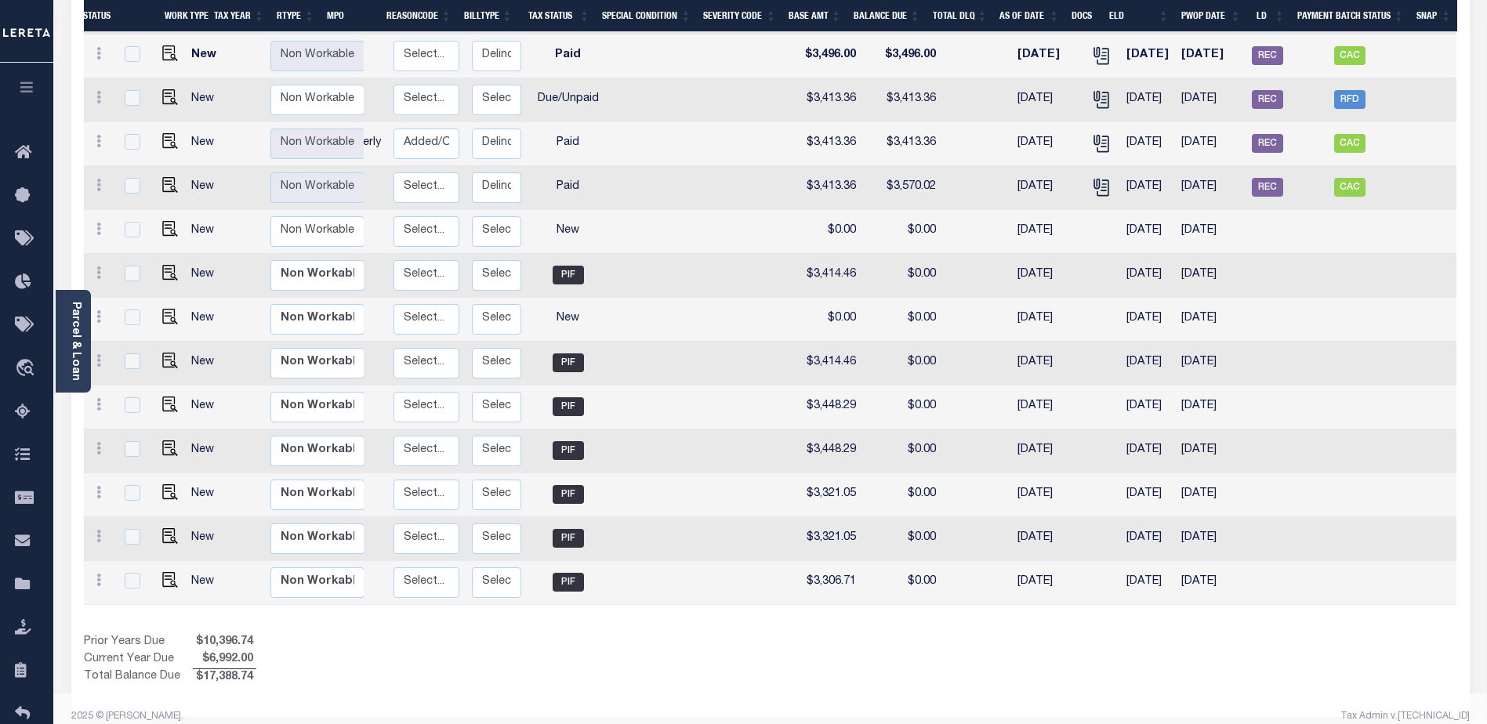
click at [1060, 709] on div "Tax Admin v.[TECHNICAL_ID]" at bounding box center [1125, 716] width 687 height 14
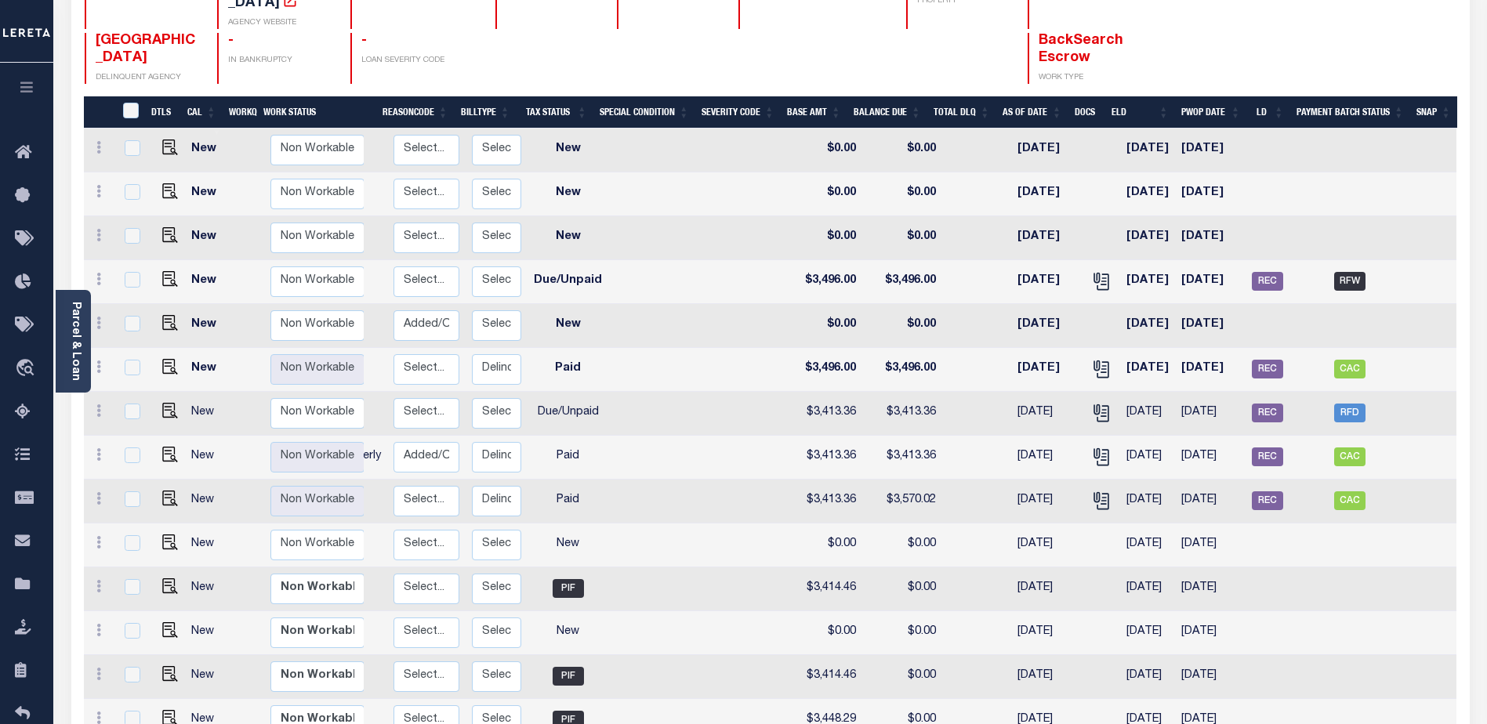
scroll to position [197, 0]
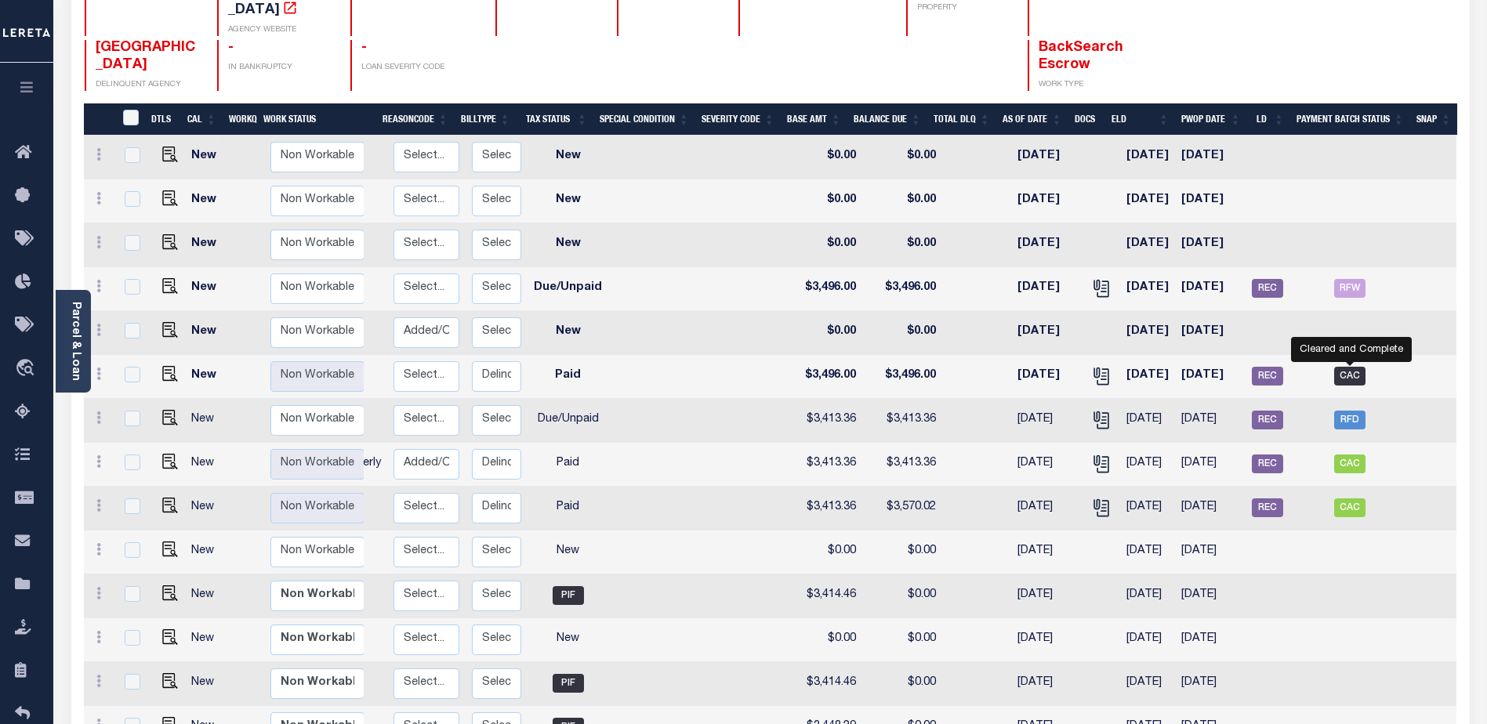
click at [1342, 367] on span "CAC" at bounding box center [1349, 376] width 31 height 19
checkbox input "true"
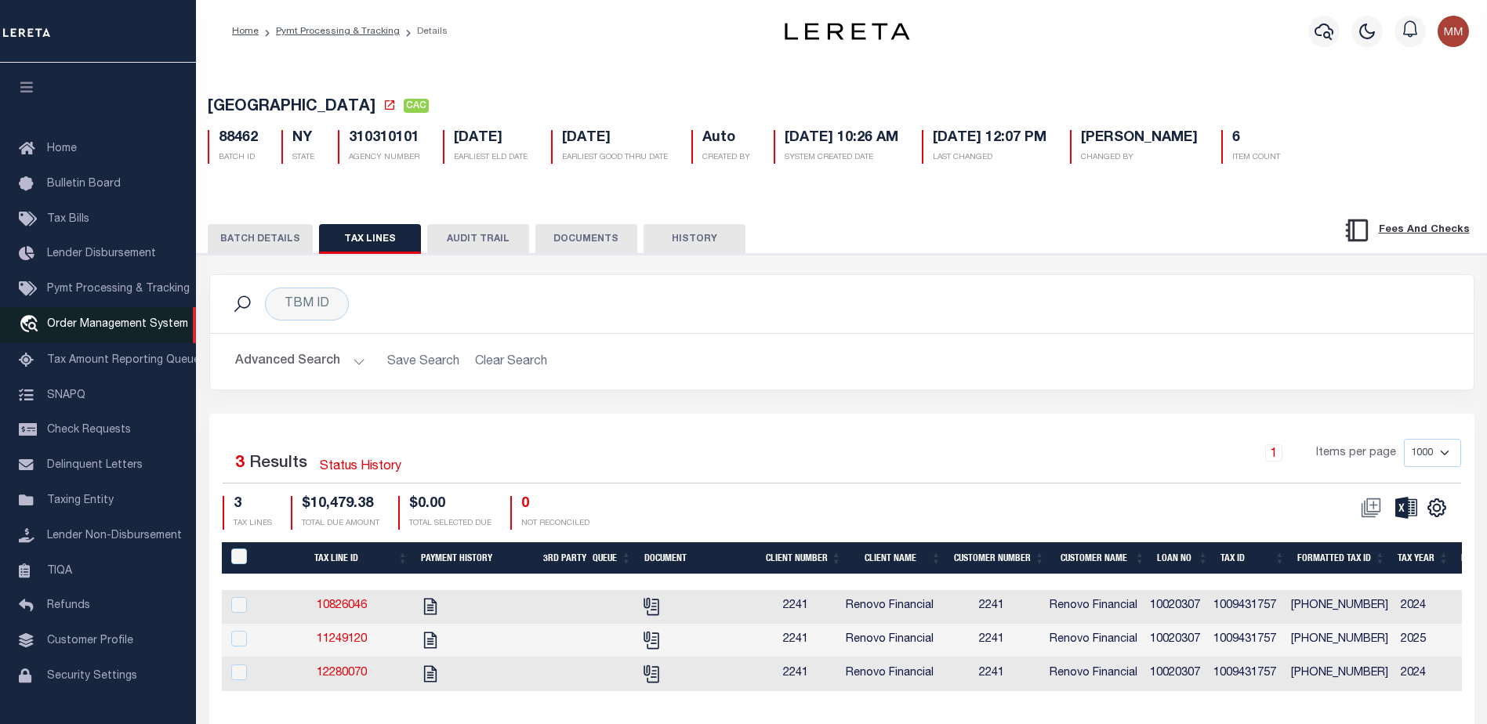
click at [93, 323] on span "Order Management System" at bounding box center [117, 324] width 141 height 11
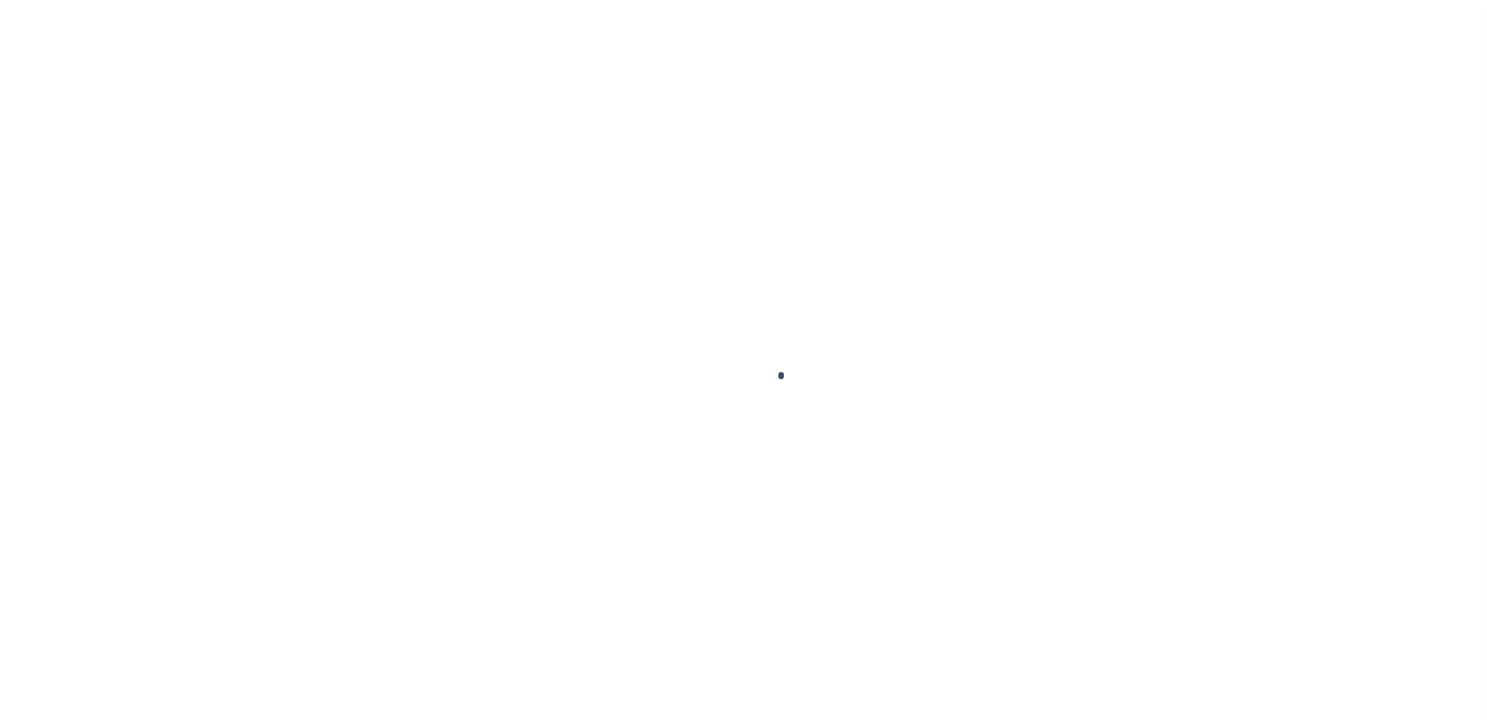
scroll to position [39, 0]
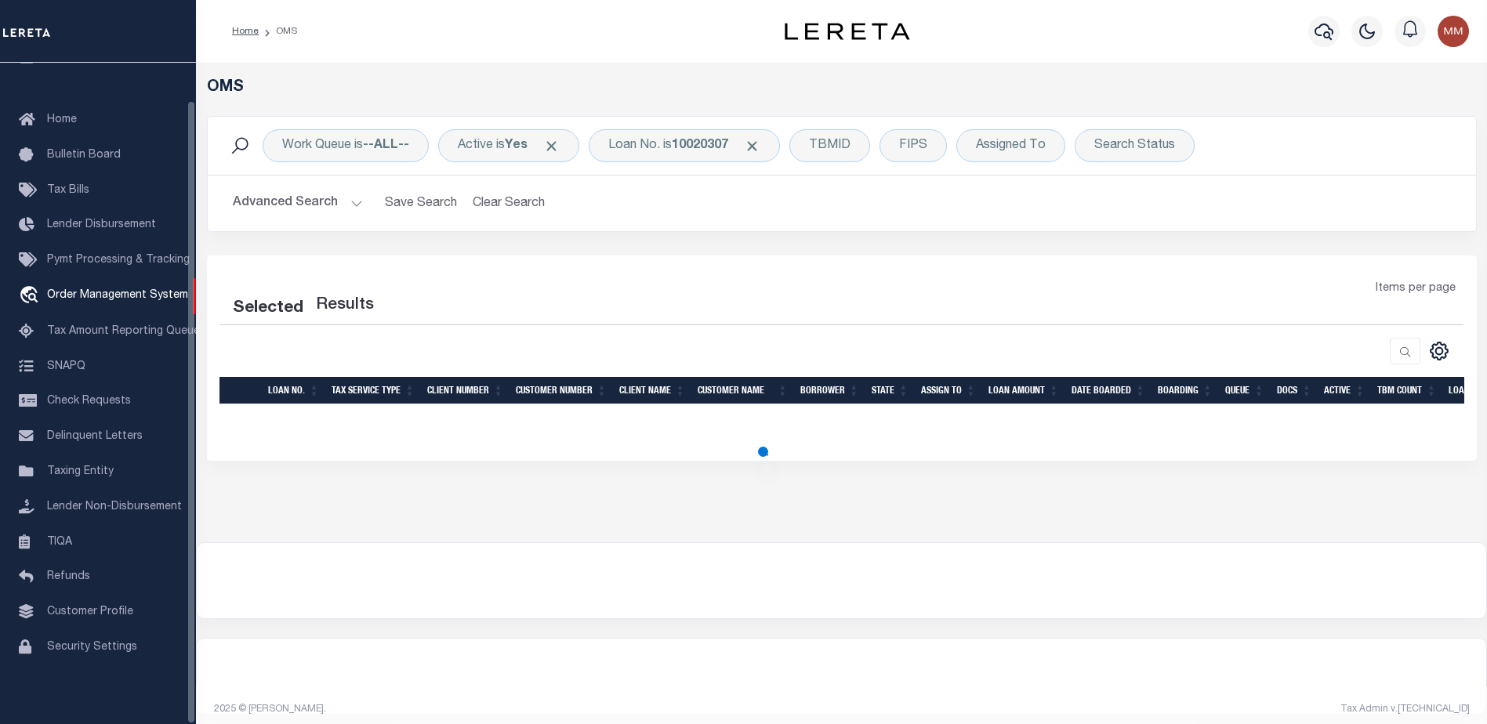
select select "200"
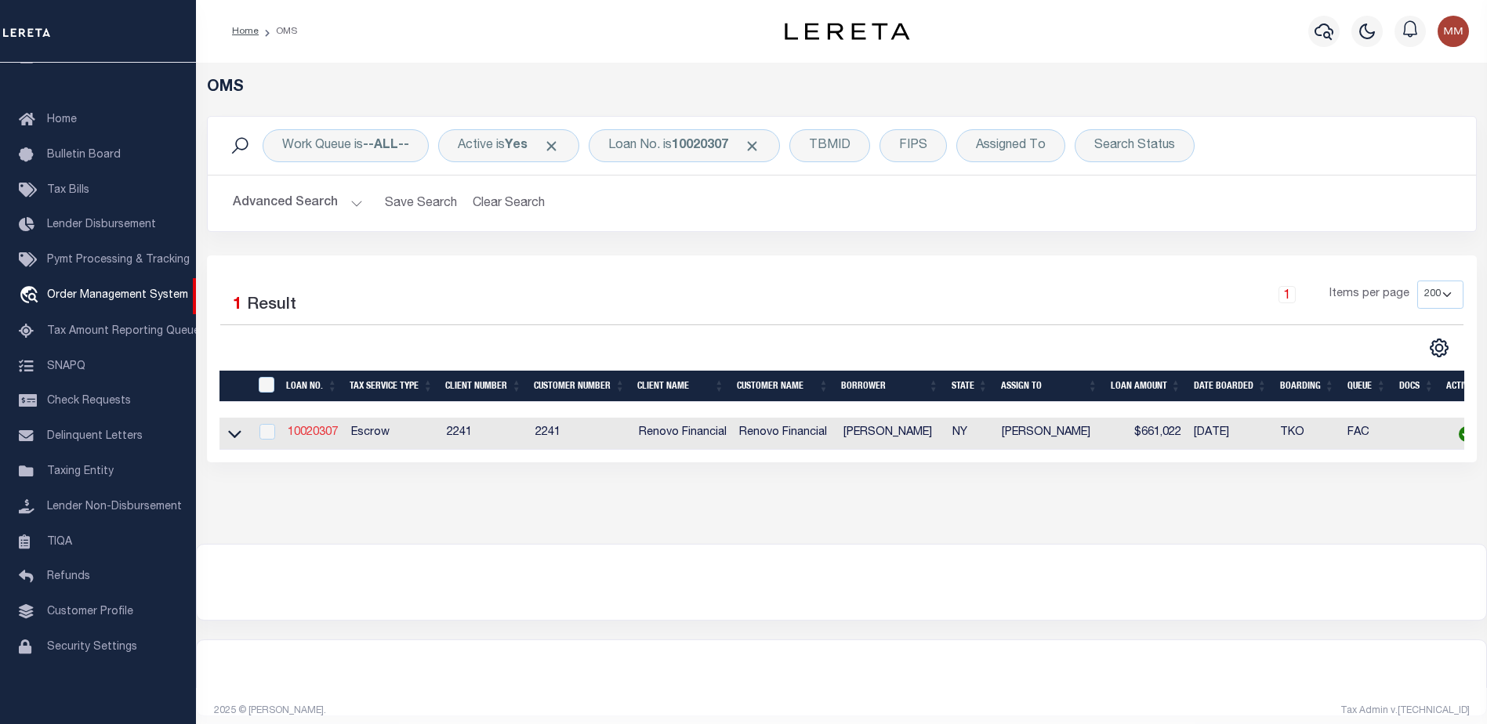
click at [309, 432] on link "10020307" at bounding box center [313, 432] width 50 height 11
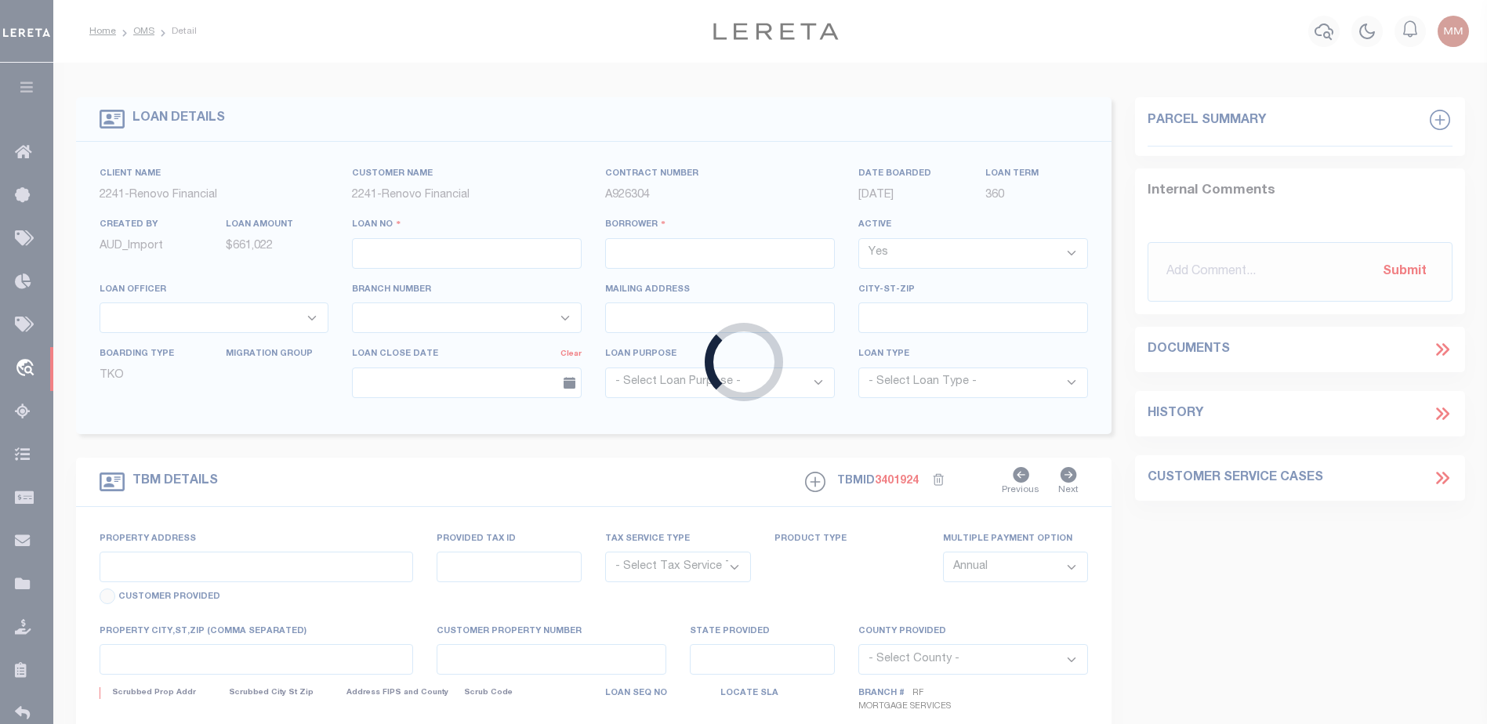
type input "10020307"
type input "[PERSON_NAME]"
select select
type input "[STREET_ADDRESS]"
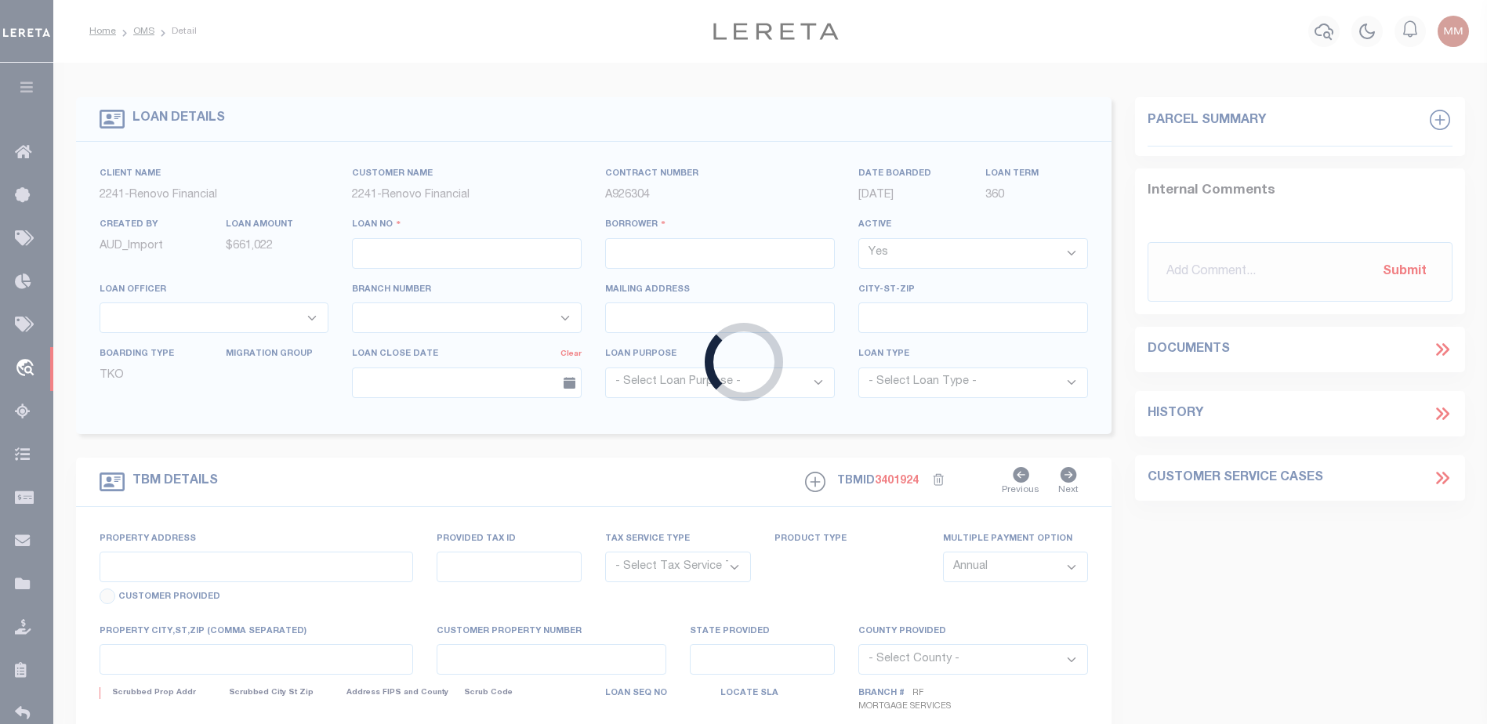
type input "[GEOGRAPHIC_DATA]"
select select "10"
select select "Escrow"
type input "[STREET_ADDRESS]"
type input "00943 1757"
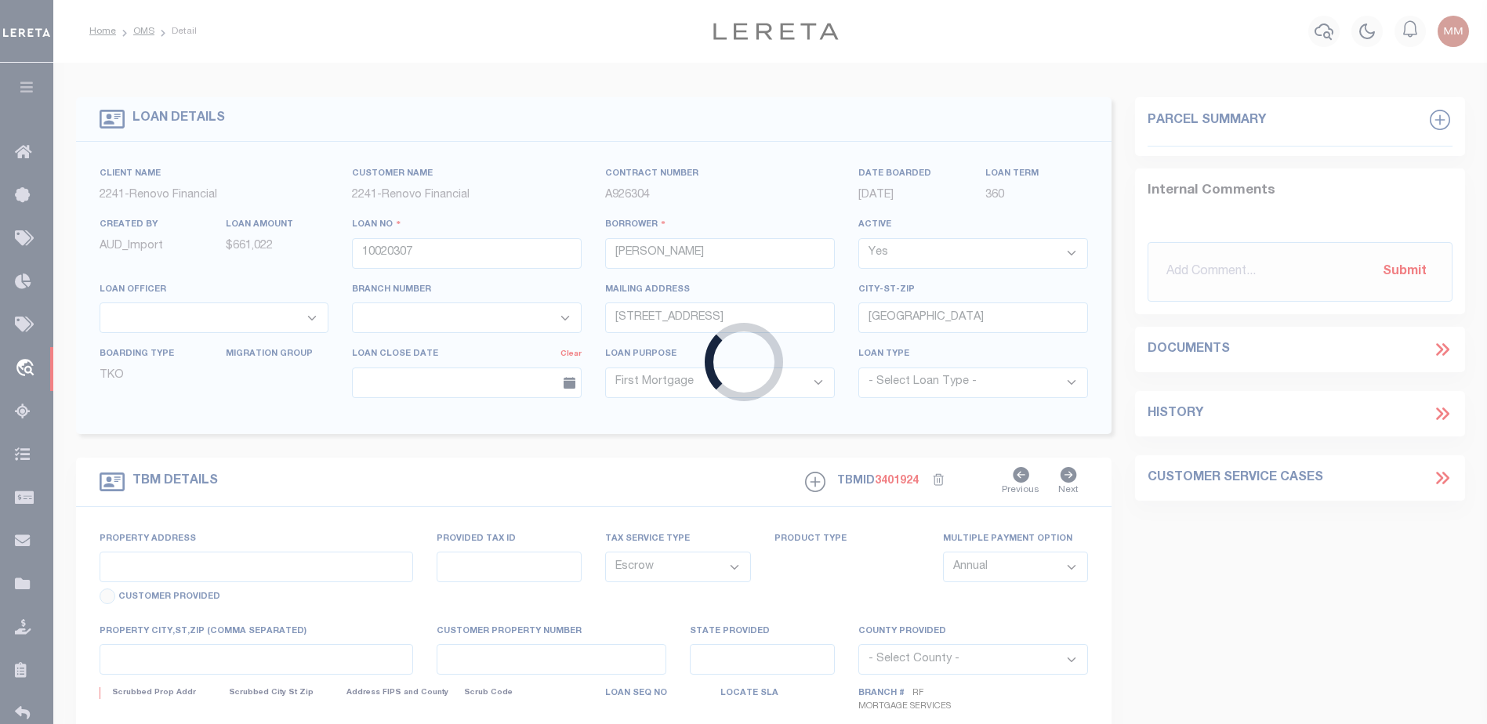
type input "[US_STATE][GEOGRAPHIC_DATA]"
type input "a0kUS000007eBC1"
type input "NY"
select select
type textarea "Liability Limited to Customer Provided Parcel"
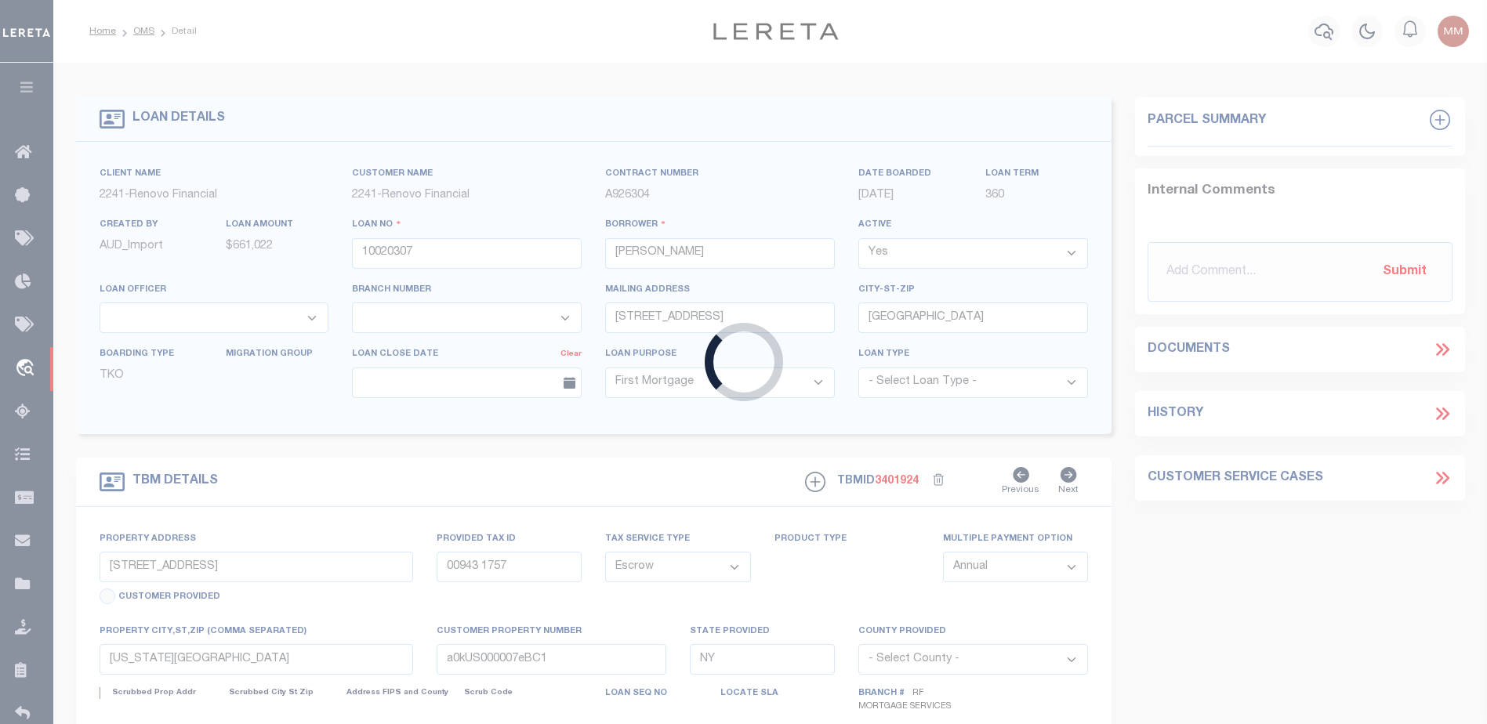
select select "25067"
select select
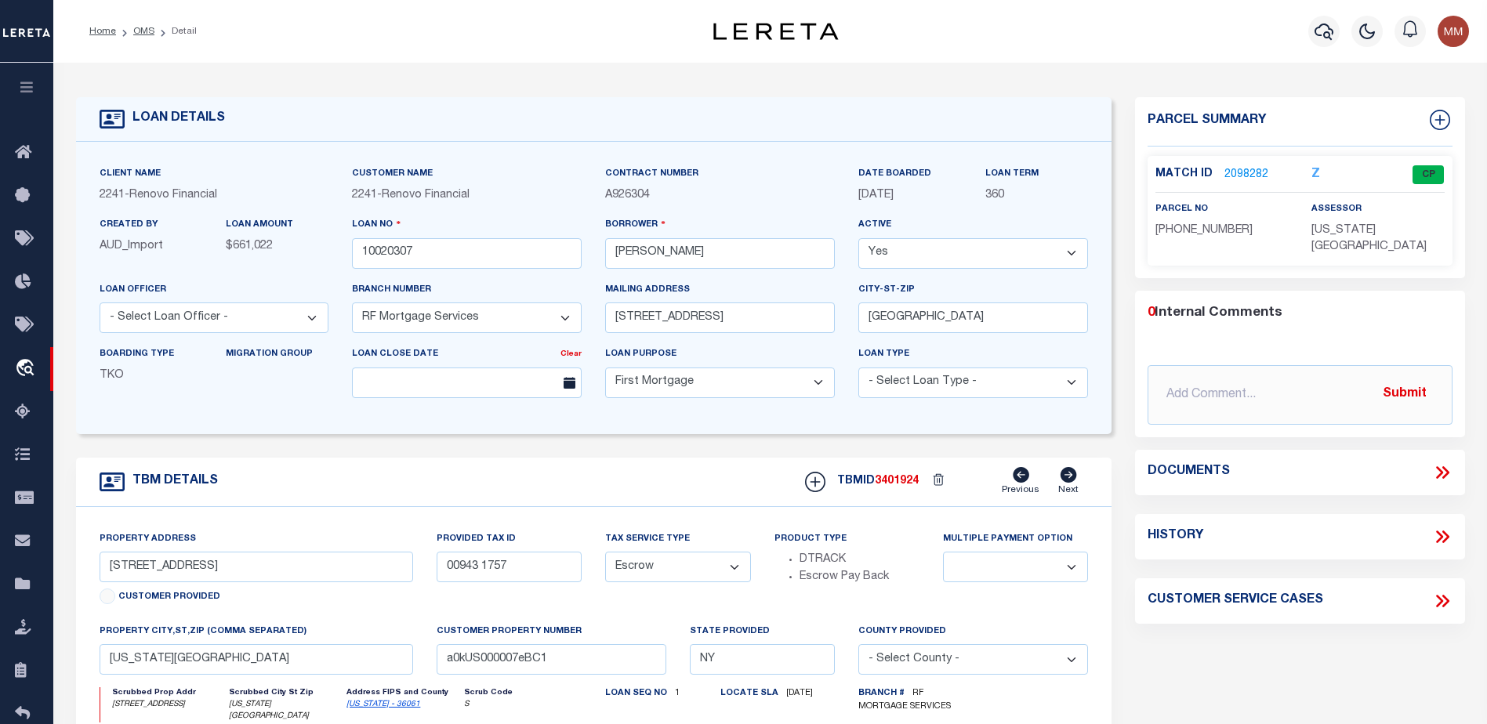
click at [1240, 168] on link "2098282" at bounding box center [1246, 175] width 44 height 16
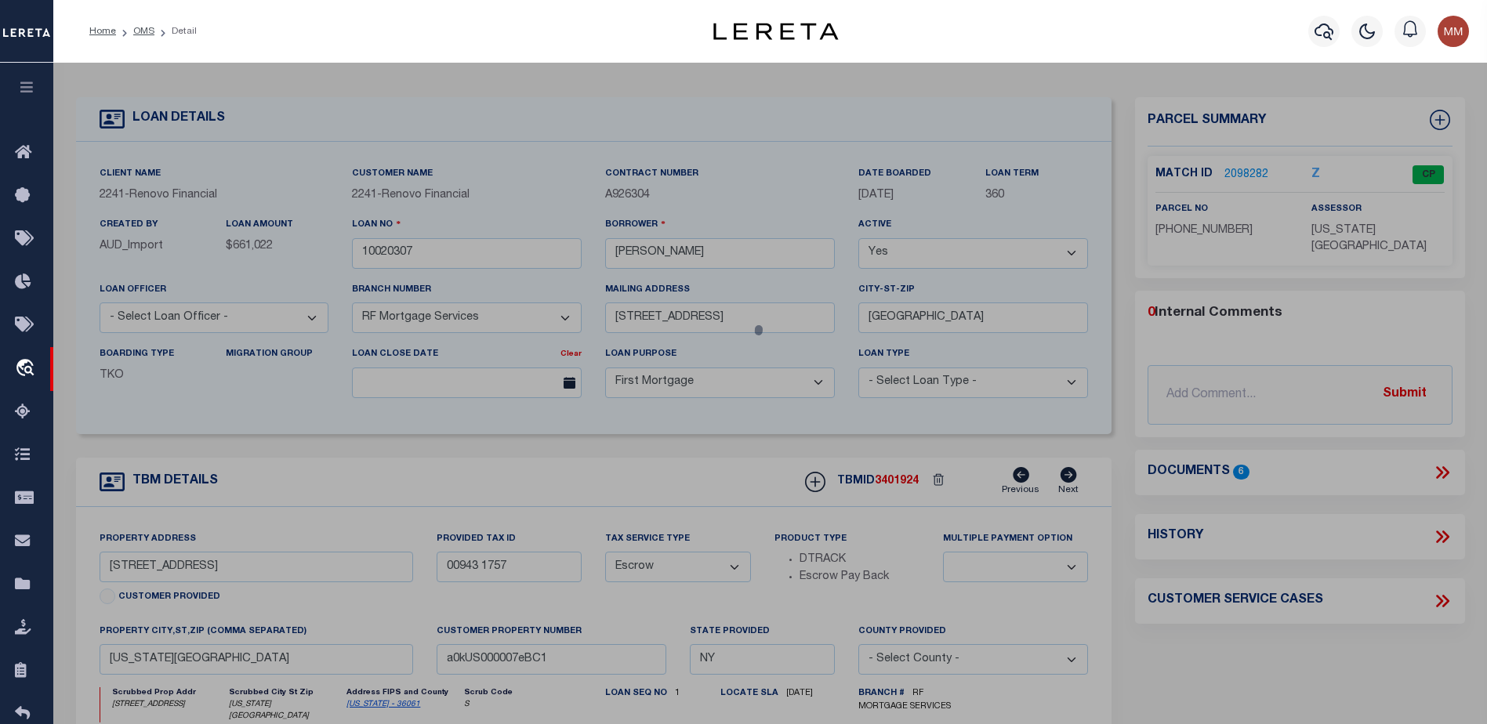
checkbox input "false"
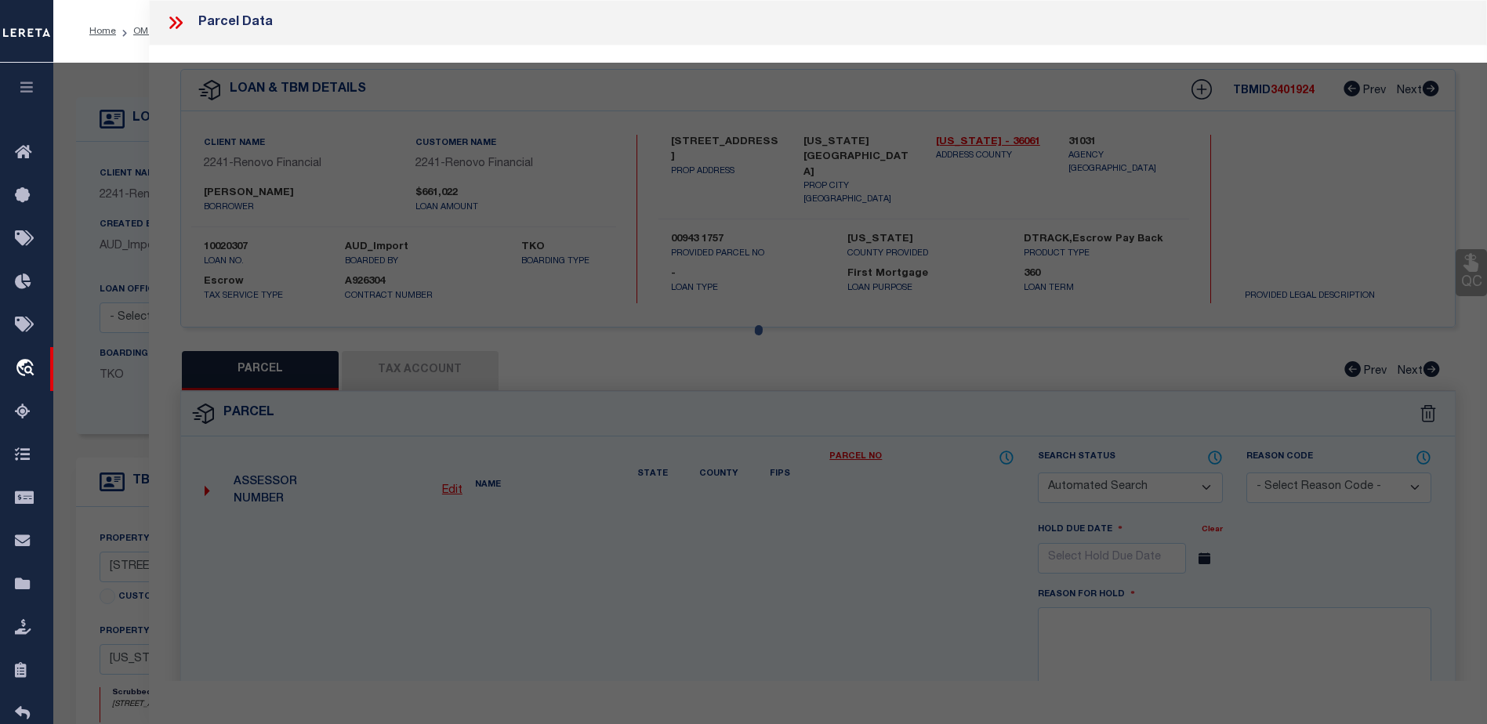
select select "CP"
type input "[PERSON_NAME]"
select select "AGW"
select select "ADD"
type input "[STREET_ADDRESS]"
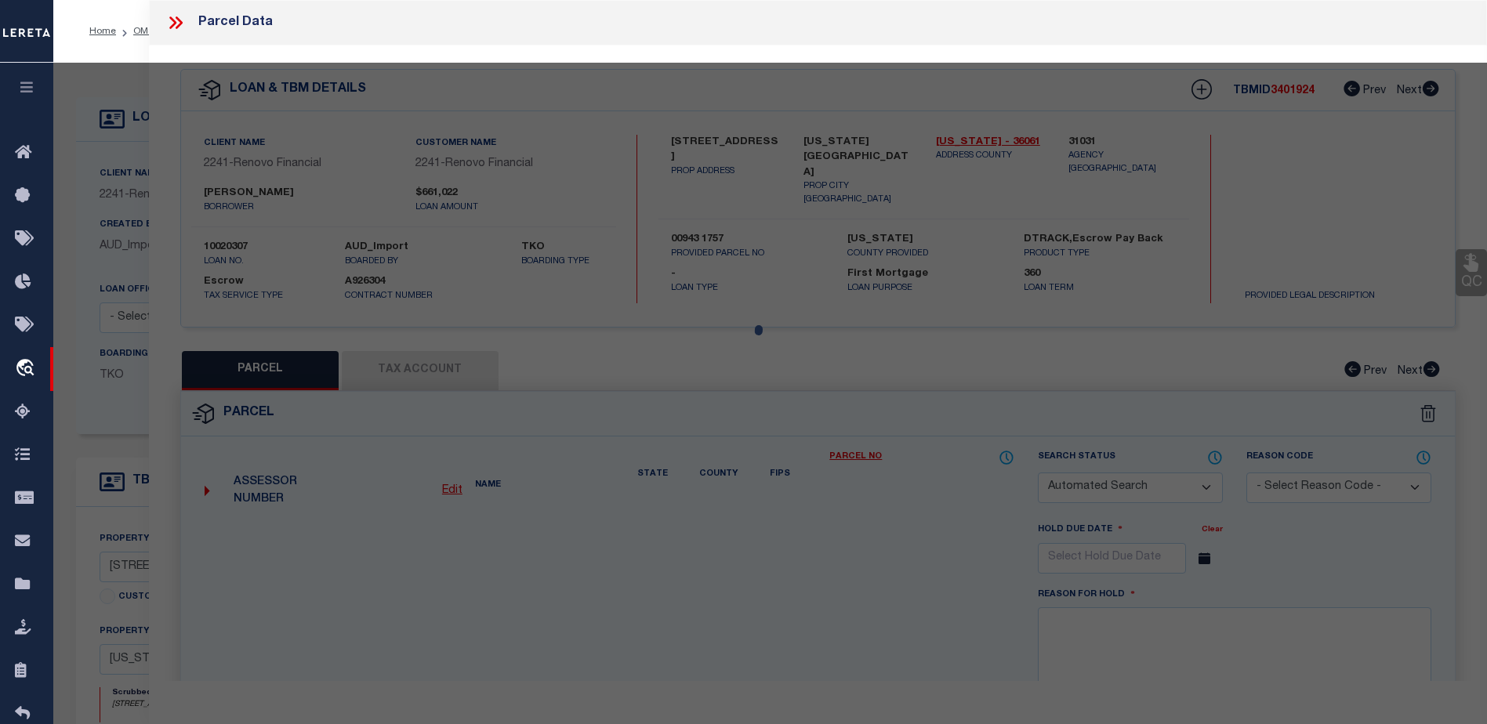
checkbox input "false"
type input "[US_STATE][GEOGRAPHIC_DATA]"
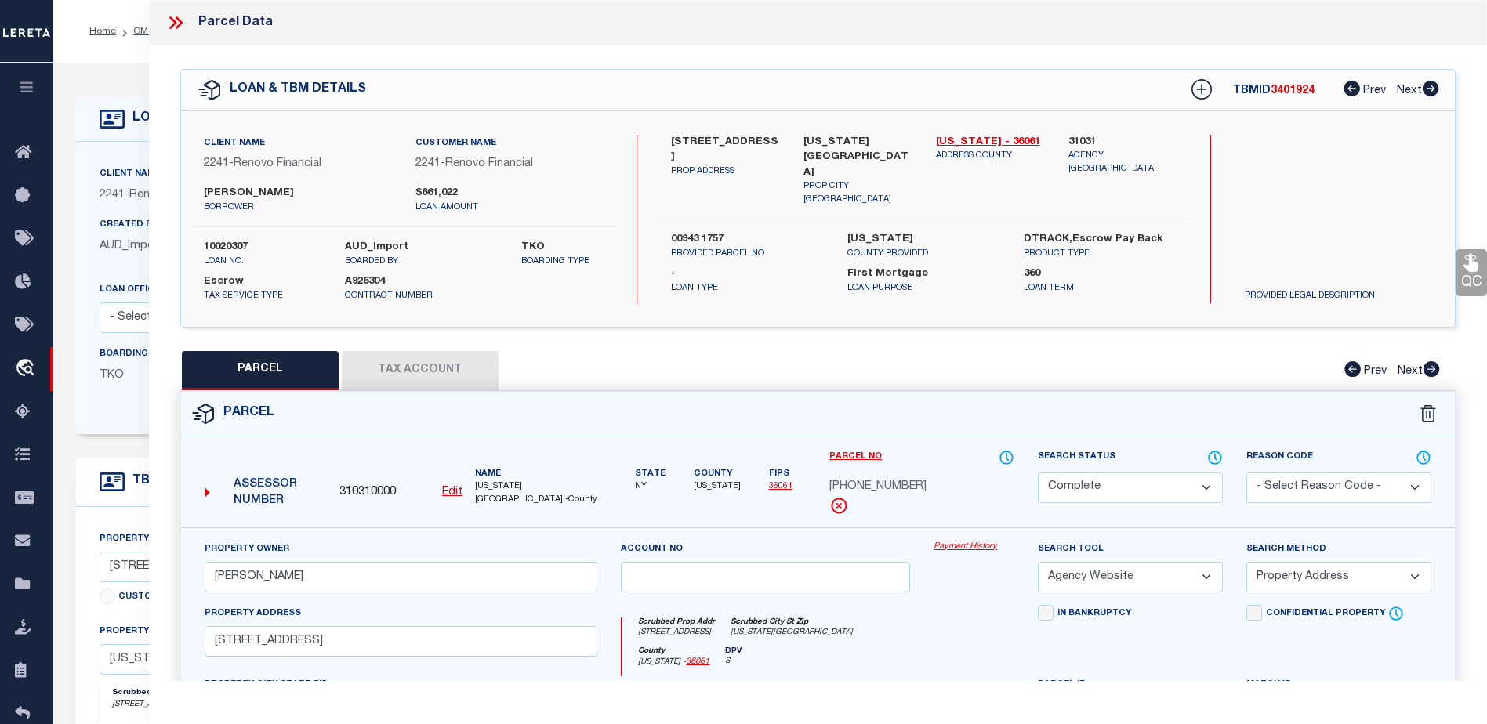
click at [950, 542] on link "Payment History" at bounding box center [974, 547] width 81 height 13
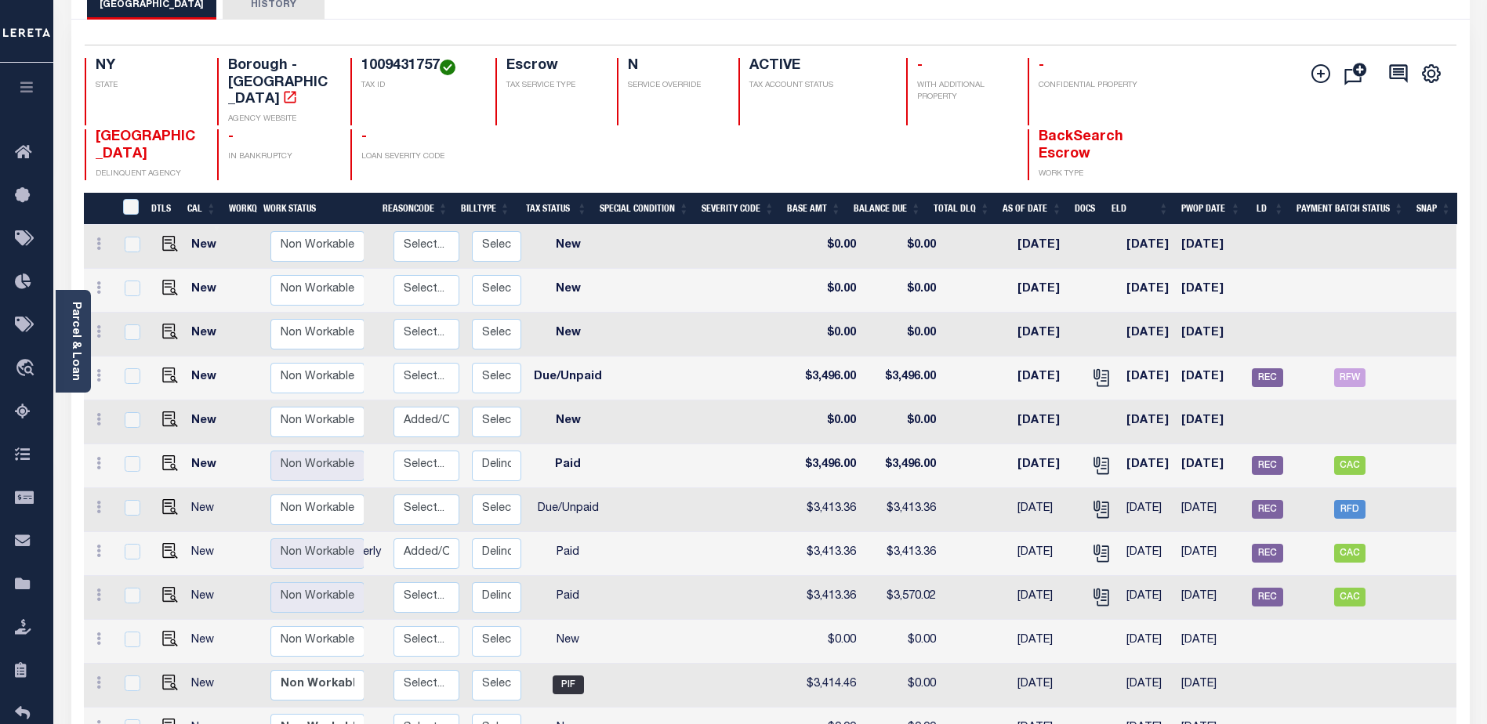
scroll to position [69, 0]
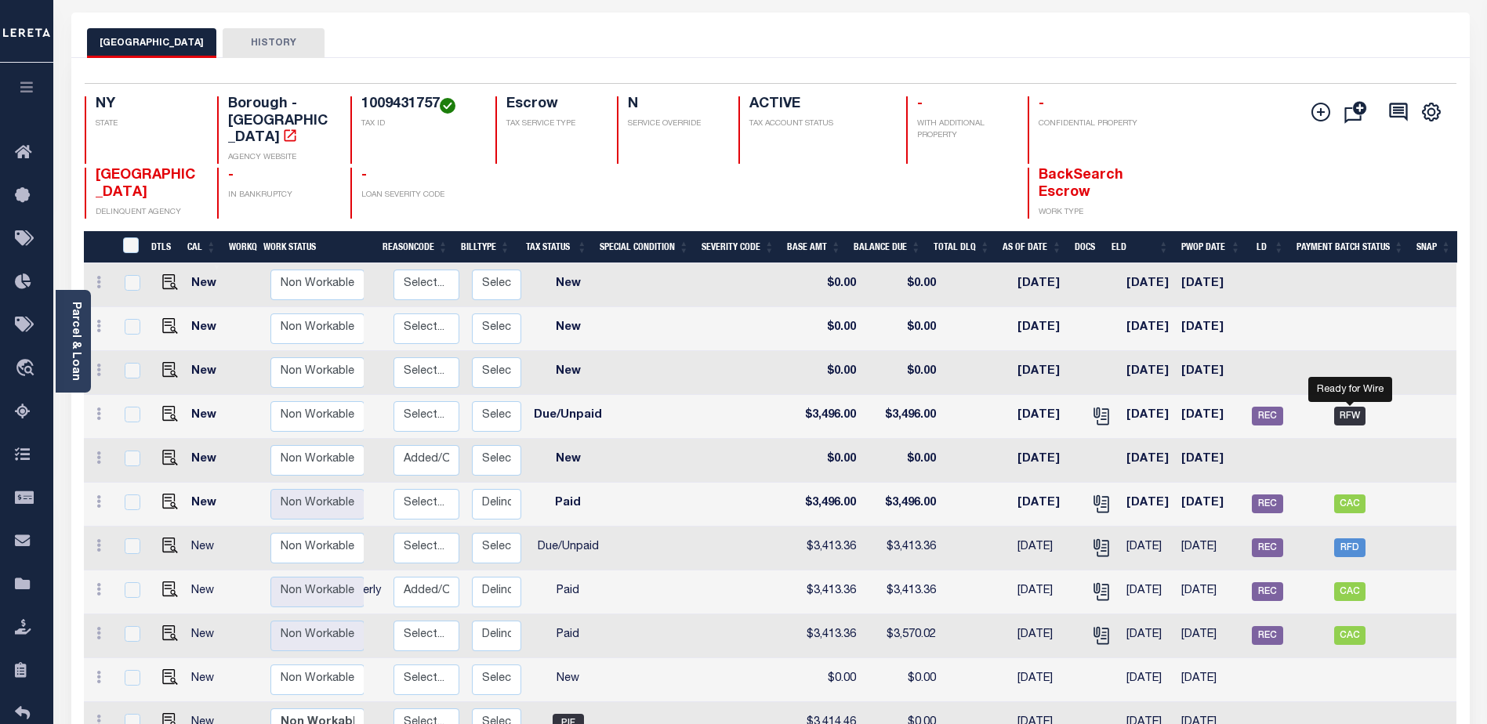
click at [1350, 407] on span "RFW" at bounding box center [1349, 416] width 31 height 19
checkbox input "true"
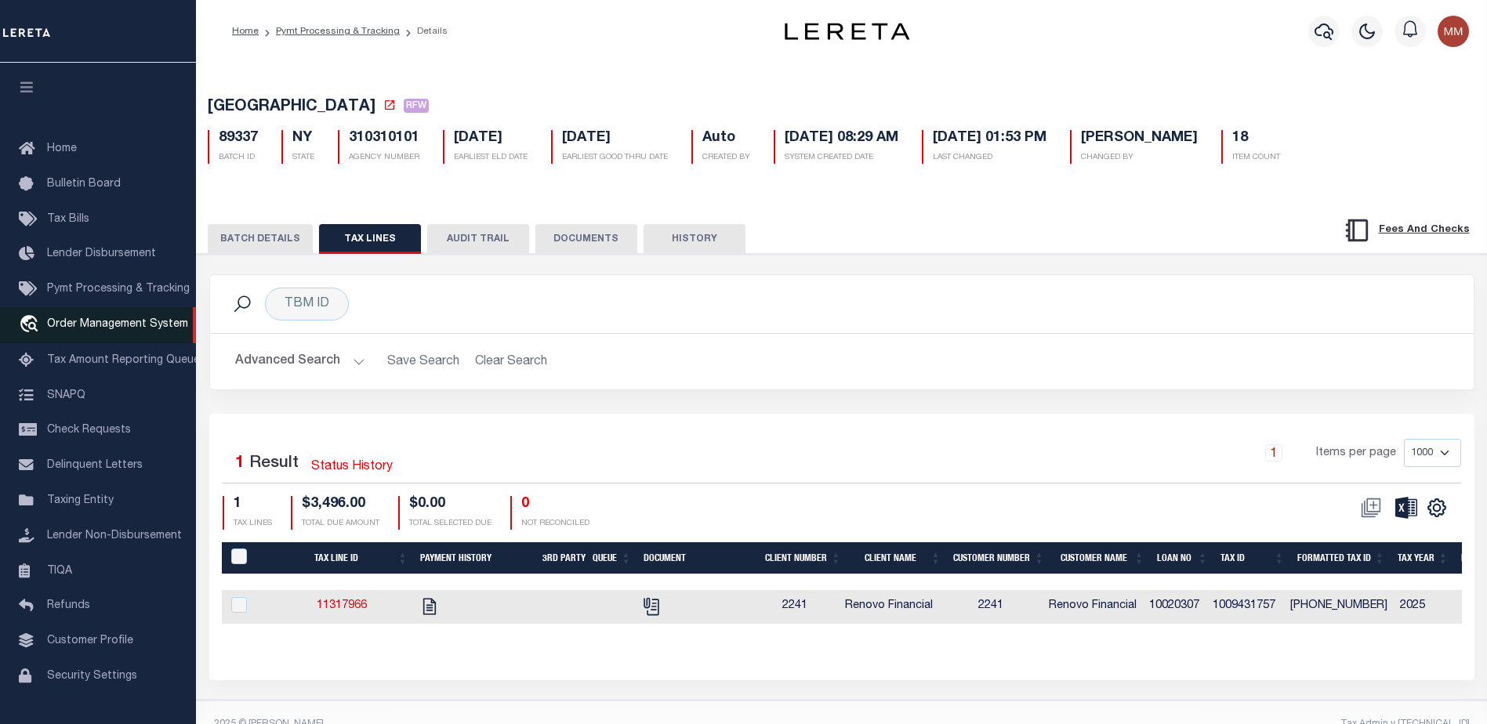
click at [96, 325] on span "Order Management System" at bounding box center [117, 324] width 141 height 11
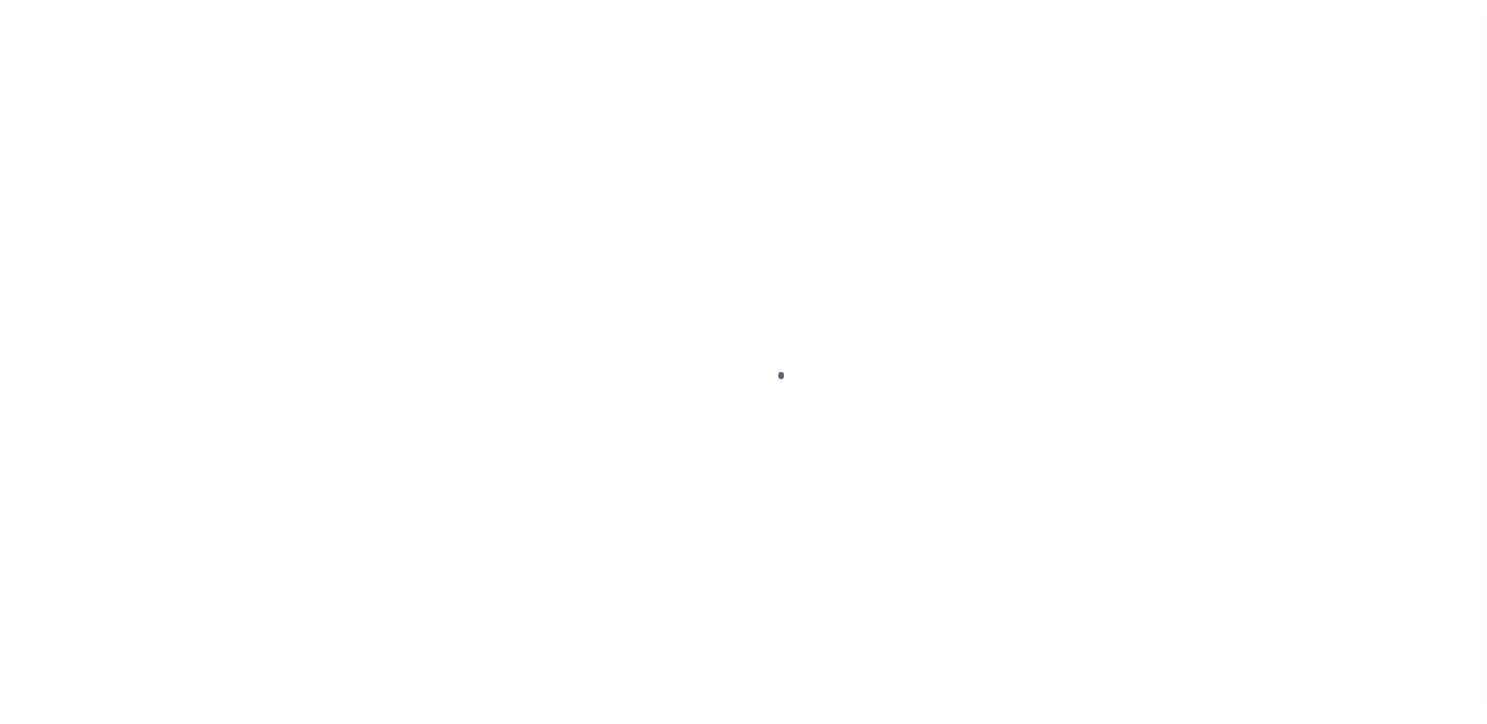
scroll to position [39, 0]
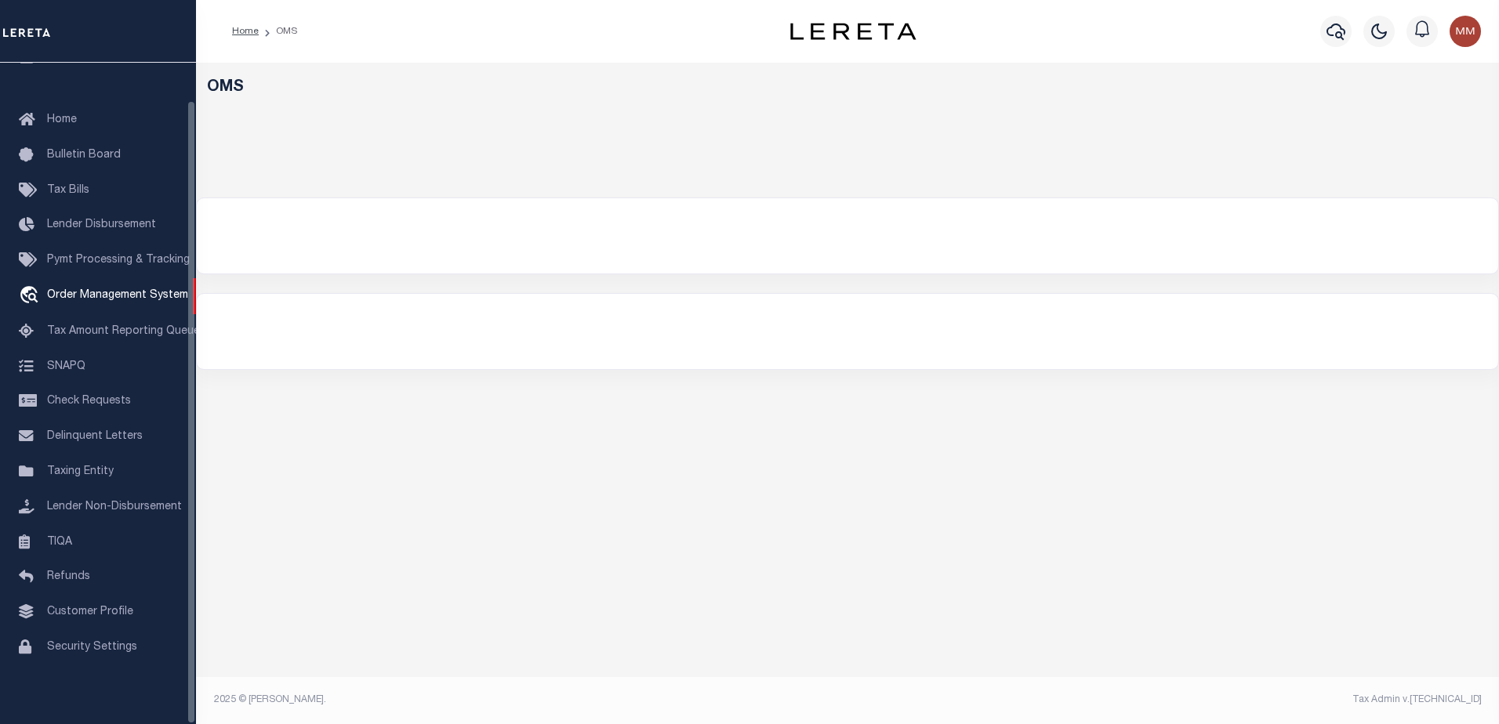
select select "200"
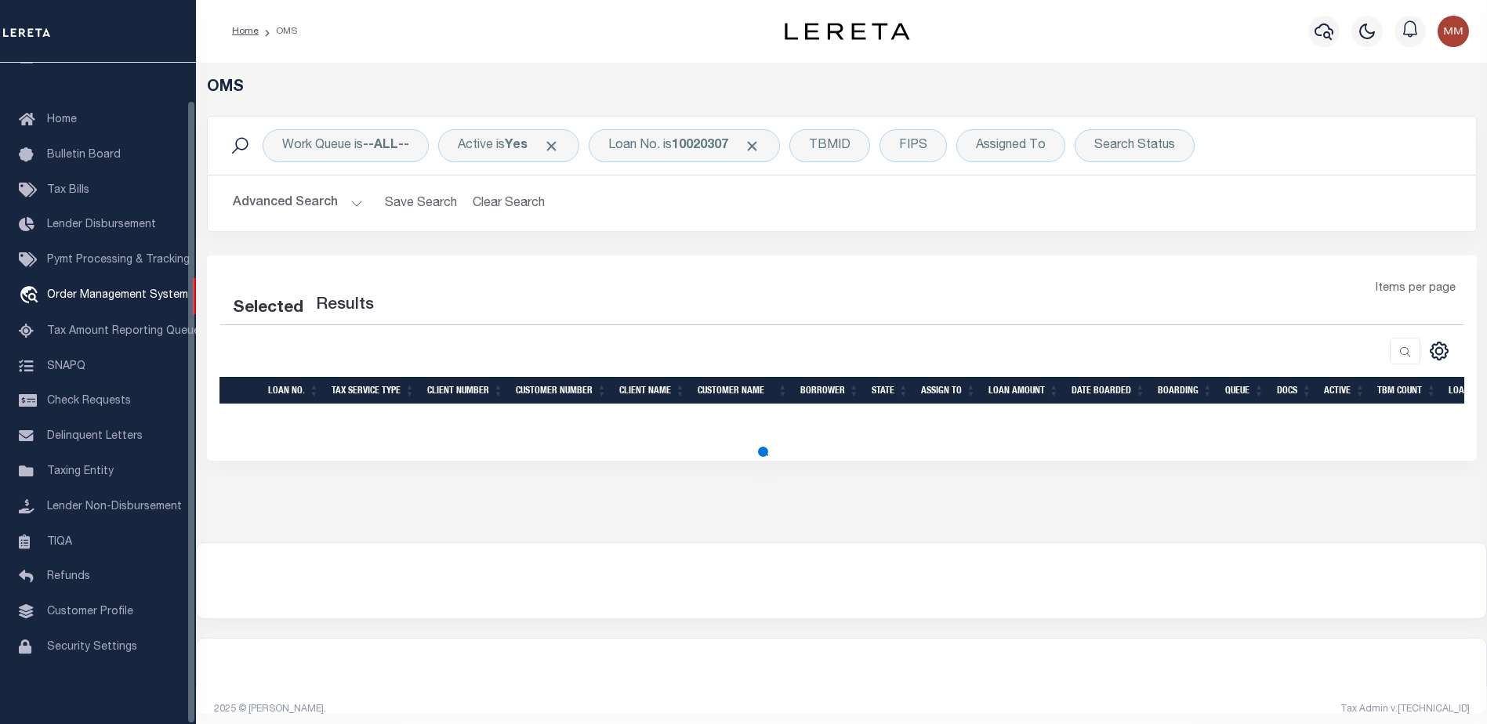
select select "200"
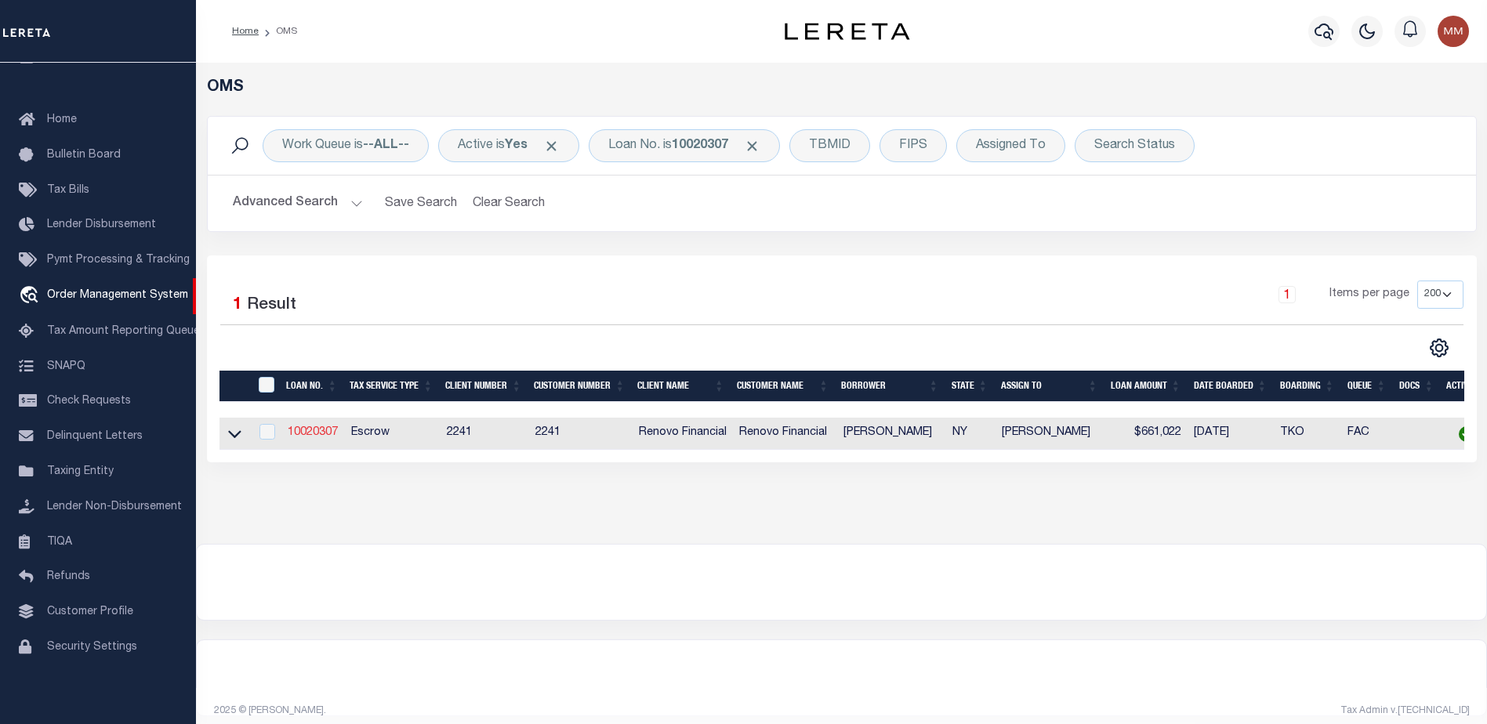
click at [293, 430] on link "10020307" at bounding box center [313, 432] width 50 height 11
type input "10020307"
type input "[PERSON_NAME]"
select select
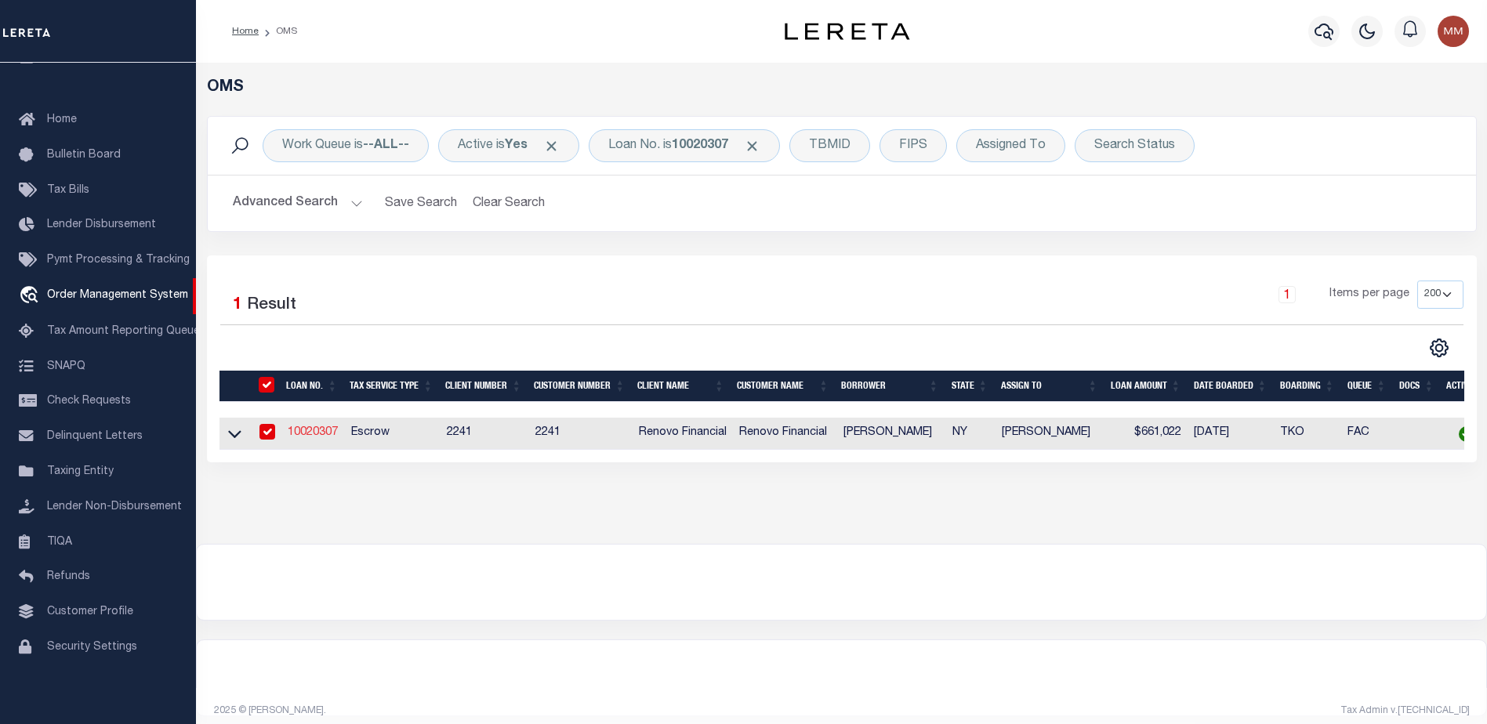
type input "[STREET_ADDRESS]"
type input "[GEOGRAPHIC_DATA]"
select select "10"
select select "Escrow"
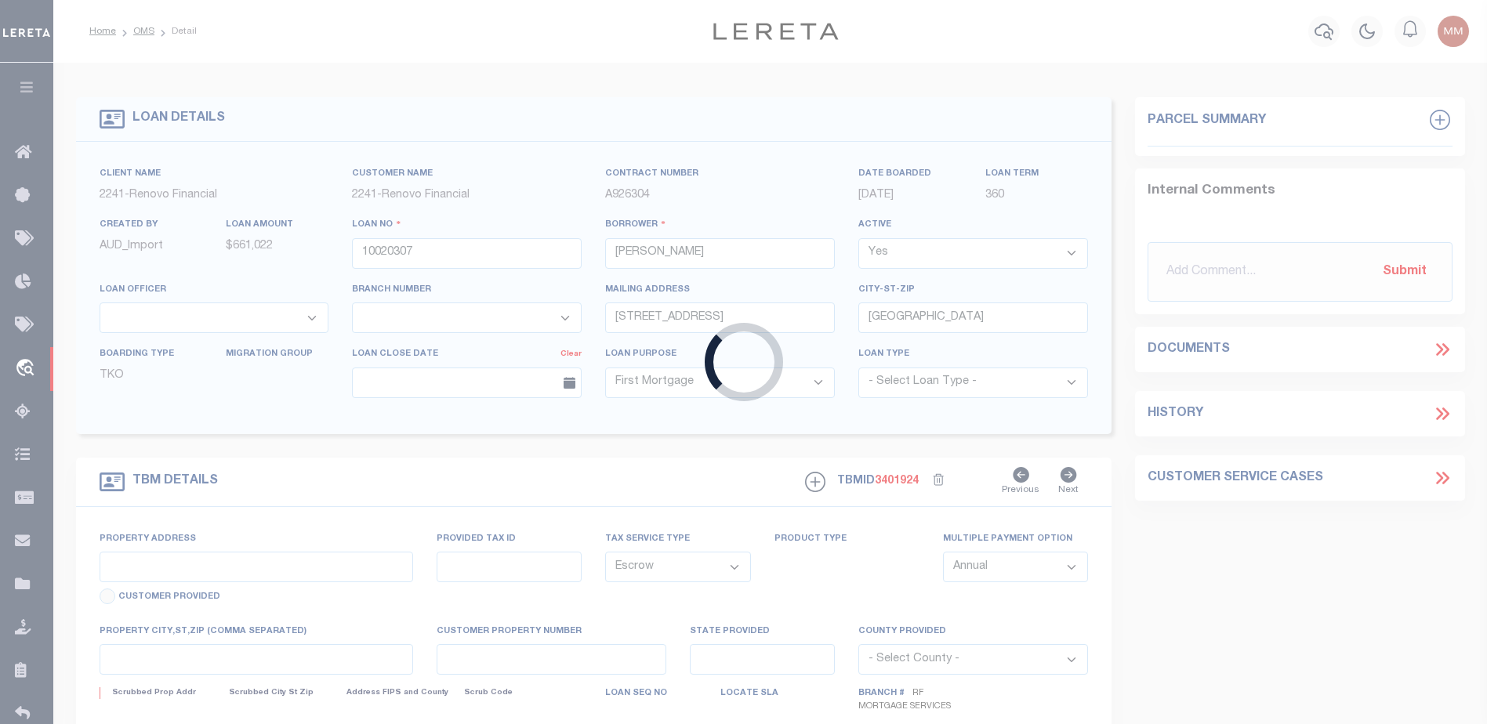
type input "[STREET_ADDRESS]"
type input "00943 1757"
type input "[US_STATE][GEOGRAPHIC_DATA]"
type input "a0kUS000007eBC1"
type input "NY"
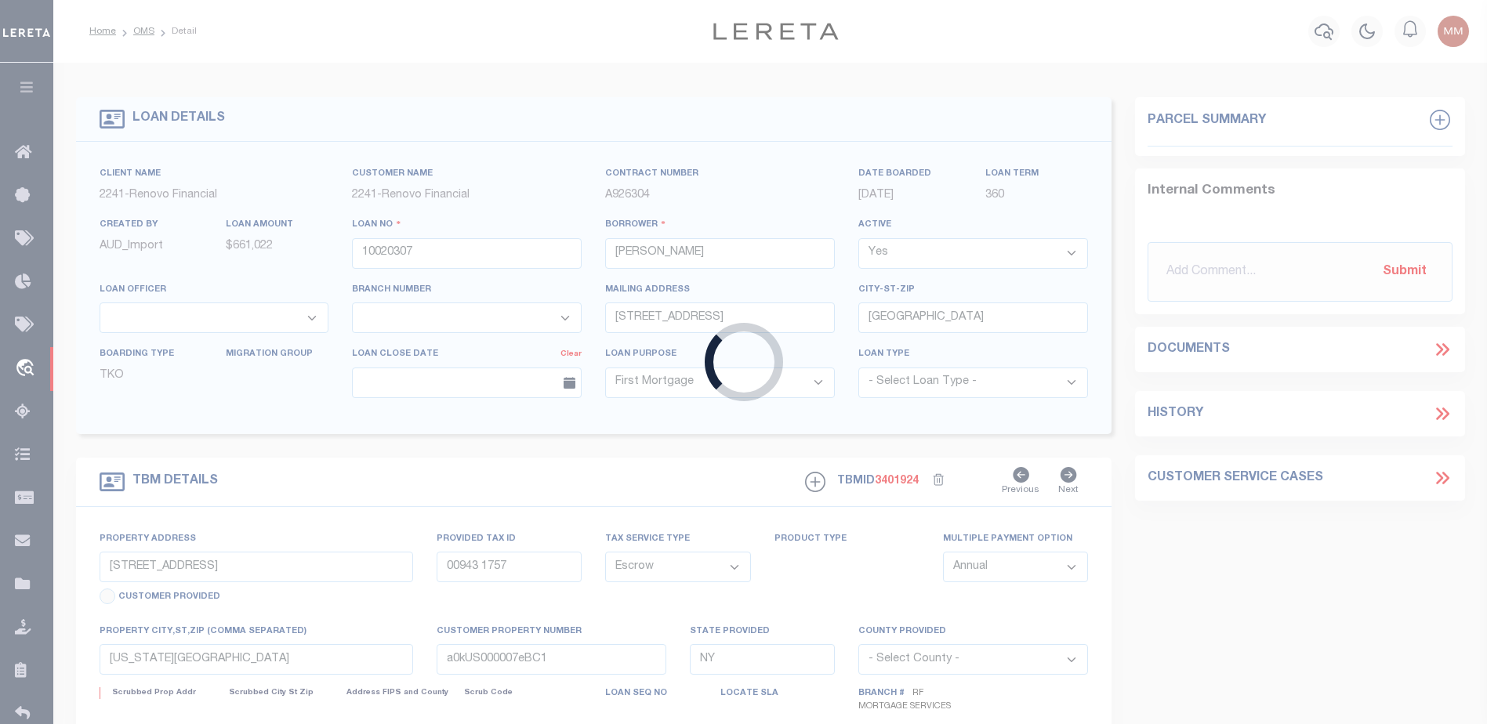
select select
type textarea "Liability Limited to Customer Provided Parcel"
select select "25067"
select select
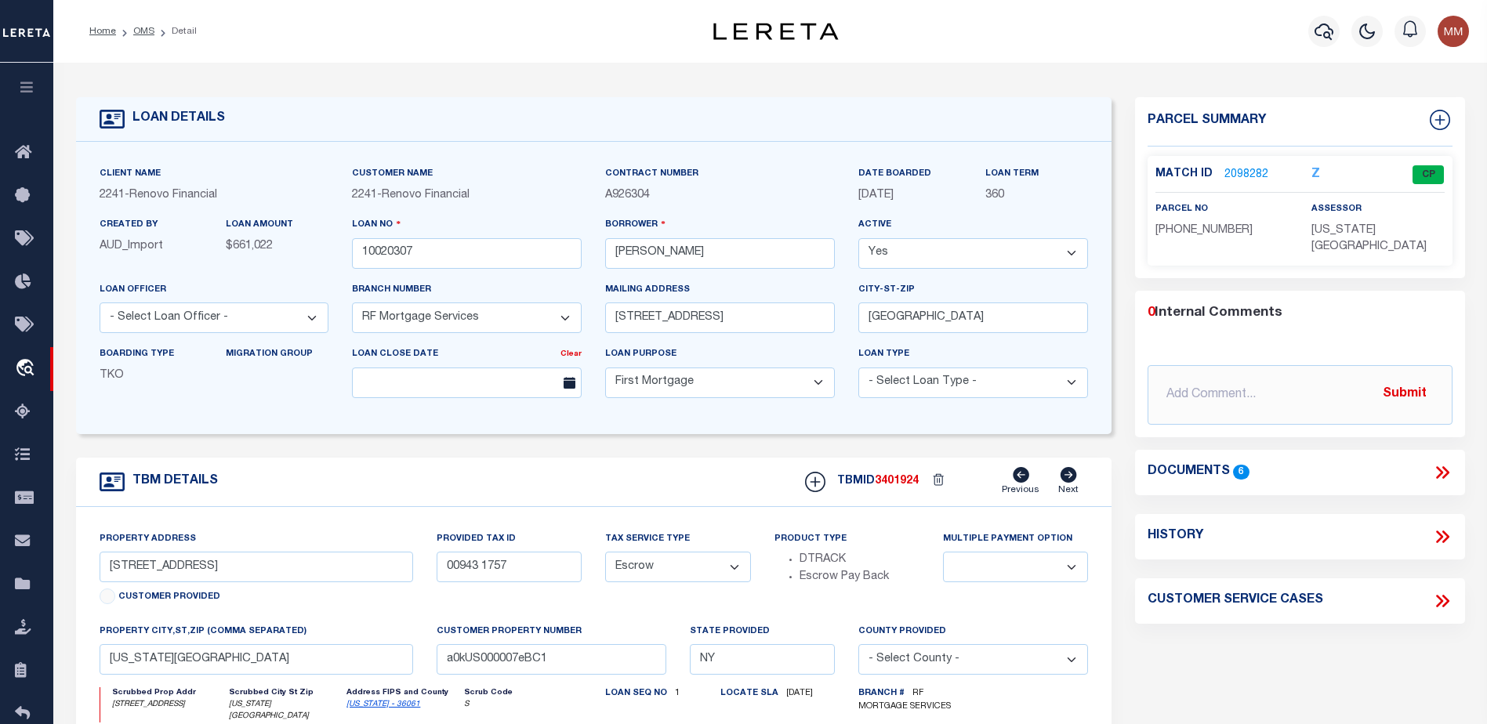
click at [1242, 172] on link "2098282" at bounding box center [1246, 175] width 44 height 16
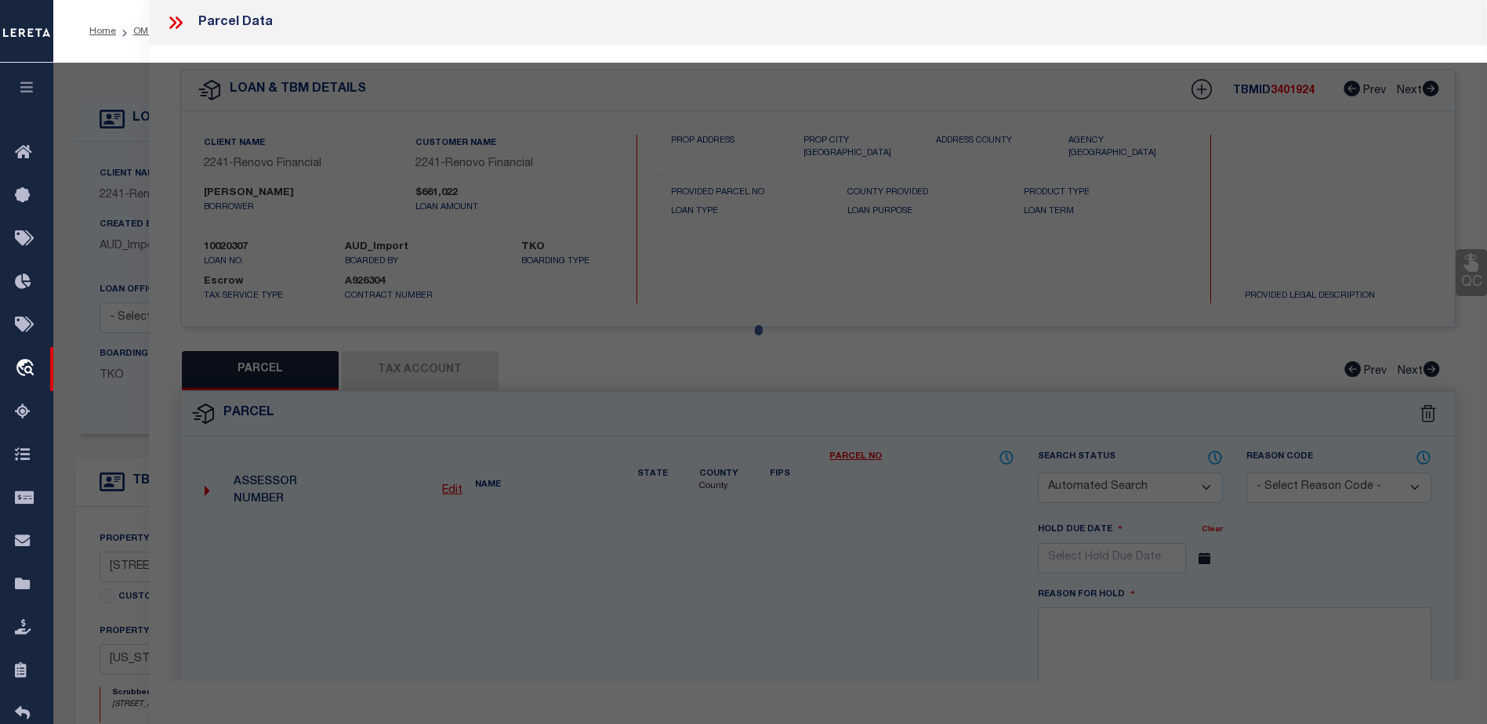
checkbox input "false"
select select "CP"
type input "[PERSON_NAME]"
select select "AGW"
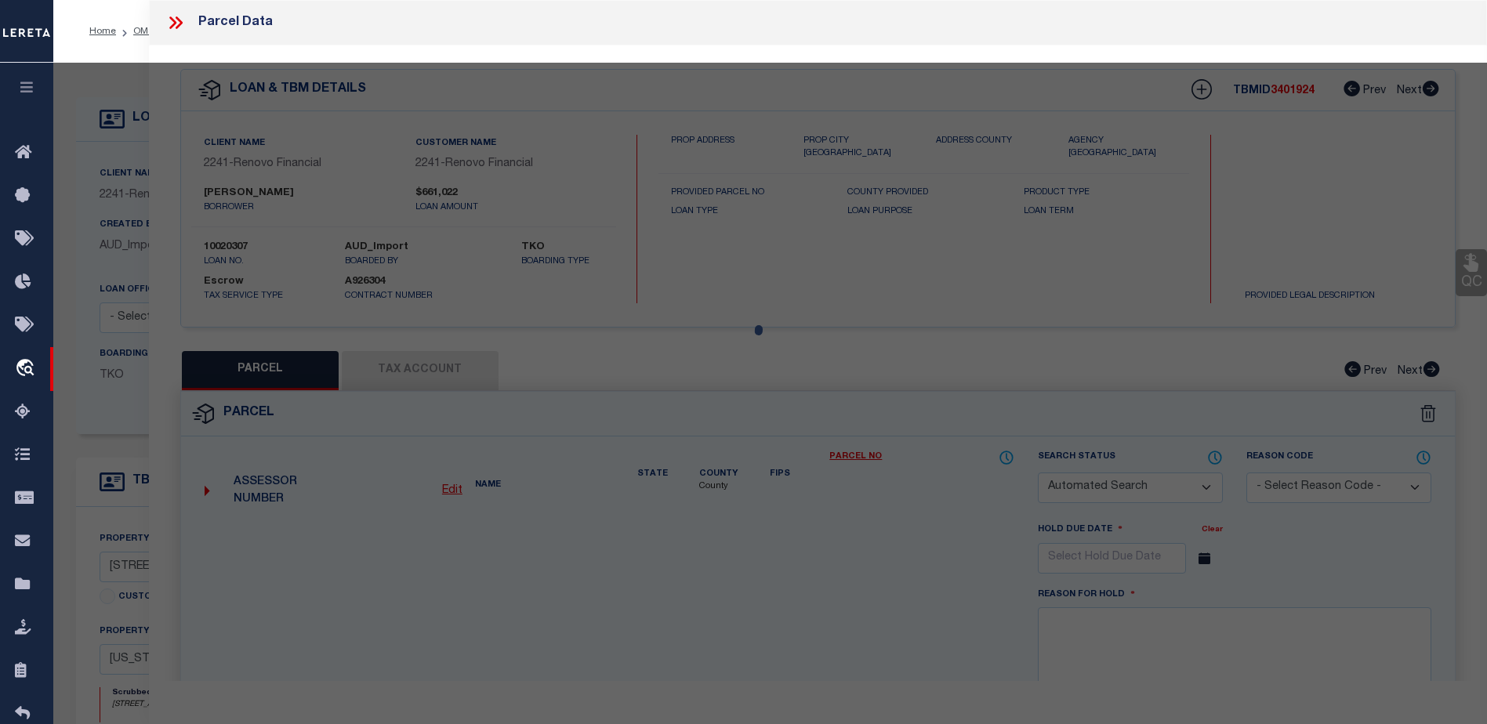
select select "ADD"
type input "[STREET_ADDRESS]"
checkbox input "false"
type input "[US_STATE][GEOGRAPHIC_DATA]"
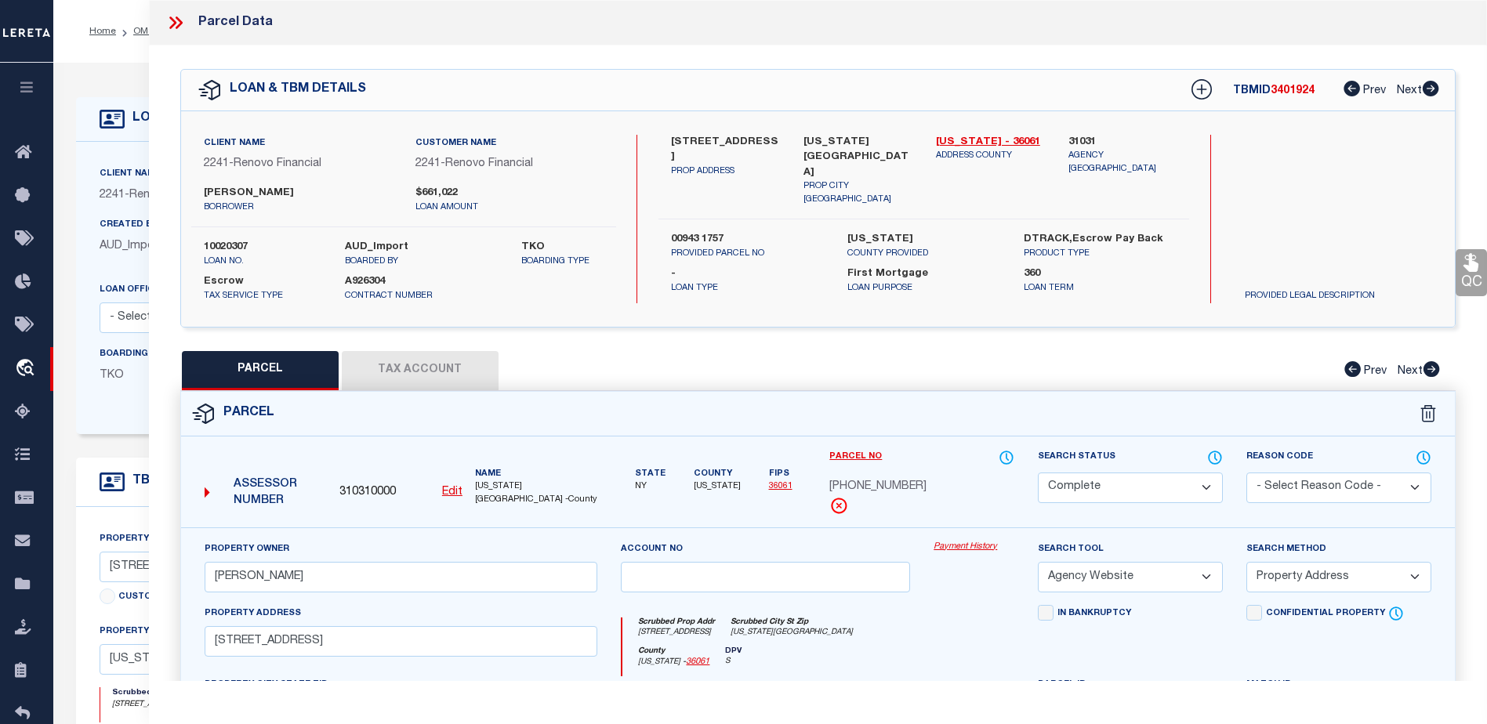
click at [956, 543] on link "Payment History" at bounding box center [974, 547] width 81 height 13
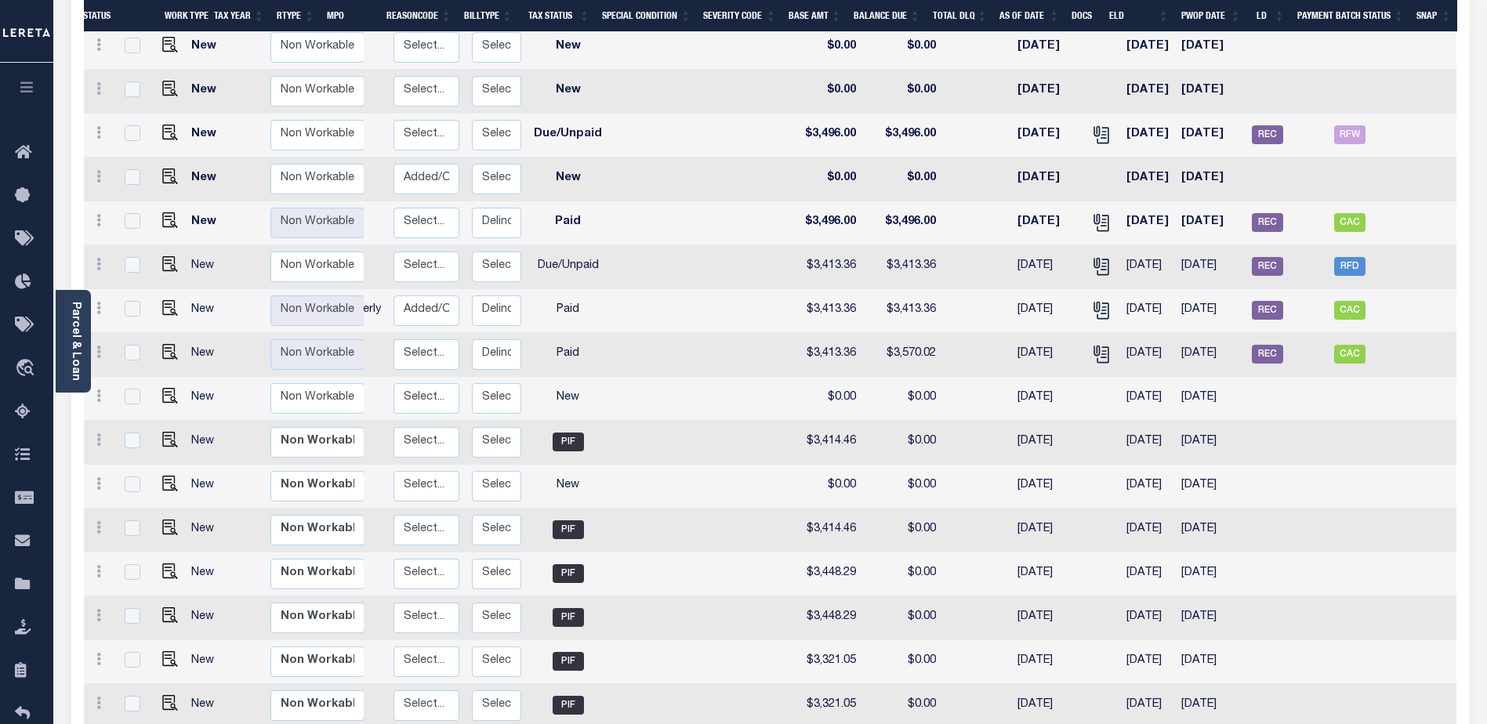
scroll to position [343, 0]
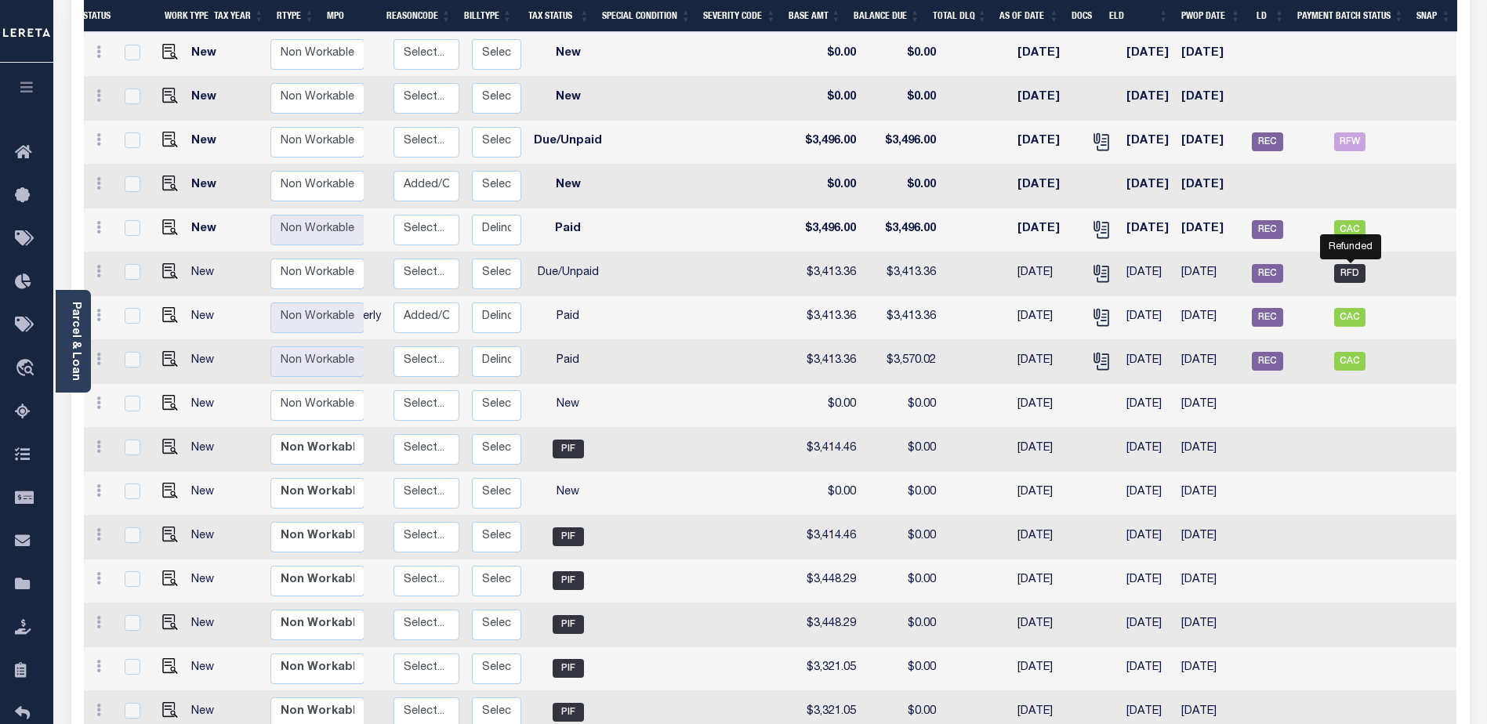
click at [1347, 264] on span "RFD" at bounding box center [1349, 273] width 31 height 19
checkbox input "true"
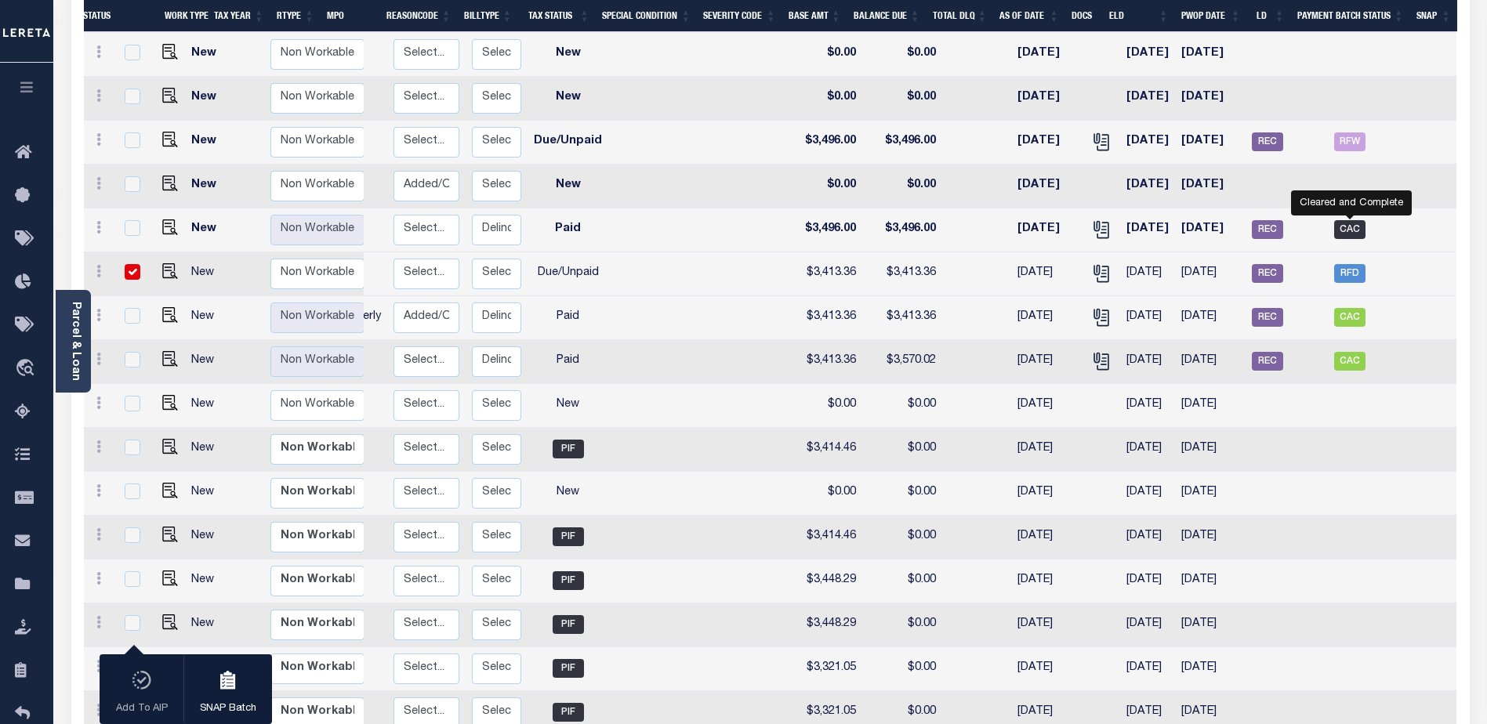
click at [1351, 220] on span "CAC" at bounding box center [1349, 229] width 31 height 19
checkbox input "true"
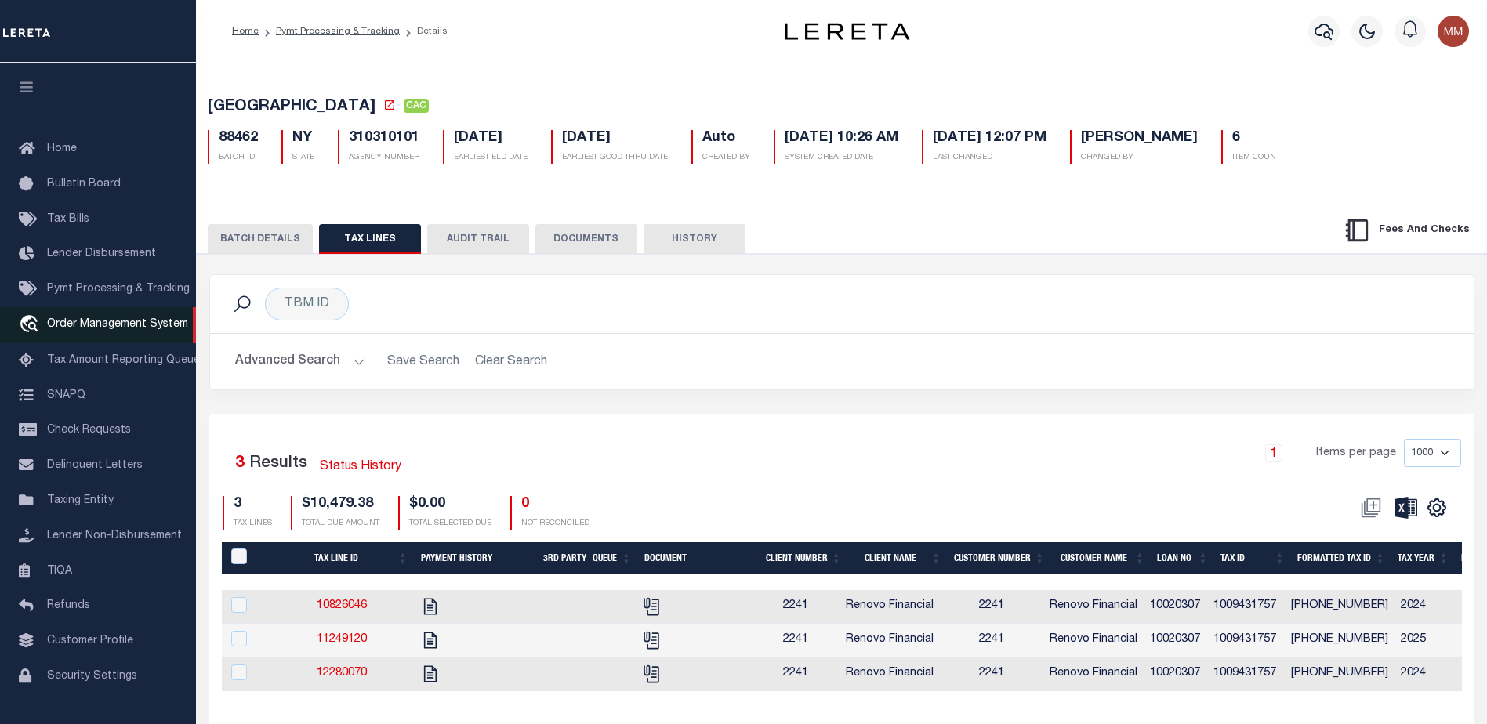
click at [106, 329] on span "Order Management System" at bounding box center [117, 324] width 141 height 11
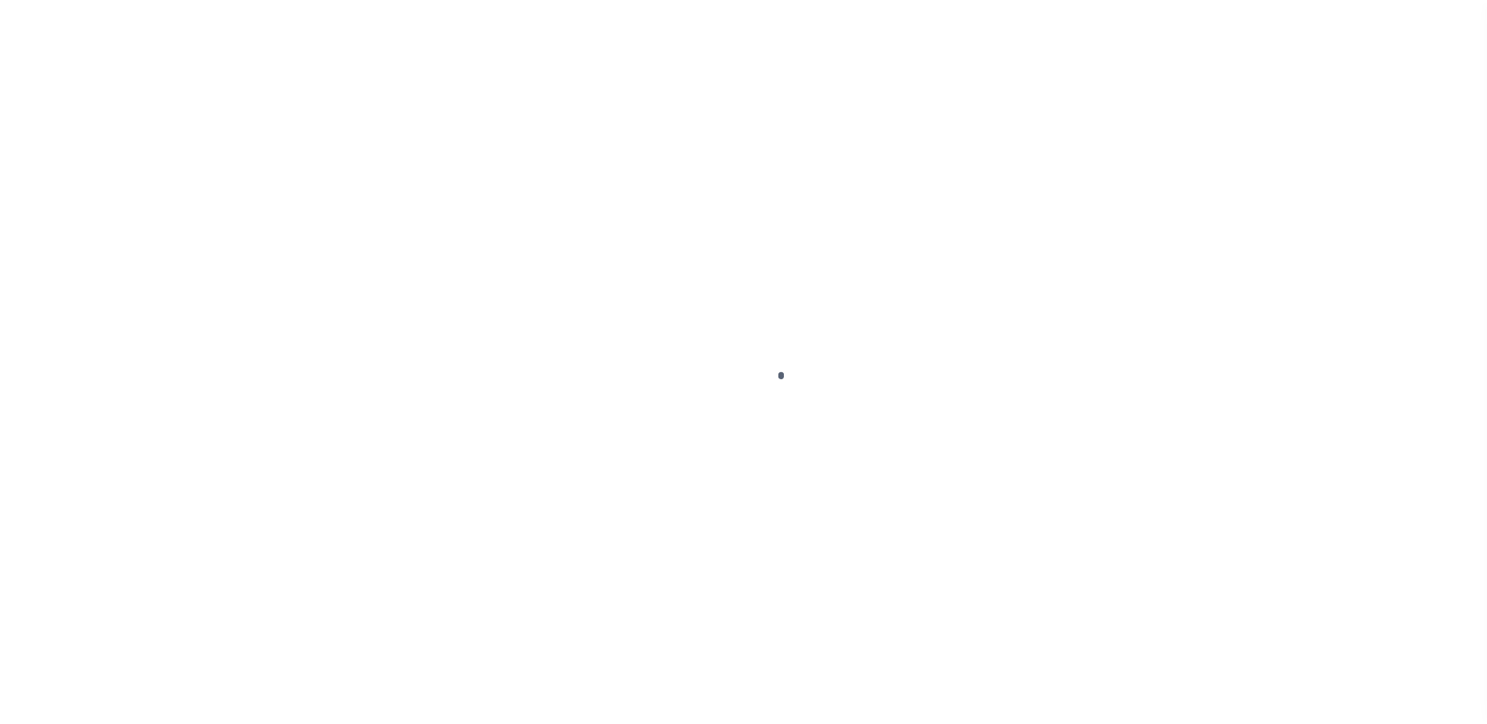
scroll to position [39, 0]
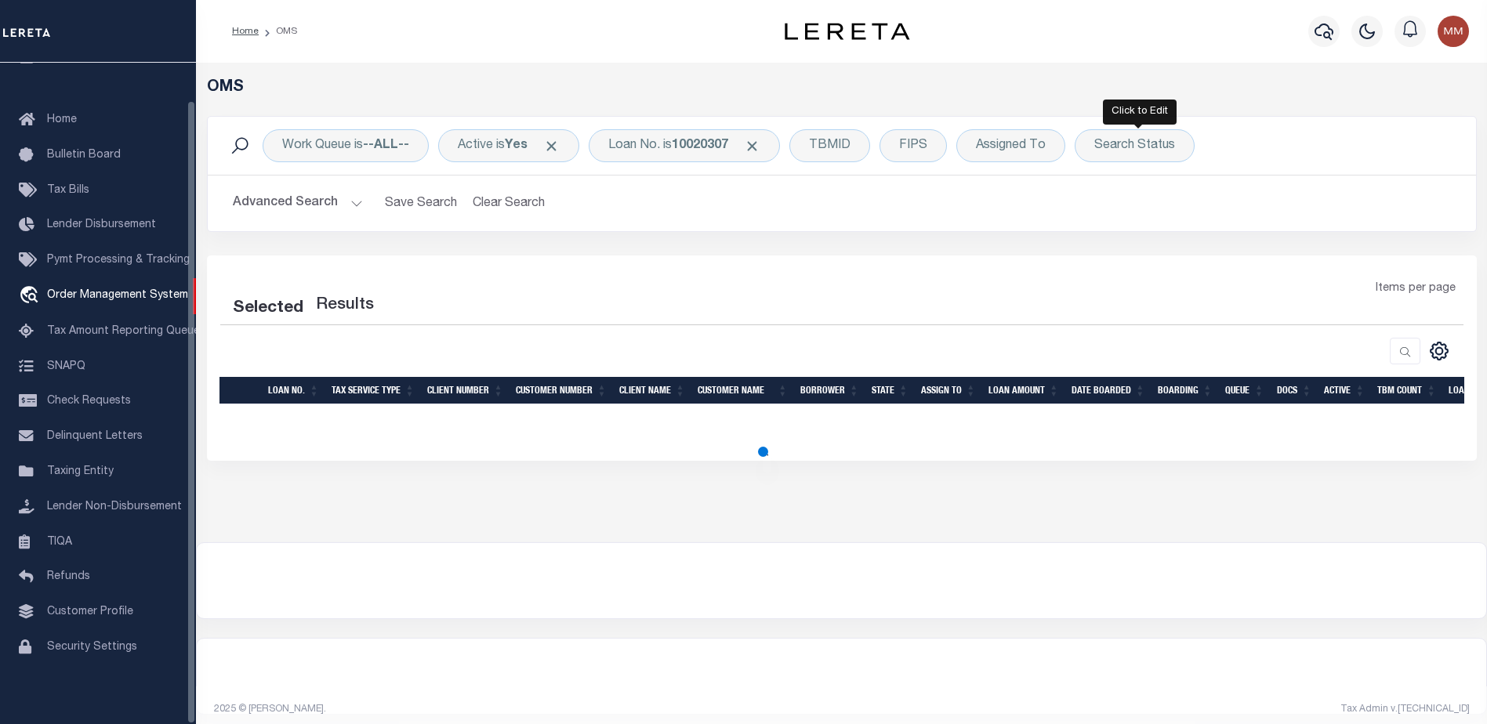
select select "200"
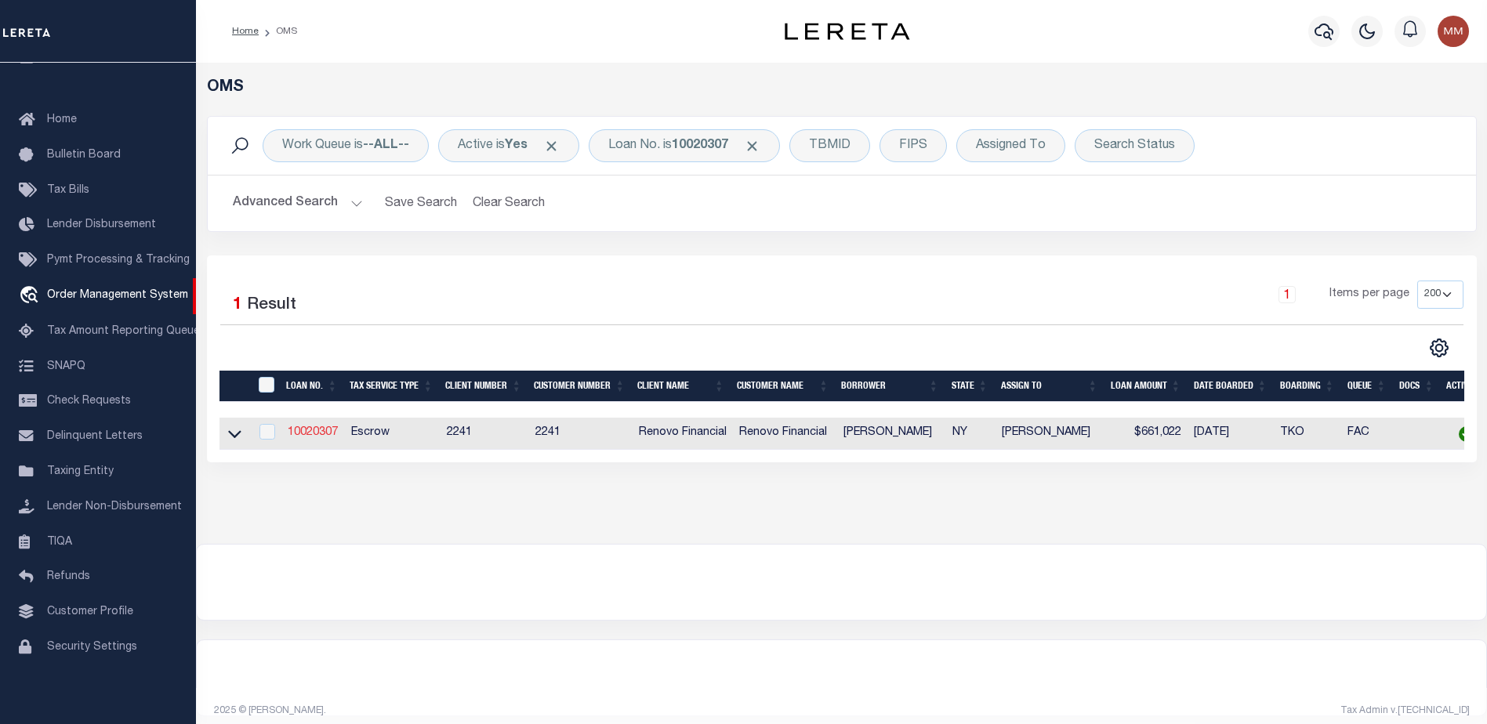
click at [328, 435] on link "10020307" at bounding box center [313, 432] width 50 height 11
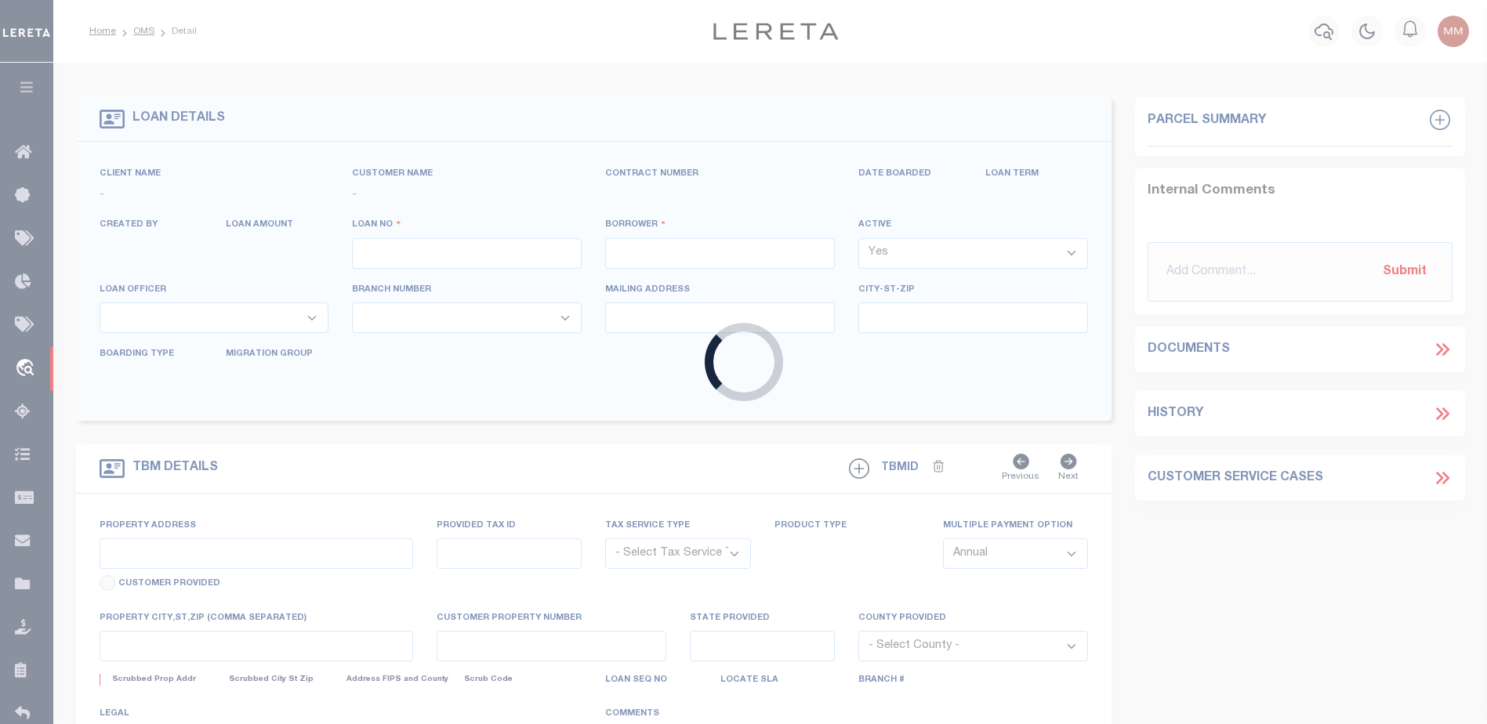
type input "10020307"
type input "ATTIQUE REHMAN"
select select
type input "10002 101ST AVE STE LL-5"
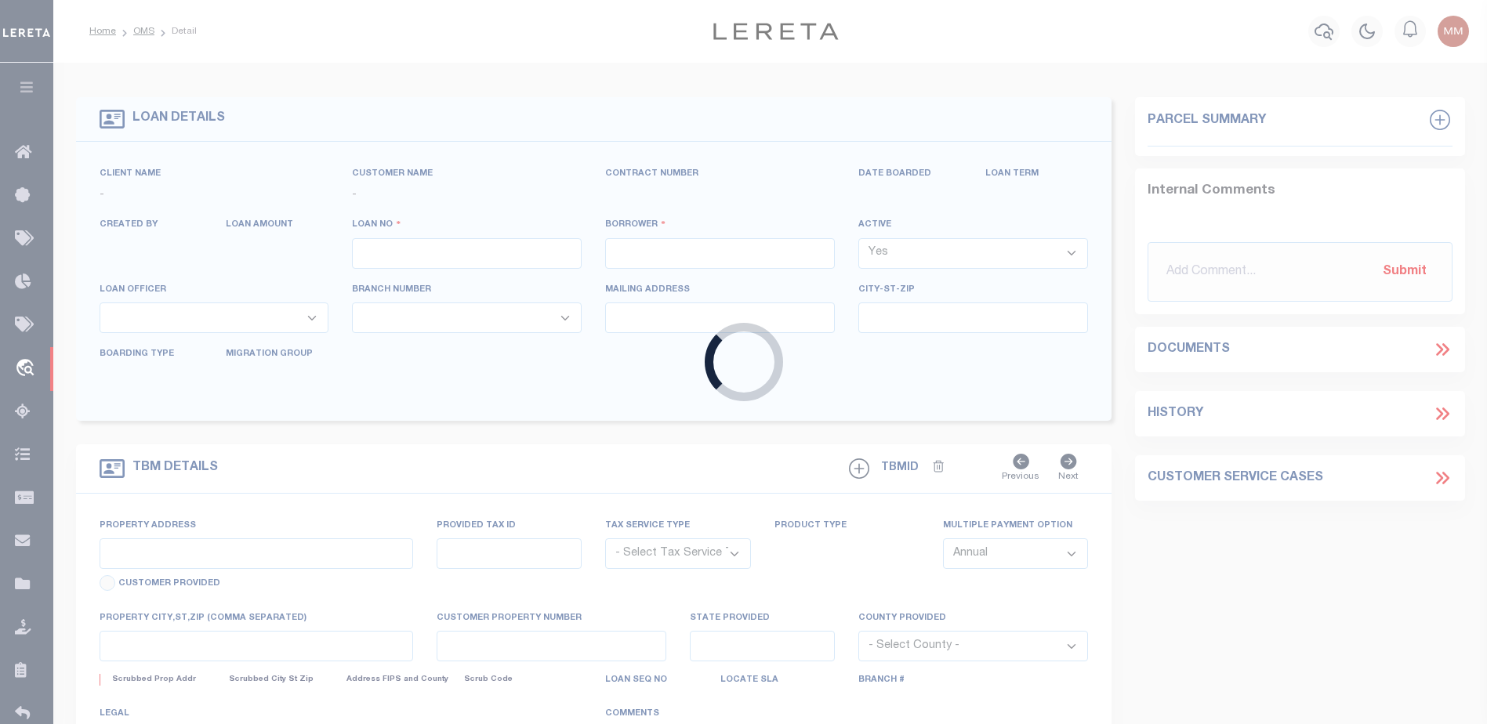
type input "OZONE PARK NY 11416"
select select "10"
select select "Escrow"
type input "330 E 38TH ST APT52Q"
type input "00943 1757"
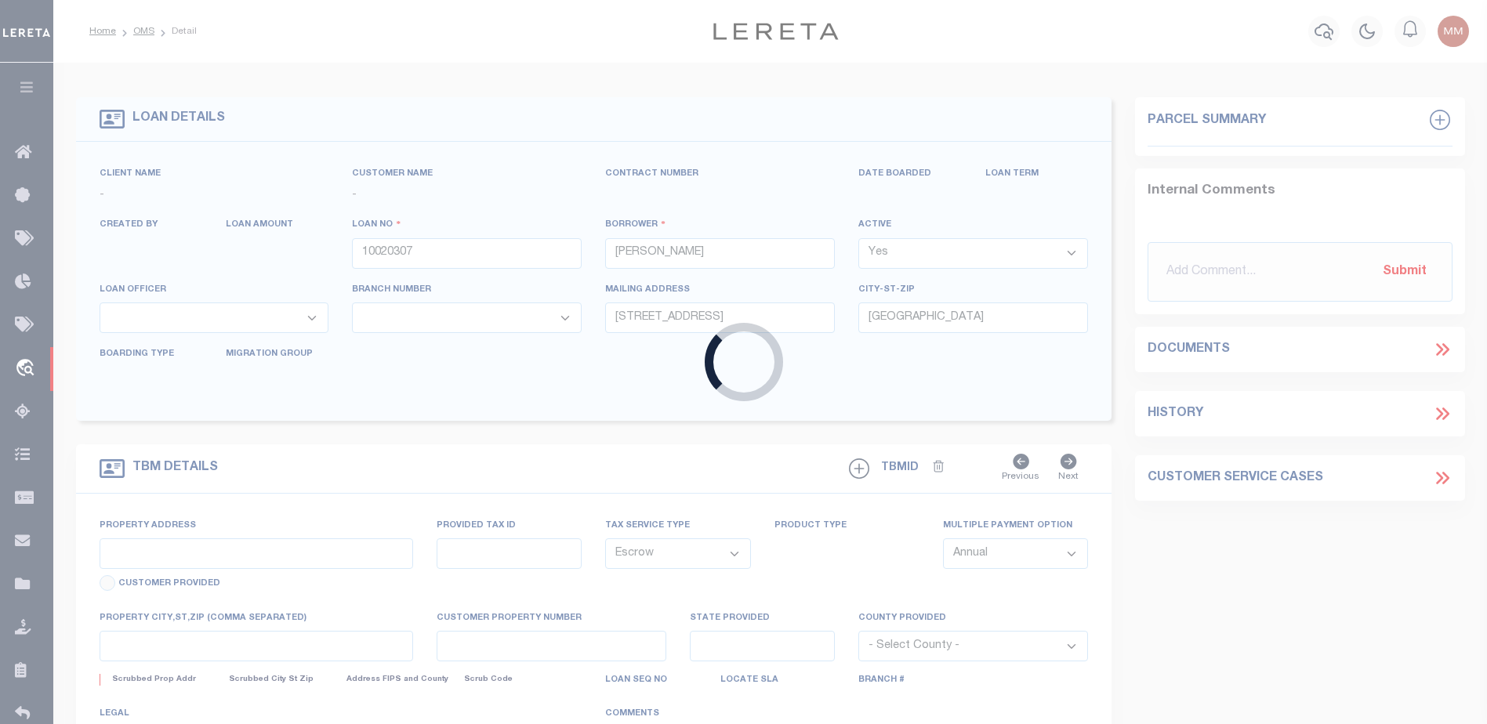
type input "NEW YORK, NY 10016"
type input "a0kUS000007eBC1"
type input "NY"
select select
type textarea "Liability Limited to Customer Provided Parcel"
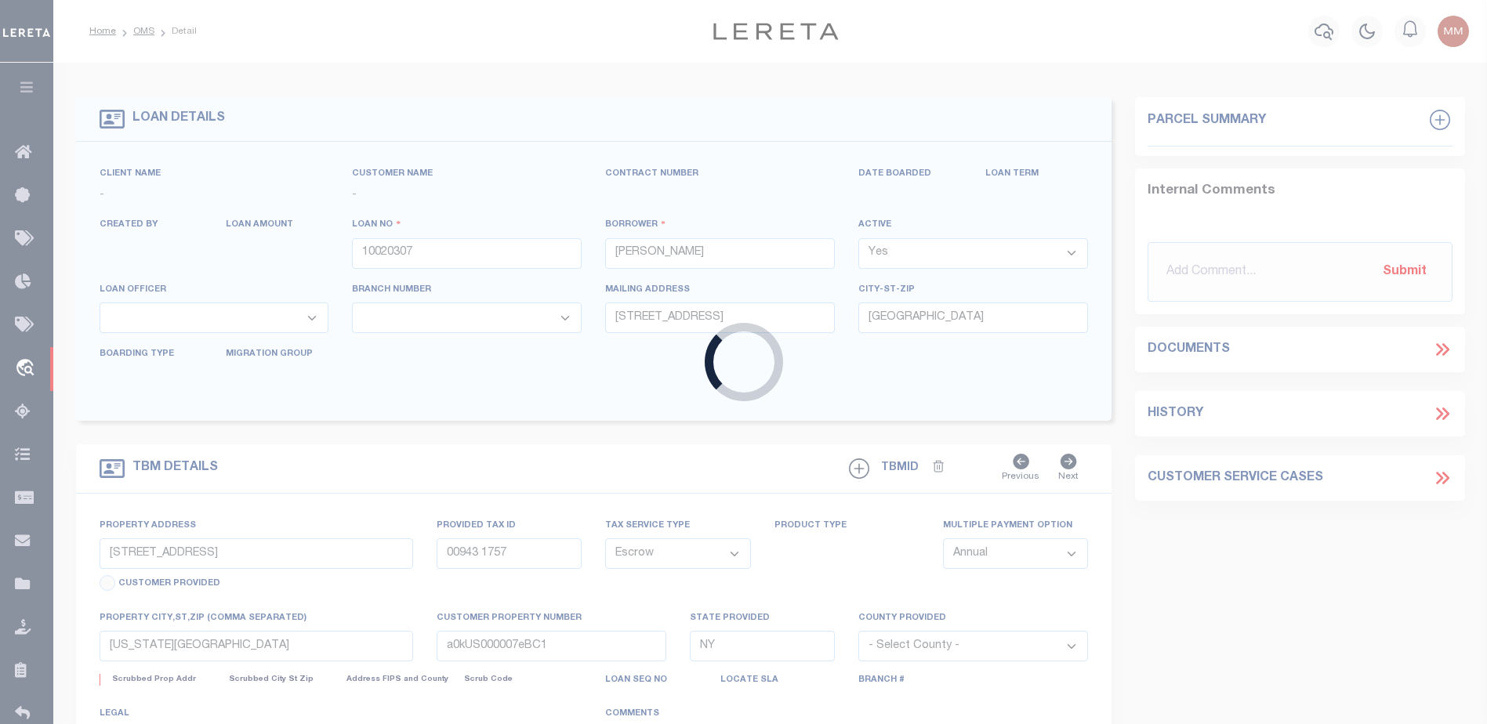
select select "25067"
select select
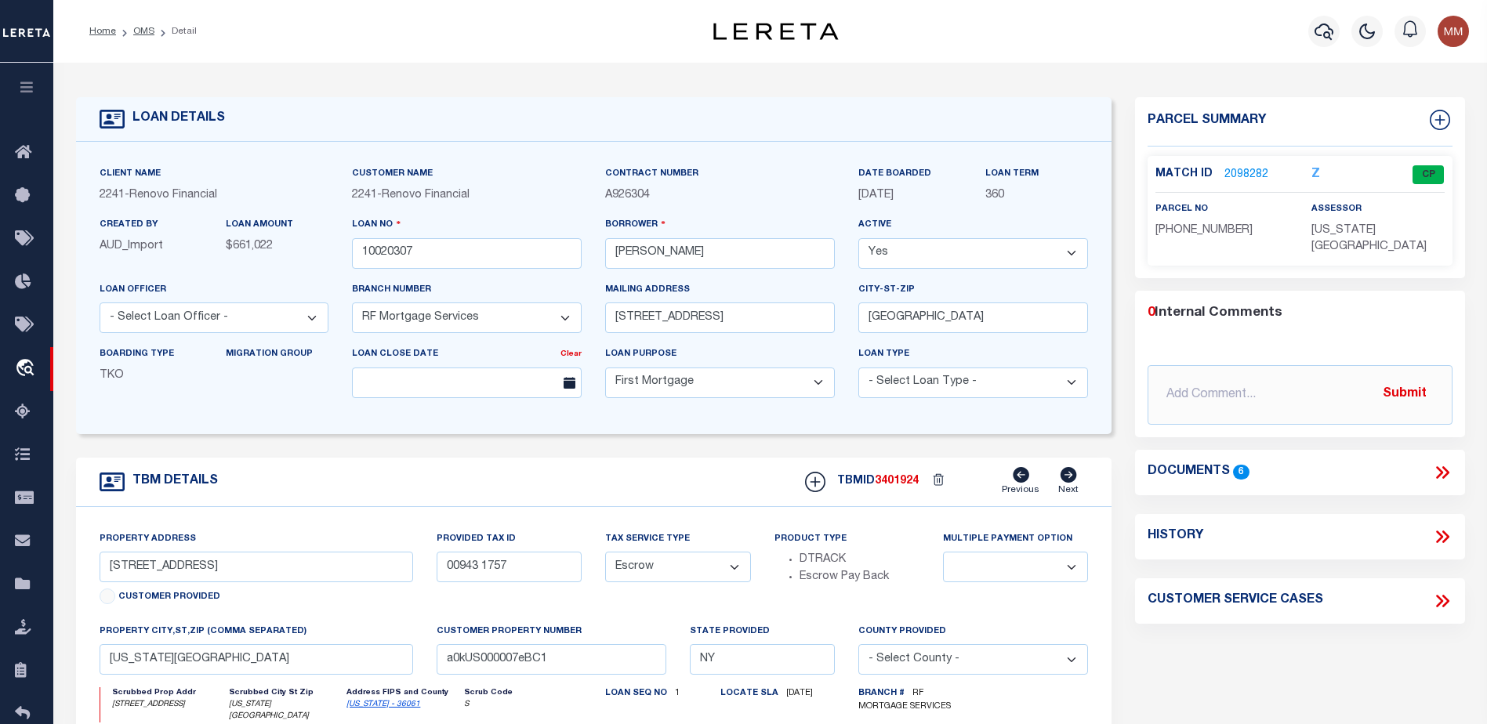
click at [1239, 166] on p "2098282" at bounding box center [1246, 174] width 44 height 17
click at [1243, 171] on link "2098282" at bounding box center [1246, 175] width 44 height 16
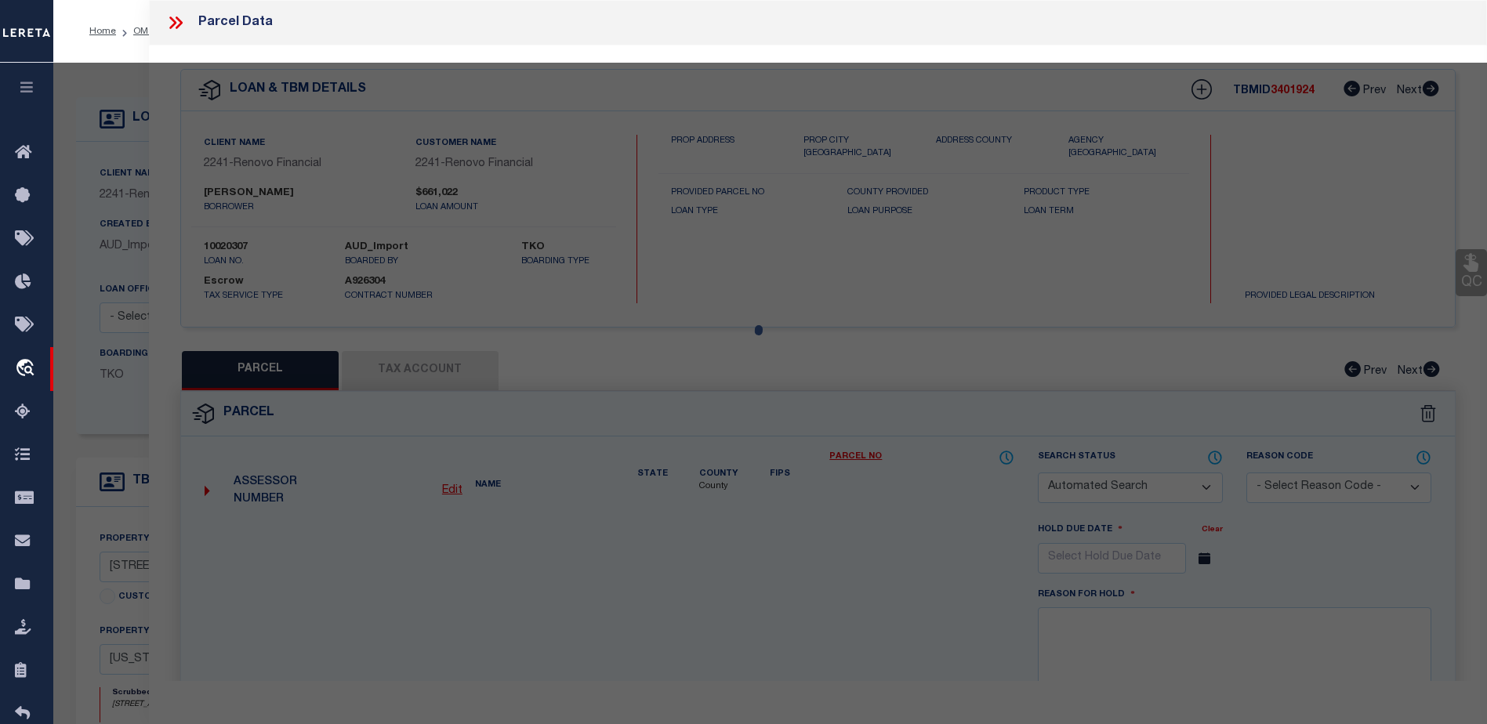
checkbox input "false"
select select "CP"
type input "ATTIQUE REHMAN"
select select "AGW"
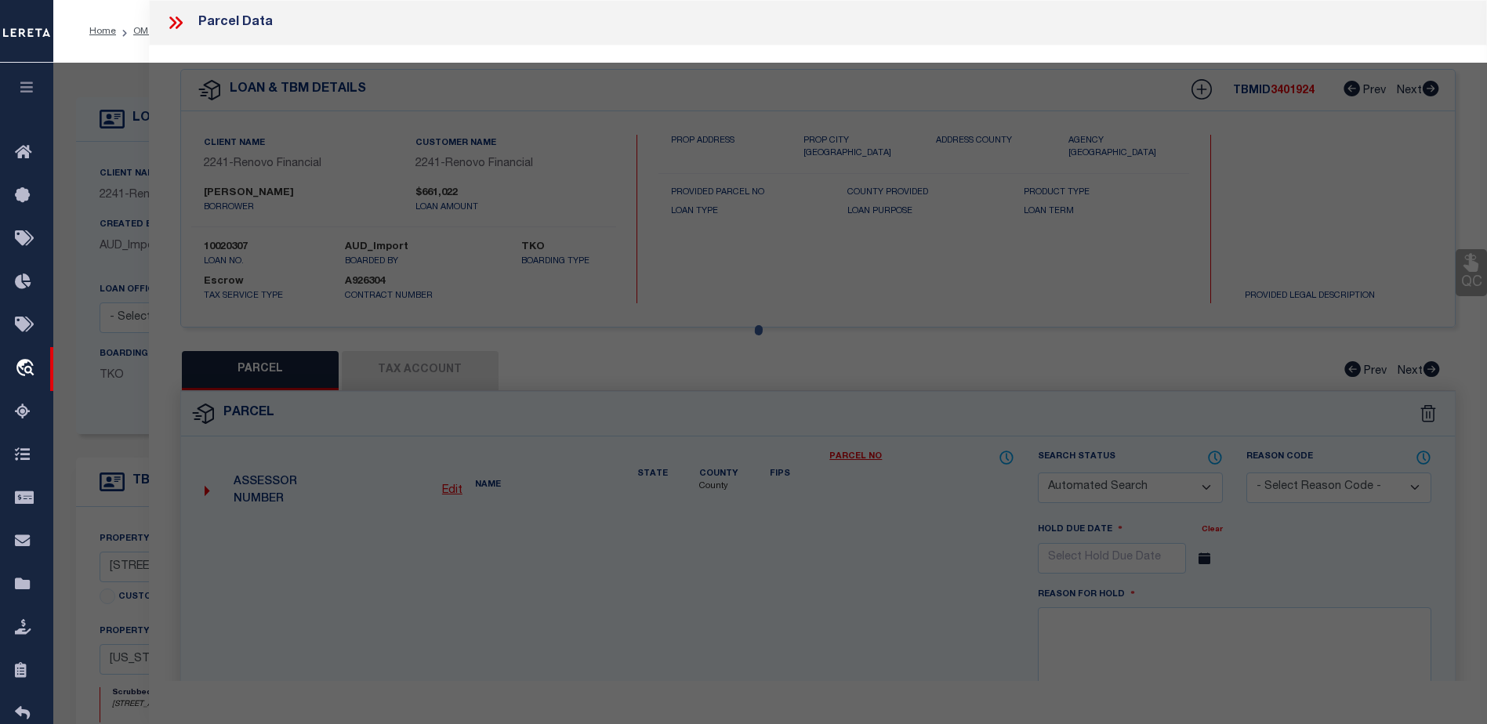
select select "ADD"
type input "330 E 38TH ST APT52Q"
checkbox input "false"
type input "NEW YORK, NY 10016"
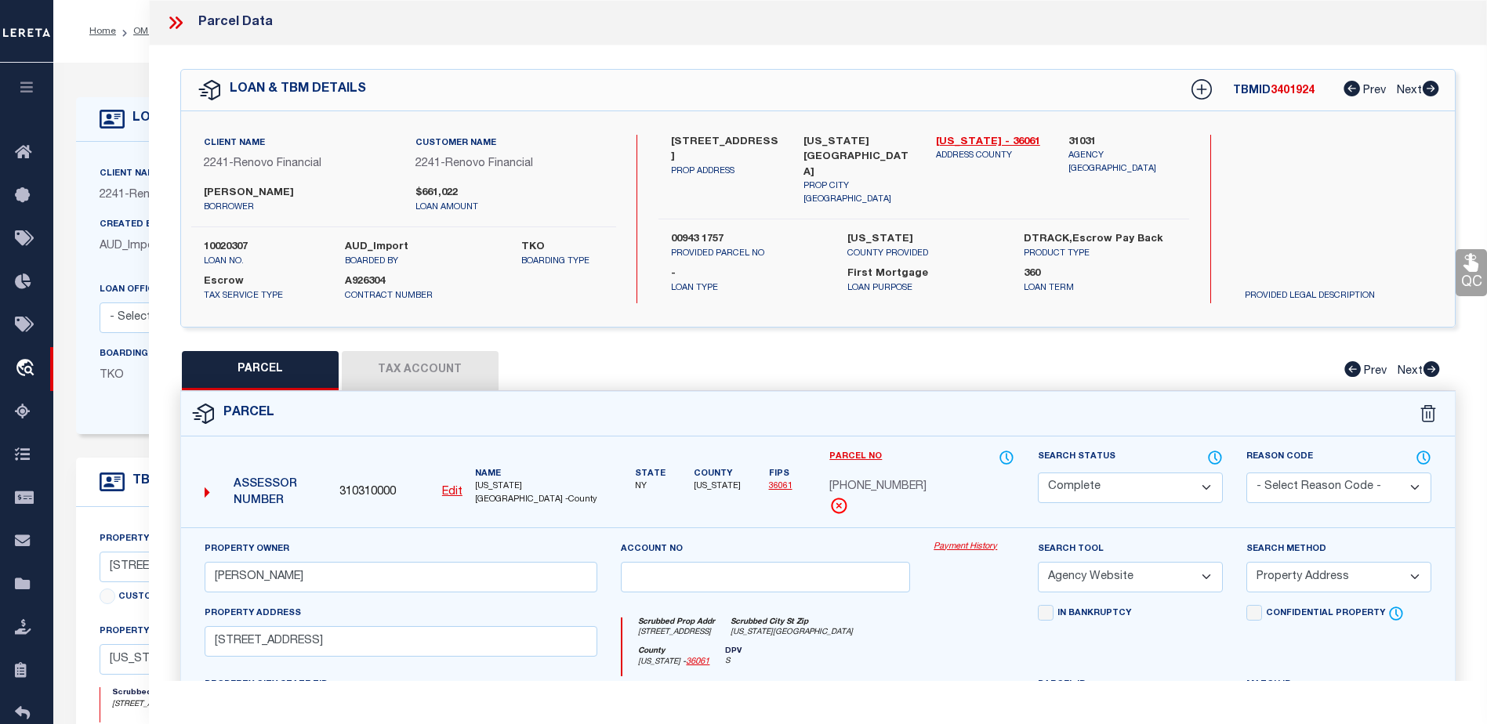
click at [769, 483] on link "36061" at bounding box center [781, 486] width 24 height 9
click at [970, 541] on link "Payment History" at bounding box center [974, 547] width 81 height 13
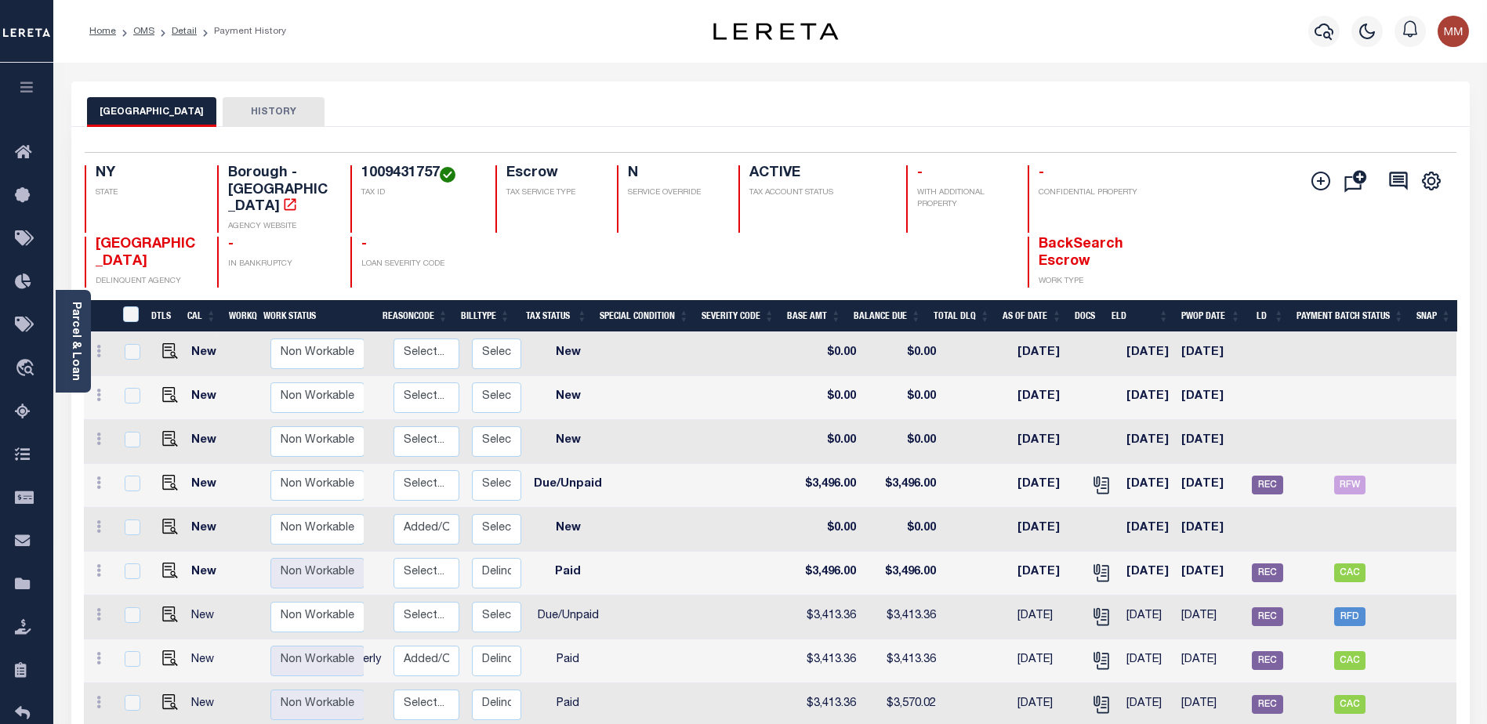
click at [1347, 552] on td "CAC" at bounding box center [1349, 574] width 120 height 44
checkbox input "true"
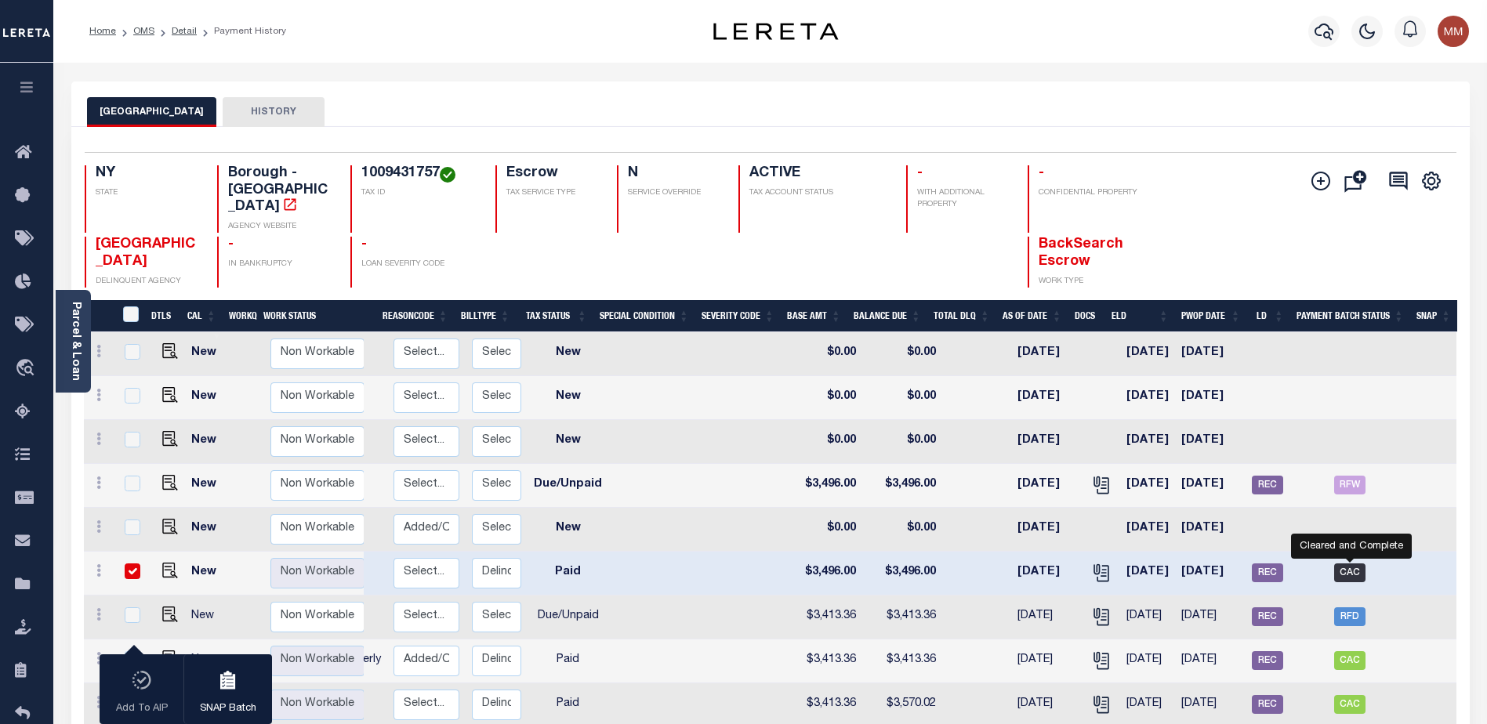
click at [1348, 564] on span "CAC" at bounding box center [1349, 573] width 31 height 19
checkbox input "false"
